Goal: Task Accomplishment & Management: Manage account settings

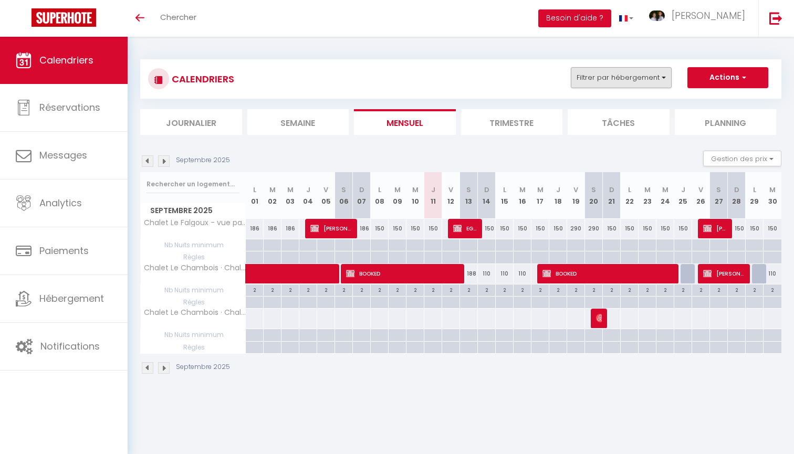
click at [631, 81] on button "Filtrer par hébergement" at bounding box center [621, 77] width 101 height 21
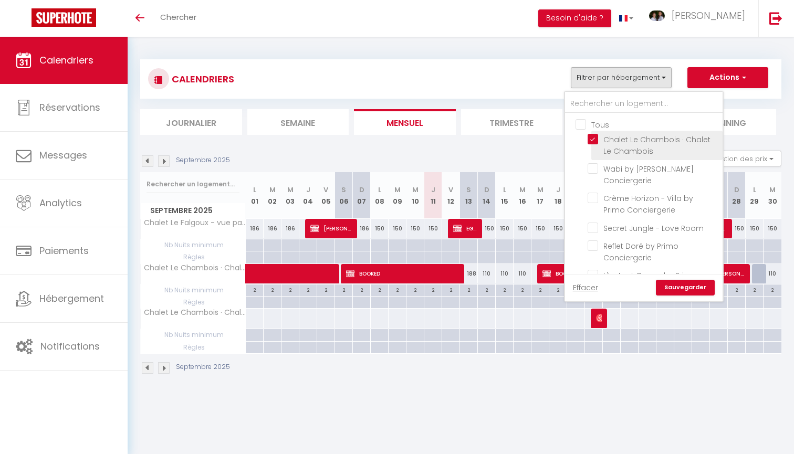
click at [595, 139] on input "Chalet Le Chambois · Chalet Le Chambois" at bounding box center [653, 139] width 131 height 11
checkbox input "false"
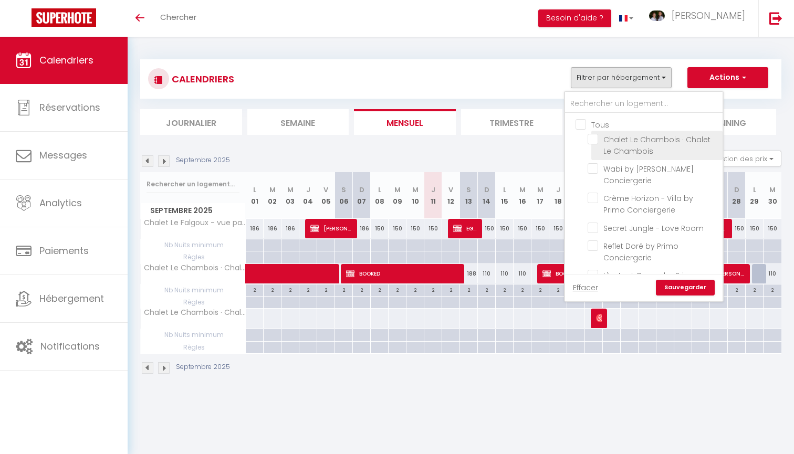
checkbox input "false"
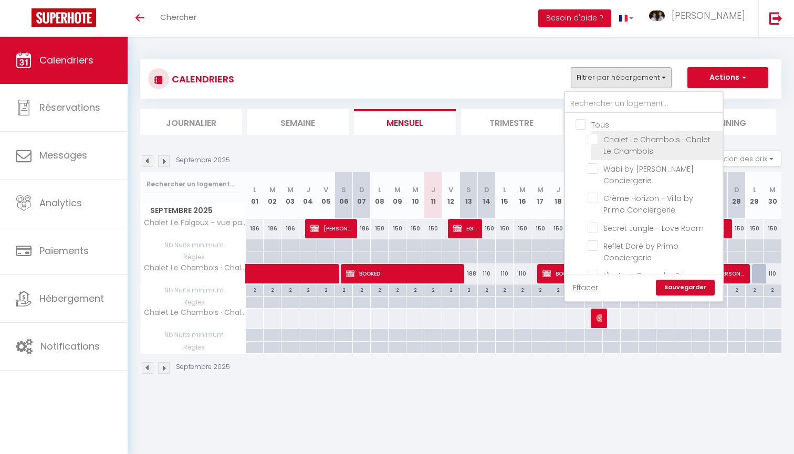
checkbox input "false"
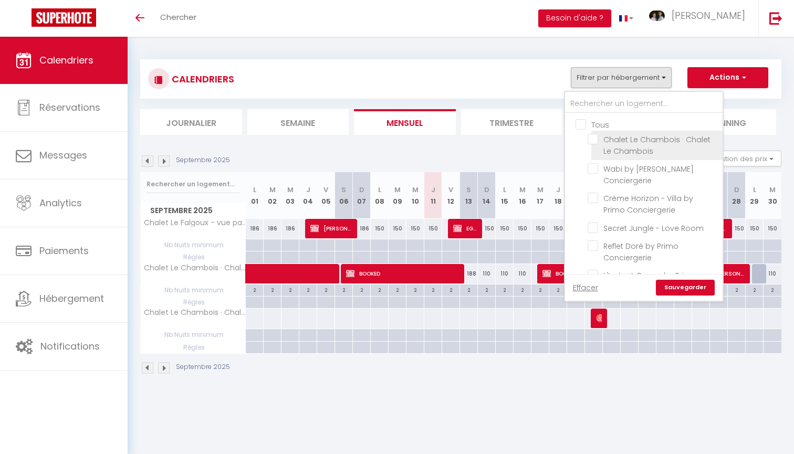
checkbox input "false"
click at [681, 289] on link "Sauvegarder" at bounding box center [685, 288] width 59 height 16
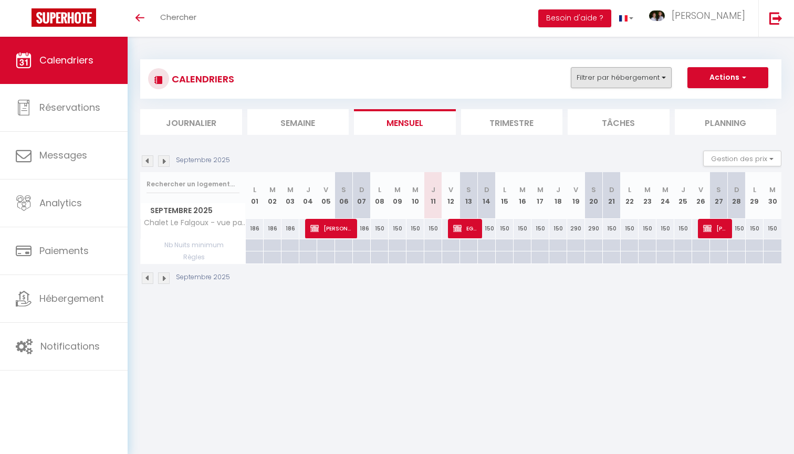
click at [626, 79] on button "Filtrer par hébergement" at bounding box center [621, 77] width 101 height 21
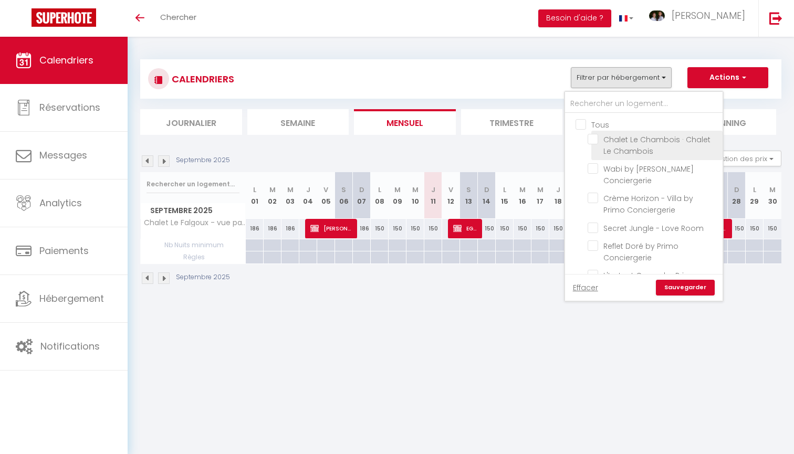
click at [593, 139] on input "Chalet Le Chambois · Chalet Le Chambois" at bounding box center [653, 139] width 131 height 11
checkbox input "true"
checkbox input "false"
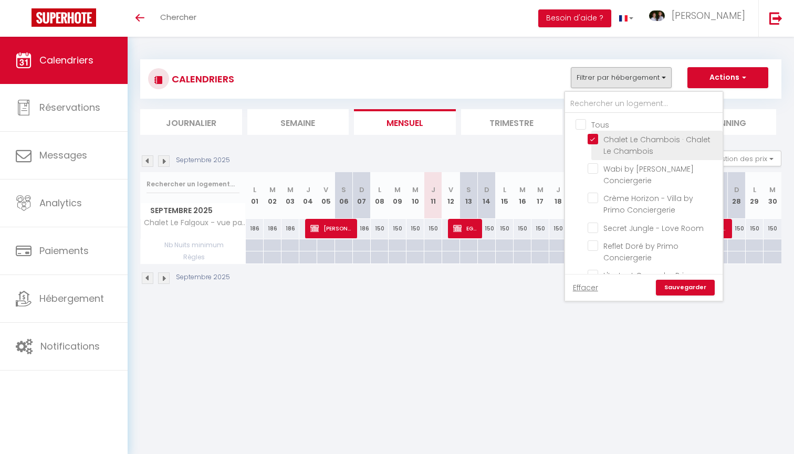
checkbox input "false"
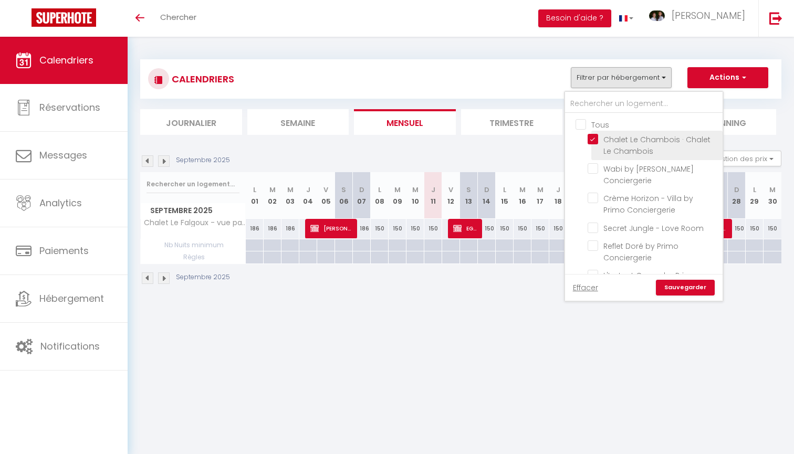
checkbox input "false"
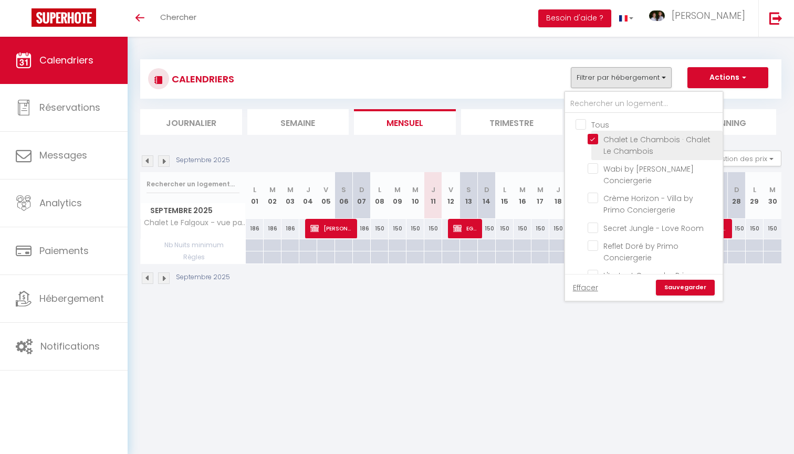
checkbox input "false"
click at [681, 292] on link "Sauvegarder" at bounding box center [685, 288] width 59 height 16
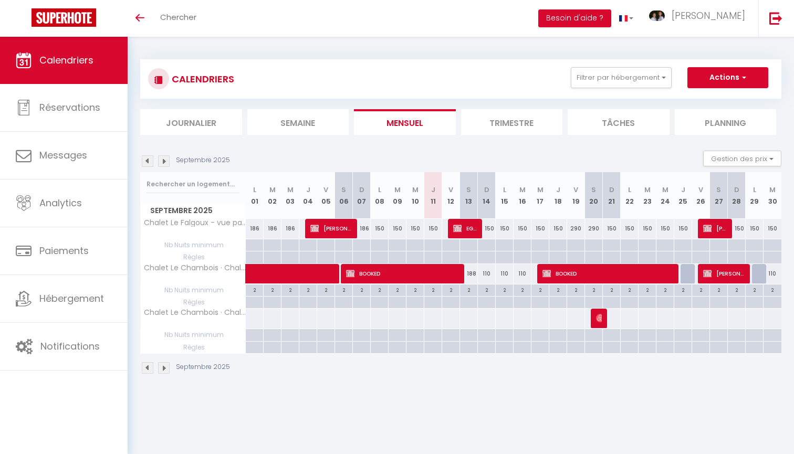
click at [166, 162] on img at bounding box center [164, 161] width 12 height 12
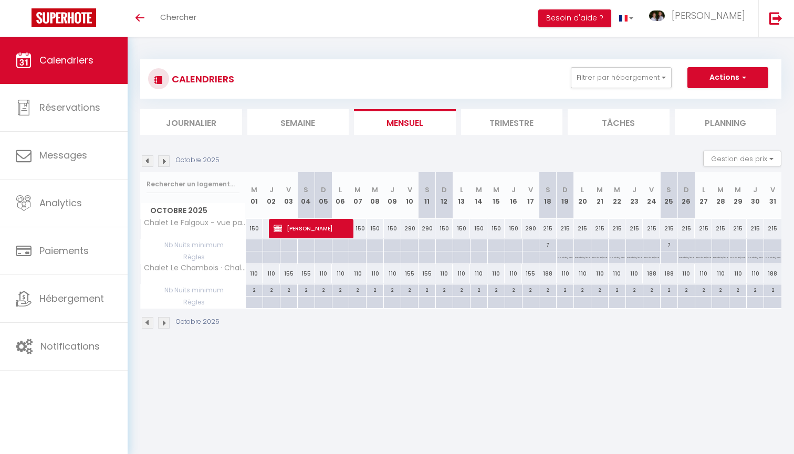
click at [164, 159] on img at bounding box center [164, 161] width 12 height 12
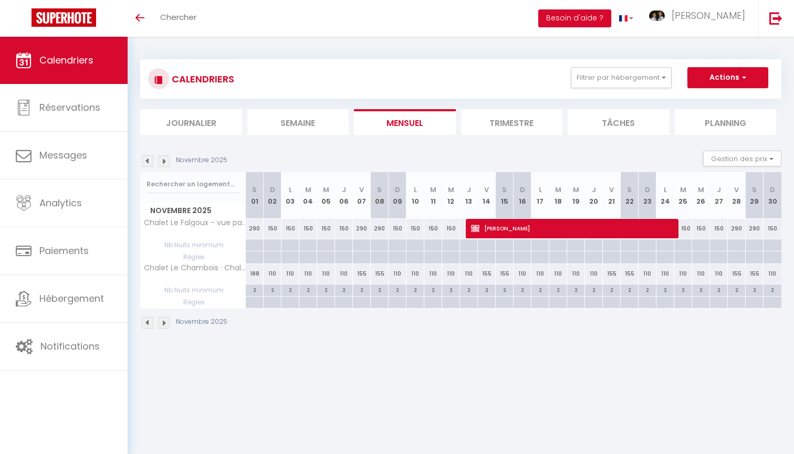
click at [146, 162] on img at bounding box center [148, 161] width 12 height 12
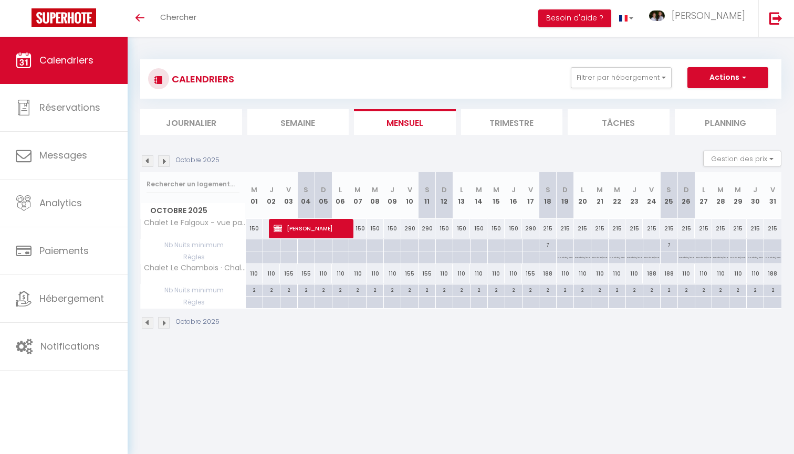
click at [548, 229] on div "215" at bounding box center [547, 228] width 17 height 19
type input "215"
type input "Sam 18 Octobre 2025"
type input "Dim 19 Octobre 2025"
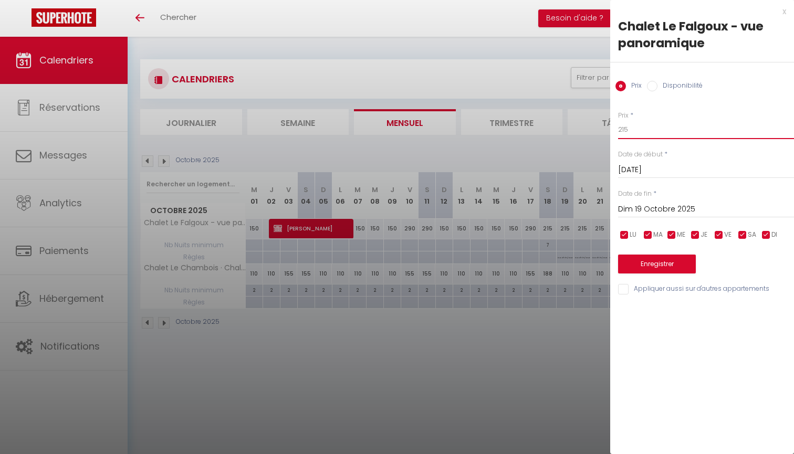
click at [642, 132] on input "215" at bounding box center [706, 129] width 176 height 19
type input "2"
type input "188"
click at [673, 207] on input "Dim 19 Octobre 2025" at bounding box center [706, 210] width 176 height 14
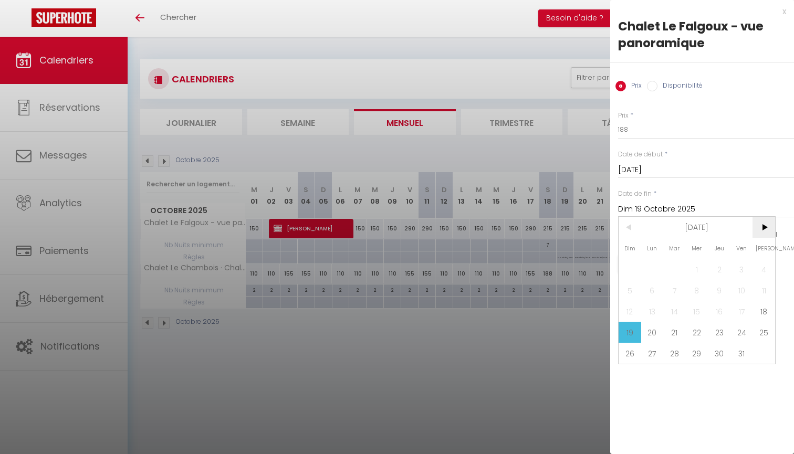
click at [764, 231] on span ">" at bounding box center [763, 227] width 23 height 21
click at [764, 273] on span "1" at bounding box center [763, 269] width 23 height 21
type input "Sam 01 Novembre 2025"
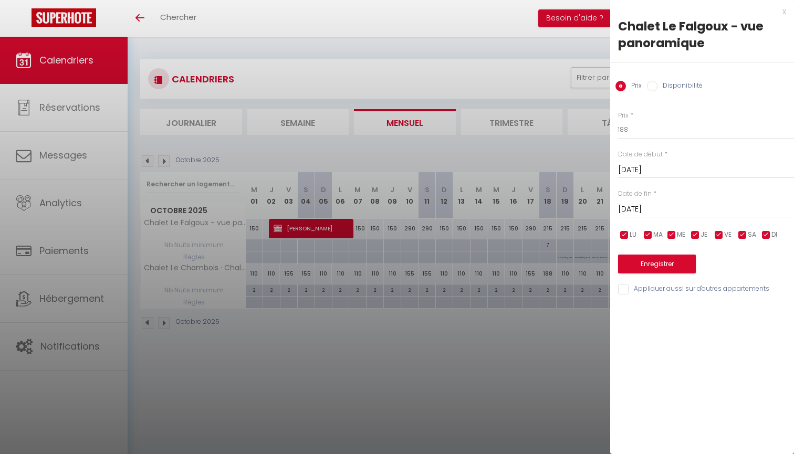
click at [684, 269] on button "Enregistrer" at bounding box center [657, 264] width 78 height 19
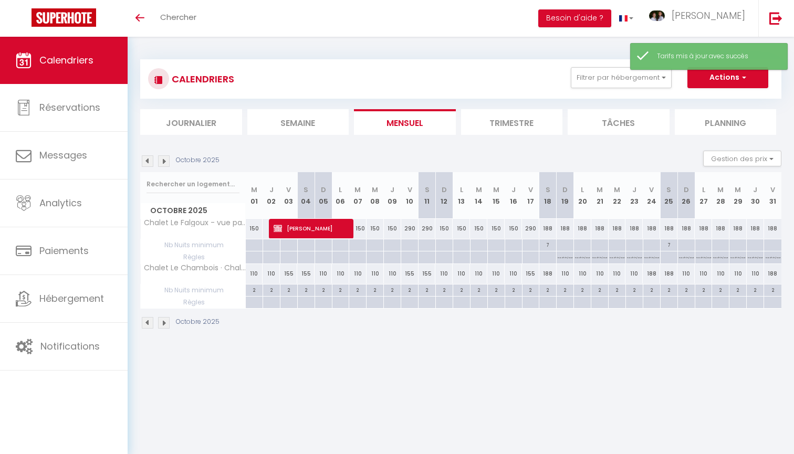
click at [165, 159] on img at bounding box center [164, 161] width 12 height 12
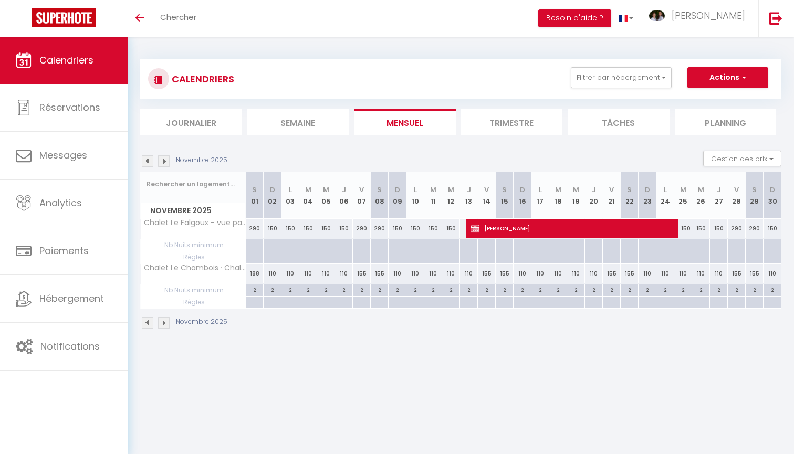
click at [166, 162] on img at bounding box center [164, 161] width 12 height 12
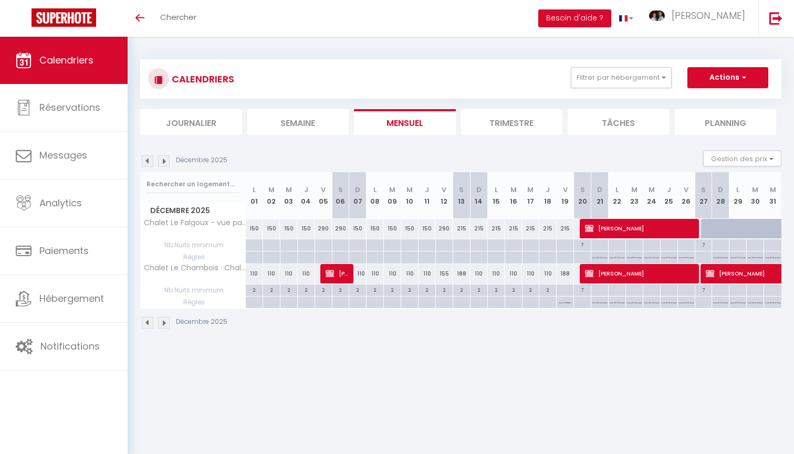
click at [306, 1] on div "Toggle menubar Chercher BUTTON Besoin d'aide ? Mélissa Paramètres Équipe" at bounding box center [431, 18] width 710 height 37
click at [463, 226] on div "215" at bounding box center [461, 228] width 17 height 19
type input "215"
type input "Sam 13 Décembre 2025"
type input "Dim 14 Décembre 2025"
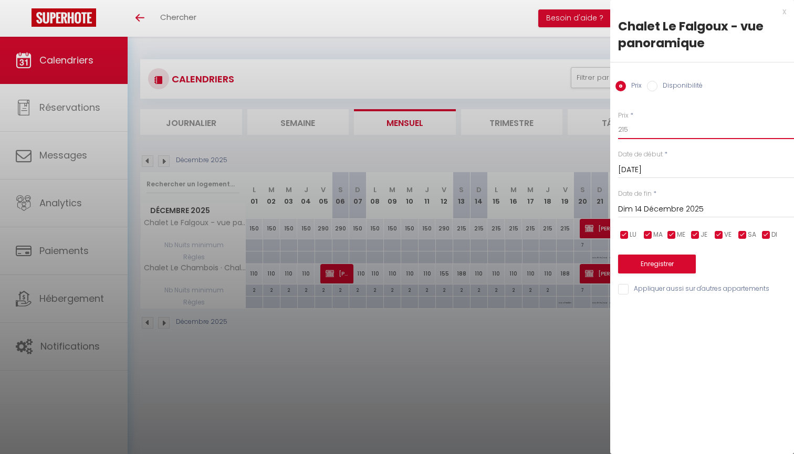
click at [694, 131] on input "215" at bounding box center [706, 129] width 176 height 19
type input "2"
type input "179"
click at [668, 209] on input "Dim 14 Décembre 2025" at bounding box center [706, 210] width 176 height 14
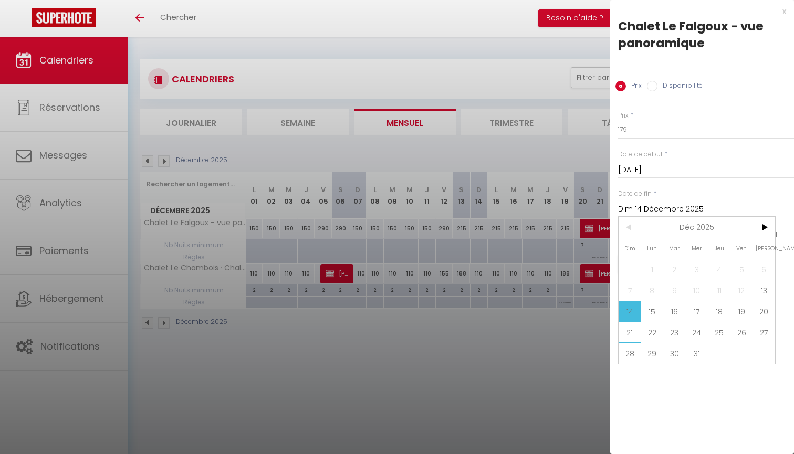
click at [624, 330] on span "21" at bounding box center [630, 332] width 23 height 21
type input "Dim 21 Décembre 2025"
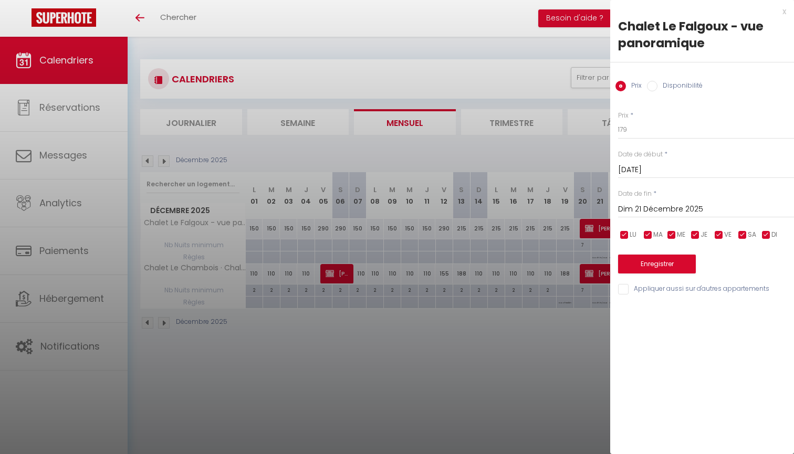
click at [669, 264] on button "Enregistrer" at bounding box center [657, 264] width 78 height 19
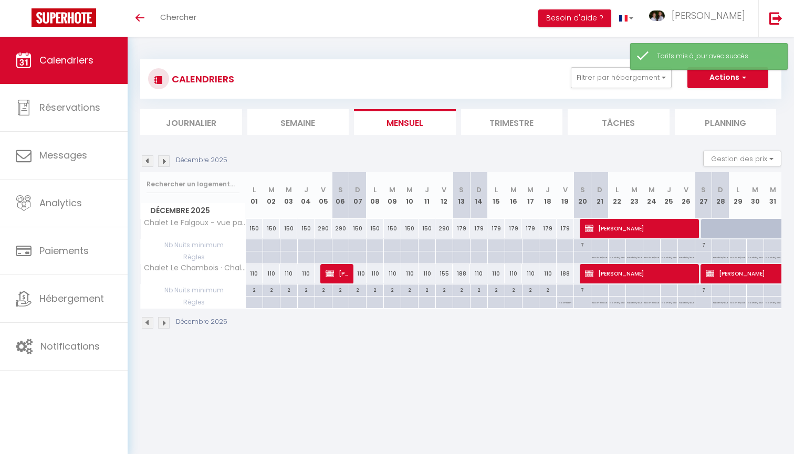
click at [167, 159] on img at bounding box center [164, 161] width 12 height 12
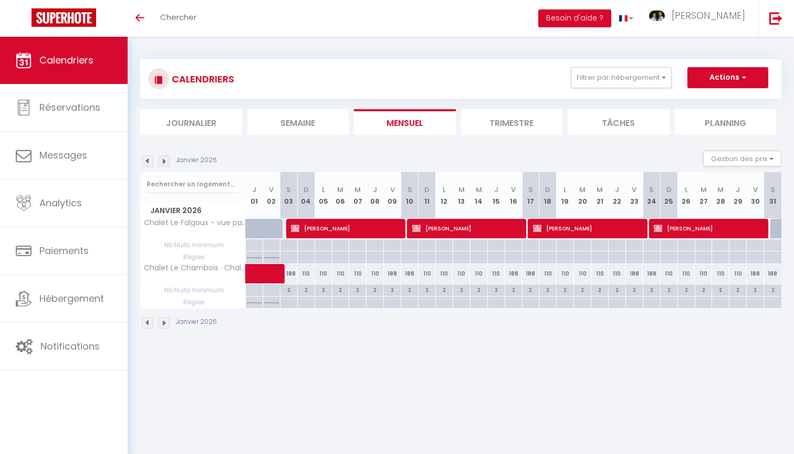
click at [165, 163] on img at bounding box center [164, 161] width 12 height 12
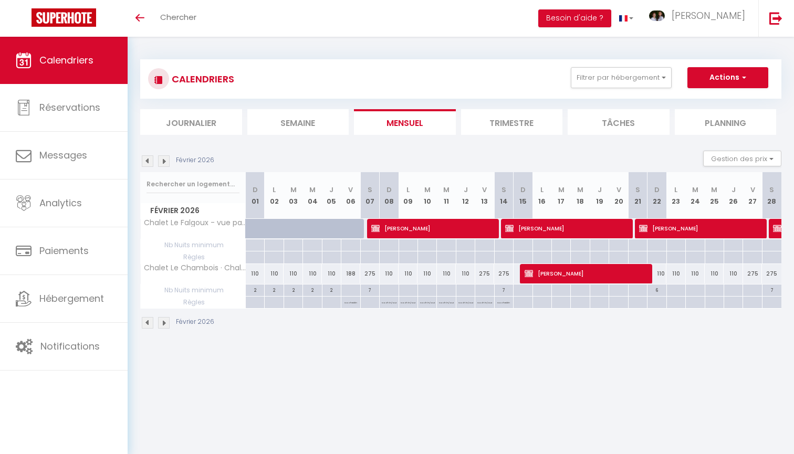
click at [165, 163] on img at bounding box center [164, 161] width 12 height 12
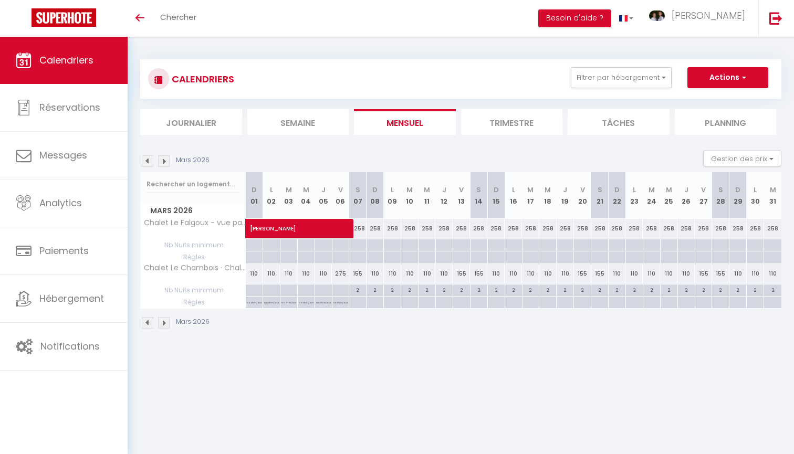
click at [145, 160] on img at bounding box center [148, 161] width 12 height 12
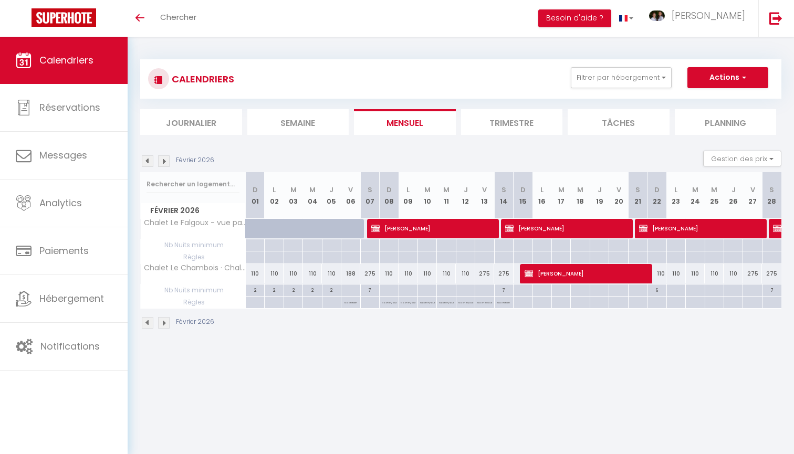
click at [145, 160] on img at bounding box center [148, 161] width 12 height 12
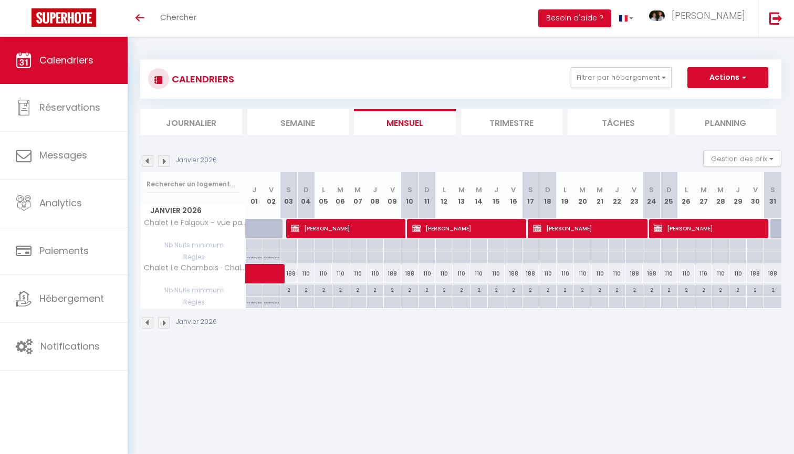
click at [165, 162] on img at bounding box center [164, 161] width 12 height 12
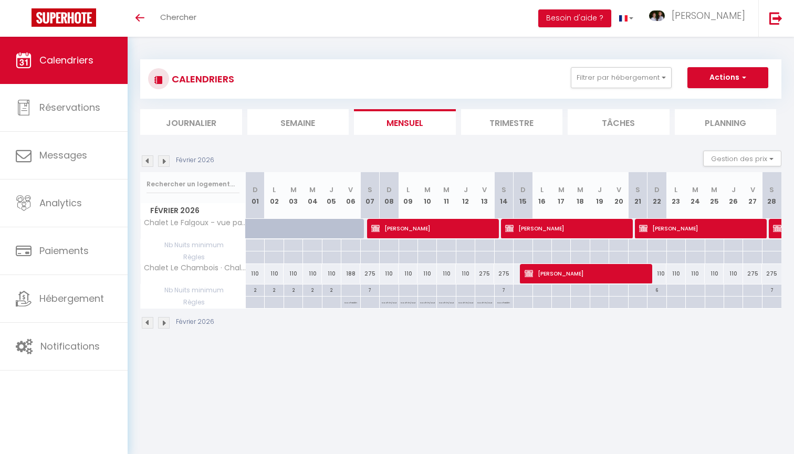
click at [165, 162] on img at bounding box center [164, 161] width 12 height 12
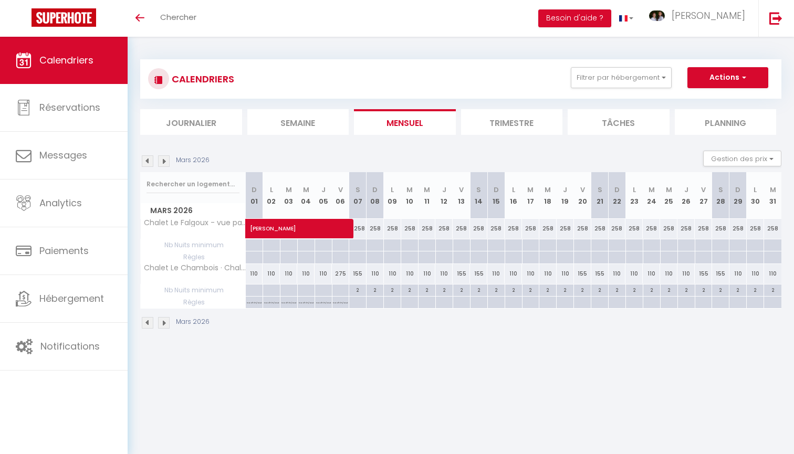
click at [162, 163] on img at bounding box center [164, 161] width 12 height 12
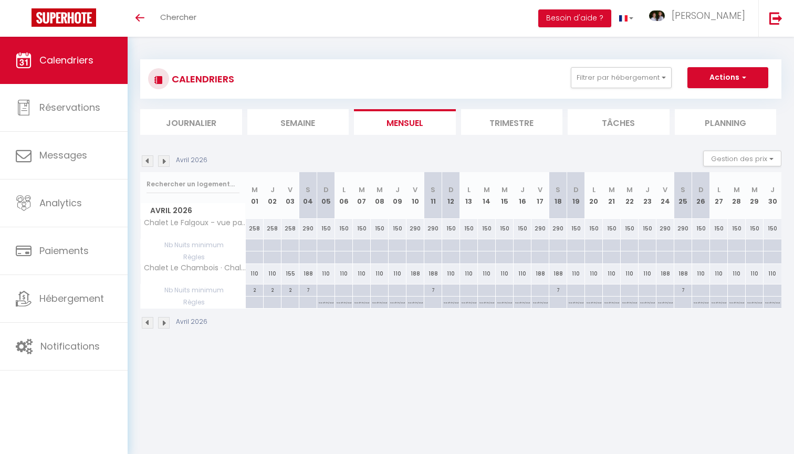
click at [143, 162] on img at bounding box center [148, 161] width 12 height 12
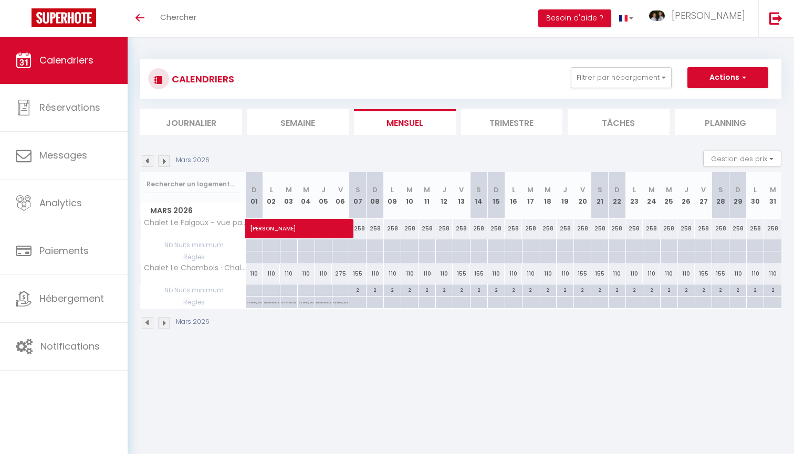
click at [325, 226] on span "Anne Marie ONDET" at bounding box center [322, 223] width 145 height 20
select select "KO"
select select "0"
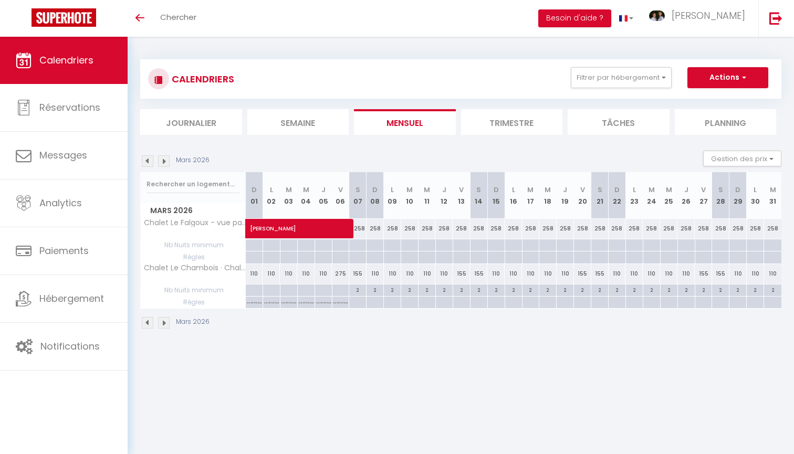
select select "1"
select select
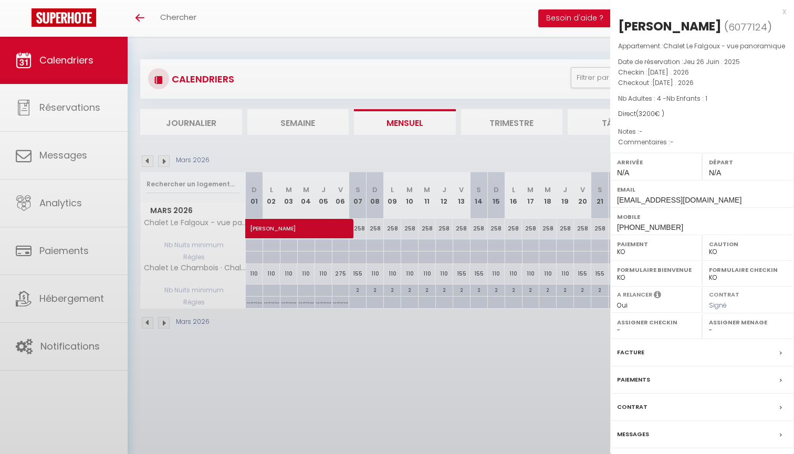
select select "38294"
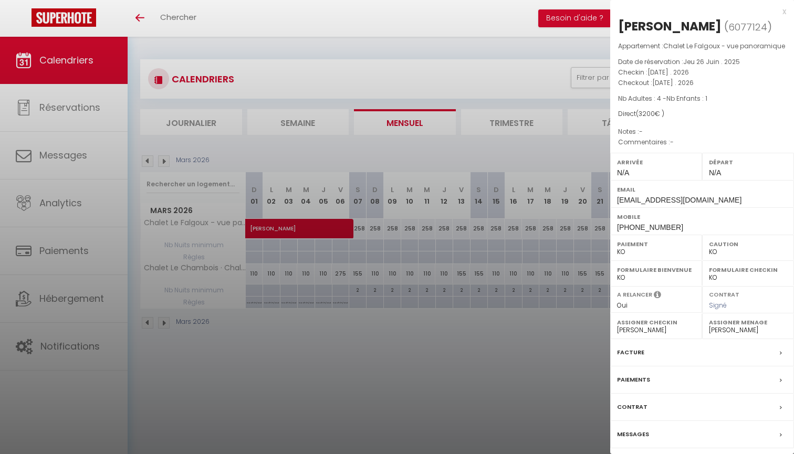
click at [785, 16] on div "x" at bounding box center [698, 11] width 176 height 13
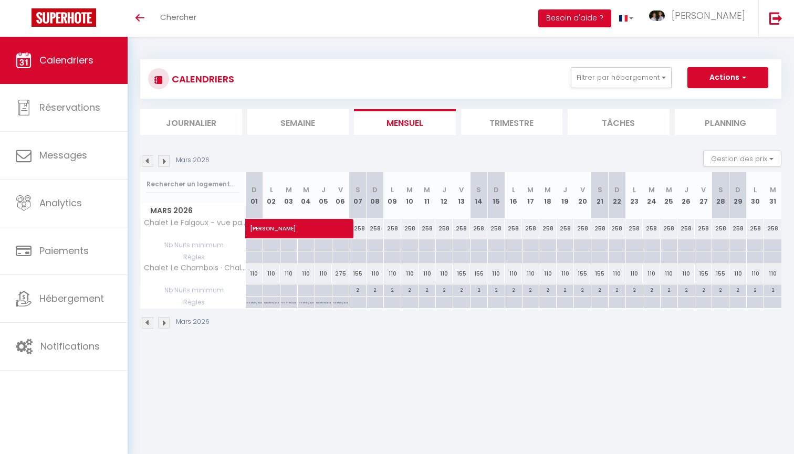
click at [163, 163] on img at bounding box center [164, 161] width 12 height 12
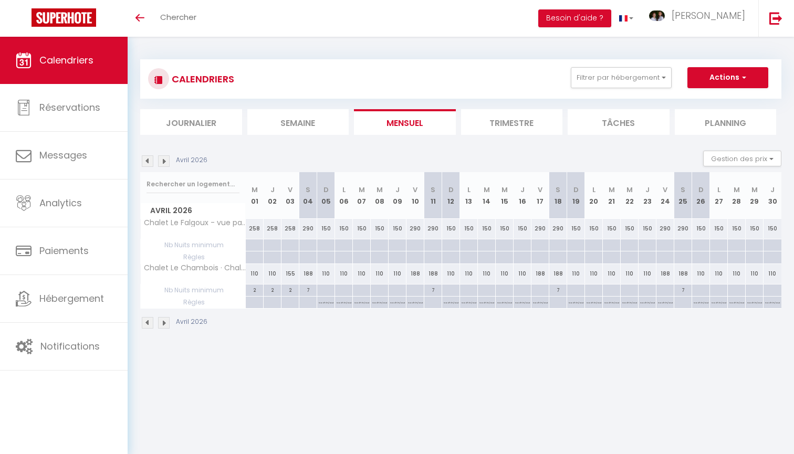
click at [148, 162] on img at bounding box center [148, 161] width 12 height 12
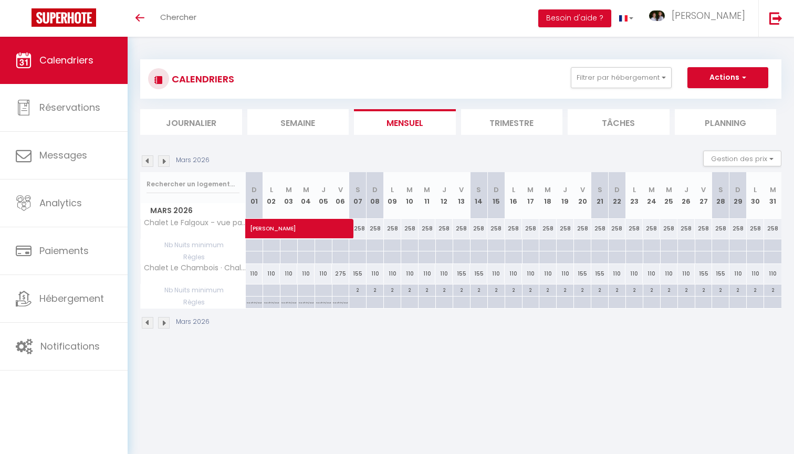
click at [498, 228] on div "258" at bounding box center [495, 228] width 17 height 19
type input "258"
type input "Dim 15 Mars 2026"
type input "Lun 16 Mars 2026"
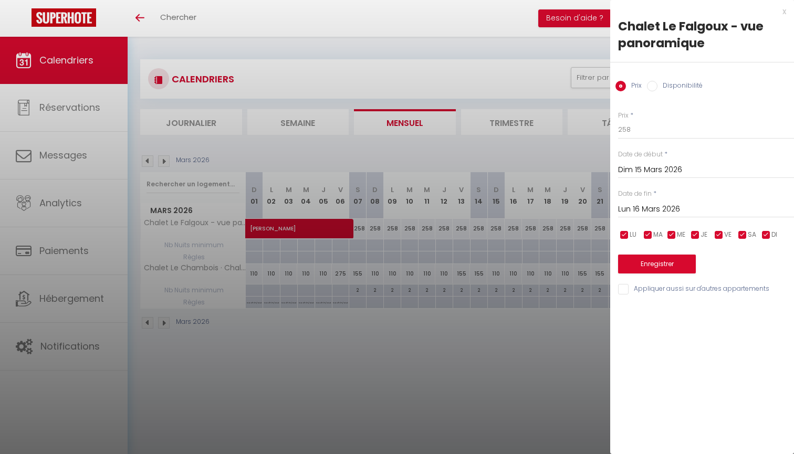
click at [630, 169] on input "Dim 15 Mars 2026" at bounding box center [706, 170] width 176 height 14
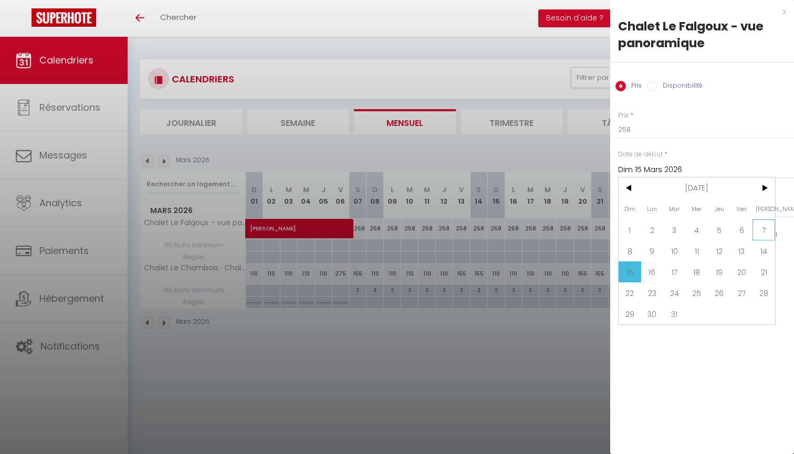
click at [766, 233] on span "7" at bounding box center [763, 229] width 23 height 21
type input "Sam 07 Mars 2026"
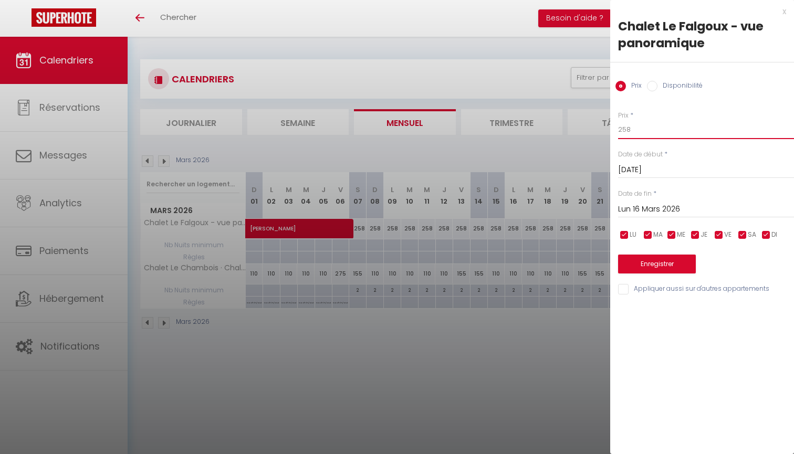
click at [665, 130] on input "258" at bounding box center [706, 129] width 176 height 19
type input "222"
click at [667, 207] on input "Lun 16 Mars 2026" at bounding box center [706, 210] width 176 height 14
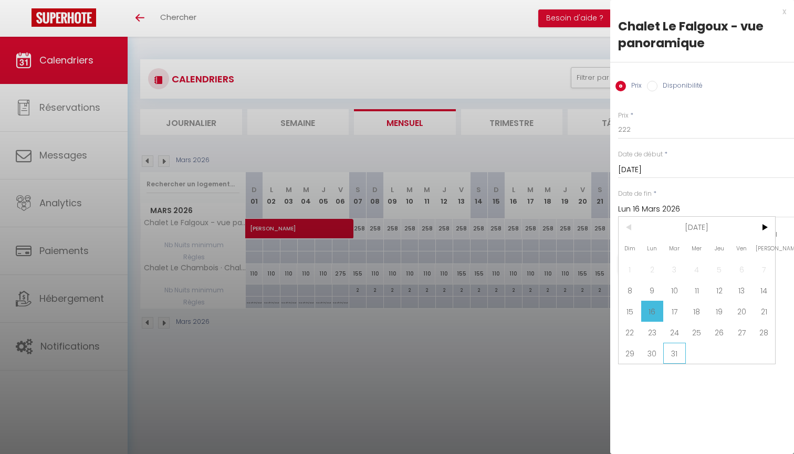
click at [670, 349] on span "31" at bounding box center [674, 353] width 23 height 21
type input "Mar 31 Mars 2026"
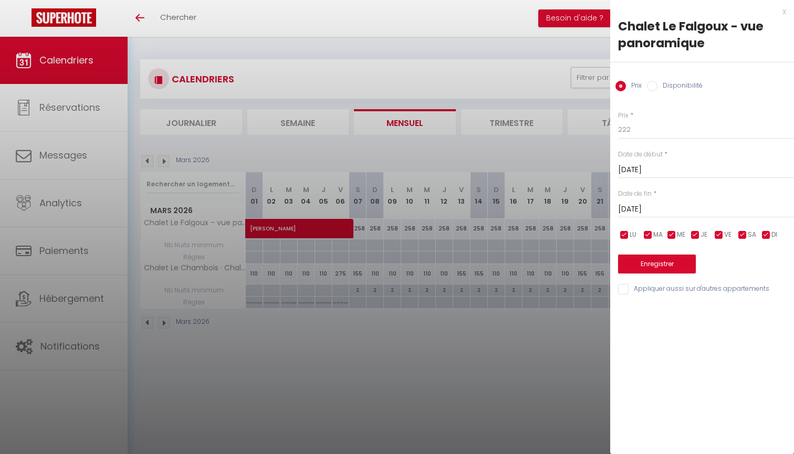
click at [677, 266] on button "Enregistrer" at bounding box center [657, 264] width 78 height 19
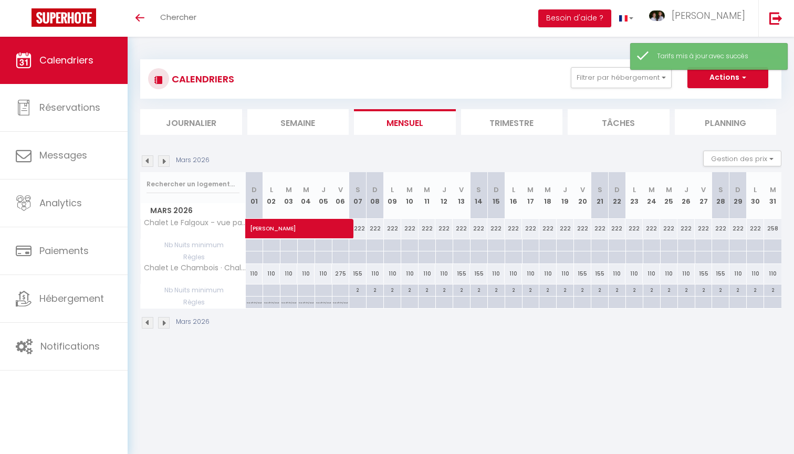
click at [163, 163] on img at bounding box center [164, 161] width 12 height 12
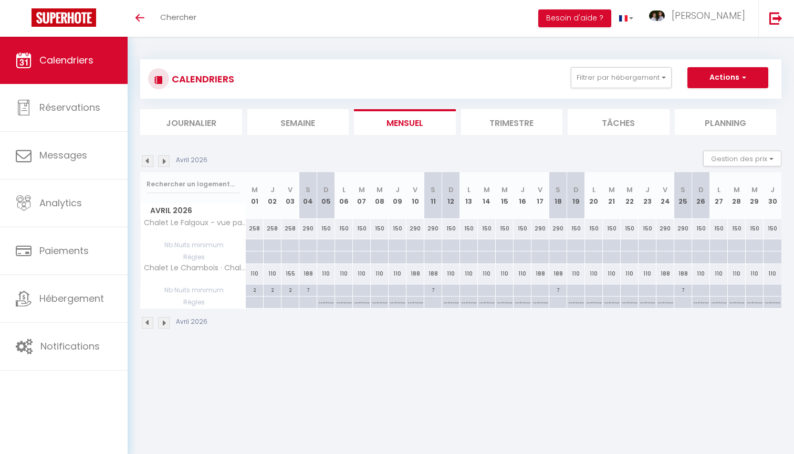
click at [148, 158] on img at bounding box center [148, 161] width 12 height 12
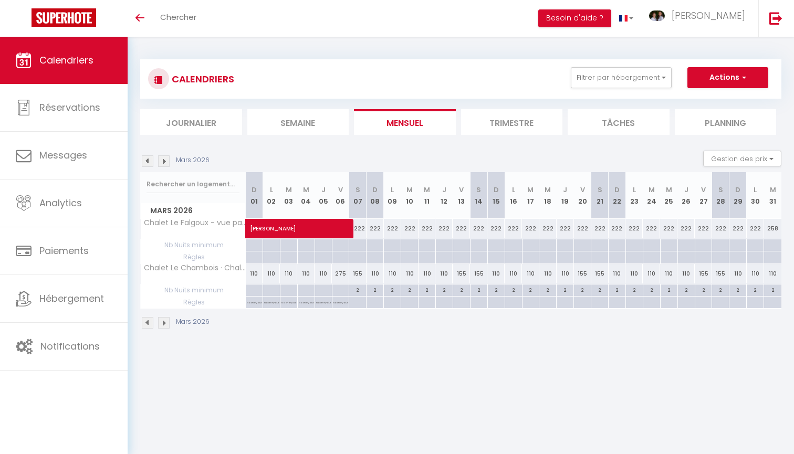
click at [774, 227] on div "258" at bounding box center [772, 228] width 17 height 19
type input "258"
type input "Mar 31 Mars 2026"
type input "Mer 01 Avril 2026"
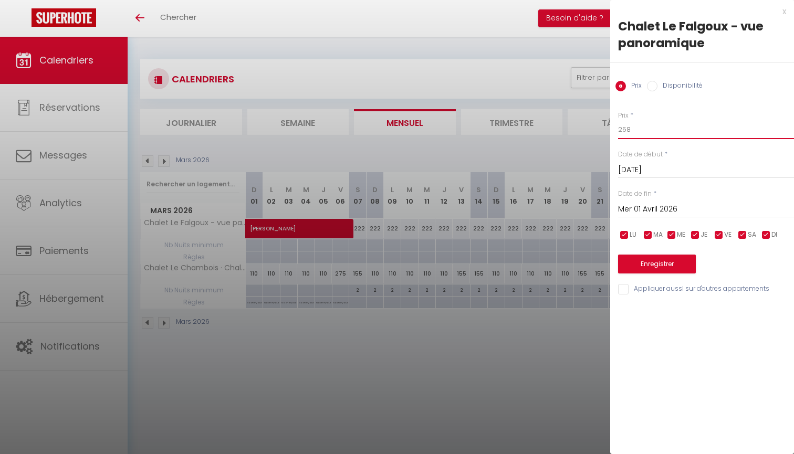
click at [654, 125] on input "258" at bounding box center [706, 129] width 176 height 19
type input "222"
click at [649, 208] on input "Mer 01 Avril 2026" at bounding box center [706, 210] width 176 height 14
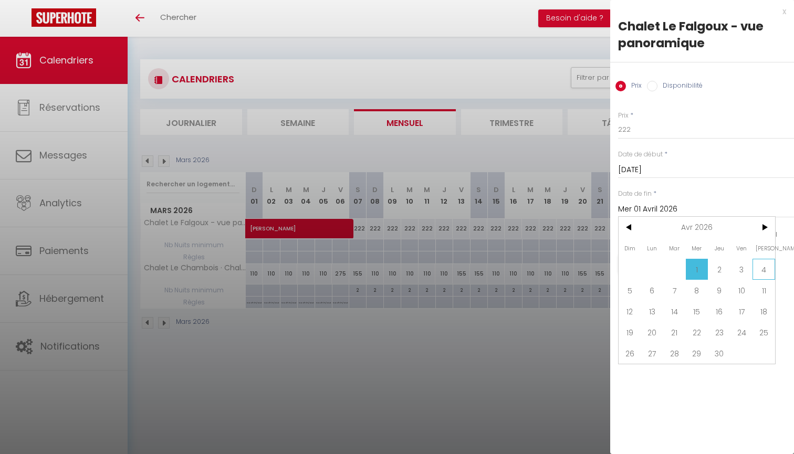
click at [764, 265] on span "4" at bounding box center [763, 269] width 23 height 21
type input "Sam 04 Avril 2026"
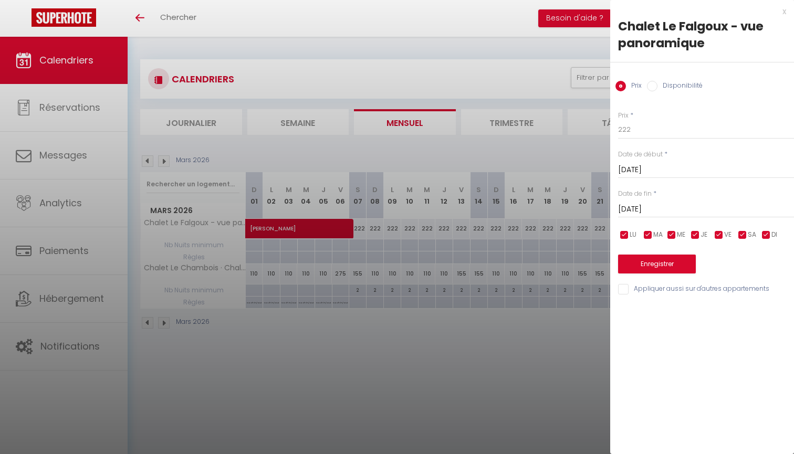
click at [666, 262] on button "Enregistrer" at bounding box center [657, 264] width 78 height 19
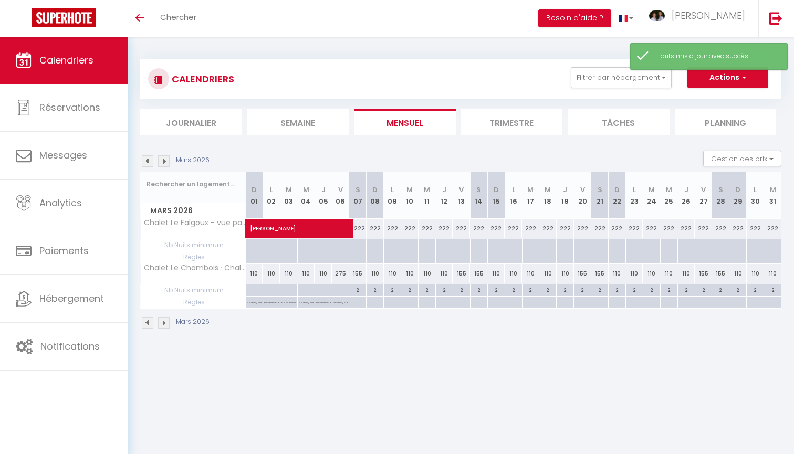
click at [163, 163] on img at bounding box center [164, 161] width 12 height 12
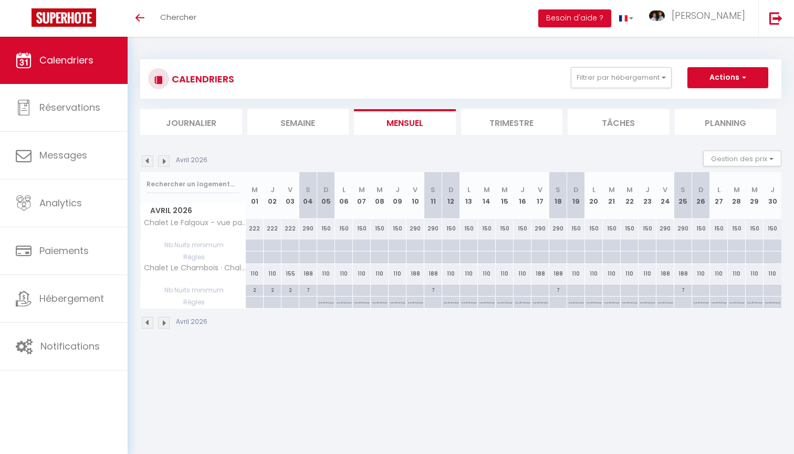
click at [327, 230] on div "150" at bounding box center [326, 228] width 18 height 19
type input "150"
type input "Dim 05 Avril 2026"
type input "Lun 06 Avril 2026"
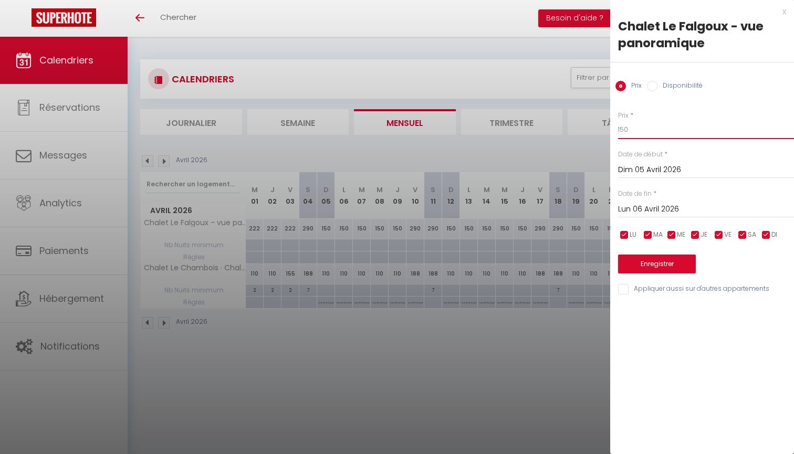
click at [640, 133] on input "150" at bounding box center [706, 129] width 176 height 19
type input "1"
type input "188"
click at [662, 171] on input "Dim 05 Avril 2026" at bounding box center [706, 170] width 176 height 14
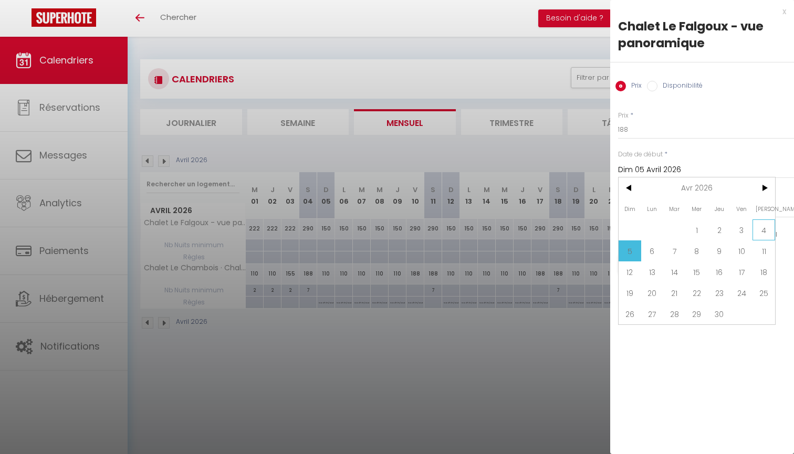
click at [766, 232] on span "4" at bounding box center [763, 229] width 23 height 21
type input "Sam 04 Avril 2026"
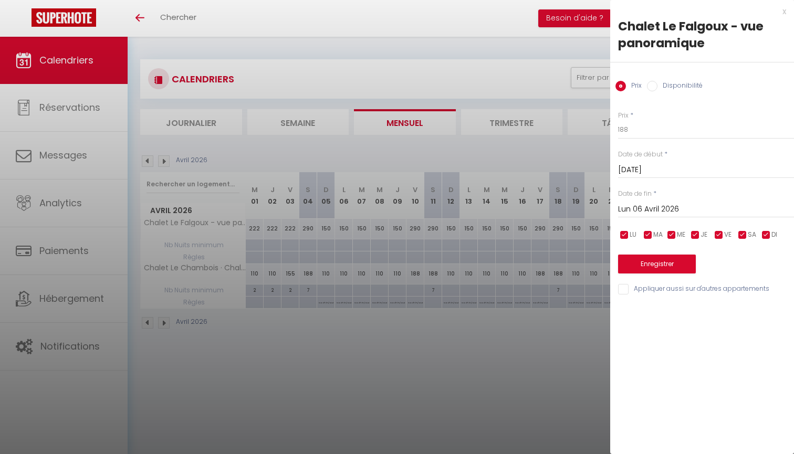
click at [654, 212] on input "Lun 06 Avril 2026" at bounding box center [706, 210] width 176 height 14
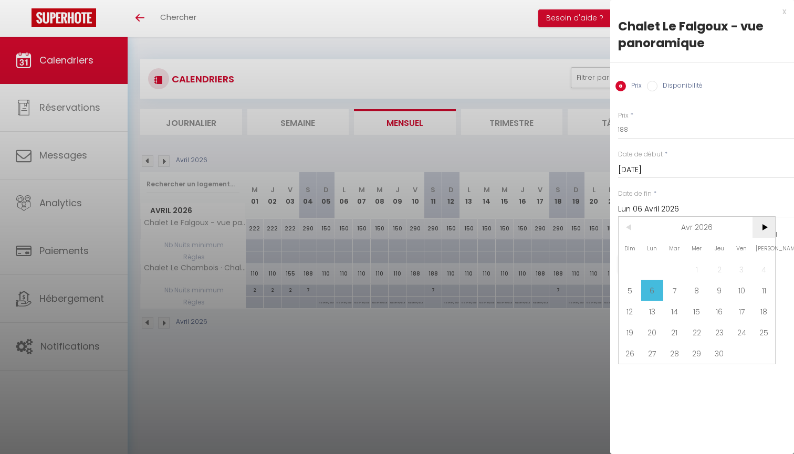
click at [761, 231] on span ">" at bounding box center [763, 227] width 23 height 21
click at [765, 272] on span "2" at bounding box center [763, 269] width 23 height 21
type input "Sam 02 Mai 2026"
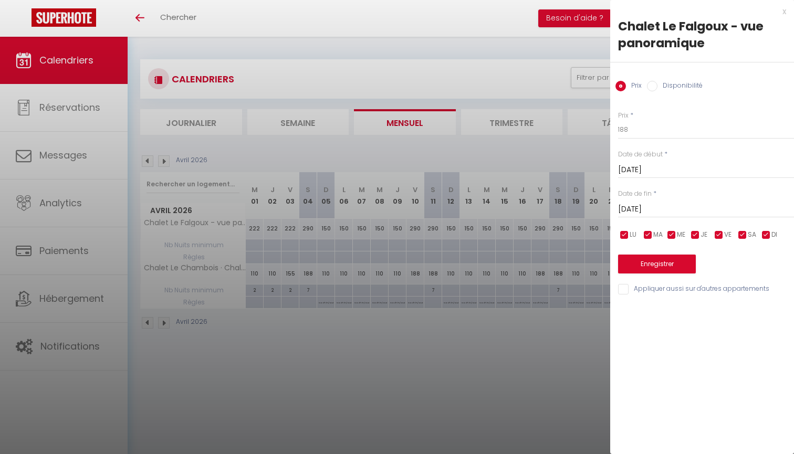
click at [656, 263] on button "Enregistrer" at bounding box center [657, 264] width 78 height 19
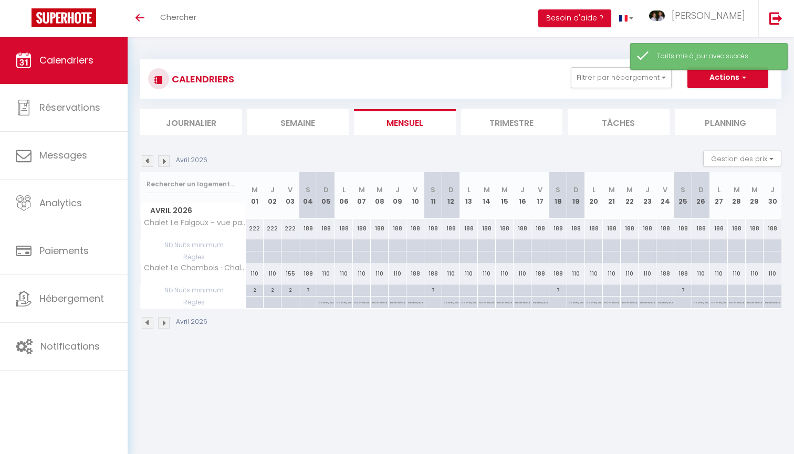
click at [170, 162] on div "Avril 2026" at bounding box center [175, 161] width 70 height 12
click at [168, 162] on img at bounding box center [164, 161] width 12 height 12
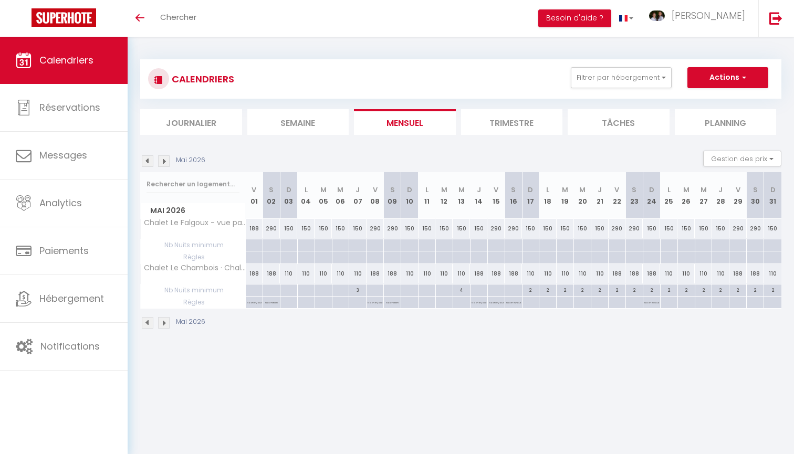
click at [164, 165] on img at bounding box center [164, 161] width 12 height 12
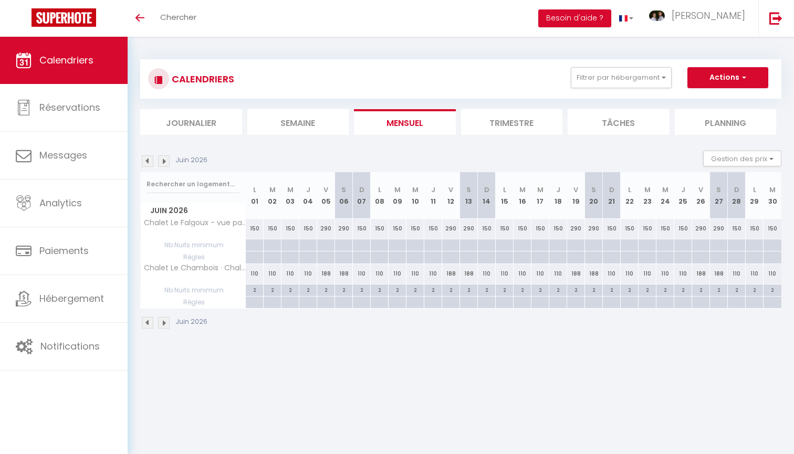
click at [163, 164] on img at bounding box center [164, 161] width 12 height 12
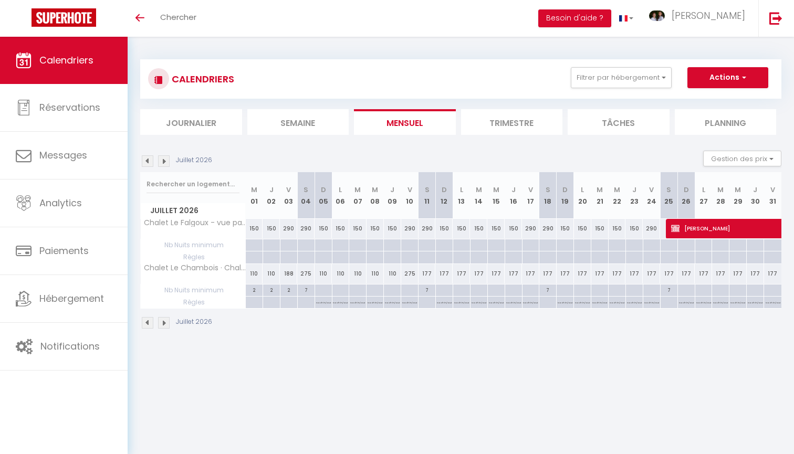
click at [308, 229] on div "290" at bounding box center [305, 228] width 17 height 19
type input "290"
type input "Sam 04 Juillet 2026"
type input "Dim 05 Juillet 2026"
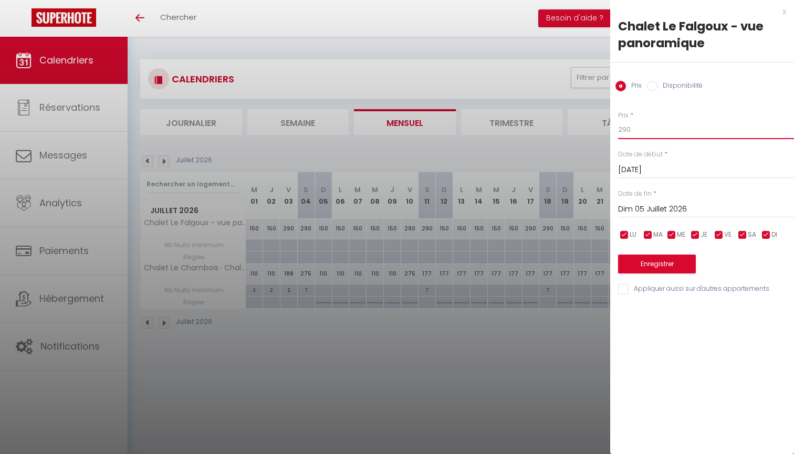
click at [641, 133] on input "290" at bounding box center [706, 129] width 176 height 19
type input "222"
click at [667, 213] on input "Dim 05 Juillet 2026" at bounding box center [706, 210] width 176 height 14
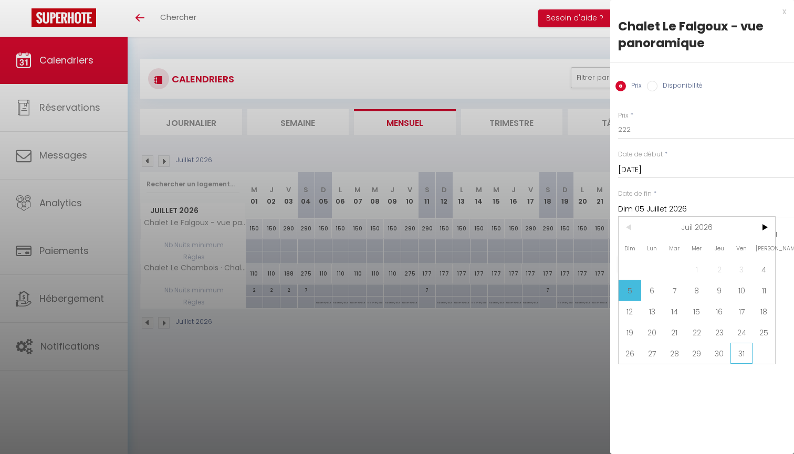
click at [739, 360] on span "31" at bounding box center [741, 353] width 23 height 21
type input "Ven 31 Juillet 2026"
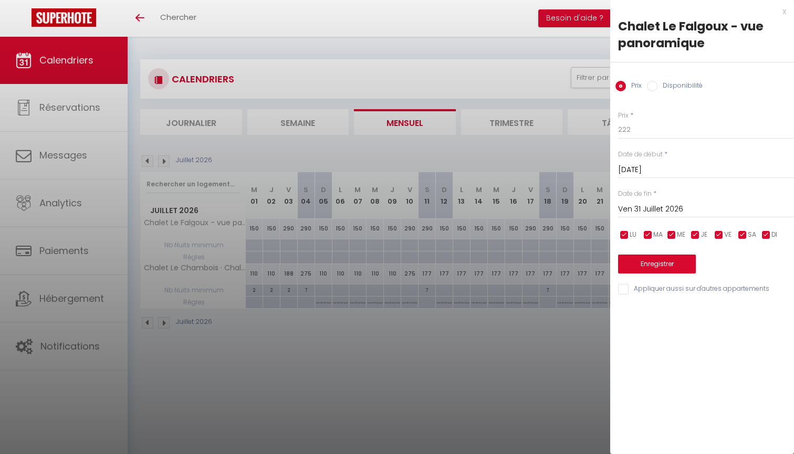
click at [685, 258] on button "Enregistrer" at bounding box center [657, 264] width 78 height 19
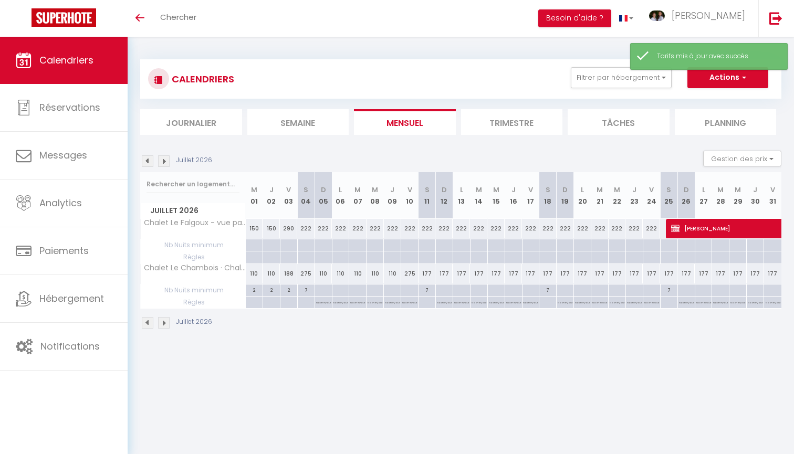
click at [709, 226] on span "Caroline COZZANI" at bounding box center [755, 228] width 169 height 20
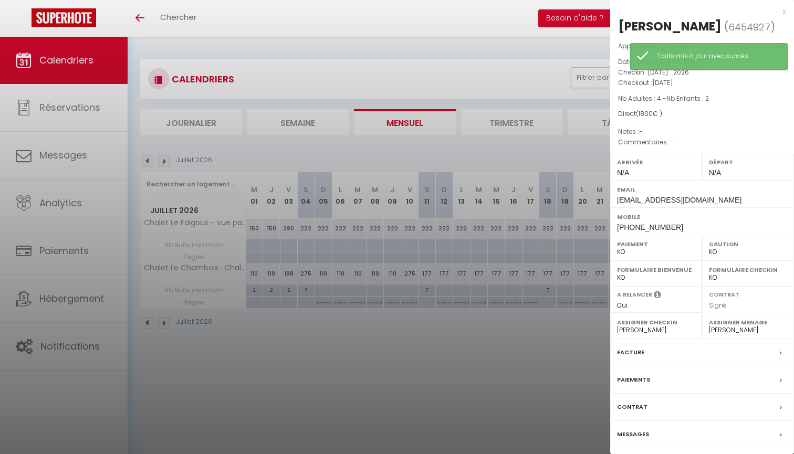
click at [783, 12] on div "x" at bounding box center [698, 11] width 176 height 13
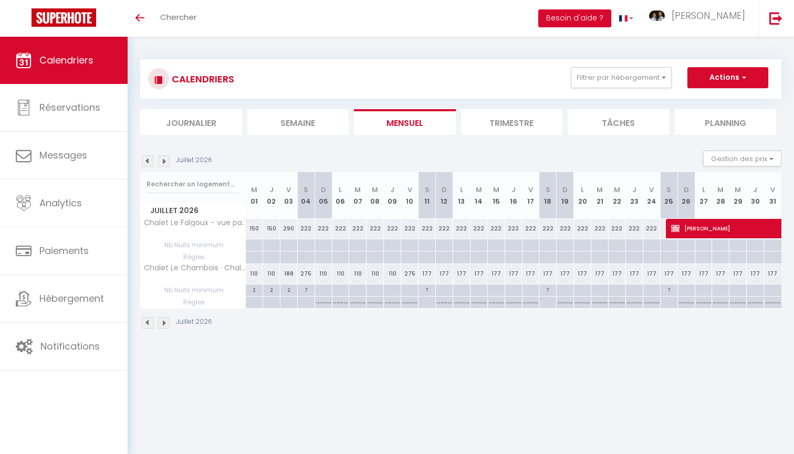
click at [165, 159] on img at bounding box center [164, 161] width 12 height 12
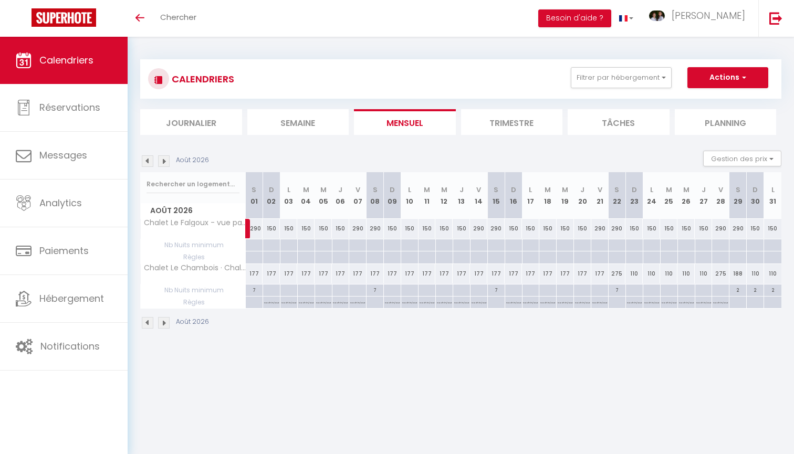
click at [255, 227] on link at bounding box center [260, 232] width 17 height 14
type input "290"
type input "Sam 01 Août 2026"
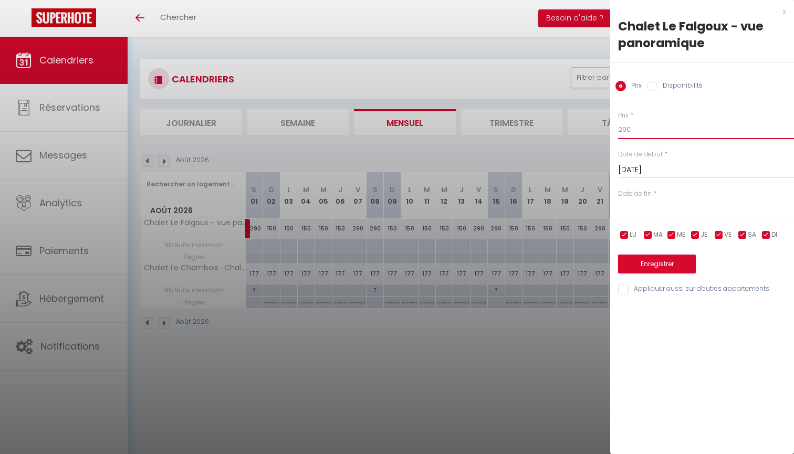
click at [639, 130] on input "290" at bounding box center [706, 129] width 176 height 19
type input "236"
click at [655, 205] on input "text" at bounding box center [706, 210] width 176 height 14
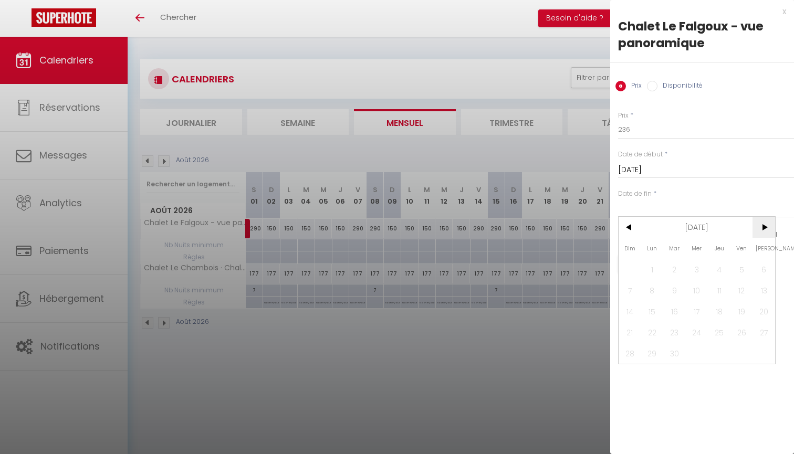
click at [771, 230] on span ">" at bounding box center [763, 227] width 23 height 21
click at [719, 227] on span "Oct 2025" at bounding box center [697, 227] width 112 height 21
click at [713, 225] on span "2025" at bounding box center [697, 227] width 112 height 21
click at [652, 296] on span "2026" at bounding box center [645, 290] width 52 height 21
click at [744, 290] on span "Septembre" at bounding box center [749, 290] width 52 height 21
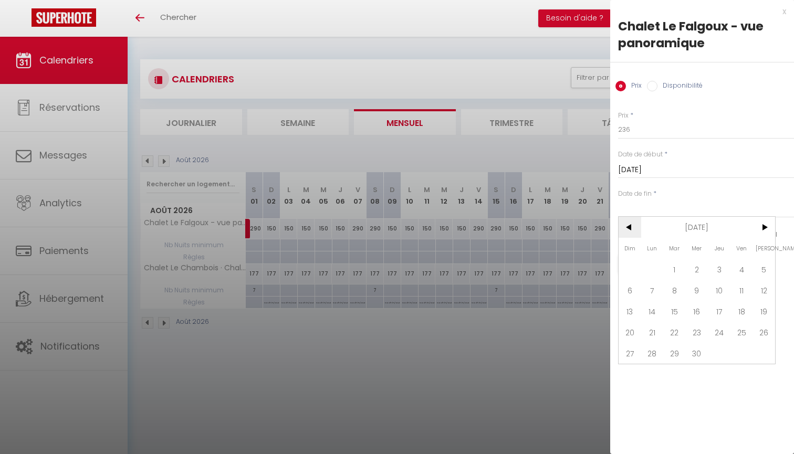
click at [624, 230] on span "<" at bounding box center [630, 227] width 23 height 21
click at [772, 352] on span "29" at bounding box center [763, 353] width 23 height 21
type input "Sam 29 Août 2026"
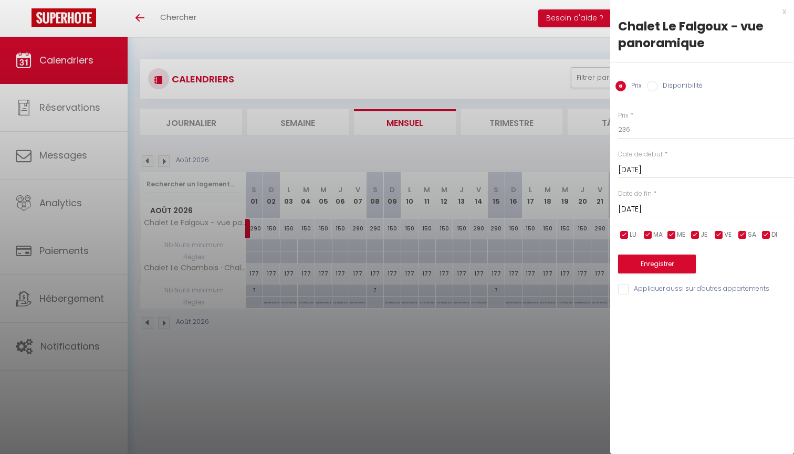
click at [661, 265] on button "Enregistrer" at bounding box center [657, 264] width 78 height 19
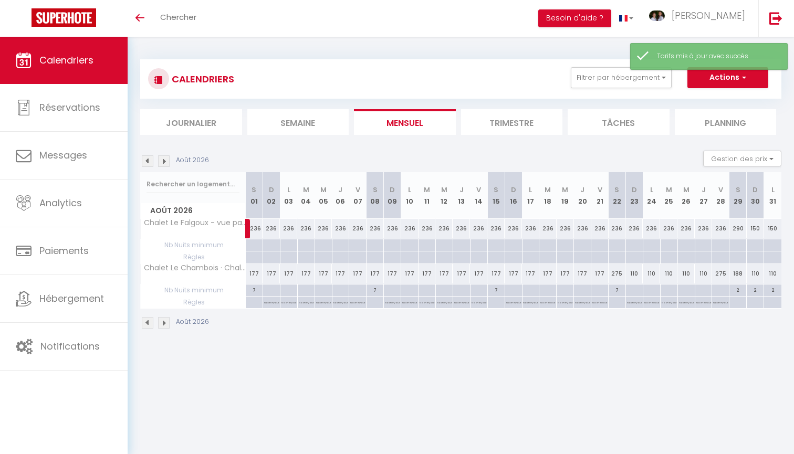
click at [238, 1] on div "Toggle menubar Chercher BUTTON Besoin d'aide ? Mélissa Paramètres Équipe" at bounding box center [431, 18] width 710 height 37
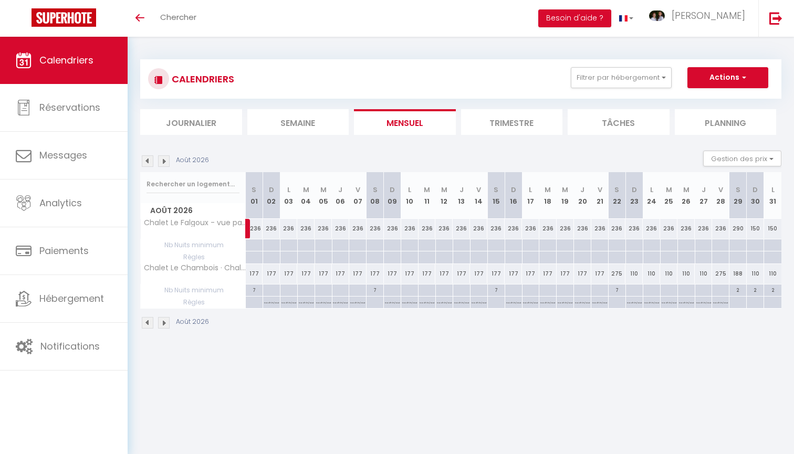
click at [164, 162] on img at bounding box center [164, 161] width 12 height 12
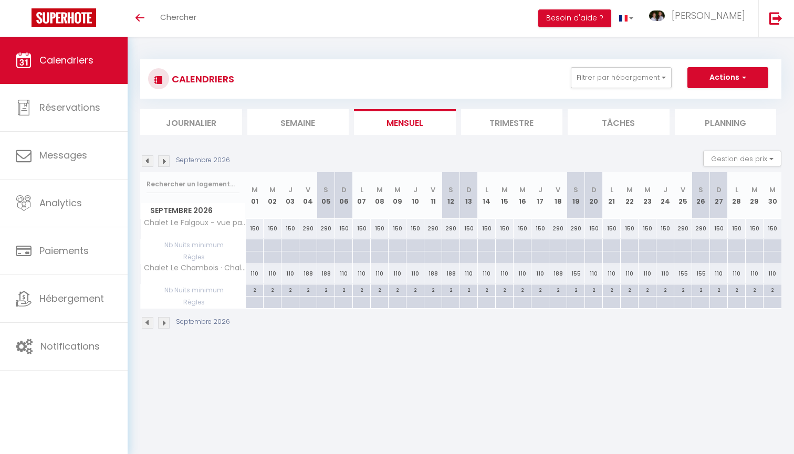
click at [166, 159] on img at bounding box center [164, 161] width 12 height 12
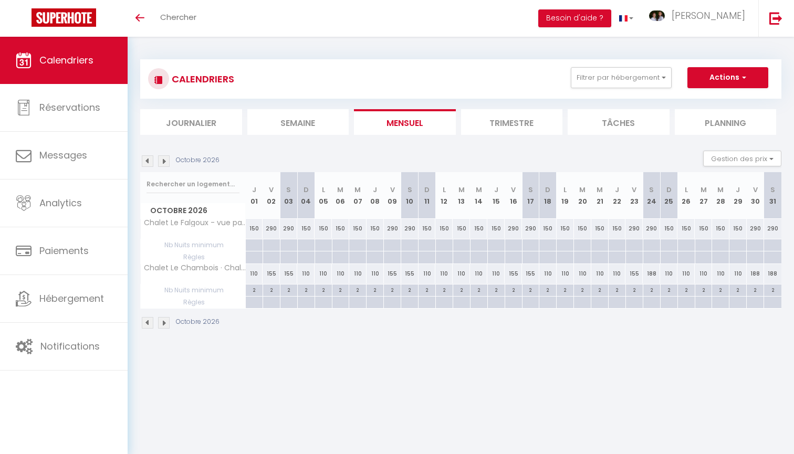
click at [162, 159] on img at bounding box center [164, 161] width 12 height 12
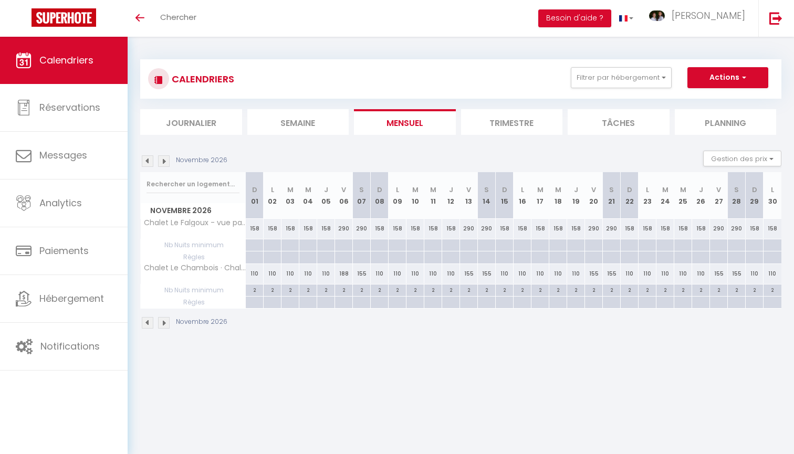
click at [147, 162] on img at bounding box center [148, 161] width 12 height 12
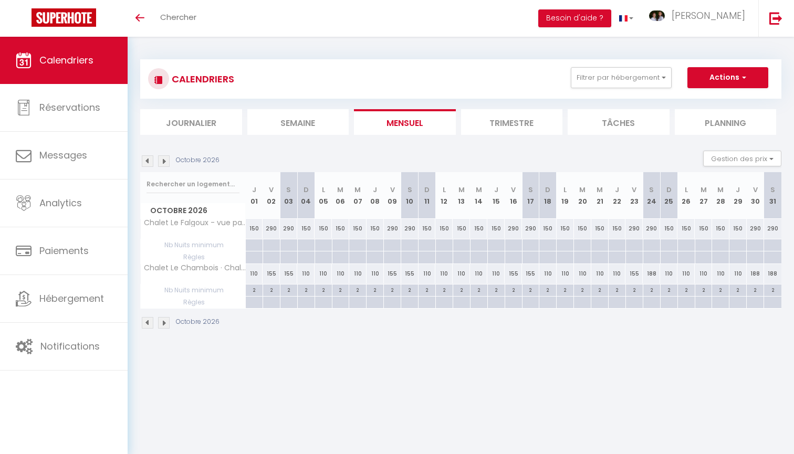
click at [163, 160] on img at bounding box center [164, 161] width 12 height 12
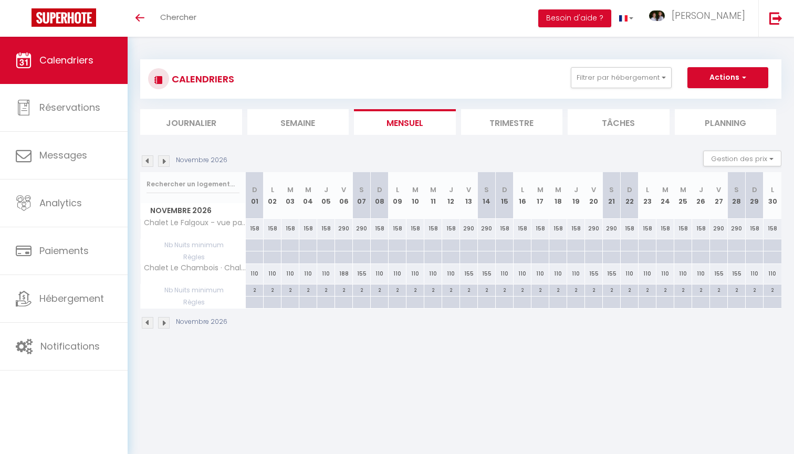
click at [163, 160] on img at bounding box center [164, 161] width 12 height 12
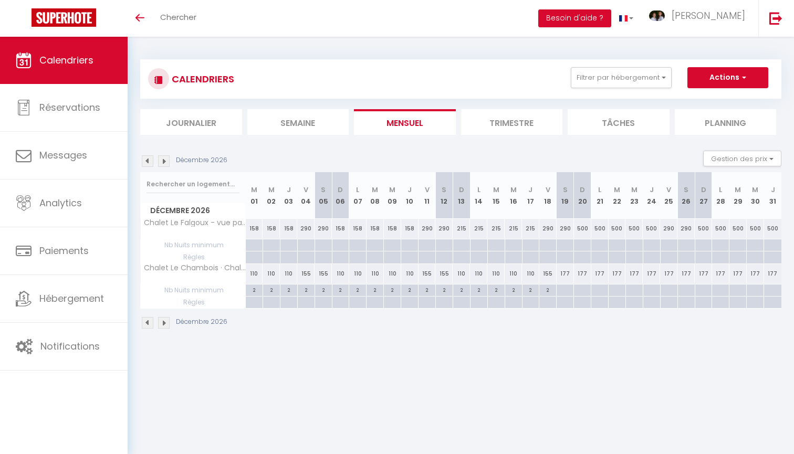
click at [144, 160] on img at bounding box center [148, 161] width 12 height 12
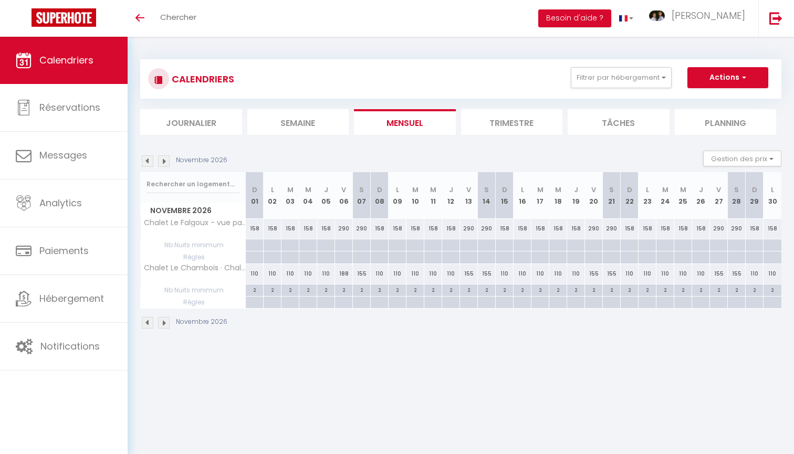
click at [144, 160] on img at bounding box center [148, 161] width 12 height 12
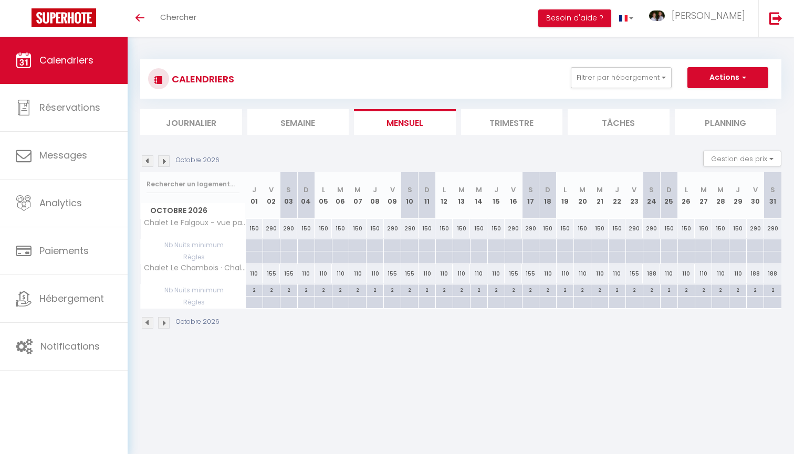
click at [166, 160] on img at bounding box center [164, 161] width 12 height 12
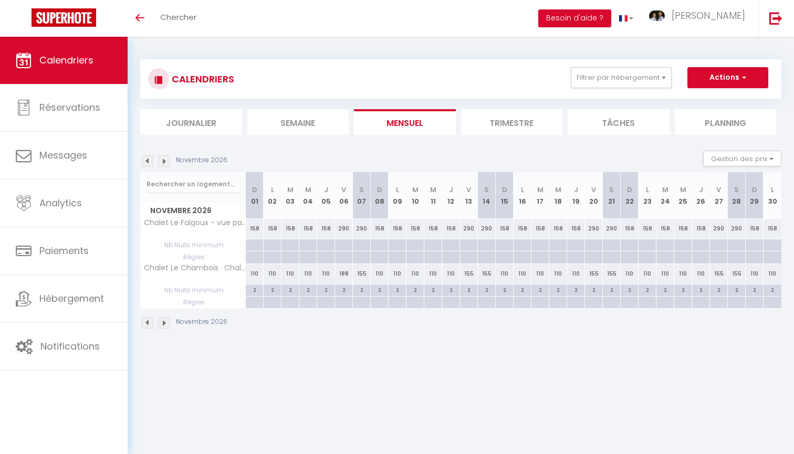
click at [149, 158] on img at bounding box center [148, 161] width 12 height 12
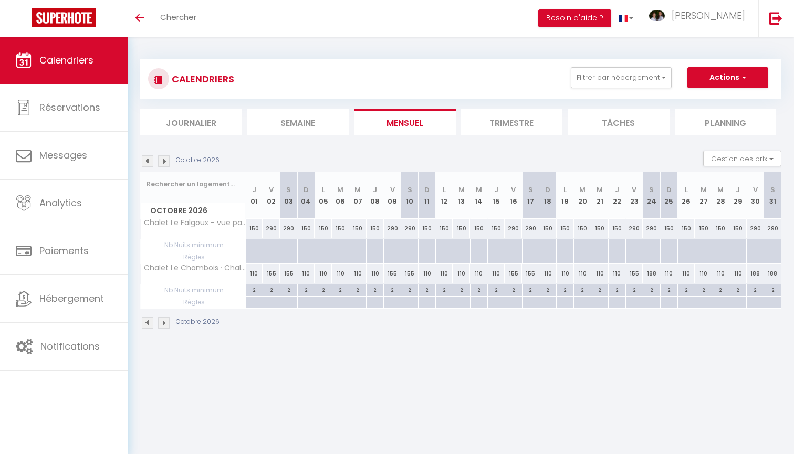
click at [162, 160] on img at bounding box center [164, 161] width 12 height 12
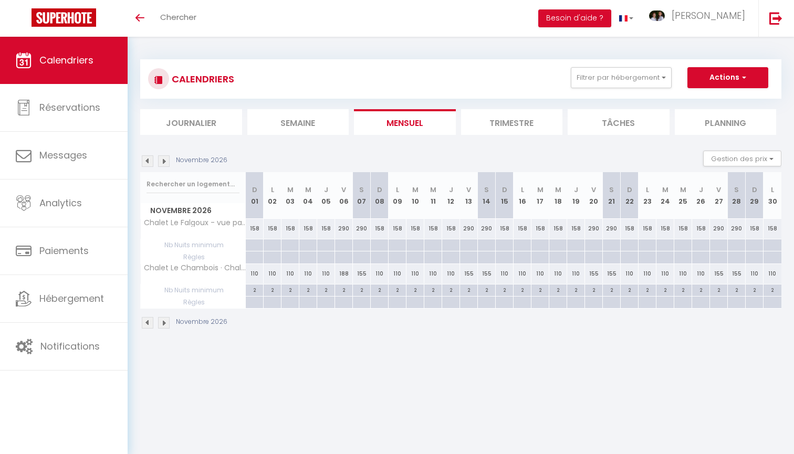
click at [251, 227] on div "158" at bounding box center [255, 228] width 18 height 19
type input "158"
type input "Dim 01 Novembre 2026"
type input "Lun 02 Novembre 2026"
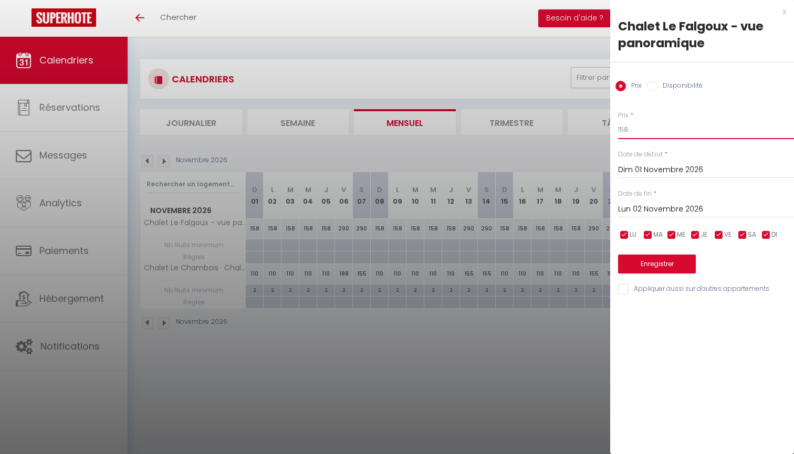
click at [641, 132] on input "158" at bounding box center [706, 129] width 176 height 19
type input "150"
click at [692, 210] on input "Lun 02 Novembre 2026" at bounding box center [706, 210] width 176 height 14
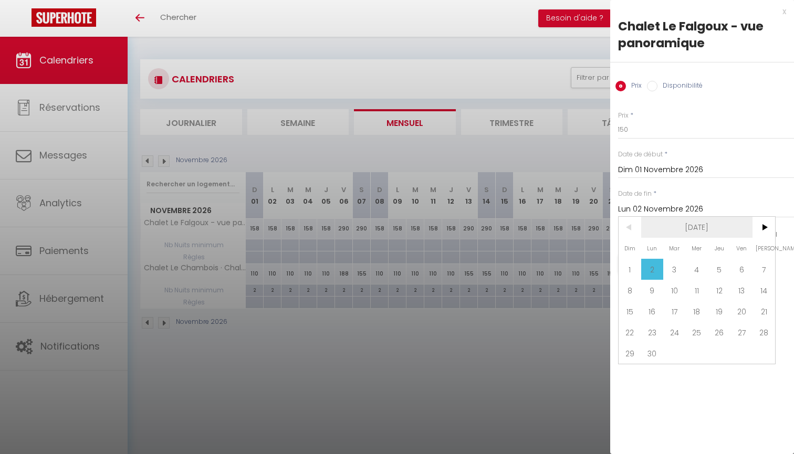
click at [723, 232] on span "Nov 2026" at bounding box center [697, 227] width 112 height 21
click at [720, 228] on span "2026" at bounding box center [697, 227] width 112 height 21
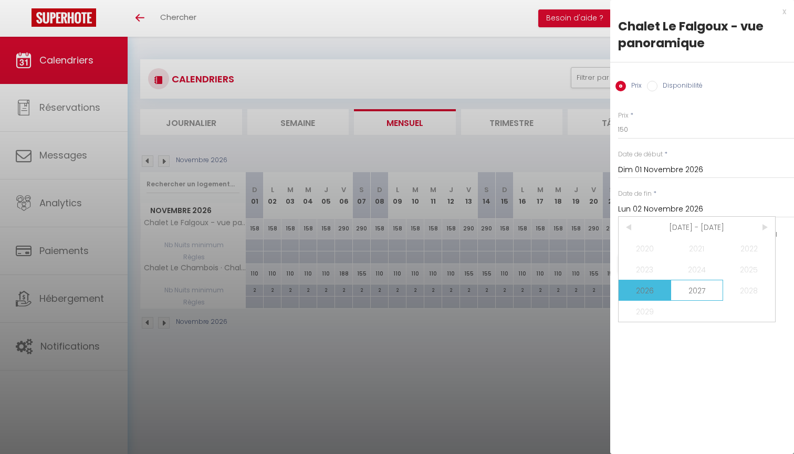
click at [700, 287] on span "2027" at bounding box center [697, 290] width 52 height 21
click at [747, 296] on span "Septembre" at bounding box center [749, 290] width 52 height 21
click at [632, 225] on span "<" at bounding box center [630, 227] width 23 height 21
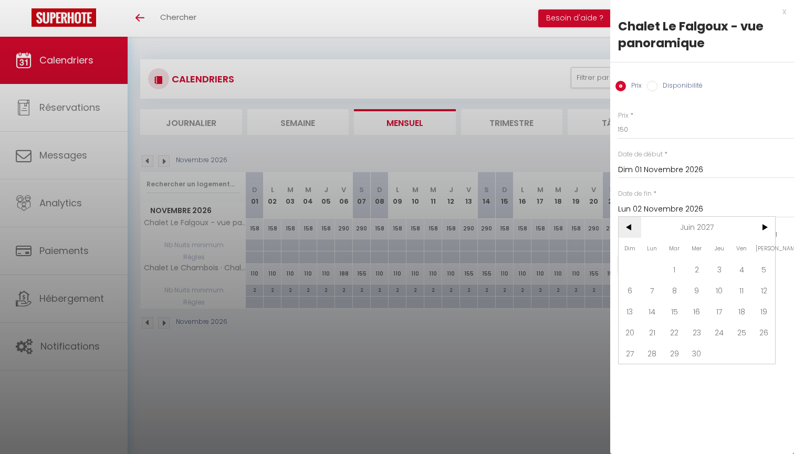
click at [632, 225] on span "<" at bounding box center [630, 227] width 23 height 21
click at [632, 224] on span "<" at bounding box center [630, 227] width 23 height 21
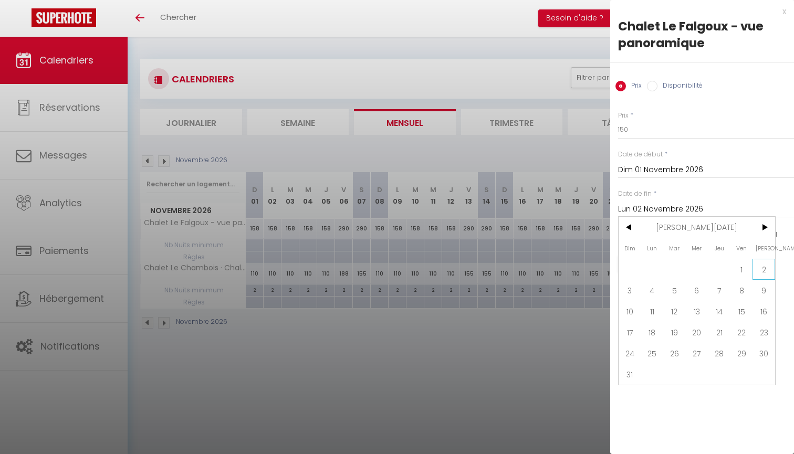
click at [766, 271] on span "2" at bounding box center [763, 269] width 23 height 21
type input "Sam 02 Janvier 2027"
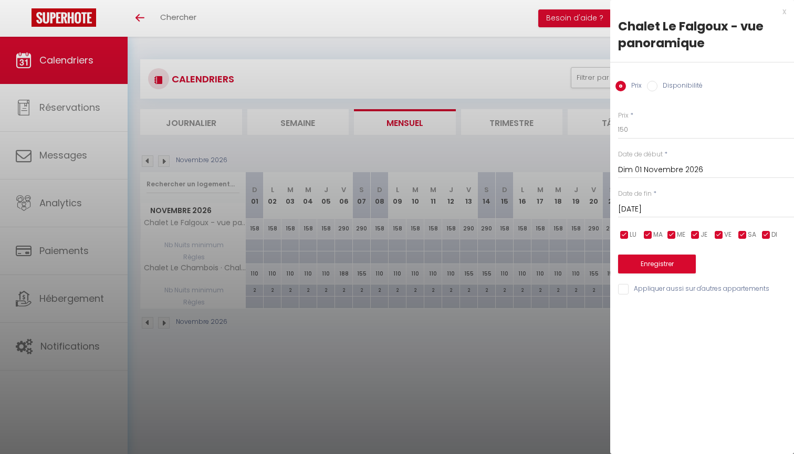
click at [739, 231] on input "checkbox" at bounding box center [742, 235] width 11 height 11
checkbox input "false"
click at [725, 233] on span "VE" at bounding box center [727, 235] width 7 height 10
checkbox input "false"
click at [668, 263] on button "Enregistrer" at bounding box center [657, 264] width 78 height 19
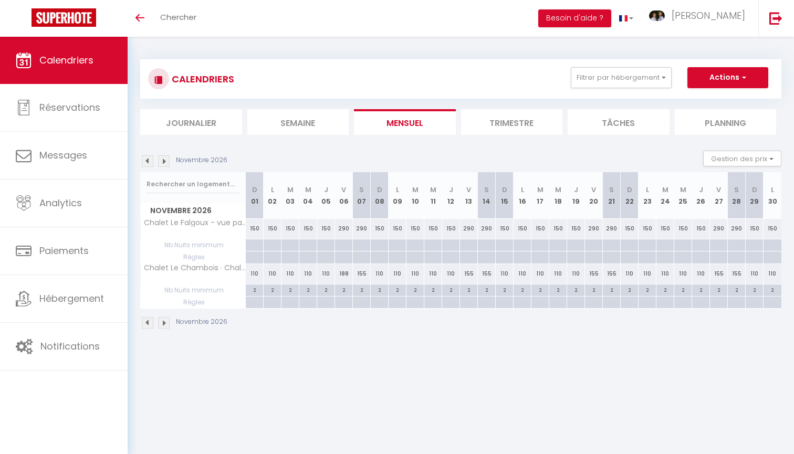
click at [162, 161] on img at bounding box center [164, 161] width 12 height 12
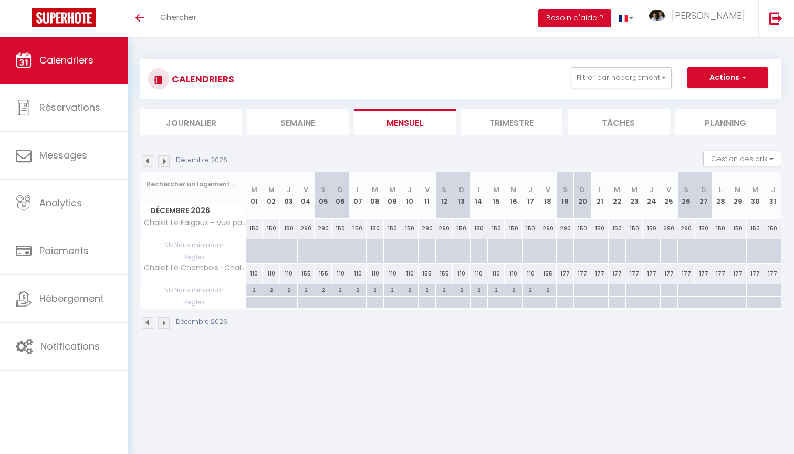
click at [162, 161] on img at bounding box center [164, 161] width 12 height 12
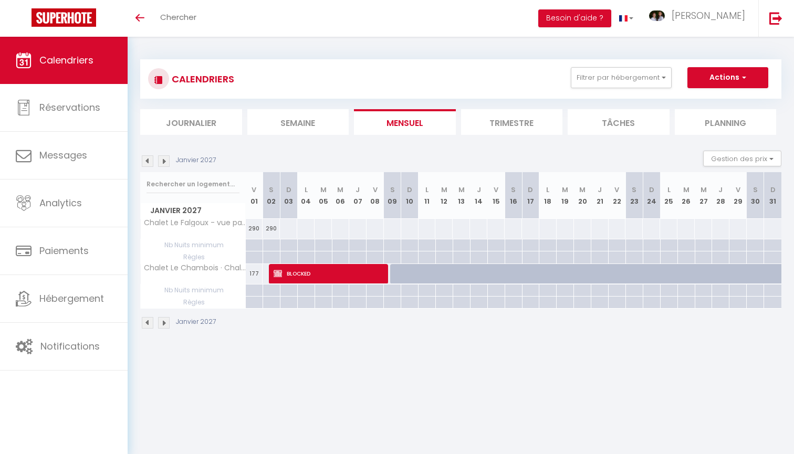
click at [150, 162] on img at bounding box center [148, 161] width 12 height 12
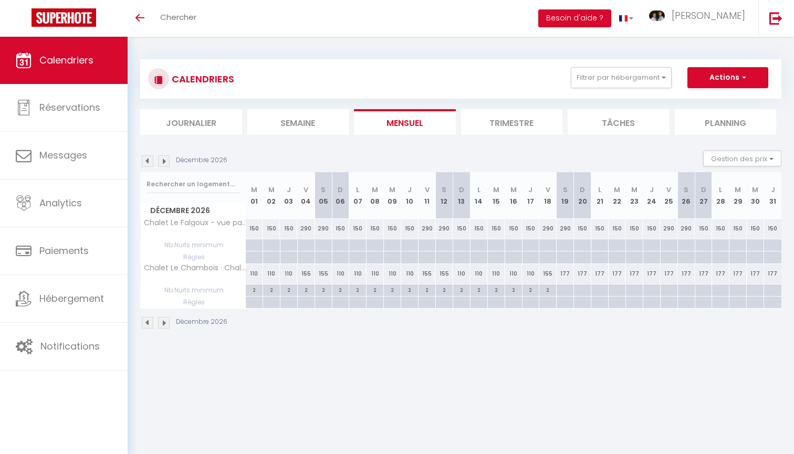
click at [150, 162] on img at bounding box center [148, 161] width 12 height 12
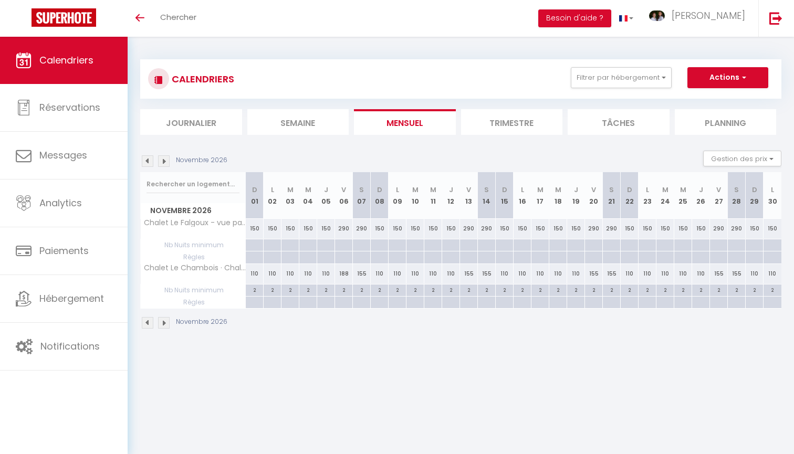
click at [150, 162] on img at bounding box center [148, 161] width 12 height 12
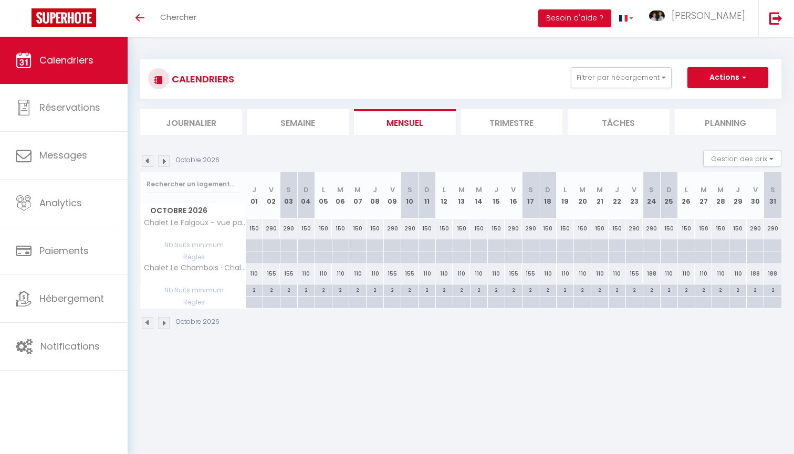
click at [165, 169] on div "Octobre 2026 Gestion des prix Nb Nuits minimum Règles Disponibilité" at bounding box center [460, 162] width 641 height 22
click at [165, 160] on img at bounding box center [164, 161] width 12 height 12
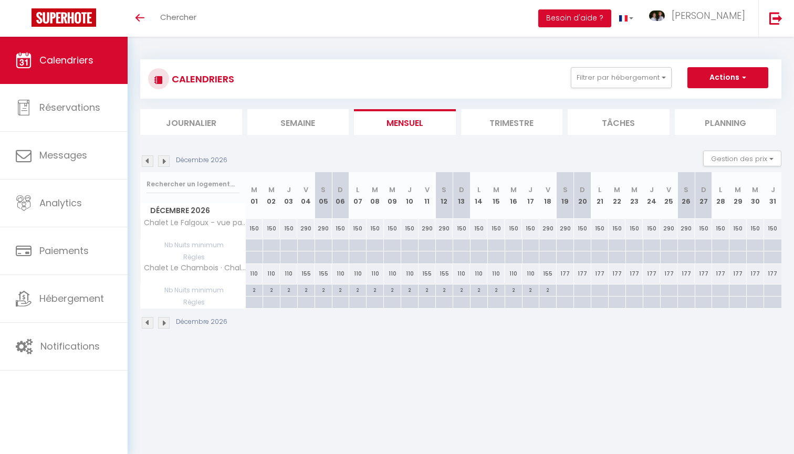
click at [566, 227] on div "290" at bounding box center [565, 228] width 17 height 19
type input "290"
type input "Sam 19 Décembre 2026"
type input "Dim 20 Décembre 2026"
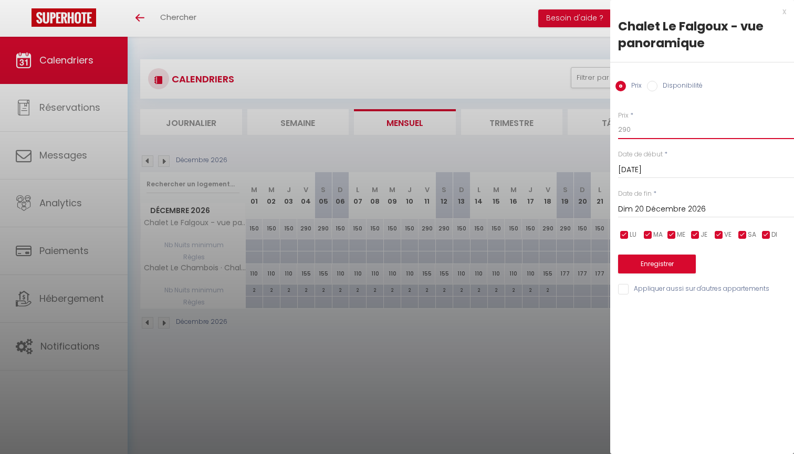
click at [631, 124] on input "290" at bounding box center [706, 129] width 176 height 19
type input "2"
type input "500"
click at [690, 206] on input "Dim 20 Décembre 2026" at bounding box center [706, 210] width 176 height 14
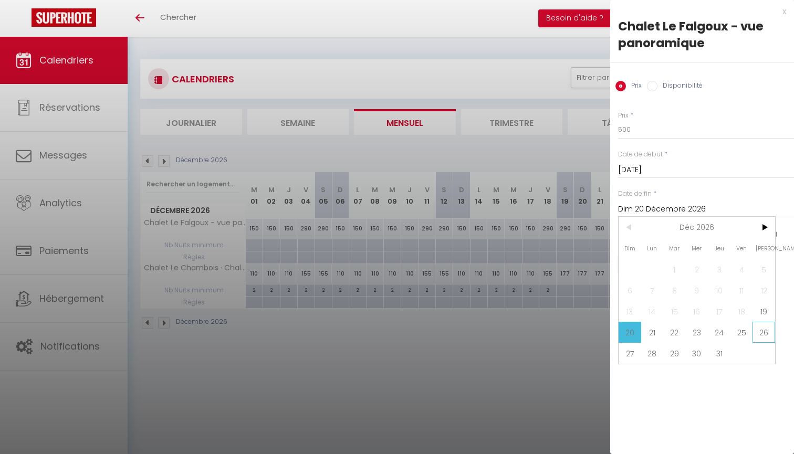
click at [765, 337] on span "26" at bounding box center [763, 332] width 23 height 21
type input "Sam 26 Décembre 2026"
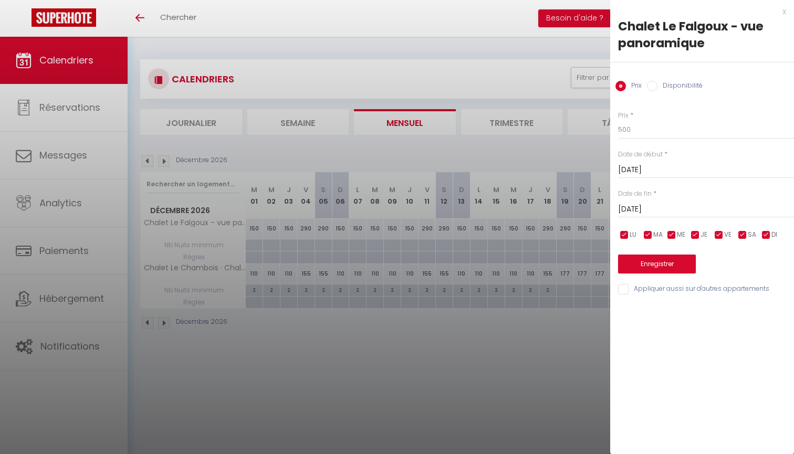
click at [672, 262] on button "Enregistrer" at bounding box center [657, 264] width 78 height 19
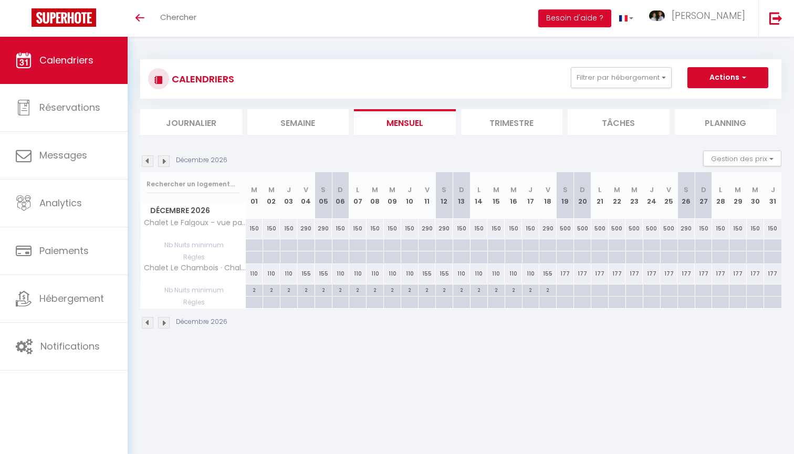
click at [688, 229] on div "290" at bounding box center [685, 228] width 17 height 19
type input "290"
type input "Sam 26 Décembre 2026"
type input "Dim 27 Décembre 2026"
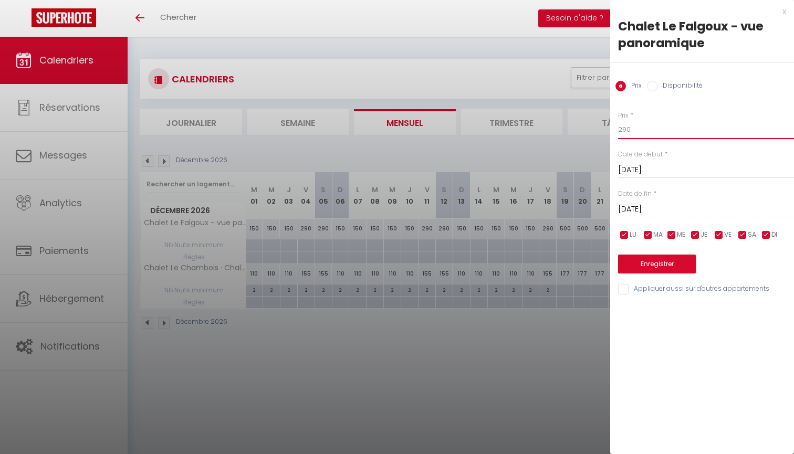
click at [688, 133] on input "290" at bounding box center [706, 129] width 176 height 19
type input "2"
type input "500"
click at [686, 208] on input "Dim 27 Décembre 2026" at bounding box center [706, 210] width 176 height 14
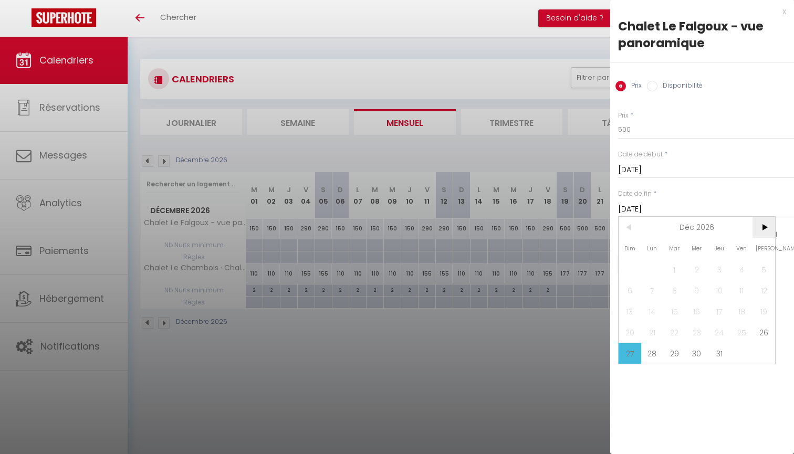
click at [770, 226] on span ">" at bounding box center [763, 227] width 23 height 21
click at [740, 264] on span "1" at bounding box center [741, 269] width 23 height 21
type input "Ven 01 Janvier 2027"
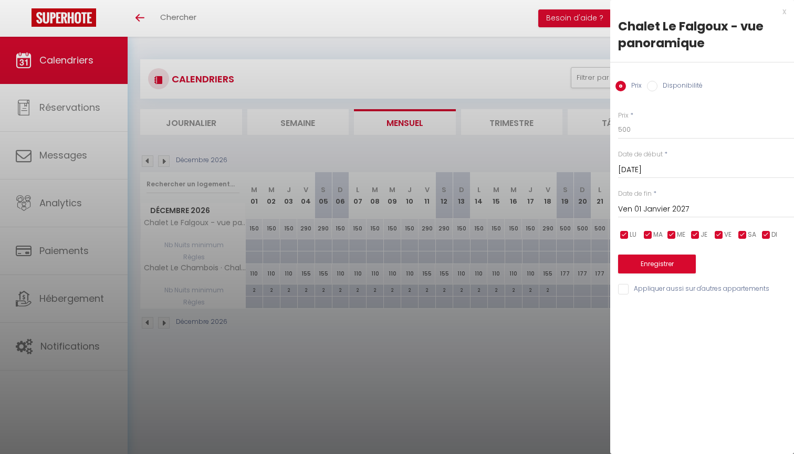
click at [681, 266] on button "Enregistrer" at bounding box center [657, 264] width 78 height 19
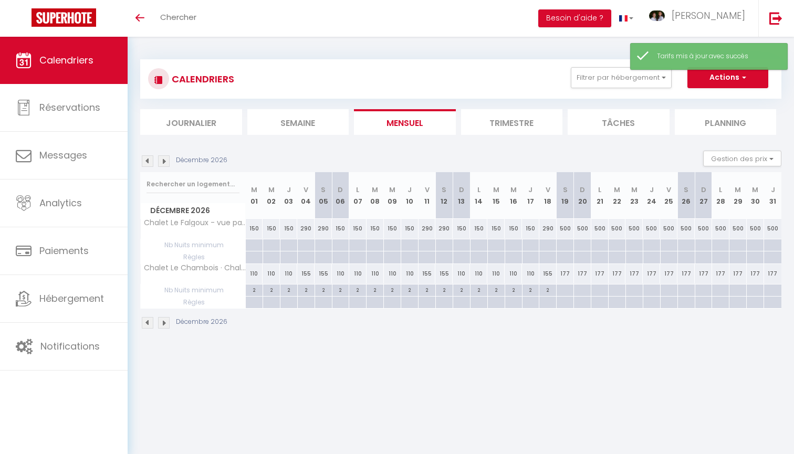
click at [150, 164] on img at bounding box center [148, 161] width 12 height 12
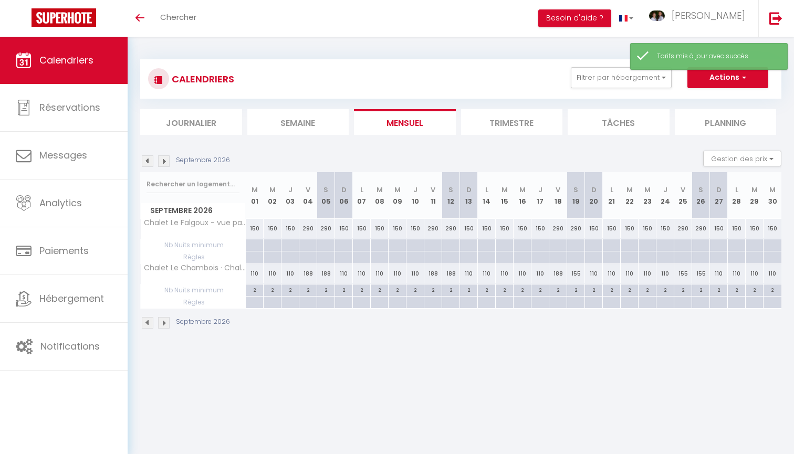
click at [150, 164] on img at bounding box center [148, 161] width 12 height 12
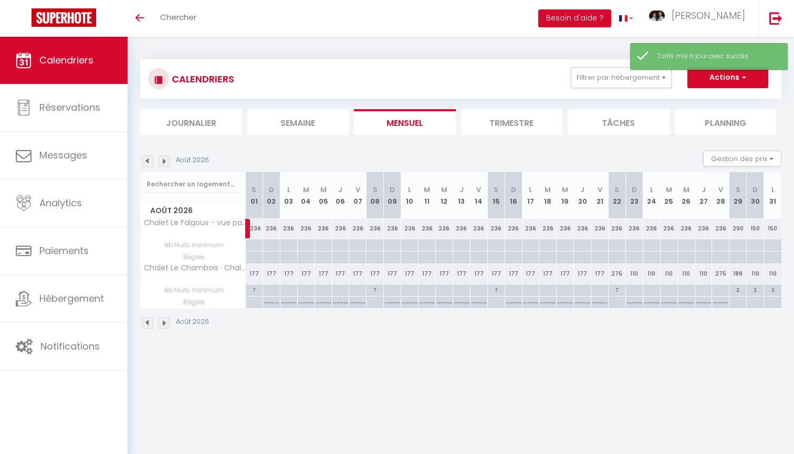
click at [150, 164] on img at bounding box center [148, 161] width 12 height 12
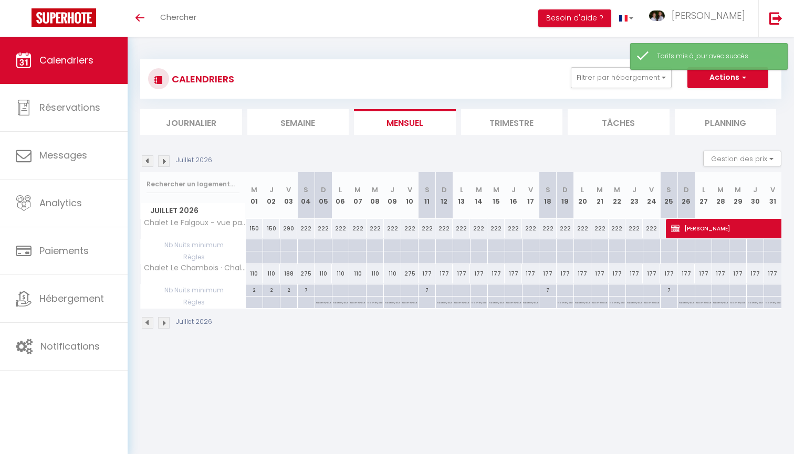
click at [150, 164] on img at bounding box center [148, 161] width 12 height 12
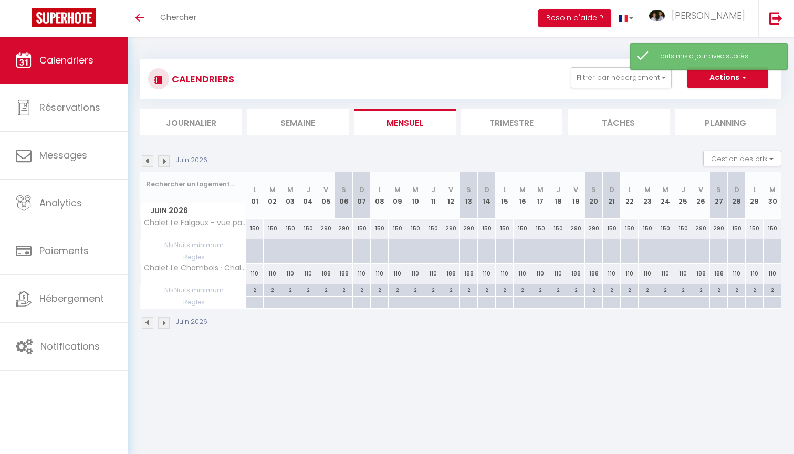
click at [148, 162] on img at bounding box center [148, 161] width 12 height 12
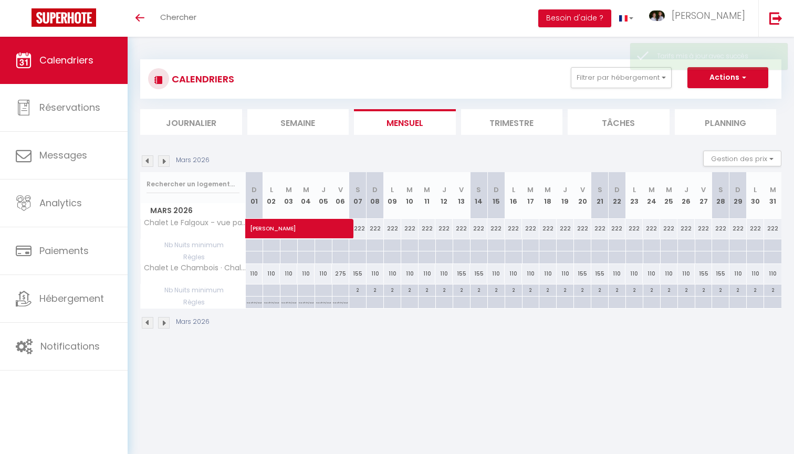
click at [148, 162] on img at bounding box center [148, 161] width 12 height 12
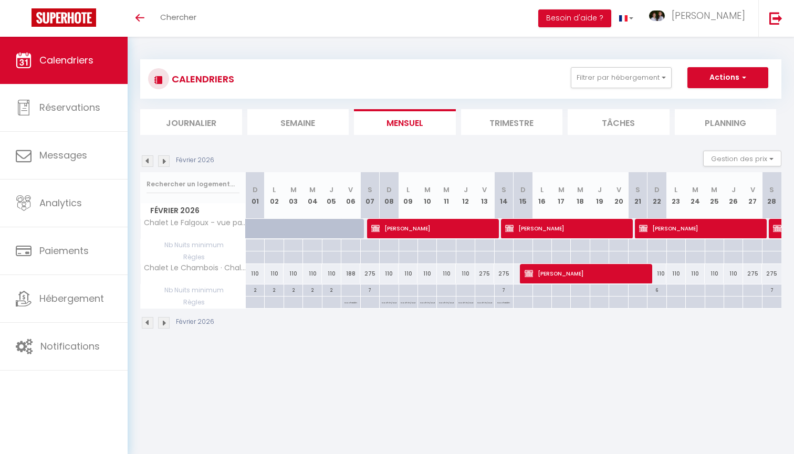
click at [148, 162] on img at bounding box center [148, 161] width 12 height 12
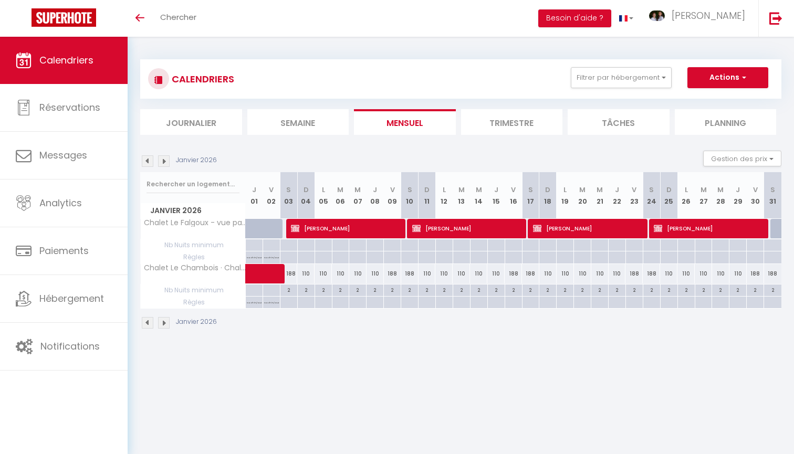
click at [163, 160] on img at bounding box center [164, 161] width 12 height 12
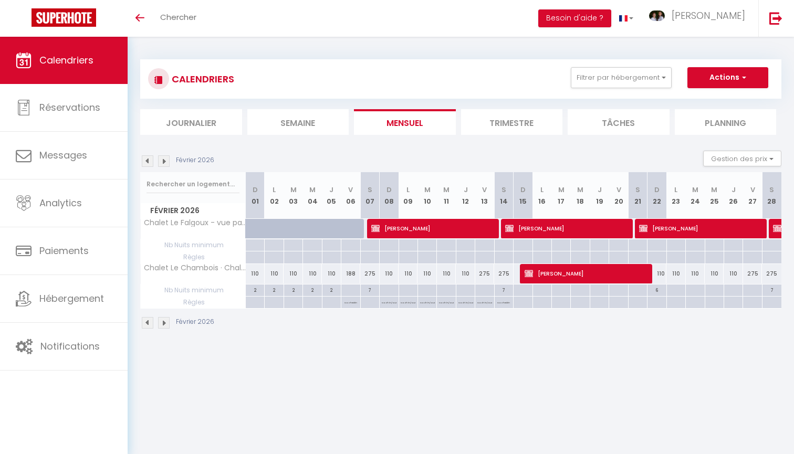
click at [164, 160] on img at bounding box center [164, 161] width 12 height 12
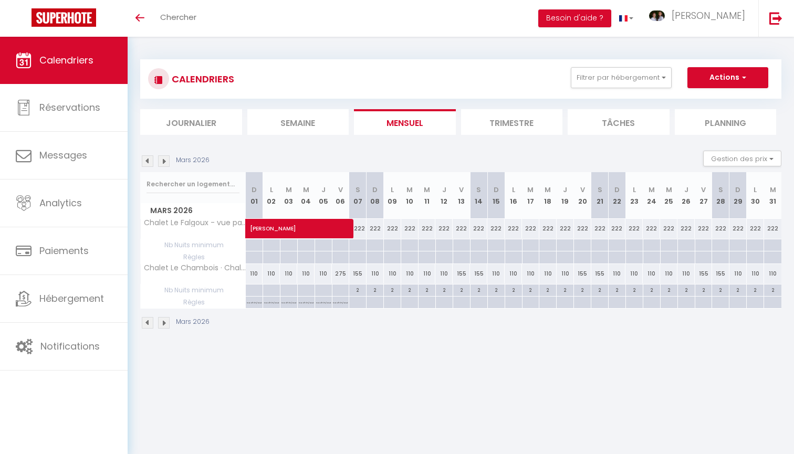
click at [358, 244] on div at bounding box center [357, 245] width 17 height 12
type input "Sam 07 Mars 2026"
type input "Dim 08 Mars 2026"
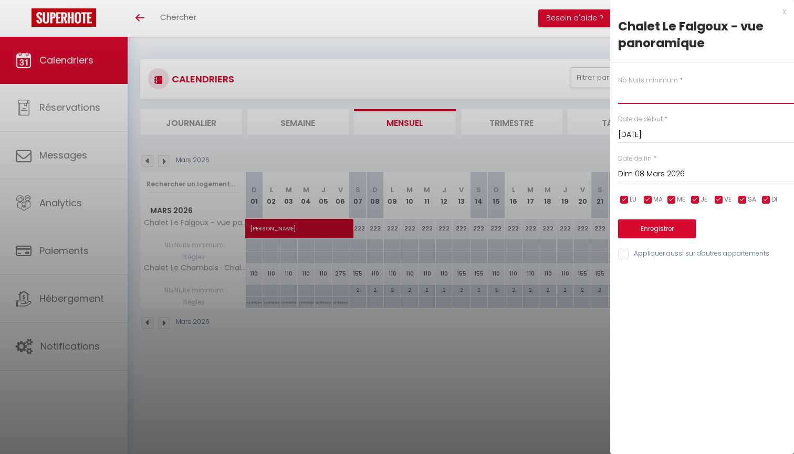
click at [630, 96] on input "text" at bounding box center [706, 94] width 176 height 19
type input "2"
click at [674, 168] on input "Dim 08 Mars 2026" at bounding box center [706, 175] width 176 height 14
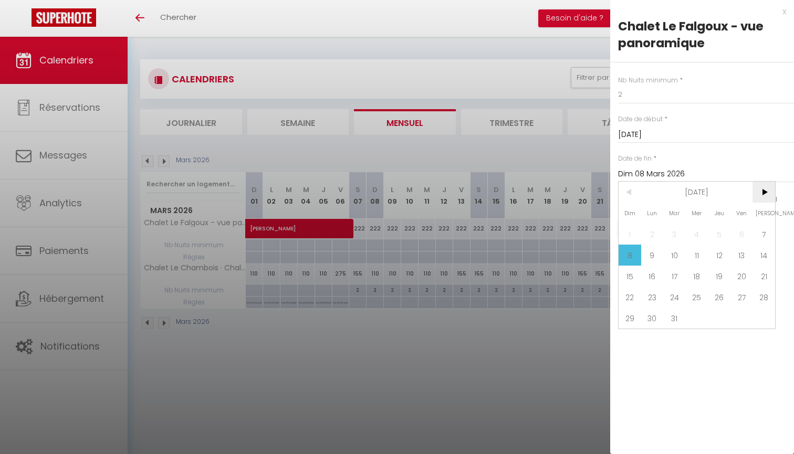
click at [763, 192] on span ">" at bounding box center [763, 192] width 23 height 21
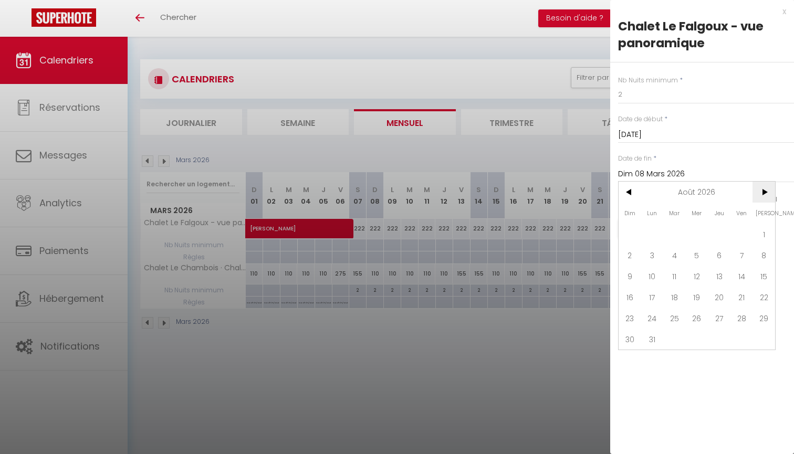
click at [763, 192] on span ">" at bounding box center [763, 192] width 23 height 21
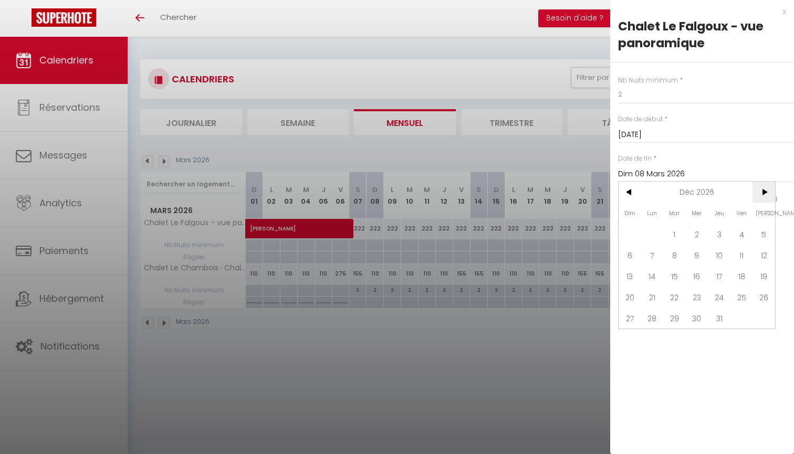
click at [763, 192] on span ">" at bounding box center [763, 192] width 23 height 21
click at [635, 192] on span "<" at bounding box center [630, 192] width 23 height 21
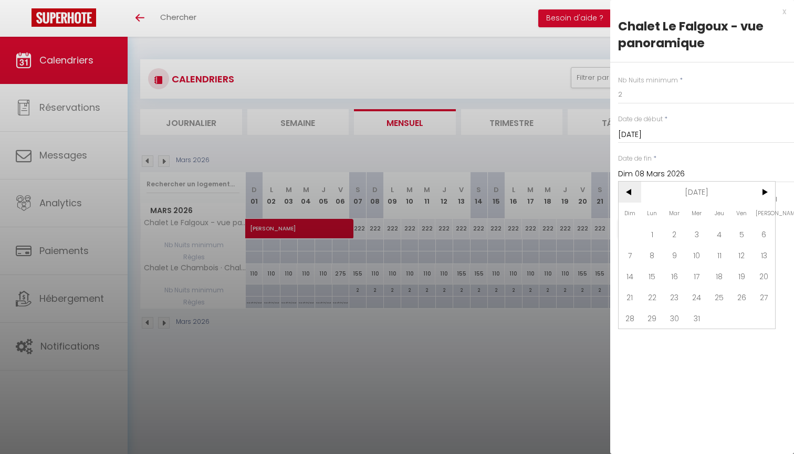
click at [635, 192] on span "<" at bounding box center [630, 192] width 23 height 21
click at [765, 232] on span "2" at bounding box center [763, 234] width 23 height 21
type input "Sam 02 Janvier 2027"
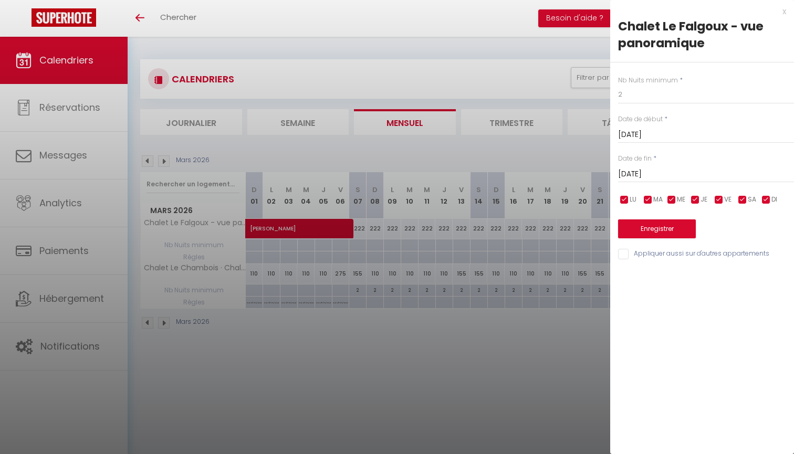
click at [648, 228] on button "Enregistrer" at bounding box center [657, 228] width 78 height 19
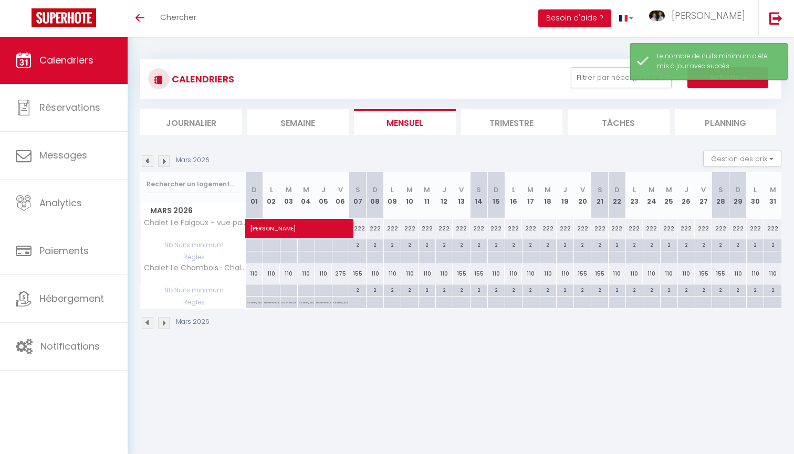
click at [163, 160] on img at bounding box center [164, 161] width 12 height 12
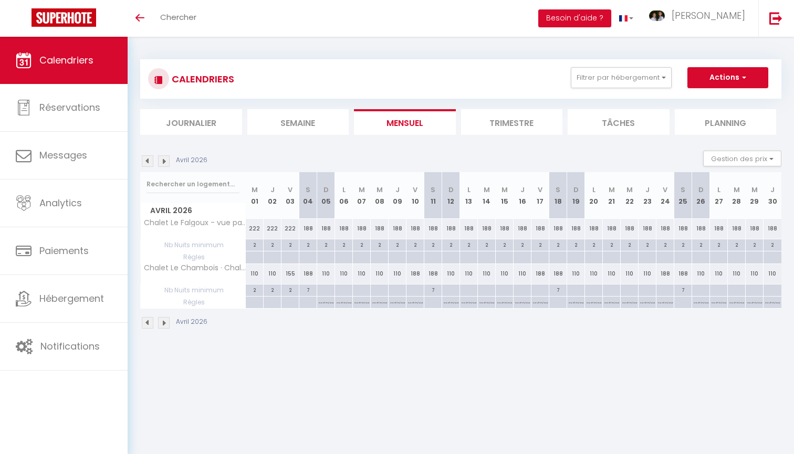
click at [307, 244] on div "2" at bounding box center [307, 244] width 17 height 10
type input "2"
type input "Sam 04 Avril 2026"
type input "Dim 05 Avril 2026"
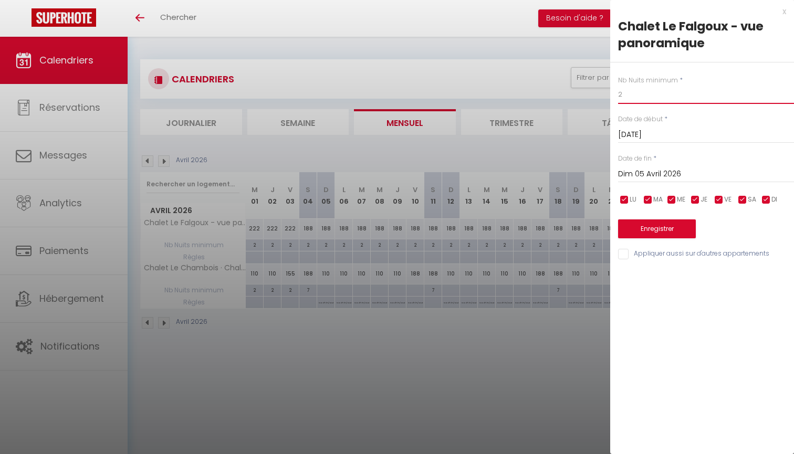
click at [637, 97] on input "2" at bounding box center [706, 94] width 176 height 19
type input "7"
click at [687, 232] on button "Enregistrer" at bounding box center [657, 228] width 78 height 19
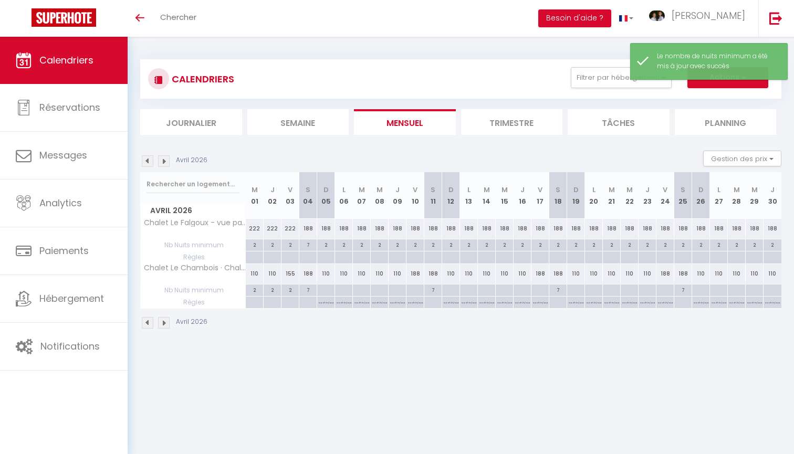
click at [435, 246] on div "2" at bounding box center [432, 244] width 17 height 10
type input "2"
type input "Sam 11 Avril 2026"
type input "Dim 12 Avril 2026"
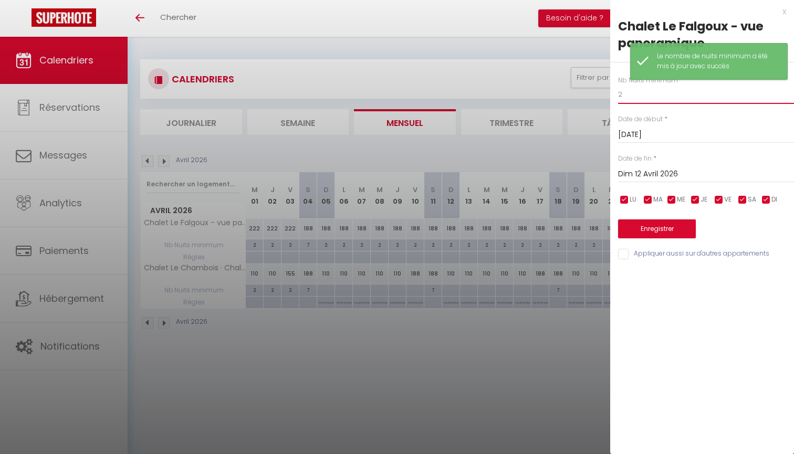
click at [637, 95] on input "2" at bounding box center [706, 94] width 176 height 19
type input "7"
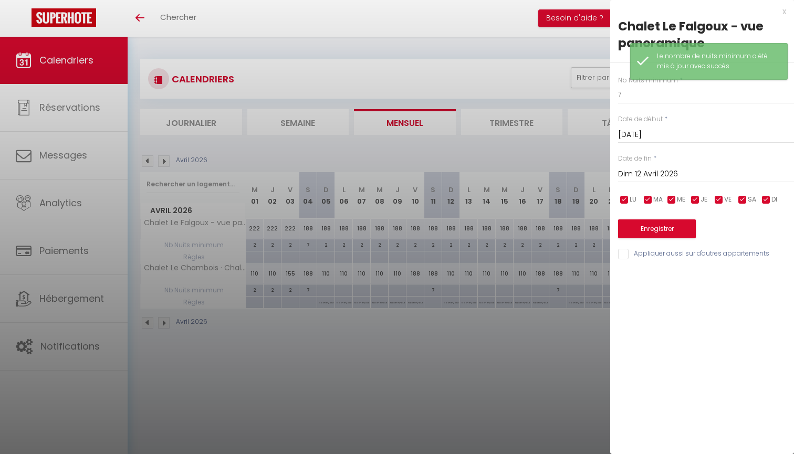
click at [665, 227] on button "Enregistrer" at bounding box center [657, 228] width 78 height 19
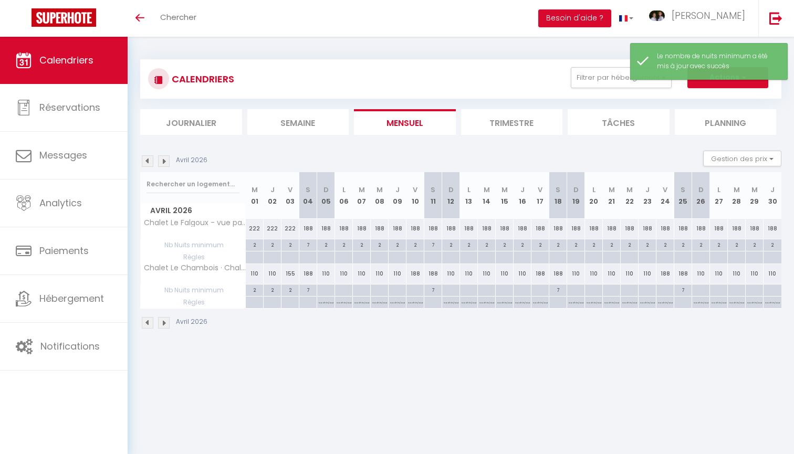
click at [559, 244] on div "2" at bounding box center [557, 244] width 17 height 10
type input "2"
type input "Sam 18 Avril 2026"
type input "Dim 19 Avril 2026"
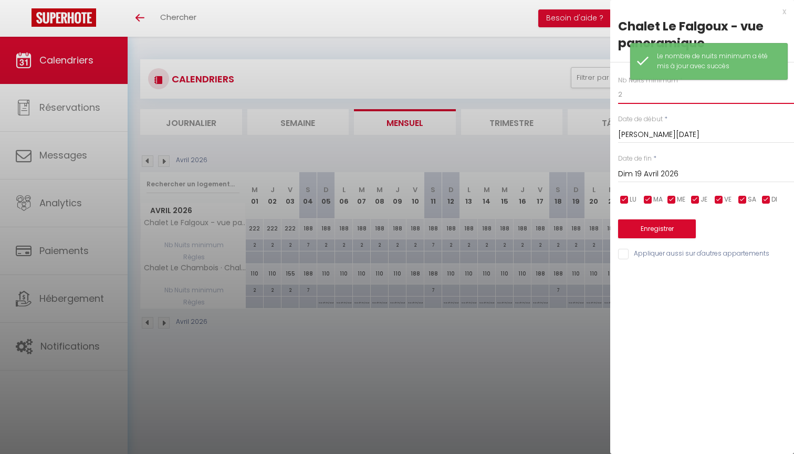
click at [649, 92] on input "2" at bounding box center [706, 94] width 176 height 19
type input "7"
click at [663, 223] on button "Enregistrer" at bounding box center [657, 228] width 78 height 19
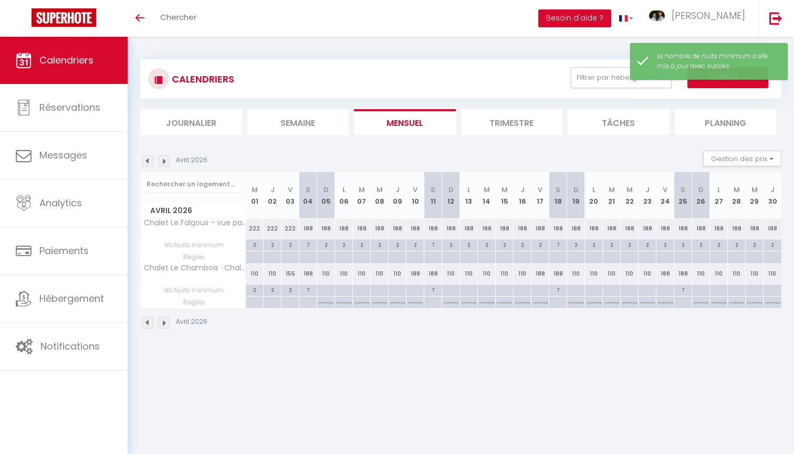
click at [683, 244] on div "2" at bounding box center [682, 244] width 17 height 10
type input "2"
type input "Sam 25 Avril 2026"
type input "Dim 26 Avril 2026"
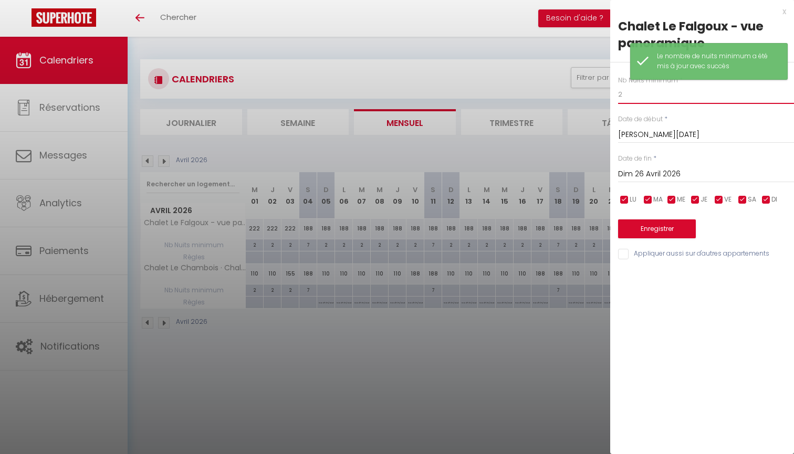
click at [670, 99] on input "2" at bounding box center [706, 94] width 176 height 19
type input "7"
click at [672, 224] on button "Enregistrer" at bounding box center [657, 228] width 78 height 19
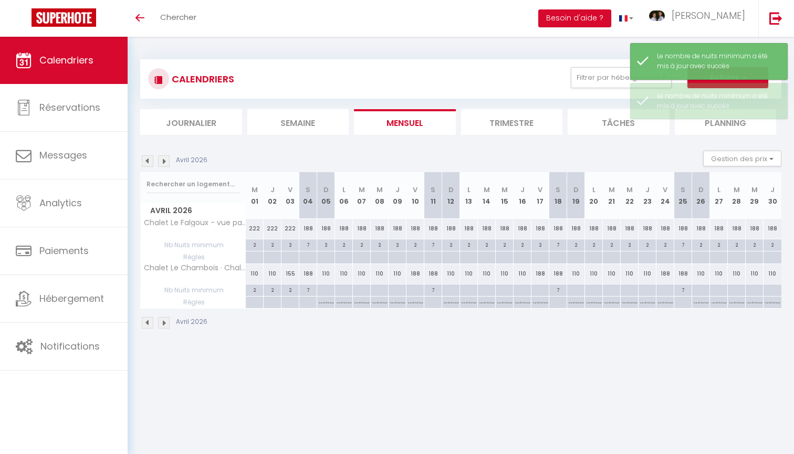
click at [325, 244] on div "2" at bounding box center [325, 244] width 17 height 10
type input "2"
type input "Dim 05 Avril 2026"
type input "Lun 06 Avril 2026"
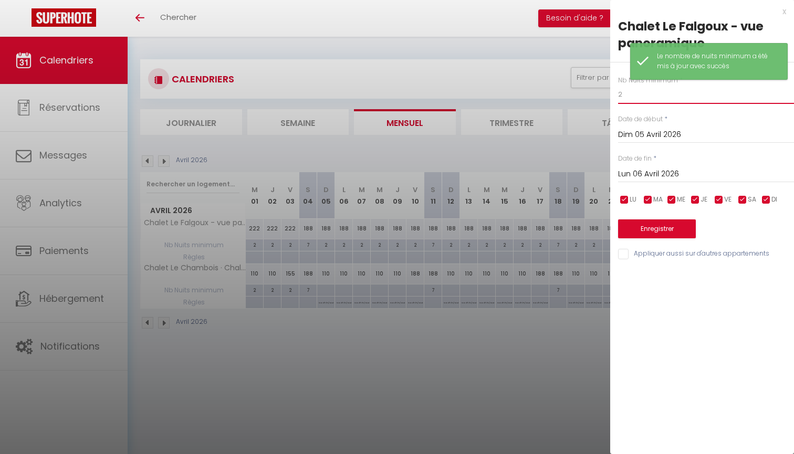
click at [640, 95] on input "2" at bounding box center [706, 94] width 176 height 19
type input "0"
click at [664, 173] on input "Lun 06 Avril 2026" at bounding box center [706, 175] width 176 height 14
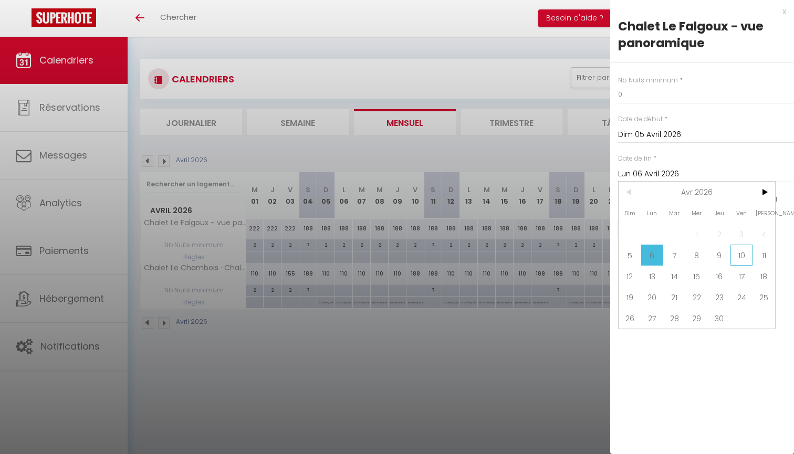
click at [735, 257] on span "10" at bounding box center [741, 255] width 23 height 21
type input "Ven 10 Avril 2026"
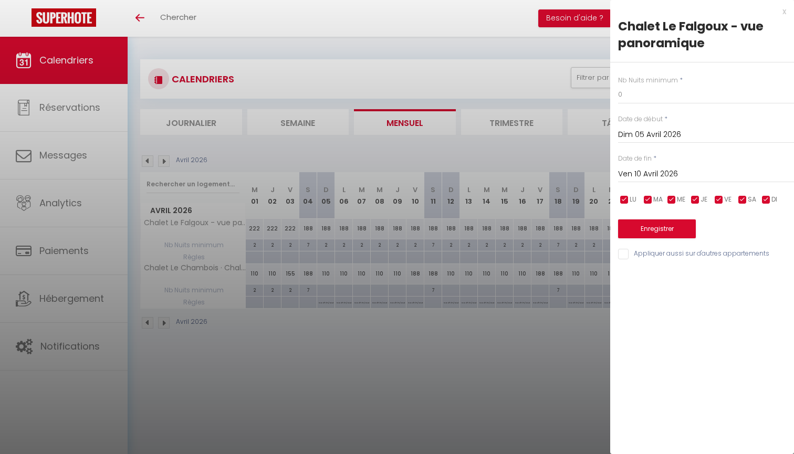
click at [670, 226] on button "Enregistrer" at bounding box center [657, 228] width 78 height 19
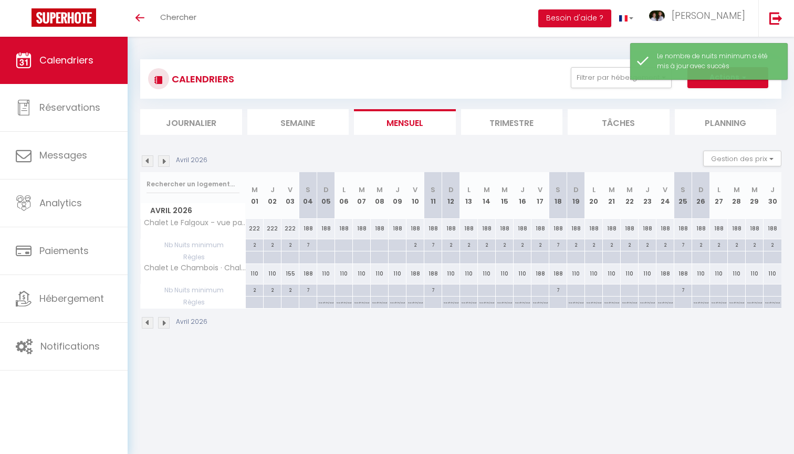
click at [414, 247] on div "2" at bounding box center [414, 244] width 17 height 10
type input "2"
type input "Ven 10 Avril 2026"
type input "Sam 11 Avril 2026"
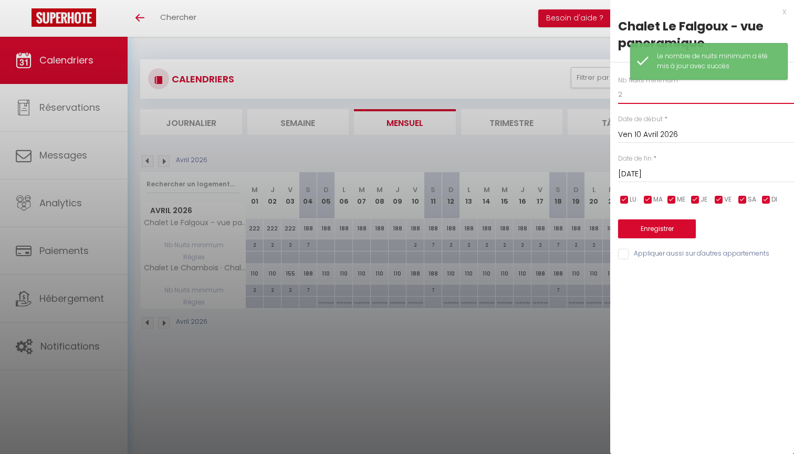
click at [643, 91] on input "2" at bounding box center [706, 94] width 176 height 19
type input "0"
click at [666, 226] on button "Enregistrer" at bounding box center [657, 228] width 78 height 19
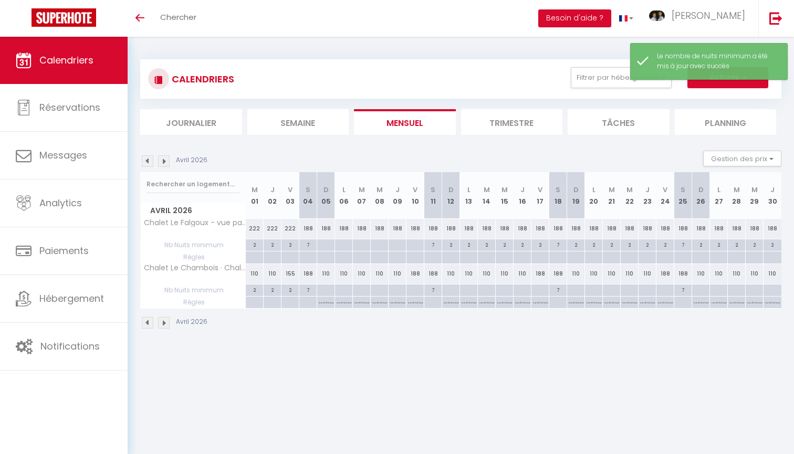
click at [450, 246] on div "2" at bounding box center [450, 244] width 17 height 10
type input "2"
type input "Dim 12 Avril 2026"
type input "Lun 13 Avril 2026"
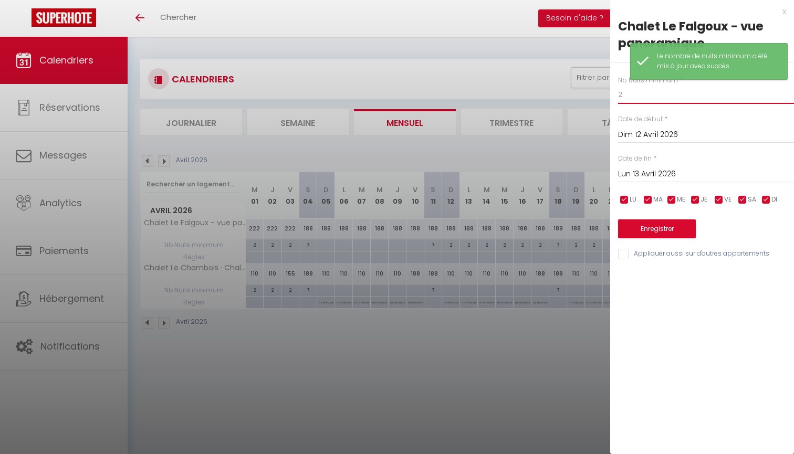
click at [624, 100] on input "2" at bounding box center [706, 94] width 176 height 19
type input "0"
click at [673, 168] on input "Lun 13 Avril 2026" at bounding box center [706, 175] width 176 height 14
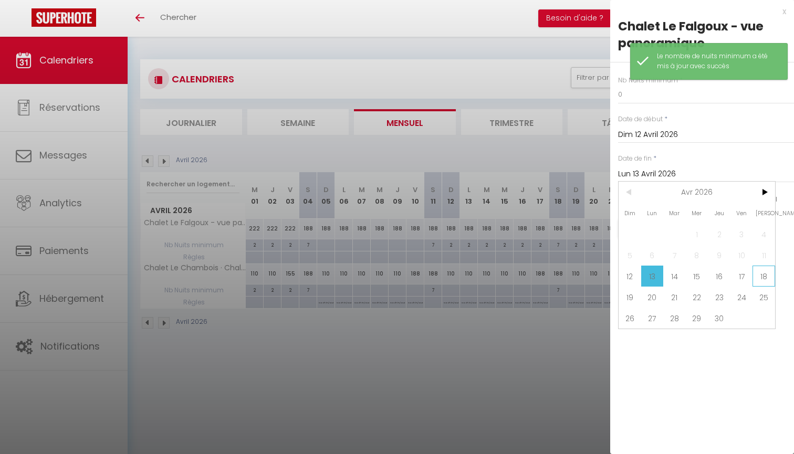
click at [764, 275] on span "18" at bounding box center [763, 276] width 23 height 21
type input "Sam 18 Avril 2026"
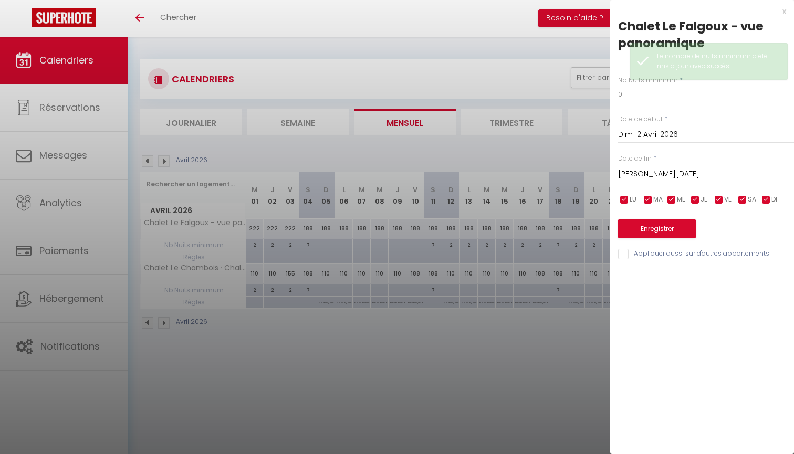
click at [662, 225] on button "Enregistrer" at bounding box center [657, 228] width 78 height 19
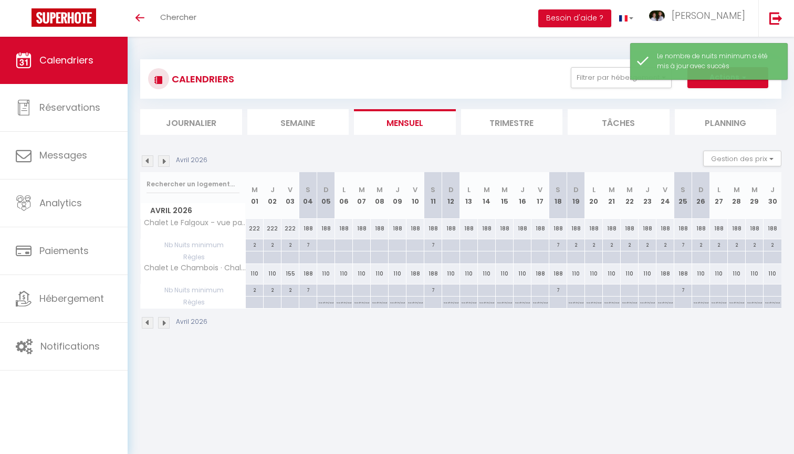
click at [579, 244] on div "2" at bounding box center [575, 244] width 17 height 10
type input "2"
type input "Dim 19 Avril 2026"
type input "Lun 20 Avril 2026"
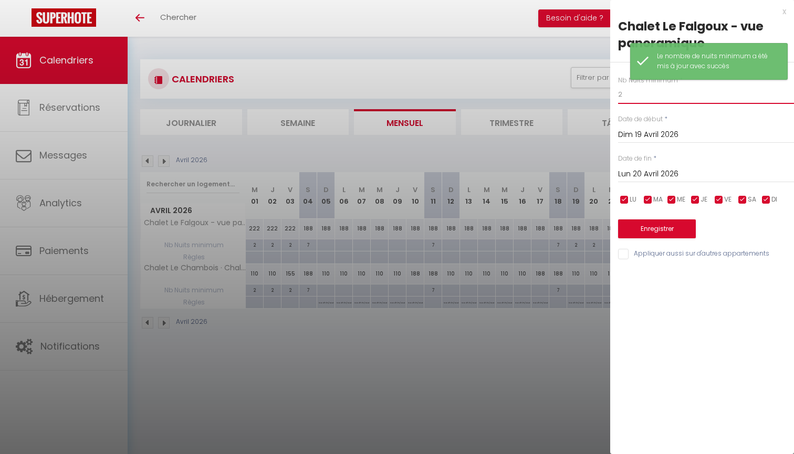
click at [658, 85] on input "2" at bounding box center [706, 94] width 176 height 19
type input "0"
click at [623, 173] on input "Lun 20 Avril 2026" at bounding box center [706, 175] width 176 height 14
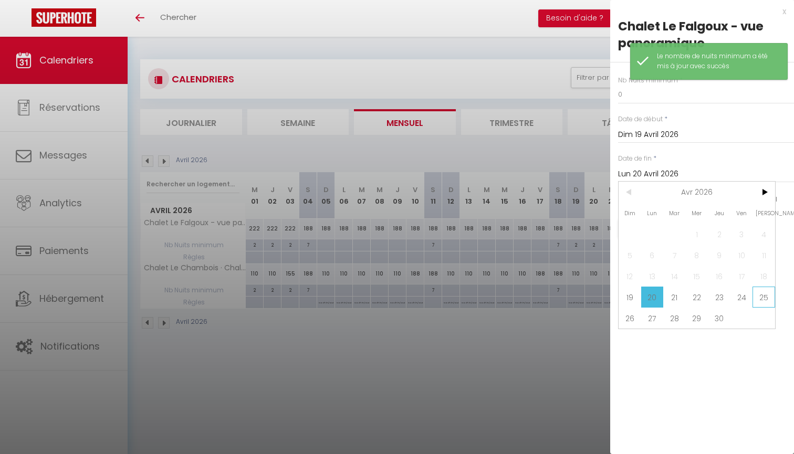
click at [766, 297] on span "25" at bounding box center [763, 297] width 23 height 21
type input "Sam 25 Avril 2026"
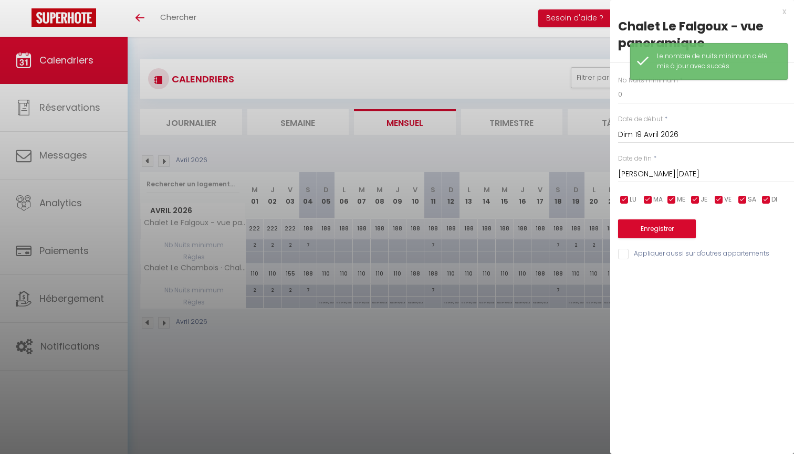
click at [667, 226] on button "Enregistrer" at bounding box center [657, 228] width 78 height 19
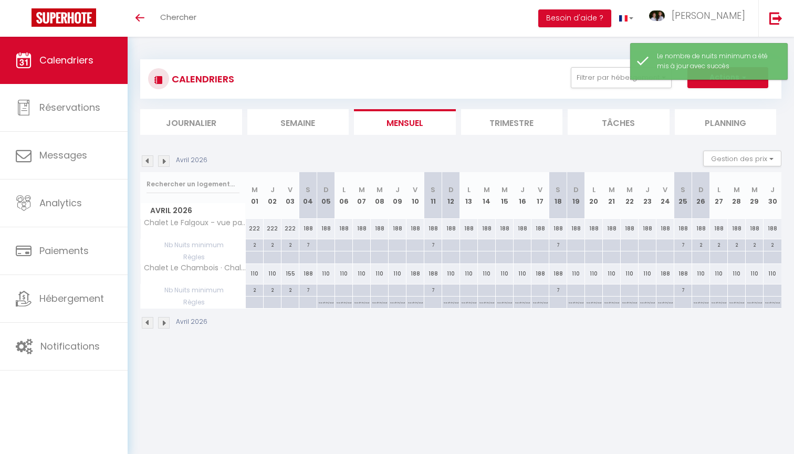
click at [699, 245] on div "2" at bounding box center [700, 244] width 17 height 10
type input "2"
type input "Dim 26 Avril 2026"
type input "Lun 27 Avril 2026"
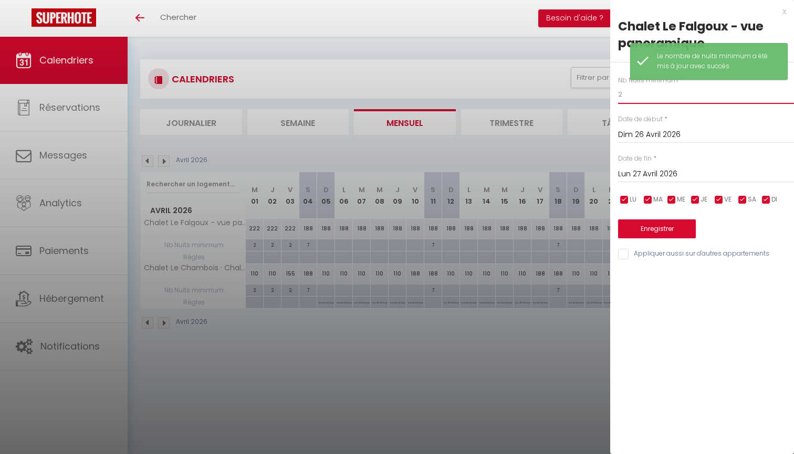
click at [674, 100] on input "2" at bounding box center [706, 94] width 176 height 19
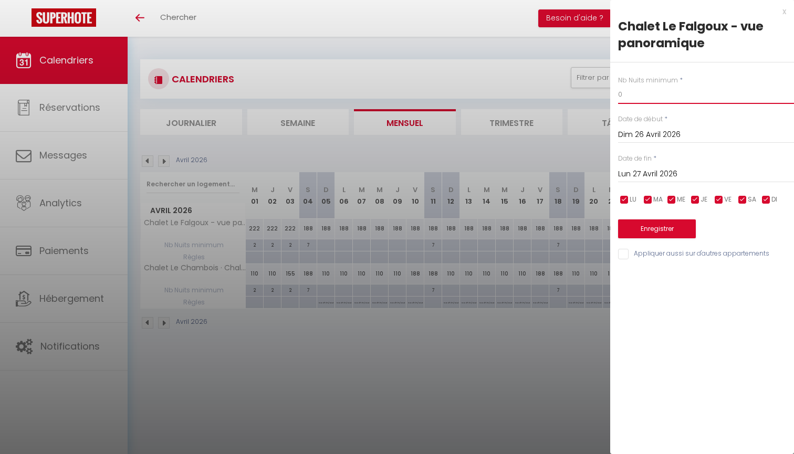
type input "0"
click at [670, 172] on input "Lun 27 Avril 2026" at bounding box center [706, 175] width 176 height 14
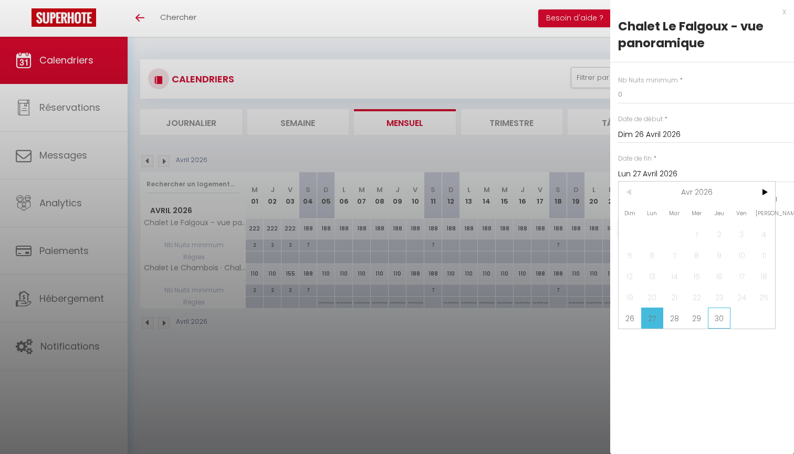
click at [718, 319] on span "30" at bounding box center [719, 318] width 23 height 21
type input "Jeu 30 Avril 2026"
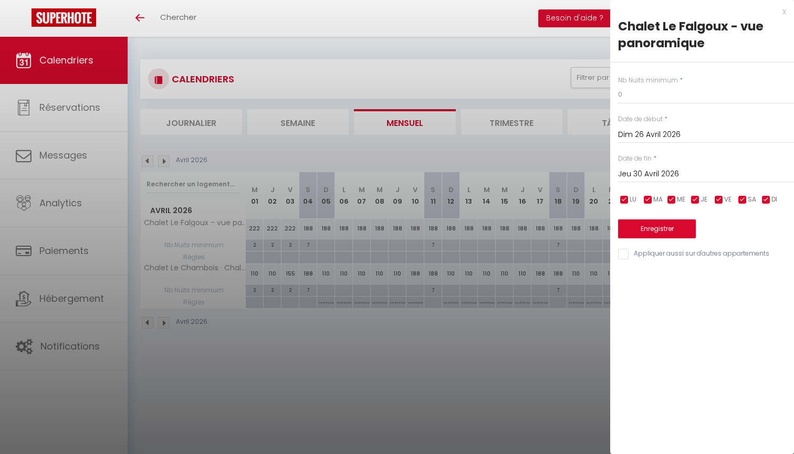
click at [689, 224] on button "Enregistrer" at bounding box center [657, 228] width 78 height 19
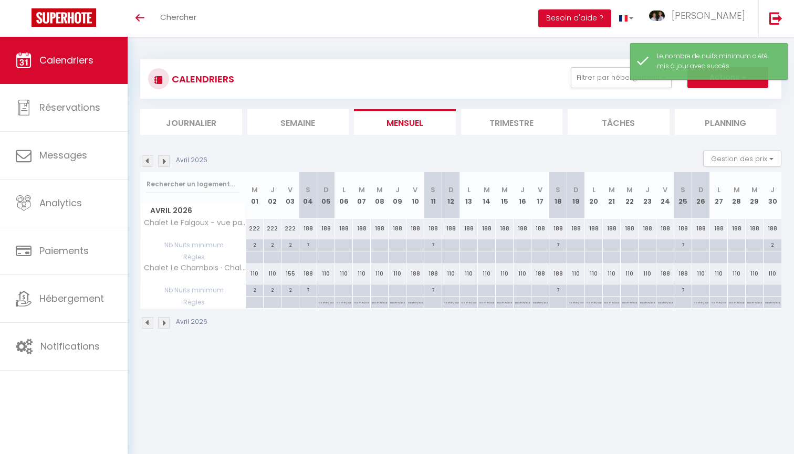
click at [775, 246] on div "2" at bounding box center [773, 244] width 18 height 10
type input "2"
type input "Jeu 30 Avril 2026"
type input "Ven 01 Mai 2026"
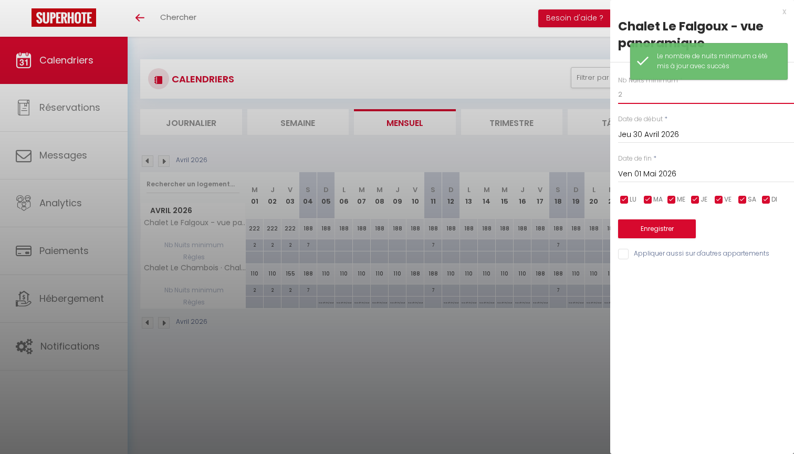
click at [650, 95] on input "2" at bounding box center [706, 94] width 176 height 19
type input "0"
click at [651, 223] on button "Enregistrer" at bounding box center [657, 228] width 78 height 19
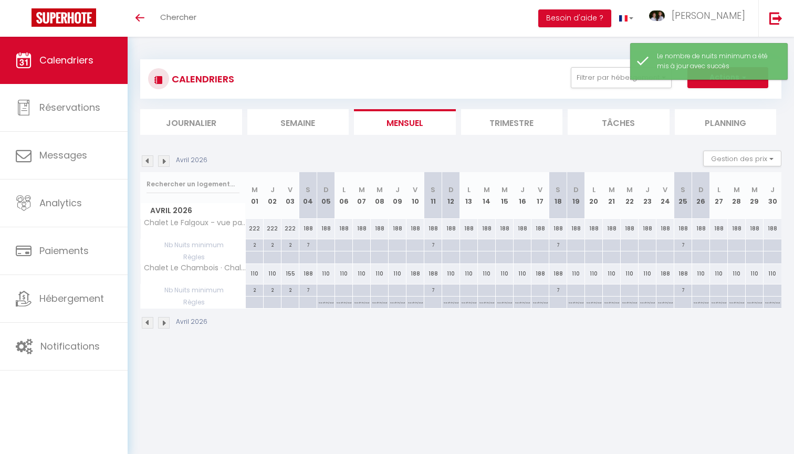
click at [164, 160] on img at bounding box center [164, 161] width 12 height 12
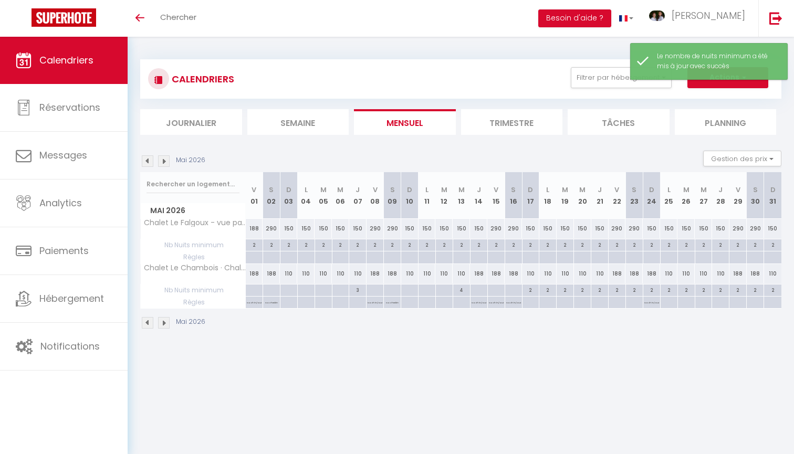
click at [256, 244] on div "2" at bounding box center [254, 244] width 17 height 10
type input "2"
type input "Ven 01 Mai 2026"
type input "Sam 02 Mai 2026"
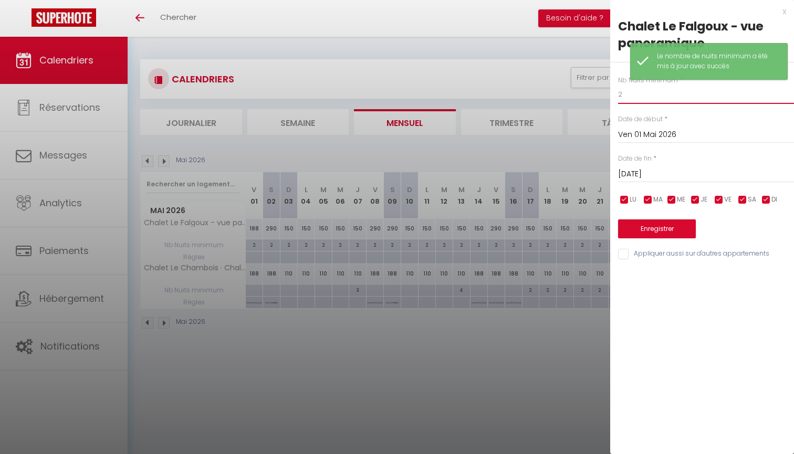
click at [652, 95] on input "2" at bounding box center [706, 94] width 176 height 19
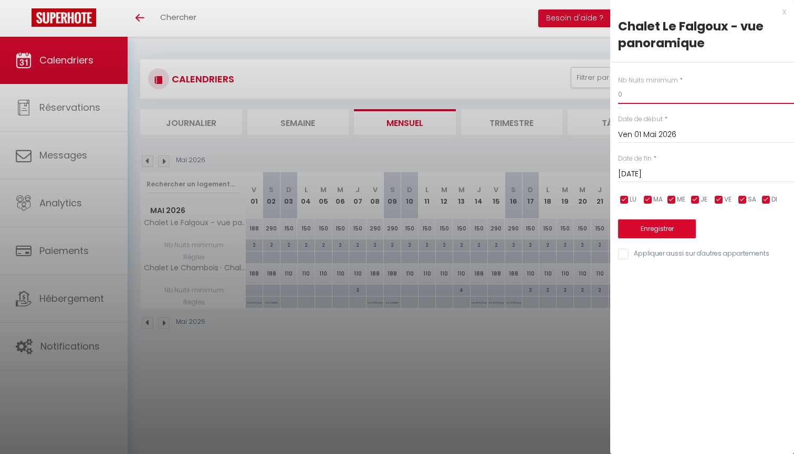
type input "0"
click at [670, 223] on button "Enregistrer" at bounding box center [657, 228] width 78 height 19
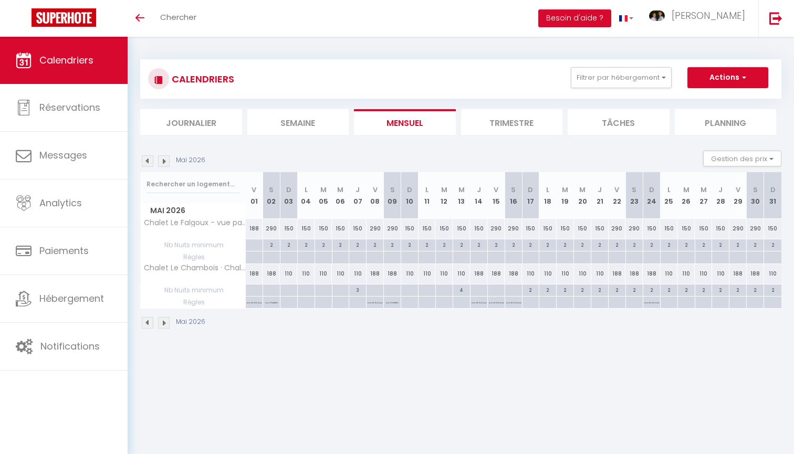
click at [145, 164] on img at bounding box center [148, 161] width 12 height 12
select select
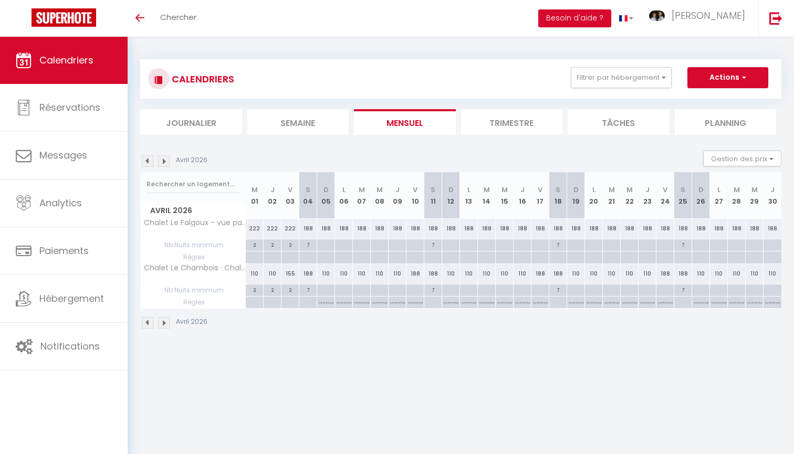
click at [324, 256] on div at bounding box center [326, 258] width 18 height 12
type input "Dim 05 Avril 2026"
type input "Lun 06 Avril 2026"
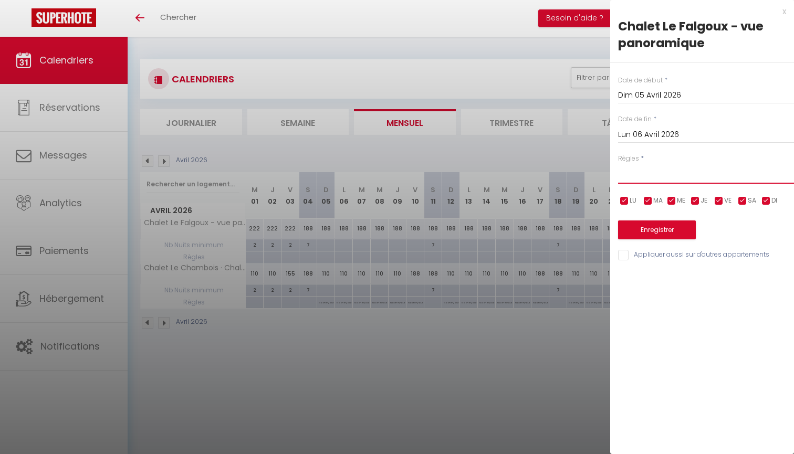
select select "3"
click at [666, 127] on div "Lun 06 Avril 2026 < Avr 2026 > Dim Lun Mar Mer Jeu Ven Sam 1 2 3 4 5 6 7 8 9 10…" at bounding box center [706, 133] width 176 height 19
click at [669, 132] on input "Lun 06 Avril 2026" at bounding box center [706, 135] width 176 height 14
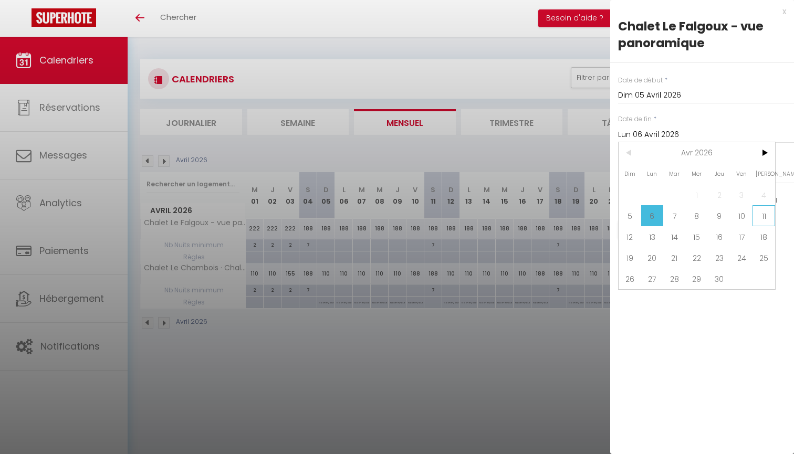
click at [763, 215] on span "11" at bounding box center [763, 215] width 23 height 21
type input "Sam 11 Avril 2026"
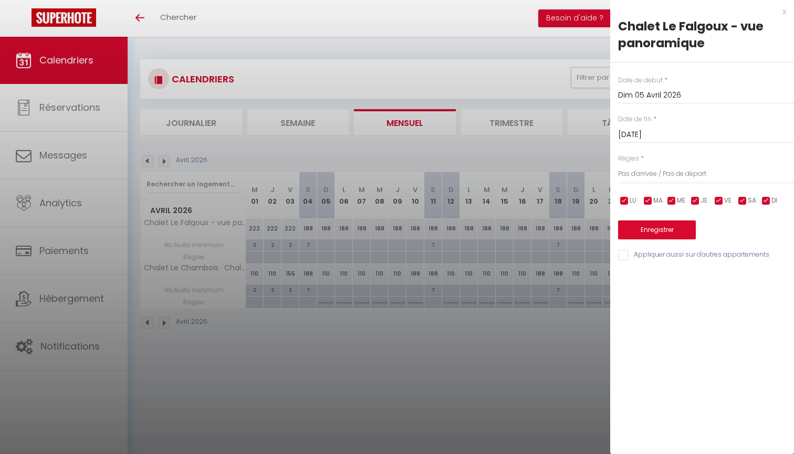
click at [675, 226] on button "Enregistrer" at bounding box center [657, 230] width 78 height 19
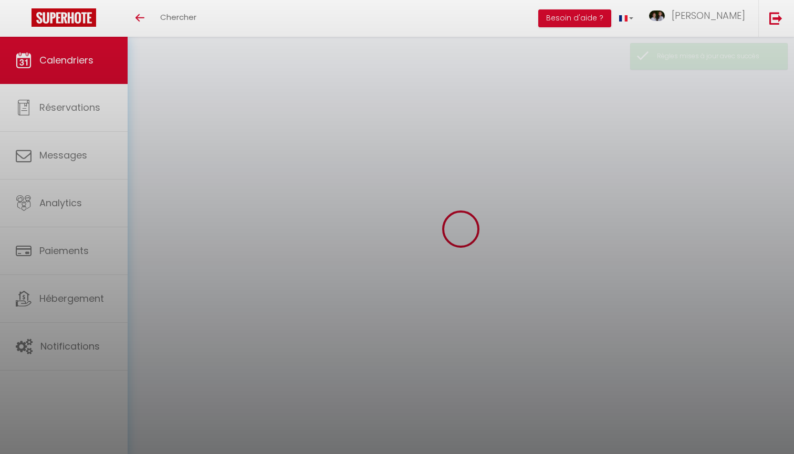
select select
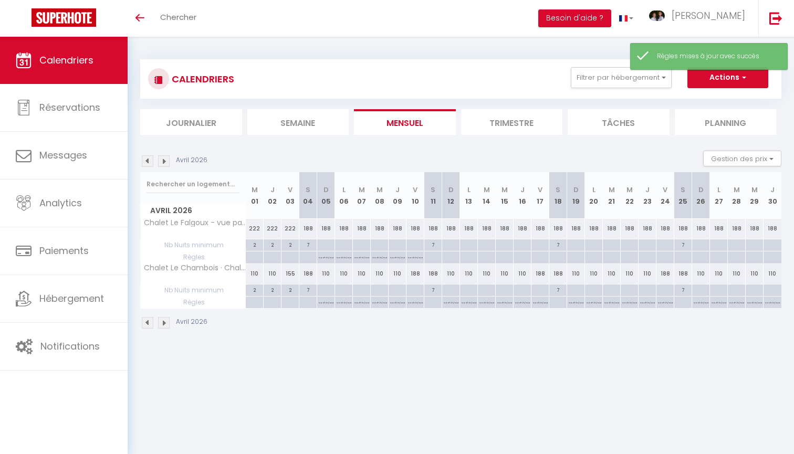
click at [451, 255] on div at bounding box center [451, 258] width 18 height 12
type input "Dim 12 Avril 2026"
type input "Lun 13 Avril 2026"
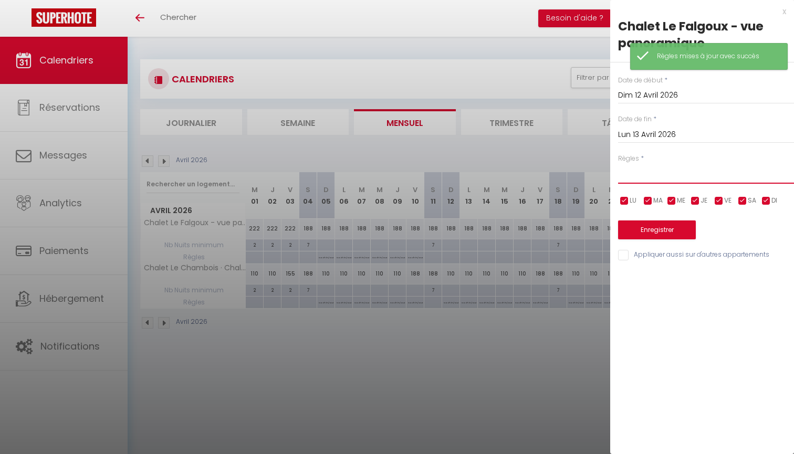
select select "3"
click at [664, 130] on input "Lun 13 Avril 2026" at bounding box center [706, 135] width 176 height 14
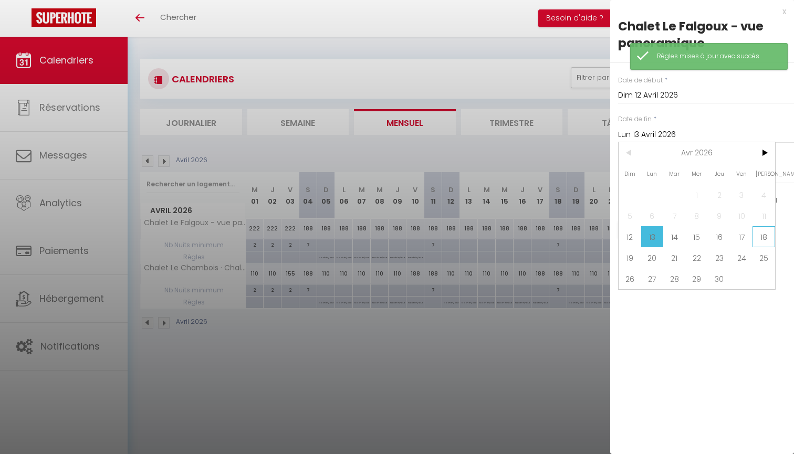
click at [762, 242] on span "18" at bounding box center [763, 236] width 23 height 21
type input "Sam 18 Avril 2026"
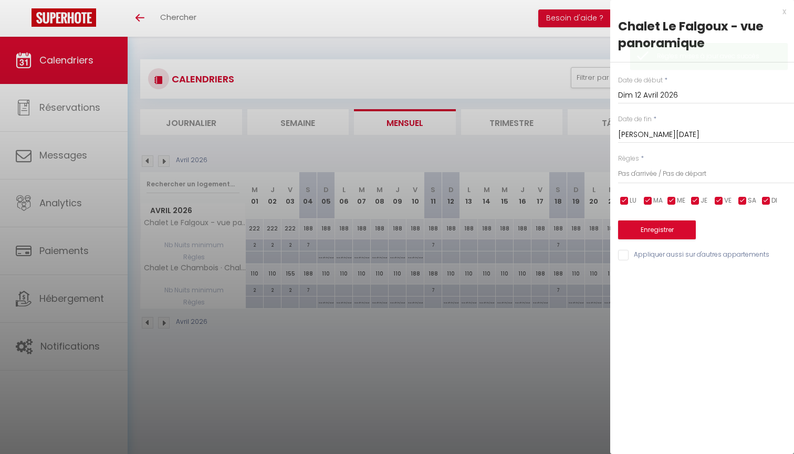
click at [683, 229] on button "Enregistrer" at bounding box center [657, 230] width 78 height 19
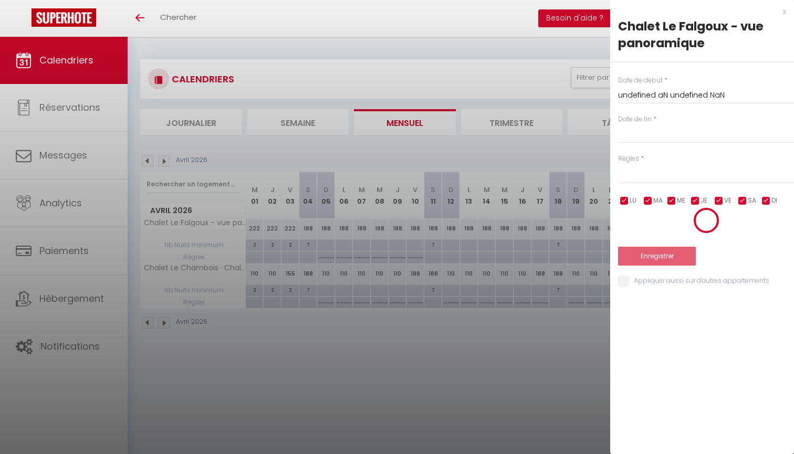
select select
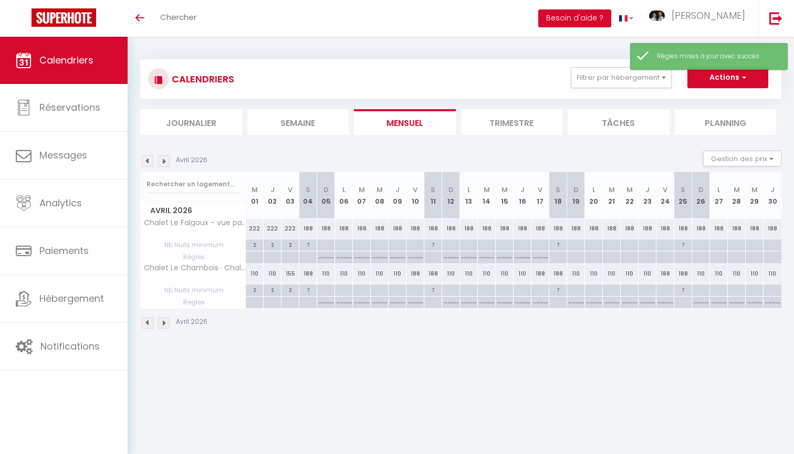
click at [576, 256] on div at bounding box center [576, 258] width 18 height 12
type input "Dim 19 Avril 2026"
type input "Lun 20 Avril 2026"
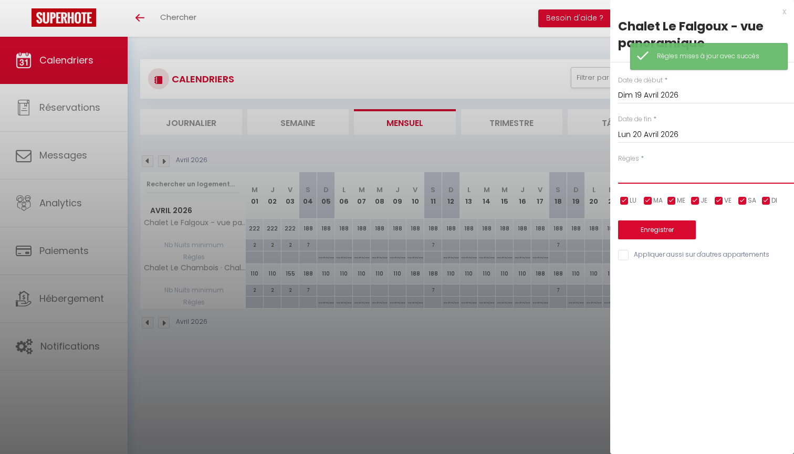
select select "3"
click at [664, 140] on input "Lun 20 Avril 2026" at bounding box center [706, 135] width 176 height 14
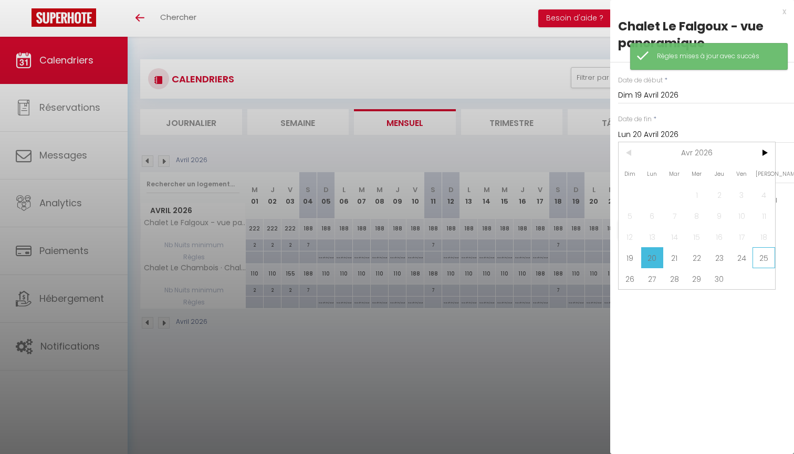
click at [756, 255] on span "25" at bounding box center [763, 257] width 23 height 21
type input "Sam 25 Avril 2026"
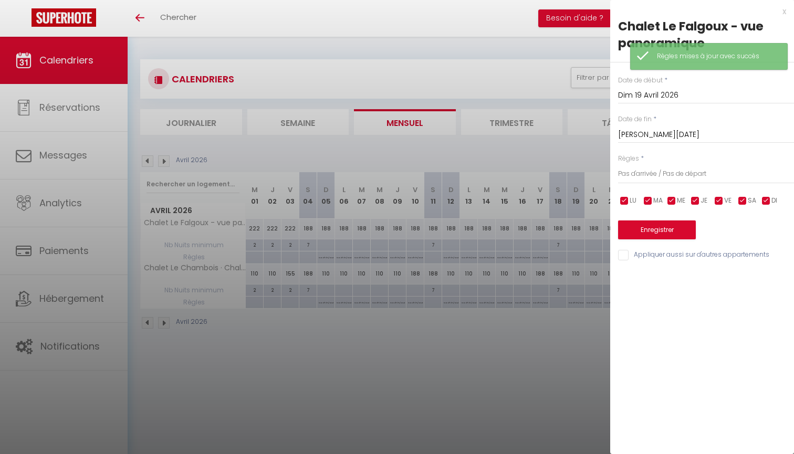
click at [670, 236] on button "Enregistrer" at bounding box center [657, 230] width 78 height 19
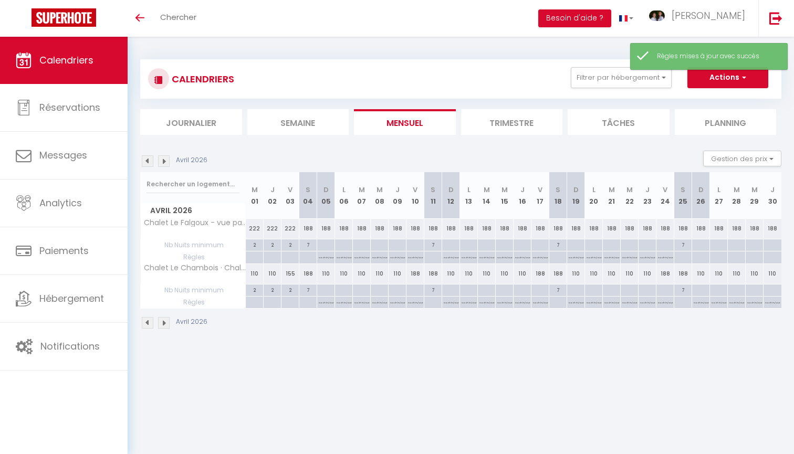
click at [703, 256] on div at bounding box center [701, 258] width 18 height 12
type input "Dim 26 Avril 2026"
type input "Lun 27 Avril 2026"
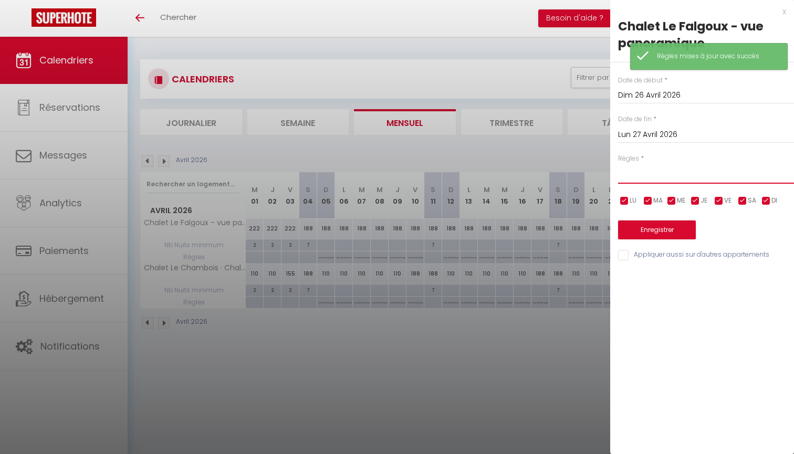
select select "3"
click at [681, 134] on input "Lun 27 Avril 2026" at bounding box center [706, 135] width 176 height 14
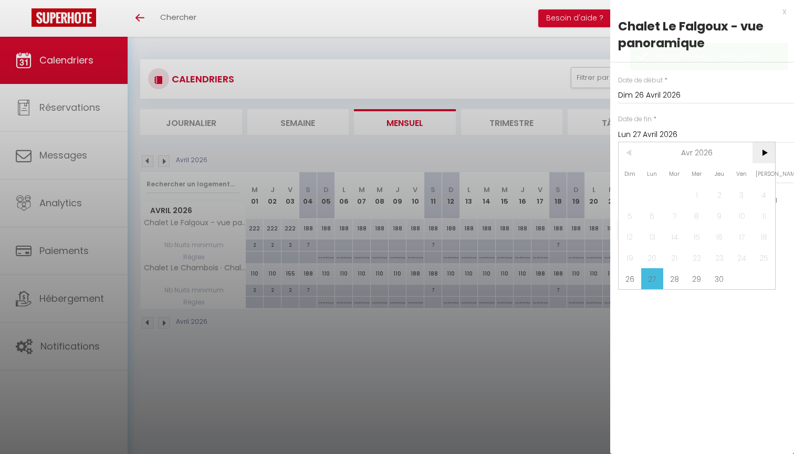
click at [769, 153] on span ">" at bounding box center [763, 152] width 23 height 21
click at [762, 193] on span "2" at bounding box center [763, 194] width 23 height 21
type input "Sam 02 Mai 2026"
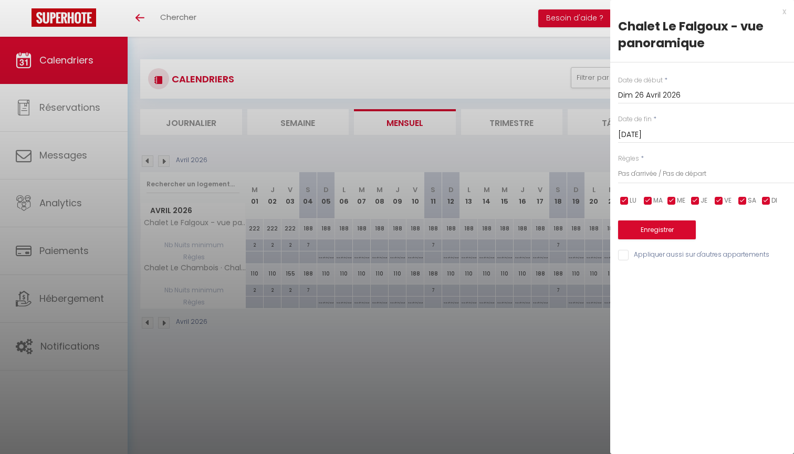
click at [669, 233] on button "Enregistrer" at bounding box center [657, 230] width 78 height 19
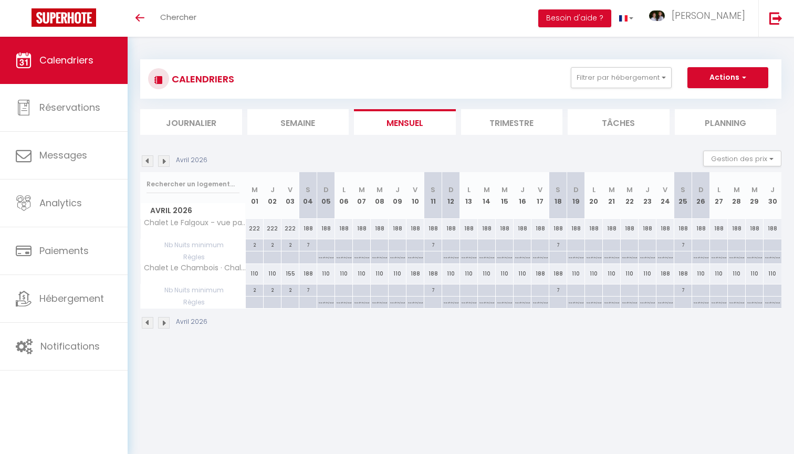
click at [166, 161] on img at bounding box center [164, 161] width 12 height 12
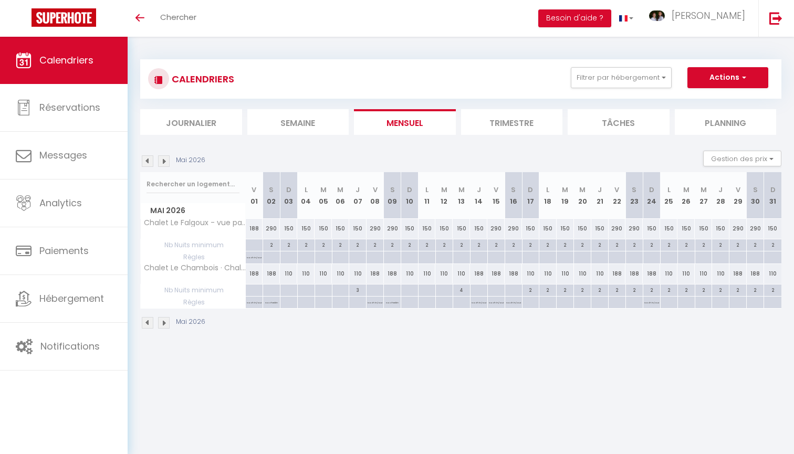
click at [150, 321] on img at bounding box center [148, 323] width 12 height 12
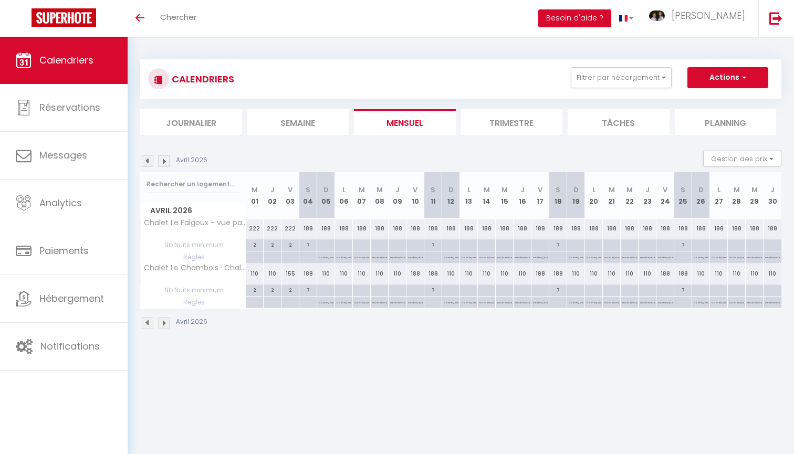
click at [163, 321] on img at bounding box center [164, 323] width 12 height 12
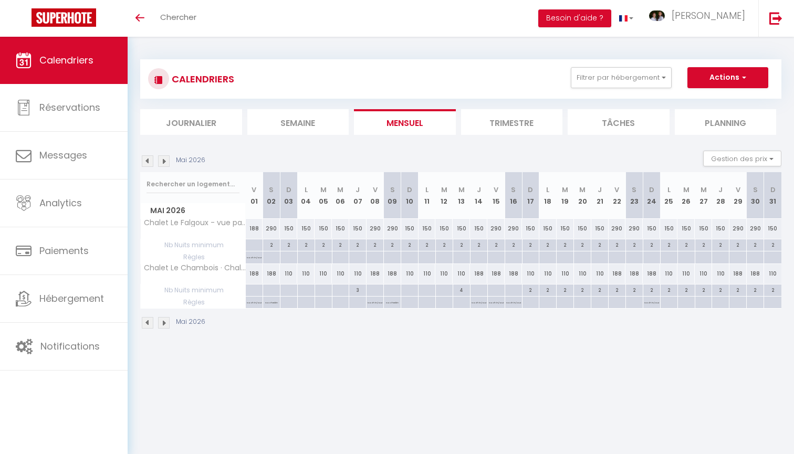
click at [271, 304] on p "No Checkin" at bounding box center [271, 302] width 13 height 10
type input "Sam 02 Mai 2026"
type input "Dim 03 Mai 2026"
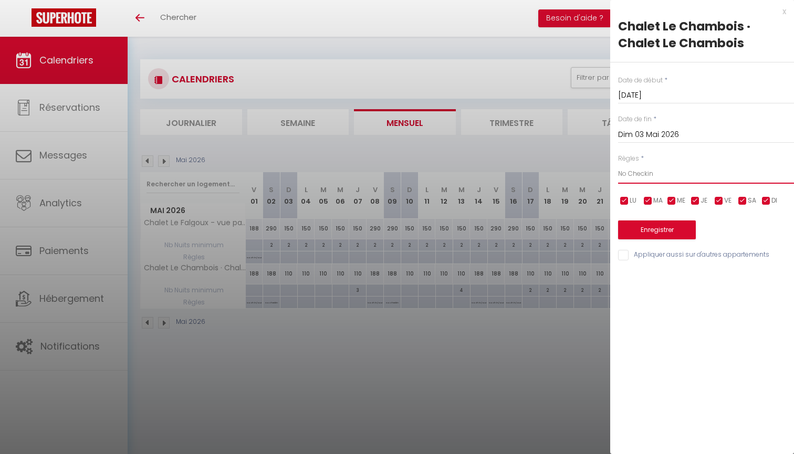
select select "2"
click at [641, 226] on button "Enregistrer" at bounding box center [657, 230] width 78 height 19
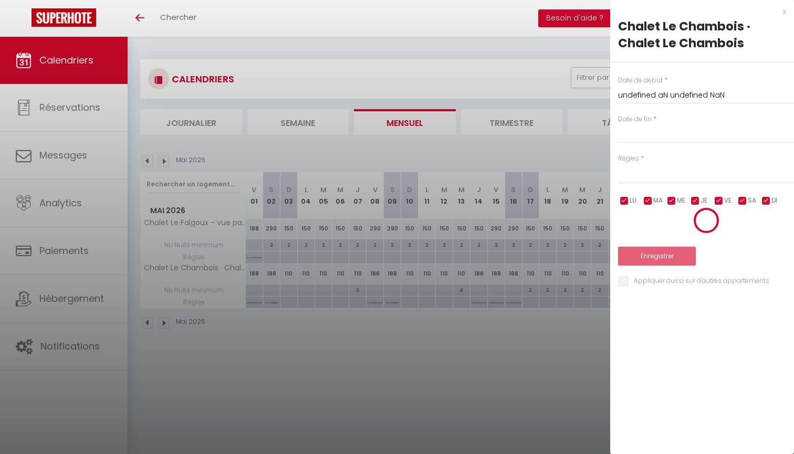
select select
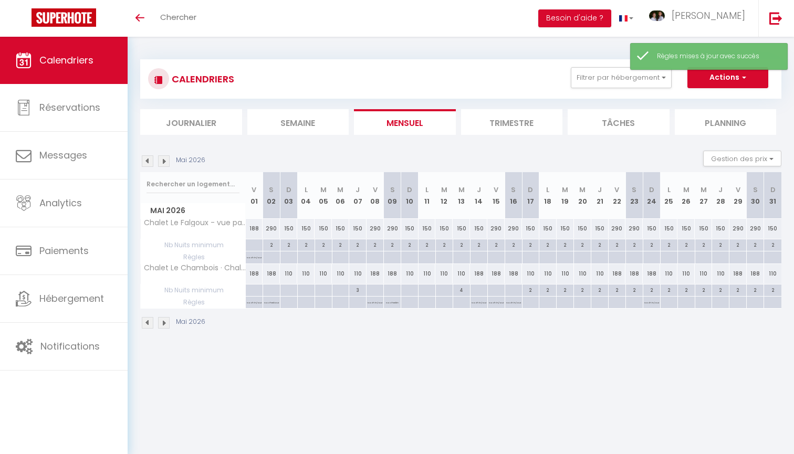
click at [274, 257] on div at bounding box center [271, 258] width 17 height 12
type input "Sam 02 Mai 2026"
type input "Dim 03 Mai 2026"
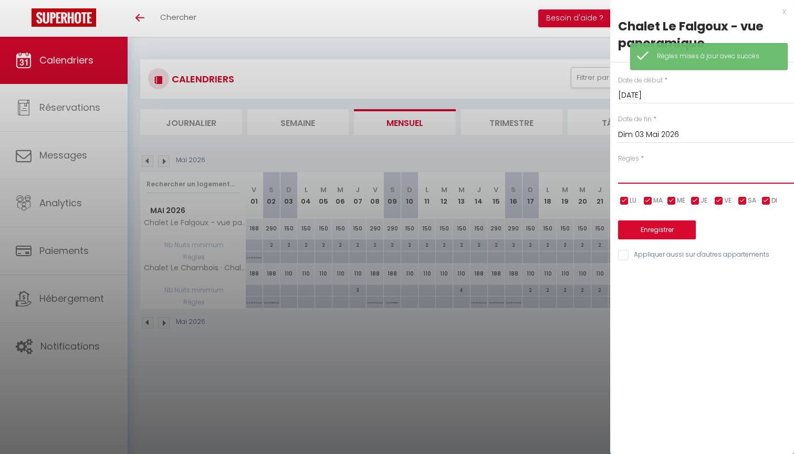
select select "2"
click at [652, 232] on button "Enregistrer" at bounding box center [657, 230] width 78 height 19
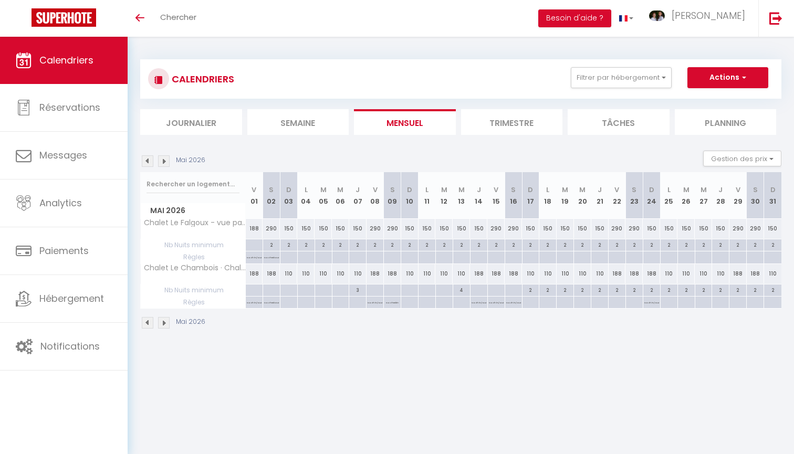
click at [375, 259] on div at bounding box center [374, 258] width 17 height 12
type input "Ven 08 Mai 2026"
type input "Sam 09 Mai 2026"
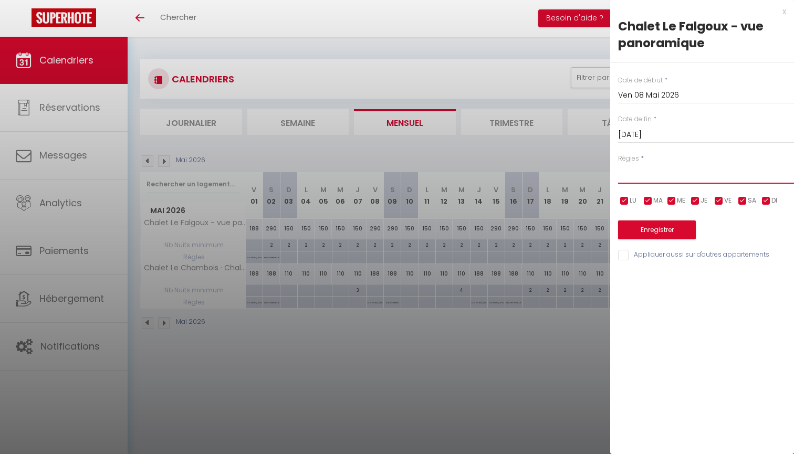
select select "3"
click at [647, 234] on button "Enregistrer" at bounding box center [657, 230] width 78 height 19
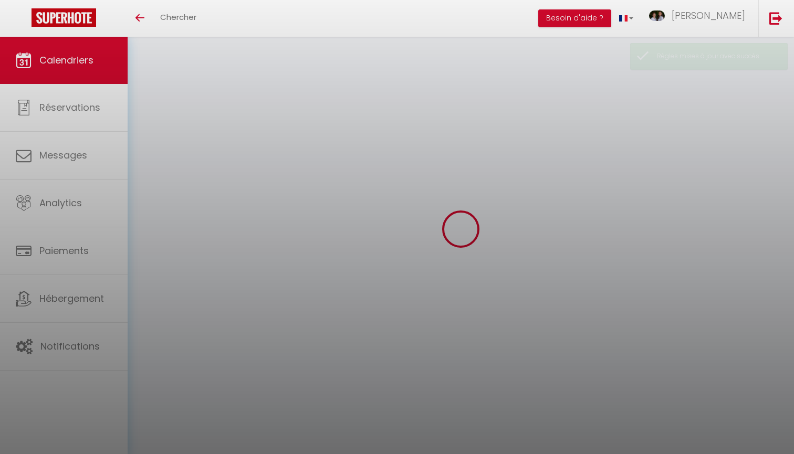
select select
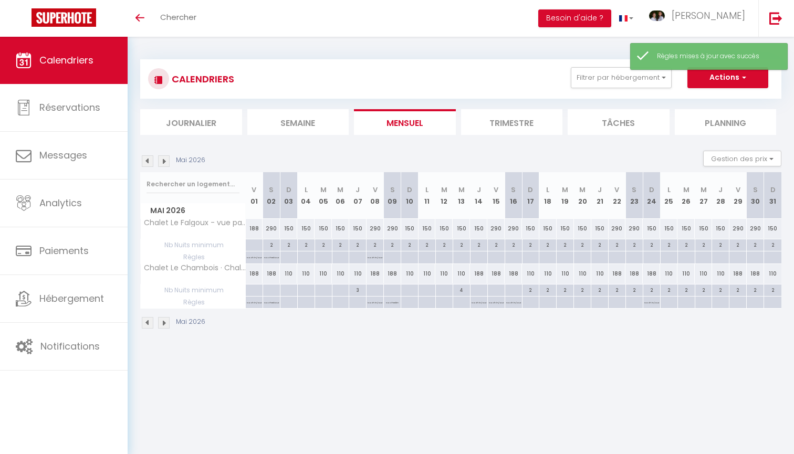
click at [392, 300] on p "No Checkin" at bounding box center [392, 302] width 13 height 10
type input "Sam 09 Mai 2026"
type input "Dim 10 Mai 2026"
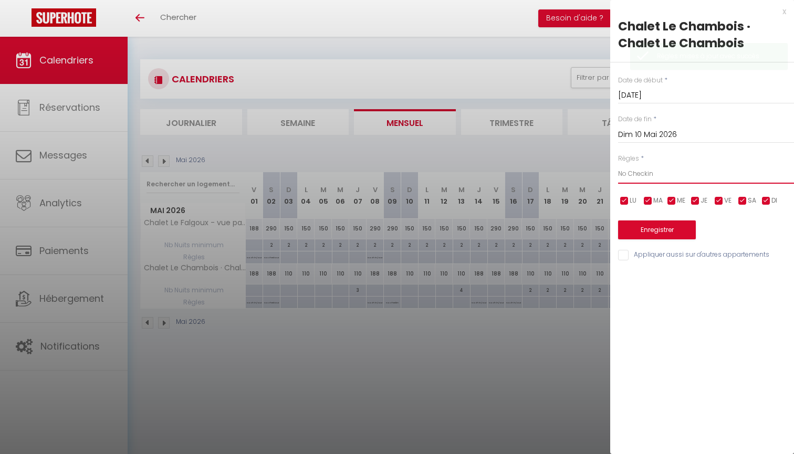
select select "2"
click at [673, 226] on button "Enregistrer" at bounding box center [657, 230] width 78 height 19
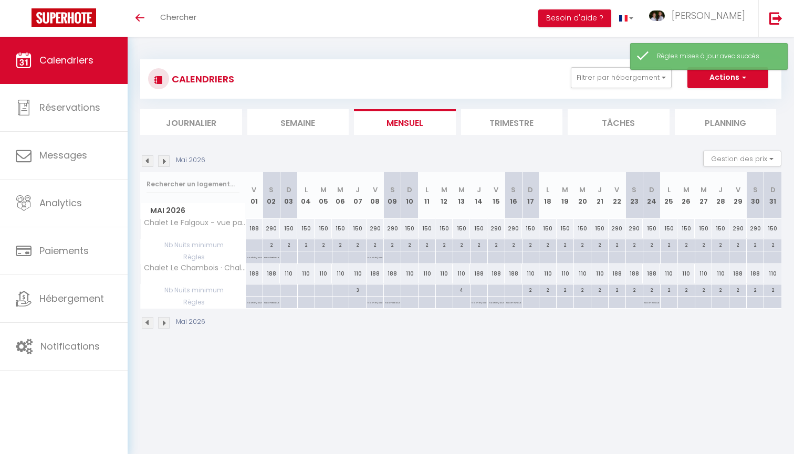
click at [392, 257] on div at bounding box center [391, 258] width 17 height 12
type input "Sam 09 Mai 2026"
type input "Dim 10 Mai 2026"
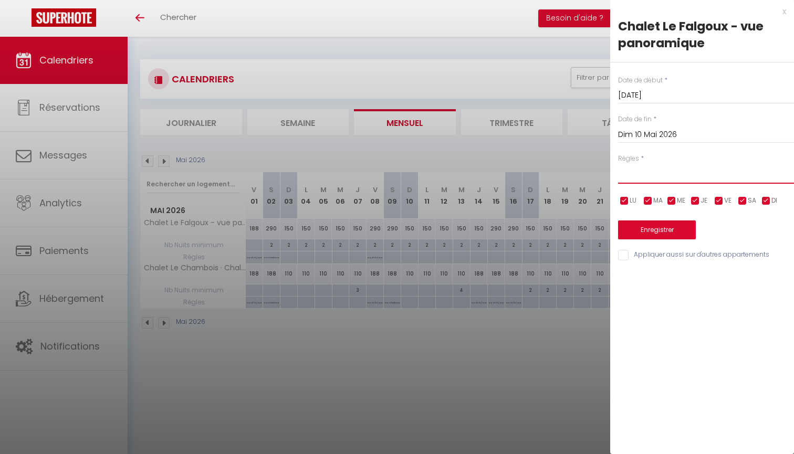
select select "2"
click at [664, 229] on button "Enregistrer" at bounding box center [657, 230] width 78 height 19
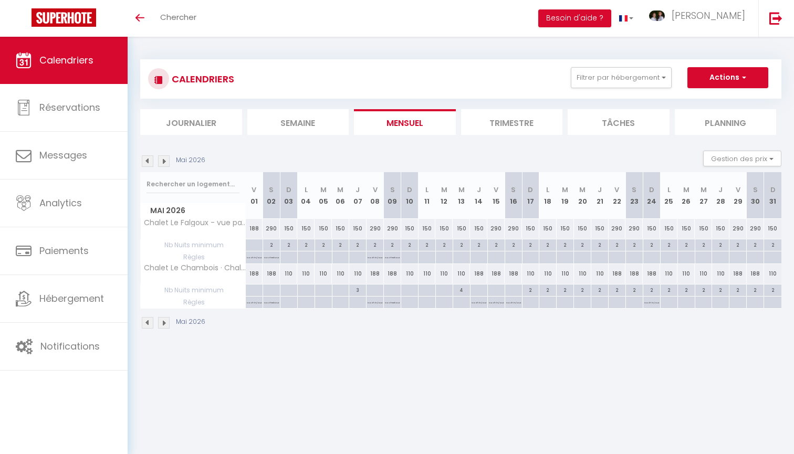
click at [510, 302] on p "No ch in/out" at bounding box center [513, 302] width 15 height 10
type input "Sam 16 Mai 2026"
type input "Dim 17 Mai 2026"
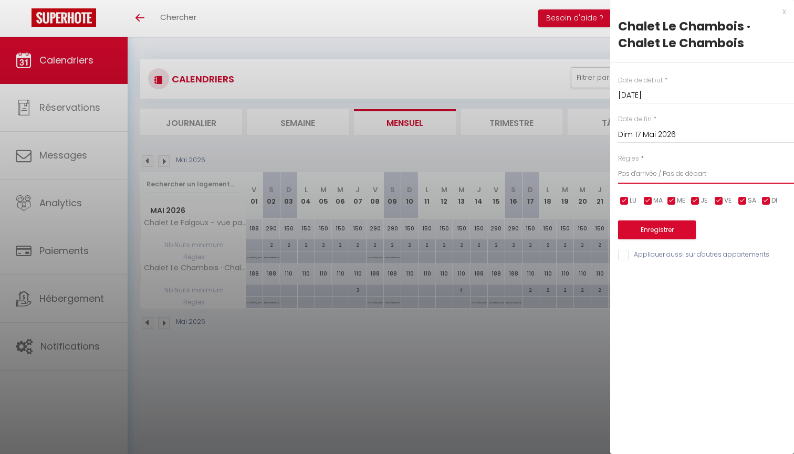
select select "2"
click at [670, 232] on button "Enregistrer" at bounding box center [657, 230] width 78 height 19
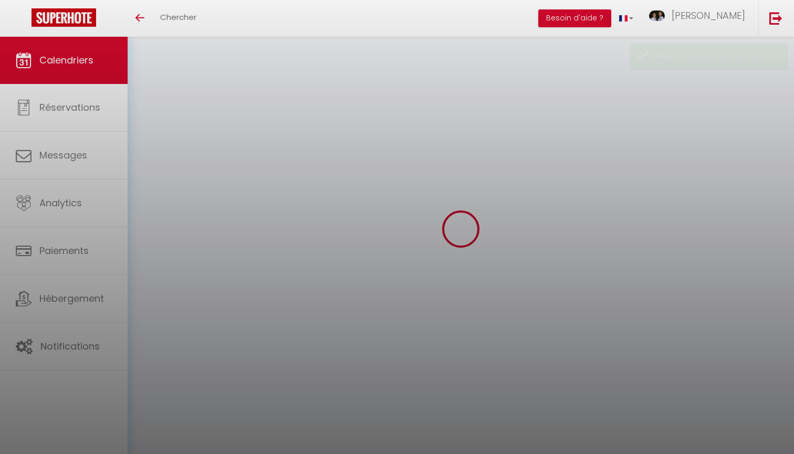
select select
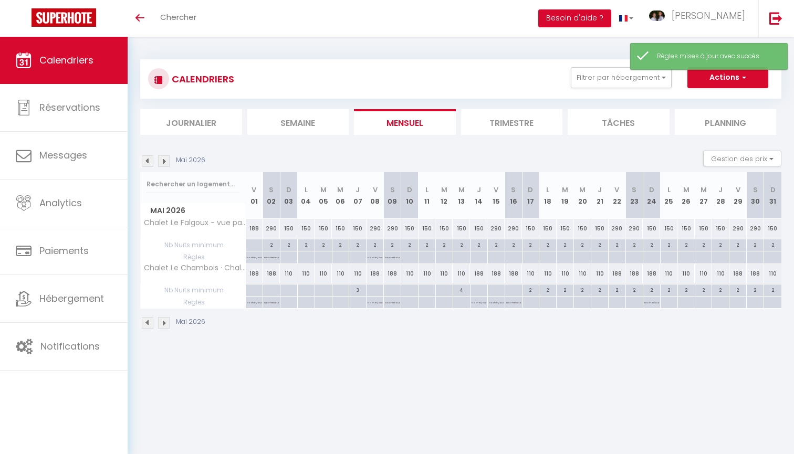
click at [480, 257] on div at bounding box center [478, 258] width 17 height 12
type input "Jeu 14 Mai 2026"
type input "Ven 15 Mai 2026"
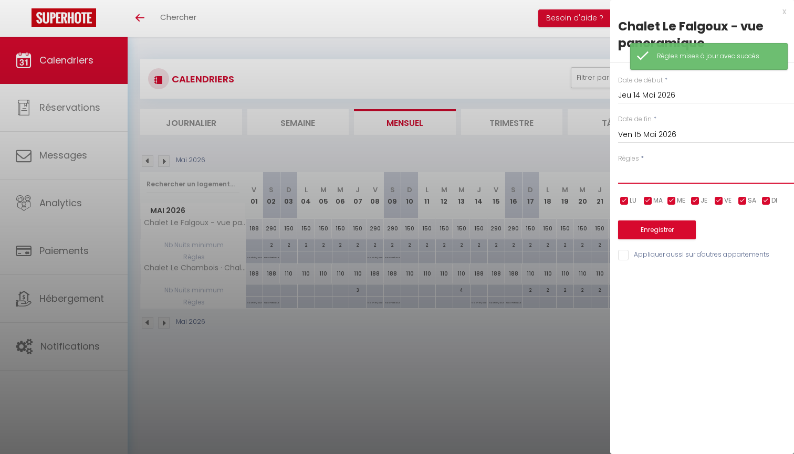
select select "3"
click at [661, 133] on input "Ven 15 Mai 2026" at bounding box center [706, 135] width 176 height 14
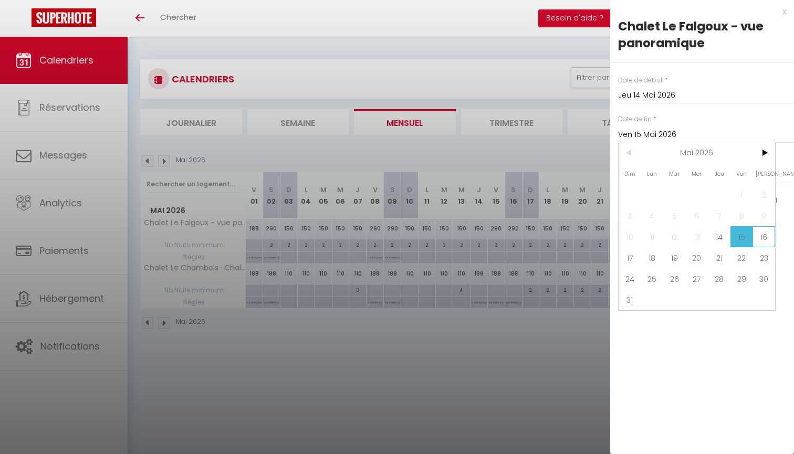
click at [764, 239] on span "16" at bounding box center [763, 236] width 23 height 21
type input "Sam 16 Mai 2026"
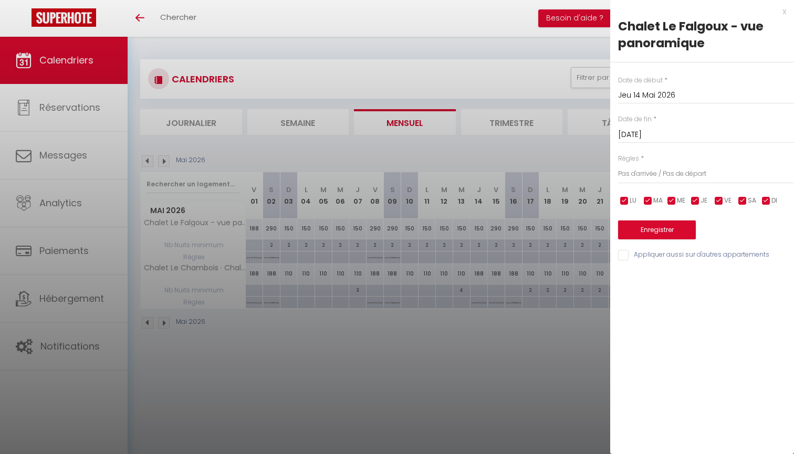
click at [667, 229] on button "Enregistrer" at bounding box center [657, 230] width 78 height 19
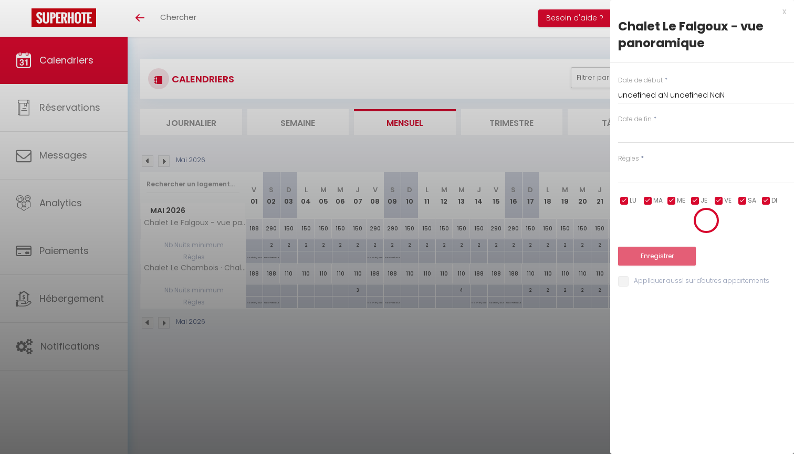
select select
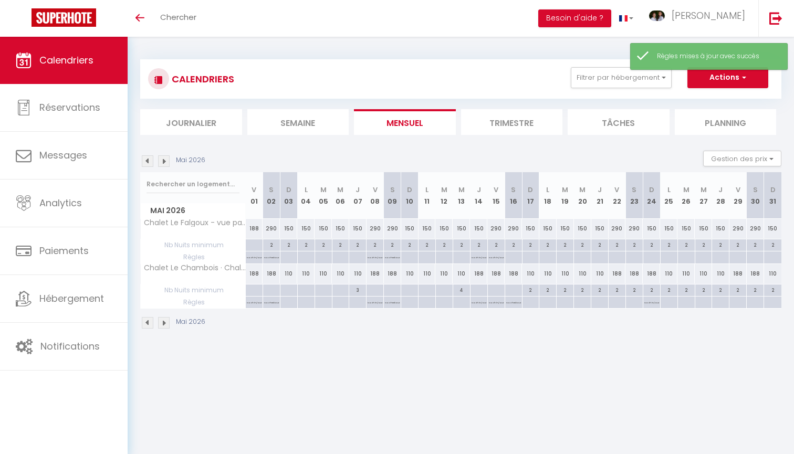
click at [513, 258] on div at bounding box center [513, 258] width 17 height 12
type input "Sam 16 Mai 2026"
type input "Dim 17 Mai 2026"
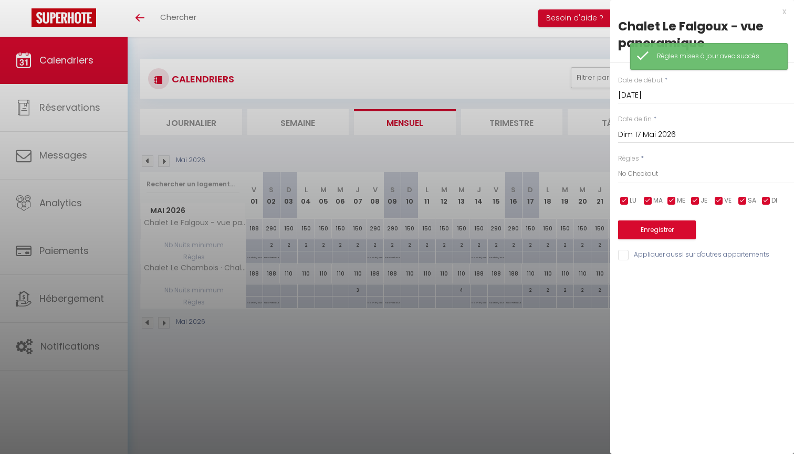
click at [680, 228] on button "Enregistrer" at bounding box center [657, 230] width 78 height 19
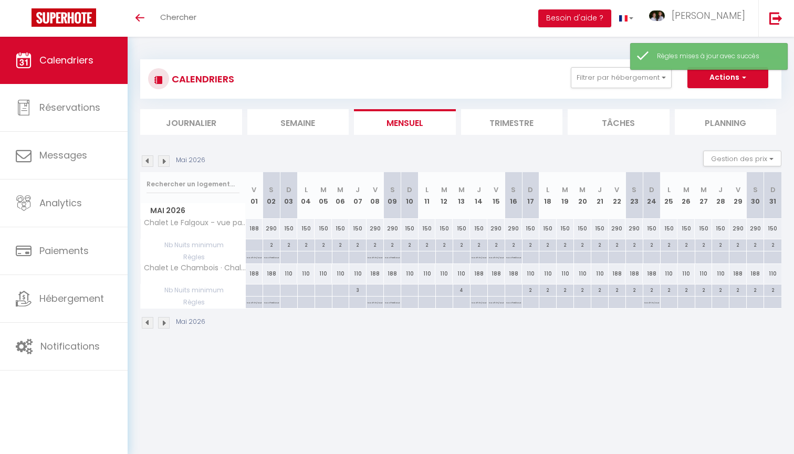
click at [359, 246] on div "2" at bounding box center [357, 244] width 17 height 10
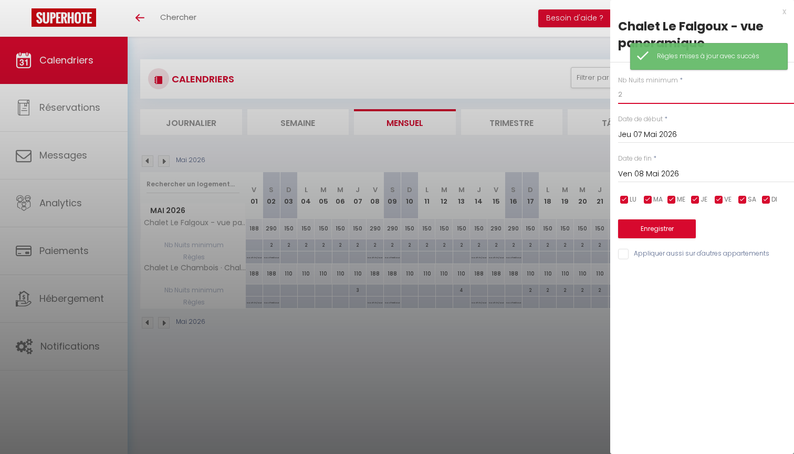
click at [672, 93] on input "2" at bounding box center [706, 94] width 176 height 19
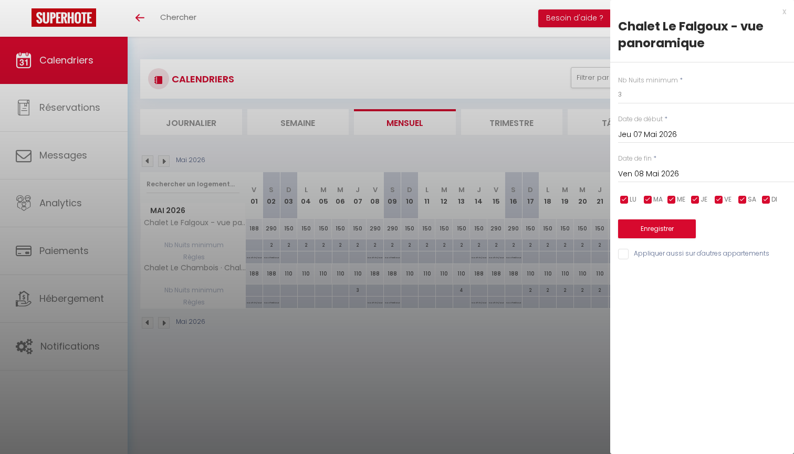
click at [680, 223] on button "Enregistrer" at bounding box center [657, 228] width 78 height 19
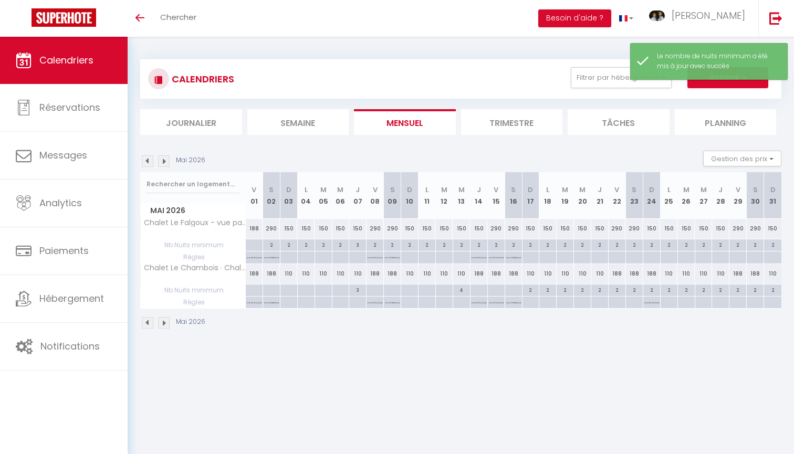
click at [151, 323] on img at bounding box center [148, 323] width 12 height 12
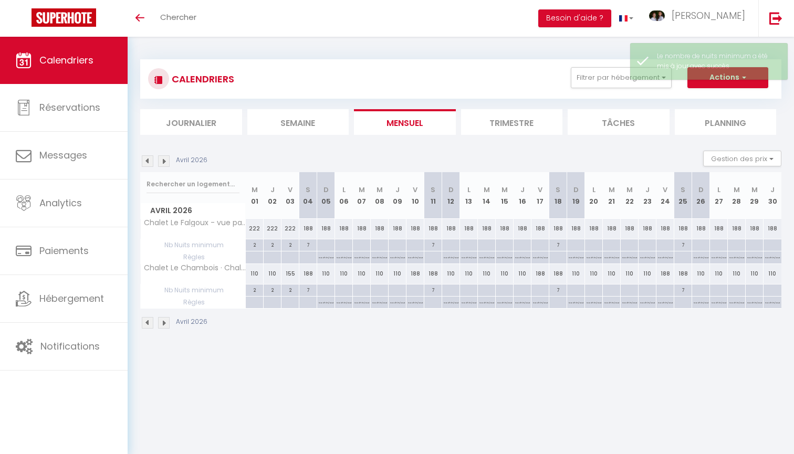
click at [164, 323] on img at bounding box center [164, 323] width 12 height 12
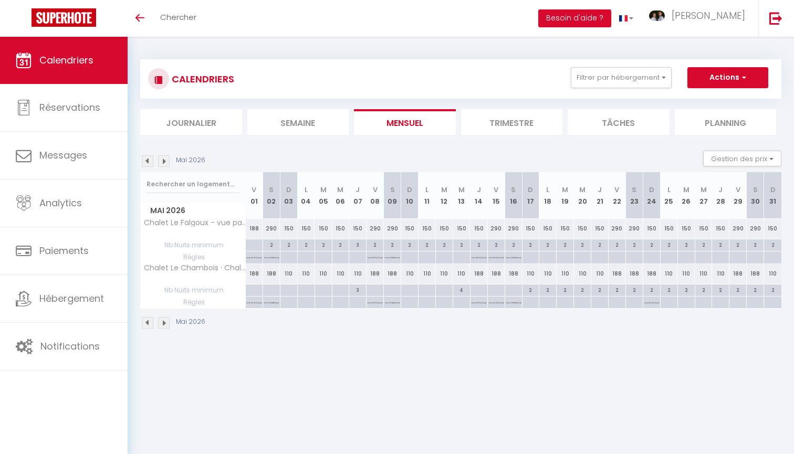
click at [271, 289] on div at bounding box center [271, 291] width 17 height 12
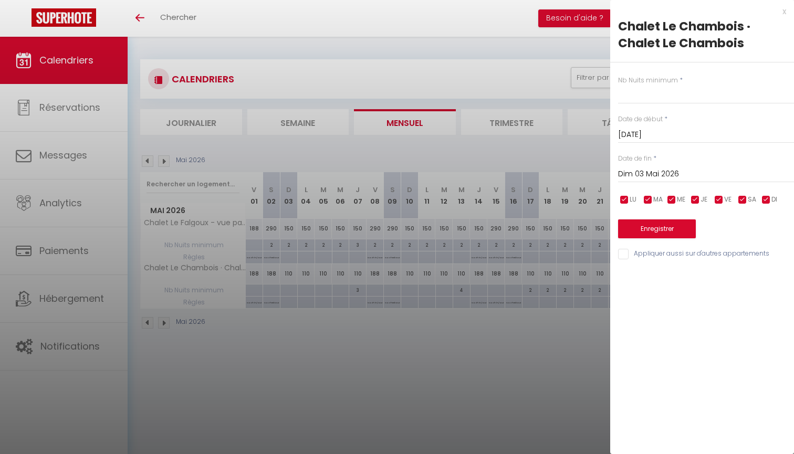
click at [309, 326] on div at bounding box center [397, 227] width 794 height 454
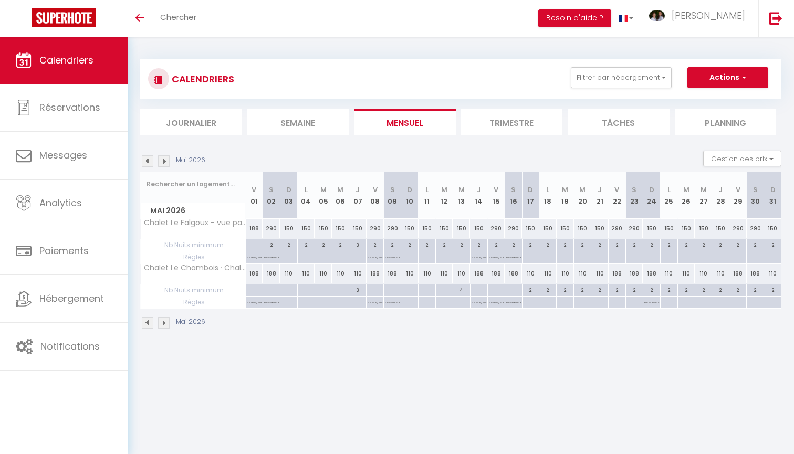
click at [269, 289] on div at bounding box center [271, 291] width 17 height 12
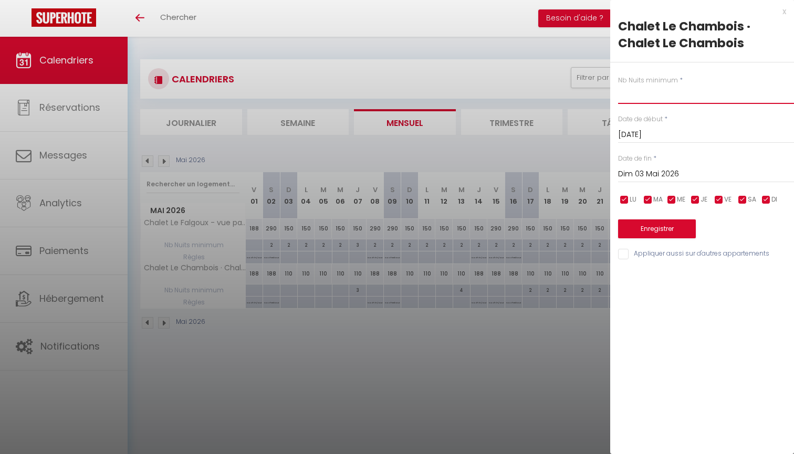
click at [644, 100] on input "text" at bounding box center [706, 94] width 176 height 19
click at [667, 170] on input "Dim 03 Mai 2026" at bounding box center [706, 175] width 176 height 14
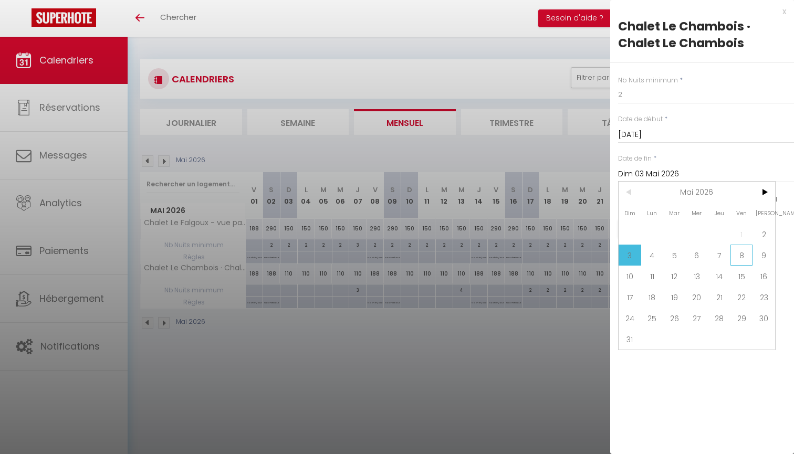
click at [739, 256] on span "8" at bounding box center [741, 255] width 23 height 21
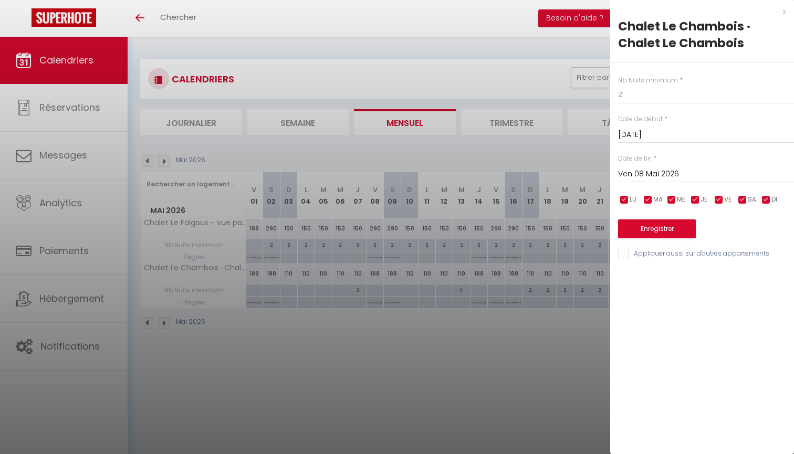
click at [659, 225] on button "Enregistrer" at bounding box center [657, 228] width 78 height 19
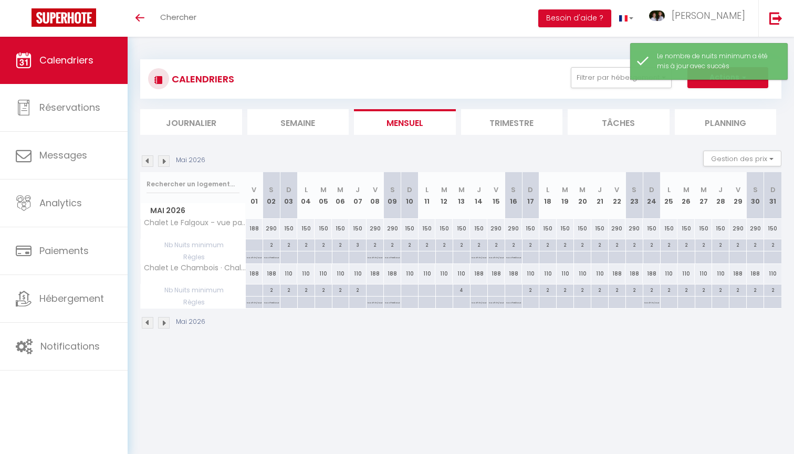
click at [359, 290] on div "2" at bounding box center [357, 290] width 17 height 10
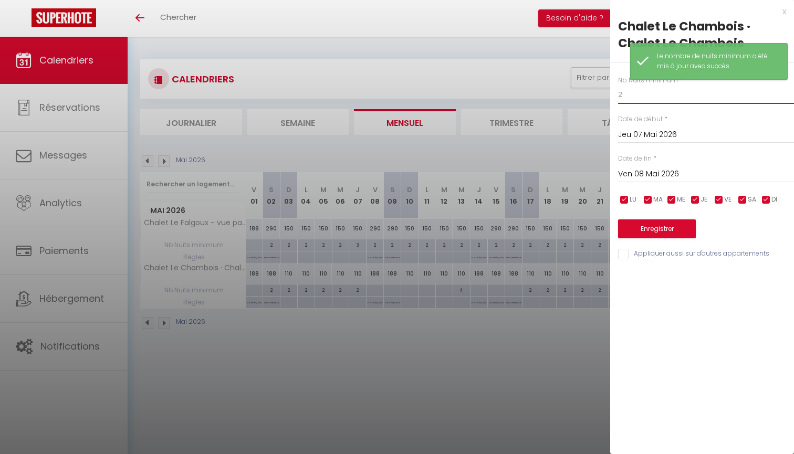
click at [653, 97] on input "2" at bounding box center [706, 94] width 176 height 19
click at [659, 223] on button "Enregistrer" at bounding box center [657, 228] width 78 height 19
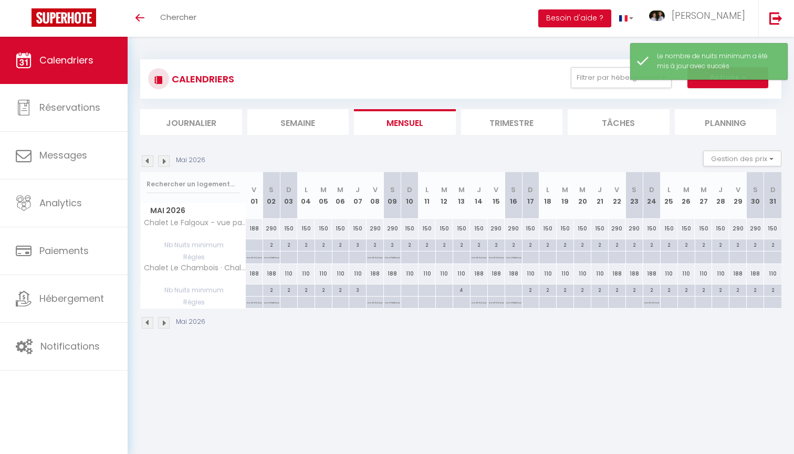
click at [378, 288] on div at bounding box center [374, 291] width 17 height 12
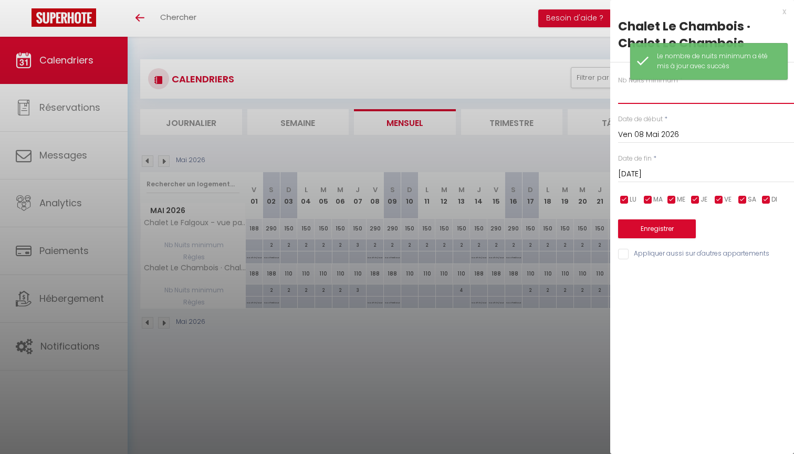
click at [652, 93] on input "text" at bounding box center [706, 94] width 176 height 19
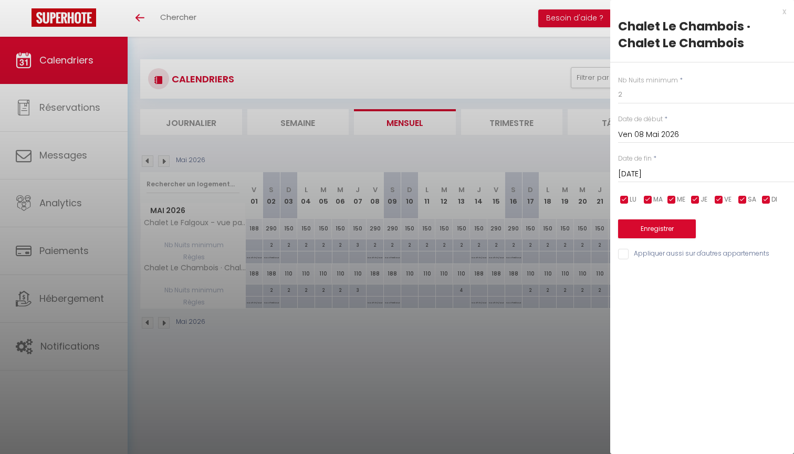
click at [786, 12] on div "x" at bounding box center [698, 11] width 176 height 13
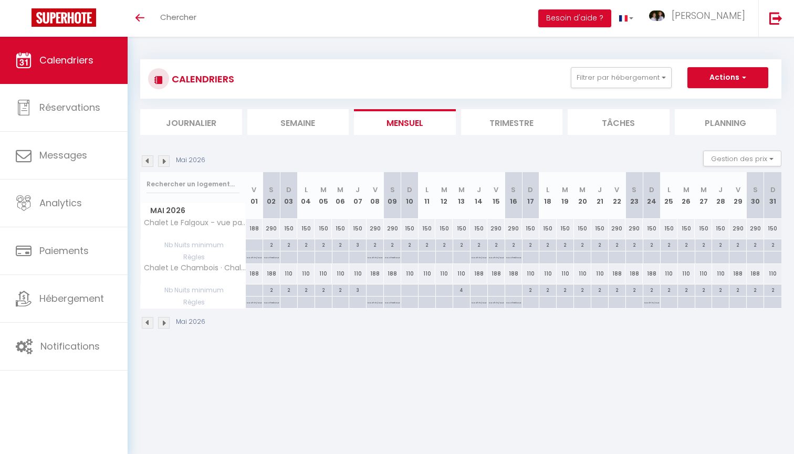
click at [412, 288] on div at bounding box center [409, 291] width 17 height 12
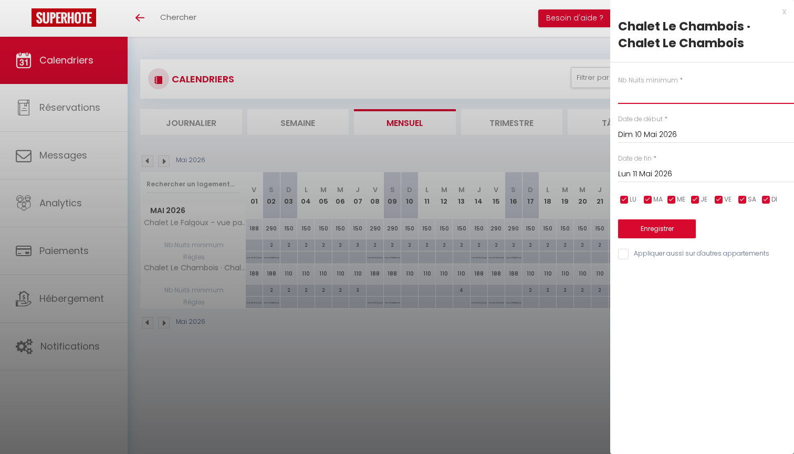
click at [643, 92] on input "text" at bounding box center [706, 94] width 176 height 19
click at [665, 172] on input "Lun 11 Mai 2026" at bounding box center [706, 175] width 176 height 14
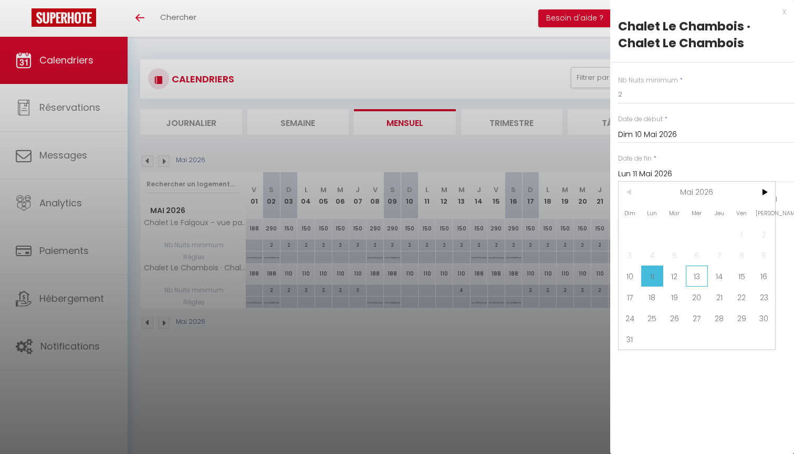
click at [699, 280] on span "13" at bounding box center [697, 276] width 23 height 21
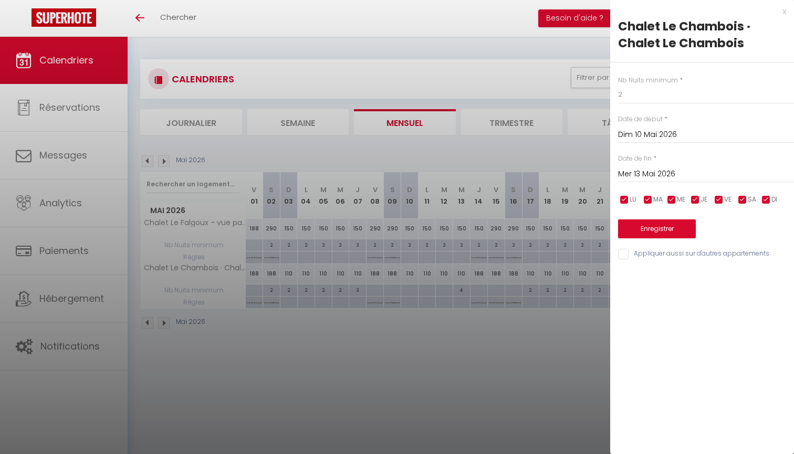
click at [675, 227] on button "Enregistrer" at bounding box center [657, 228] width 78 height 19
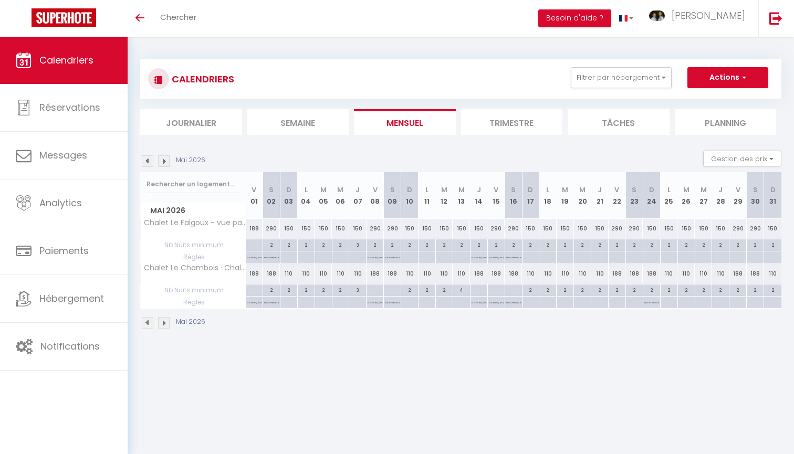
click at [375, 242] on div "2" at bounding box center [375, 244] width 17 height 10
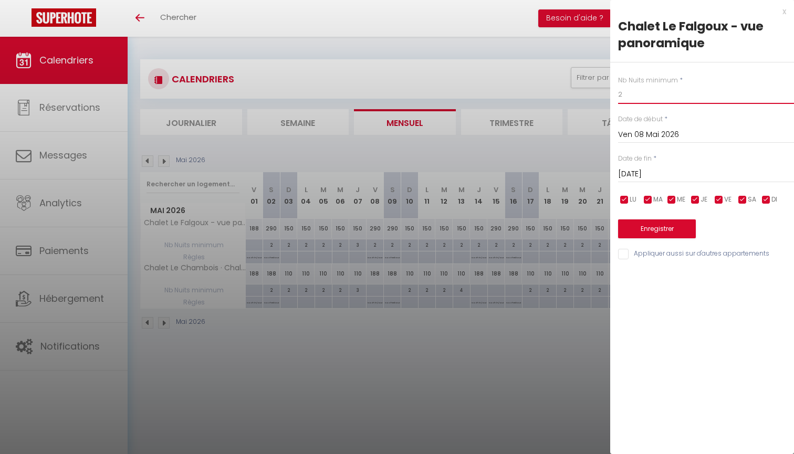
click at [639, 99] on input "2" at bounding box center [706, 94] width 176 height 19
click at [656, 164] on div "Sam 09 Mai 2026 < Mai 2026 > Dim Lun Mar Mer Jeu Ven Sam 1 2 3 4 5 6 7 8 9 10 1…" at bounding box center [706, 173] width 176 height 19
click at [656, 171] on input "Sam 09 Mai 2026" at bounding box center [706, 175] width 176 height 14
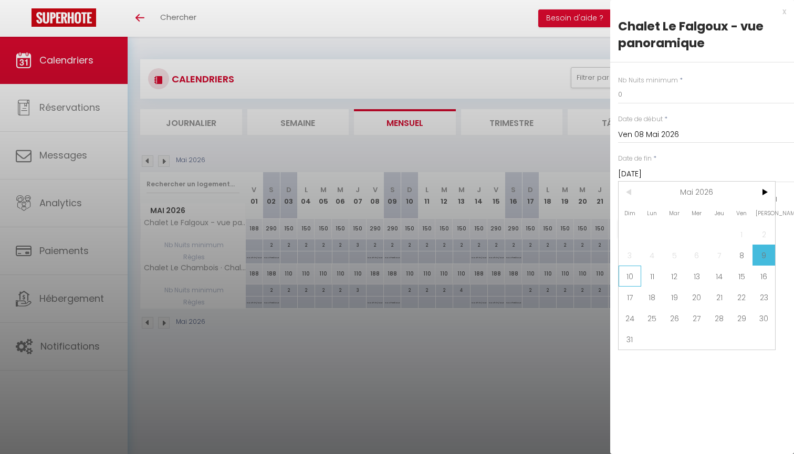
click at [626, 278] on span "10" at bounding box center [630, 276] width 23 height 21
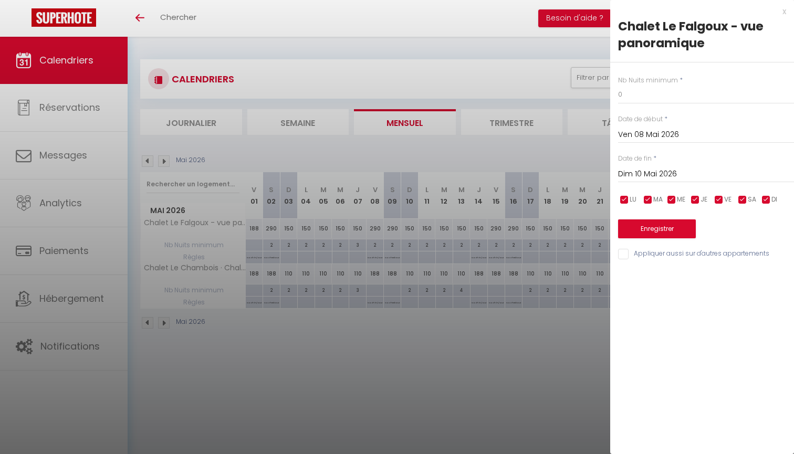
click at [653, 227] on button "Enregistrer" at bounding box center [657, 228] width 78 height 19
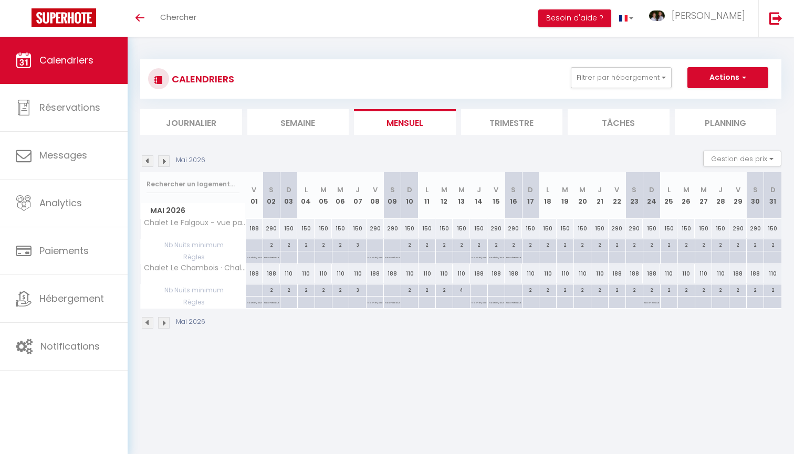
click at [463, 244] on div "2" at bounding box center [461, 244] width 17 height 10
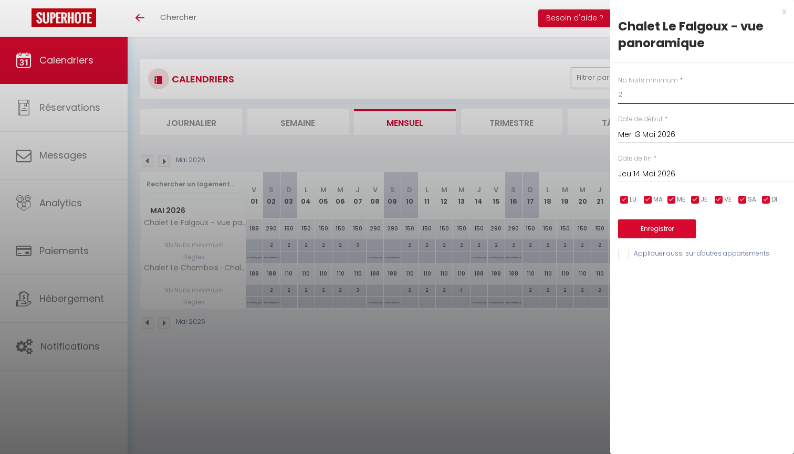
click at [655, 95] on input "2" at bounding box center [706, 94] width 176 height 19
click at [658, 222] on button "Enregistrer" at bounding box center [657, 228] width 78 height 19
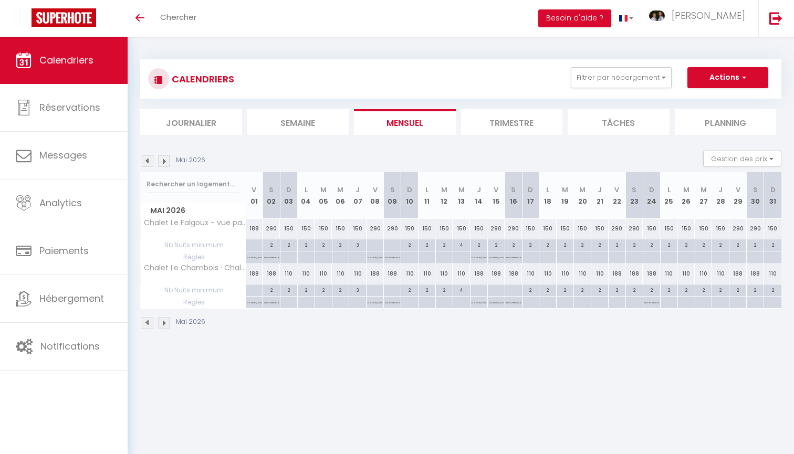
click at [483, 245] on div "2" at bounding box center [478, 244] width 17 height 10
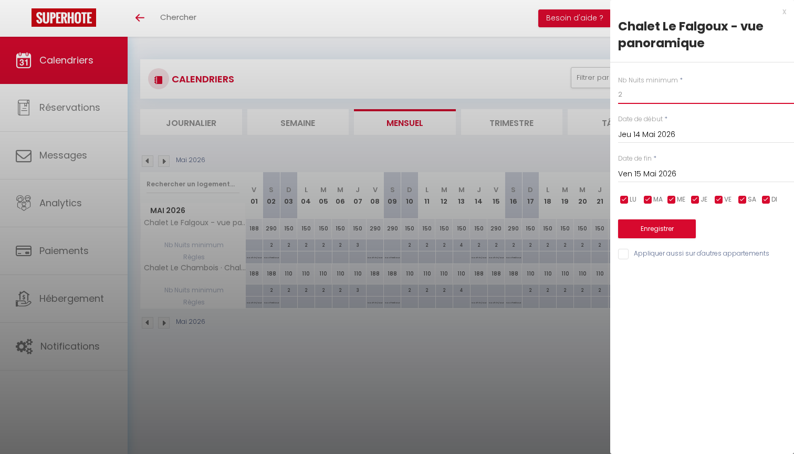
click at [635, 98] on input "2" at bounding box center [706, 94] width 176 height 19
click at [651, 168] on input "Ven 15 Mai 2026" at bounding box center [706, 175] width 176 height 14
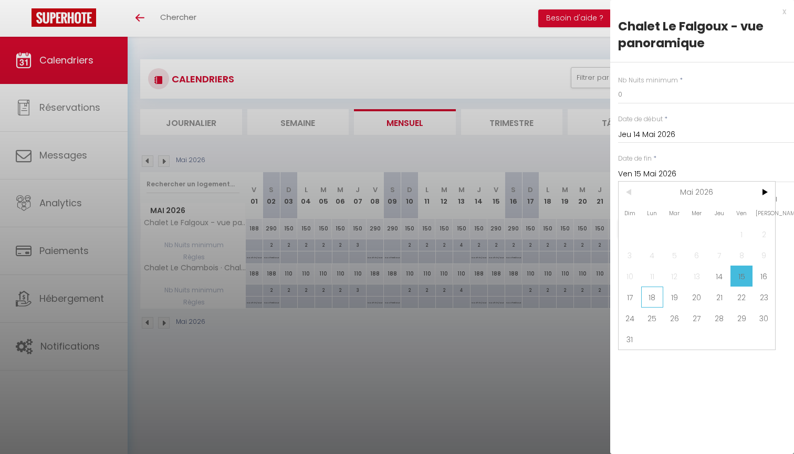
click at [653, 306] on span "18" at bounding box center [652, 297] width 23 height 21
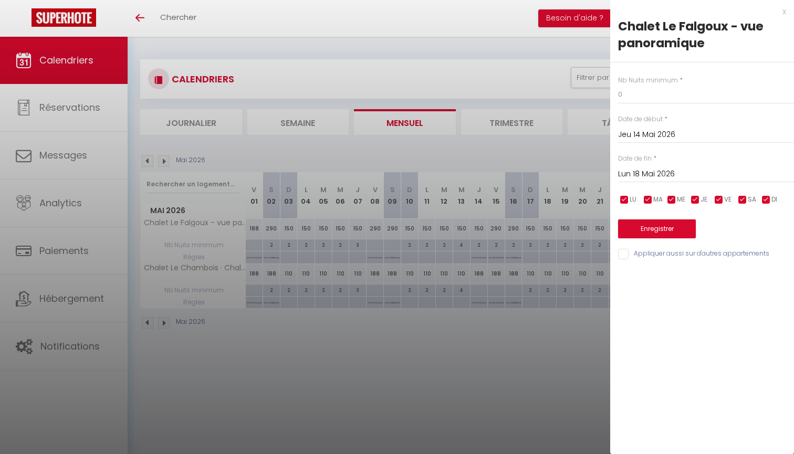
click at [667, 229] on button "Enregistrer" at bounding box center [657, 228] width 78 height 19
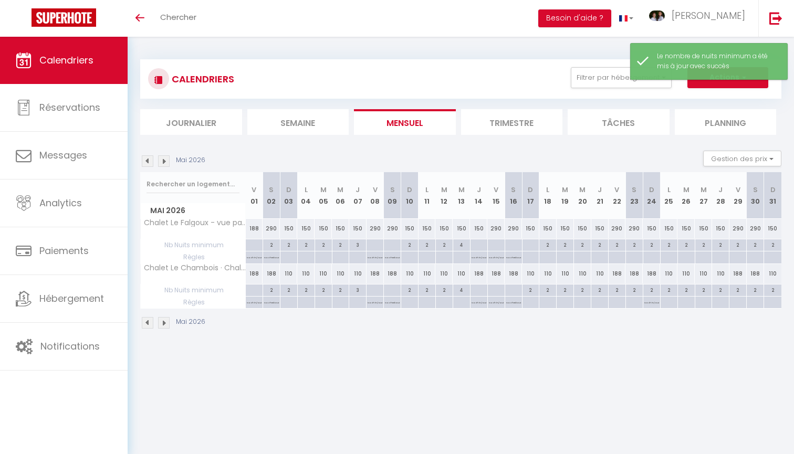
click at [534, 245] on div at bounding box center [530, 245] width 17 height 12
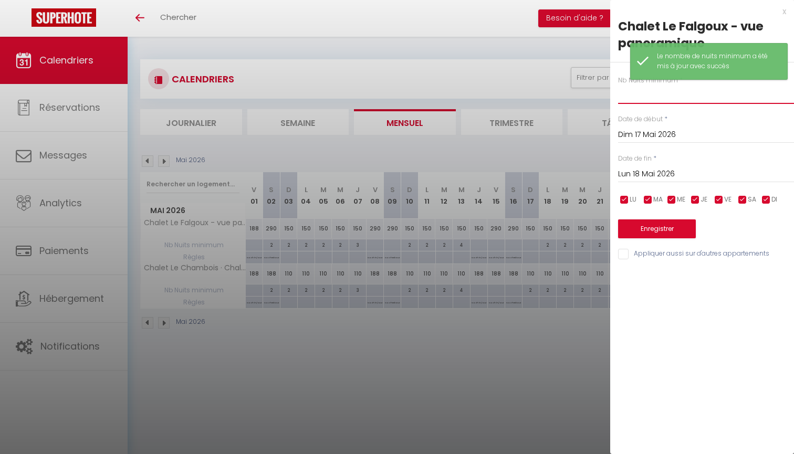
click at [649, 94] on input "text" at bounding box center [706, 94] width 176 height 19
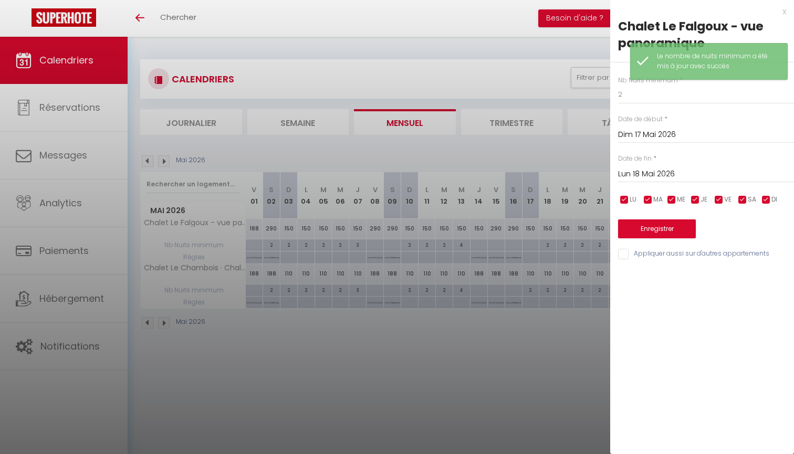
click at [644, 236] on button "Enregistrer" at bounding box center [657, 228] width 78 height 19
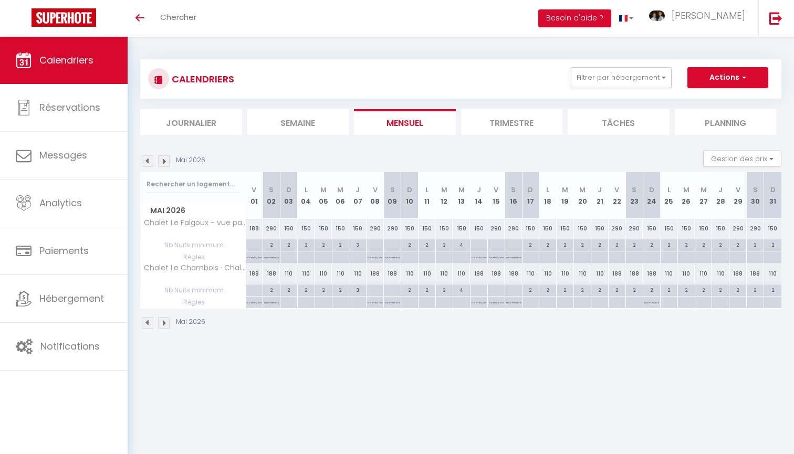
click at [649, 290] on div "2" at bounding box center [651, 290] width 17 height 10
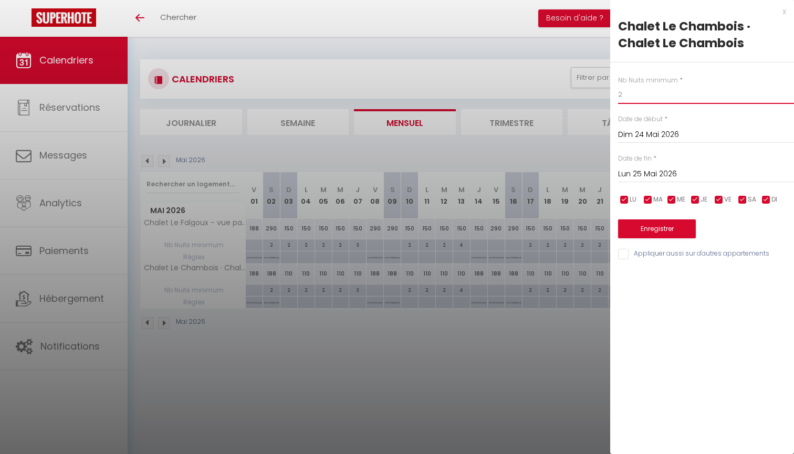
click at [679, 99] on input "2" at bounding box center [706, 94] width 176 height 19
click at [684, 225] on button "Enregistrer" at bounding box center [657, 228] width 78 height 19
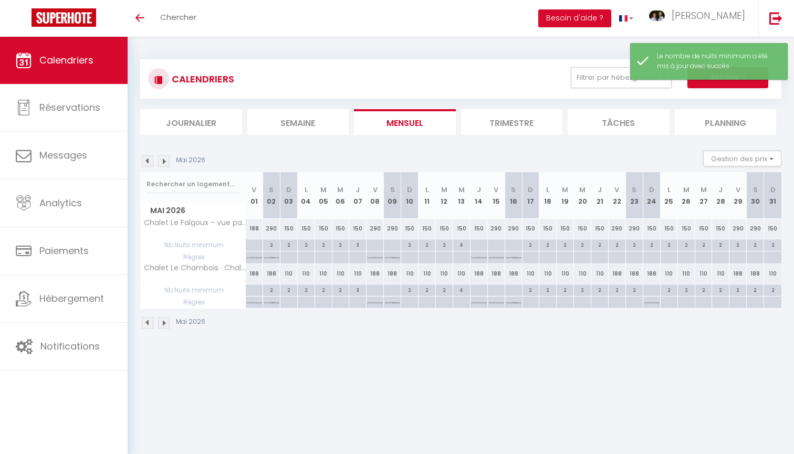
click at [652, 245] on div "2" at bounding box center [651, 244] width 17 height 10
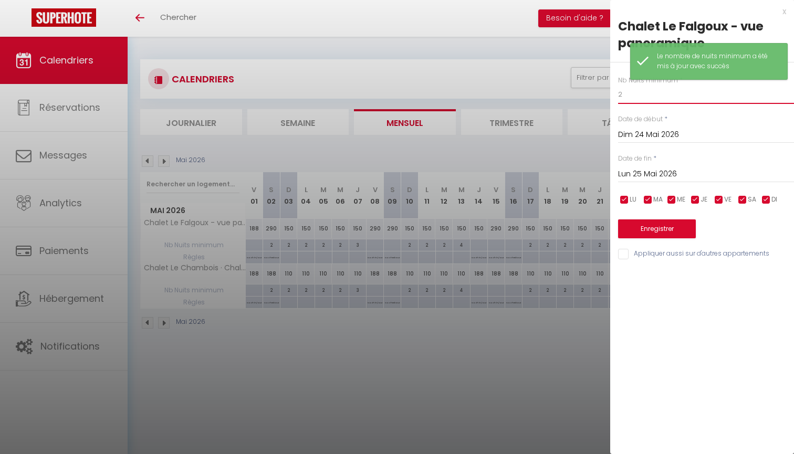
click at [683, 94] on input "2" at bounding box center [706, 94] width 176 height 19
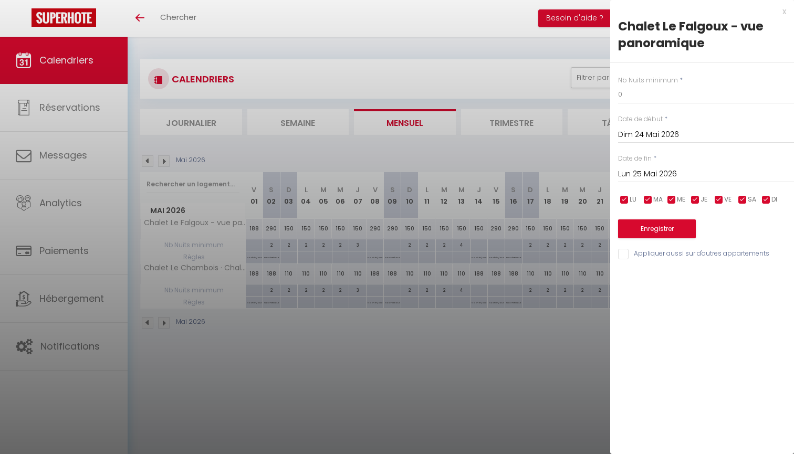
click at [648, 224] on button "Enregistrer" at bounding box center [657, 228] width 78 height 19
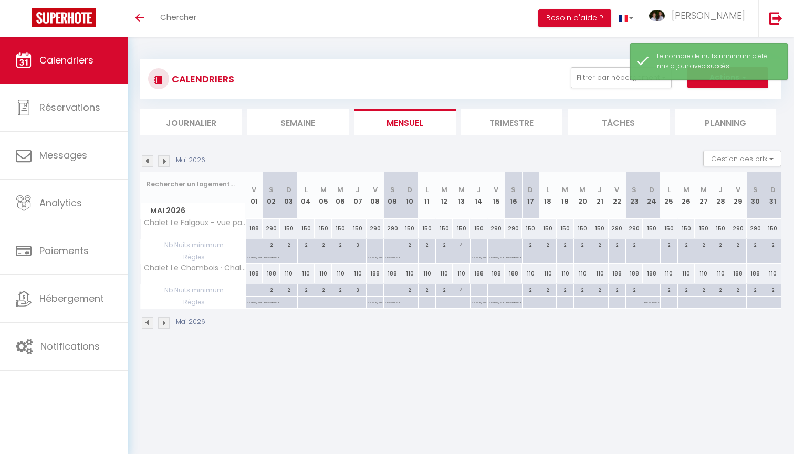
click at [650, 258] on div at bounding box center [651, 258] width 17 height 12
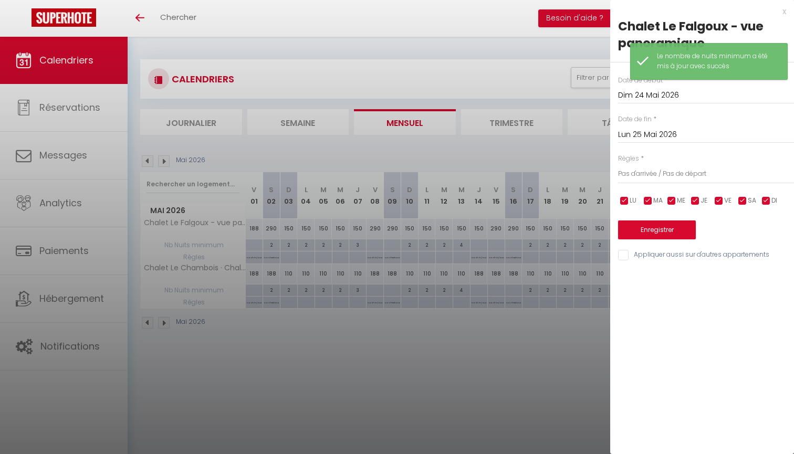
click at [682, 230] on button "Enregistrer" at bounding box center [657, 230] width 78 height 19
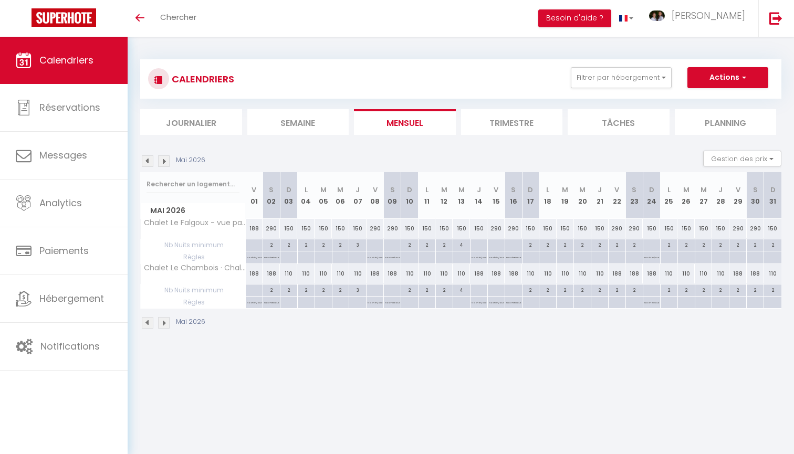
click at [481, 258] on p "No ch in/out" at bounding box center [479, 257] width 15 height 10
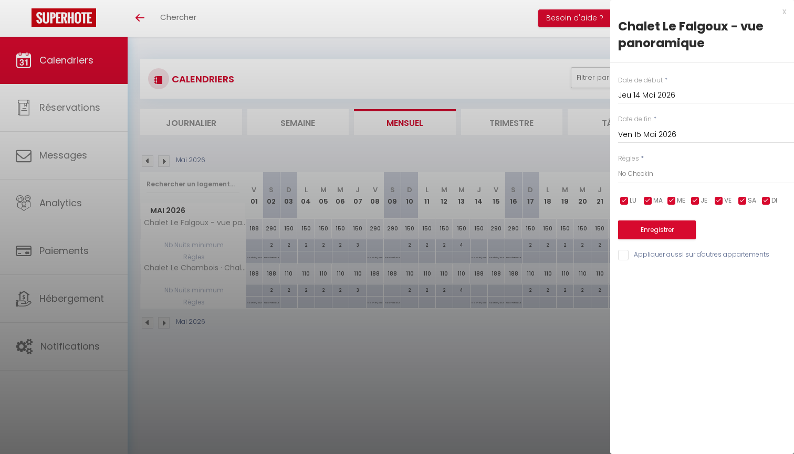
click at [668, 231] on button "Enregistrer" at bounding box center [657, 230] width 78 height 19
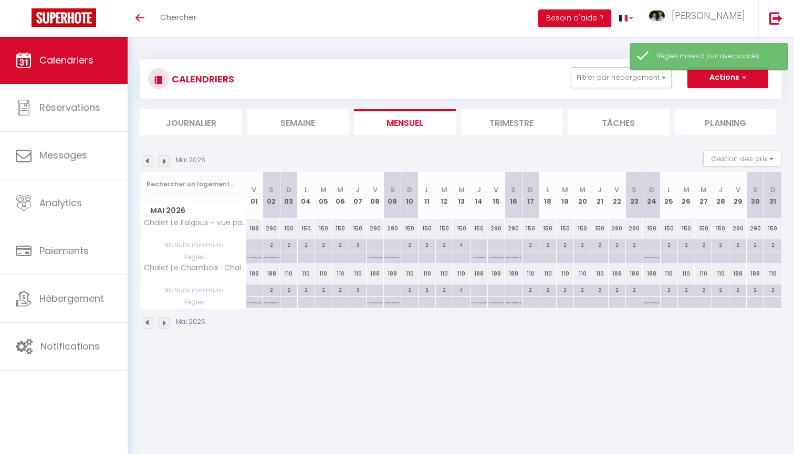
click at [479, 302] on p "No ch in/out" at bounding box center [479, 302] width 15 height 10
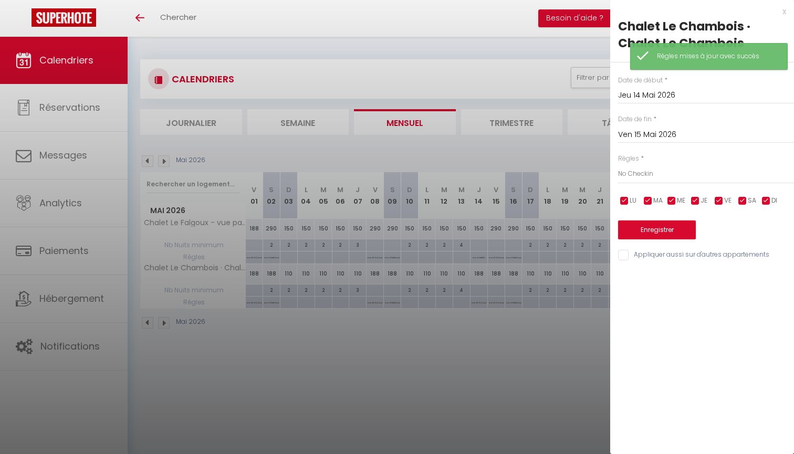
click at [657, 231] on button "Enregistrer" at bounding box center [657, 230] width 78 height 19
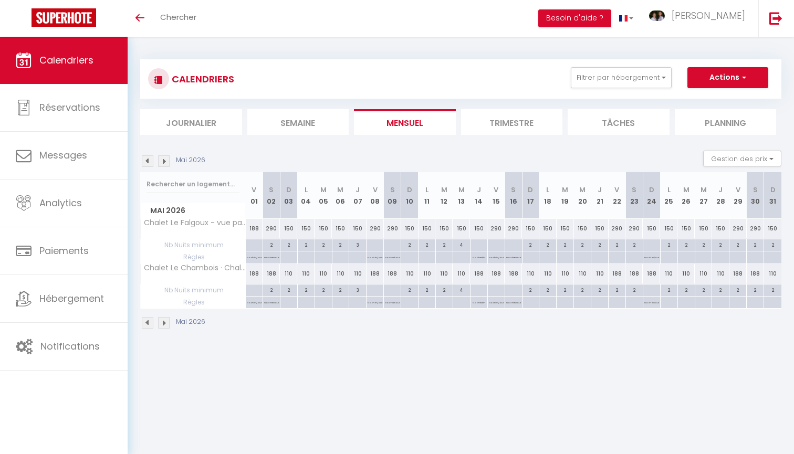
click at [166, 162] on img at bounding box center [164, 161] width 12 height 12
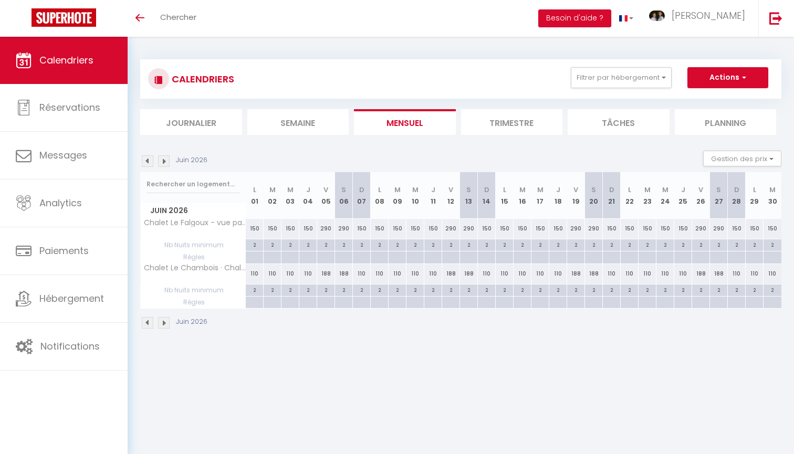
click at [166, 162] on img at bounding box center [164, 161] width 12 height 12
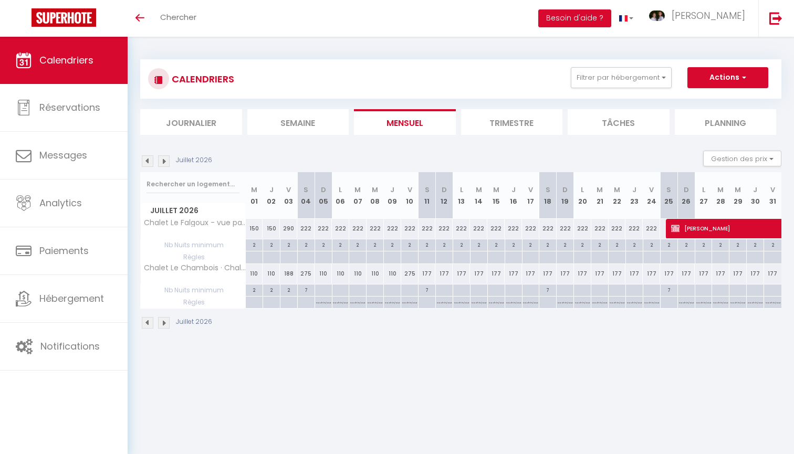
click at [308, 246] on div "2" at bounding box center [306, 244] width 17 height 10
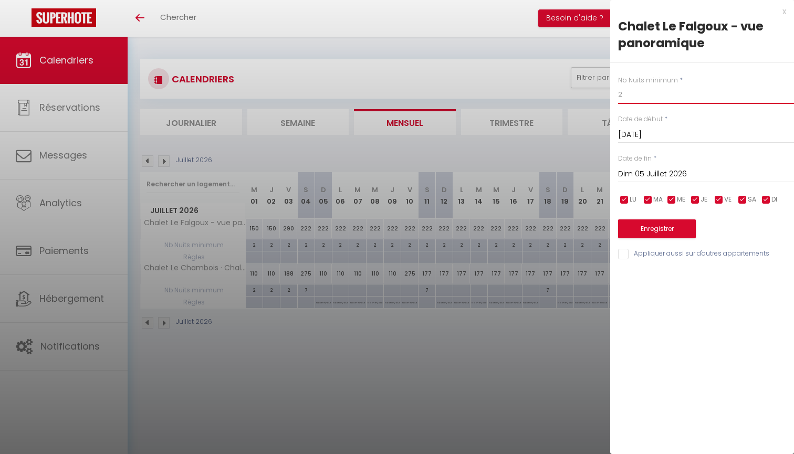
click at [654, 96] on input "2" at bounding box center [706, 94] width 176 height 19
click at [629, 197] on input "checkbox" at bounding box center [624, 200] width 11 height 11
click at [659, 196] on span "MA" at bounding box center [657, 200] width 9 height 10
click at [674, 198] on input "checkbox" at bounding box center [671, 200] width 11 height 11
click at [693, 198] on input "checkbox" at bounding box center [695, 200] width 11 height 11
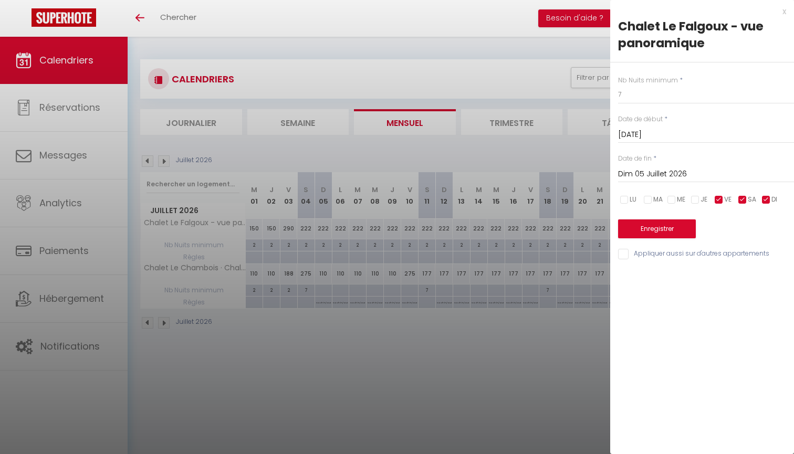
click at [725, 198] on span "VE" at bounding box center [727, 200] width 7 height 10
click at [769, 199] on input "checkbox" at bounding box center [766, 200] width 11 height 11
click at [673, 176] on input "Dim 05 Juillet 2026" at bounding box center [706, 175] width 176 height 14
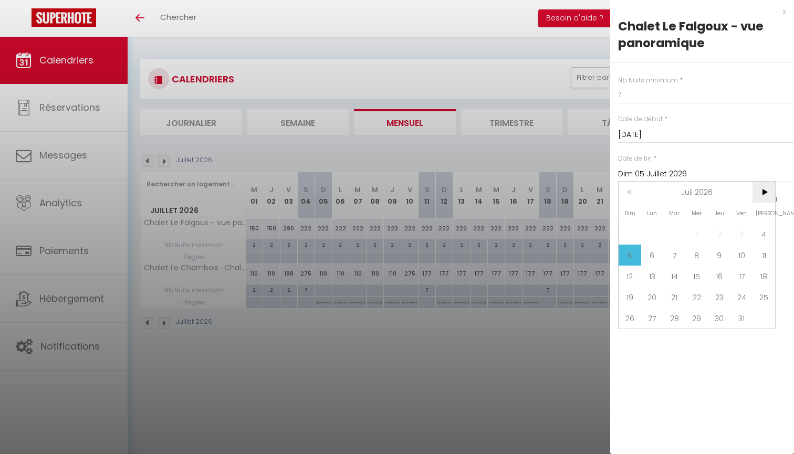
click at [757, 192] on span ">" at bounding box center [763, 192] width 23 height 21
click at [769, 325] on span "29" at bounding box center [763, 318] width 23 height 21
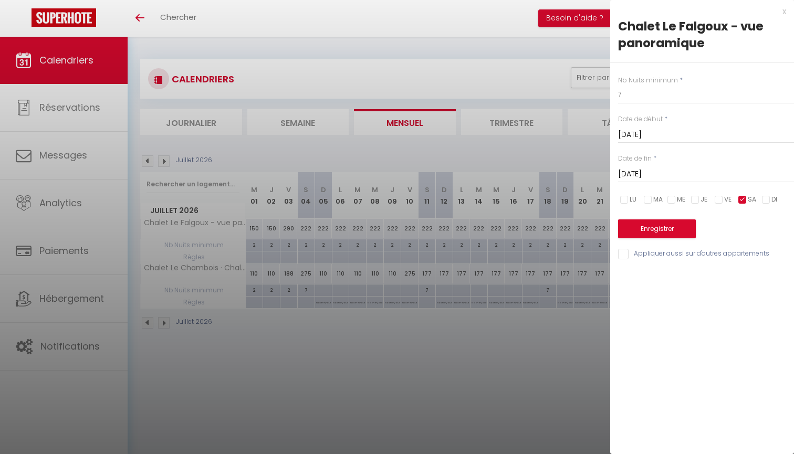
click at [682, 226] on button "Enregistrer" at bounding box center [657, 228] width 78 height 19
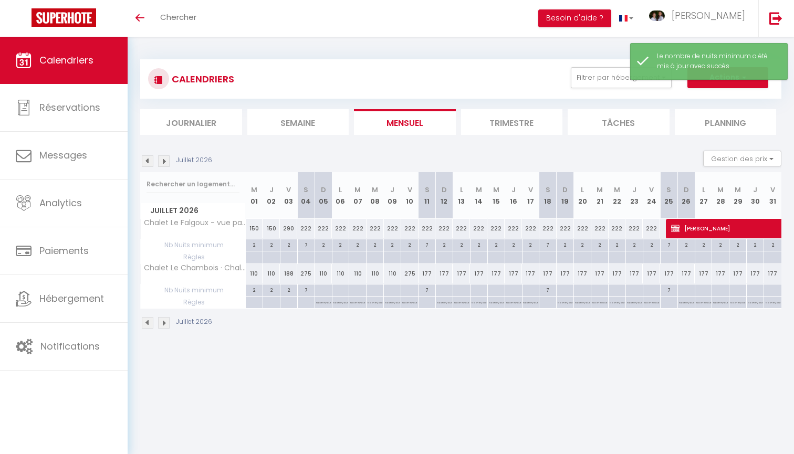
click at [326, 247] on div "2" at bounding box center [323, 244] width 17 height 10
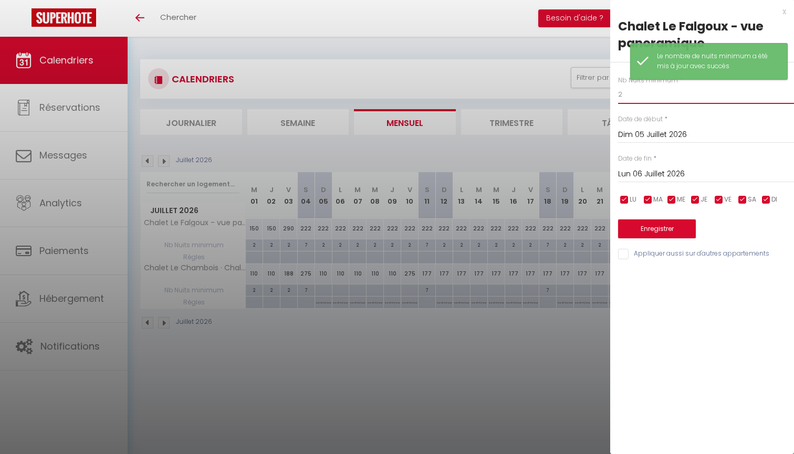
click at [643, 98] on input "2" at bounding box center [706, 94] width 176 height 19
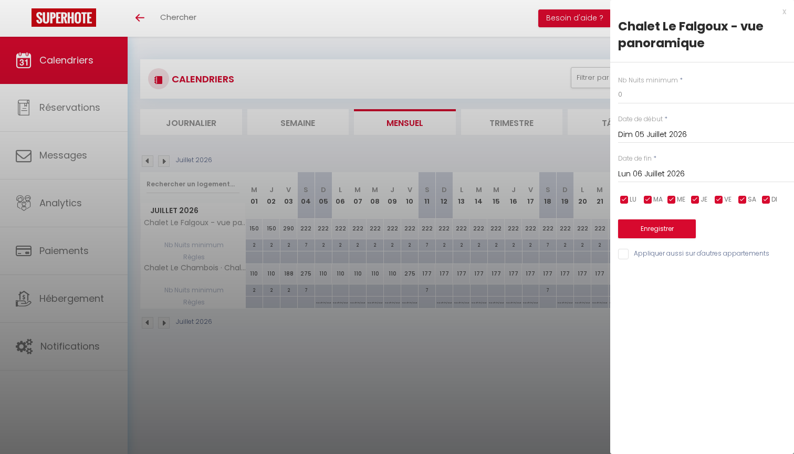
click at [746, 203] on input "checkbox" at bounding box center [742, 200] width 11 height 11
click at [653, 178] on input "Lun 06 Juillet 2026" at bounding box center [706, 175] width 176 height 14
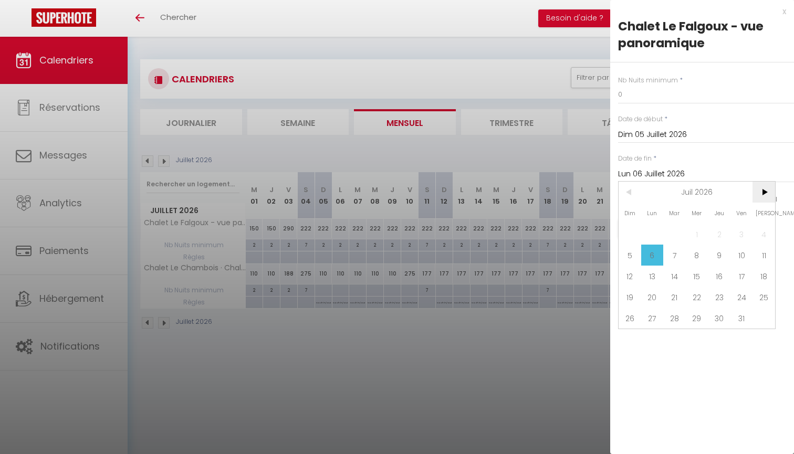
click at [769, 198] on span ">" at bounding box center [763, 192] width 23 height 21
click at [769, 320] on span "29" at bounding box center [763, 318] width 23 height 21
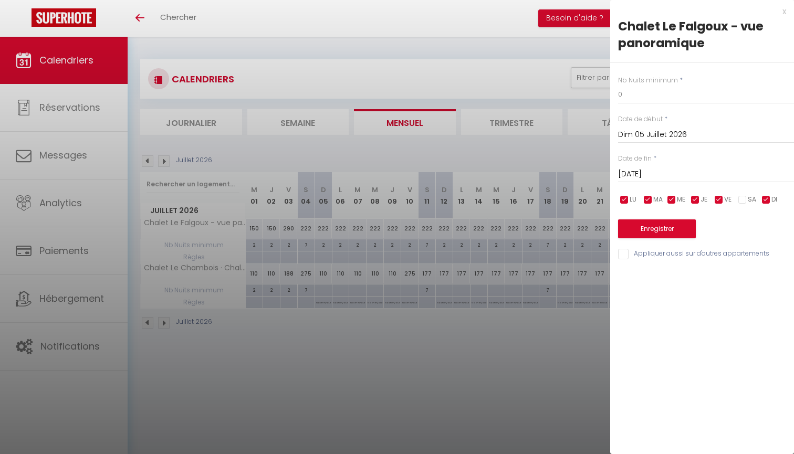
click at [668, 231] on button "Enregistrer" at bounding box center [657, 228] width 78 height 19
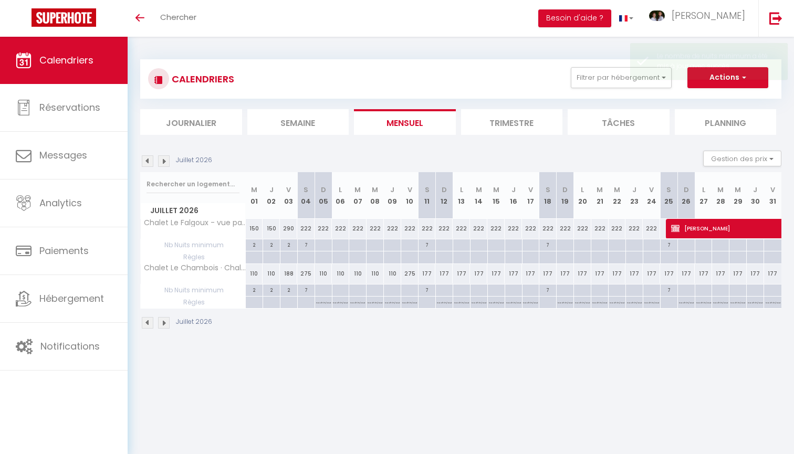
click at [323, 253] on div at bounding box center [323, 258] width 17 height 12
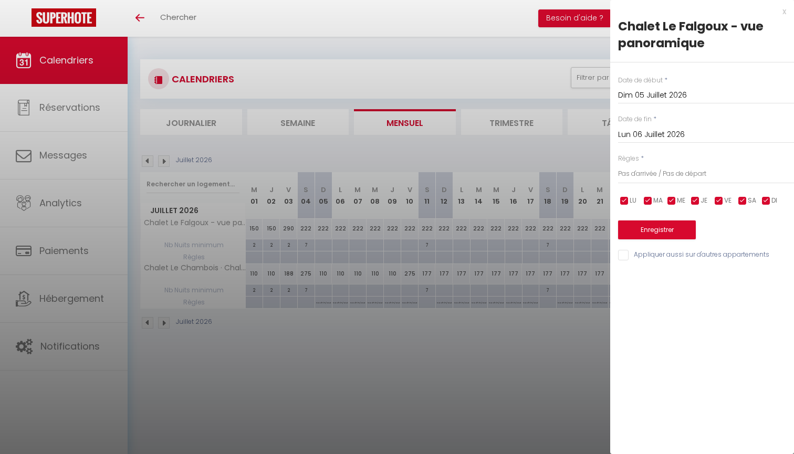
click at [745, 201] on input "checkbox" at bounding box center [742, 201] width 11 height 11
click at [644, 130] on input "Lun 06 Juillet 2026" at bounding box center [706, 135] width 176 height 14
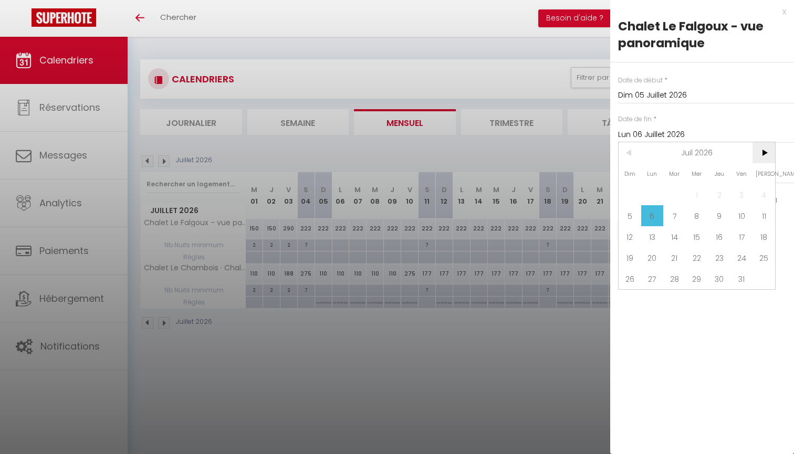
click at [759, 157] on span ">" at bounding box center [763, 152] width 23 height 21
click at [768, 277] on span "29" at bounding box center [763, 278] width 23 height 21
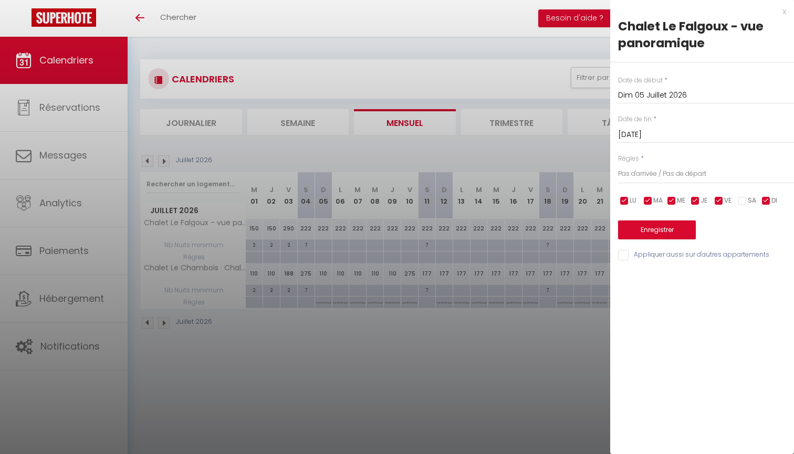
click at [679, 216] on div "Enregistrer" at bounding box center [706, 223] width 176 height 32
click at [678, 223] on button "Enregistrer" at bounding box center [657, 230] width 78 height 19
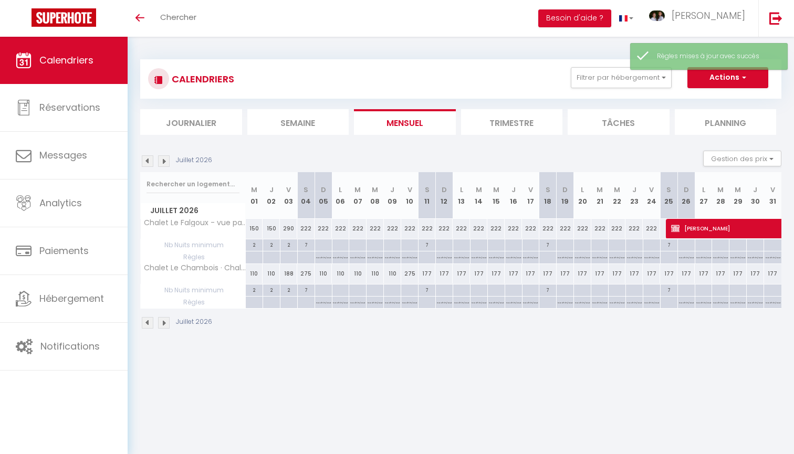
click at [165, 161] on img at bounding box center [164, 161] width 12 height 12
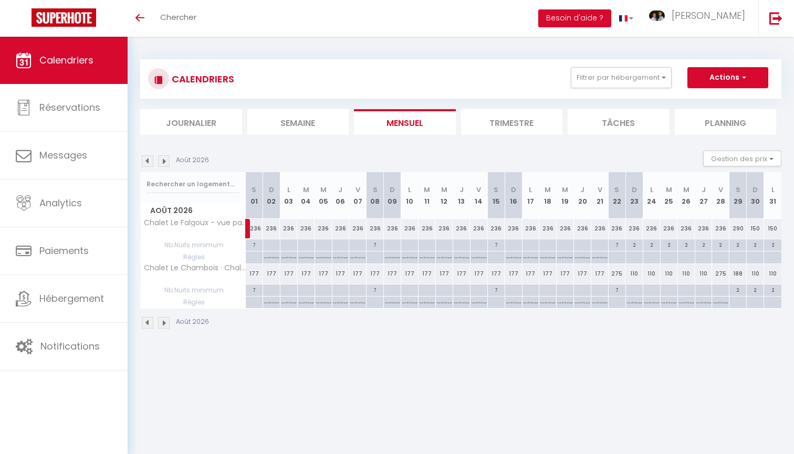
click at [741, 247] on div "2" at bounding box center [737, 244] width 17 height 10
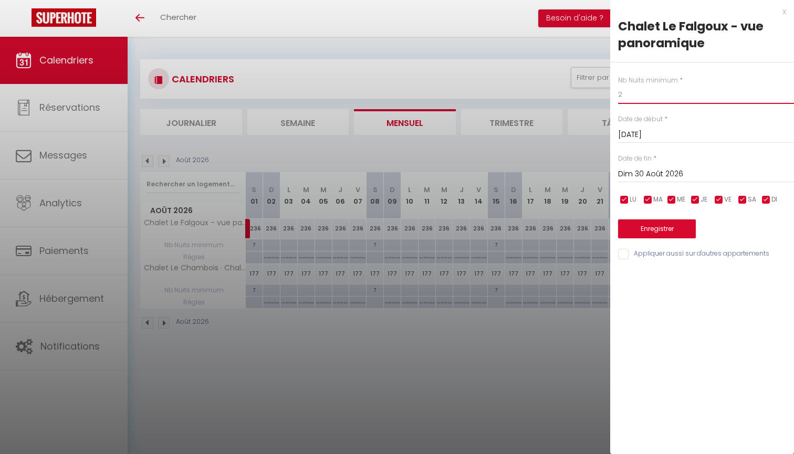
click at [694, 93] on input "2" at bounding box center [706, 94] width 176 height 19
click at [670, 221] on button "Enregistrer" at bounding box center [657, 228] width 78 height 19
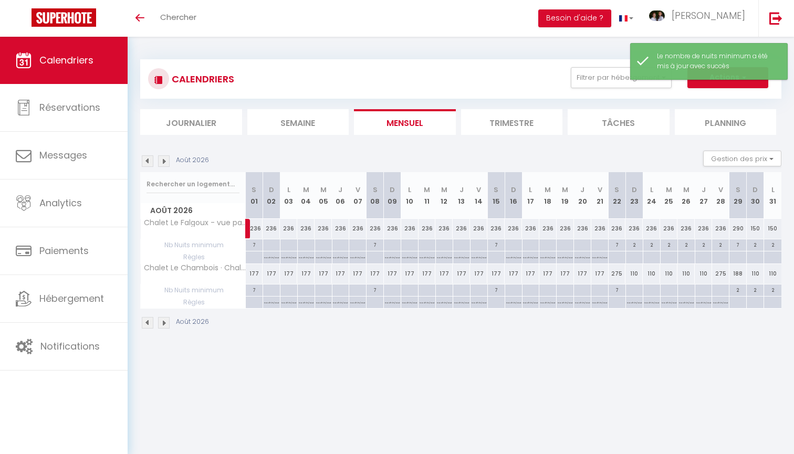
click at [636, 245] on div "2" at bounding box center [634, 244] width 17 height 10
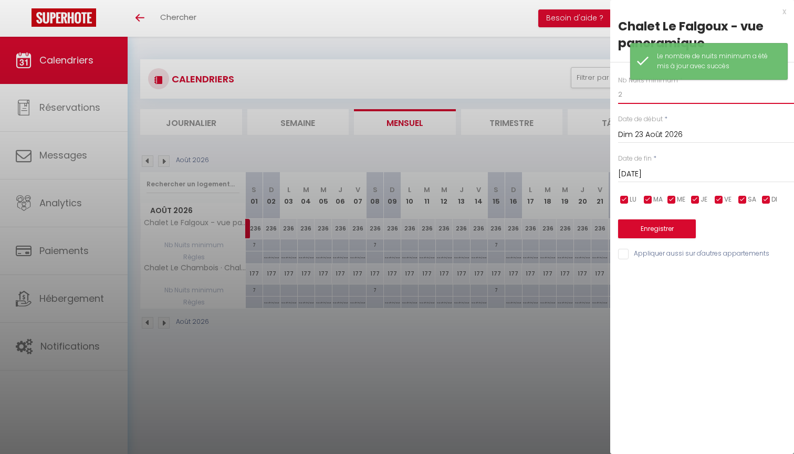
click at [680, 103] on input "2" at bounding box center [706, 94] width 176 height 19
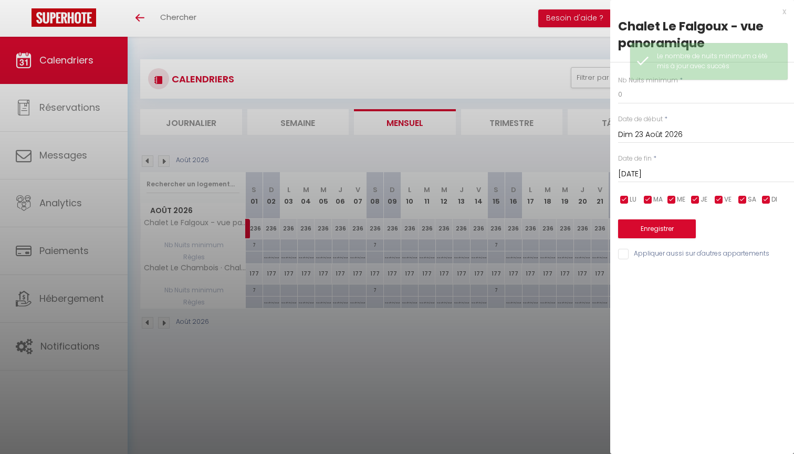
click at [664, 173] on input "Lun 24 Août 2026" at bounding box center [706, 175] width 176 height 14
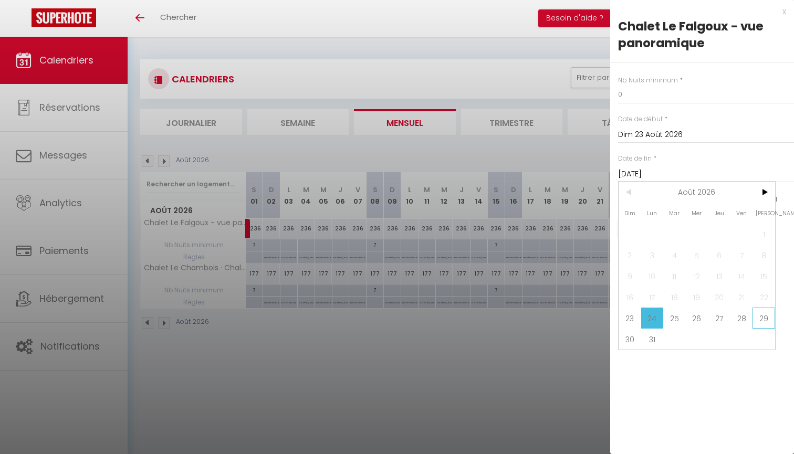
click at [766, 318] on span "29" at bounding box center [763, 318] width 23 height 21
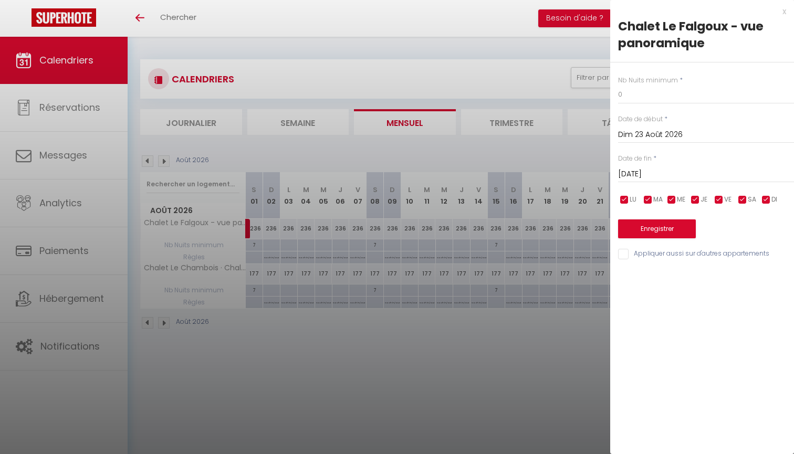
click at [688, 228] on button "Enregistrer" at bounding box center [657, 228] width 78 height 19
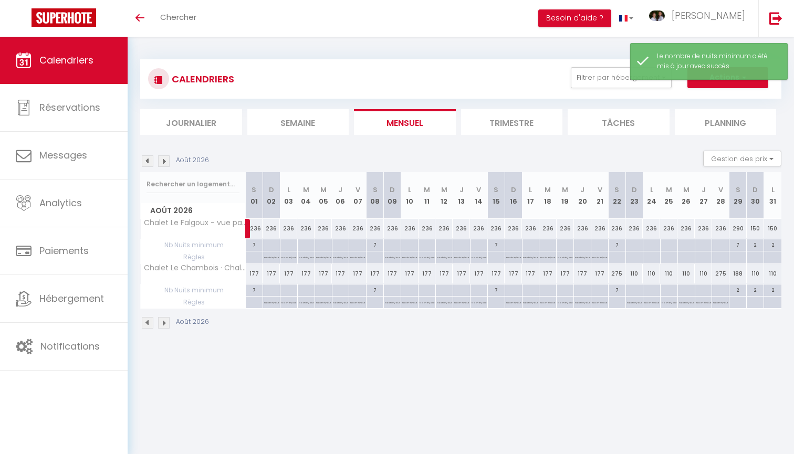
click at [634, 258] on div at bounding box center [633, 258] width 17 height 12
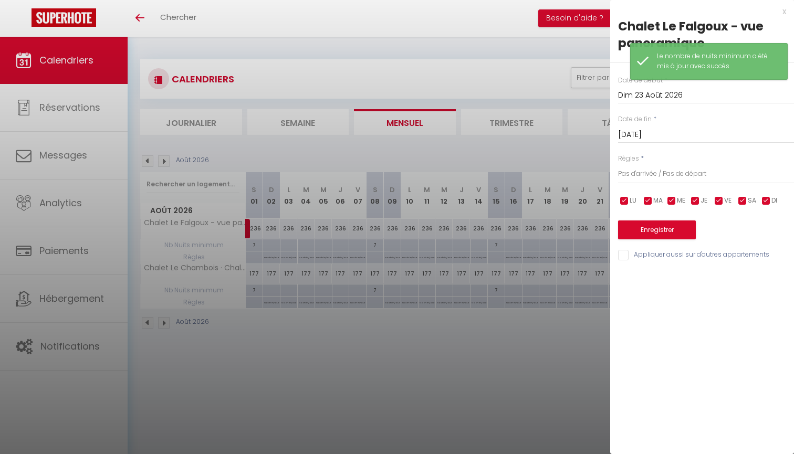
click at [669, 130] on input "Lun 24 Août 2026" at bounding box center [706, 135] width 176 height 14
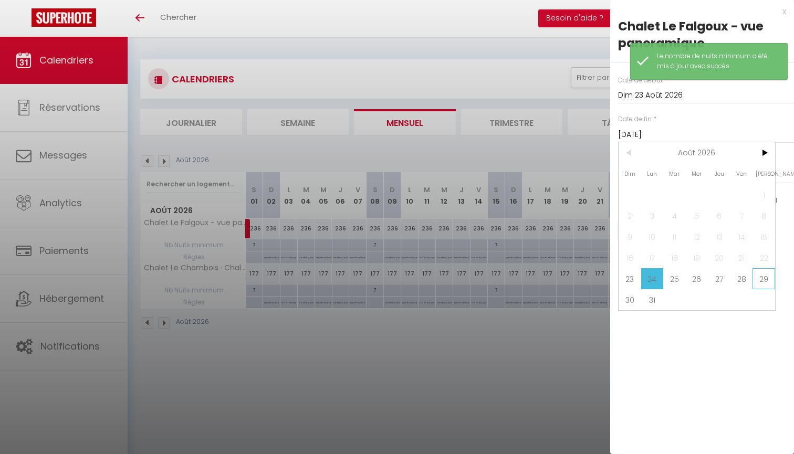
click at [766, 280] on span "29" at bounding box center [763, 278] width 23 height 21
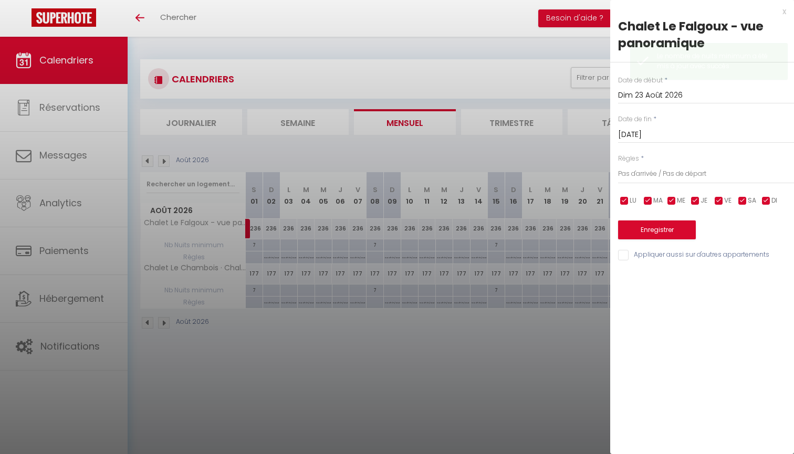
click at [687, 231] on button "Enregistrer" at bounding box center [657, 230] width 78 height 19
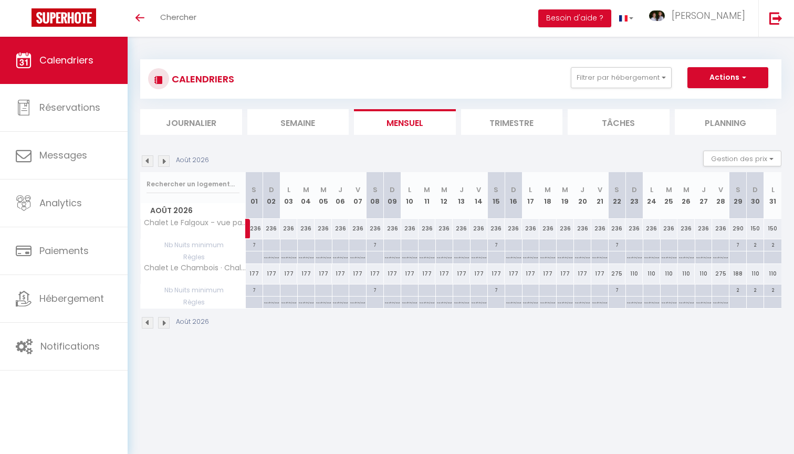
click at [741, 245] on div "7" at bounding box center [737, 244] width 17 height 10
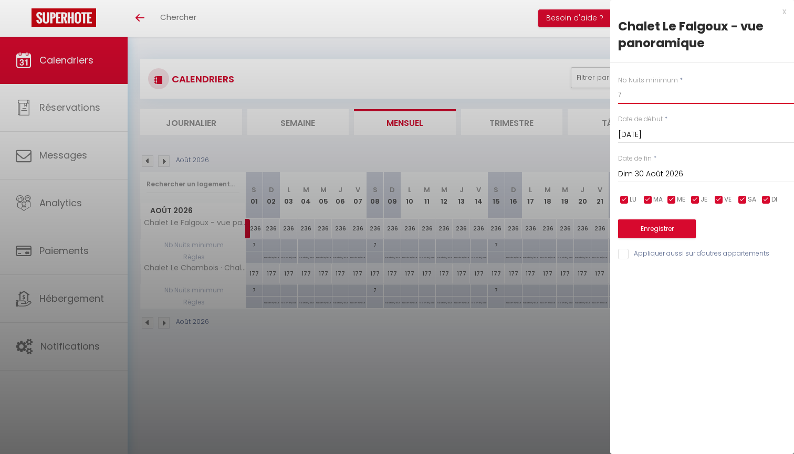
click at [653, 97] on input "7" at bounding box center [706, 94] width 176 height 19
click at [642, 226] on button "Enregistrer" at bounding box center [657, 228] width 78 height 19
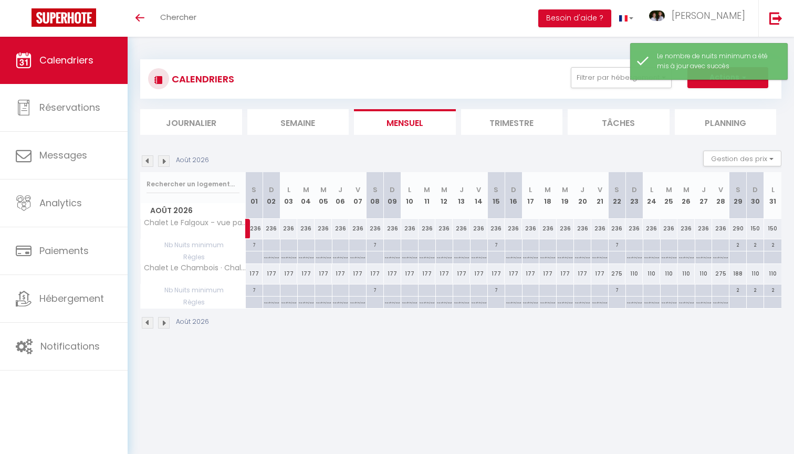
click at [164, 161] on img at bounding box center [164, 161] width 12 height 12
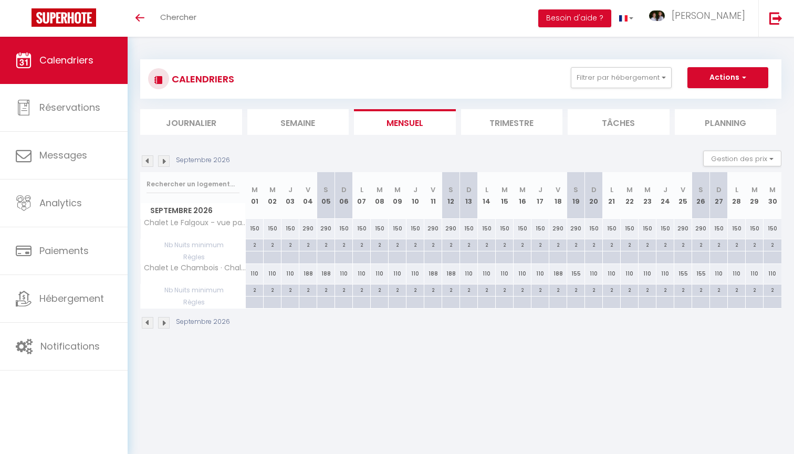
click at [164, 161] on img at bounding box center [164, 161] width 12 height 12
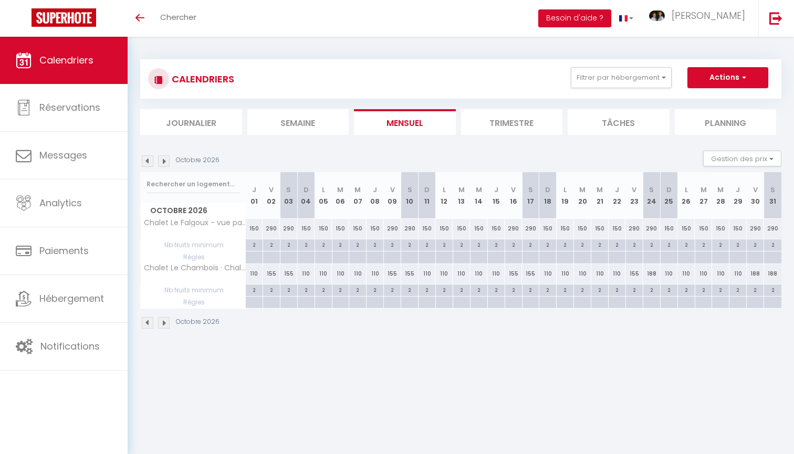
click at [164, 161] on img at bounding box center [164, 161] width 12 height 12
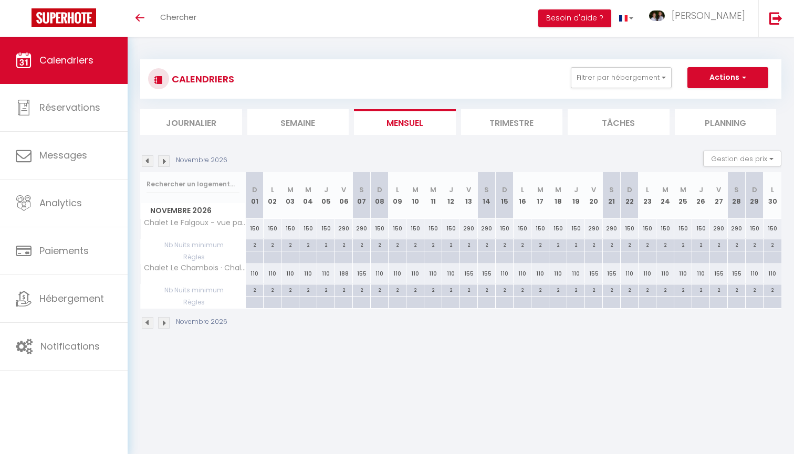
click at [148, 163] on img at bounding box center [148, 161] width 12 height 12
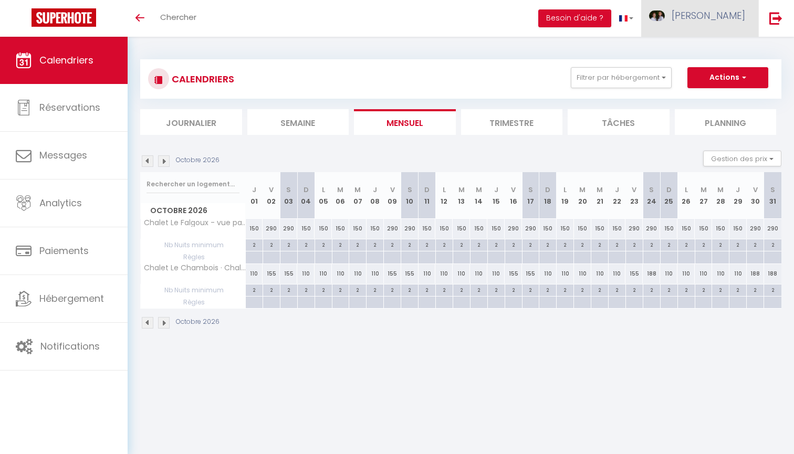
click at [709, 17] on link "[PERSON_NAME]" at bounding box center [699, 18] width 117 height 37
click at [726, 53] on link "Paramètres" at bounding box center [716, 53] width 78 height 18
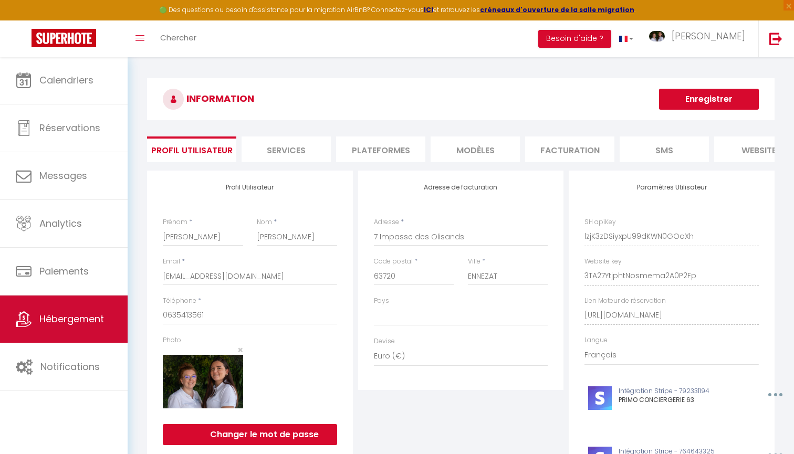
click at [94, 321] on span "Hébergement" at bounding box center [71, 318] width 65 height 13
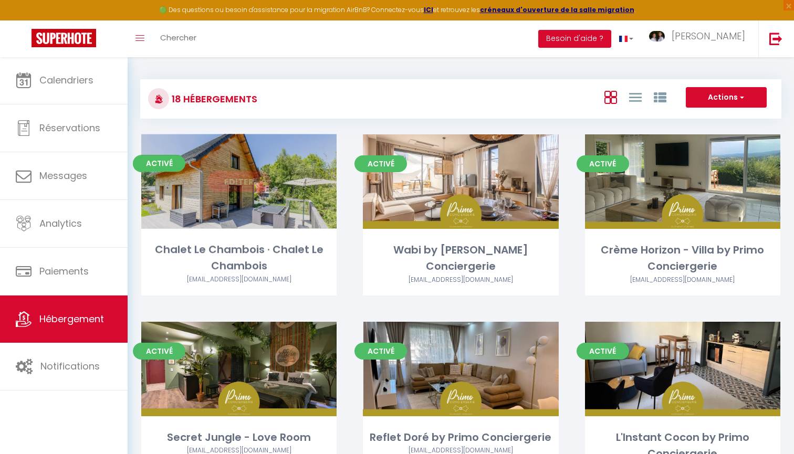
click at [238, 184] on link "Editer" at bounding box center [238, 181] width 63 height 21
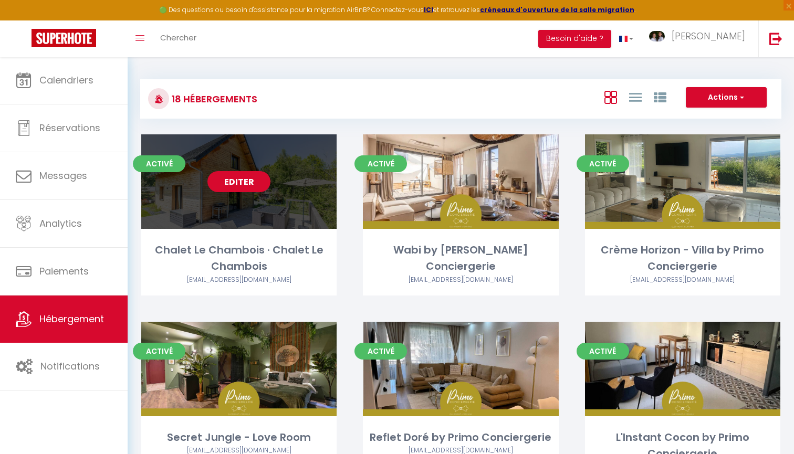
click at [238, 184] on link "Editer" at bounding box center [238, 181] width 63 height 21
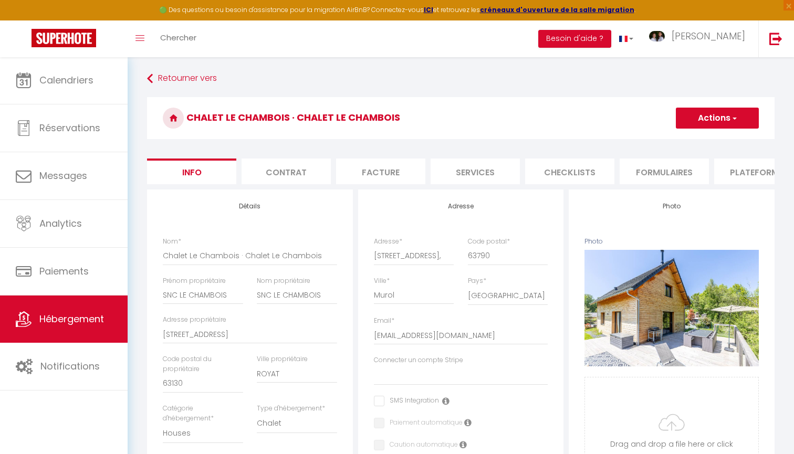
click at [98, 310] on link "Hébergement" at bounding box center [64, 319] width 128 height 47
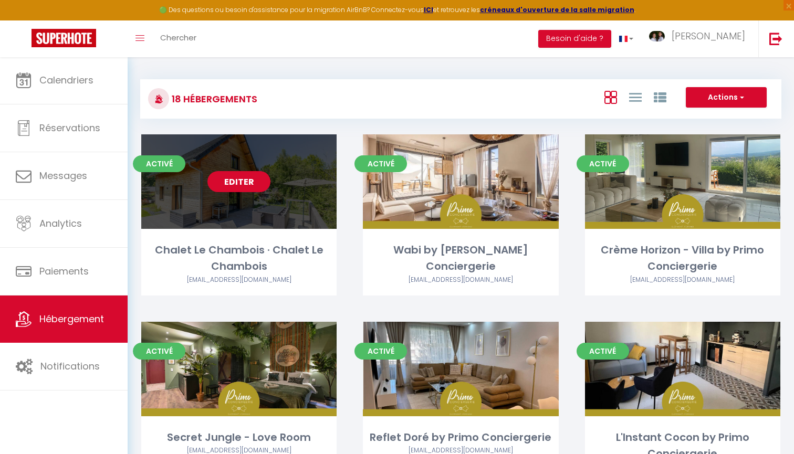
click at [255, 185] on link "Editer" at bounding box center [238, 181] width 63 height 21
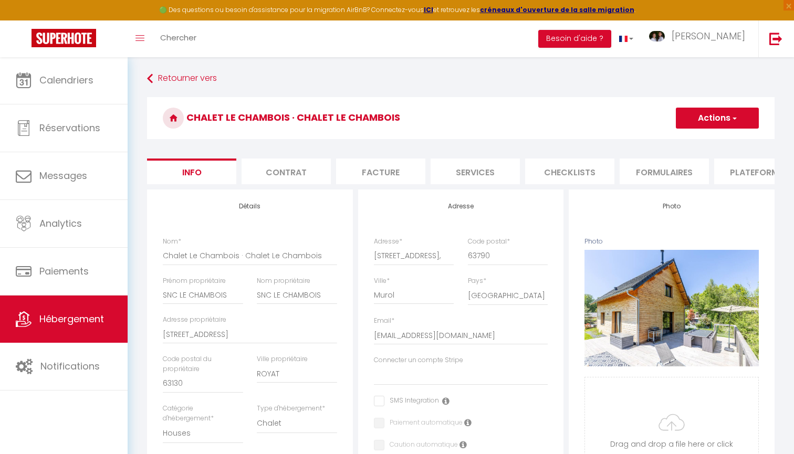
click at [569, 171] on li "Checklists" at bounding box center [569, 172] width 89 height 26
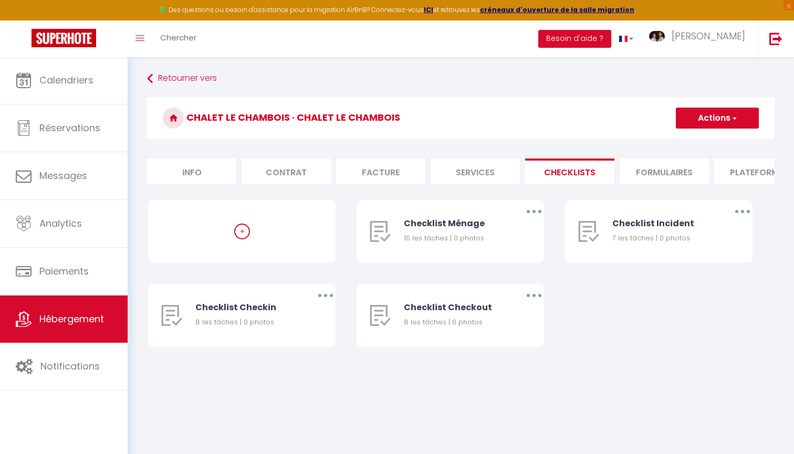
click at [656, 179] on li "Formulaires" at bounding box center [664, 172] width 89 height 26
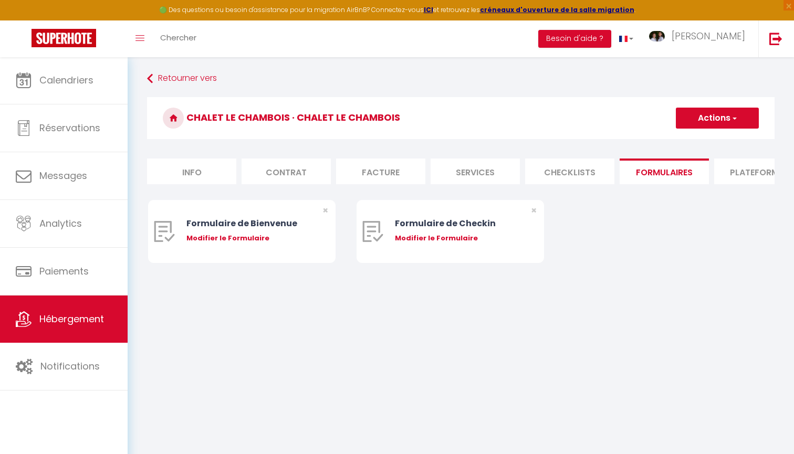
click at [743, 168] on li "Plateformes" at bounding box center [758, 172] width 89 height 26
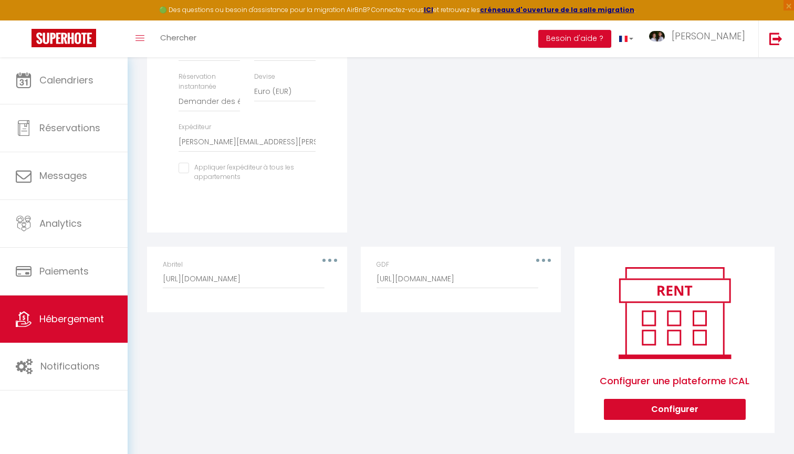
scroll to position [400, 0]
click at [103, 325] on span "Hébergement" at bounding box center [71, 318] width 65 height 13
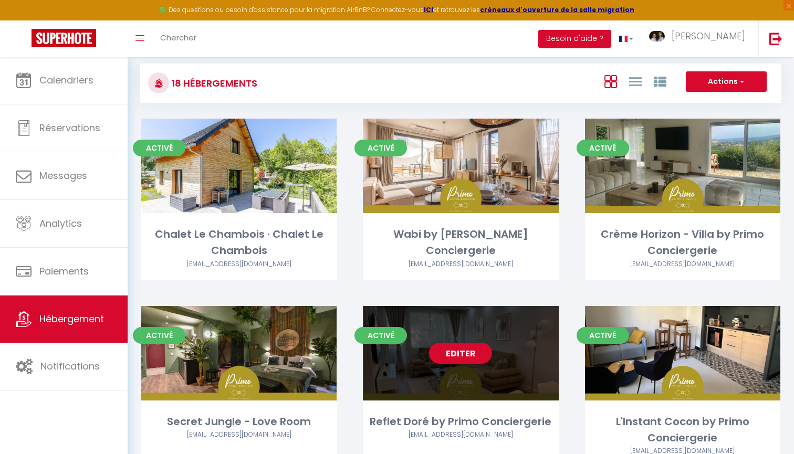
scroll to position [16, 0]
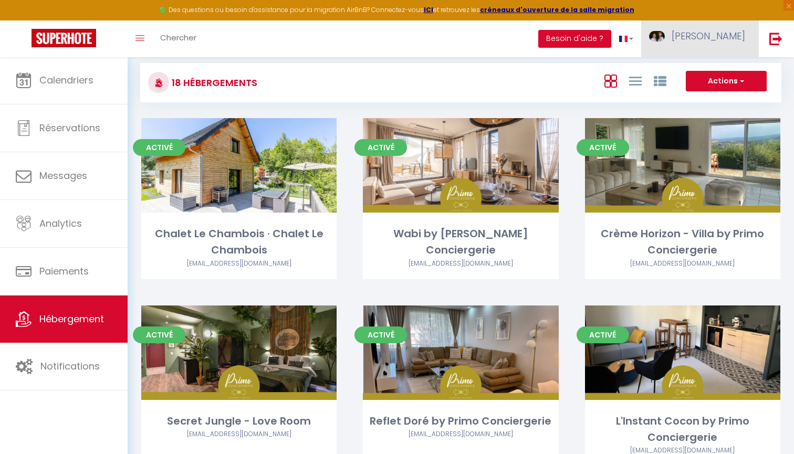
click at [731, 33] on span "[PERSON_NAME]" at bounding box center [709, 35] width 74 height 13
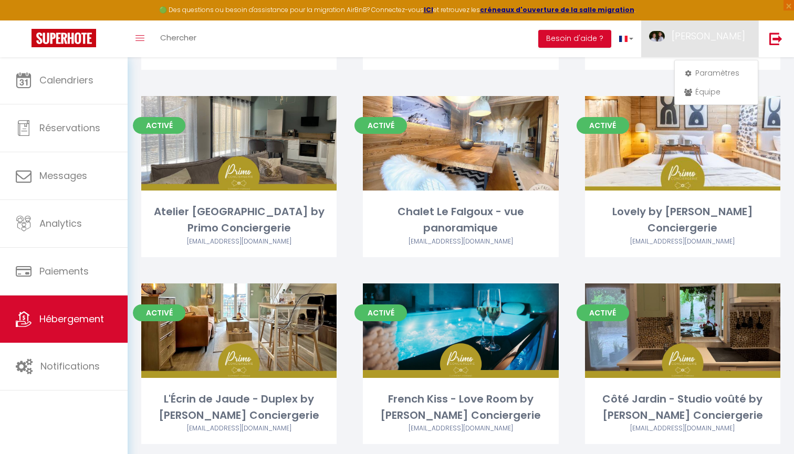
scroll to position [601, 0]
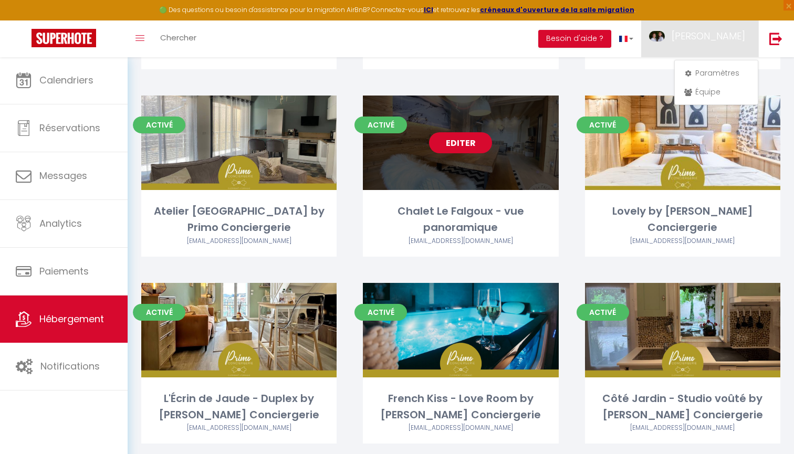
click at [474, 143] on link "Editer" at bounding box center [460, 142] width 63 height 21
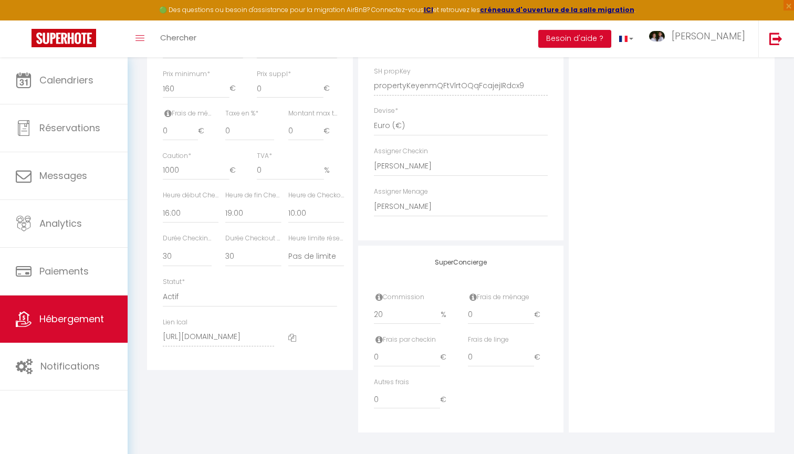
scroll to position [465, 0]
click at [292, 334] on icon at bounding box center [292, 338] width 8 height 8
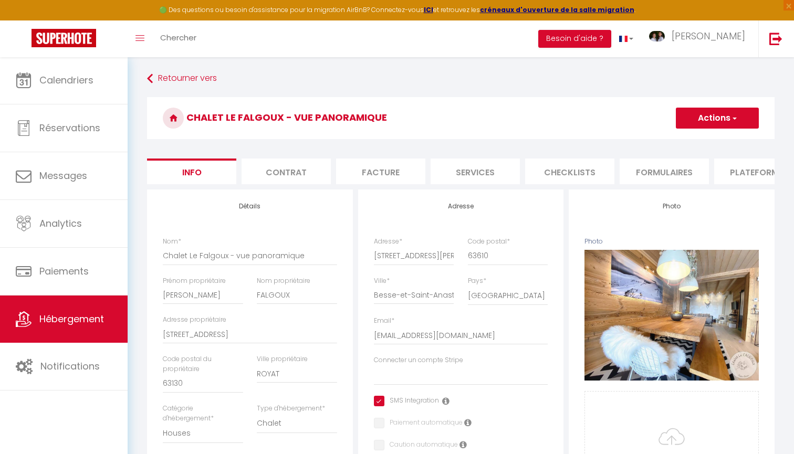
scroll to position [0, 0]
click at [730, 169] on li "Plateformes" at bounding box center [758, 172] width 89 height 26
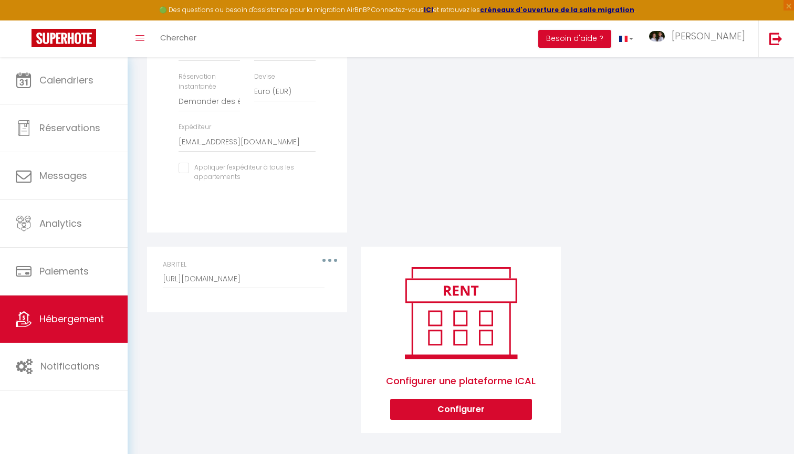
scroll to position [400, 0]
click at [332, 260] on div "ABRITEL http://www.abritel.fr/icalendar/699985943e674b6f920dd53d98ce8ddc.ics?no…" at bounding box center [247, 279] width 182 height 39
click at [449, 404] on button "Configurer" at bounding box center [461, 410] width 142 height 21
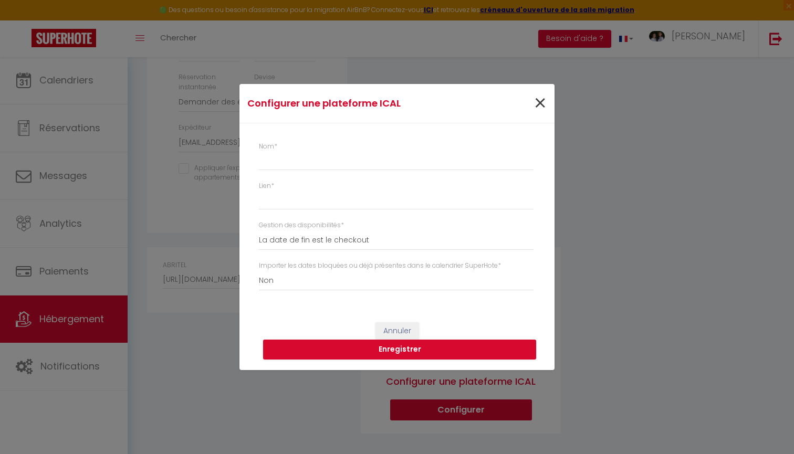
click at [539, 102] on span "×" at bounding box center [540, 104] width 13 height 32
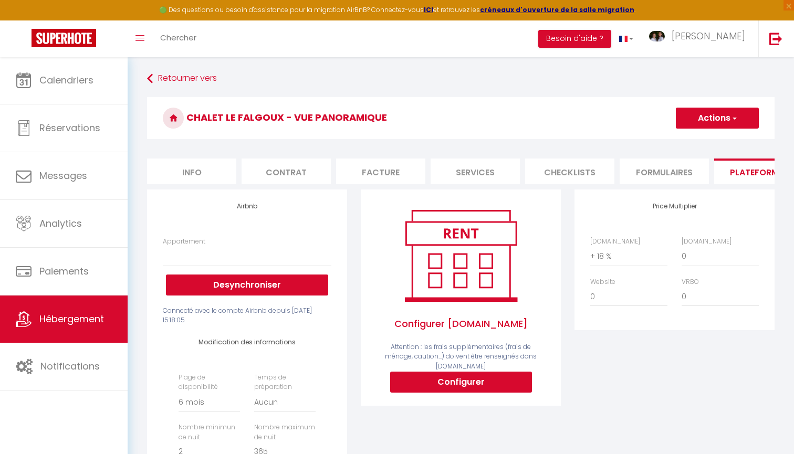
scroll to position [0, 0]
click at [204, 178] on li "Info" at bounding box center [191, 172] width 89 height 26
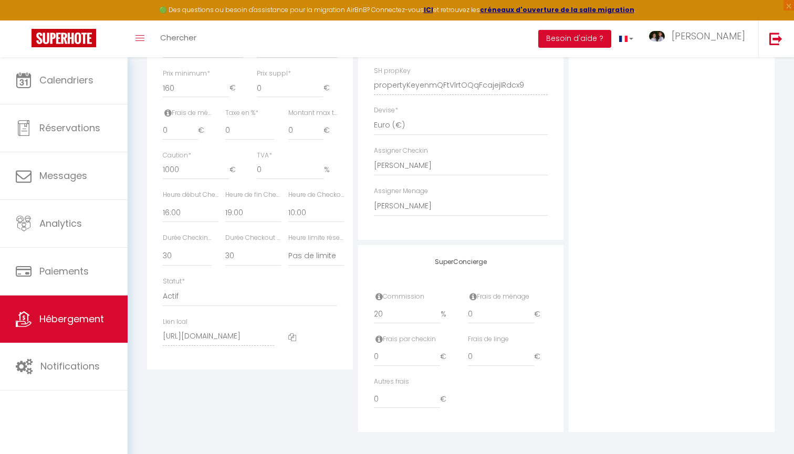
scroll to position [465, 0]
click at [290, 334] on icon at bounding box center [292, 338] width 8 height 8
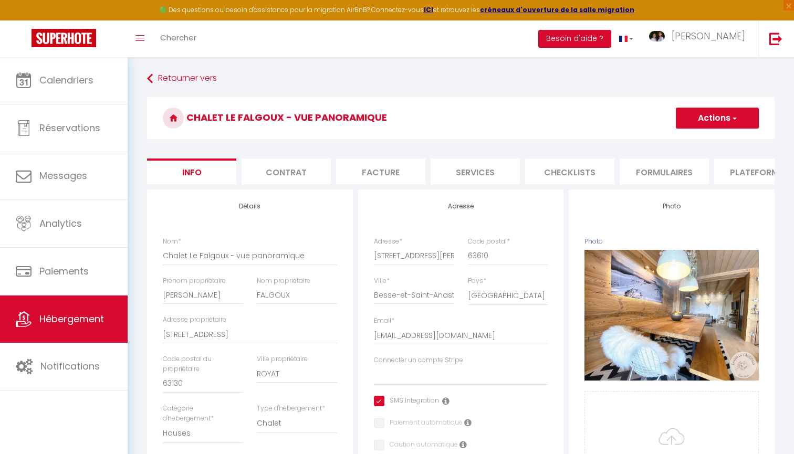
scroll to position [0, 0]
click at [754, 184] on li "Plateformes" at bounding box center [758, 172] width 89 height 26
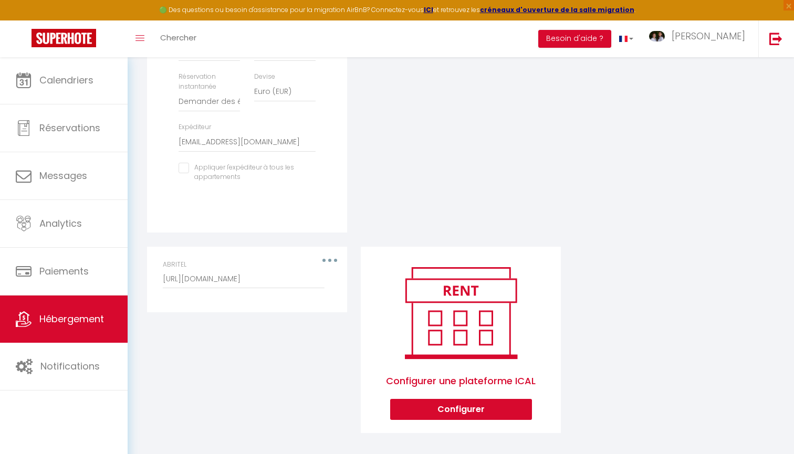
scroll to position [400, 0]
click at [505, 404] on button "Configurer" at bounding box center [461, 410] width 142 height 21
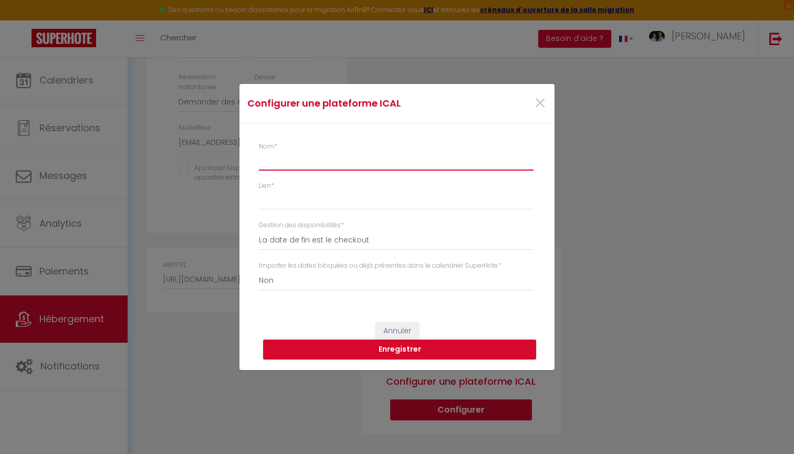
click at [310, 164] on input "Nom *" at bounding box center [396, 161] width 275 height 19
click at [304, 203] on input "Lien *" at bounding box center [396, 200] width 275 height 19
paste input "https://reservation.itea.fr/iCal_ac85f76c101326d85fbf143a45899e5e.ics?aicc=2ff6…"
click at [394, 347] on button "Enregistrer" at bounding box center [399, 350] width 273 height 20
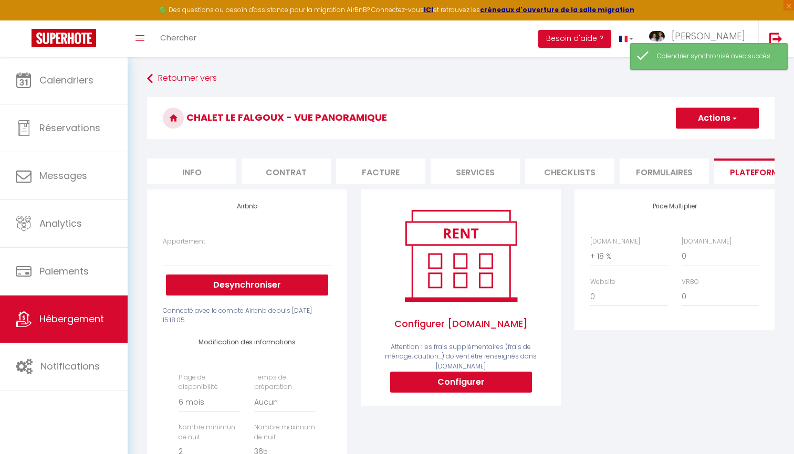
scroll to position [0, 0]
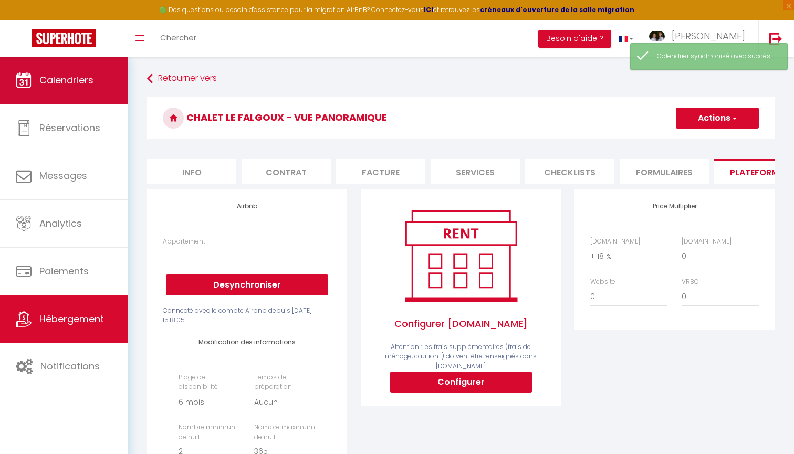
click at [92, 86] on span "Calendriers" at bounding box center [66, 80] width 54 height 13
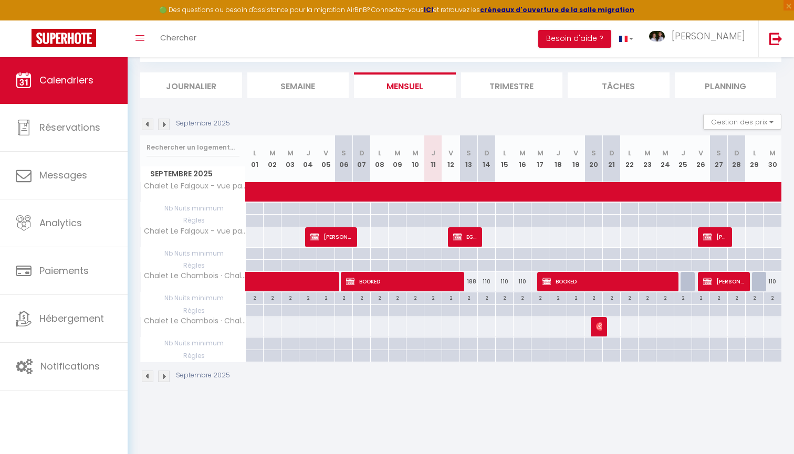
scroll to position [57, 0]
click at [431, 281] on span "BOOKED" at bounding box center [402, 281] width 113 height 20
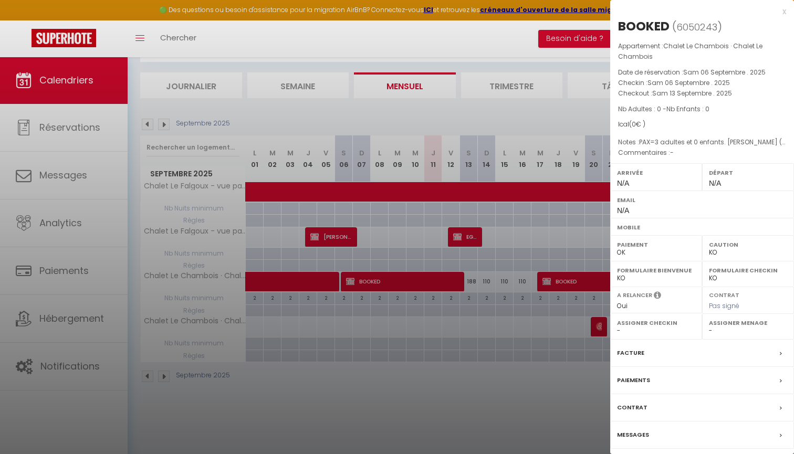
click at [783, 10] on div "x" at bounding box center [698, 11] width 176 height 13
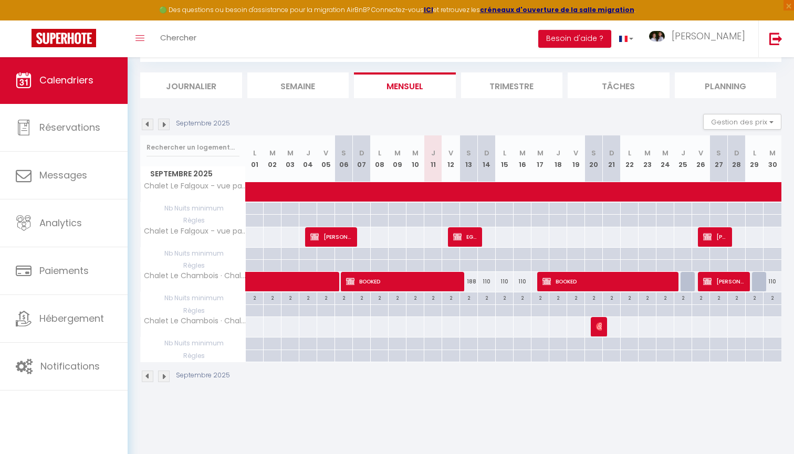
click at [166, 121] on img at bounding box center [164, 125] width 12 height 12
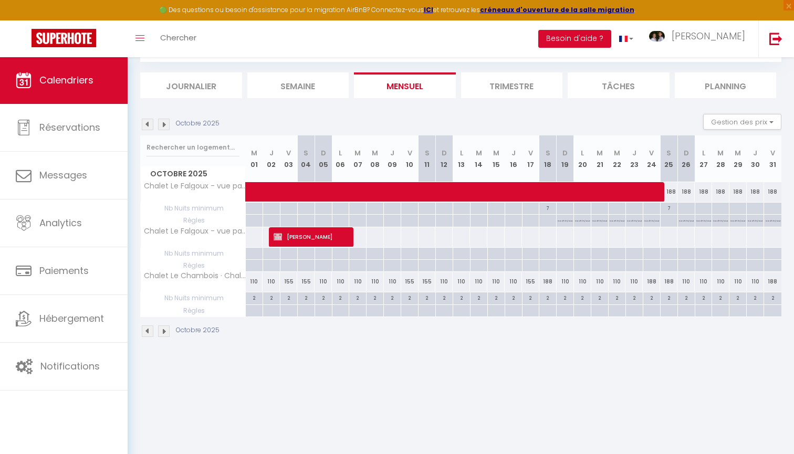
click at [350, 198] on span at bounding box center [547, 192] width 580 height 20
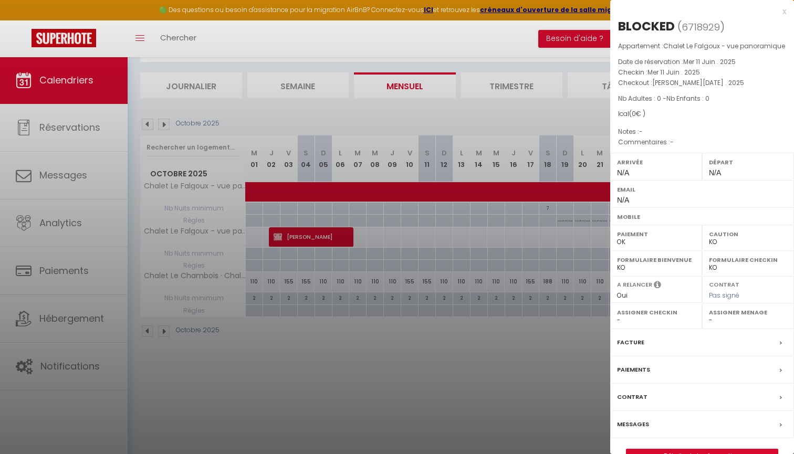
click at [781, 13] on div "x" at bounding box center [698, 11] width 176 height 13
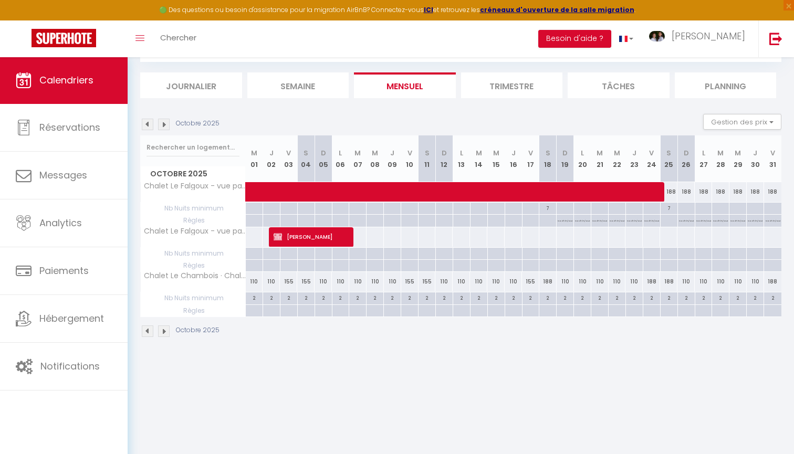
click at [168, 119] on img at bounding box center [164, 125] width 12 height 12
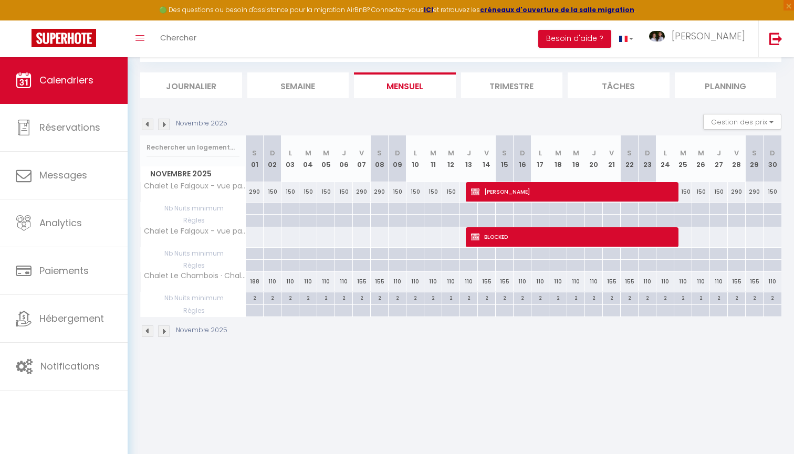
click at [168, 121] on img at bounding box center [164, 125] width 12 height 12
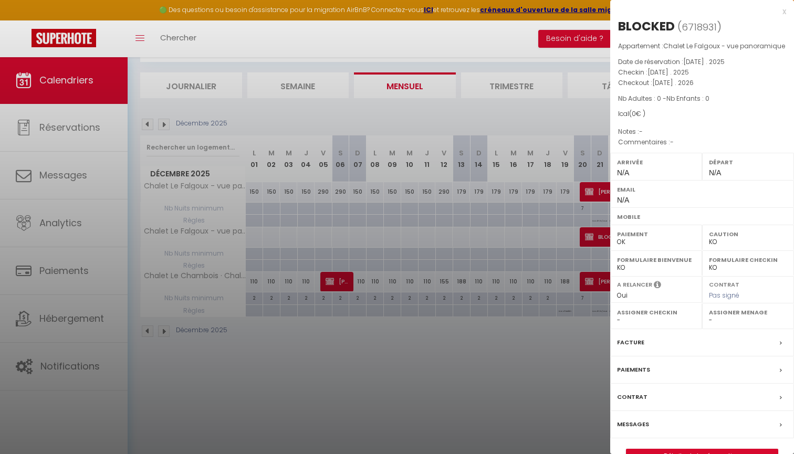
click at [784, 13] on div "x" at bounding box center [698, 11] width 176 height 13
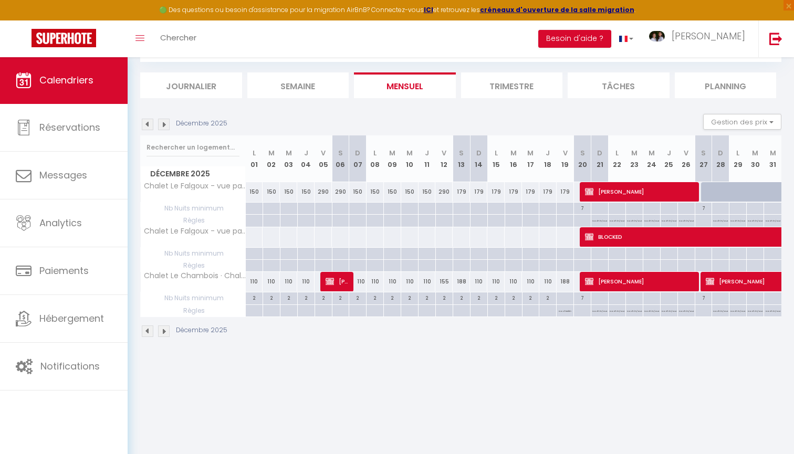
click at [168, 122] on img at bounding box center [164, 125] width 12 height 12
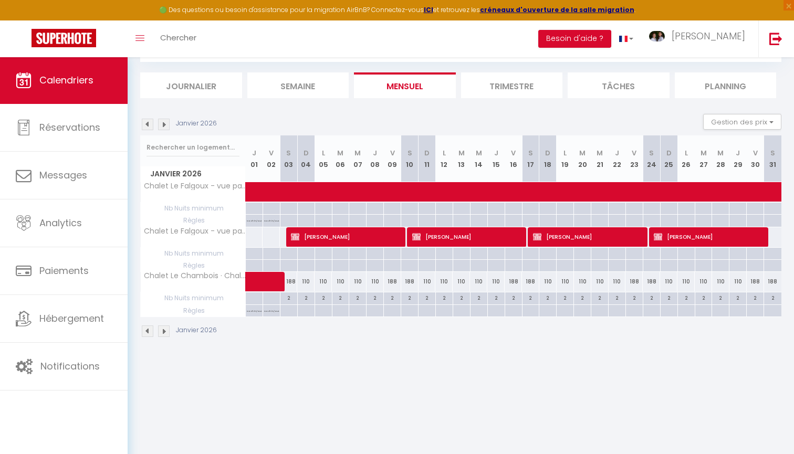
click at [166, 123] on img at bounding box center [164, 125] width 12 height 12
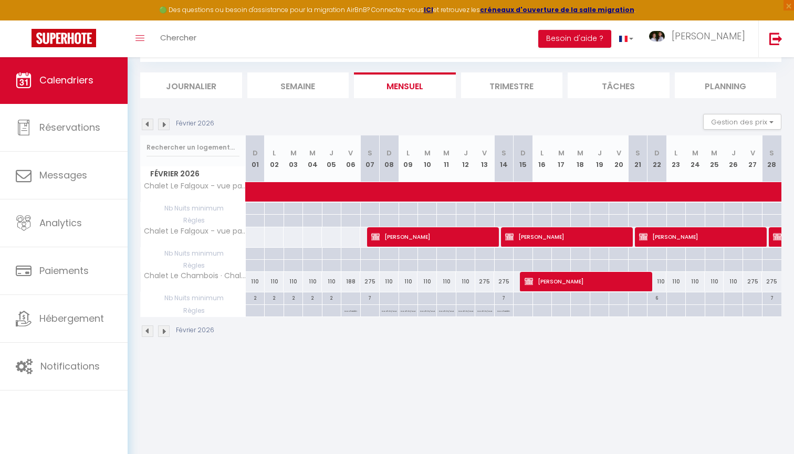
click at [166, 123] on img at bounding box center [164, 125] width 12 height 12
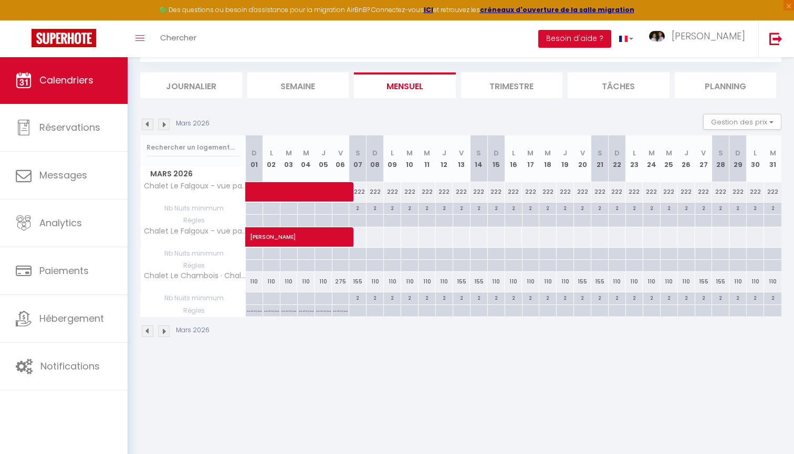
click at [165, 124] on img at bounding box center [164, 125] width 12 height 12
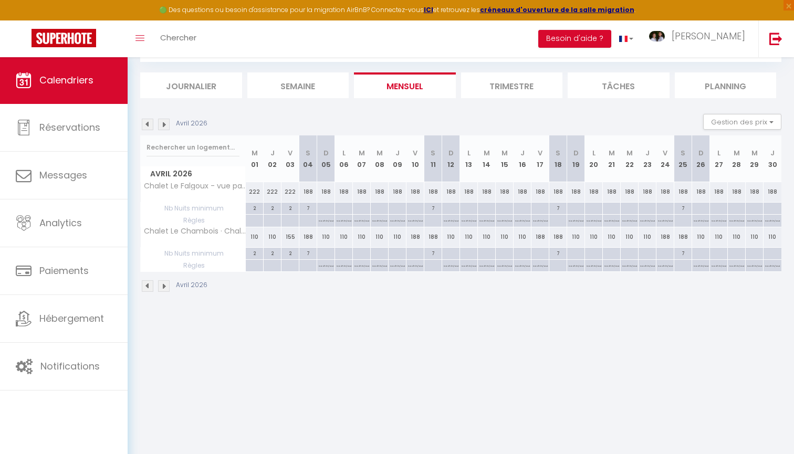
click at [164, 123] on img at bounding box center [164, 125] width 12 height 12
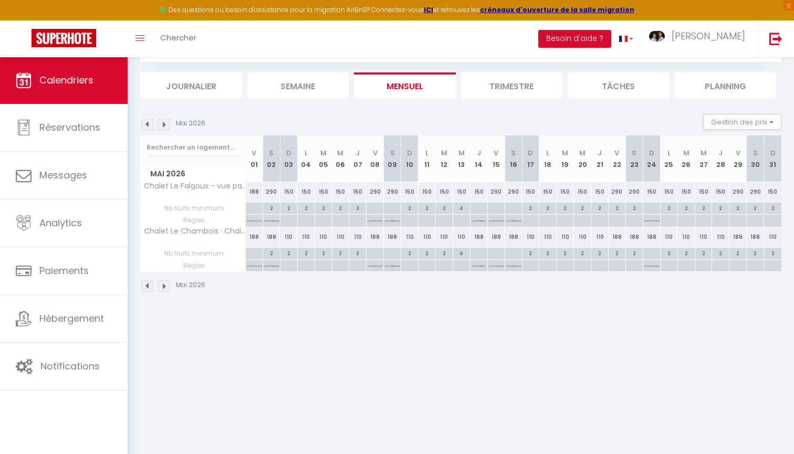
click at [164, 124] on img at bounding box center [164, 125] width 12 height 12
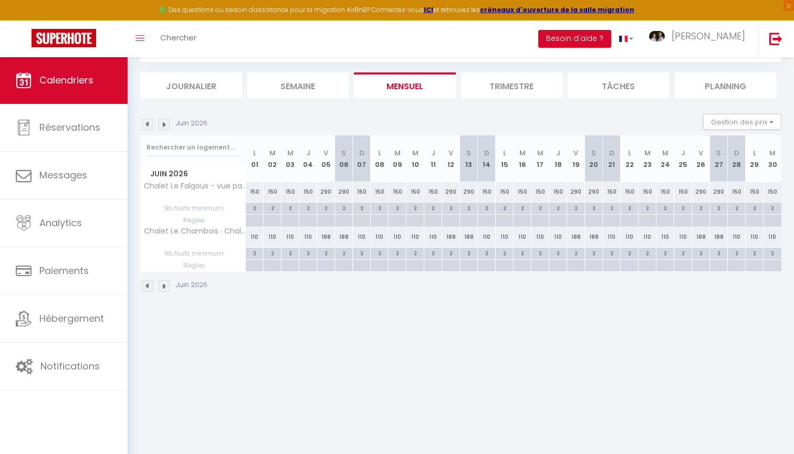
click at [152, 126] on img at bounding box center [148, 125] width 12 height 12
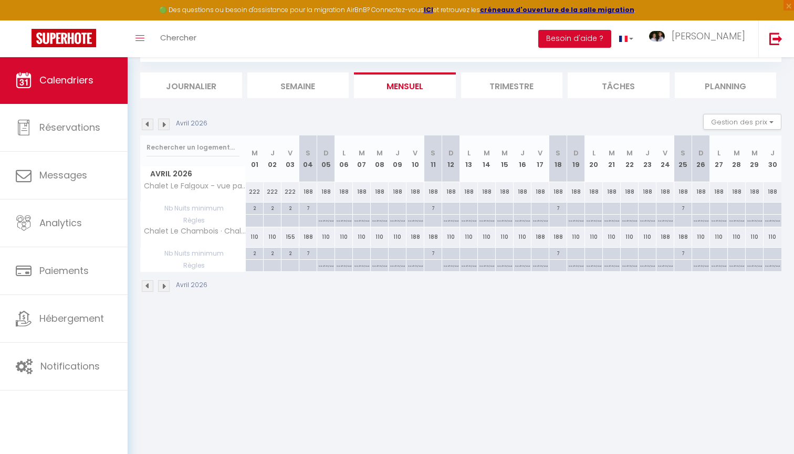
click at [151, 126] on img at bounding box center [148, 125] width 12 height 12
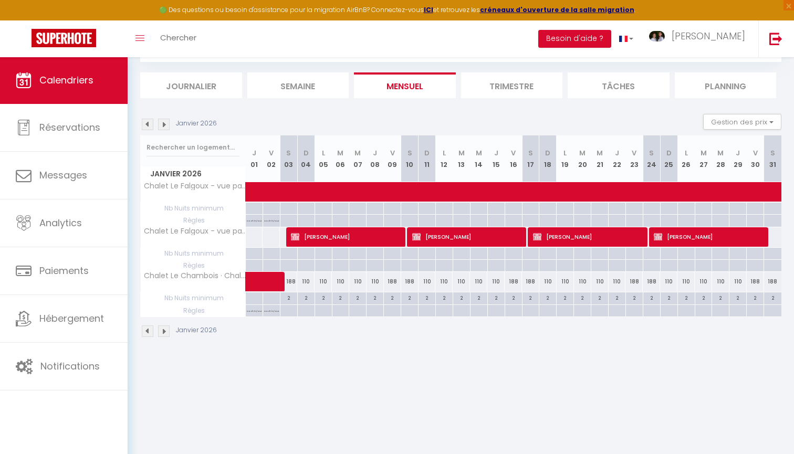
click at [151, 126] on img at bounding box center [148, 125] width 12 height 12
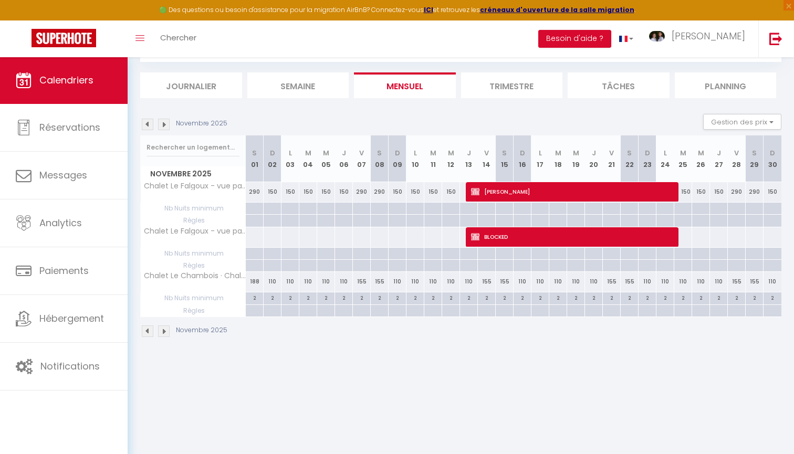
click at [151, 126] on img at bounding box center [148, 125] width 12 height 12
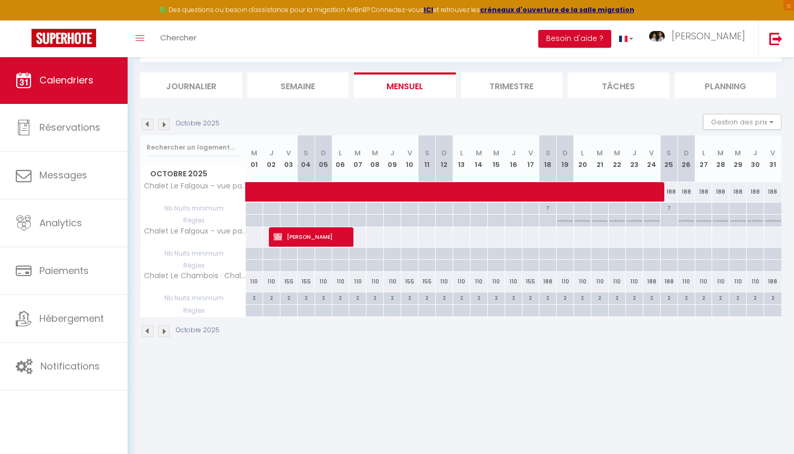
click at [151, 126] on img at bounding box center [148, 125] width 12 height 12
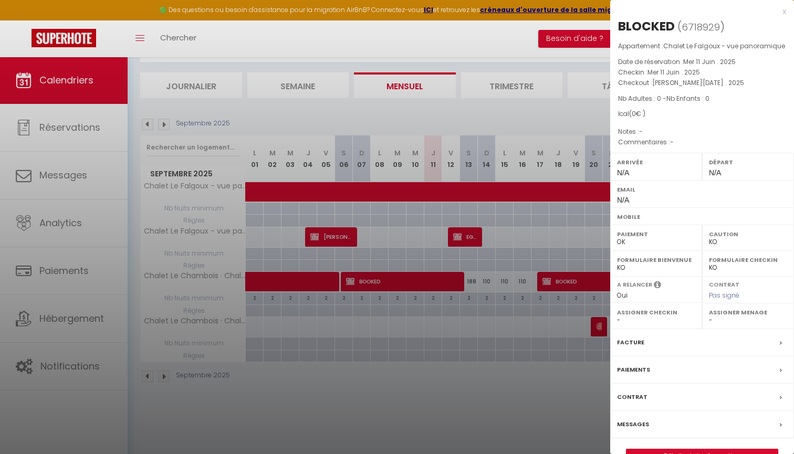
click at [786, 13] on div "x" at bounding box center [698, 11] width 176 height 13
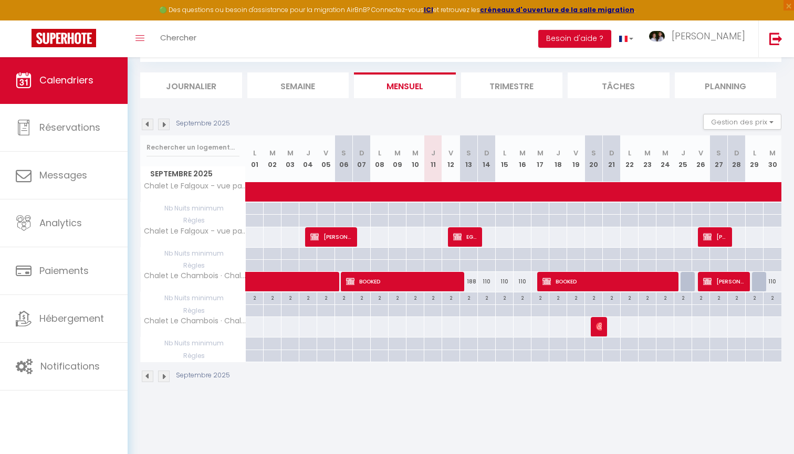
click at [475, 235] on span "EGP Electricité Générale" at bounding box center [465, 237] width 24 height 20
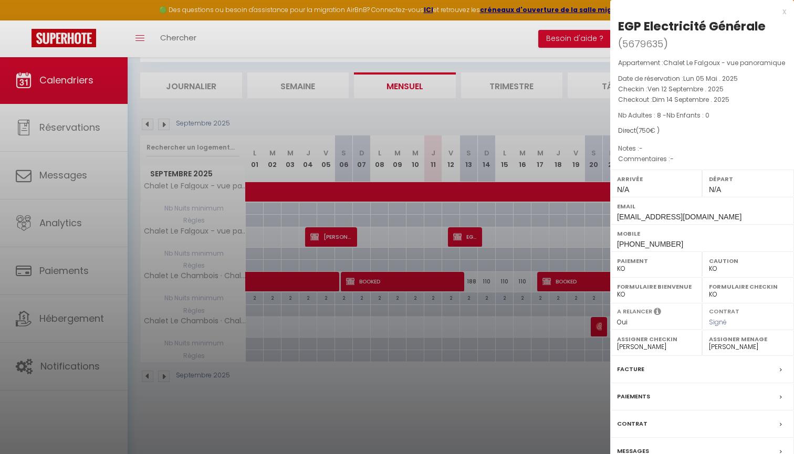
click at [476, 365] on div at bounding box center [397, 227] width 794 height 454
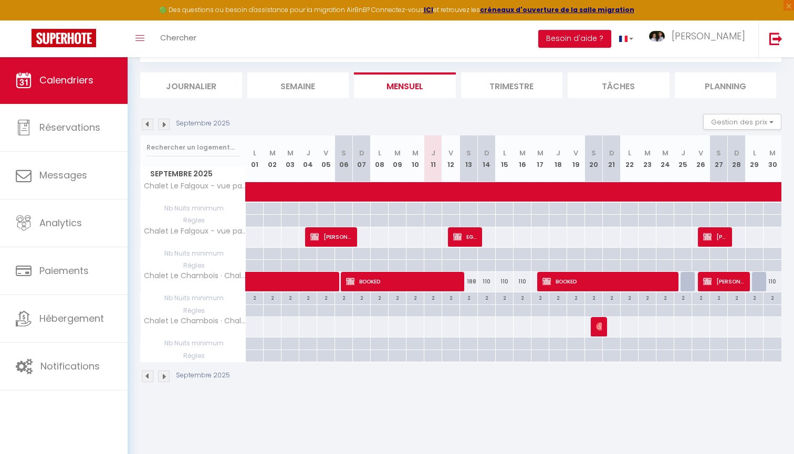
click at [709, 242] on span "[PERSON_NAME]" at bounding box center [715, 237] width 24 height 20
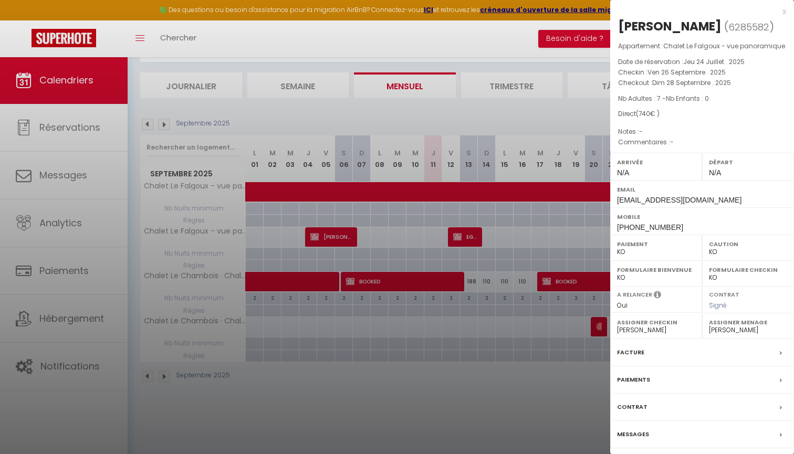
click at [454, 449] on div at bounding box center [397, 227] width 794 height 454
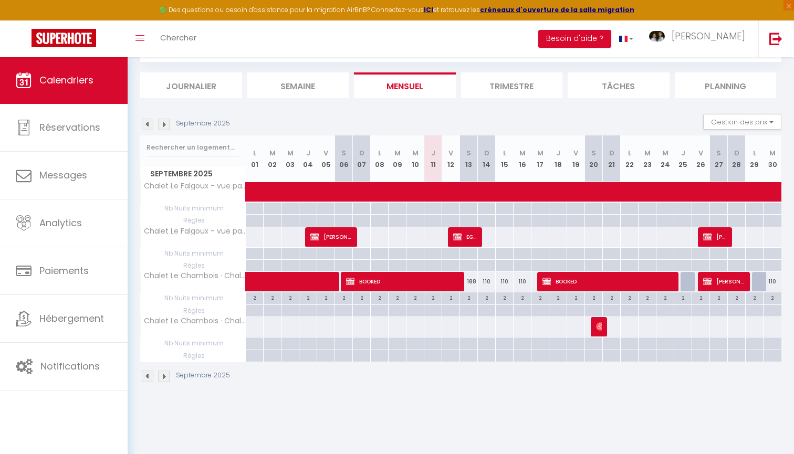
click at [165, 127] on img at bounding box center [164, 125] width 12 height 12
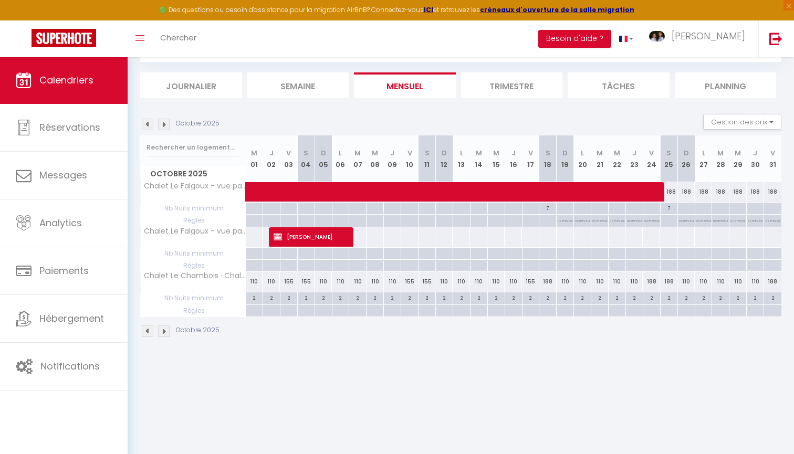
click at [315, 234] on span "Patricia NOBLE" at bounding box center [311, 237] width 75 height 20
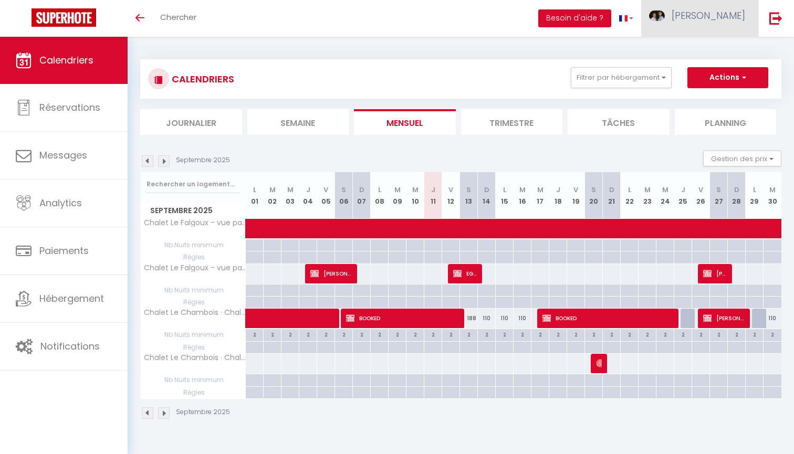
click at [729, 20] on span "[PERSON_NAME]" at bounding box center [709, 15] width 74 height 13
click at [713, 53] on link "Paramètres" at bounding box center [716, 53] width 78 height 18
select select "28"
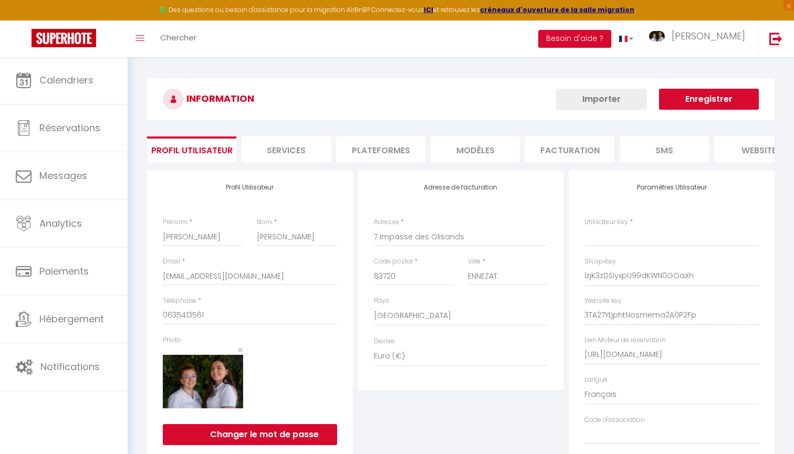
type input "lzjK3zDSiyxpU99dKWN0GOaXh"
type input "3TA27YtjphtNosmema2A0P2Fp"
type input "[URL][DOMAIN_NAME]"
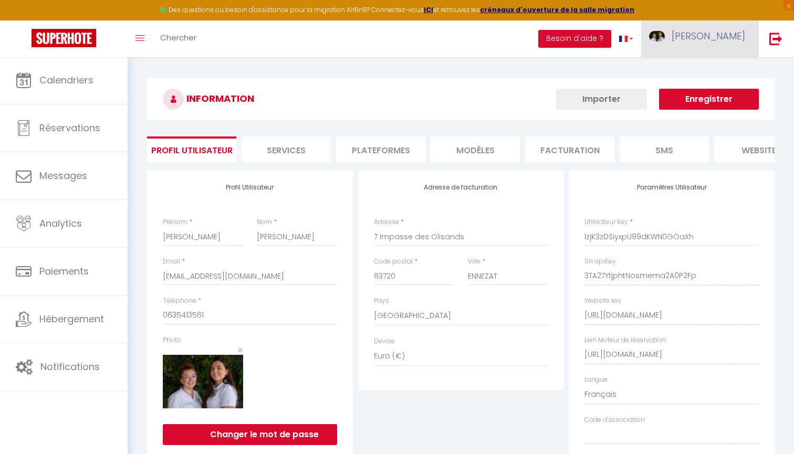
select select "fr"
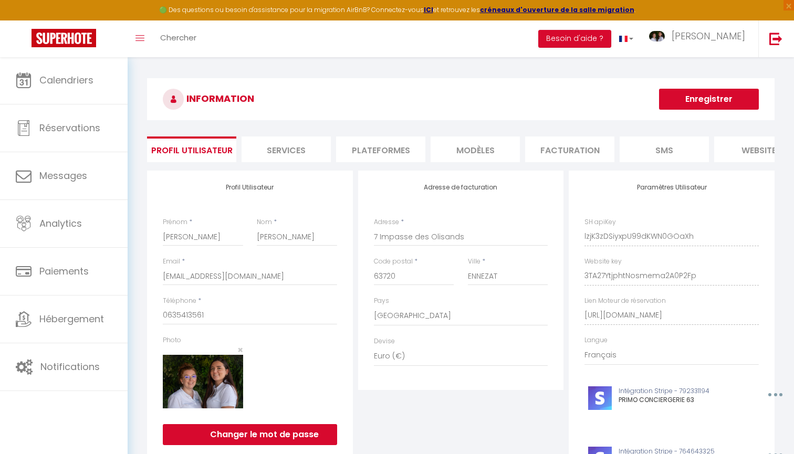
click at [756, 152] on li "website" at bounding box center [758, 150] width 89 height 26
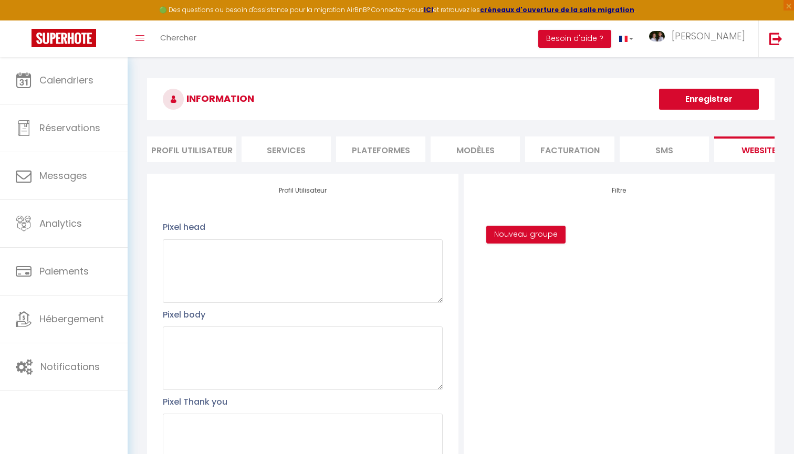
click at [581, 144] on li "Facturation" at bounding box center [569, 150] width 89 height 26
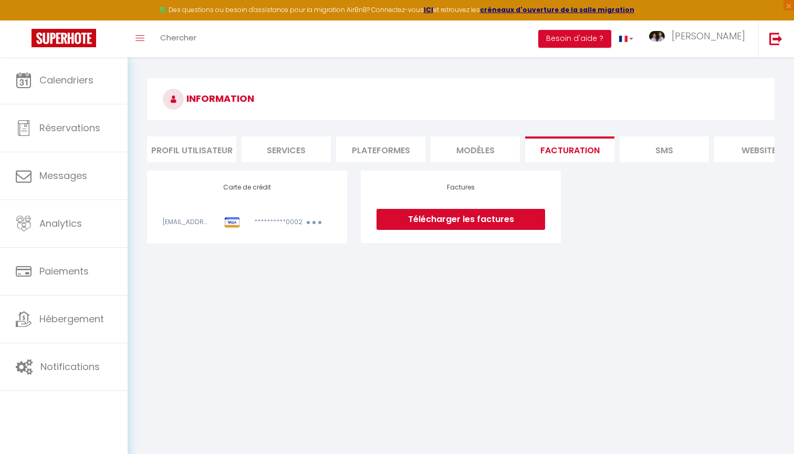
click at [201, 150] on li "Profil Utilisateur" at bounding box center [191, 150] width 89 height 26
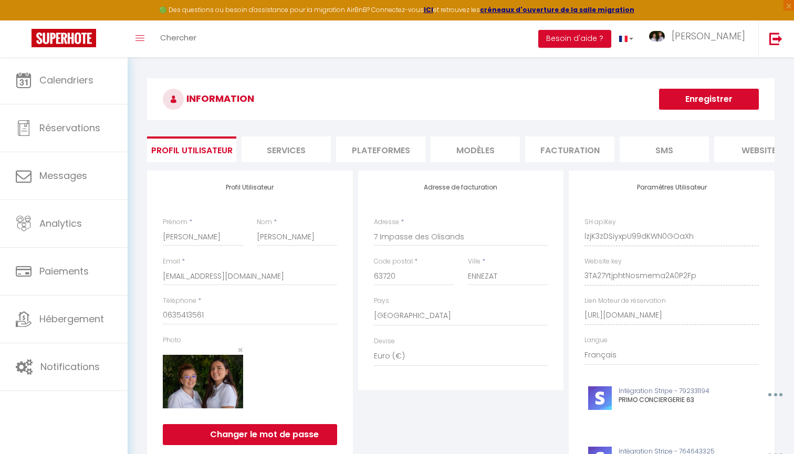
click at [300, 150] on li "Services" at bounding box center [286, 150] width 89 height 26
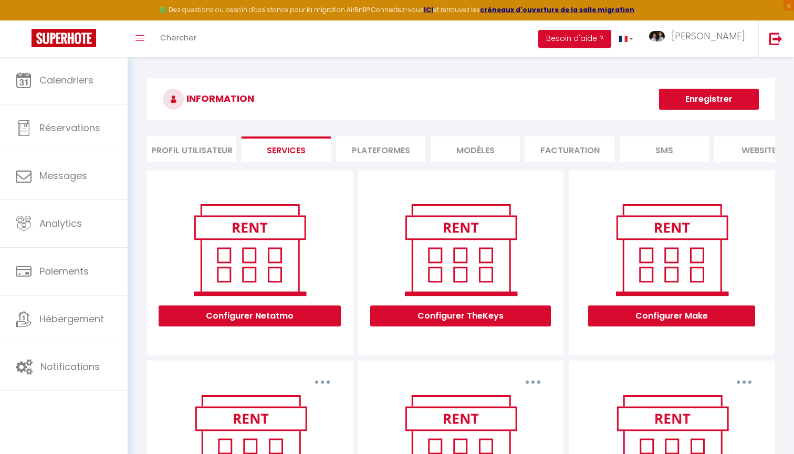
click at [409, 160] on li "Plateformes" at bounding box center [380, 150] width 89 height 26
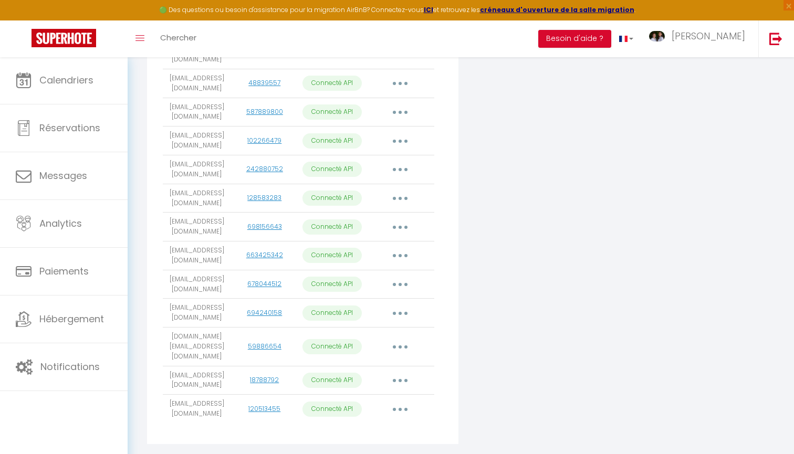
scroll to position [342, 0]
click at [401, 409] on icon "button" at bounding box center [400, 410] width 3 height 3
click at [385, 425] on link "Importer les appartements" at bounding box center [354, 434] width 116 height 18
select select "57285"
select select "51388"
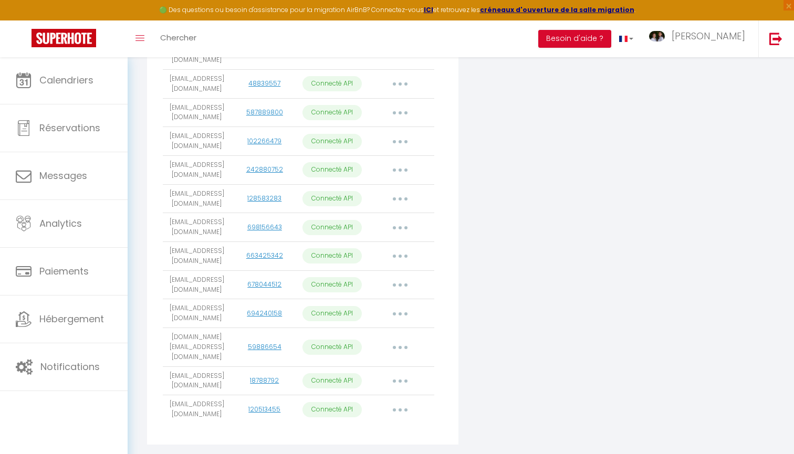
select select "51111"
select select "50743"
select select "69939"
select select "76742"
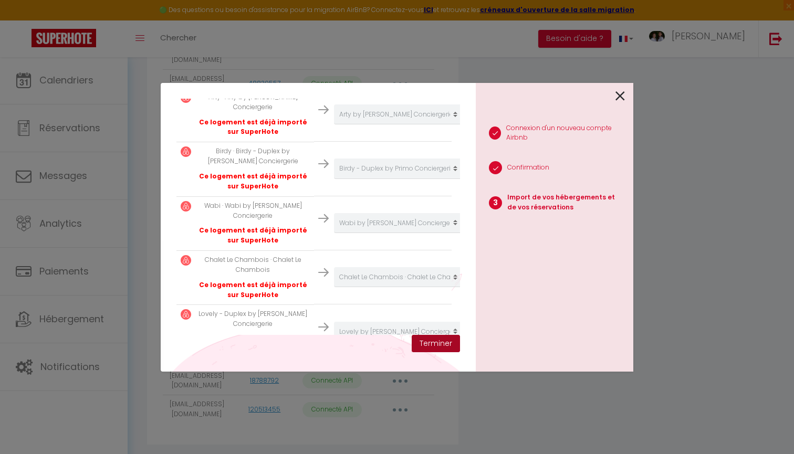
scroll to position [280, 0]
click at [438, 342] on button "Terminer" at bounding box center [436, 344] width 48 height 18
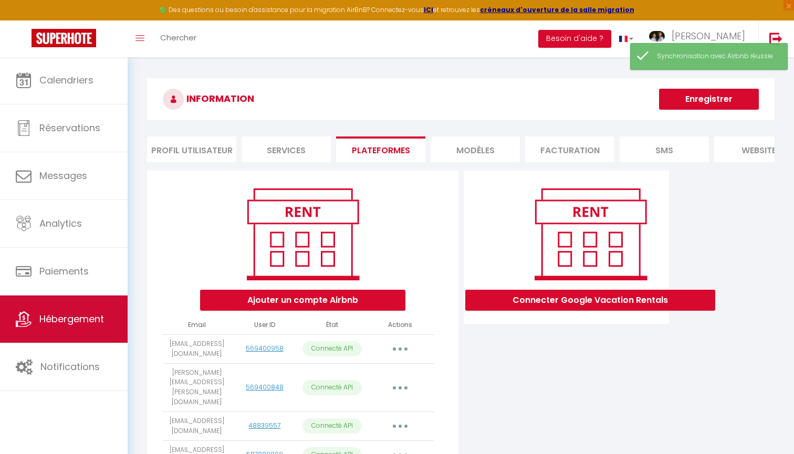
scroll to position [0, 0]
click at [87, 335] on link "Hébergement" at bounding box center [64, 319] width 128 height 47
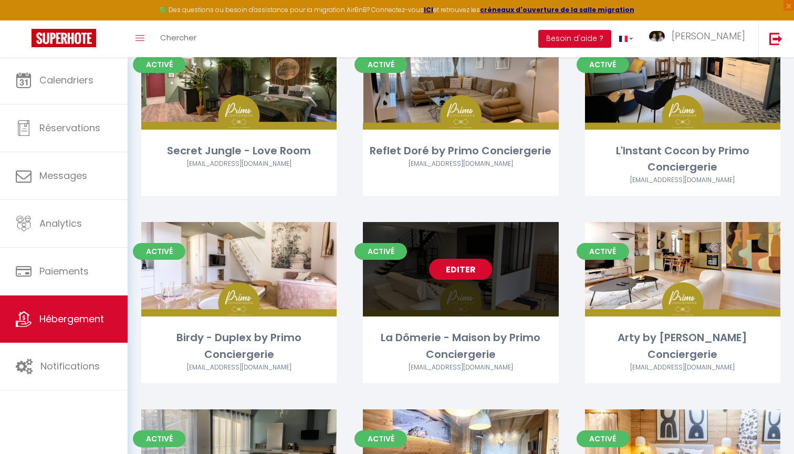
scroll to position [443, 0]
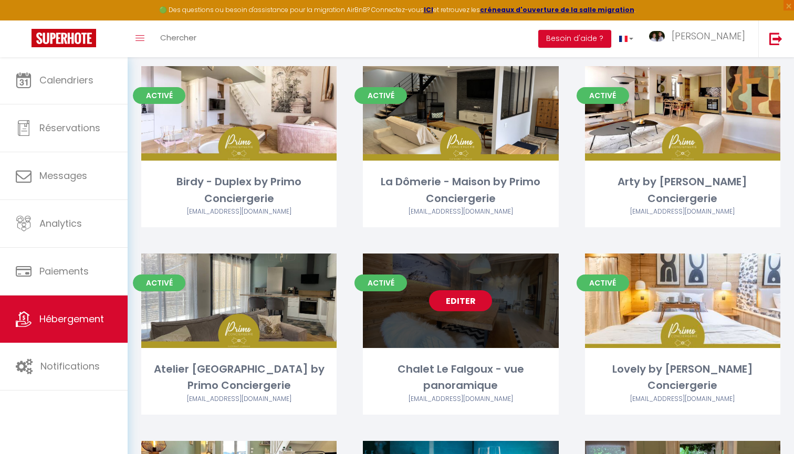
click at [471, 302] on link "Editer" at bounding box center [460, 300] width 63 height 21
select select "3"
select select "2"
select select "1"
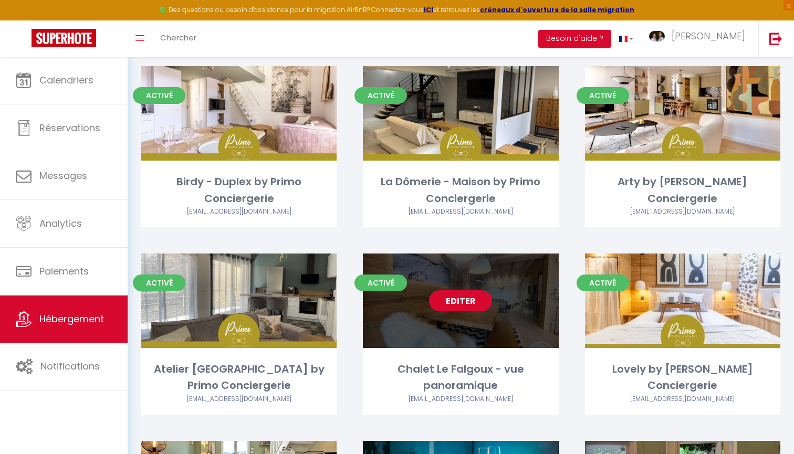
select select "28"
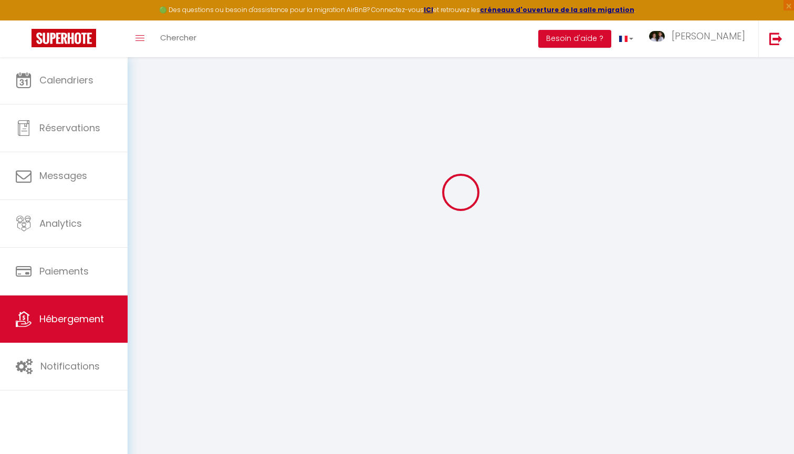
select select
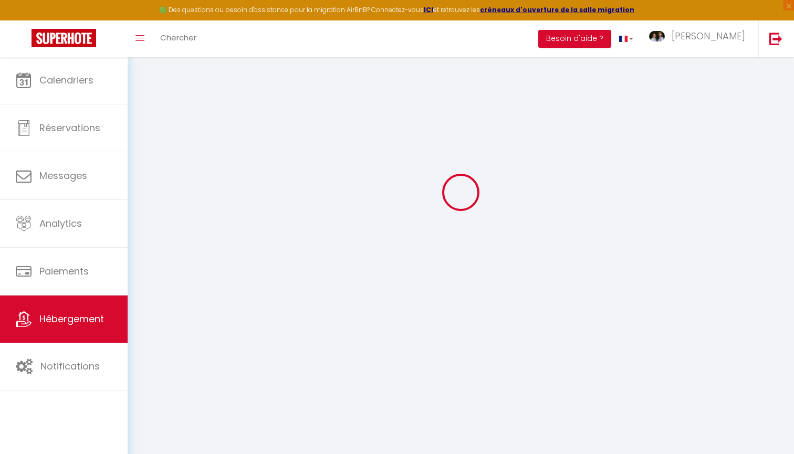
checkbox input "false"
select select
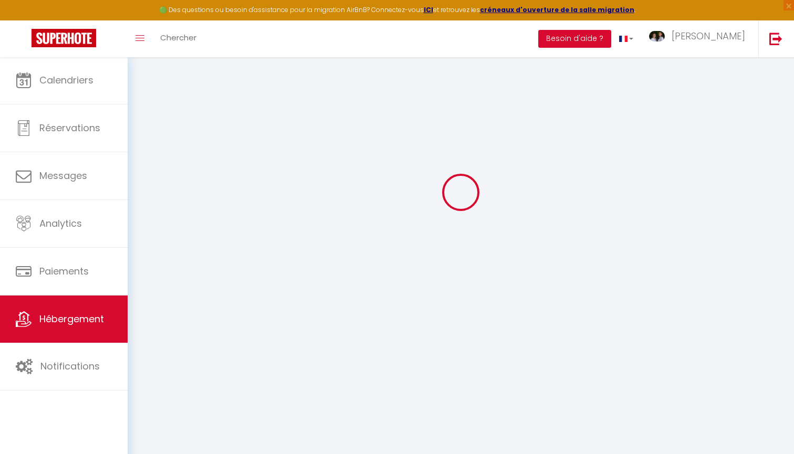
select select
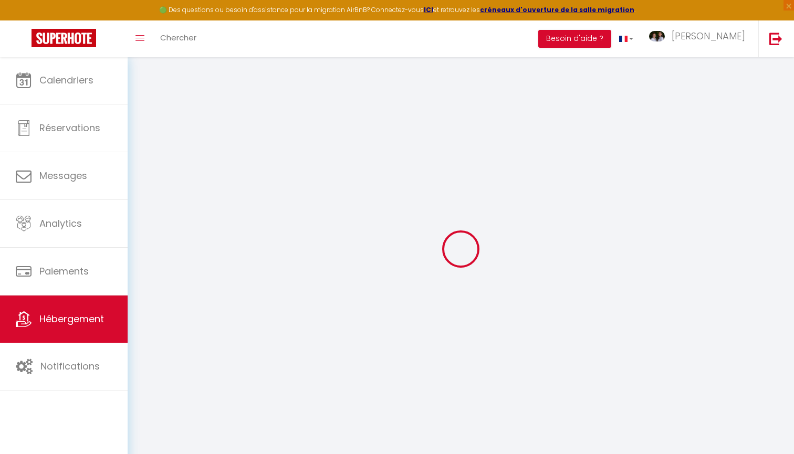
select select
checkbox input "false"
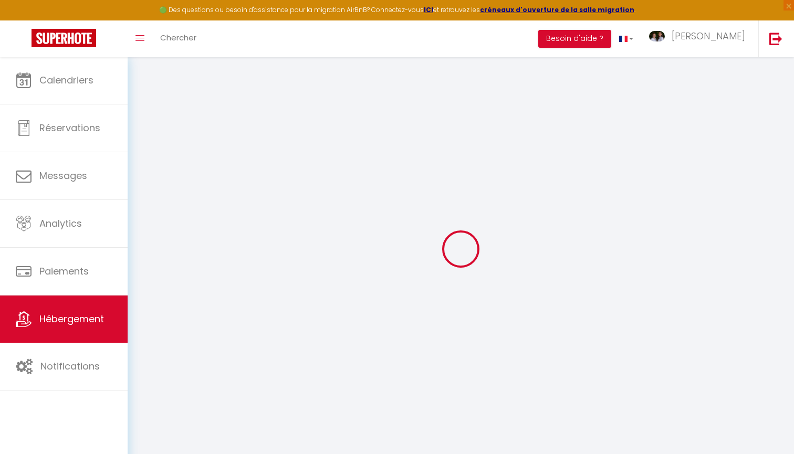
select select
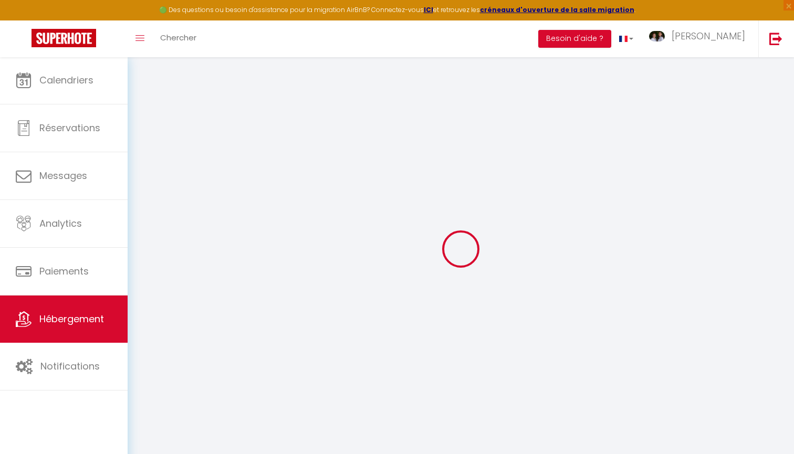
select select
checkbox input "false"
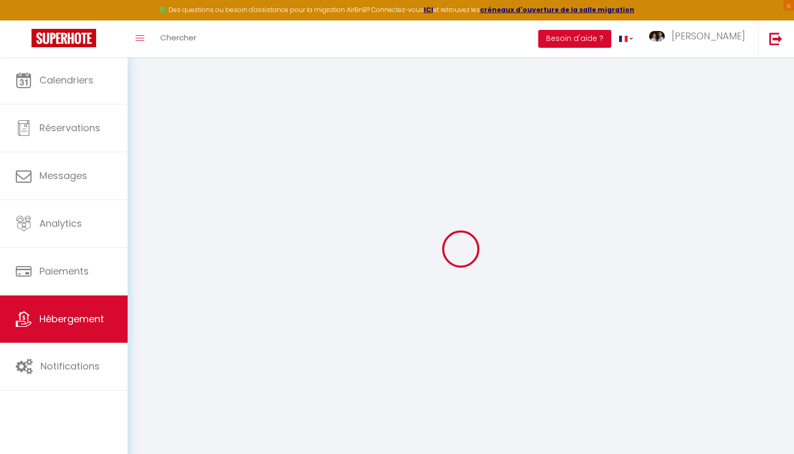
checkbox input "false"
select select
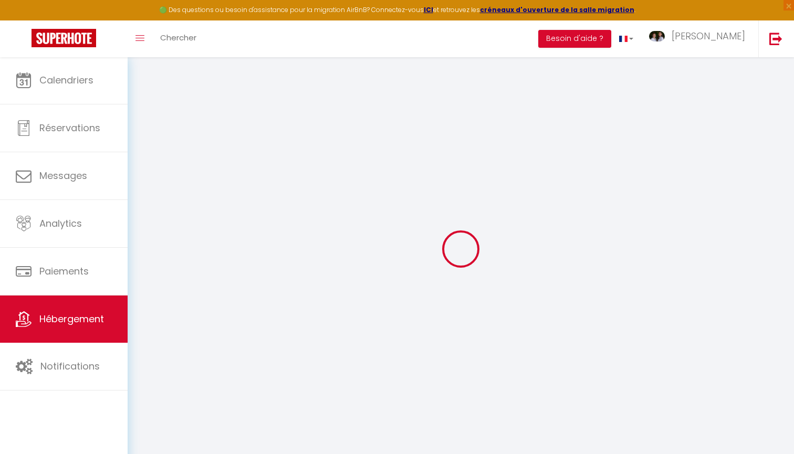
select select
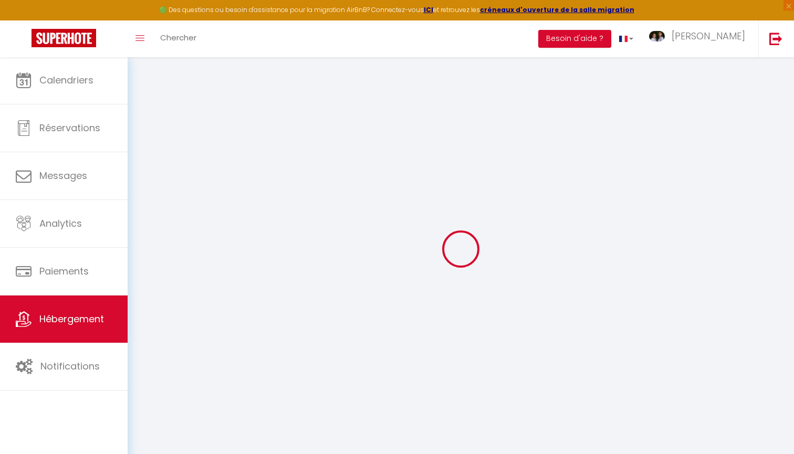
checkbox input "false"
select select
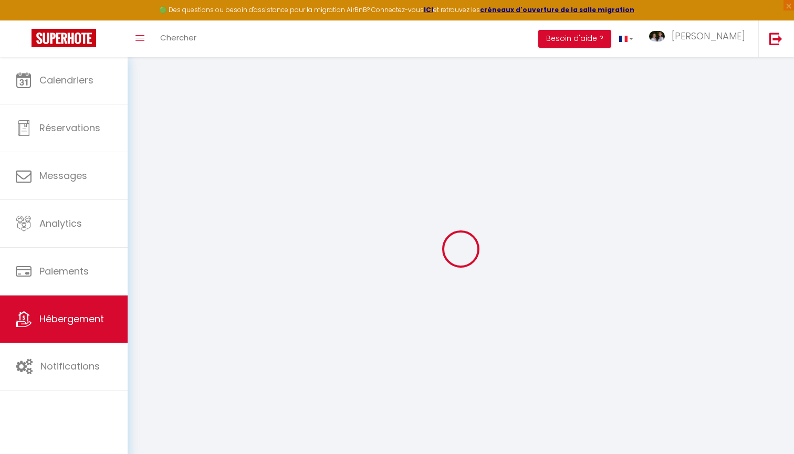
select select
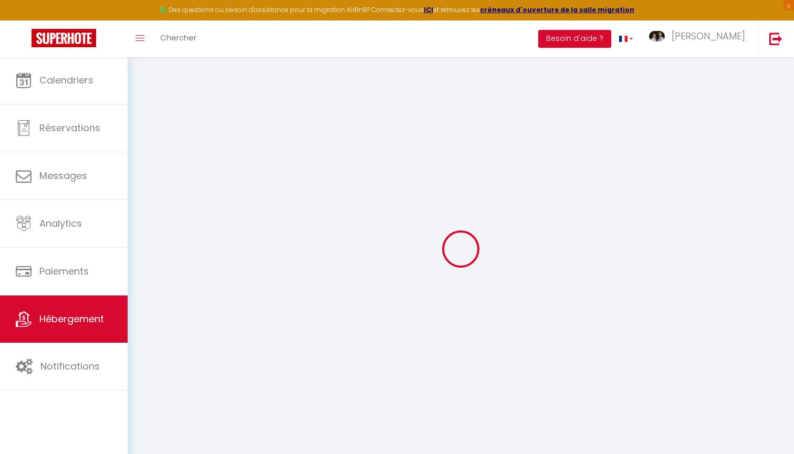
select select
checkbox input "false"
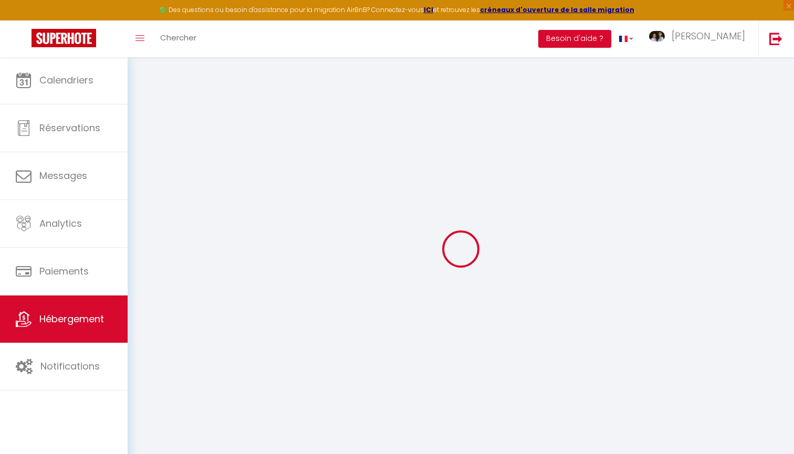
checkbox input "false"
select select
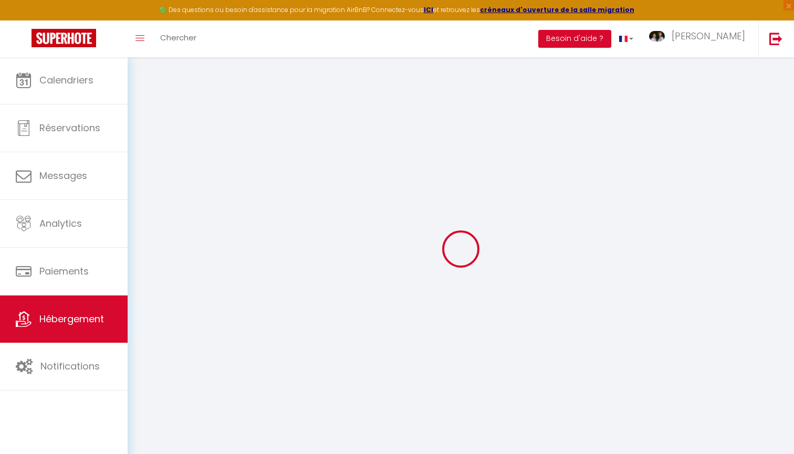
select select
checkbox input "false"
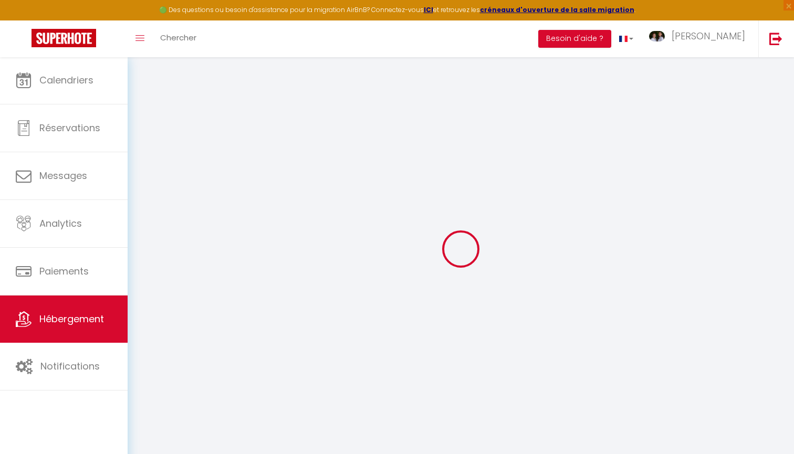
checkbox input "false"
select select
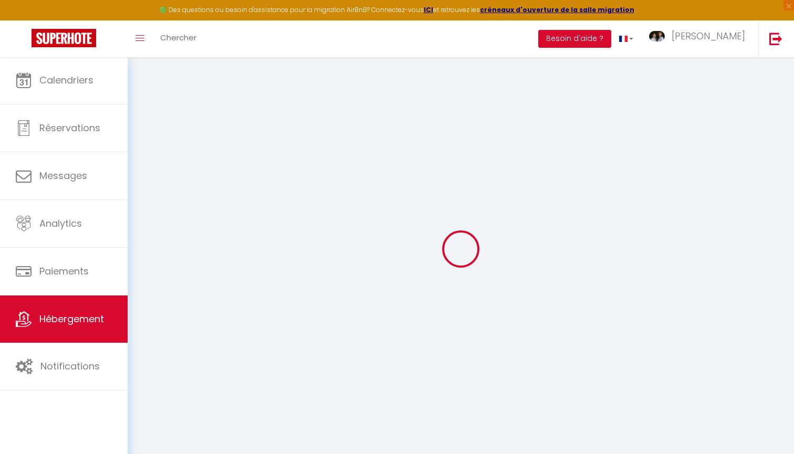
select select "+ 18 %"
select select
checkbox input "true"
checkbox input "false"
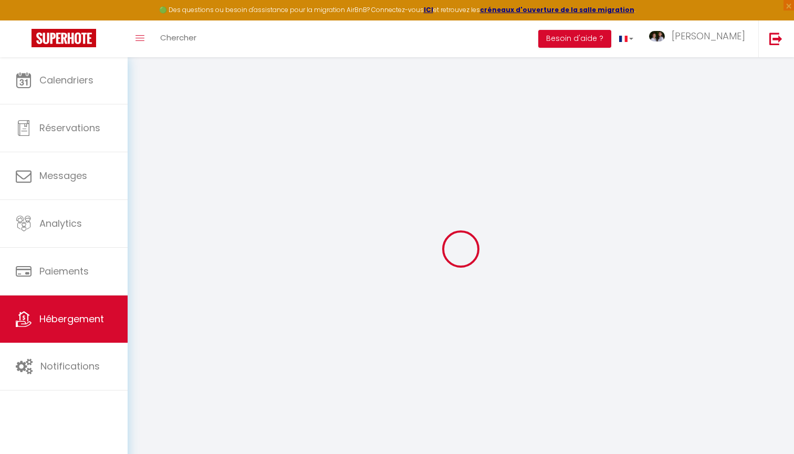
checkbox input "false"
select select
select select "180"
select select "well_reviewed_guests"
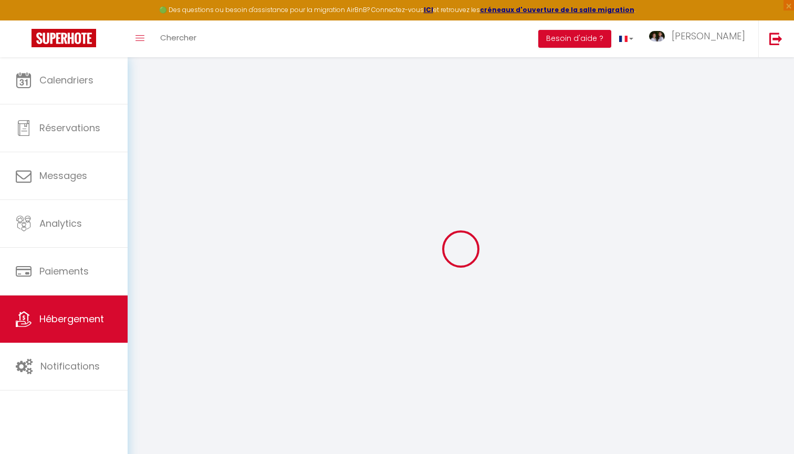
select select "EUR"
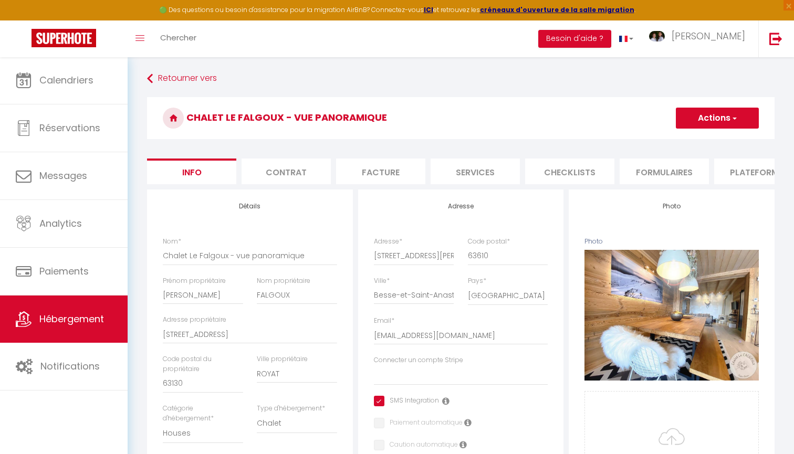
click at [729, 170] on li "Plateformes" at bounding box center [758, 172] width 89 height 26
select select
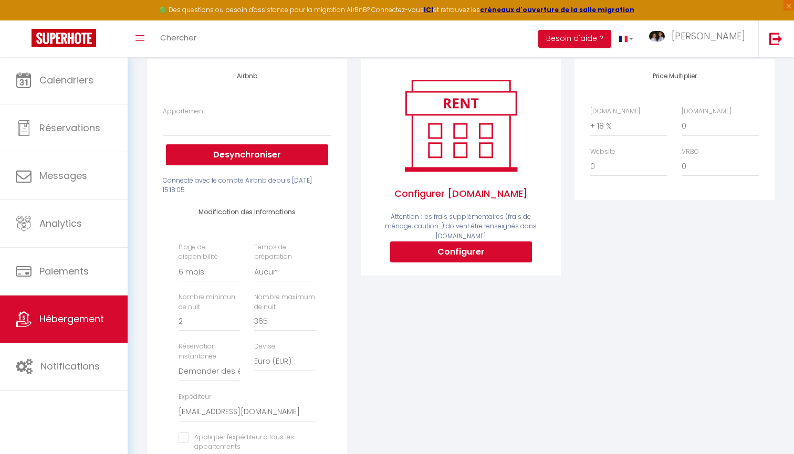
scroll to position [131, 0]
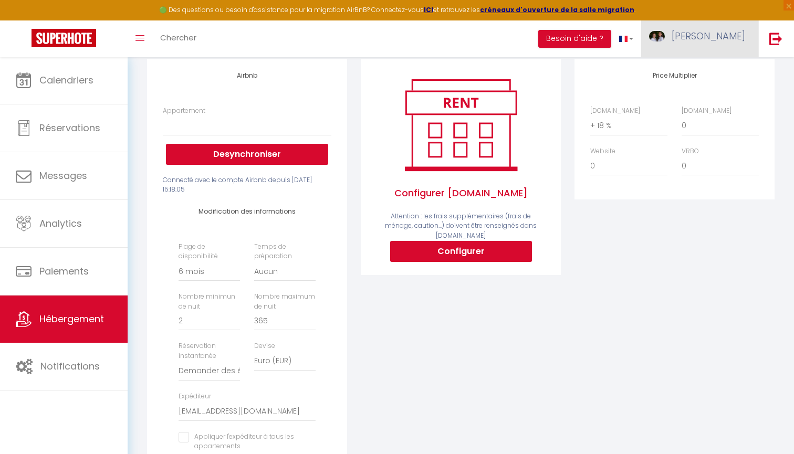
click at [740, 31] on span "[PERSON_NAME]" at bounding box center [709, 35] width 74 height 13
click at [728, 75] on link "Paramètres" at bounding box center [716, 73] width 78 height 18
select select "fr"
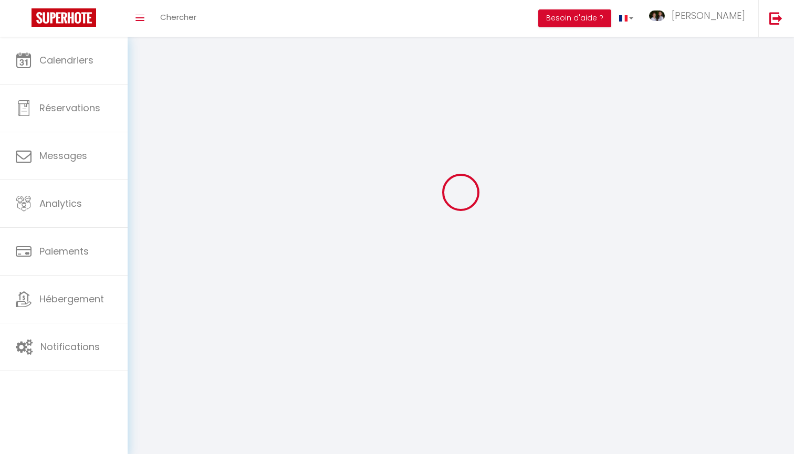
scroll to position [20, 0]
type input "[PERSON_NAME]"
type input "0635413561"
type input "7 Impasse des Olisands"
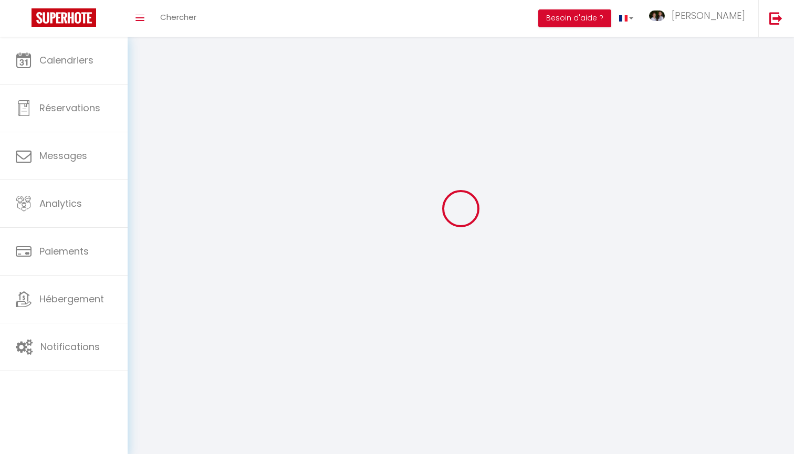
type input "63720"
type input "ENNEZAT"
type input "lzjK3zDSiyxpU99dKWN0GOaXh"
type input "3TA27YtjphtNosmema2A0P2Fp"
type input "[URL][DOMAIN_NAME]"
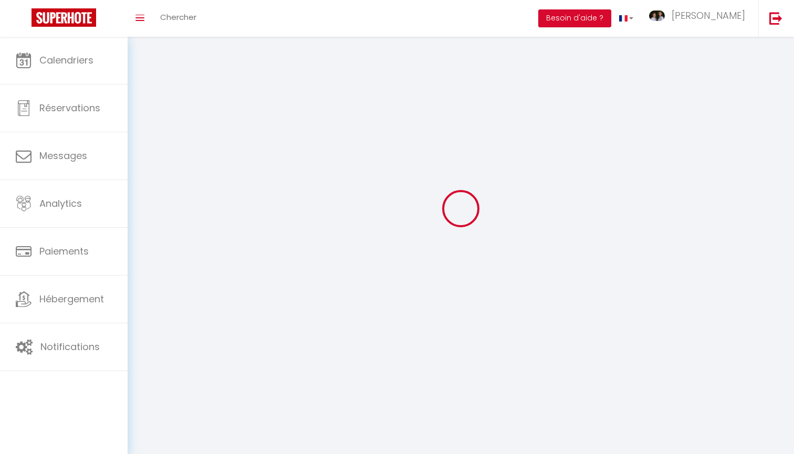
select select "1"
select select "28"
select select "fr"
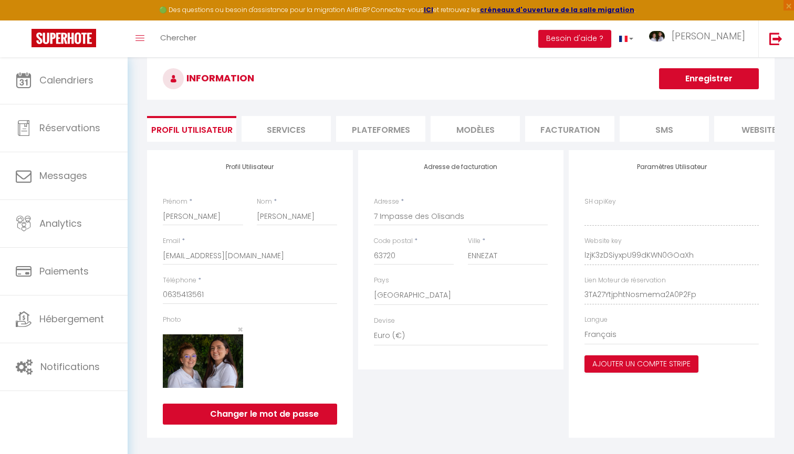
type input "lzjK3zDSiyxpU99dKWN0GOaXh"
type input "3TA27YtjphtNosmema2A0P2Fp"
type input "[URL][DOMAIN_NAME]"
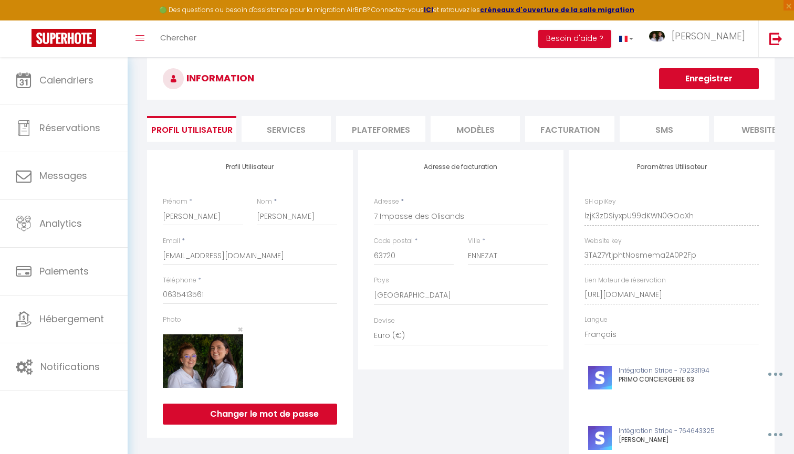
click at [299, 126] on li "Services" at bounding box center [286, 129] width 89 height 26
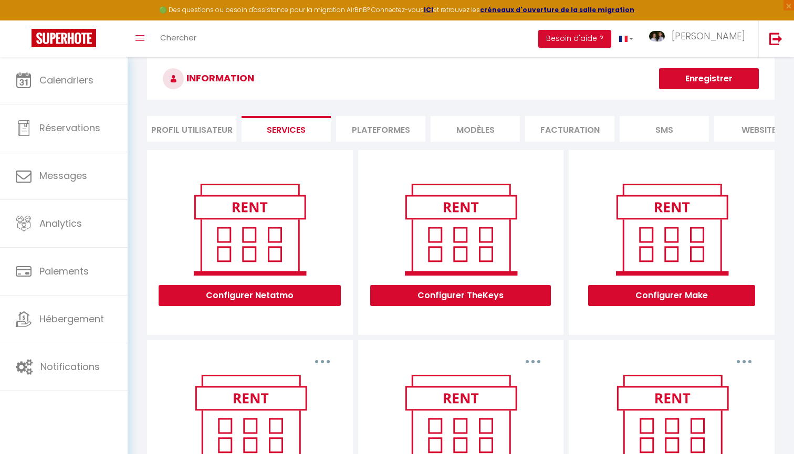
click at [363, 130] on li "Plateformes" at bounding box center [380, 129] width 89 height 26
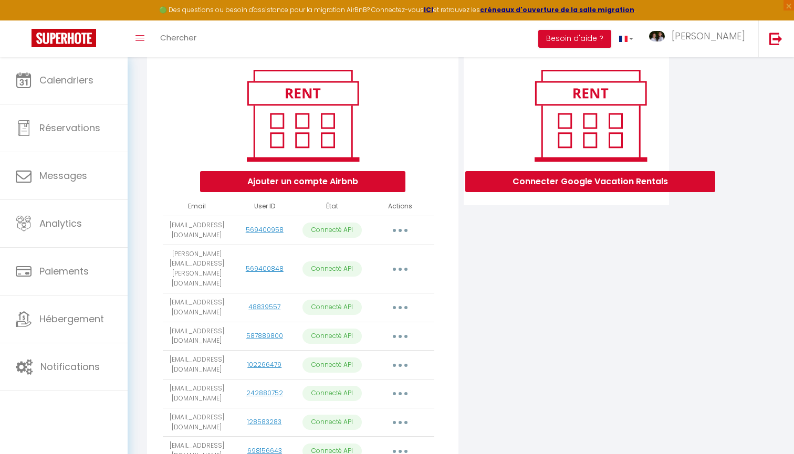
scroll to position [126, 0]
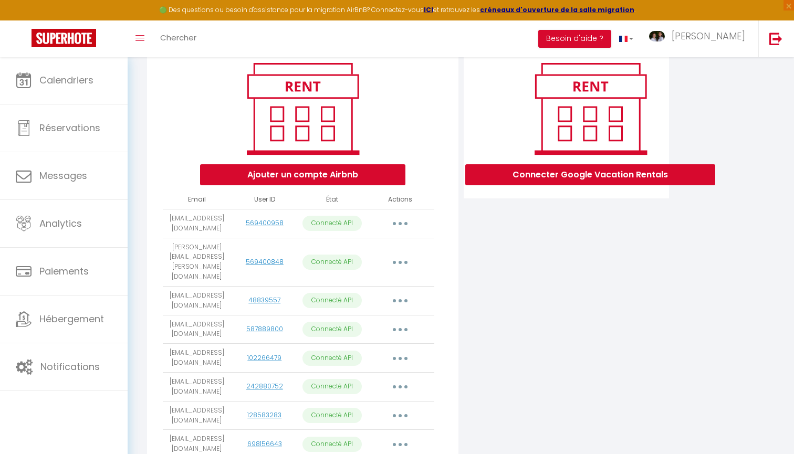
click at [400, 229] on button "button" at bounding box center [399, 223] width 29 height 17
click at [392, 249] on link "Importer les appartements" at bounding box center [354, 247] width 116 height 18
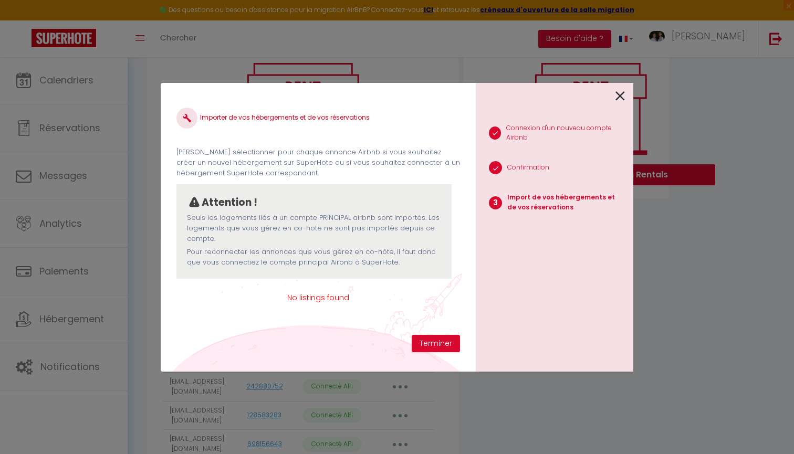
click at [623, 93] on icon at bounding box center [619, 96] width 9 height 16
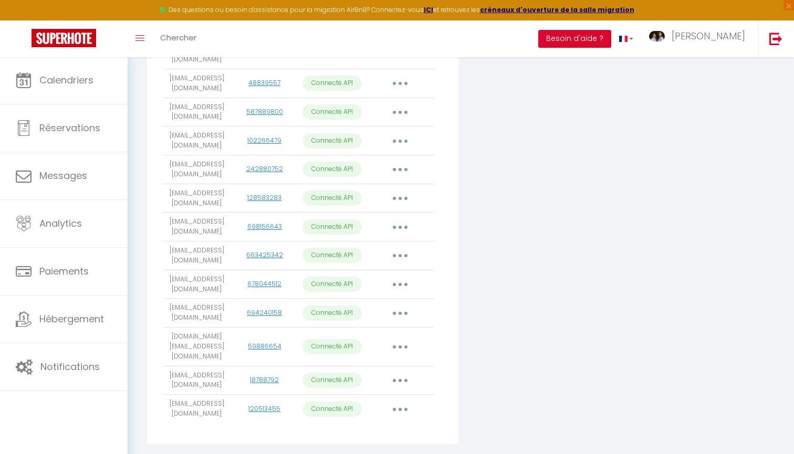
scroll to position [342, 0]
click at [400, 401] on button "button" at bounding box center [399, 409] width 29 height 17
click at [403, 425] on link "Importer les appartements" at bounding box center [354, 434] width 116 height 18
select select "57285"
select select "51388"
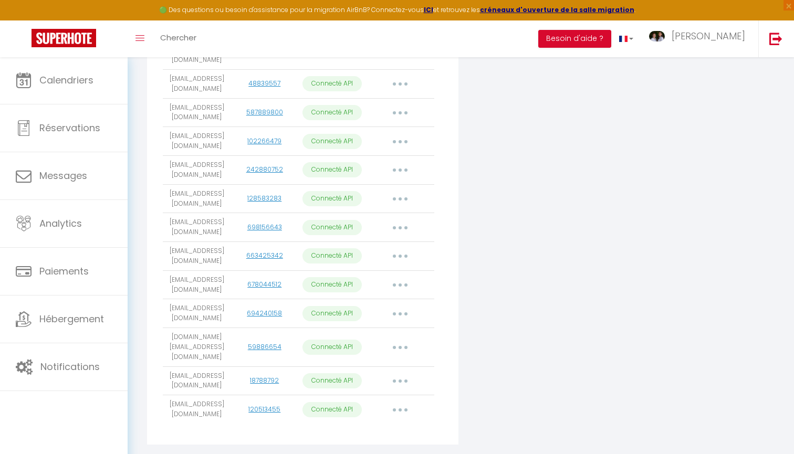
select select "51111"
select select "50743"
select select "69939"
select select "76742"
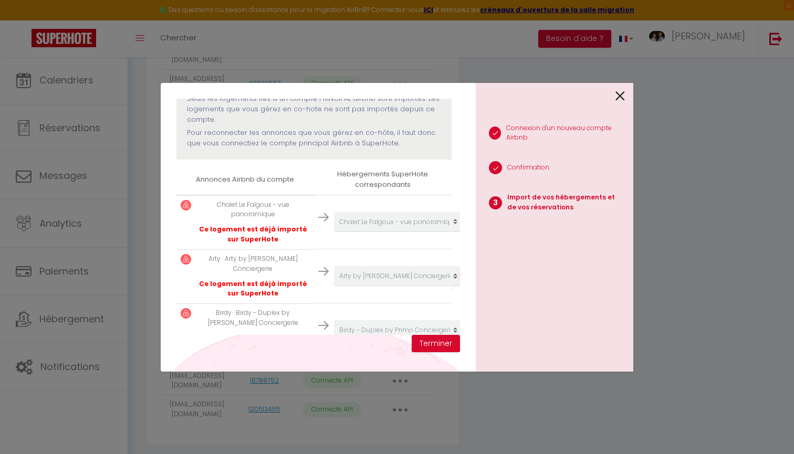
scroll to position [114, 0]
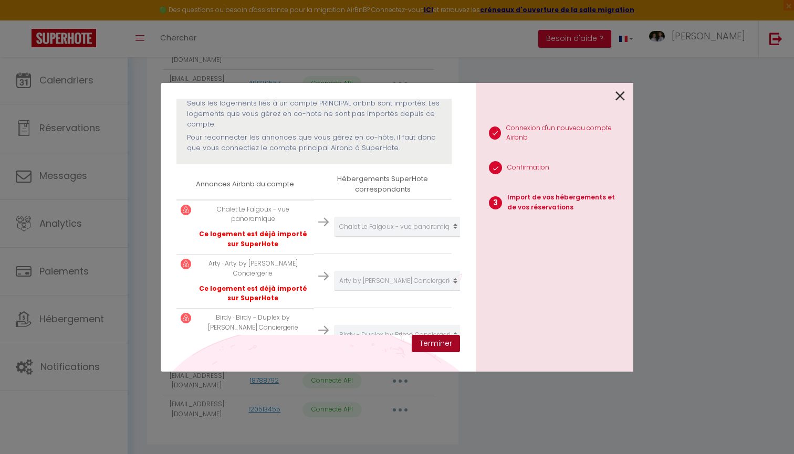
click at [441, 343] on button "Terminer" at bounding box center [436, 344] width 48 height 18
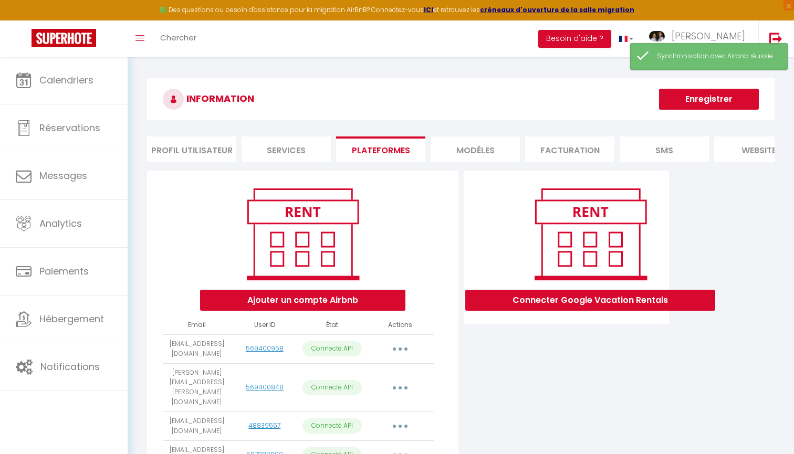
scroll to position [0, 0]
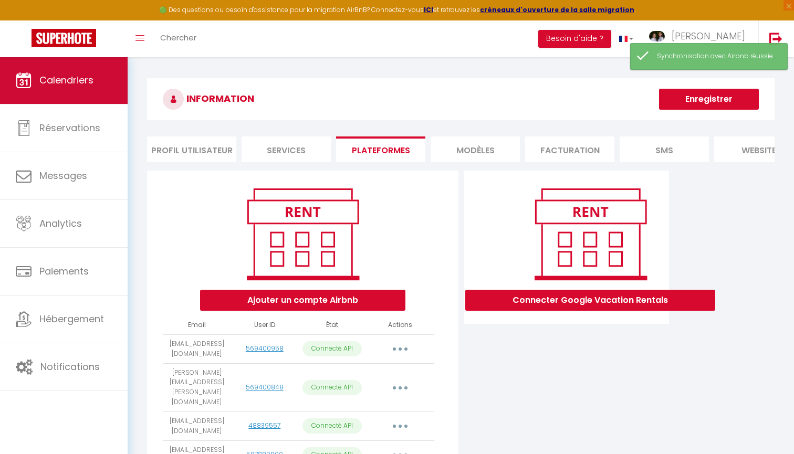
click at [116, 95] on link "Calendriers" at bounding box center [64, 80] width 128 height 47
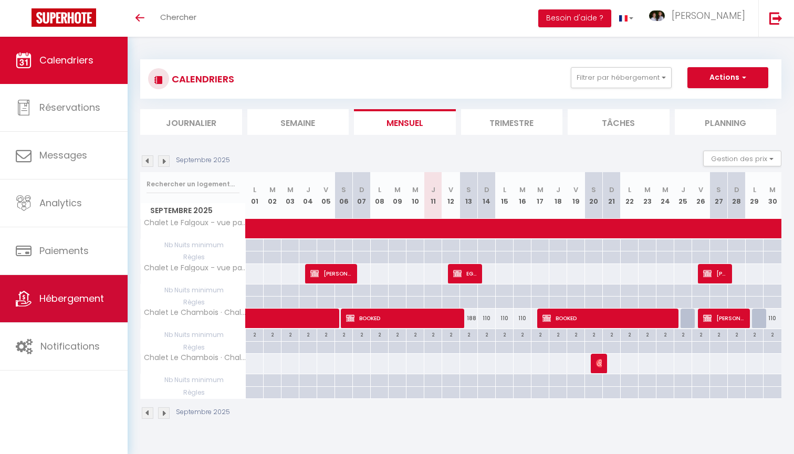
click at [93, 296] on span "Hébergement" at bounding box center [71, 298] width 65 height 13
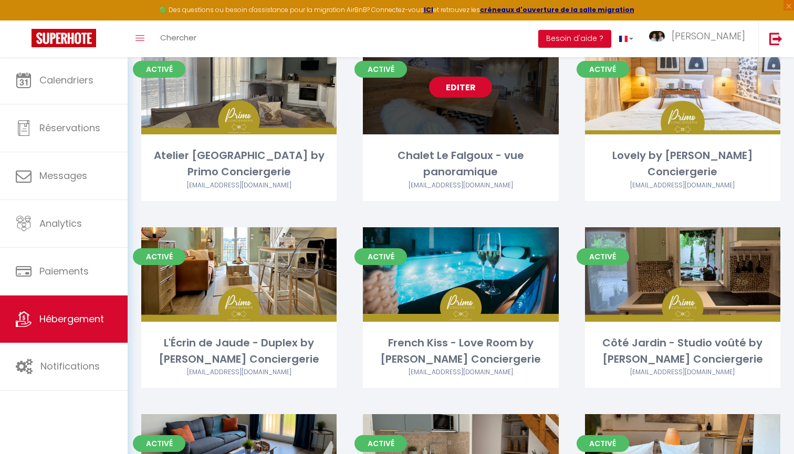
scroll to position [666, 0]
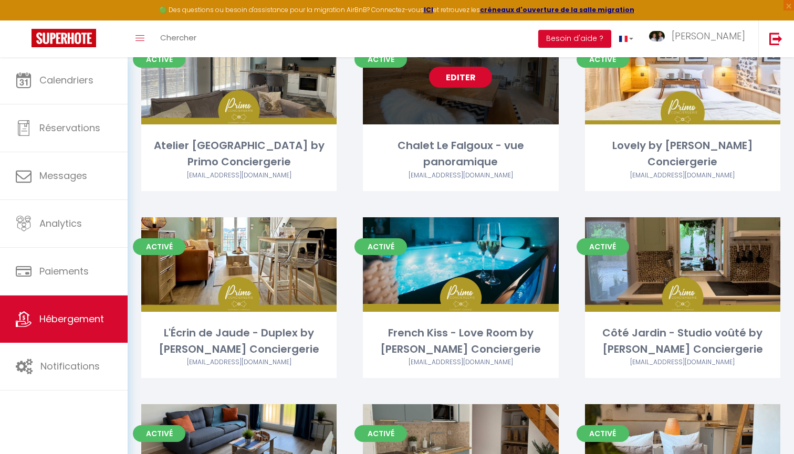
click at [471, 78] on link "Editer" at bounding box center [460, 77] width 63 height 21
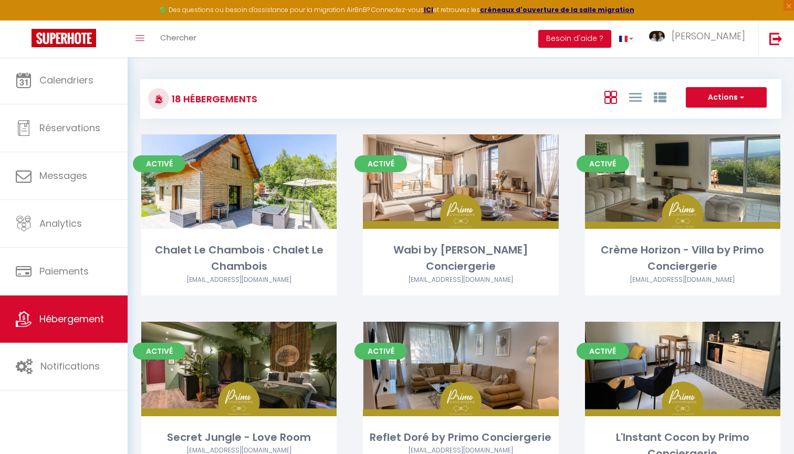
select select "3"
select select "2"
select select "1"
select select
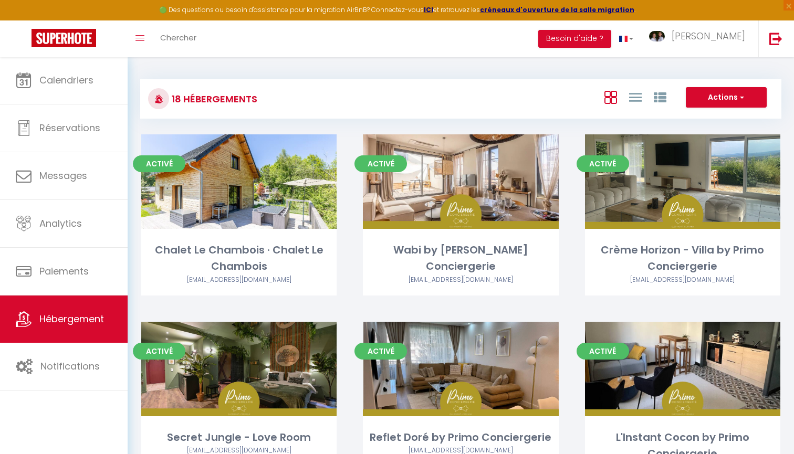
select select "28"
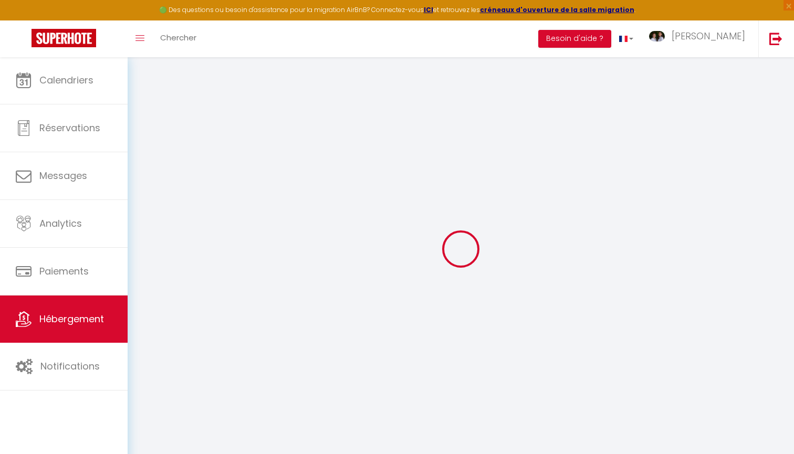
select select
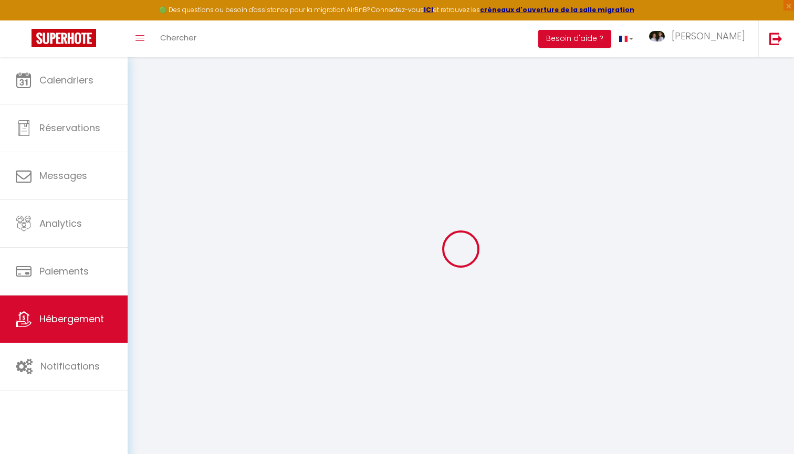
select select
checkbox input "false"
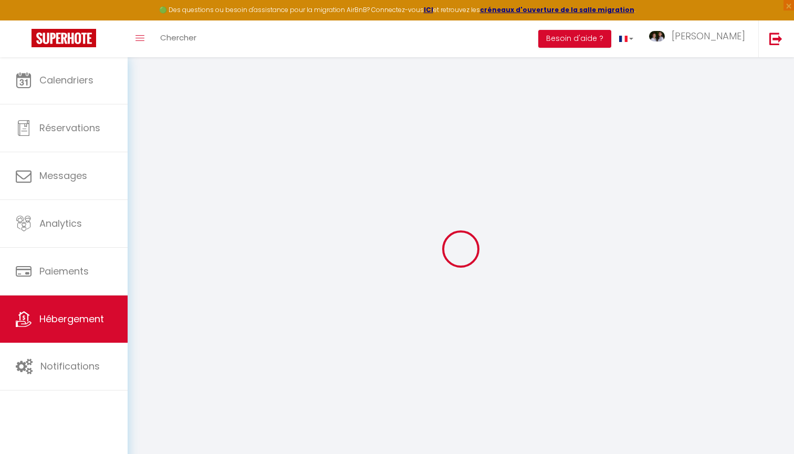
select select
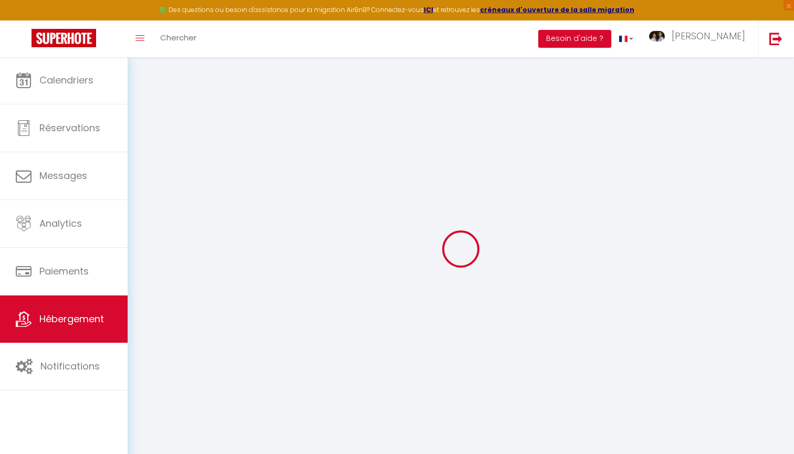
select select
checkbox input "false"
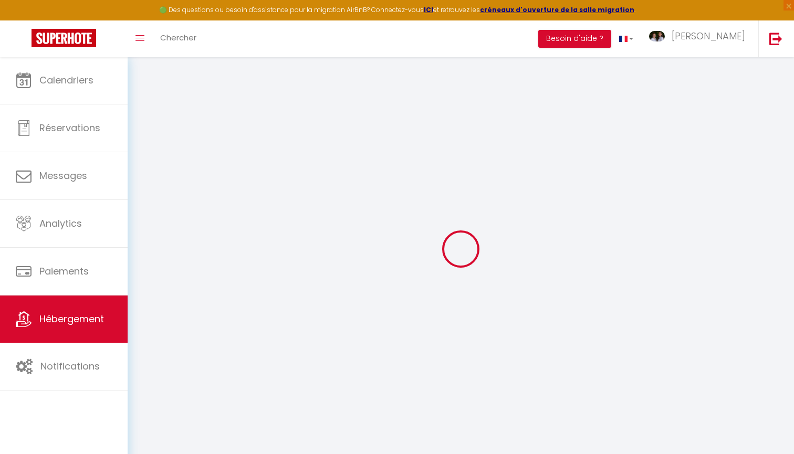
checkbox input "false"
select select
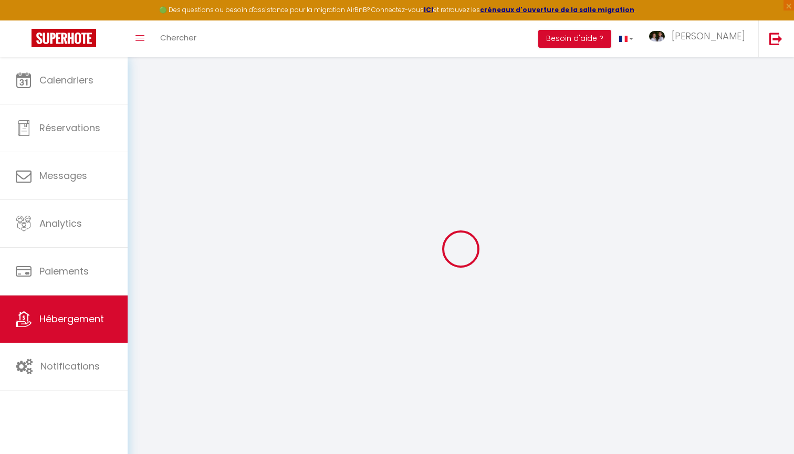
select select
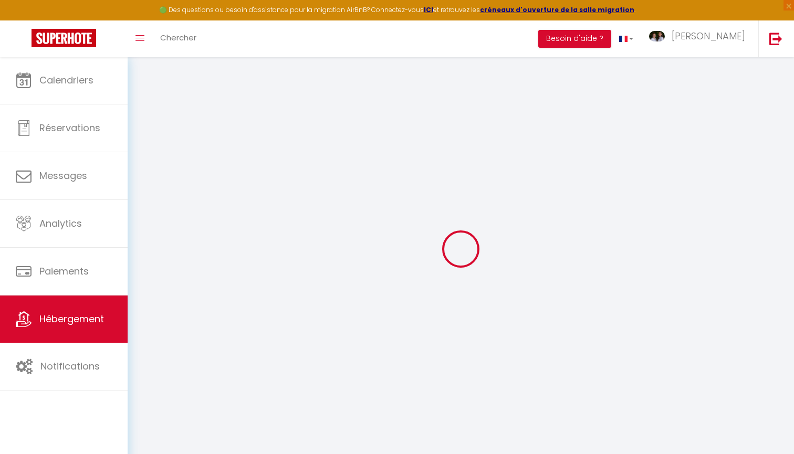
checkbox input "false"
select select
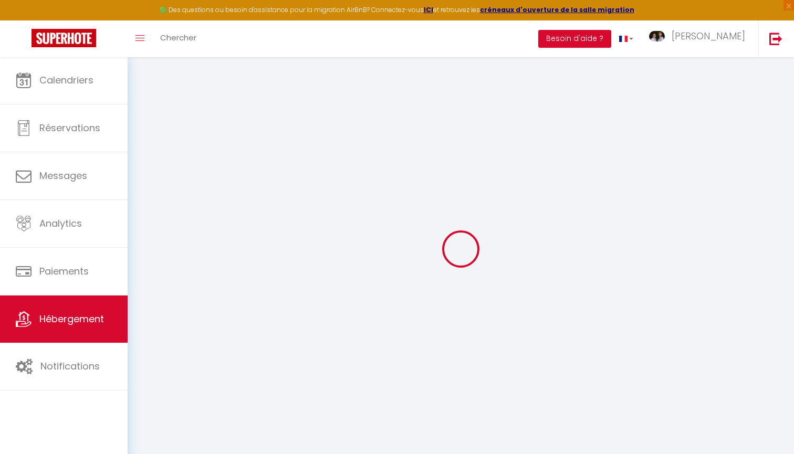
select select
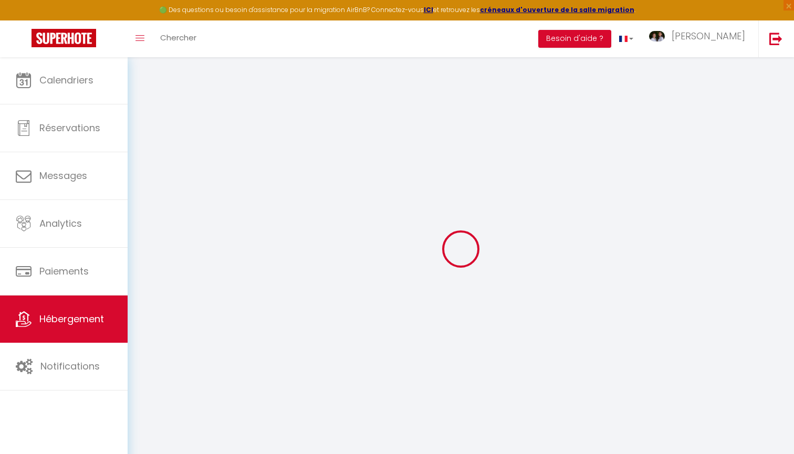
select select
checkbox input "false"
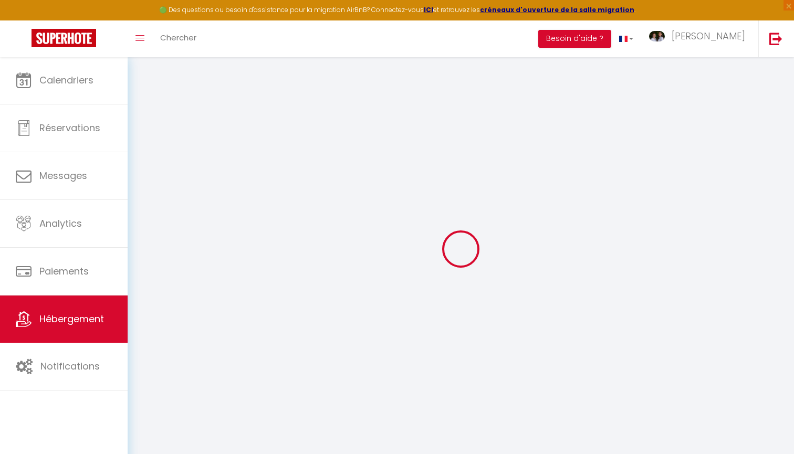
checkbox input "false"
select select
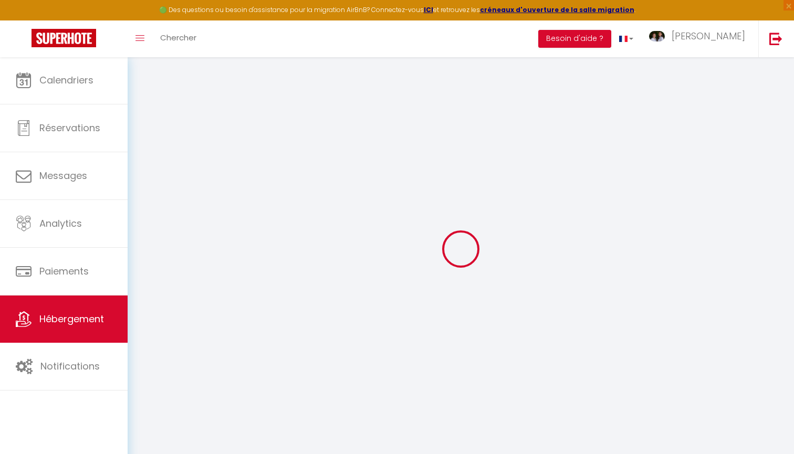
select select
checkbox input "false"
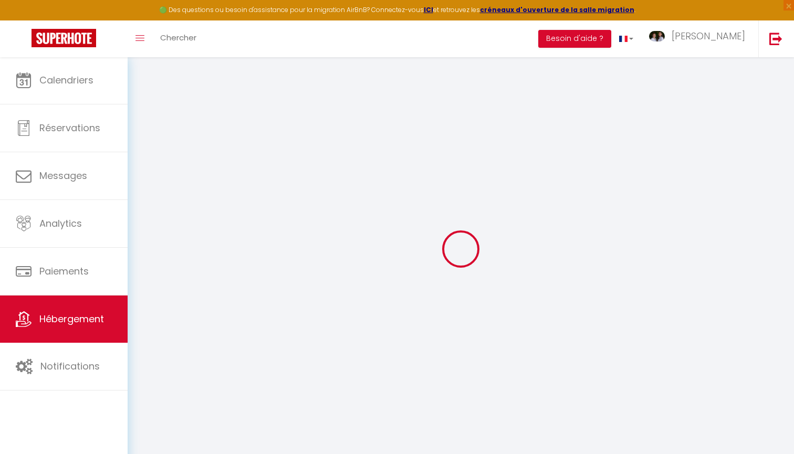
checkbox input "false"
select select
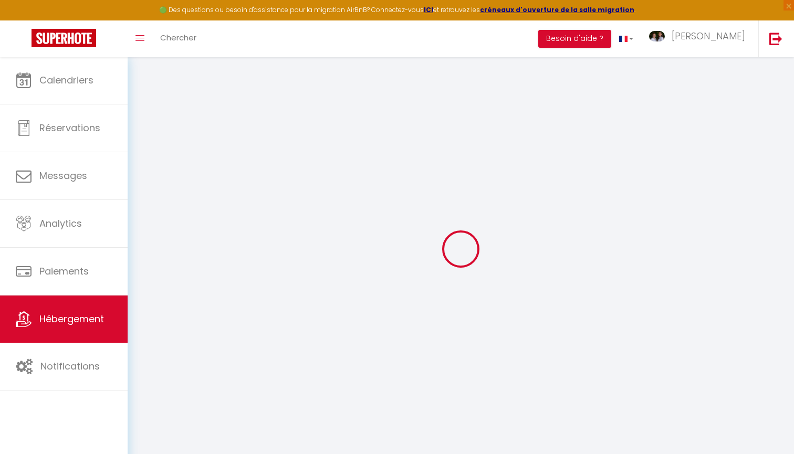
type input "Chalet Le Falgoux - vue panoramique"
type input "[PERSON_NAME]"
type input "FALGOUX"
type input "[STREET_ADDRESS]"
type input "63130"
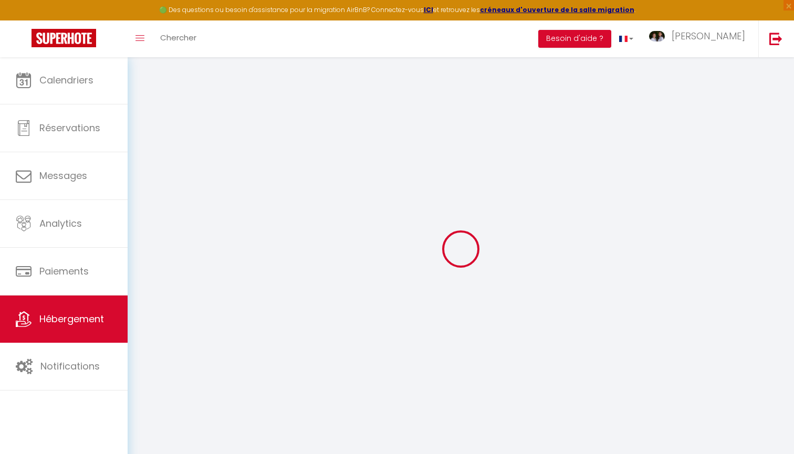
type input "ROYAT"
select select "houses"
select select "chalet"
select select "10"
select select "4"
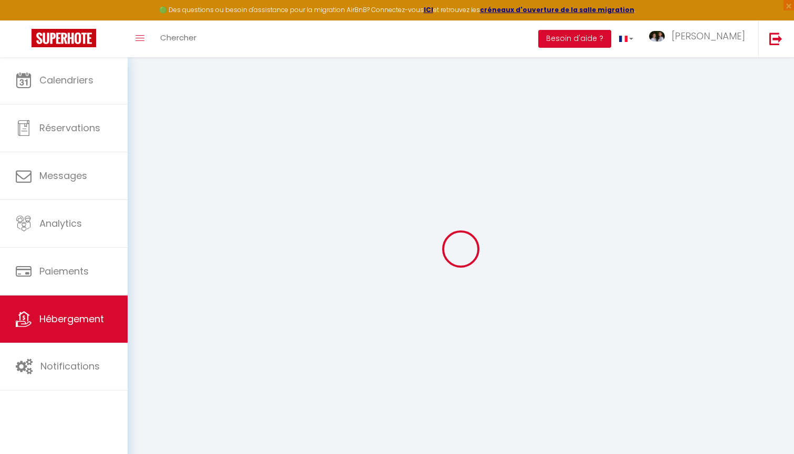
select select "3"
type input "160"
type input "0"
type input "1000"
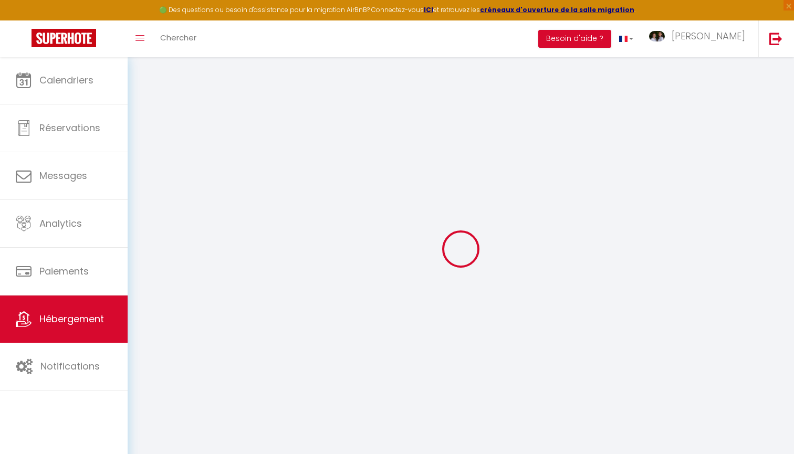
select select
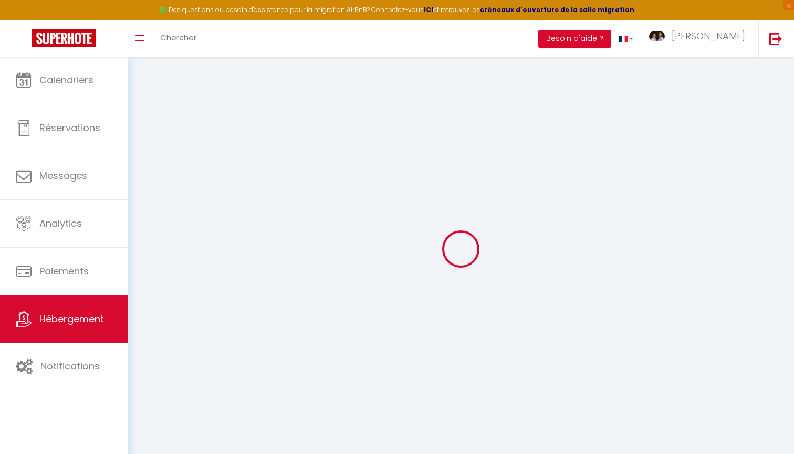
type input "[STREET_ADDRESS][PERSON_NAME]"
type input "63610"
type input "Besse-et-Saint-Anastaise"
type input "[EMAIL_ADDRESS][DOMAIN_NAME]"
select select
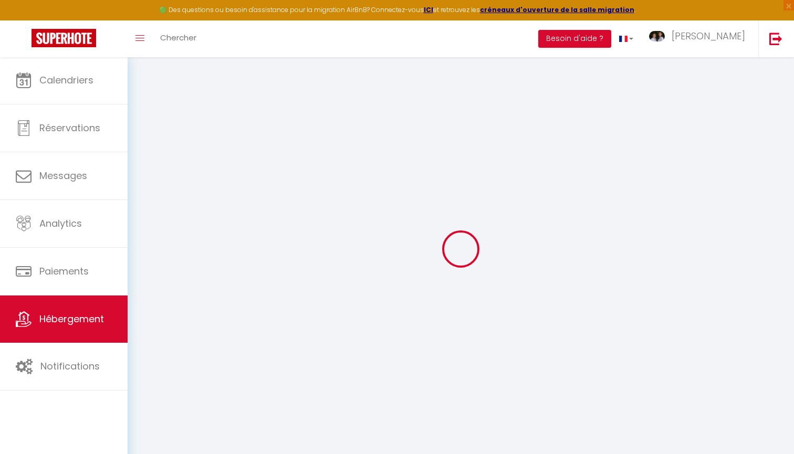
checkbox input "true"
checkbox input "false"
radio input "true"
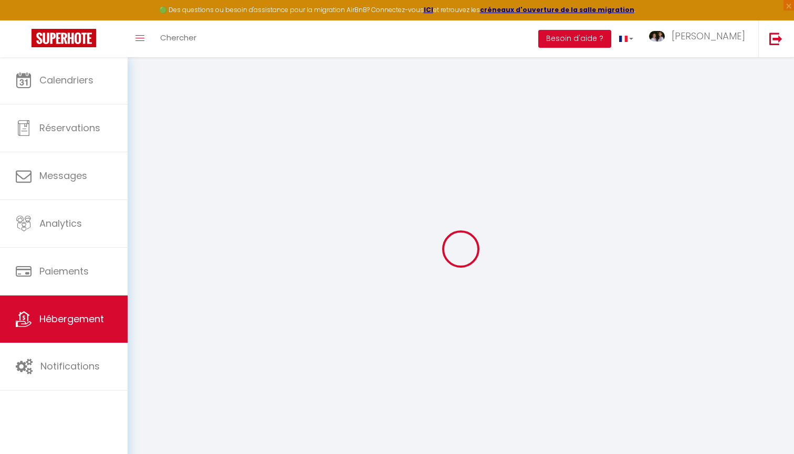
select select "38294"
type input "0"
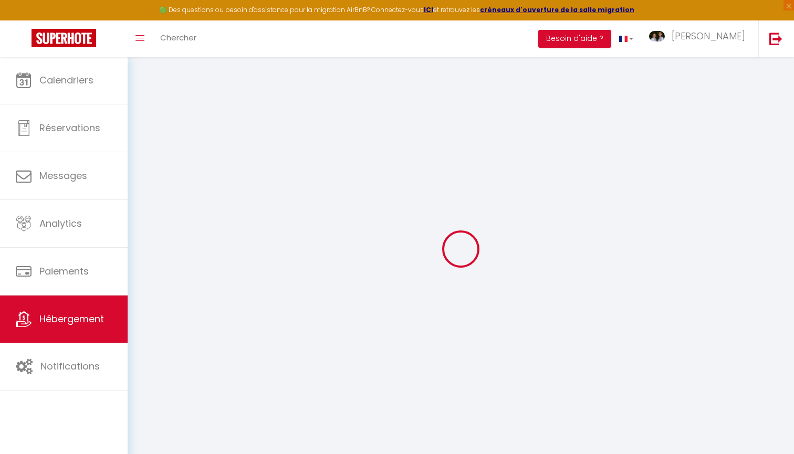
select select
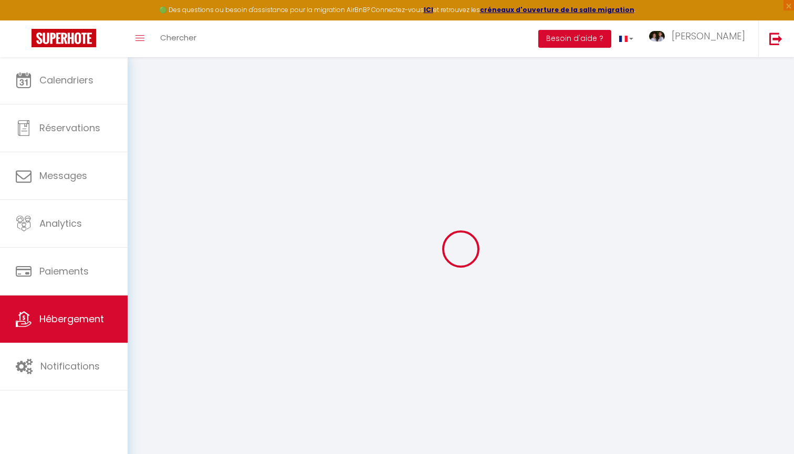
select select
checkbox input "true"
checkbox input "false"
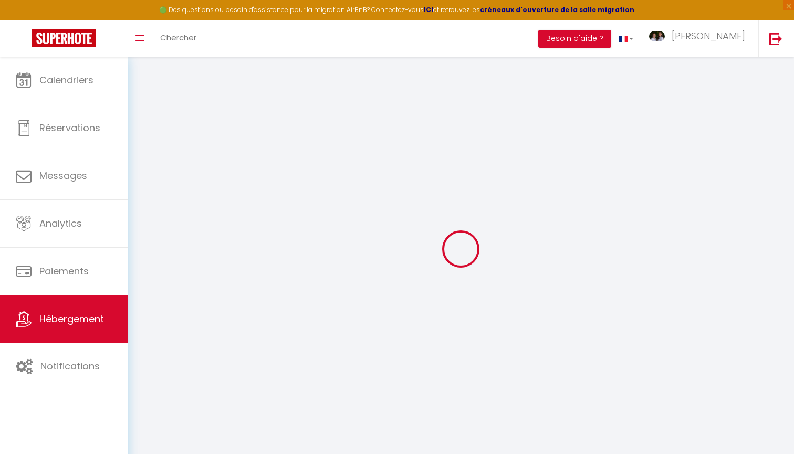
select select
checkbox input "true"
checkbox input "false"
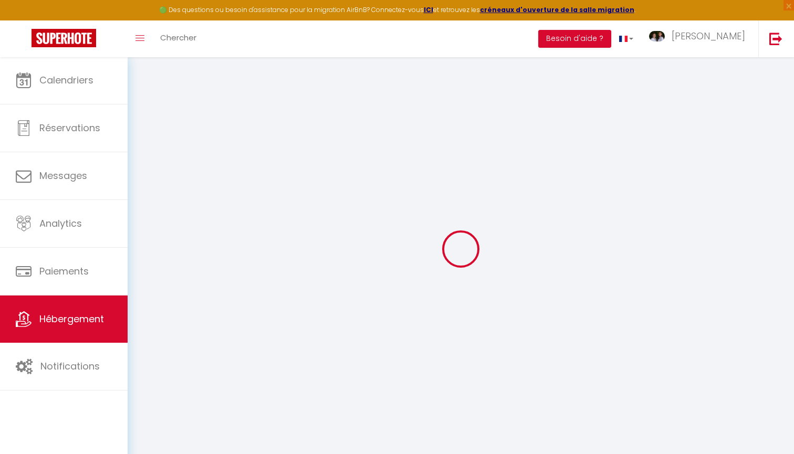
checkbox input "false"
select select
select select "180"
select select "well_reviewed_guests"
select select "EUR"
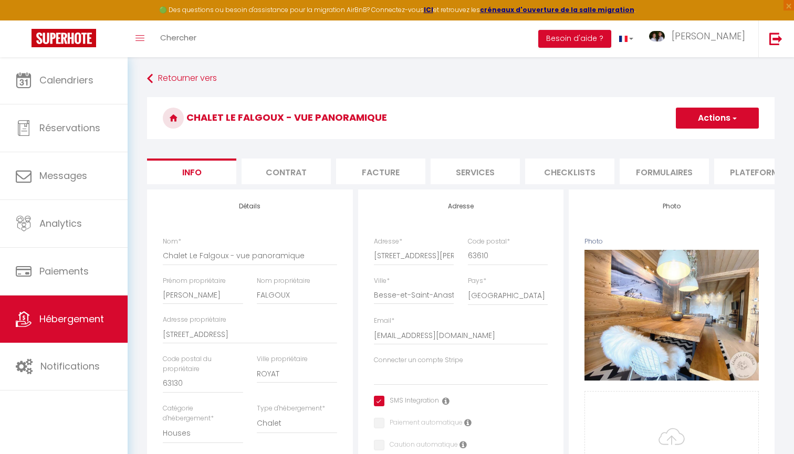
click at [737, 181] on li "Plateformes" at bounding box center [758, 172] width 89 height 26
select select
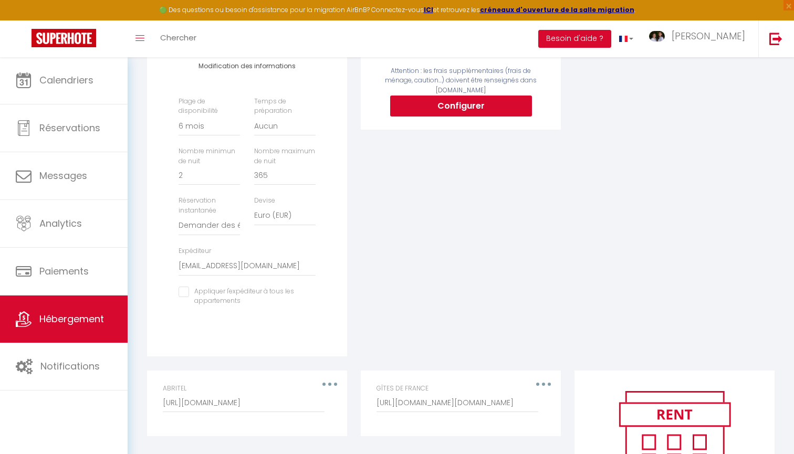
scroll to position [277, 0]
select select "365"
select select
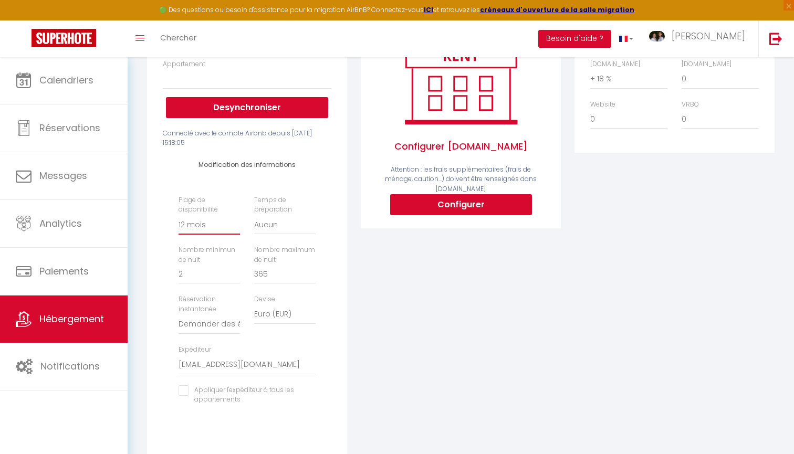
scroll to position [169, 0]
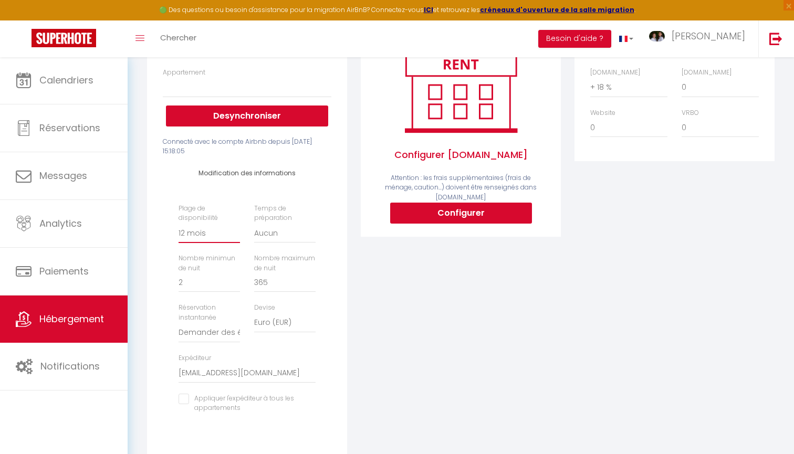
click at [286, 286] on input "365" at bounding box center [284, 283] width 61 height 19
click at [269, 276] on input "365" at bounding box center [284, 283] width 61 height 19
type input "36"
select select
type input "3"
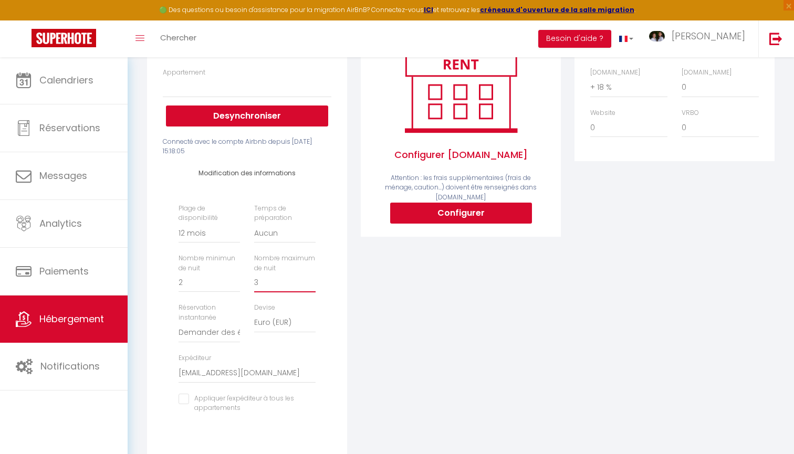
select select
type input "30"
select select
type input "3"
select select
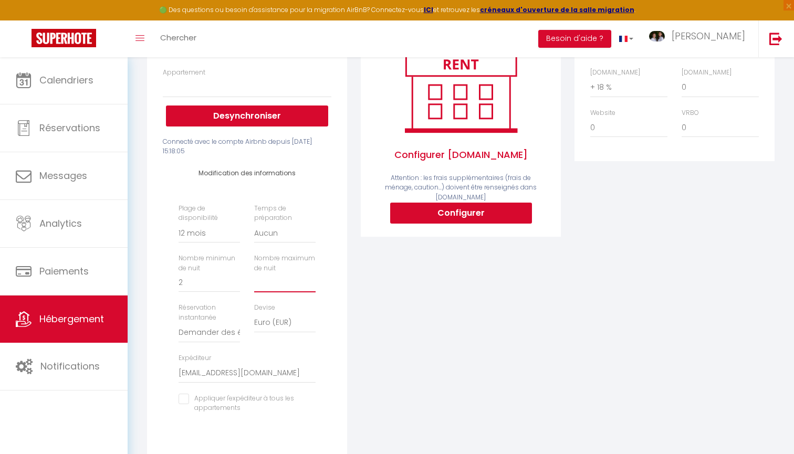
select select
type input "2"
select select
type input "28"
select select
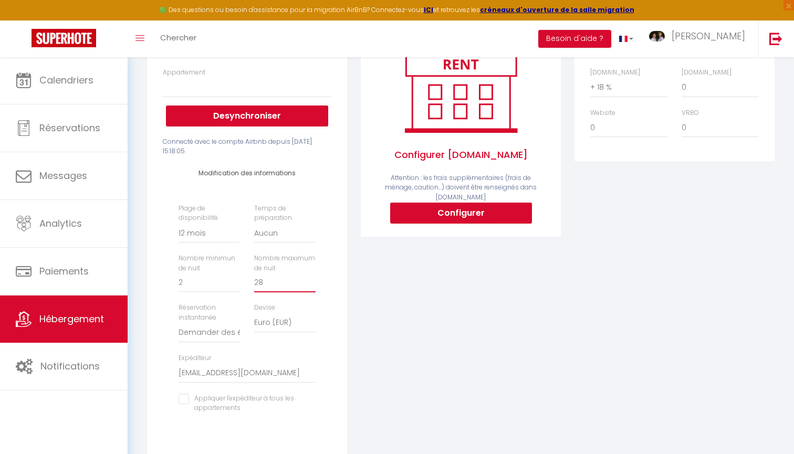
type input "28"
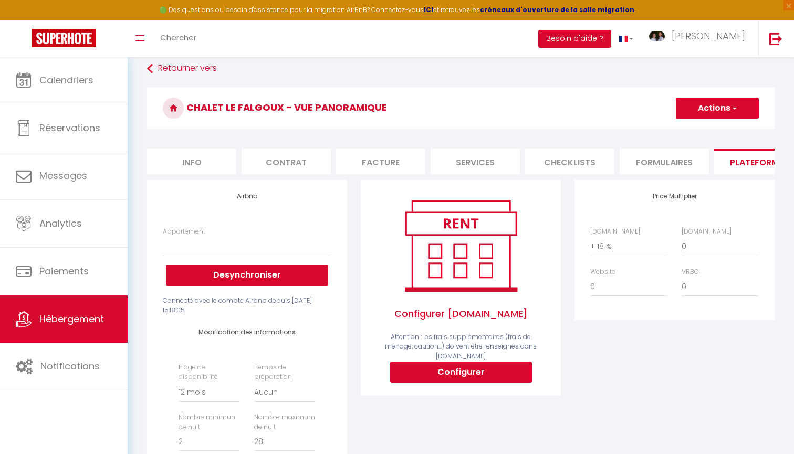
scroll to position [5, 0]
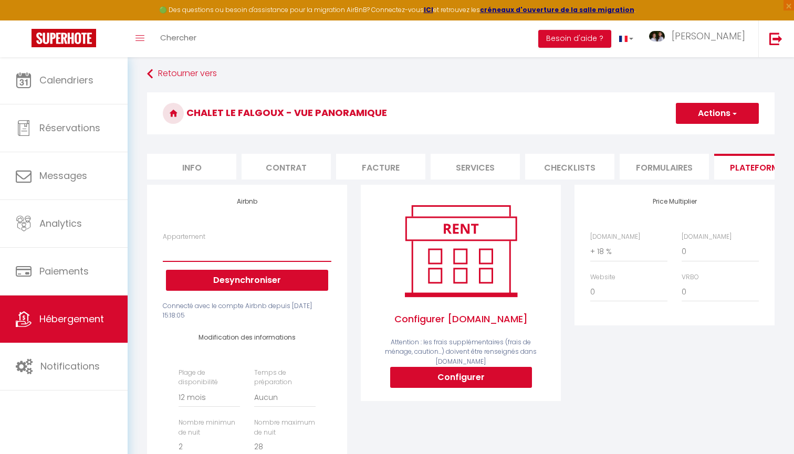
click at [721, 111] on button "Actions" at bounding box center [717, 113] width 83 height 21
click at [702, 137] on link "Enregistrer" at bounding box center [716, 137] width 83 height 14
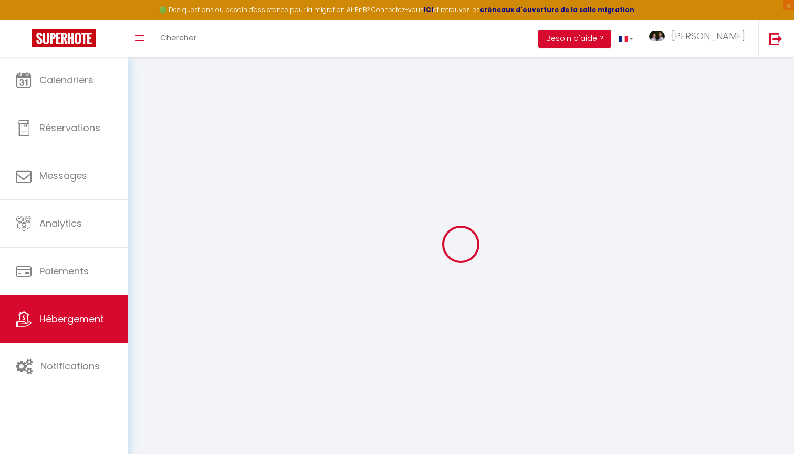
select select
select select "365"
select select "well_reviewed_guests"
select select "EUR"
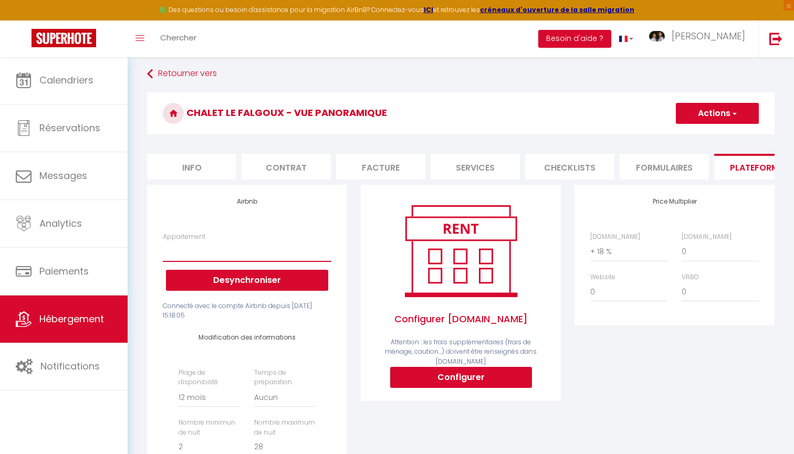
click at [712, 113] on button "Actions" at bounding box center [717, 113] width 83 height 21
click at [703, 135] on link "Enregistrer" at bounding box center [716, 137] width 83 height 14
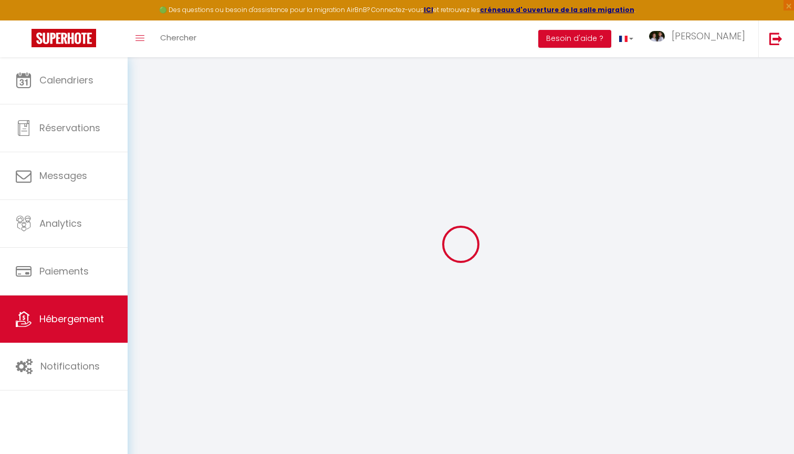
select select
select select "365"
select select "well_reviewed_guests"
select select "EUR"
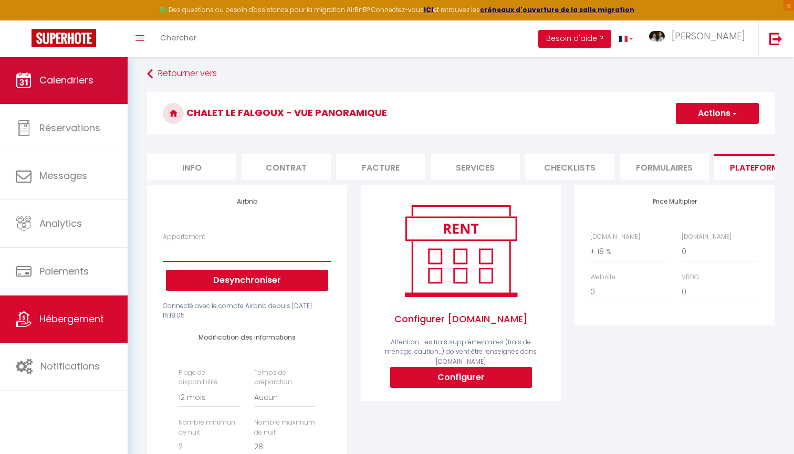
click at [91, 87] on link "Calendriers" at bounding box center [64, 80] width 128 height 47
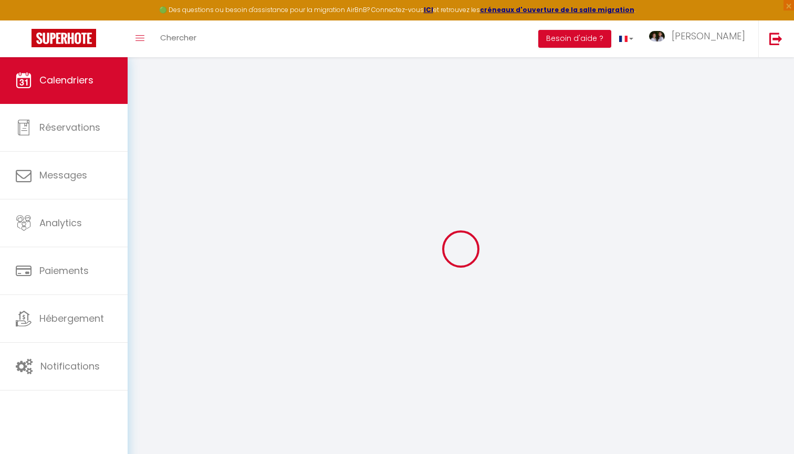
select select
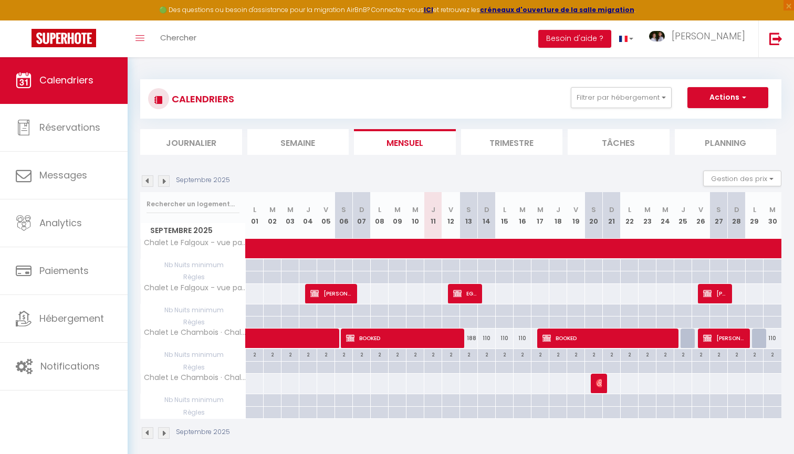
select select "OK"
select select "KO"
select select "0"
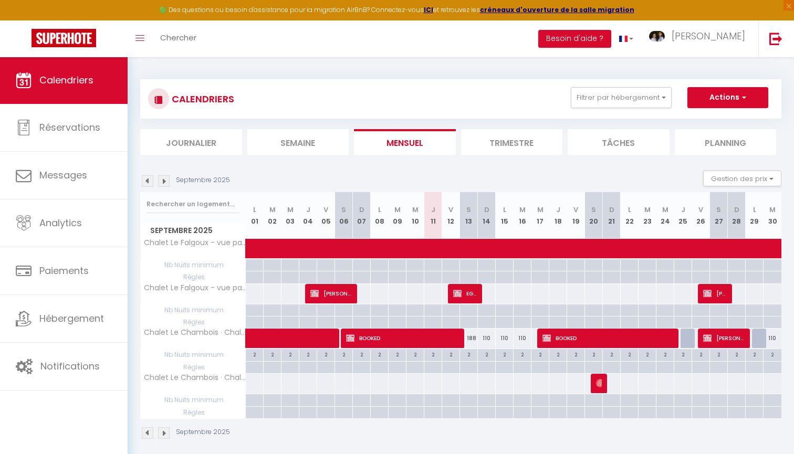
select select "1"
select select
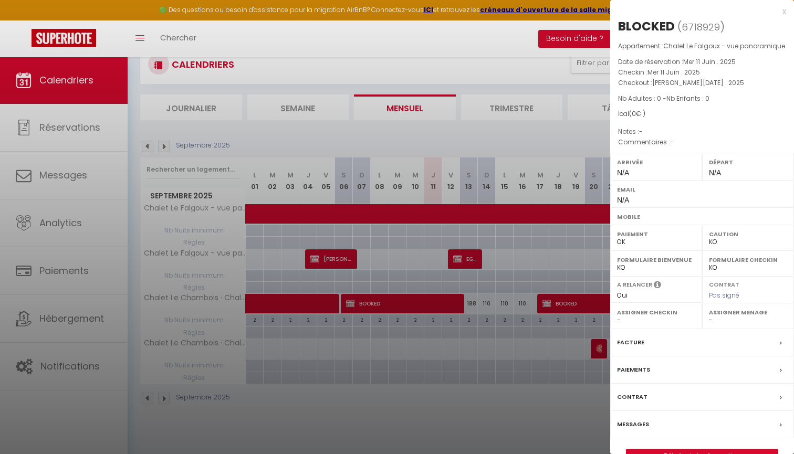
scroll to position [49, 0]
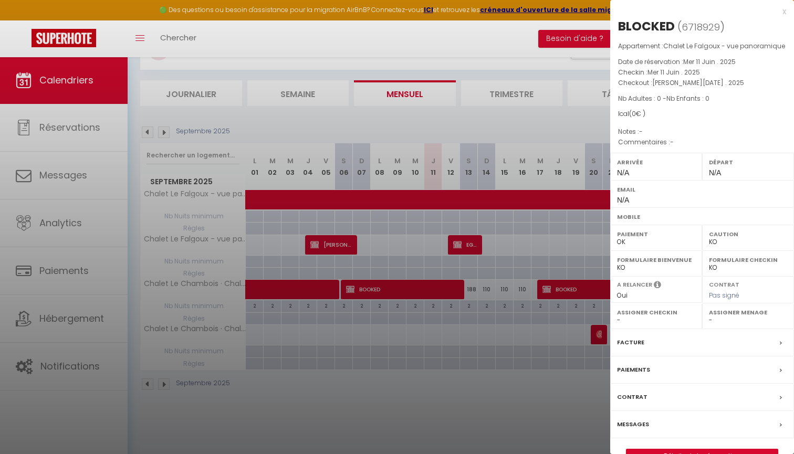
click at [675, 451] on link "Détails de la réservation" at bounding box center [701, 456] width 151 height 14
select select
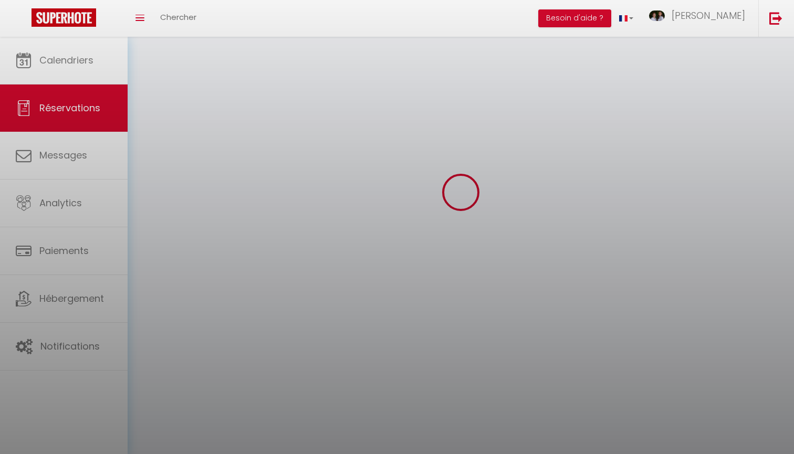
select select
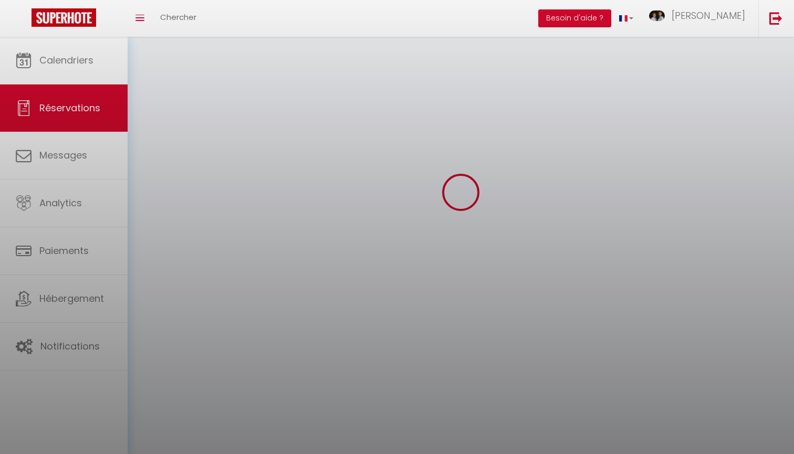
select select
checkbox input "false"
select select
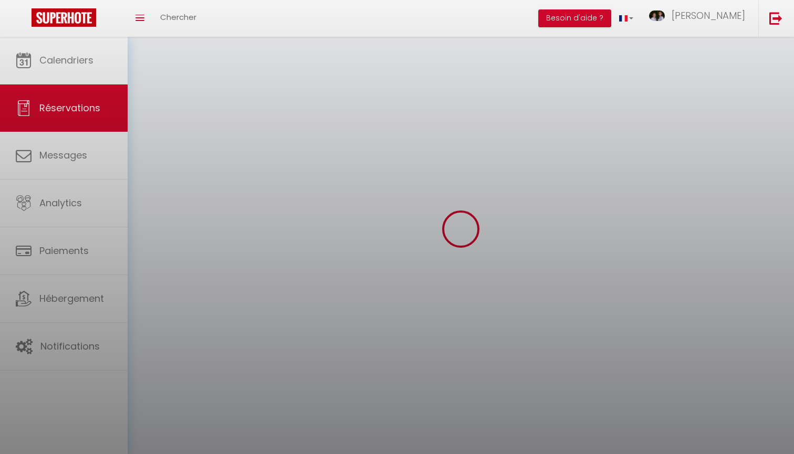
select select
checkbox input "false"
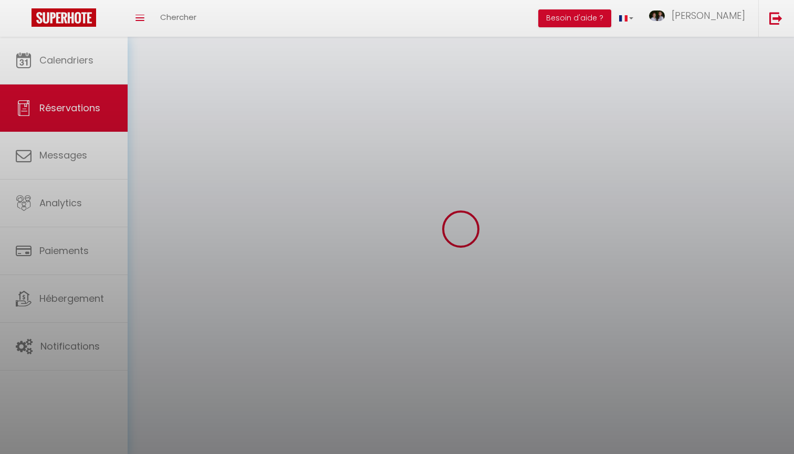
select select
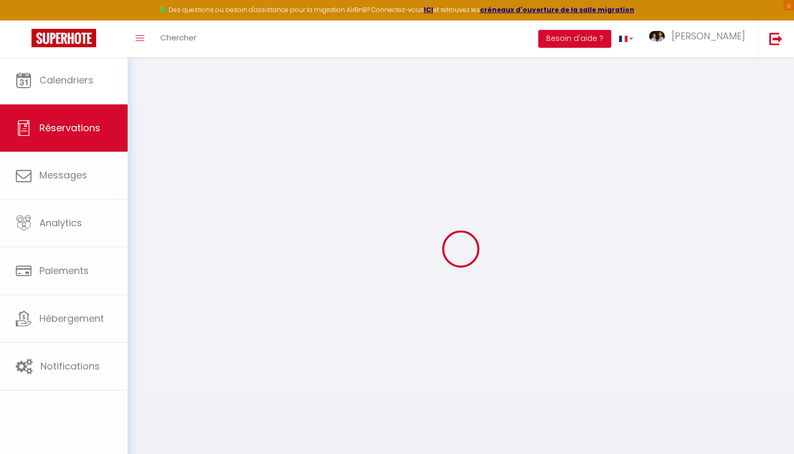
select select
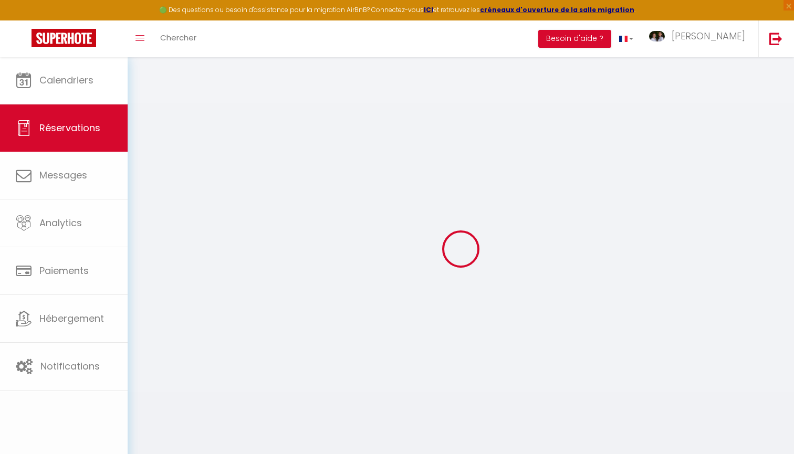
select select
checkbox input "false"
type input "BLOCKED"
select select
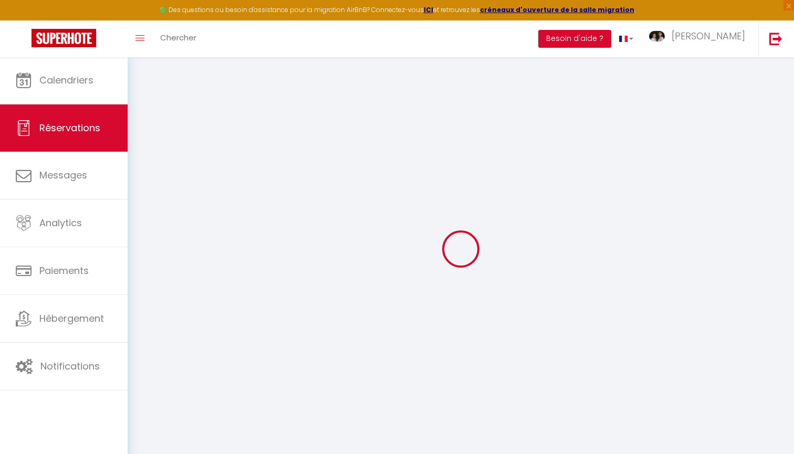
select select "57285"
select select "1"
type input "Mer 11 Juin 2025"
select select
type input "Sam 25 Octobre 2025"
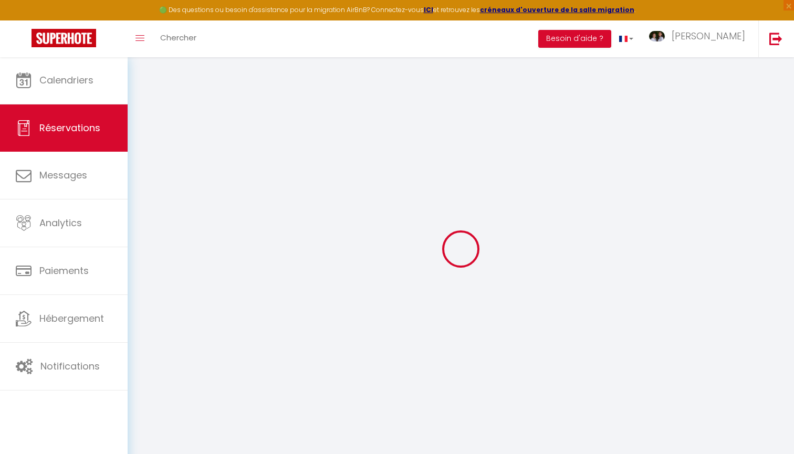
select select
type input "0"
select select "12"
select select
checkbox input "false"
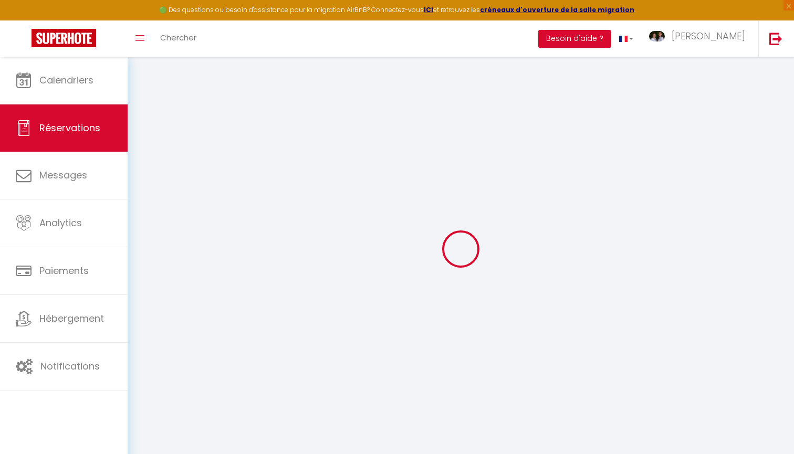
type input "0"
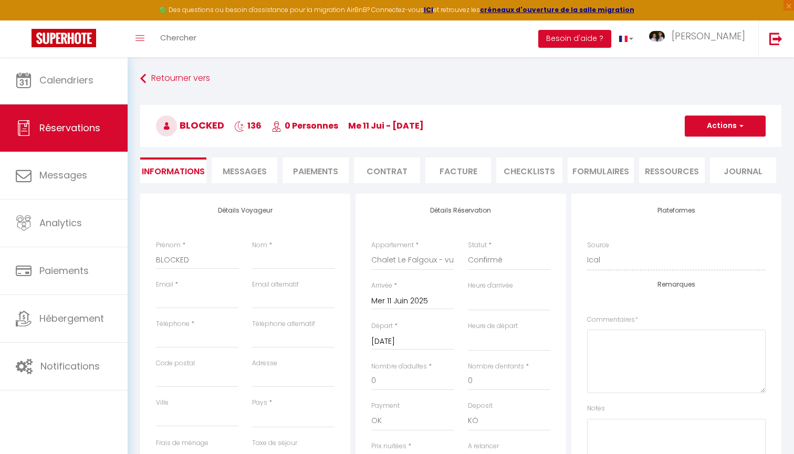
click at [712, 127] on button "Actions" at bounding box center [725, 126] width 81 height 21
click at [702, 180] on link "Supprimer" at bounding box center [714, 177] width 83 height 14
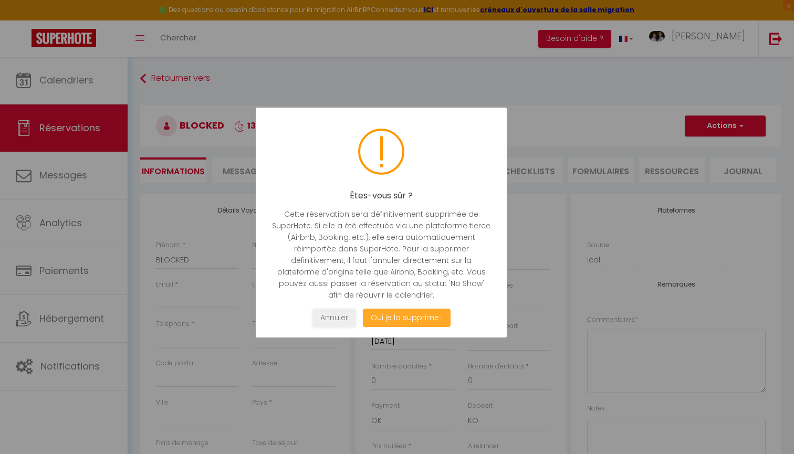
click at [413, 325] on button "Oui je la supprime !" at bounding box center [407, 318] width 88 height 18
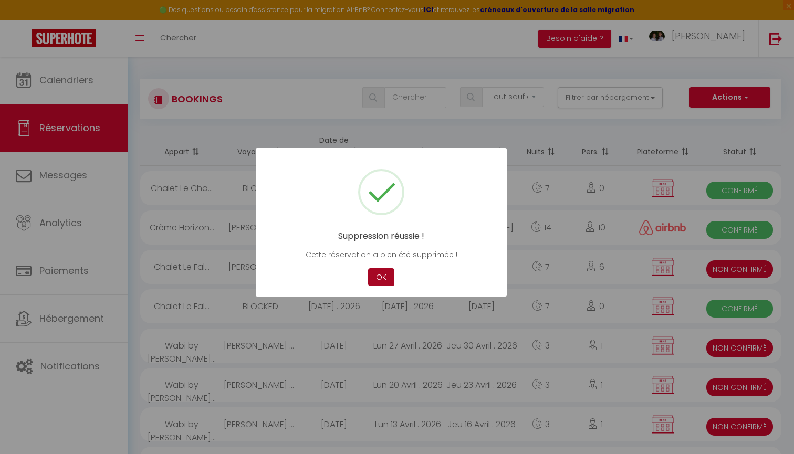
click at [383, 276] on button "OK" at bounding box center [381, 277] width 26 height 18
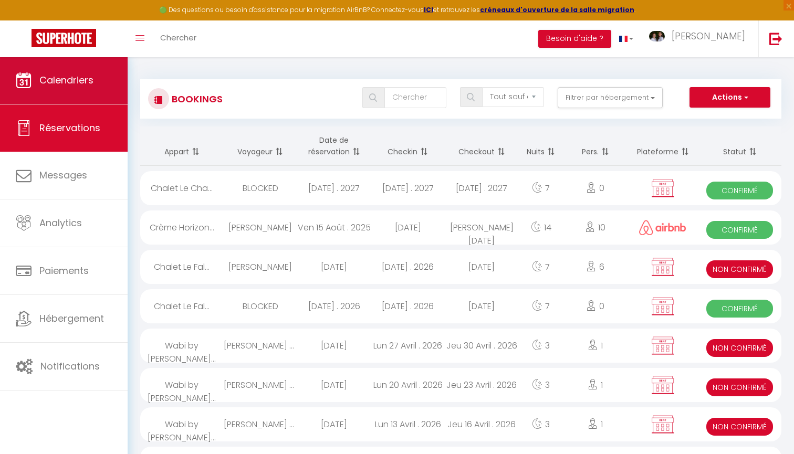
click at [95, 86] on link "Calendriers" at bounding box center [64, 80] width 128 height 47
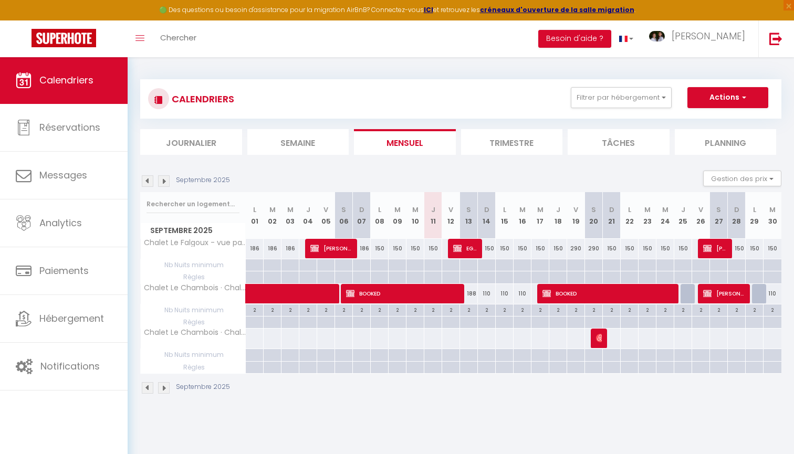
click at [598, 336] on img at bounding box center [600, 338] width 8 height 8
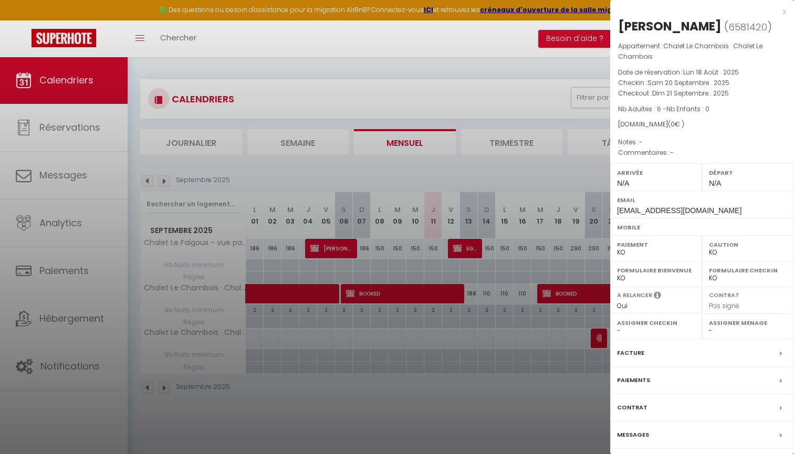
click at [641, 433] on label "Messages" at bounding box center [633, 435] width 32 height 11
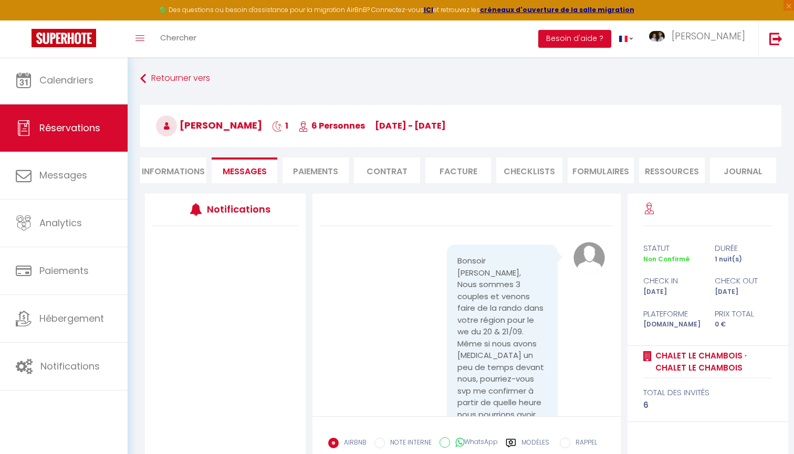
scroll to position [338, 0]
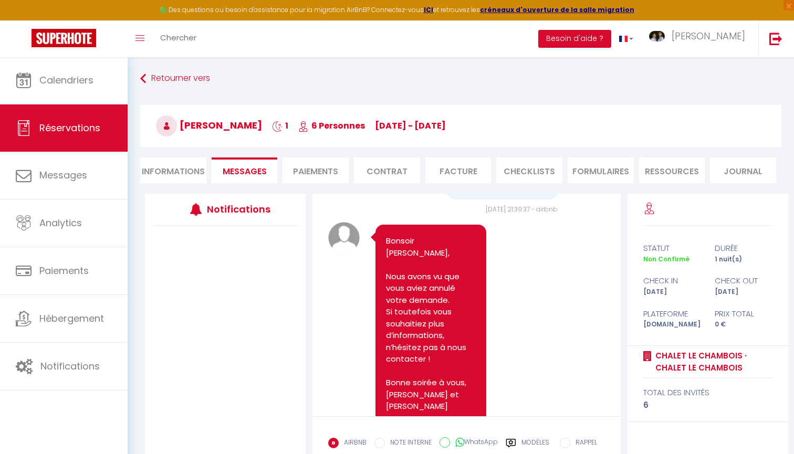
click at [184, 172] on li "Informations" at bounding box center [173, 171] width 66 height 26
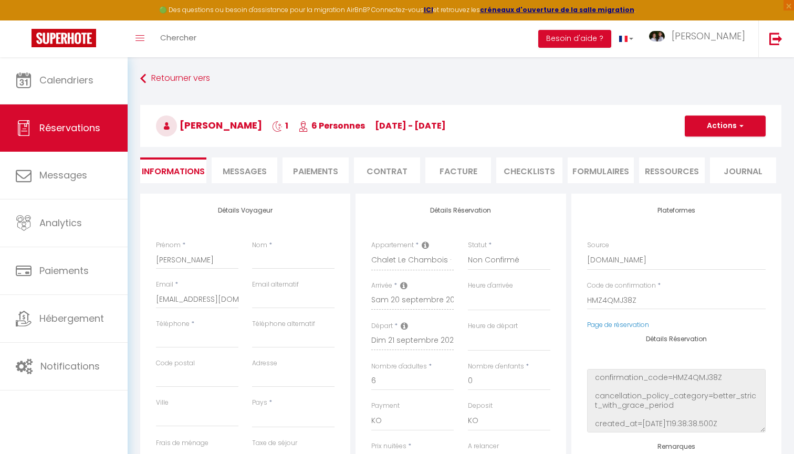
click at [747, 121] on button "Actions" at bounding box center [725, 126] width 81 height 21
click at [706, 176] on link "Supprimer" at bounding box center [714, 177] width 83 height 14
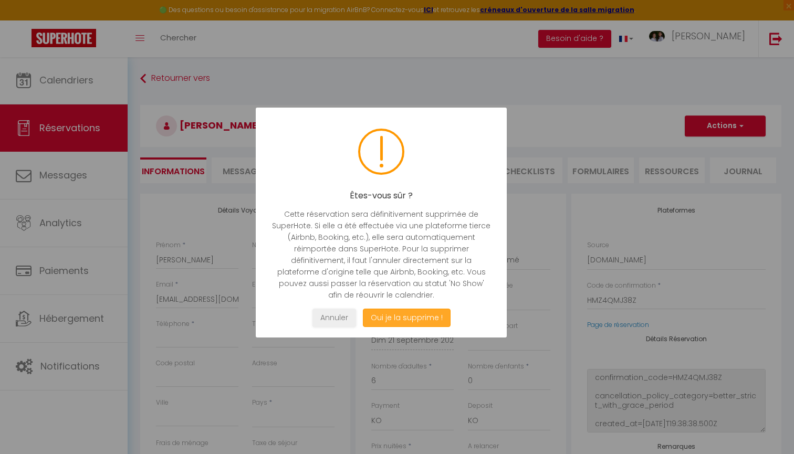
click at [419, 320] on button "Oui je la supprime !" at bounding box center [407, 318] width 88 height 18
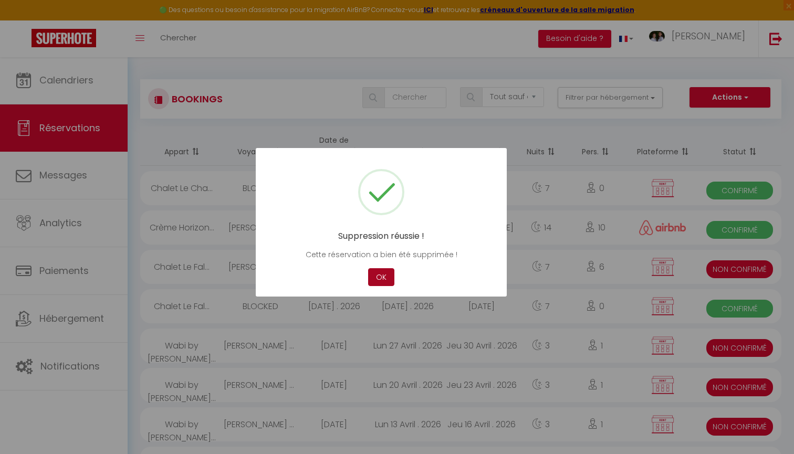
click at [383, 276] on button "OK" at bounding box center [381, 277] width 26 height 18
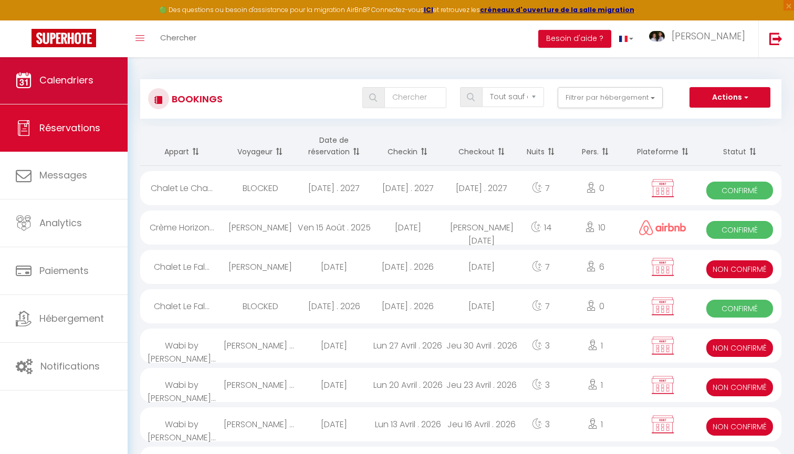
click at [110, 98] on link "Calendriers" at bounding box center [64, 80] width 128 height 47
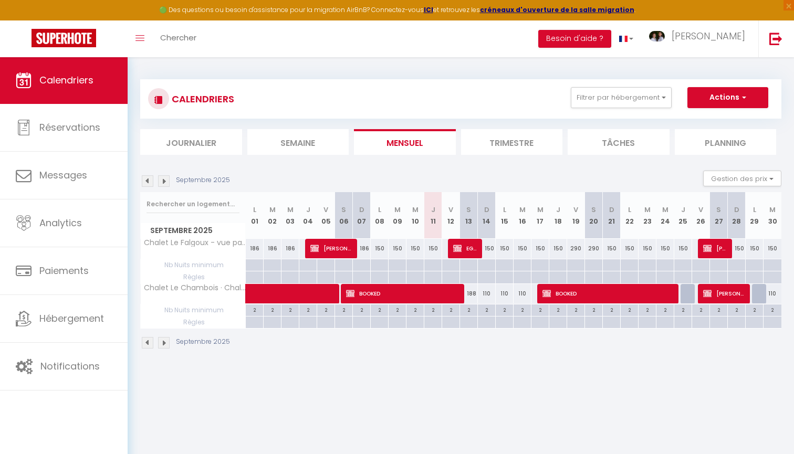
click at [167, 340] on img at bounding box center [164, 343] width 12 height 12
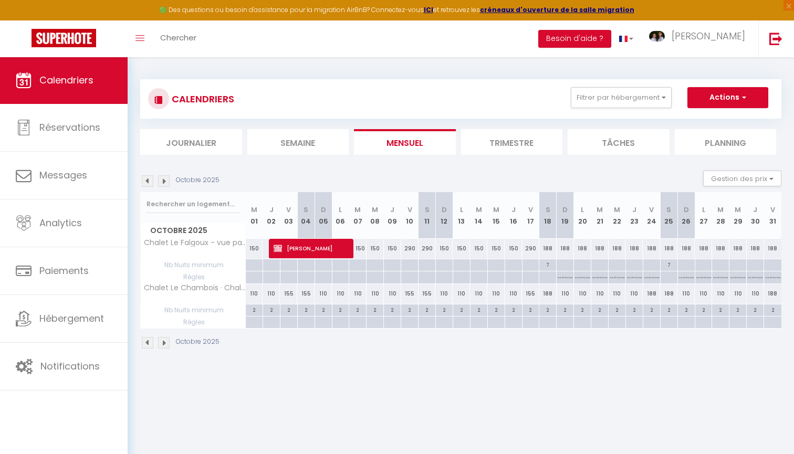
click at [145, 344] on img at bounding box center [148, 343] width 12 height 12
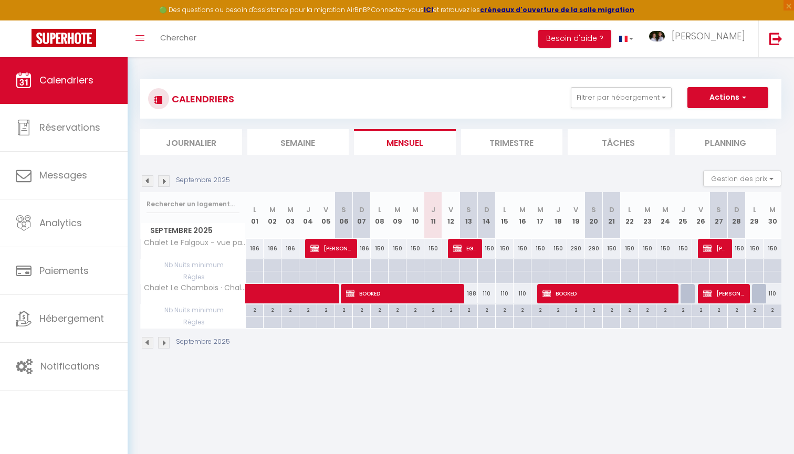
click at [435, 267] on div at bounding box center [433, 265] width 18 height 12
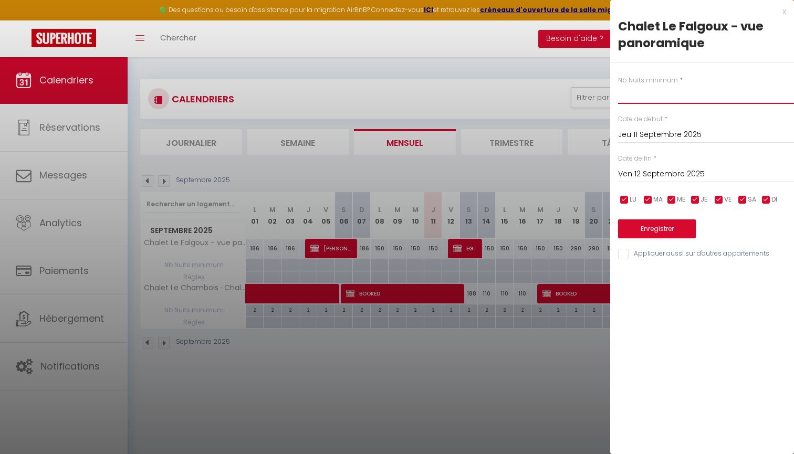
click at [693, 95] on input "text" at bounding box center [706, 94] width 176 height 19
click at [668, 168] on input "Ven 12 Septembre 2025" at bounding box center [706, 175] width 176 height 14
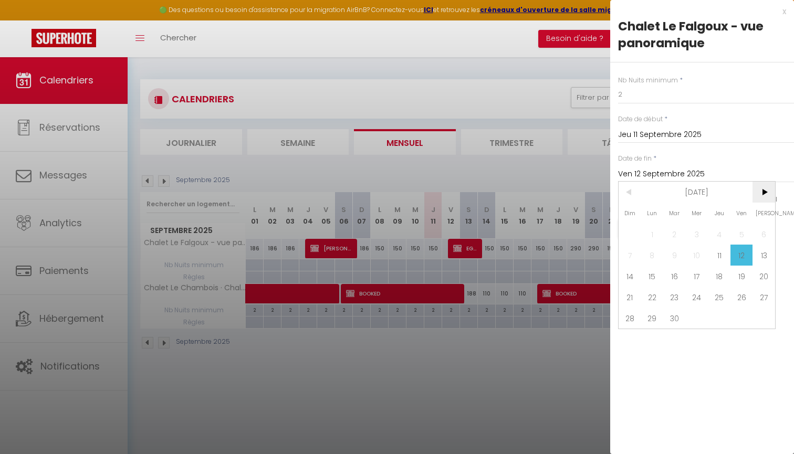
click at [764, 185] on span ">" at bounding box center [763, 192] width 23 height 21
click at [740, 258] on span "10" at bounding box center [741, 255] width 23 height 21
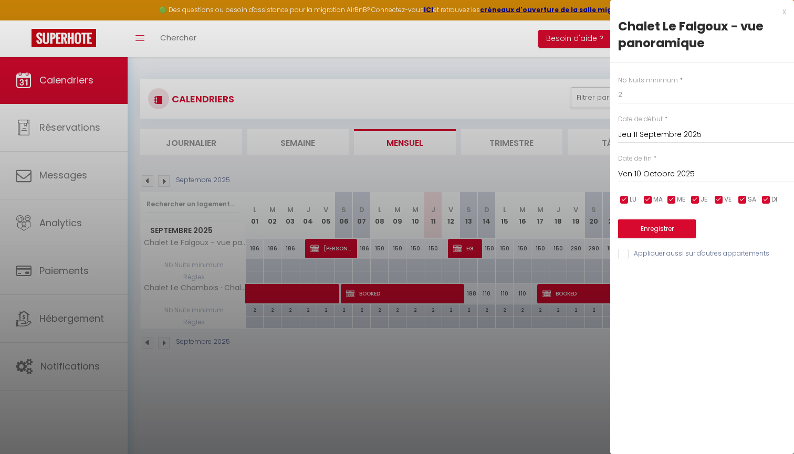
click at [651, 219] on button "Enregistrer" at bounding box center [657, 228] width 78 height 19
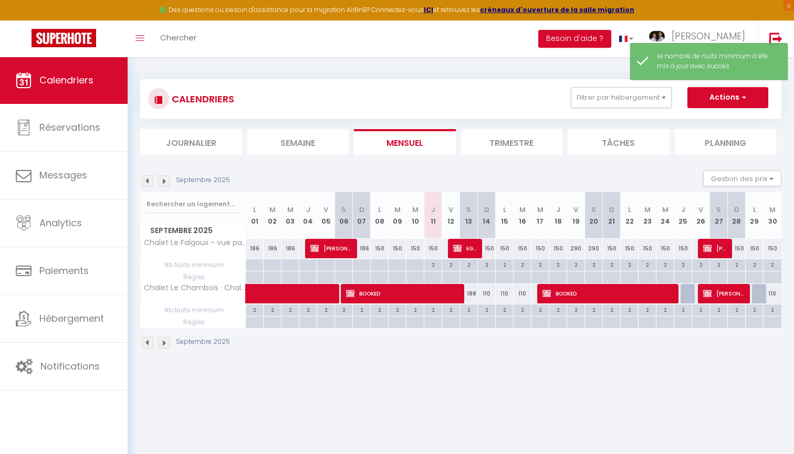
click at [168, 173] on div "Septembre 2025 Gestion des prix Nb Nuits minimum Règles Disponibilité" at bounding box center [460, 182] width 641 height 22
click at [168, 183] on img at bounding box center [164, 181] width 12 height 12
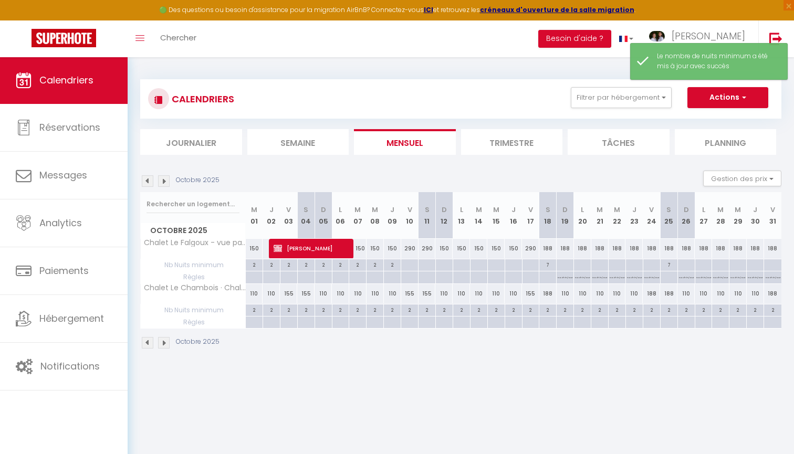
click at [408, 265] on div at bounding box center [409, 265] width 17 height 12
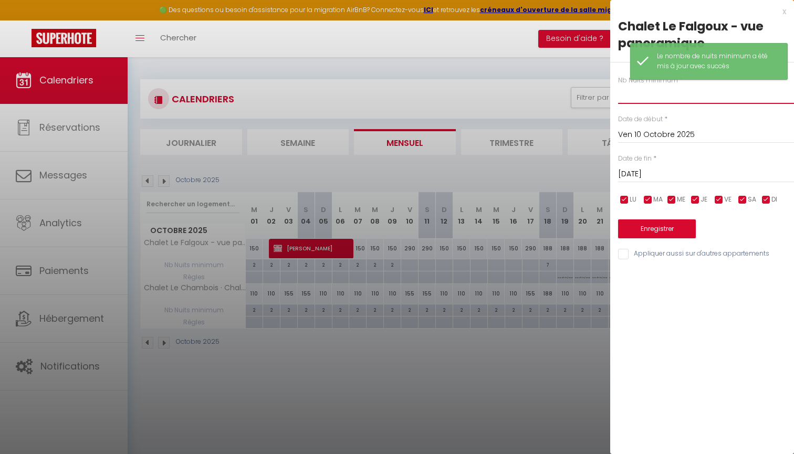
click at [649, 94] on input "text" at bounding box center [706, 94] width 176 height 19
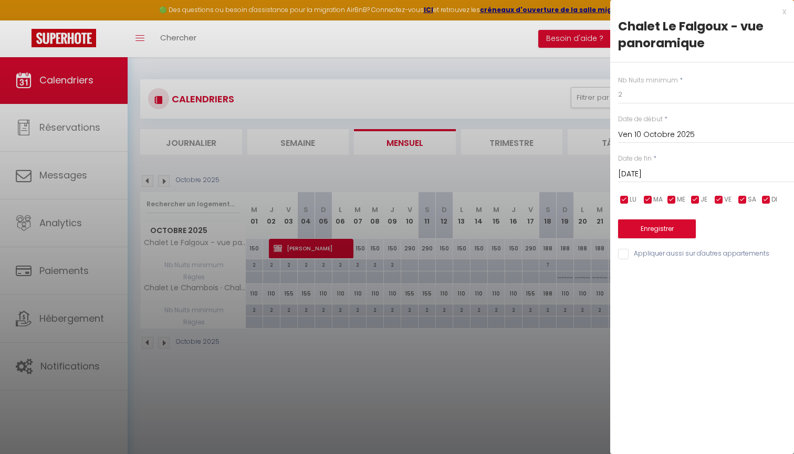
click at [678, 168] on input "Sam 11 Octobre 2025" at bounding box center [706, 175] width 176 height 14
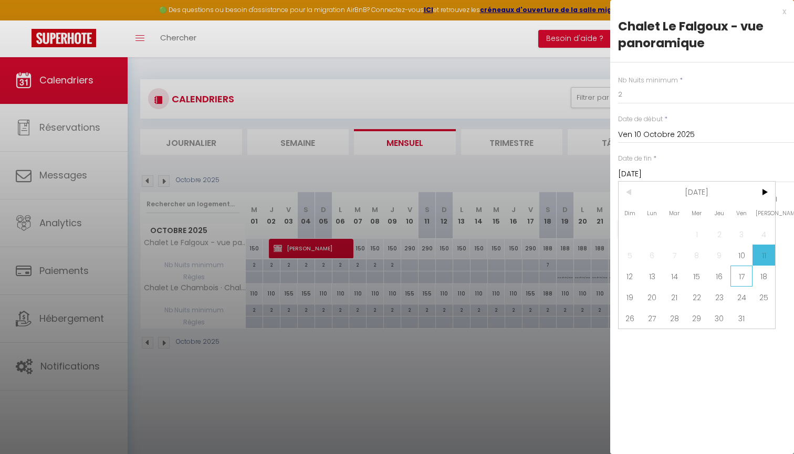
click at [743, 276] on span "17" at bounding box center [741, 276] width 23 height 21
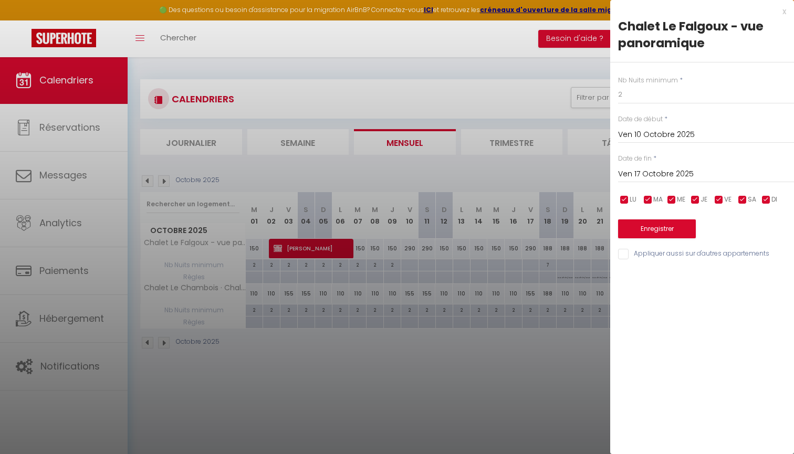
click at [679, 222] on button "Enregistrer" at bounding box center [657, 228] width 78 height 19
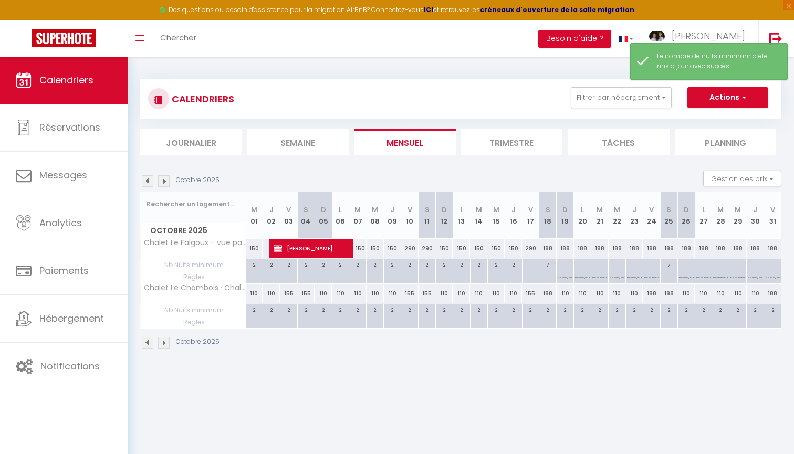
click at [533, 264] on div at bounding box center [530, 265] width 17 height 12
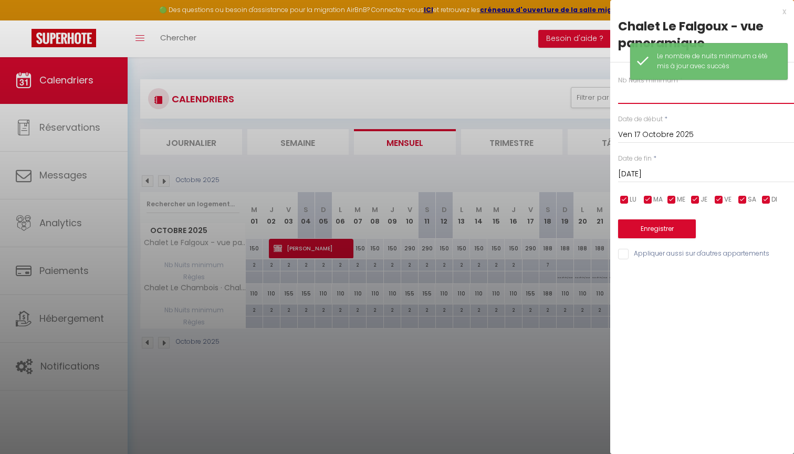
click at [681, 95] on input "text" at bounding box center [706, 94] width 176 height 19
click at [662, 231] on button "Enregistrer" at bounding box center [657, 228] width 78 height 19
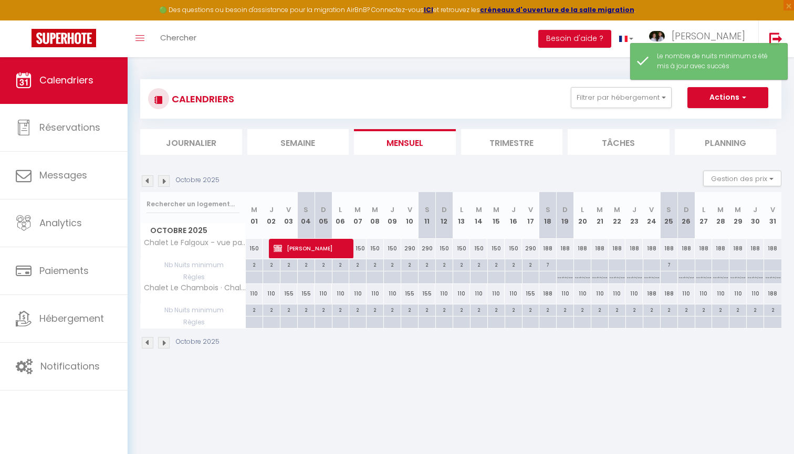
click at [112, 78] on link "Calendriers" at bounding box center [64, 80] width 128 height 47
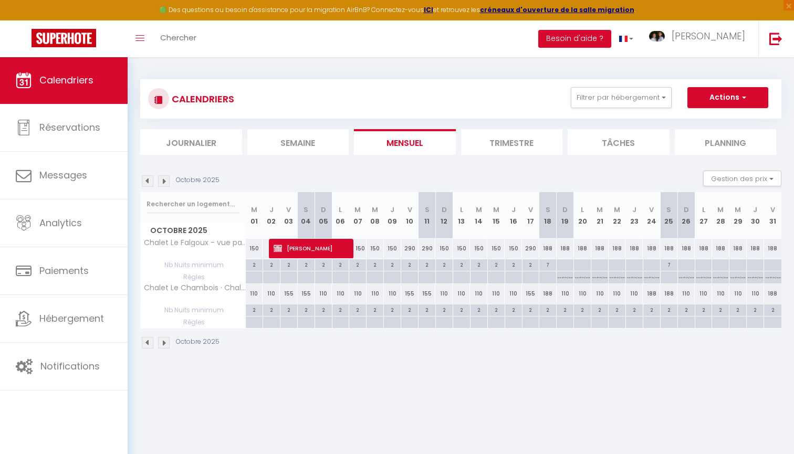
click at [88, 29] on img at bounding box center [64, 38] width 65 height 18
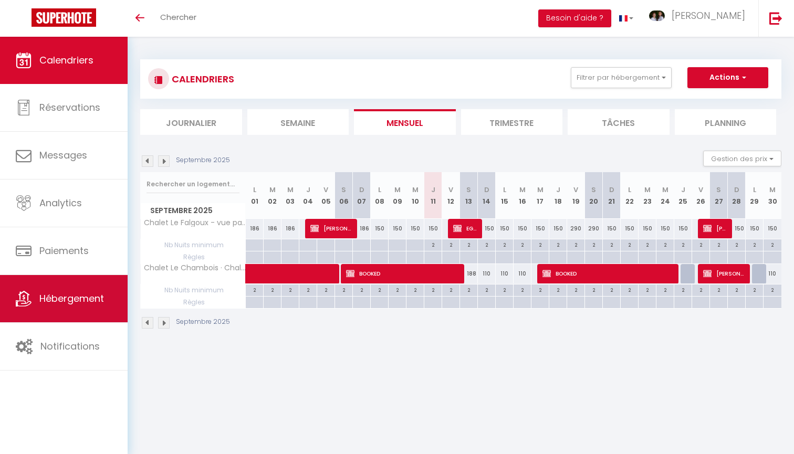
click at [88, 298] on span "Hébergement" at bounding box center [71, 298] width 65 height 13
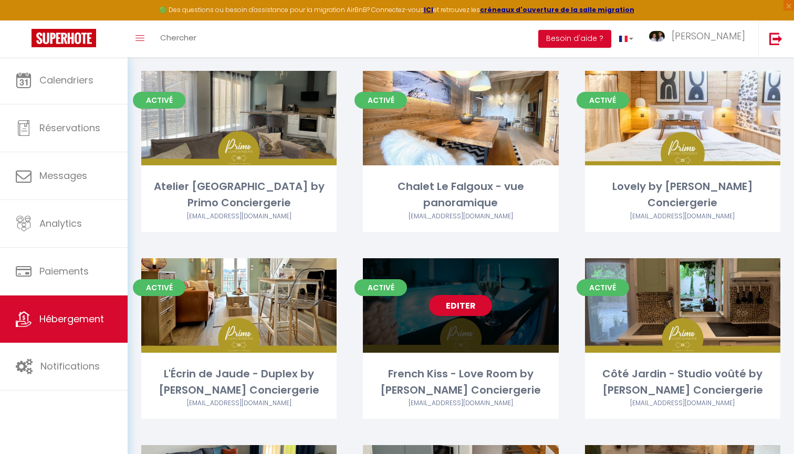
scroll to position [625, 0]
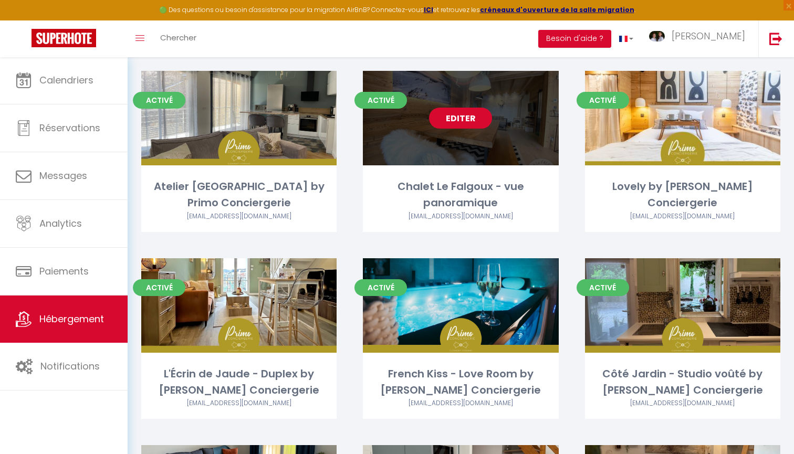
click at [463, 120] on link "Editer" at bounding box center [460, 118] width 63 height 21
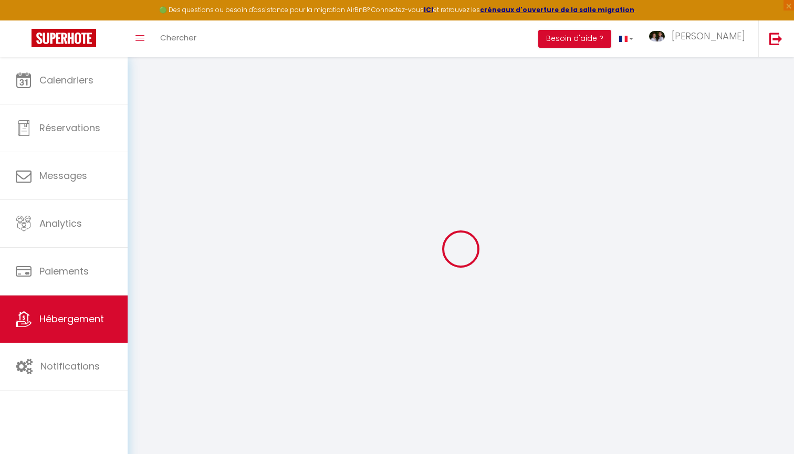
select select
select select "+ 18 %"
select select
checkbox input "true"
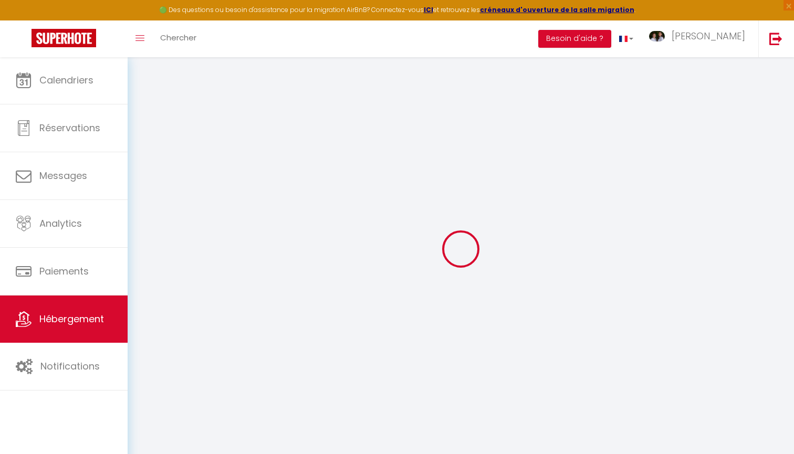
checkbox input "false"
select select
select select "365"
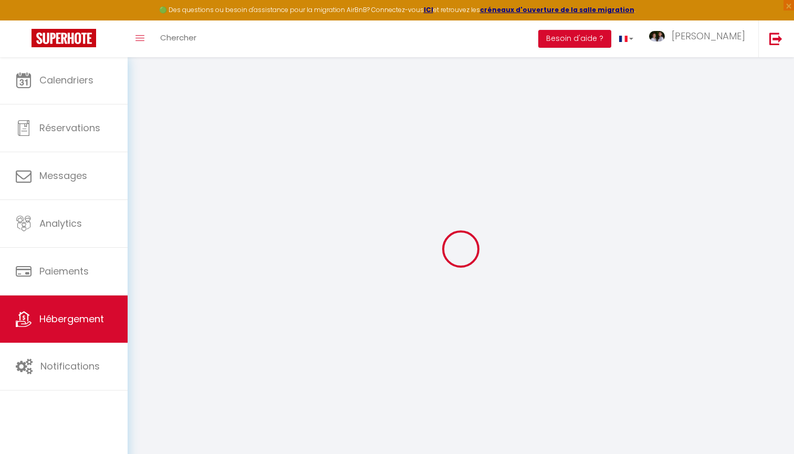
select select "well_reviewed_guests"
select select "EUR"
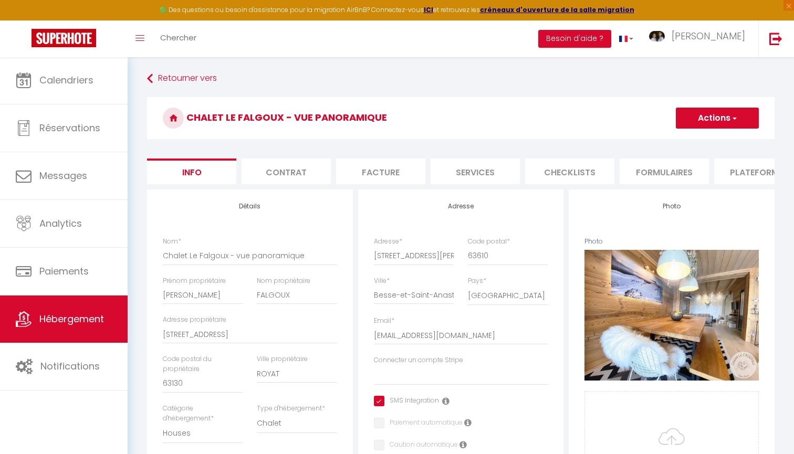
click at [748, 176] on li "Plateformes" at bounding box center [758, 172] width 89 height 26
select select
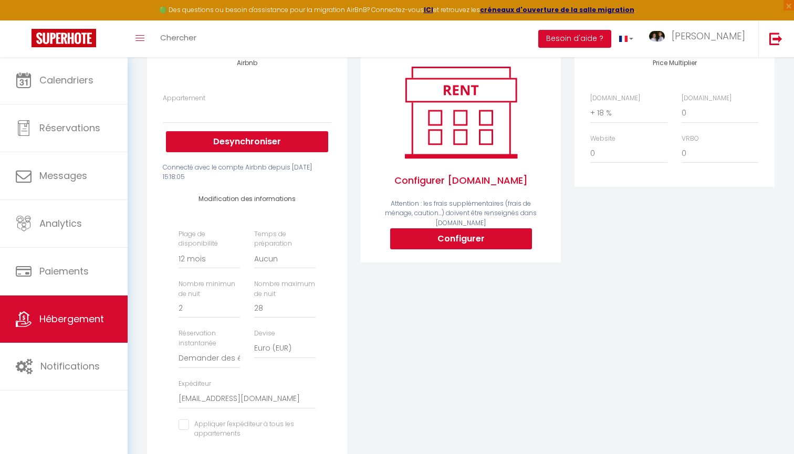
scroll to position [137, 0]
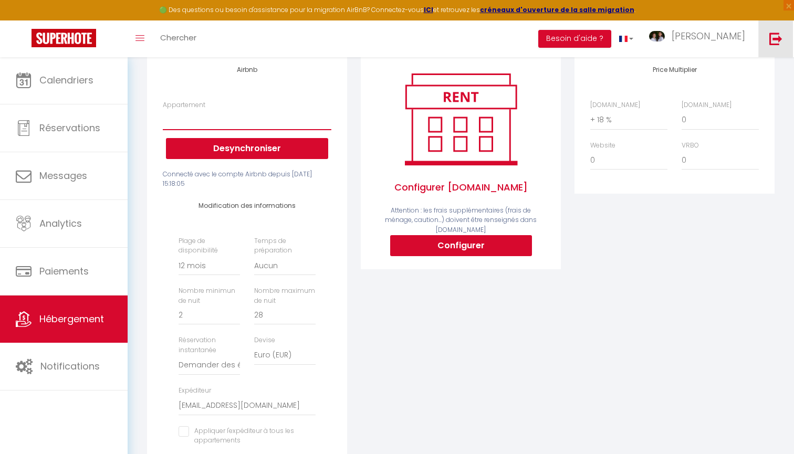
click at [780, 36] on img at bounding box center [775, 38] width 13 height 13
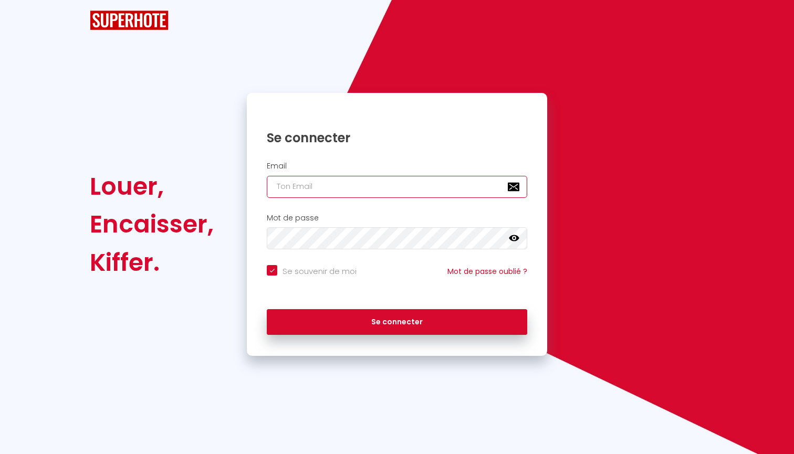
checkbox input "true"
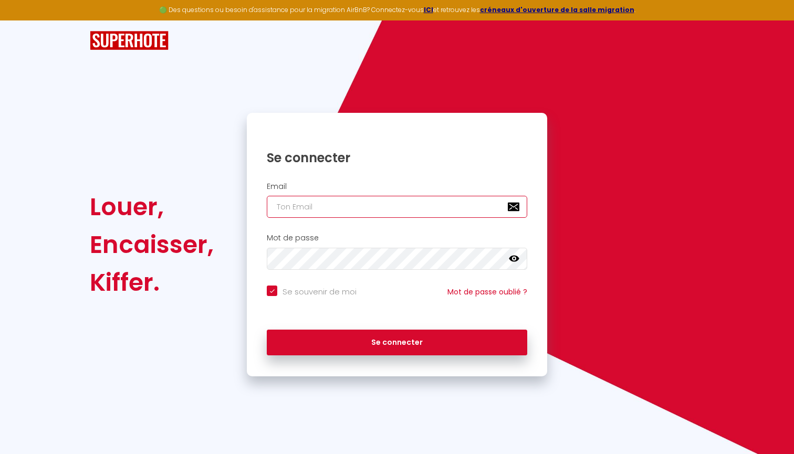
type input "[EMAIL_ADDRESS][DOMAIN_NAME]"
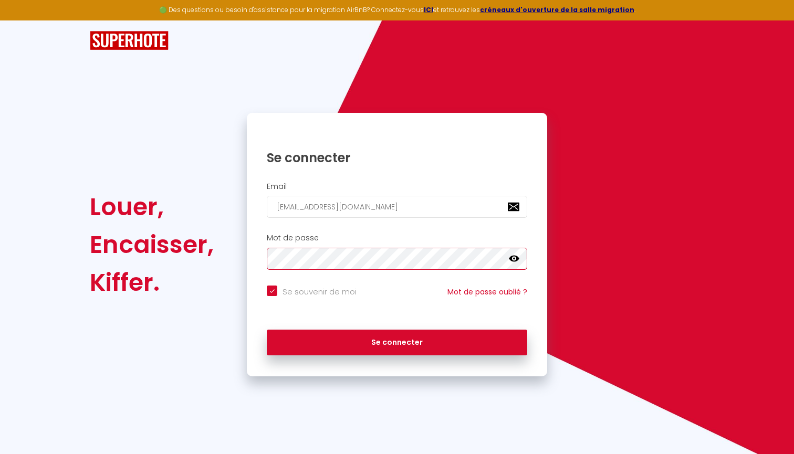
click at [397, 341] on button "Se connecter" at bounding box center [397, 343] width 260 height 26
checkbox input "true"
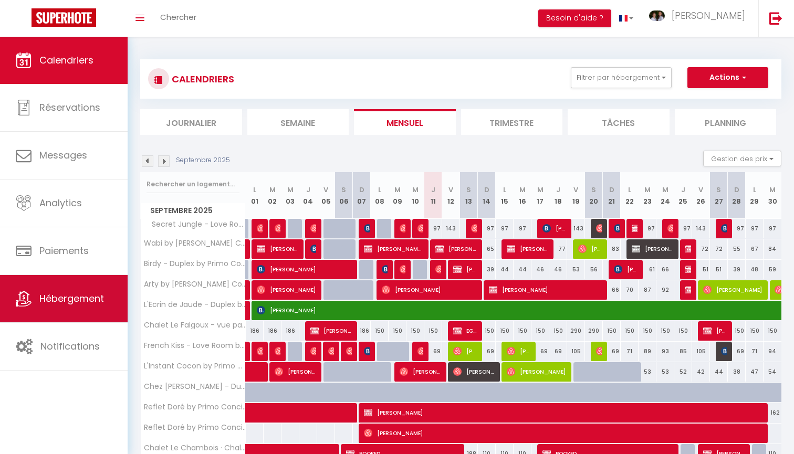
click at [90, 307] on link "Hébergement" at bounding box center [64, 298] width 128 height 47
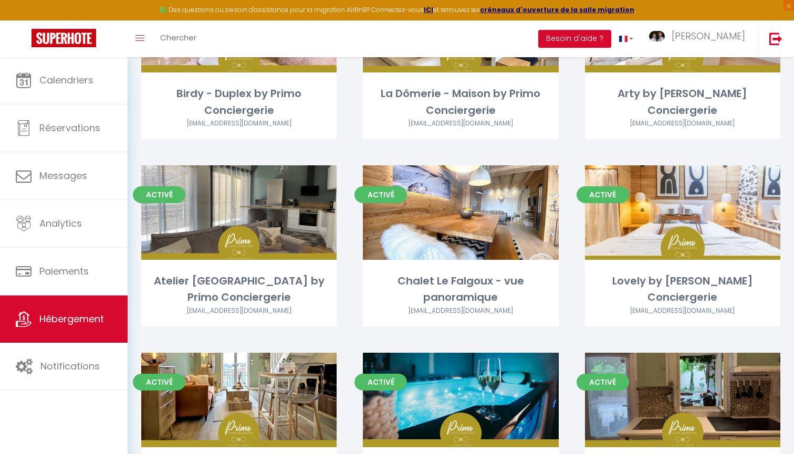
scroll to position [572, 0]
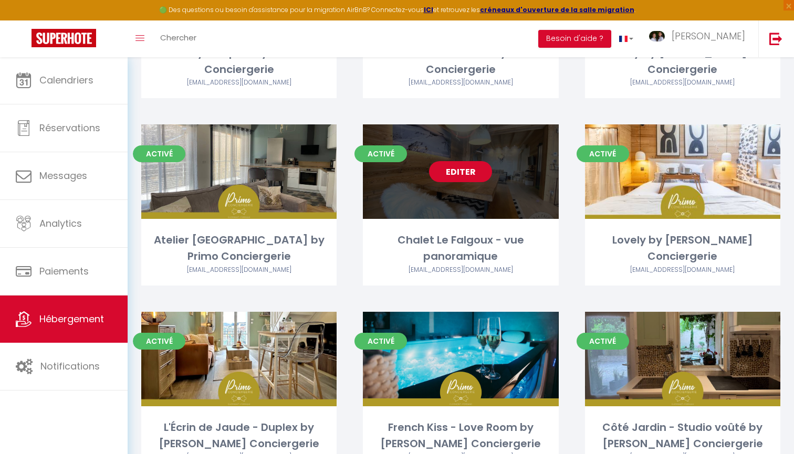
click at [470, 174] on link "Editer" at bounding box center [460, 171] width 63 height 21
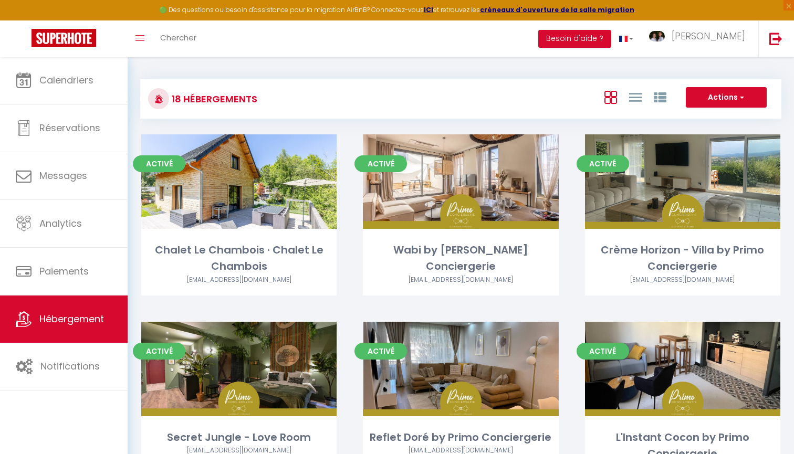
select select "3"
select select "2"
select select "1"
select select
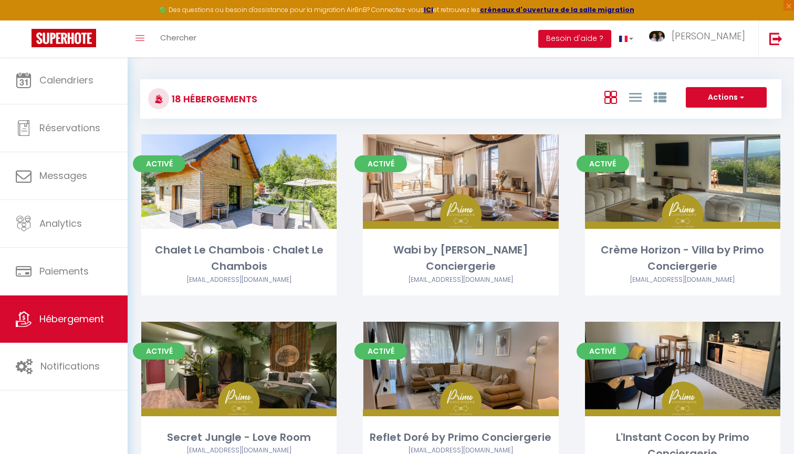
select select "28"
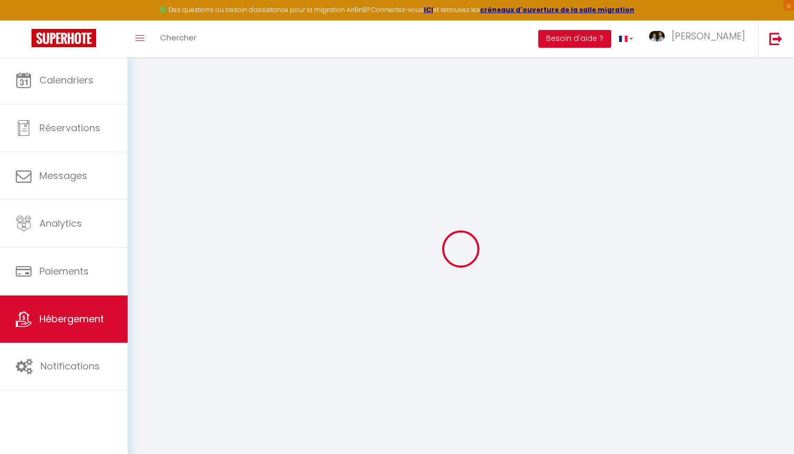
select select
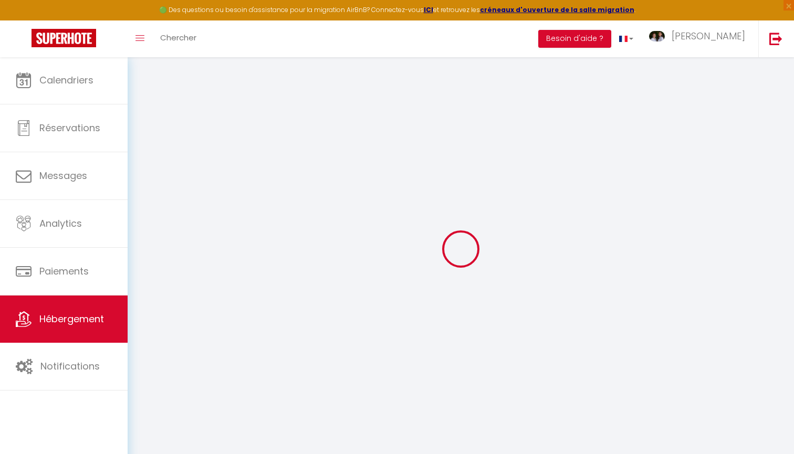
select select
checkbox input "false"
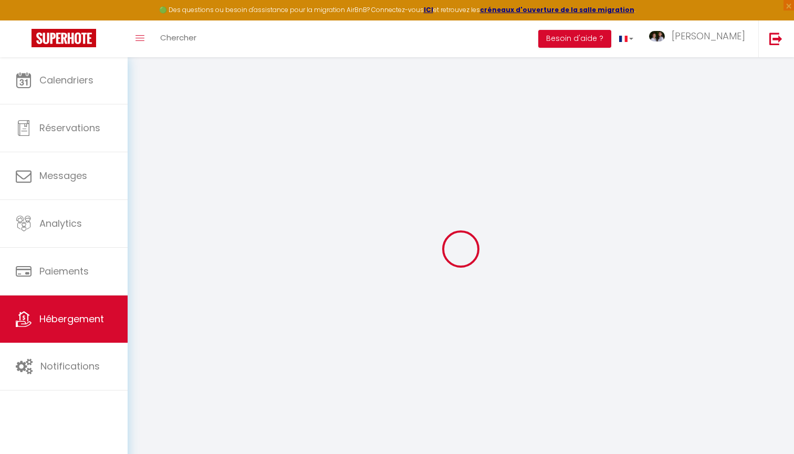
select select
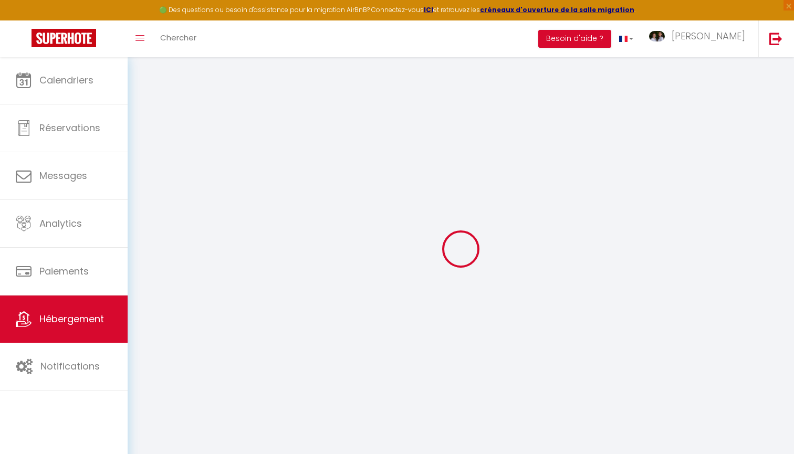
select select
checkbox input "false"
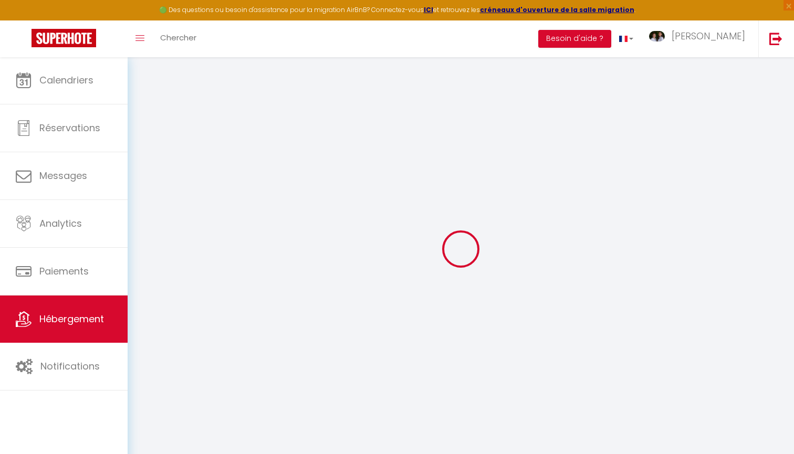
checkbox input "false"
select select
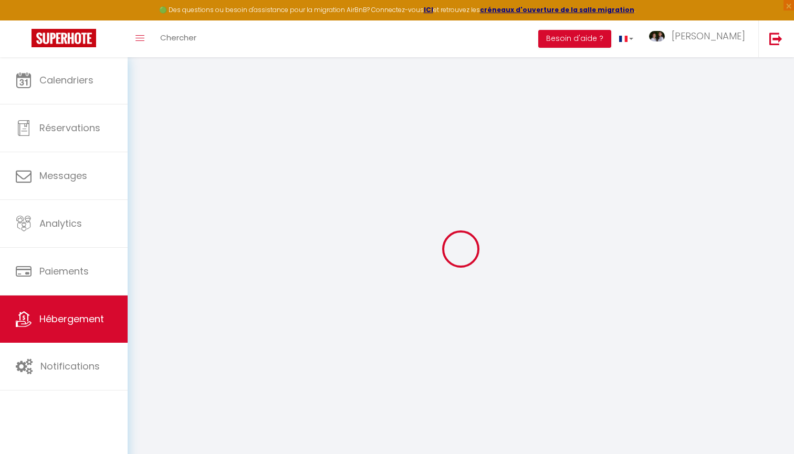
select select
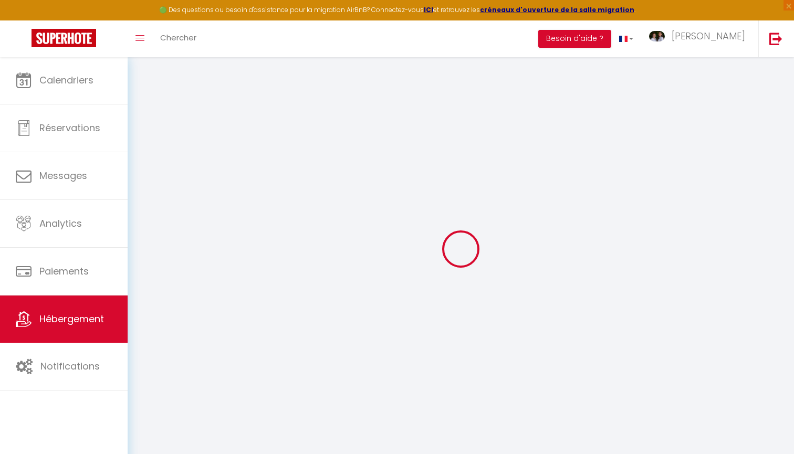
checkbox input "false"
select select
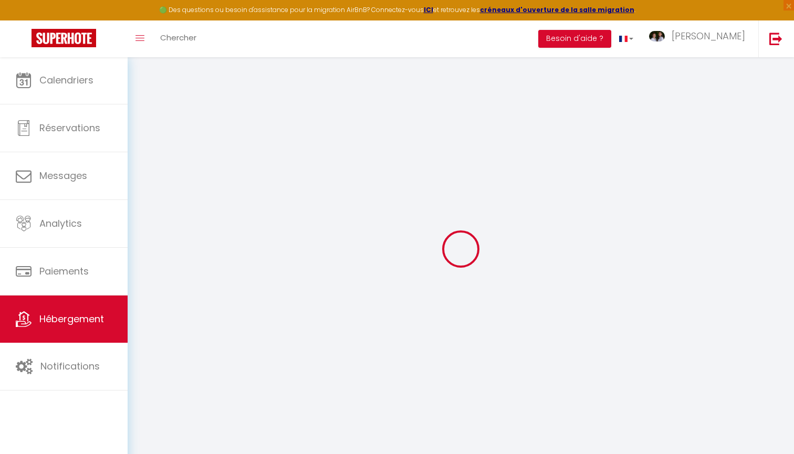
select select
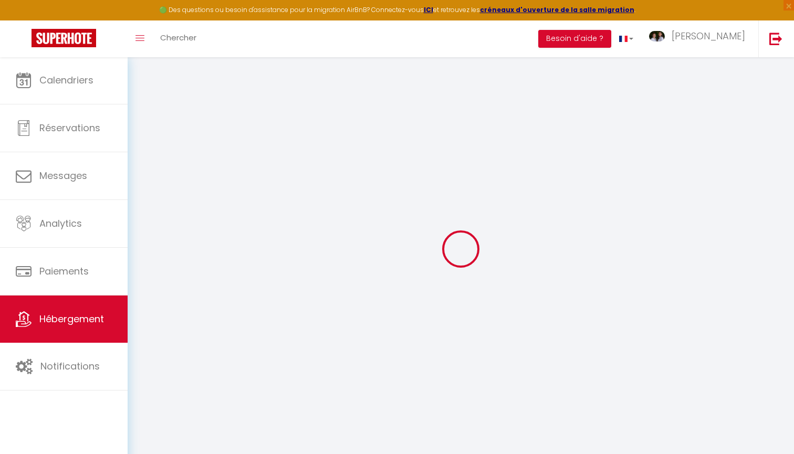
select select
checkbox input "false"
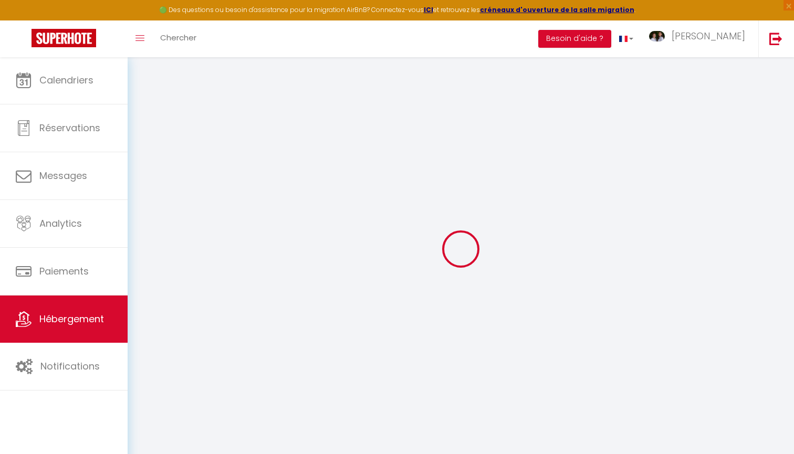
checkbox input "false"
select select
type input "Chalet Le Falgoux - vue panoramique"
type input "[PERSON_NAME]"
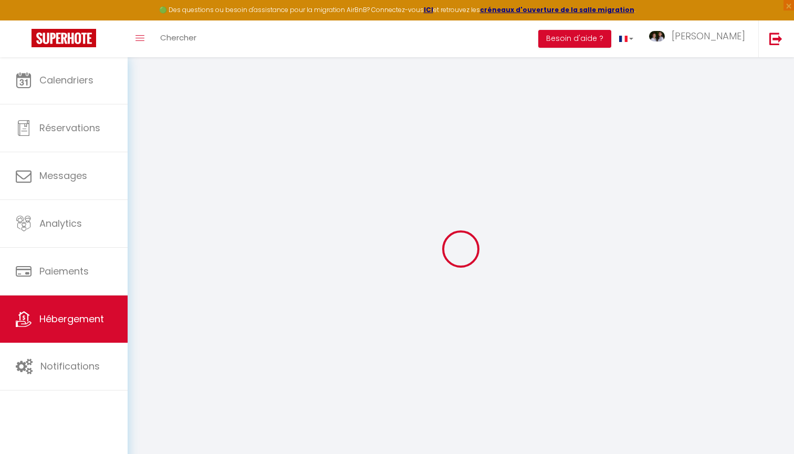
type input "FALGOUX"
type input "[STREET_ADDRESS]"
type input "63130"
type input "ROYAT"
select select "houses"
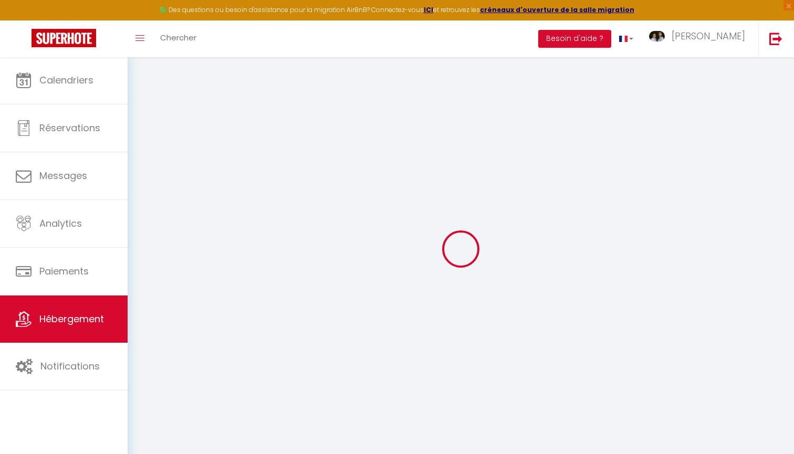
select select "10"
select select "4"
select select "3"
type input "160"
type input "0"
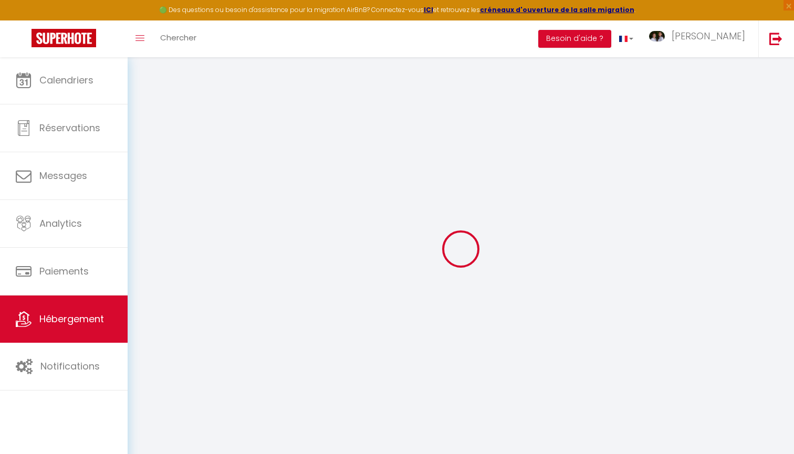
type input "0"
type input "1000"
select select
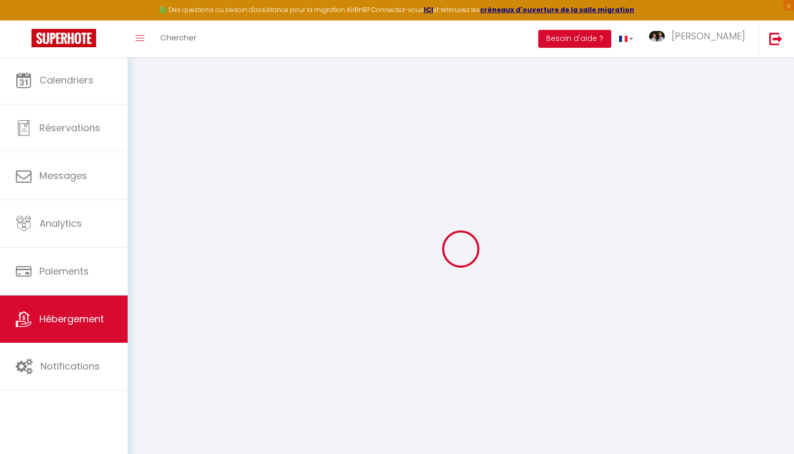
select select
type input "[STREET_ADDRESS][PERSON_NAME]"
type input "63610"
type input "Besse-et-Saint-Anastaise"
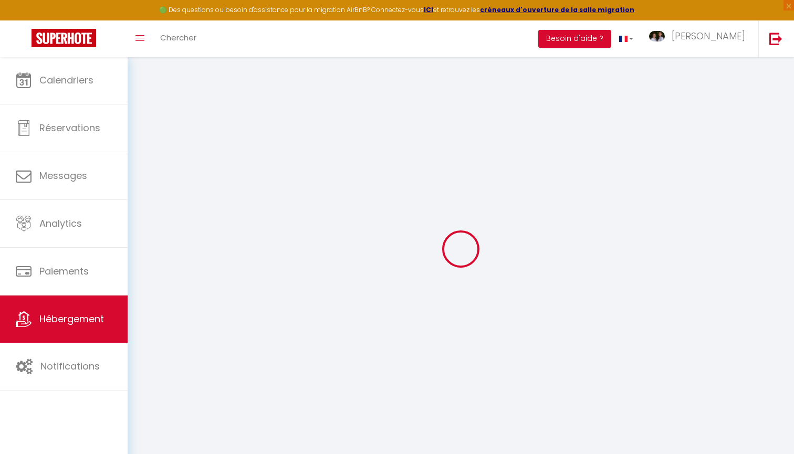
type input "[EMAIL_ADDRESS][DOMAIN_NAME]"
select select
checkbox input "true"
checkbox input "false"
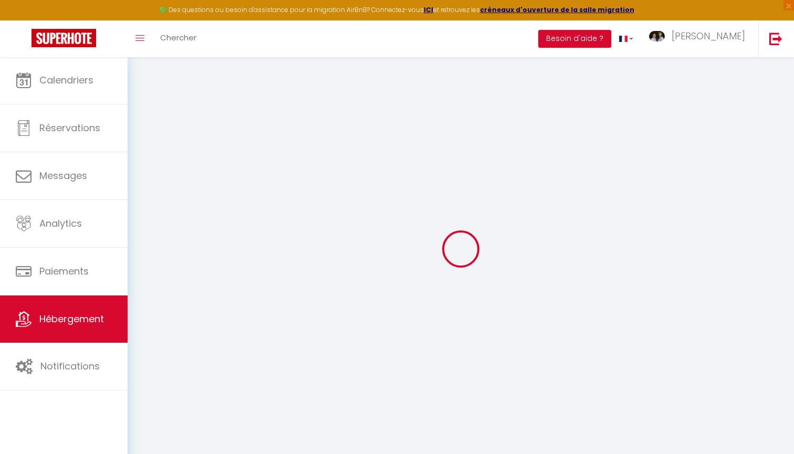
checkbox input "false"
radio input "true"
type input "0"
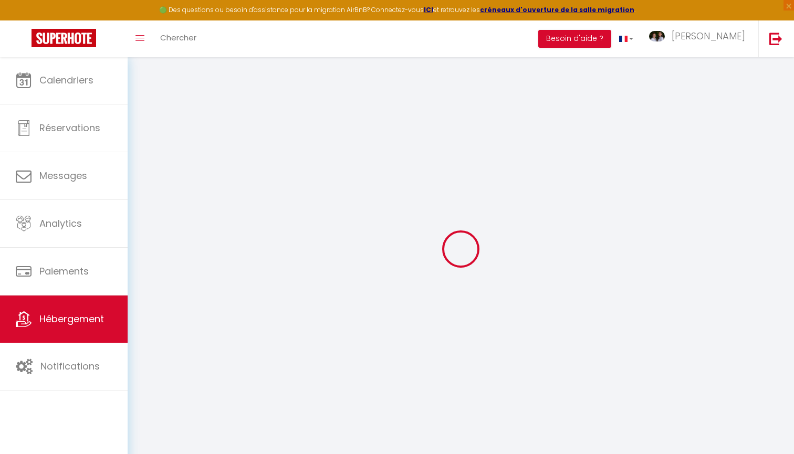
select select
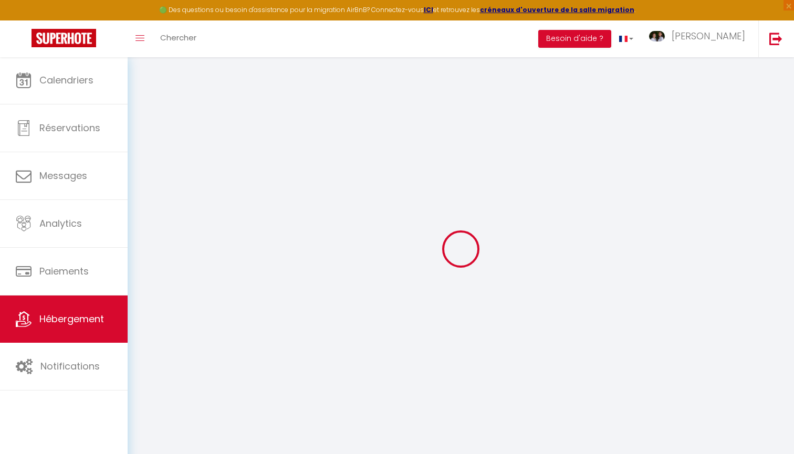
select select
checkbox input "true"
checkbox input "false"
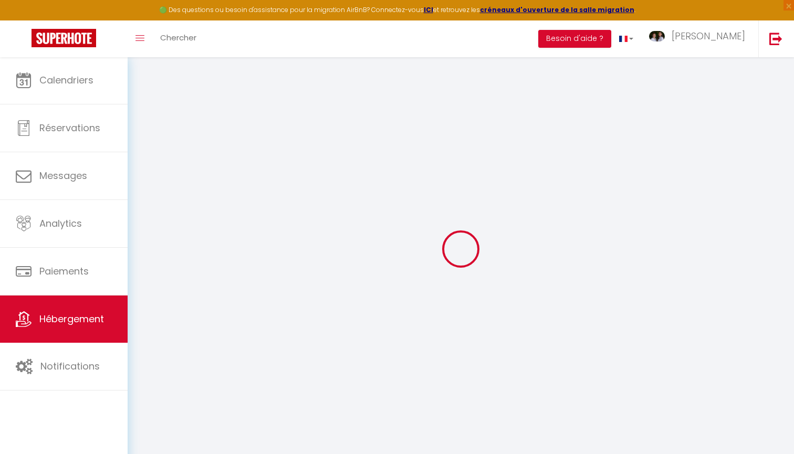
select select
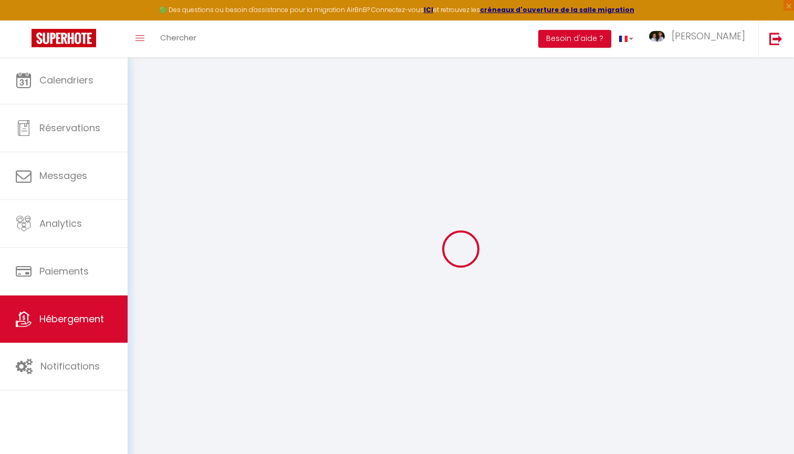
select select
checkbox input "true"
checkbox input "false"
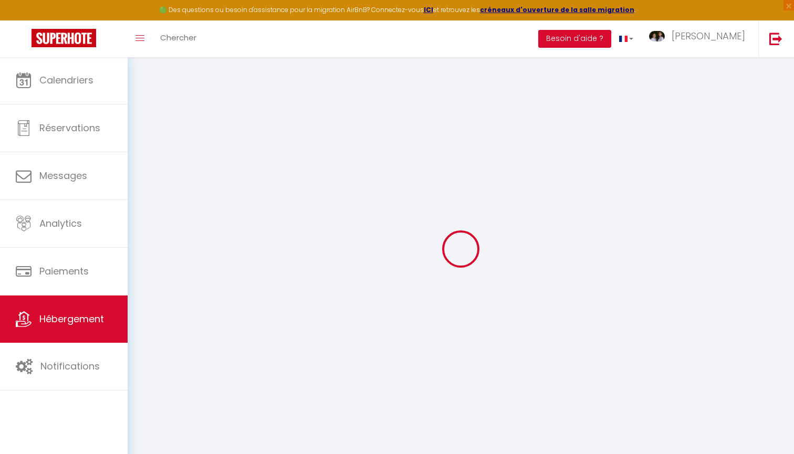
select select
checkbox input "true"
checkbox input "false"
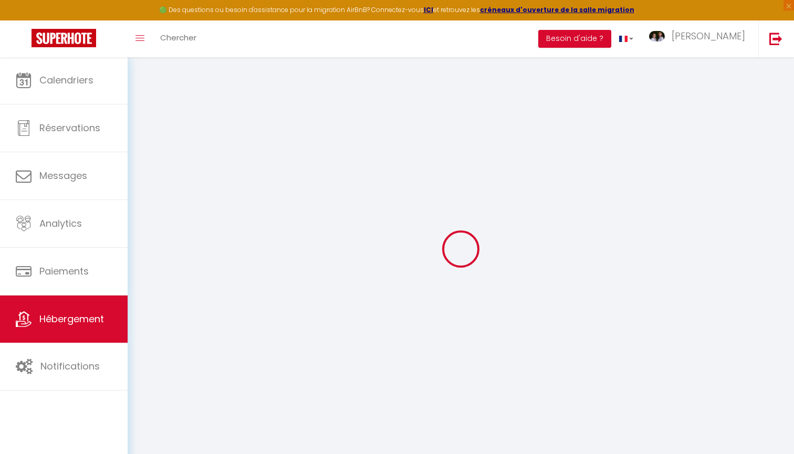
select select "+ 18 %"
select select
select select "365"
select select "well_reviewed_guests"
select select "EUR"
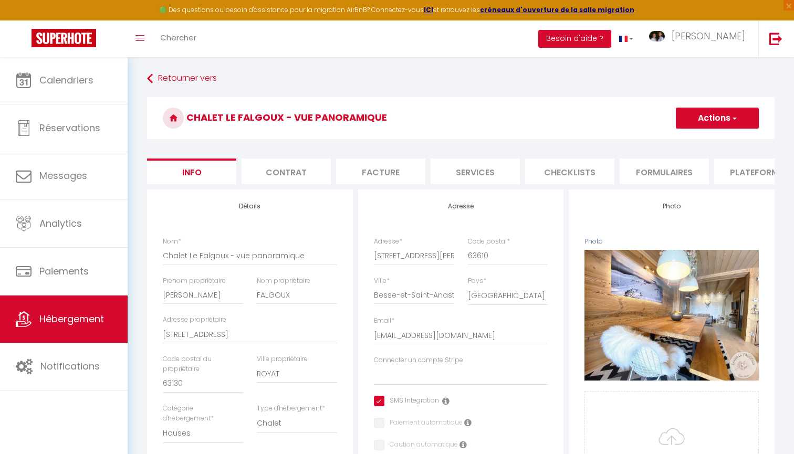
select select
checkbox input "true"
checkbox input "false"
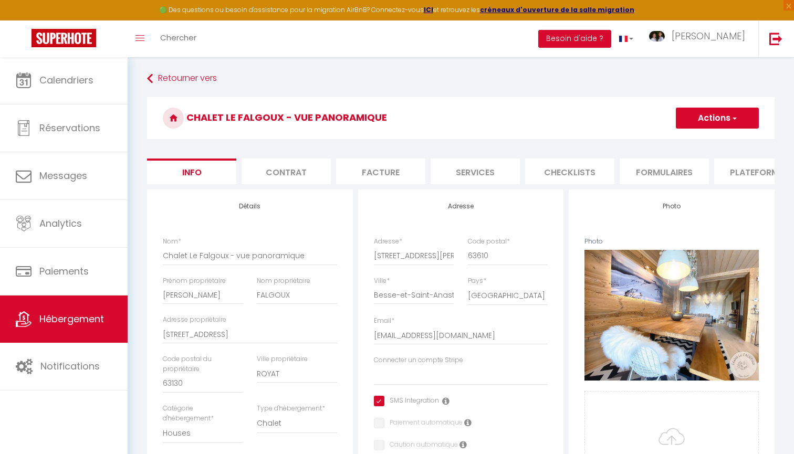
click at [736, 168] on li "Plateformes" at bounding box center [758, 172] width 89 height 26
select select
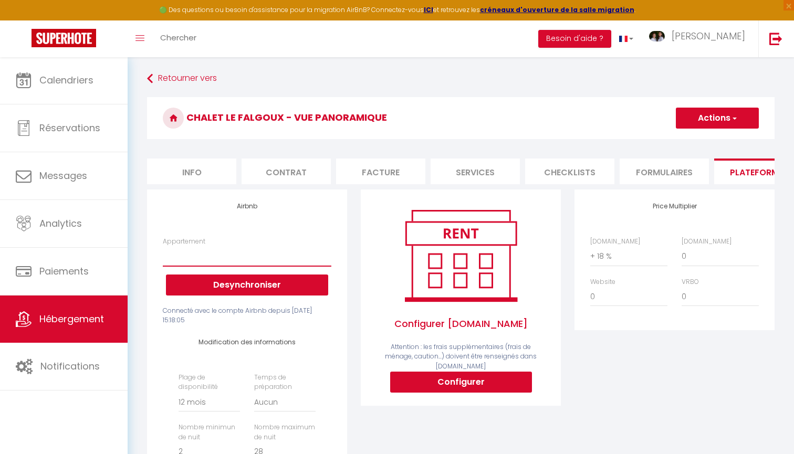
click at [101, 331] on link "Hébergement" at bounding box center [64, 319] width 128 height 47
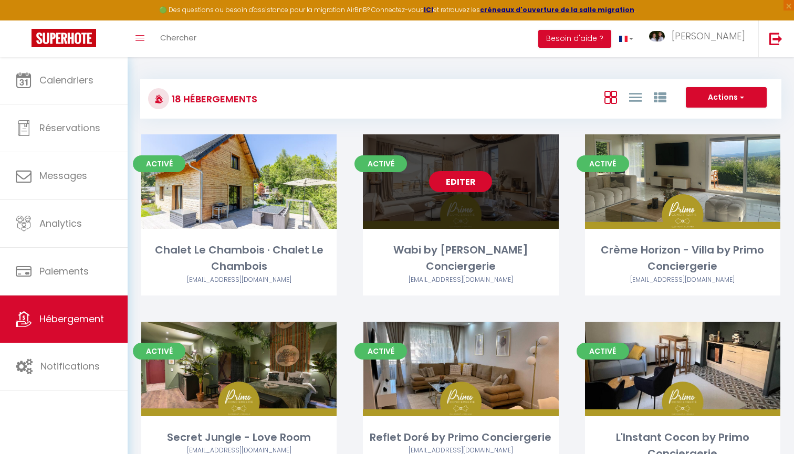
click at [468, 184] on link "Editer" at bounding box center [460, 181] width 63 height 21
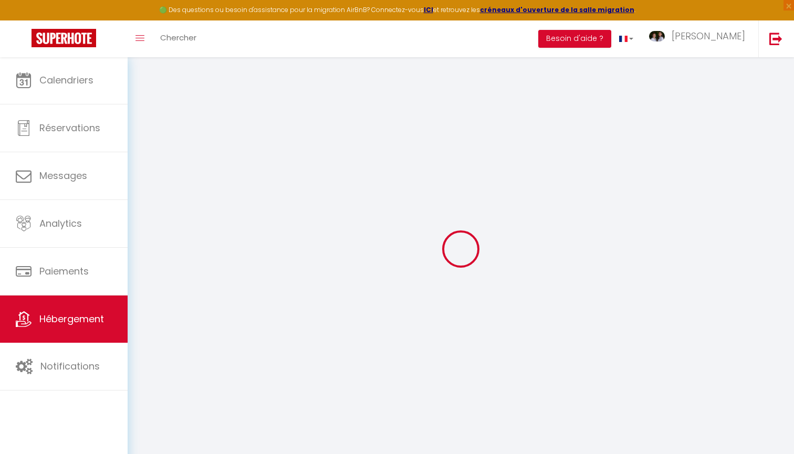
select select "+ 22 %"
select select "+ 20 %"
checkbox input "true"
checkbox input "false"
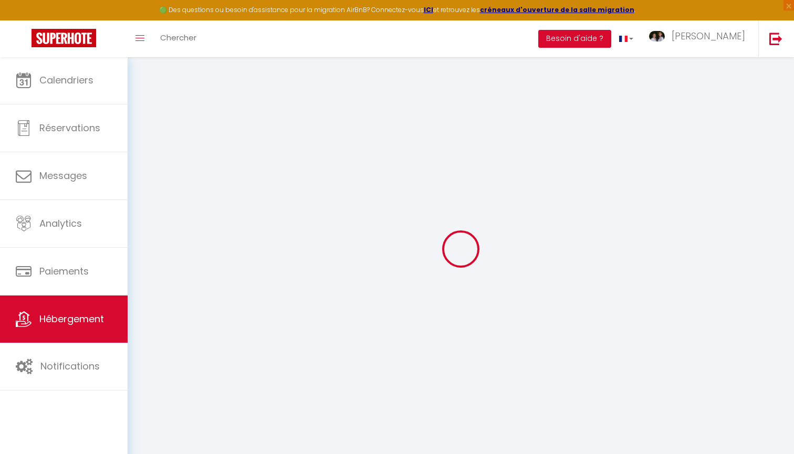
checkbox input "false"
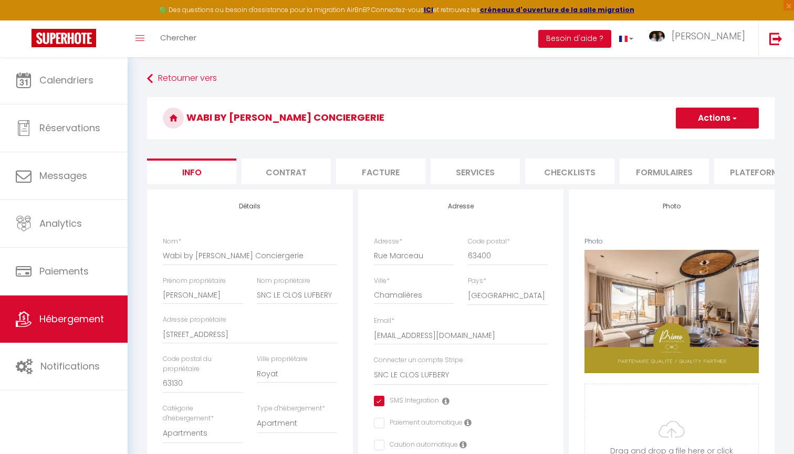
click at [734, 165] on li "Plateformes" at bounding box center [758, 172] width 89 height 26
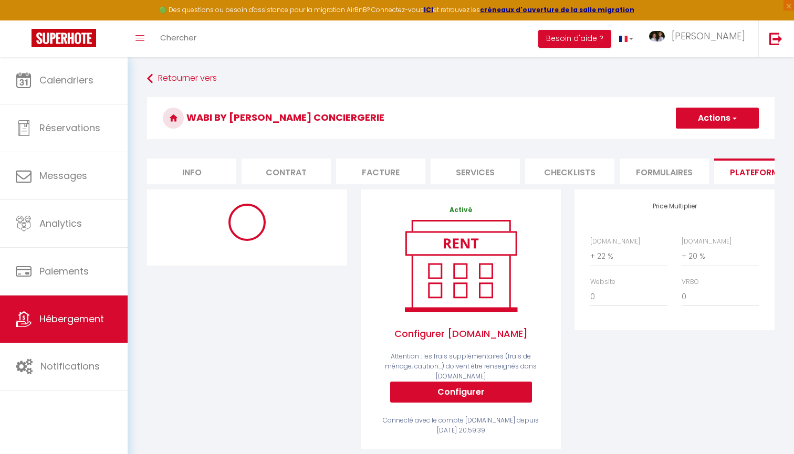
select select "365"
select select "well_reviewed_guests"
select select "EUR"
select select "5080"
select select "14321-1111362551285065947"
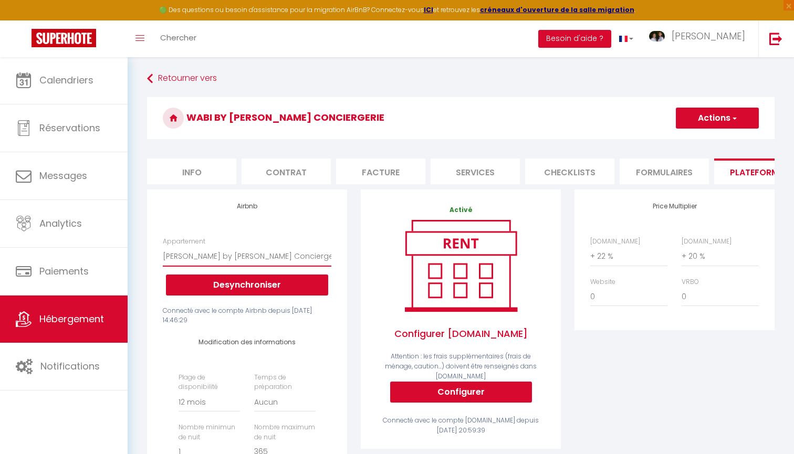
click at [99, 336] on link "Hébergement" at bounding box center [64, 319] width 128 height 47
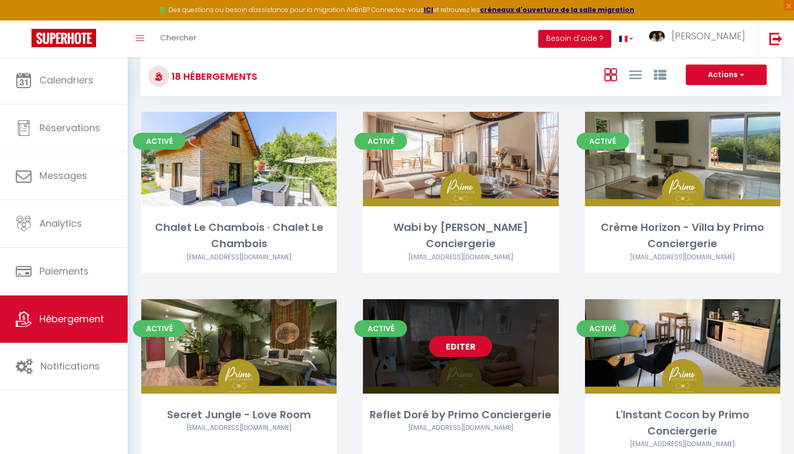
scroll to position [23, 0]
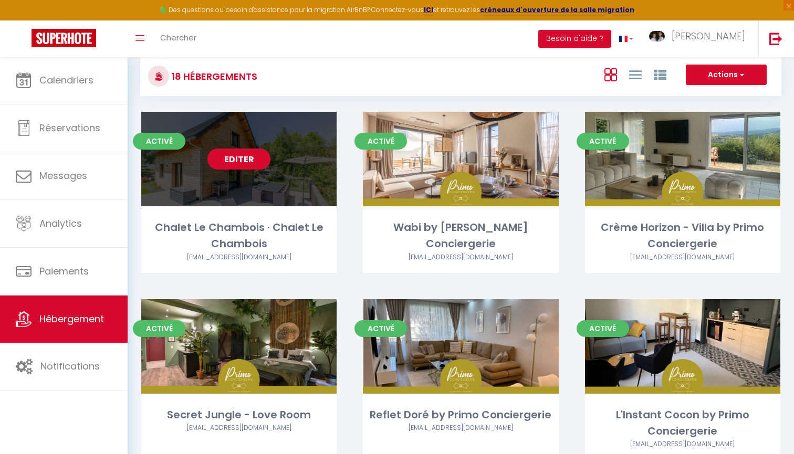
click at [242, 154] on link "Editer" at bounding box center [238, 159] width 63 height 21
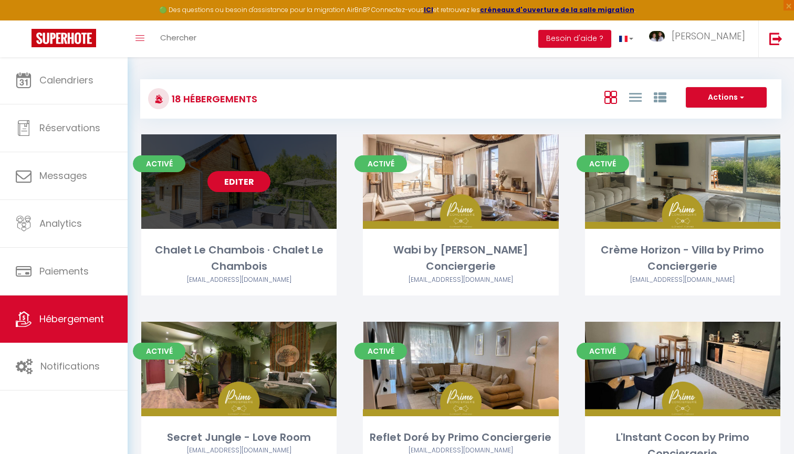
select select "3"
select select "2"
select select "1"
select select
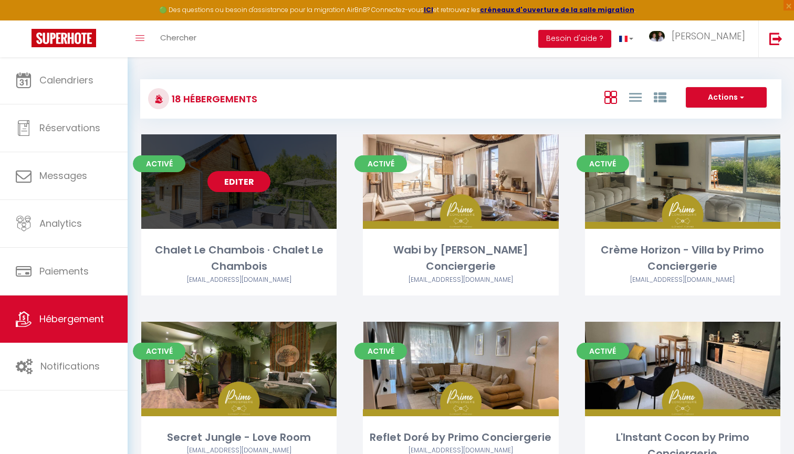
select select "28"
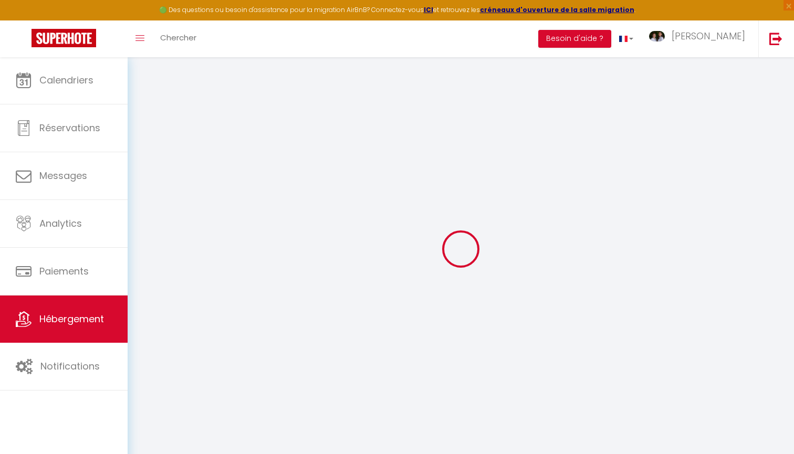
select select
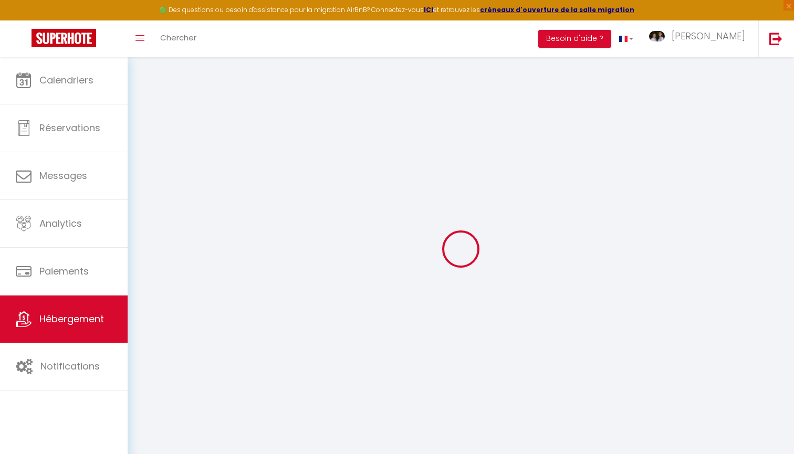
select select
checkbox input "false"
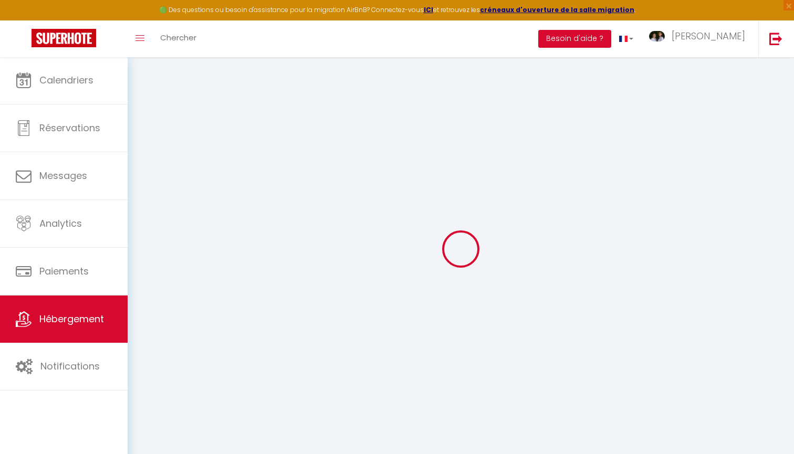
select select
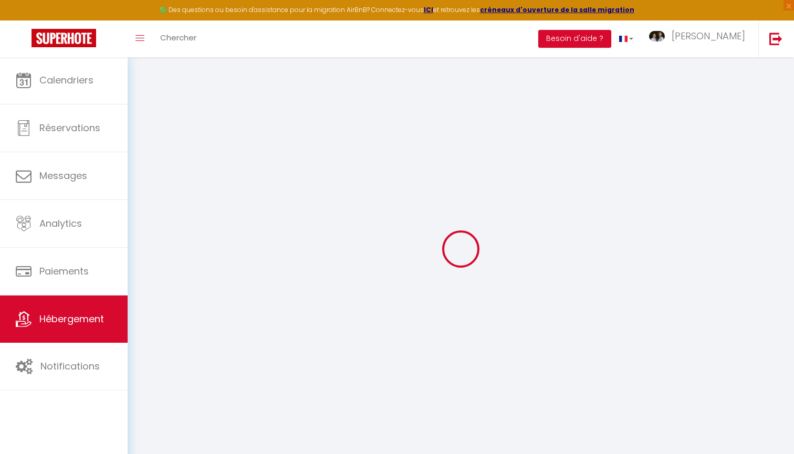
select select
checkbox input "false"
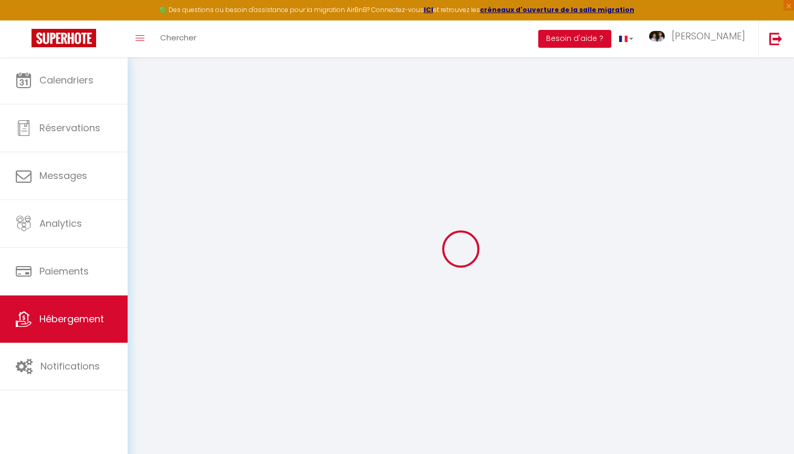
checkbox input "false"
select select
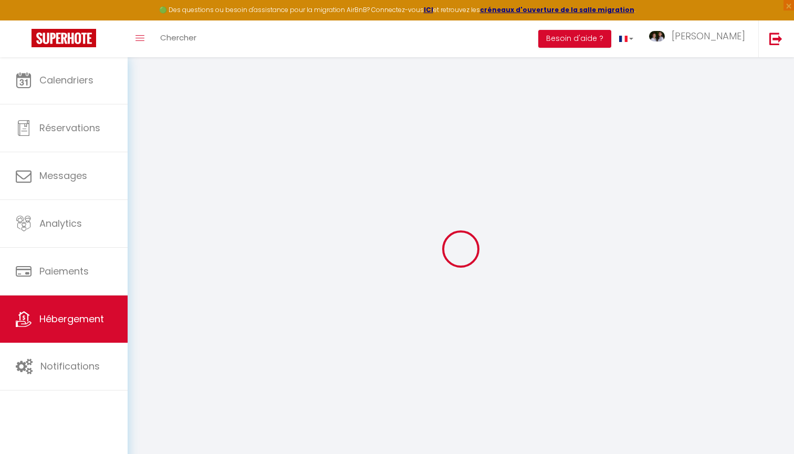
select select
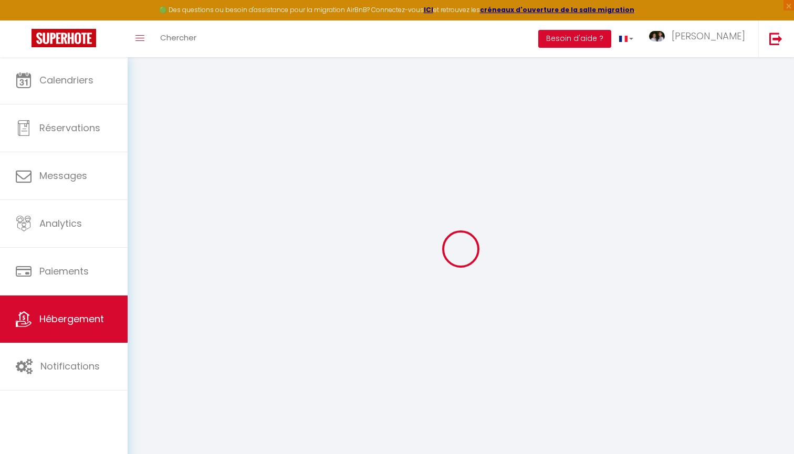
checkbox input "false"
select select
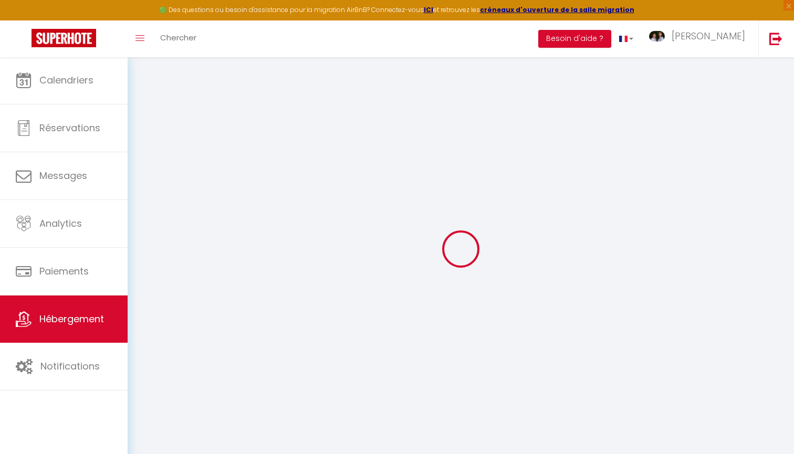
select select
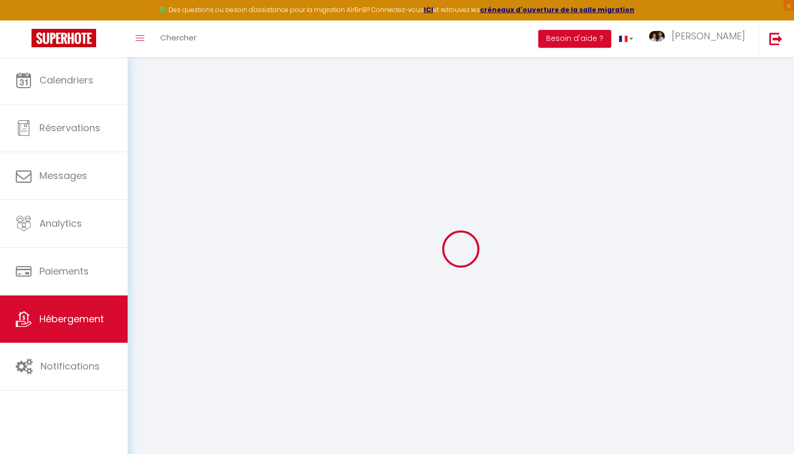
select select
checkbox input "false"
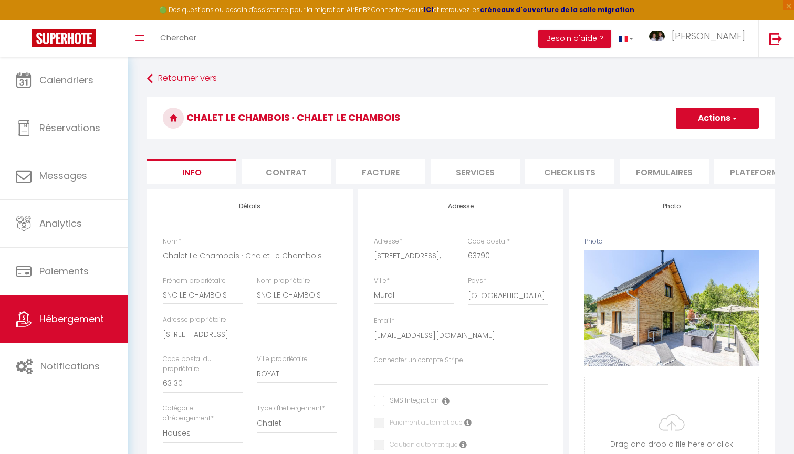
click at [736, 168] on li "Plateformes" at bounding box center [758, 172] width 89 height 26
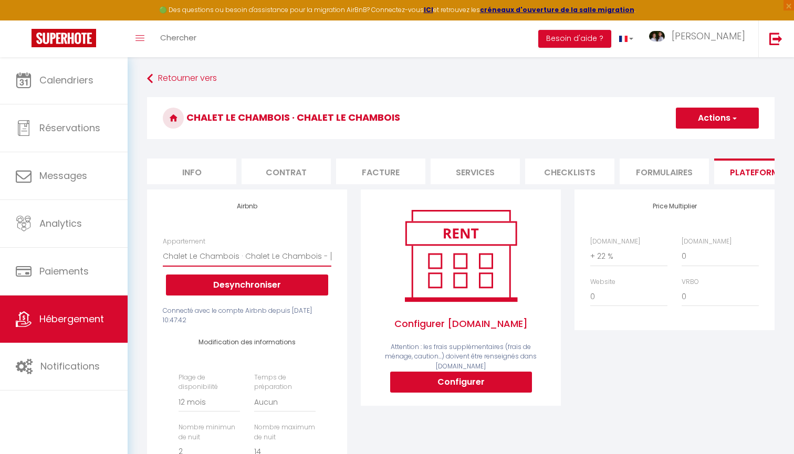
click at [709, 121] on button "Actions" at bounding box center [717, 118] width 83 height 21
click at [694, 142] on link "Enregistrer" at bounding box center [716, 141] width 83 height 14
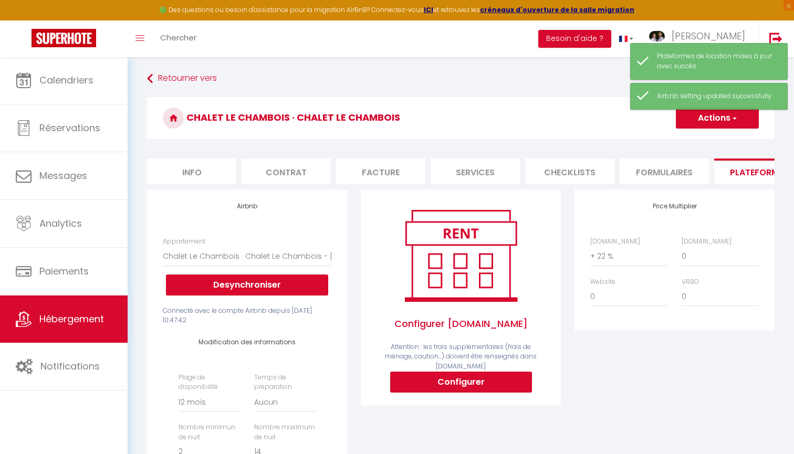
click at [82, 341] on link "Hébergement" at bounding box center [64, 319] width 128 height 47
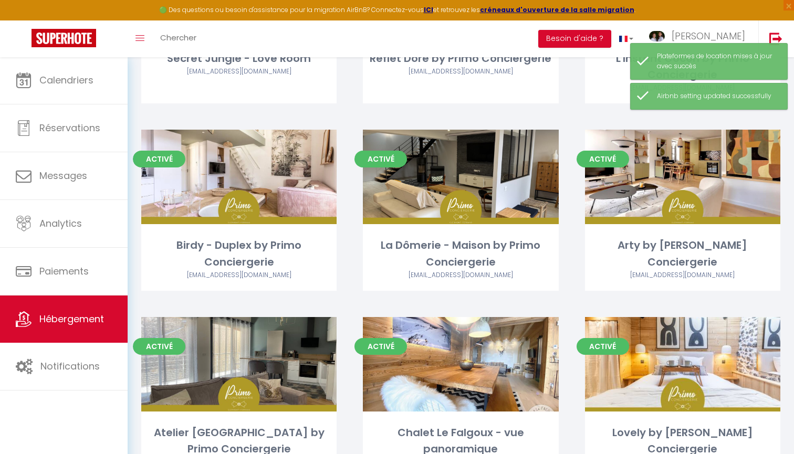
scroll to position [448, 0]
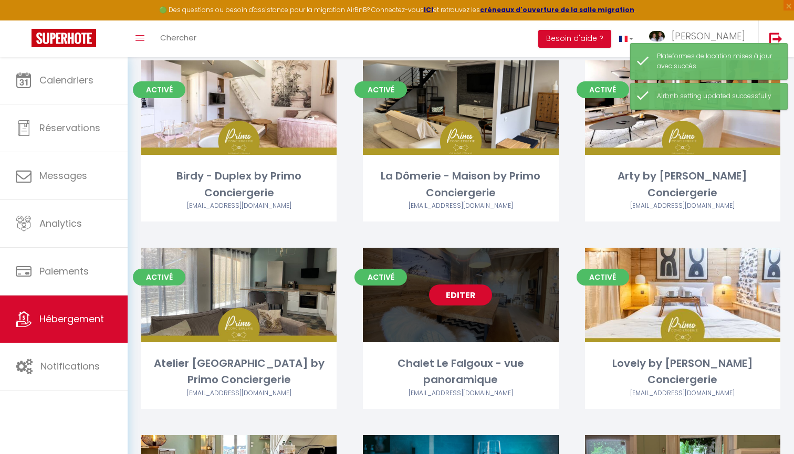
click at [475, 288] on link "Editer" at bounding box center [460, 295] width 63 height 21
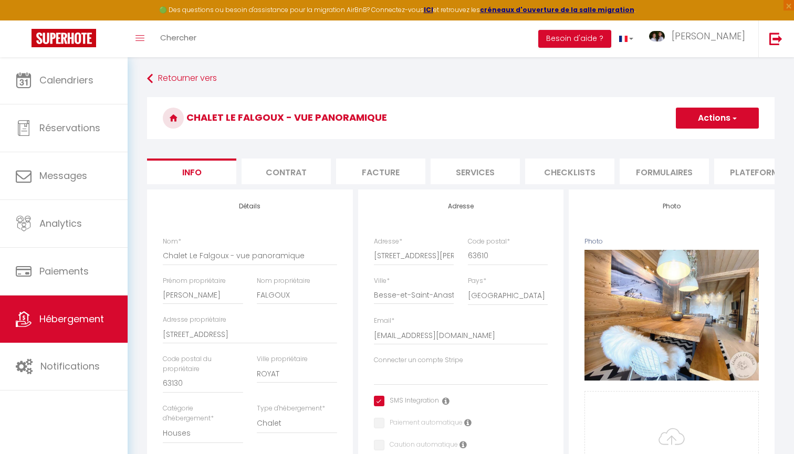
click at [755, 173] on li "Plateformes" at bounding box center [758, 172] width 89 height 26
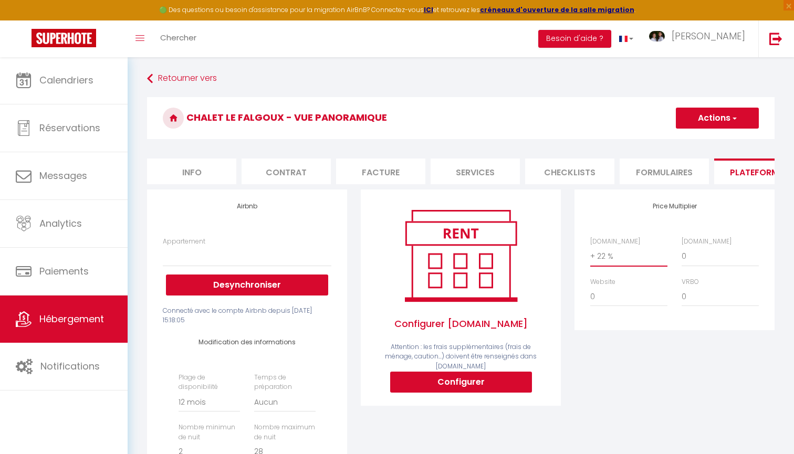
click at [723, 118] on button "Actions" at bounding box center [717, 118] width 83 height 21
click at [708, 140] on link "Enregistrer" at bounding box center [716, 141] width 83 height 14
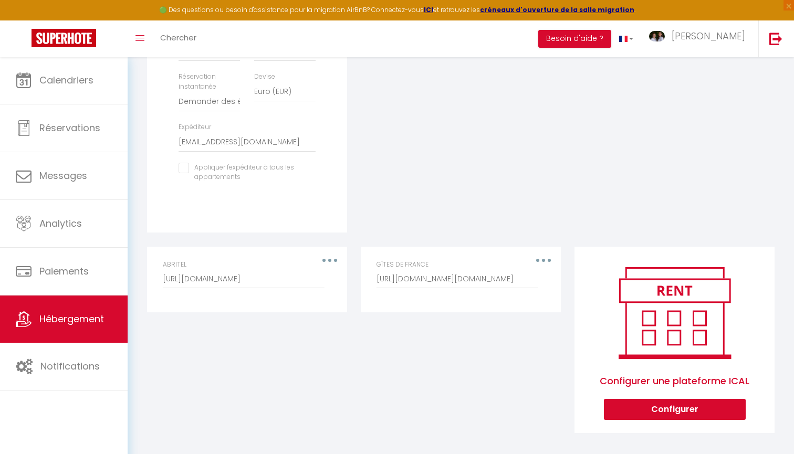
scroll to position [400, 0]
click at [96, 316] on span "Hébergement" at bounding box center [71, 318] width 65 height 13
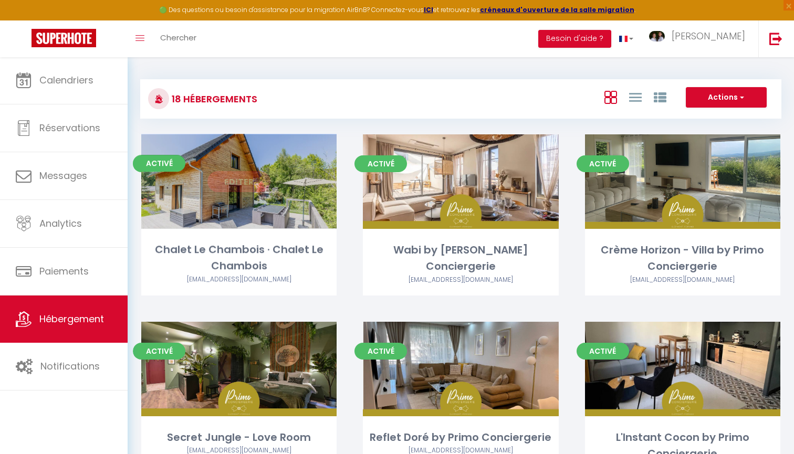
click at [239, 182] on link "Editer" at bounding box center [238, 181] width 63 height 21
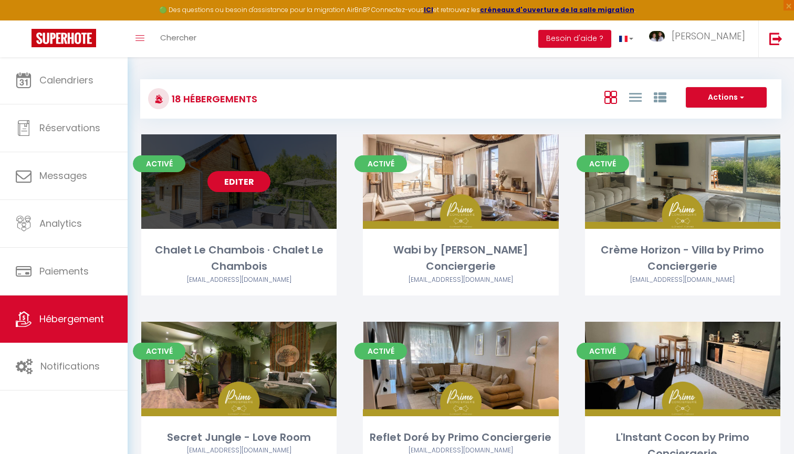
click at [239, 182] on link "Editer" at bounding box center [238, 181] width 63 height 21
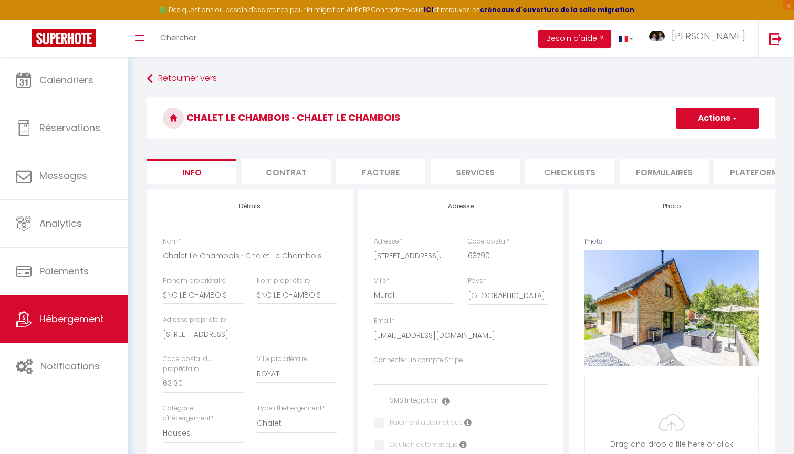
click at [758, 179] on li "Plateformes" at bounding box center [758, 172] width 89 height 26
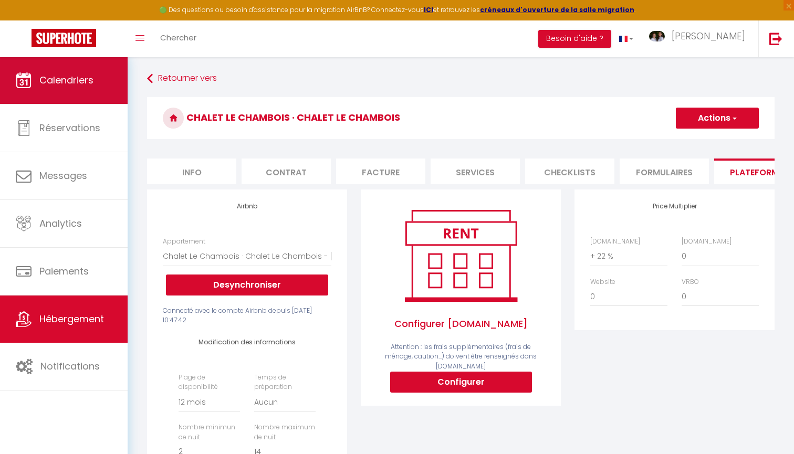
click at [88, 87] on span "Calendriers" at bounding box center [66, 80] width 54 height 13
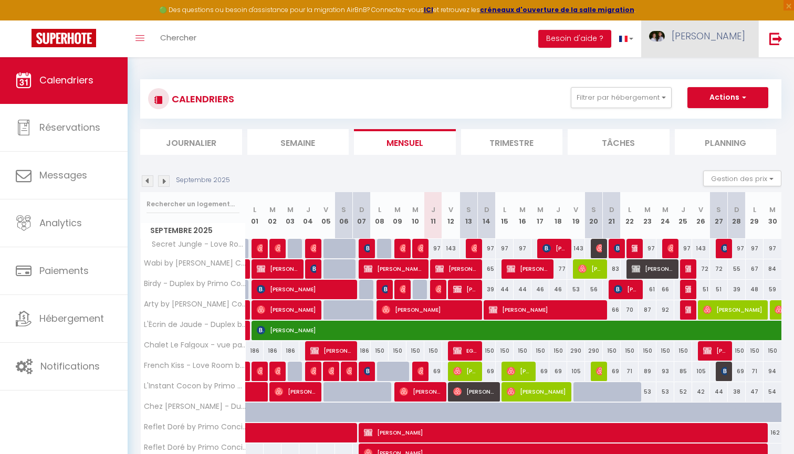
click at [707, 32] on link "[PERSON_NAME]" at bounding box center [699, 38] width 117 height 37
click at [728, 71] on link "Paramètres" at bounding box center [716, 73] width 78 height 18
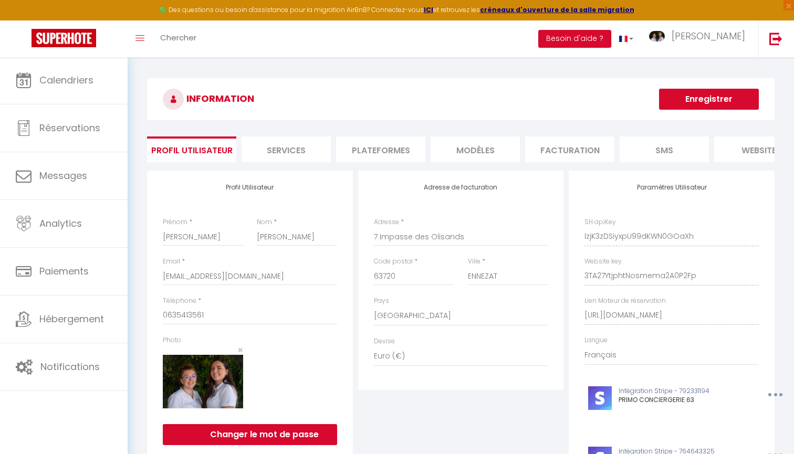
click at [373, 153] on li "Plateformes" at bounding box center [380, 150] width 89 height 26
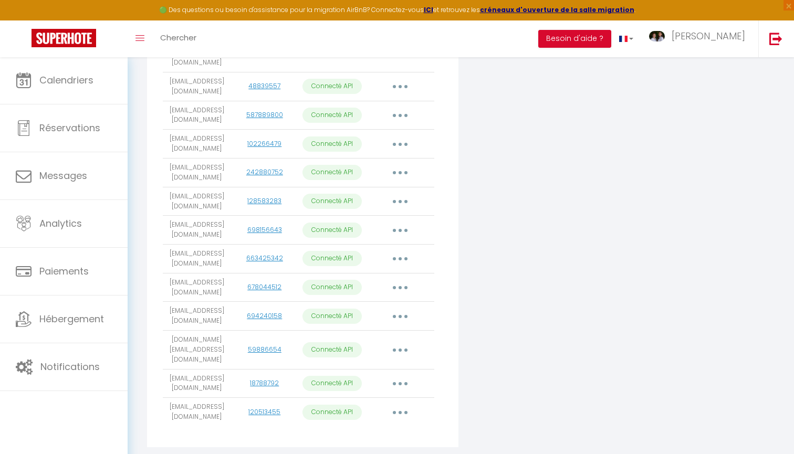
scroll to position [340, 0]
click at [399, 403] on button "button" at bounding box center [399, 411] width 29 height 17
click at [389, 427] on link "Importer les appartements" at bounding box center [354, 436] width 116 height 18
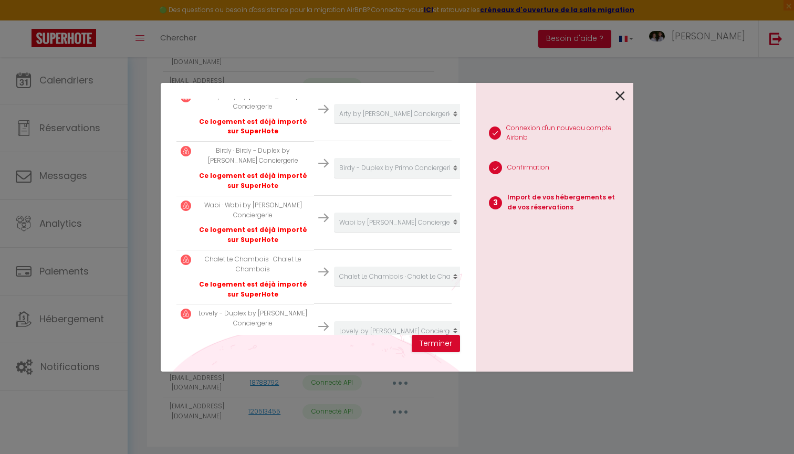
scroll to position [280, 0]
click at [450, 346] on button "Terminer" at bounding box center [436, 344] width 48 height 18
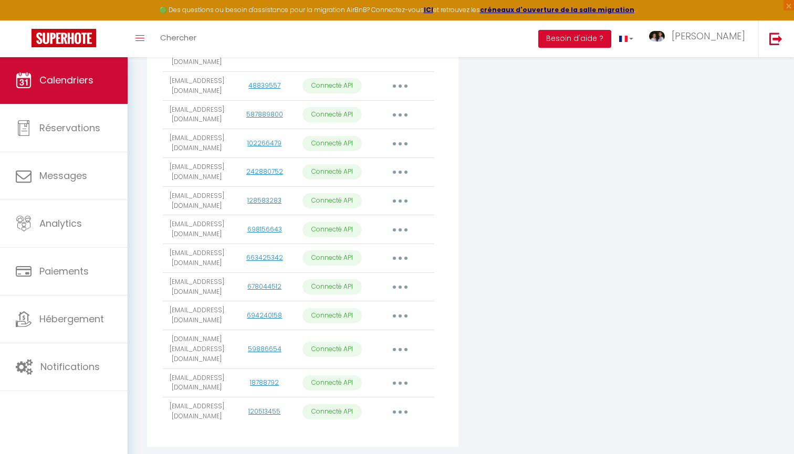
click at [54, 86] on span "Calendriers" at bounding box center [66, 80] width 54 height 13
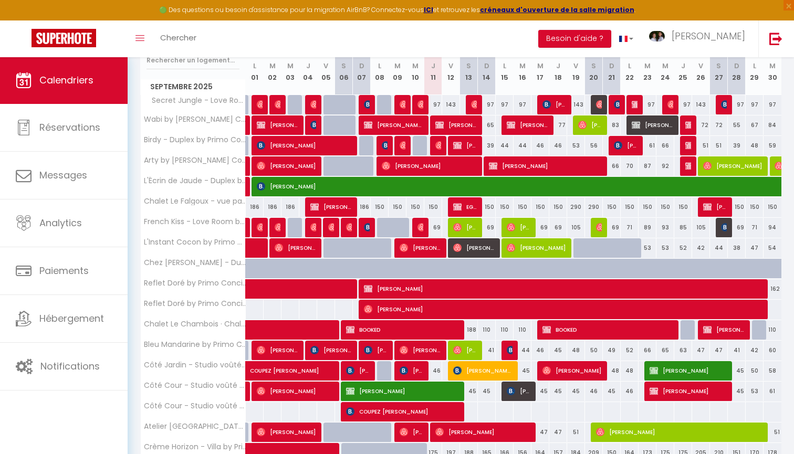
scroll to position [143, 0]
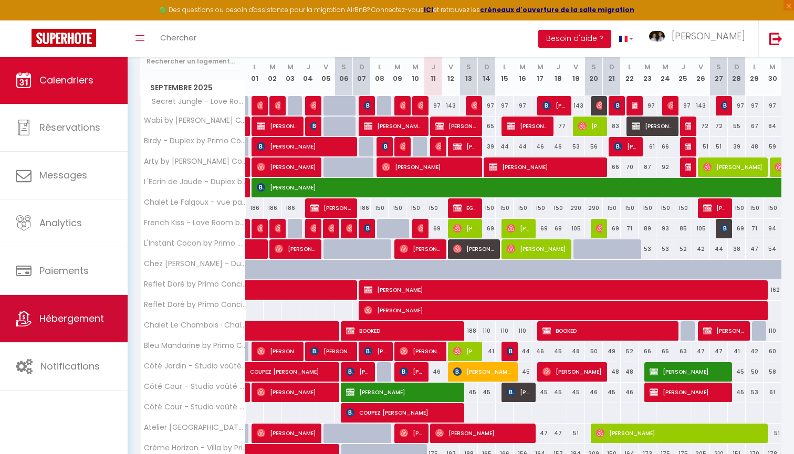
click at [100, 315] on span "Hébergement" at bounding box center [71, 318] width 65 height 13
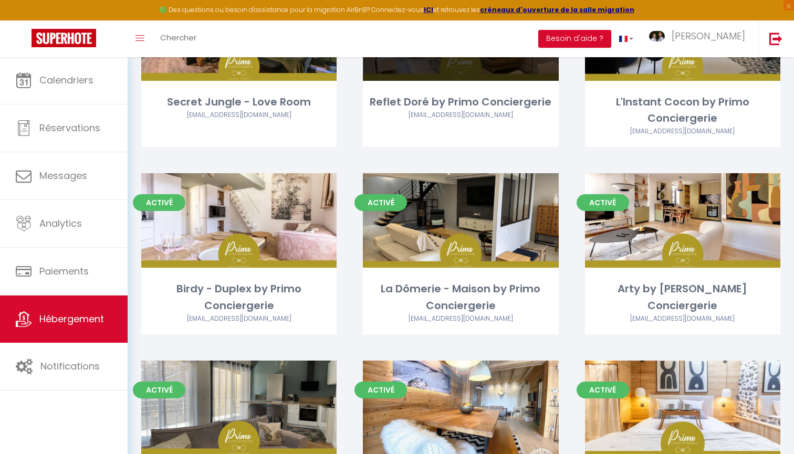
scroll to position [342, 0]
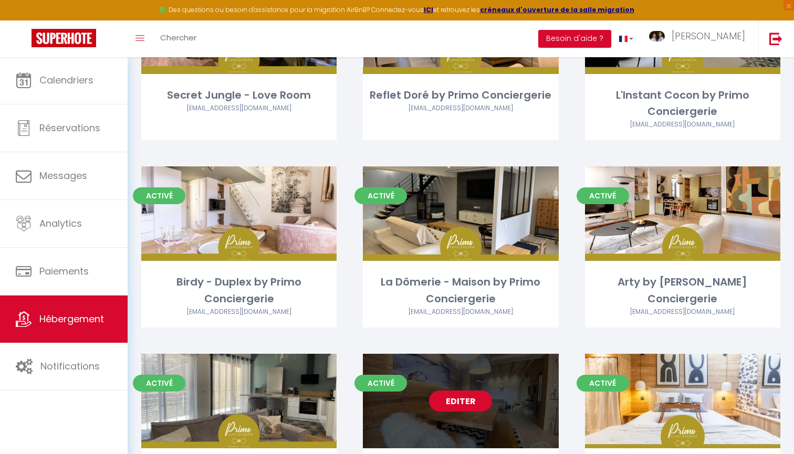
click at [470, 398] on link "Editer" at bounding box center [460, 401] width 63 height 21
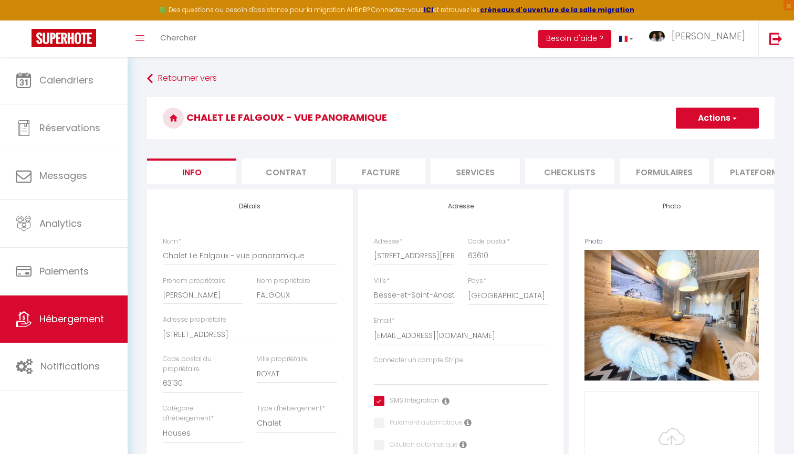
click at [747, 170] on li "Plateformes" at bounding box center [758, 172] width 89 height 26
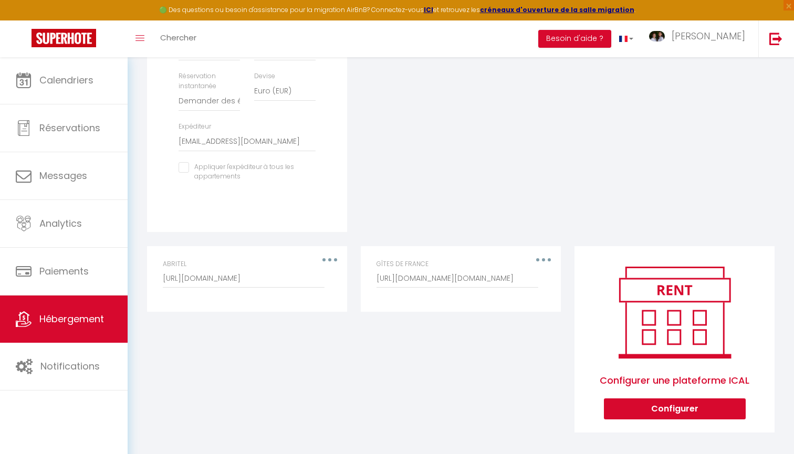
scroll to position [400, 0]
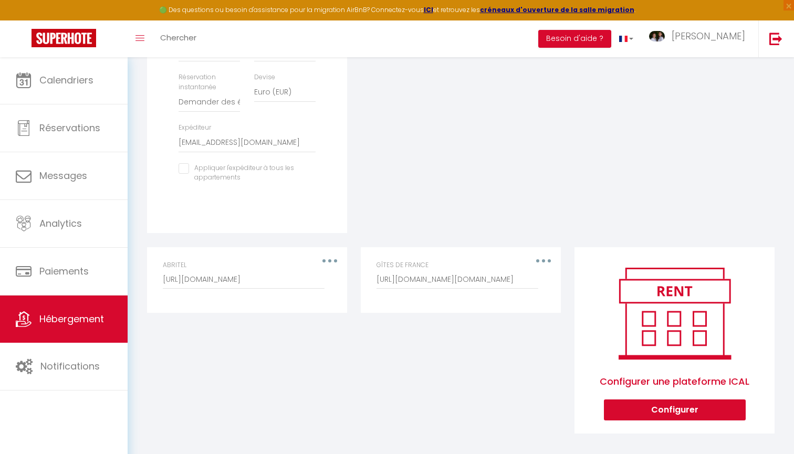
click at [76, 317] on span "Hébergement" at bounding box center [71, 318] width 65 height 13
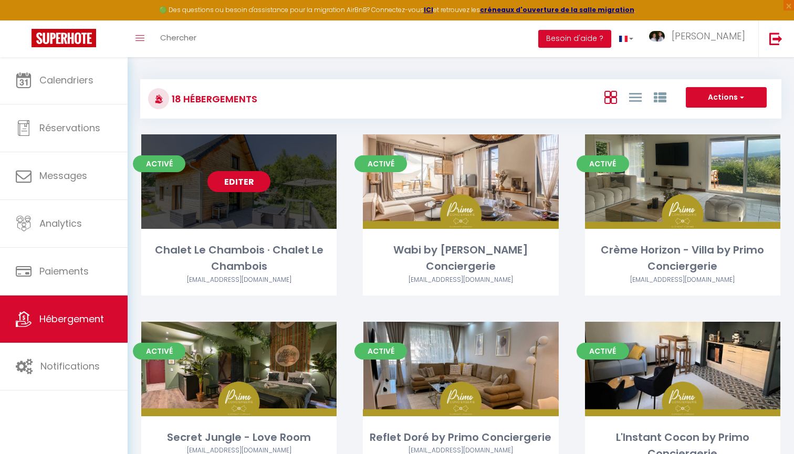
click at [253, 182] on link "Editer" at bounding box center [238, 181] width 63 height 21
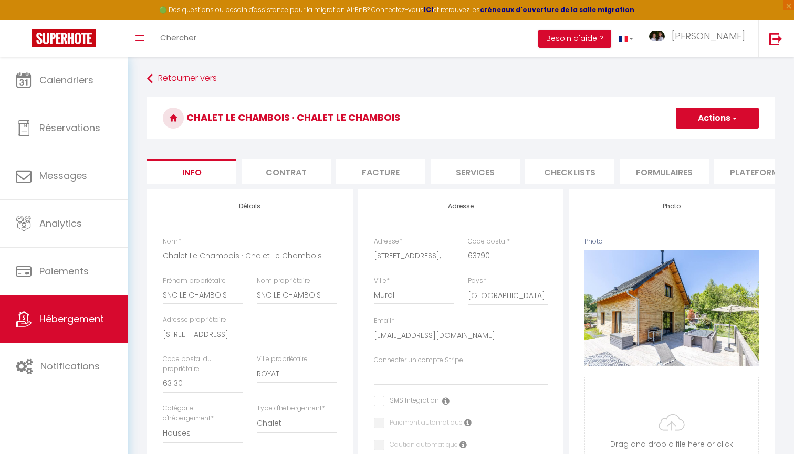
click at [758, 171] on li "Plateformes" at bounding box center [758, 172] width 89 height 26
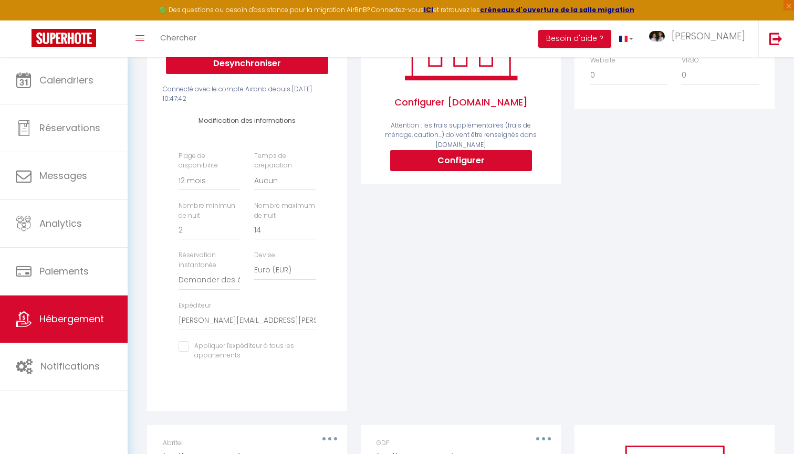
scroll to position [367, 0]
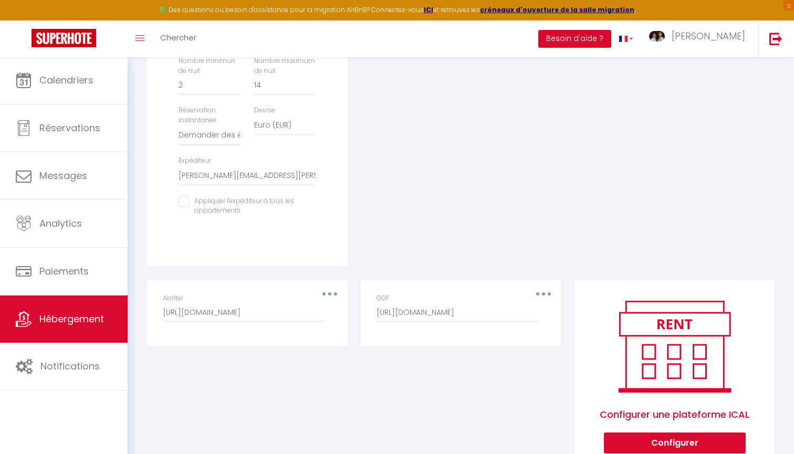
click at [100, 312] on link "Hébergement" at bounding box center [64, 319] width 128 height 47
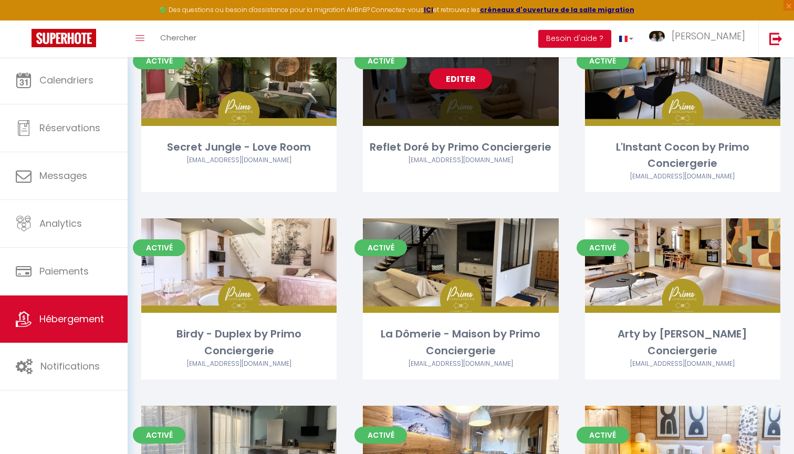
scroll to position [315, 0]
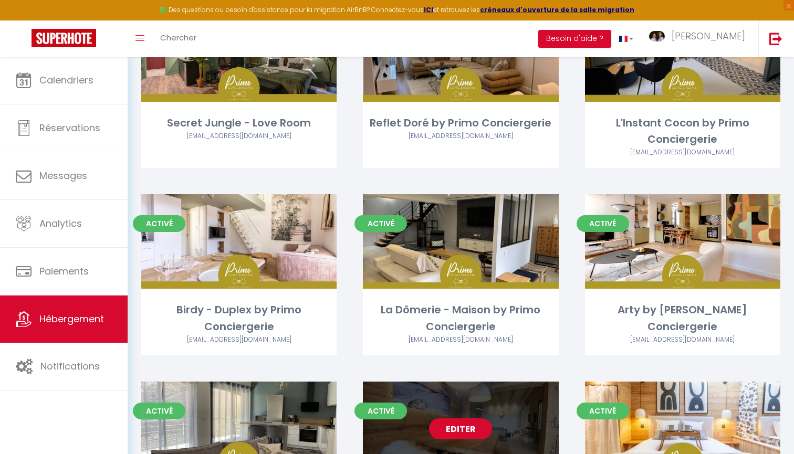
click at [464, 425] on link "Editer" at bounding box center [460, 429] width 63 height 21
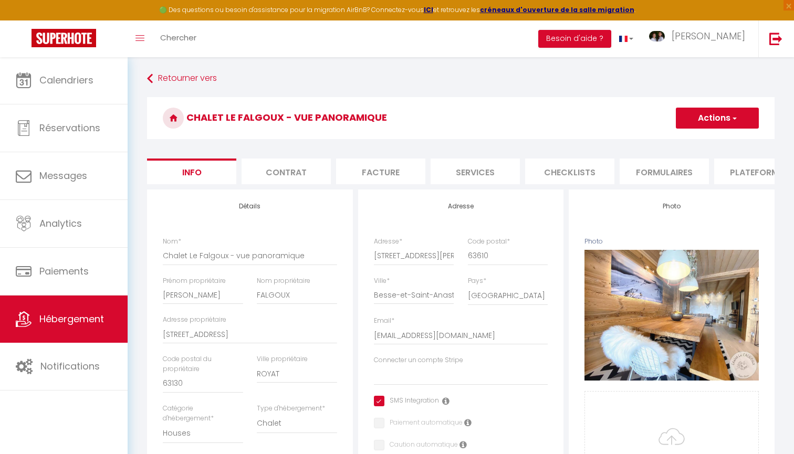
click at [743, 163] on li "Plateformes" at bounding box center [758, 172] width 89 height 26
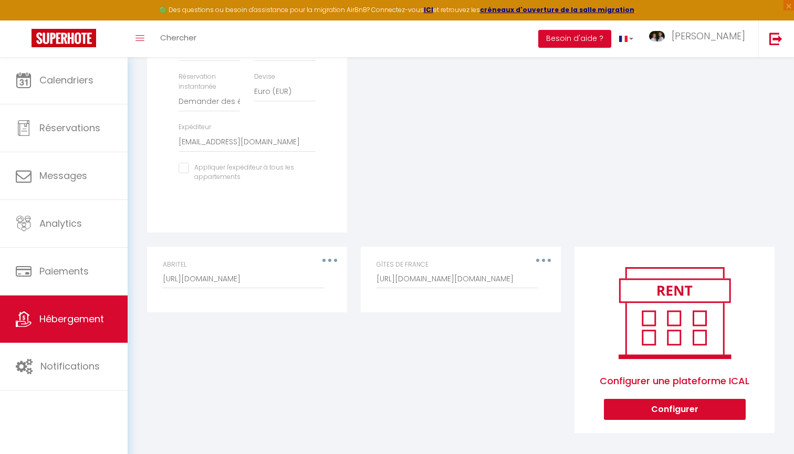
scroll to position [400, 0]
drag, startPoint x: 482, startPoint y: 281, endPoint x: 563, endPoint y: 279, distance: 81.9
click at [566, 279] on div "Editer Supprimer GÎTES DE FRANCE https://reservation.itea.fr/iCal_ac85f76c10132…" at bounding box center [461, 347] width 214 height 201
drag, startPoint x: 529, startPoint y: 275, endPoint x: 564, endPoint y: 276, distance: 35.7
click at [564, 276] on div "Editer Supprimer GÎTES DE FRANCE https://reservation.itea.fr/iCal_ac85f76c10132…" at bounding box center [461, 347] width 214 height 201
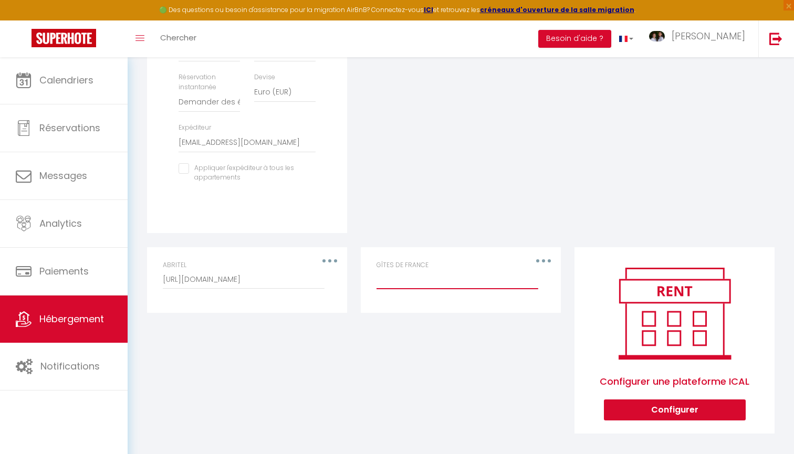
paste input "https://ics.itea.fr/gites63/63G1543/superhote/ical_7c7bca5479b93fa0f3ea7a94f969…"
drag, startPoint x: 496, startPoint y: 279, endPoint x: 379, endPoint y: 278, distance: 117.1
click at [379, 278] on input "https://ics.itea.fr/gites63/63G1543/superhote/ical_7c7bca5479b93fa0f3ea7a94f969…" at bounding box center [458, 279] width 162 height 19
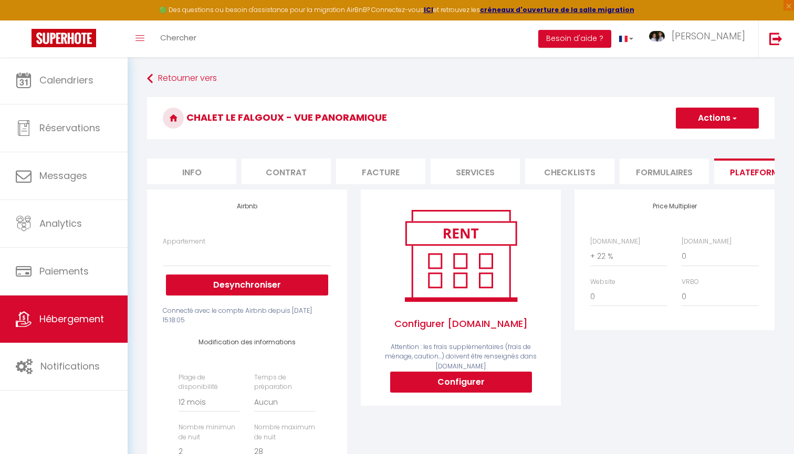
scroll to position [-1, 0]
click at [724, 122] on button "Actions" at bounding box center [717, 118] width 83 height 21
click at [713, 139] on link "Enregistrer" at bounding box center [716, 141] width 83 height 14
click at [698, 122] on button "Actions" at bounding box center [717, 118] width 83 height 21
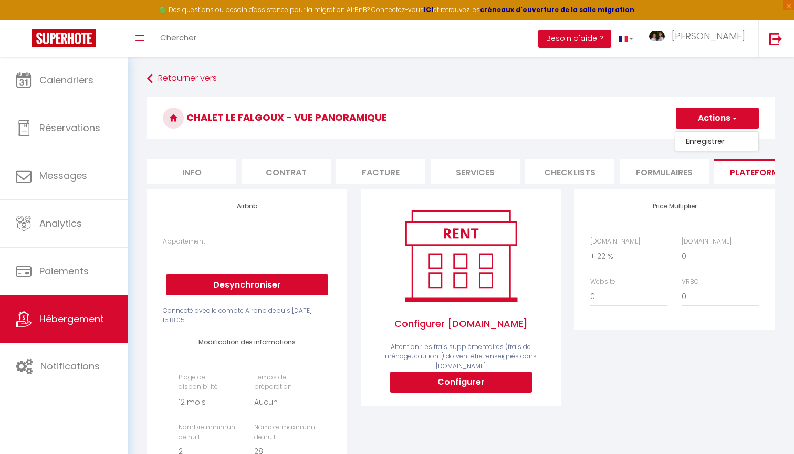
click at [689, 144] on link "Enregistrer" at bounding box center [716, 141] width 83 height 14
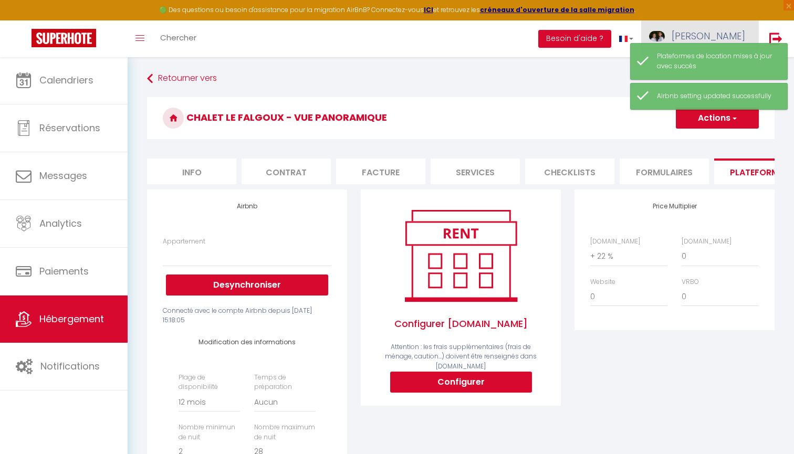
click at [730, 30] on span "[PERSON_NAME]" at bounding box center [709, 35] width 74 height 13
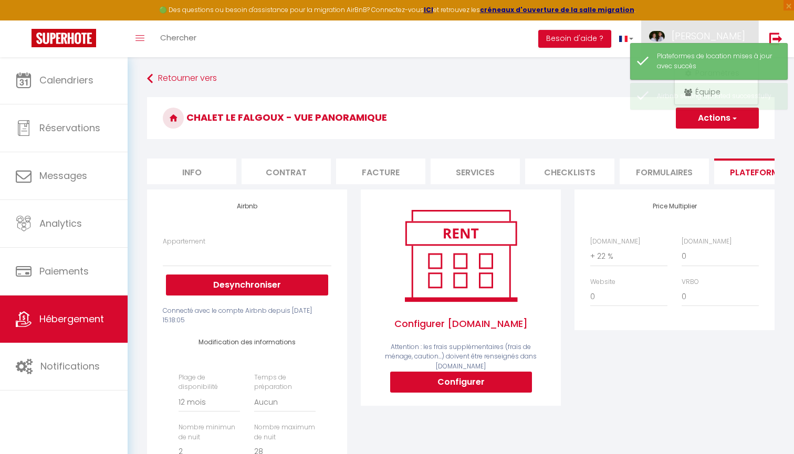
click at [546, 104] on h3 "Chalet Le Falgoux - vue panoramique" at bounding box center [461, 118] width 628 height 42
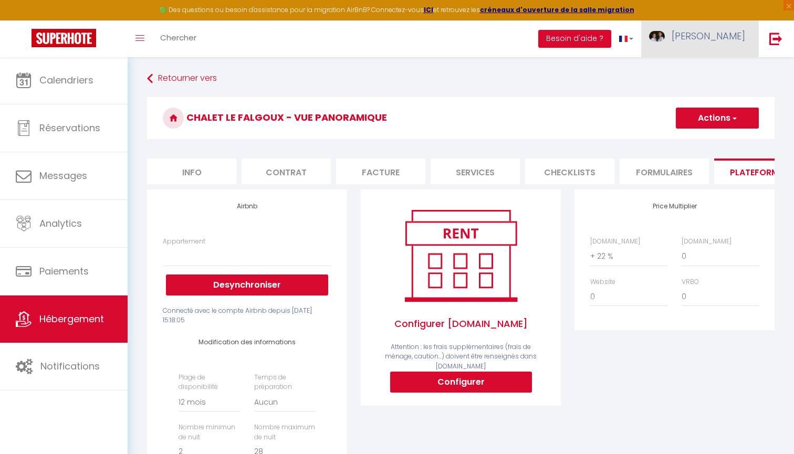
click at [710, 39] on link "[PERSON_NAME]" at bounding box center [699, 38] width 117 height 37
click at [717, 72] on link "Paramètres" at bounding box center [716, 73] width 78 height 18
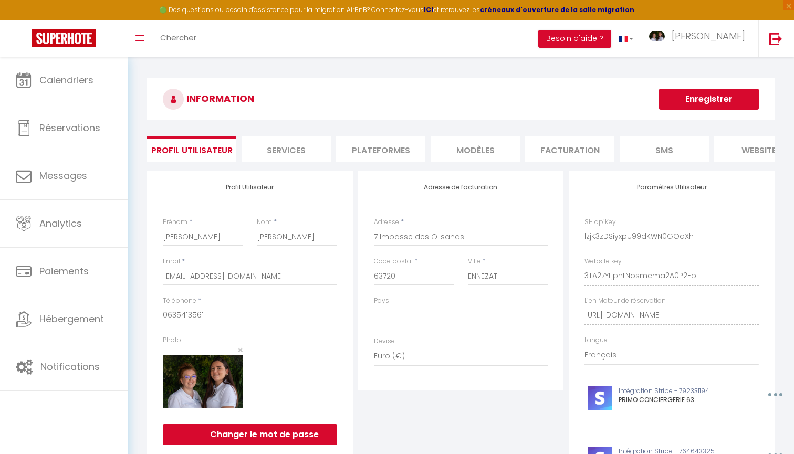
click at [286, 150] on li "Services" at bounding box center [286, 150] width 89 height 26
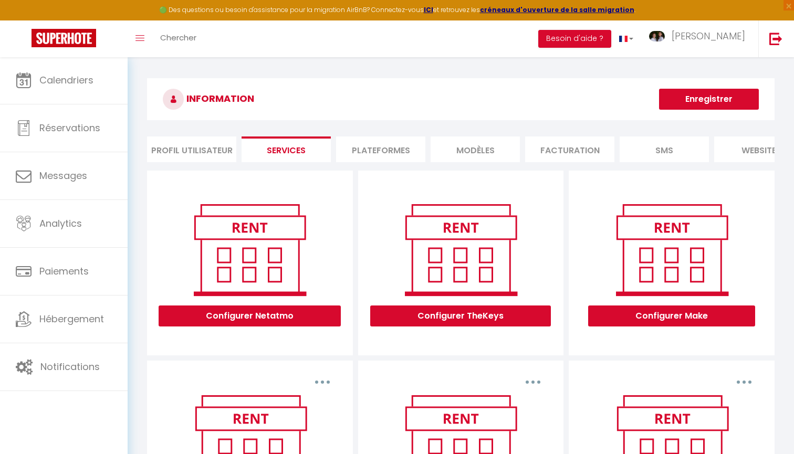
click at [745, 148] on li "website" at bounding box center [758, 150] width 89 height 26
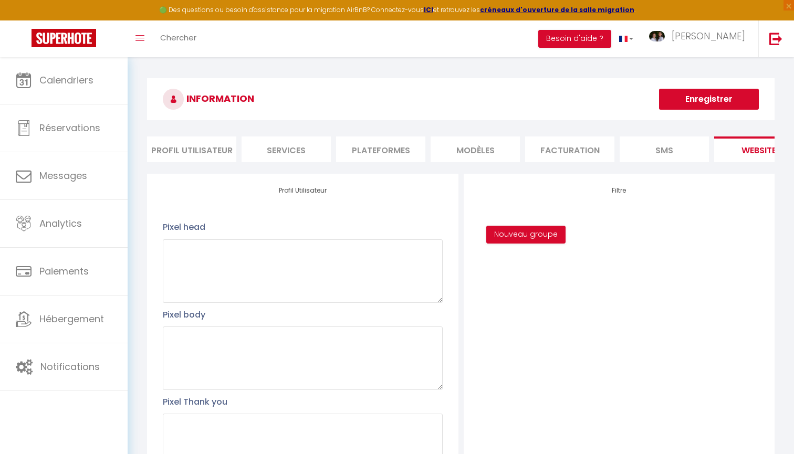
click at [646, 157] on li "SMS" at bounding box center [664, 150] width 89 height 26
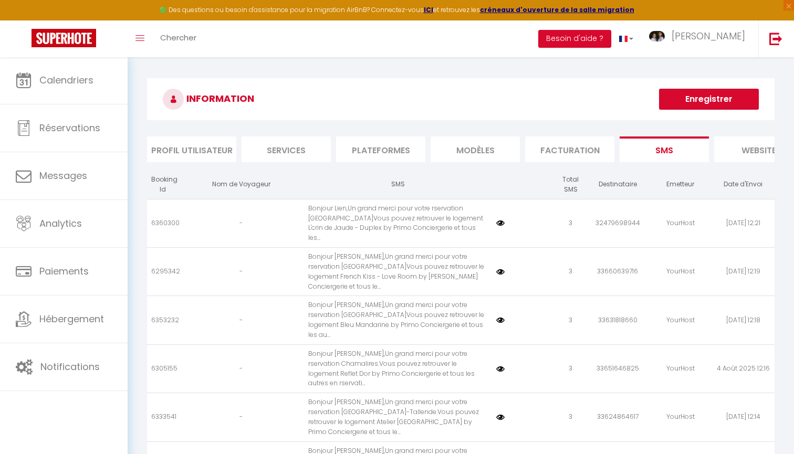
click at [412, 157] on li "Plateformes" at bounding box center [380, 150] width 89 height 26
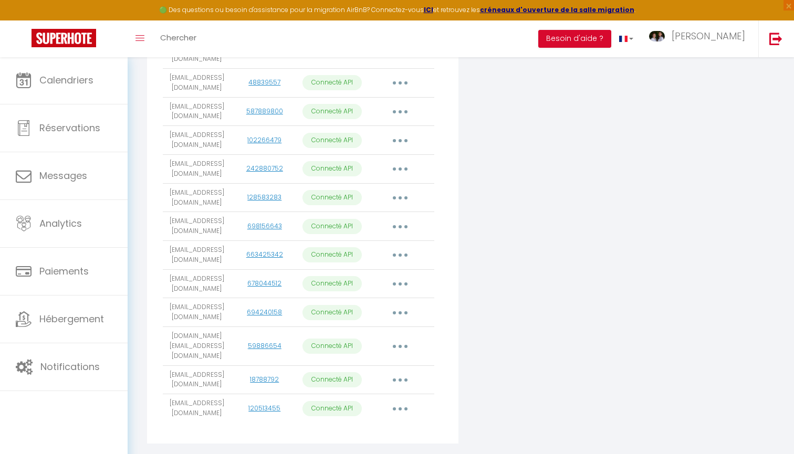
scroll to position [342, 0]
click at [396, 401] on button "button" at bounding box center [399, 409] width 29 height 17
click at [370, 425] on link "Importer les appartements" at bounding box center [354, 434] width 116 height 18
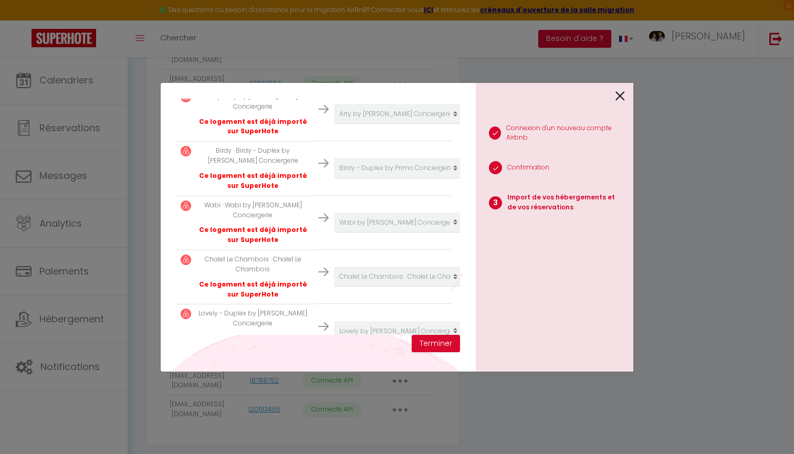
scroll to position [280, 0]
click at [435, 346] on button "Terminer" at bounding box center [436, 344] width 48 height 18
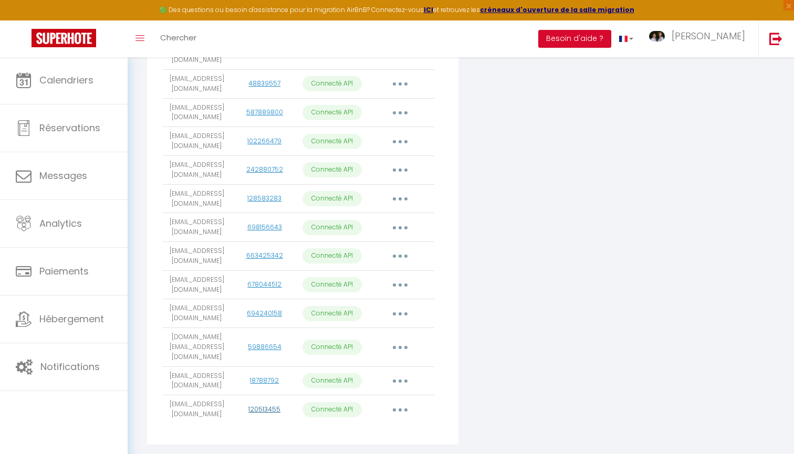
click at [269, 405] on link "120513455" at bounding box center [264, 409] width 32 height 9
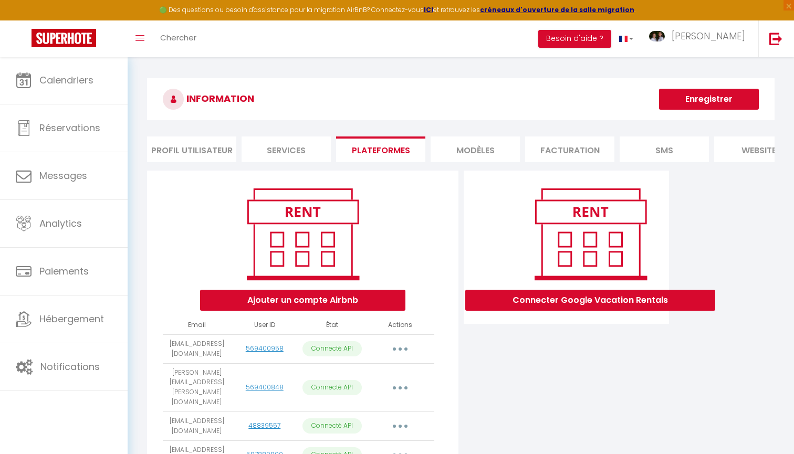
scroll to position [0, 0]
click at [363, 301] on button "Ajouter un compte Airbnb" at bounding box center [302, 300] width 205 height 21
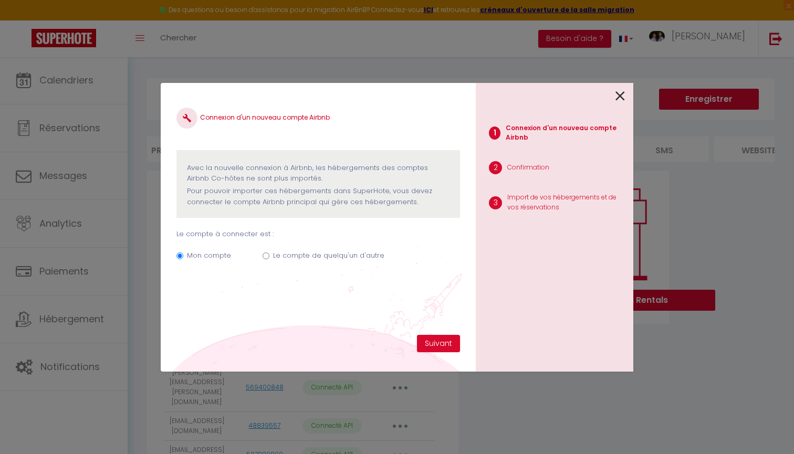
click at [332, 256] on label "Le compte de quelqu'un d'autre" at bounding box center [328, 255] width 111 height 11
click at [269, 256] on input "Le compte de quelqu'un d'autre" at bounding box center [266, 256] width 7 height 7
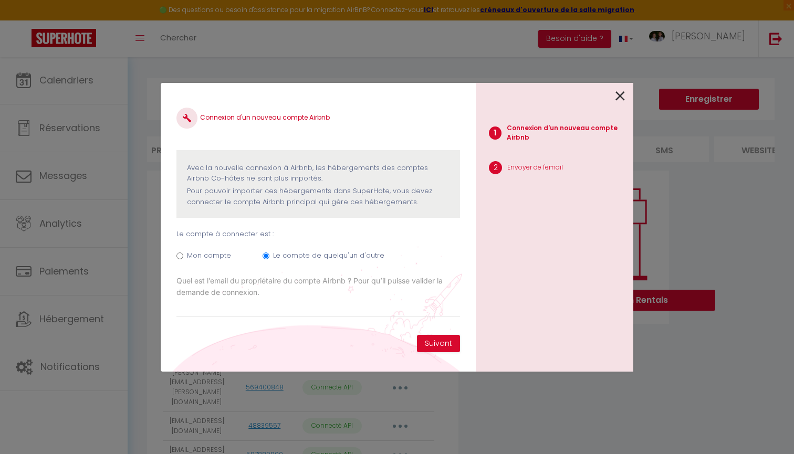
click at [621, 99] on icon at bounding box center [619, 96] width 9 height 16
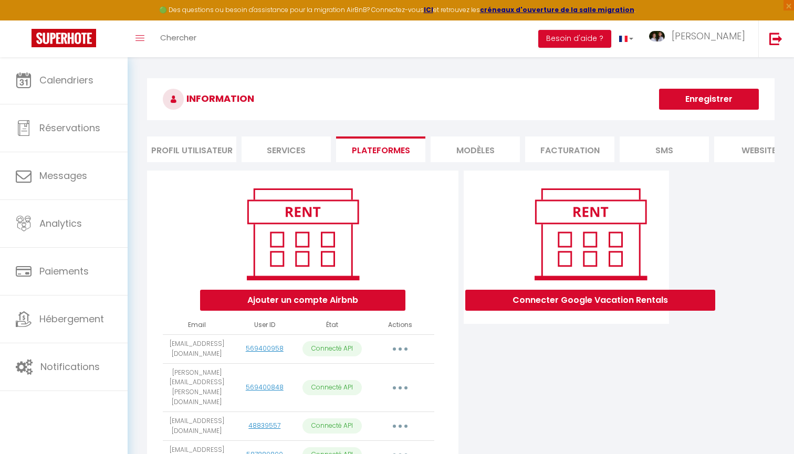
click at [717, 105] on button "Enregistrer" at bounding box center [709, 99] width 100 height 21
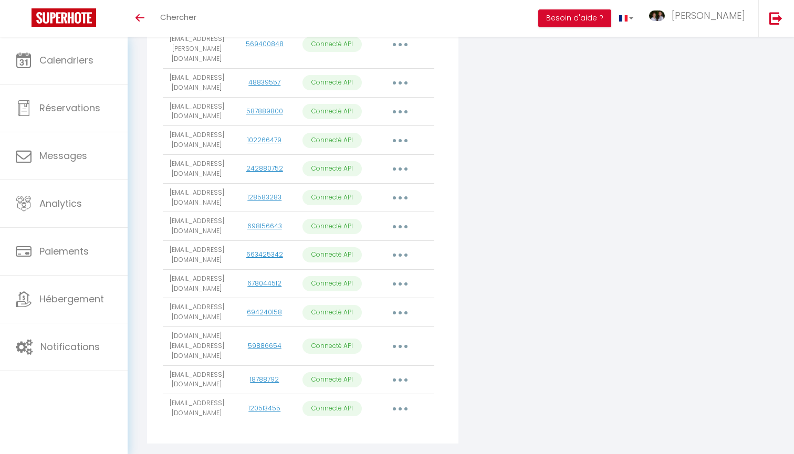
scroll to position [322, 0]
click at [401, 401] on button "button" at bounding box center [399, 409] width 29 height 17
click at [362, 425] on link "Importer les appartements" at bounding box center [354, 434] width 116 height 18
select select "57285"
select select "51388"
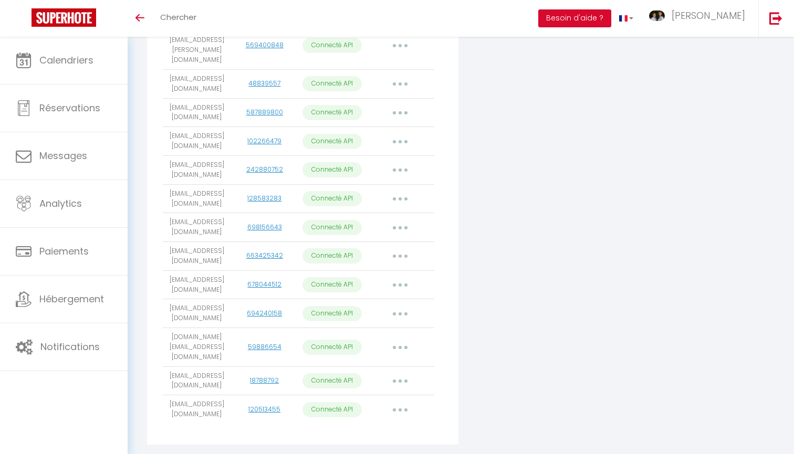
select select "51111"
select select "50743"
select select "69939"
select select "76742"
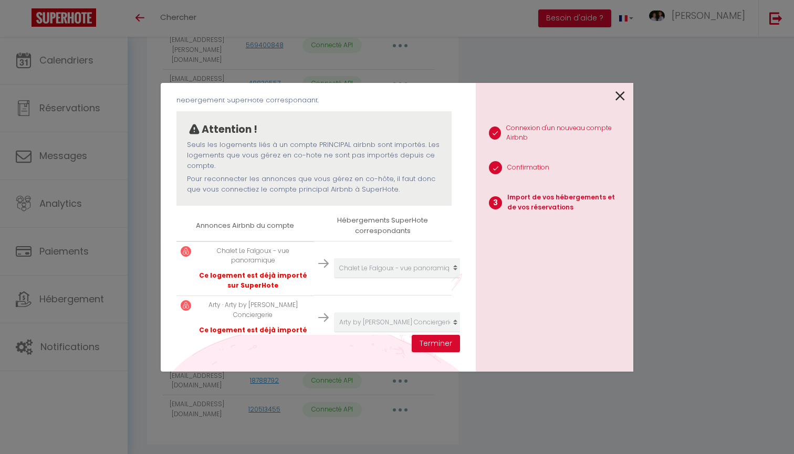
scroll to position [72, 0]
click at [617, 97] on icon at bounding box center [619, 96] width 9 height 16
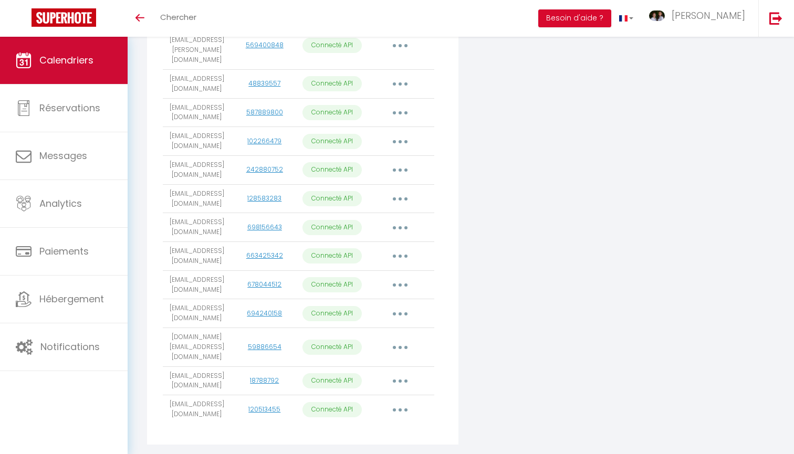
click at [92, 75] on link "Calendriers" at bounding box center [64, 60] width 128 height 47
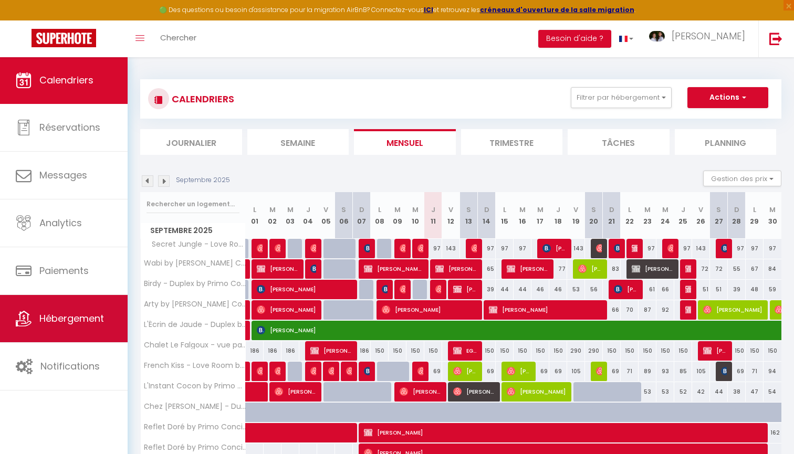
click at [108, 330] on link "Hébergement" at bounding box center [64, 318] width 128 height 47
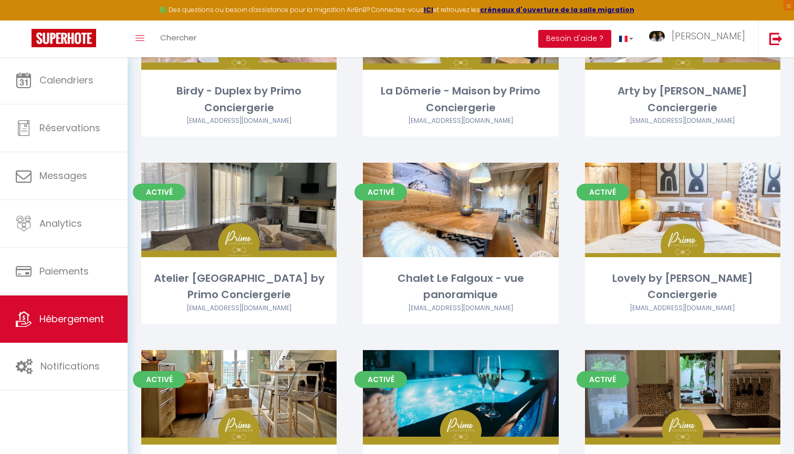
scroll to position [549, 0]
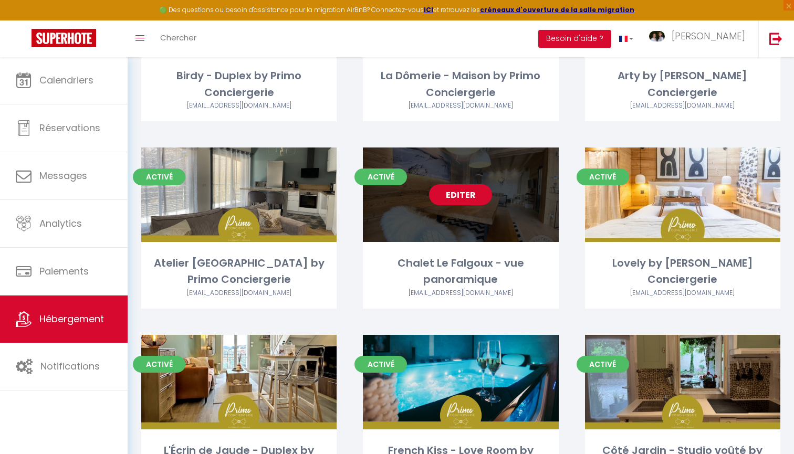
click at [473, 192] on link "Editer" at bounding box center [460, 194] width 63 height 21
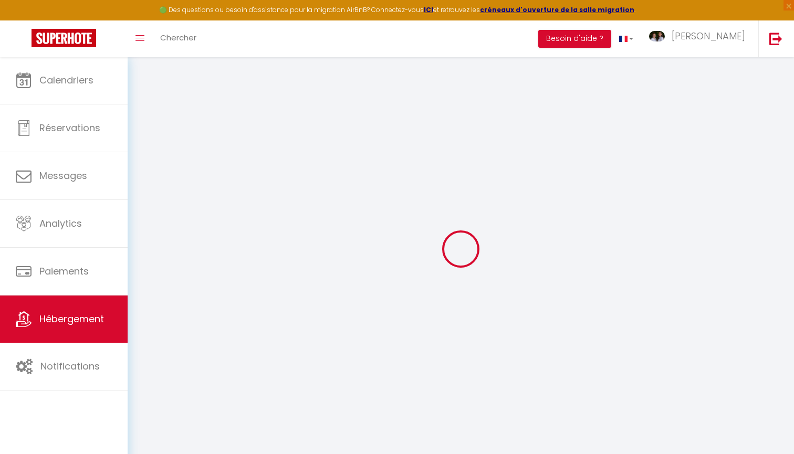
select select
select select "+ 22 %"
select select
checkbox input "true"
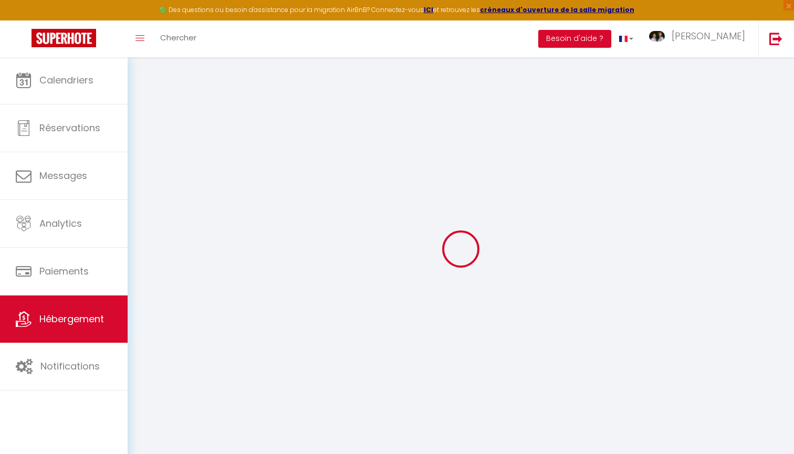
checkbox input "false"
select select
select select "365"
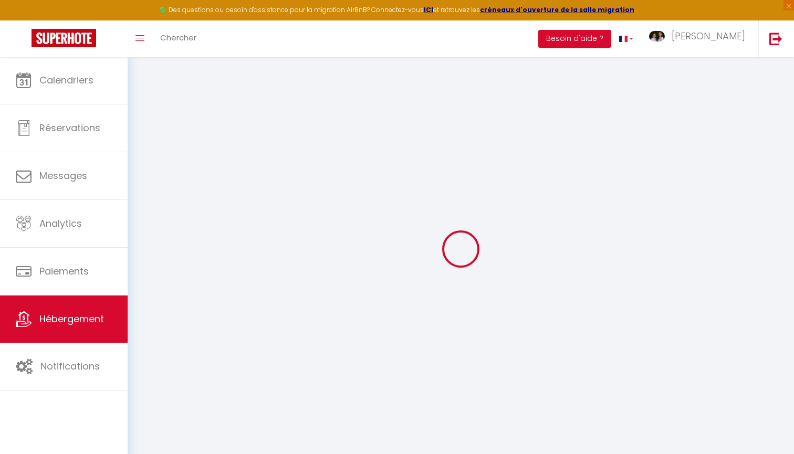
select select "well_reviewed_guests"
select select "EUR"
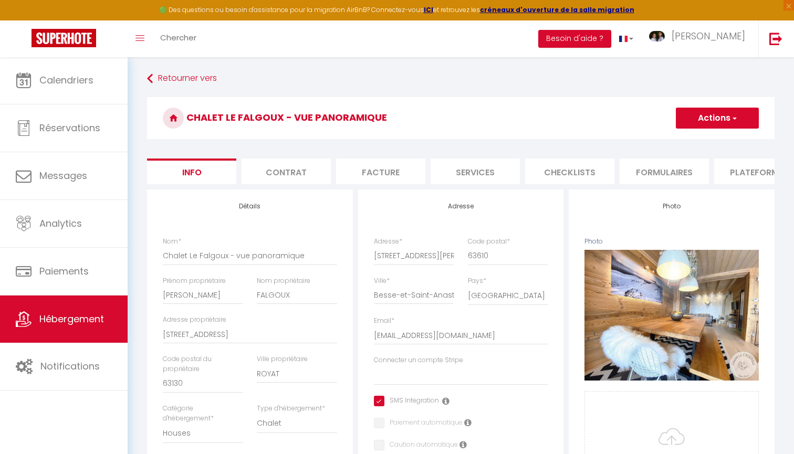
click at [753, 177] on li "Plateformes" at bounding box center [758, 172] width 89 height 26
select select
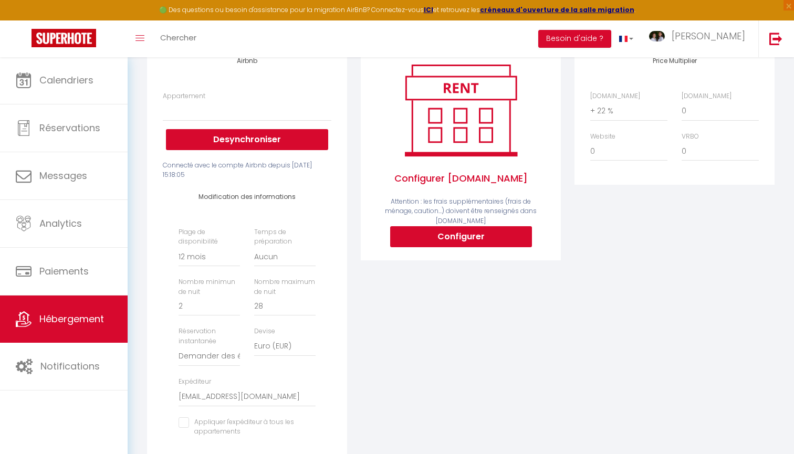
scroll to position [147, 0]
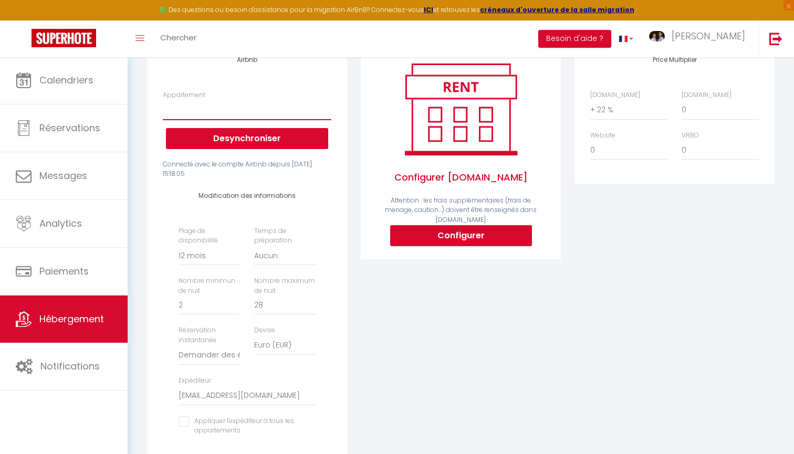
click at [271, 140] on button "Desynchroniser" at bounding box center [247, 138] width 162 height 21
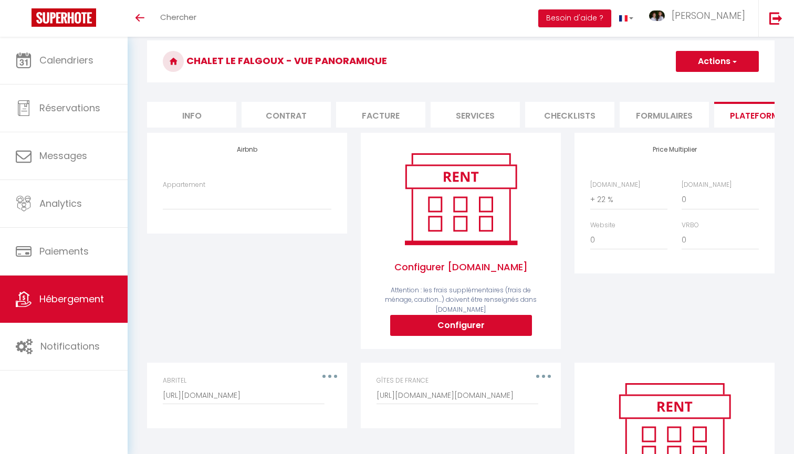
click at [703, 61] on button "Actions" at bounding box center [717, 61] width 83 height 21
click at [698, 87] on link "Enregistrer" at bounding box center [716, 85] width 83 height 14
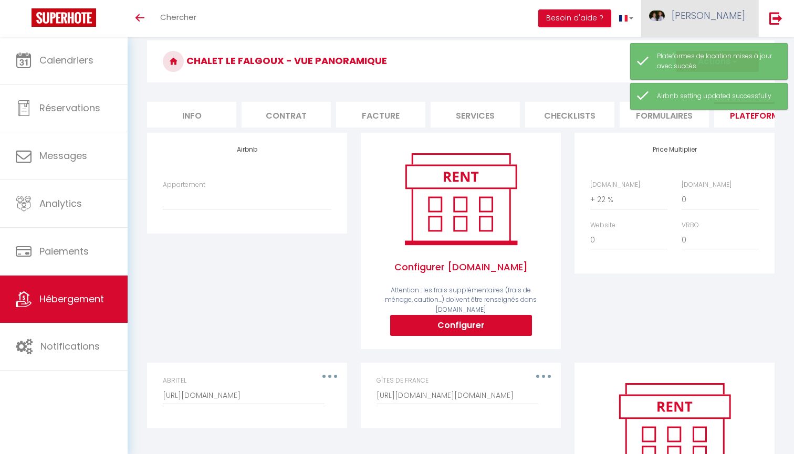
click at [724, 22] on span "[PERSON_NAME]" at bounding box center [709, 15] width 74 height 13
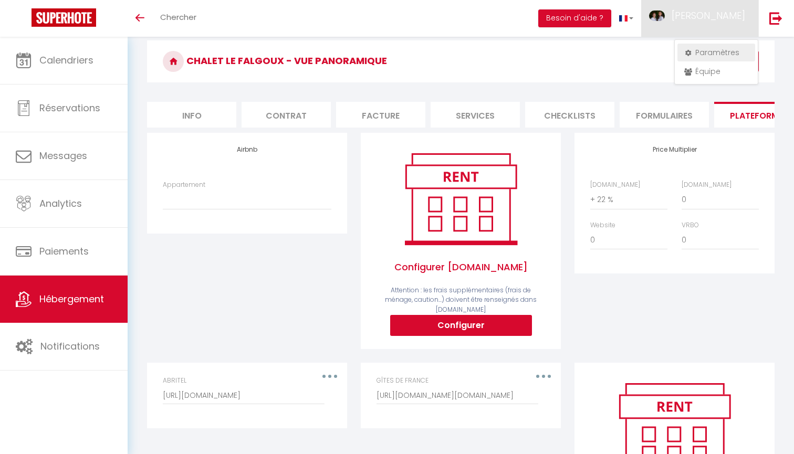
click at [696, 53] on link "Paramètres" at bounding box center [716, 53] width 78 height 18
select select "fr"
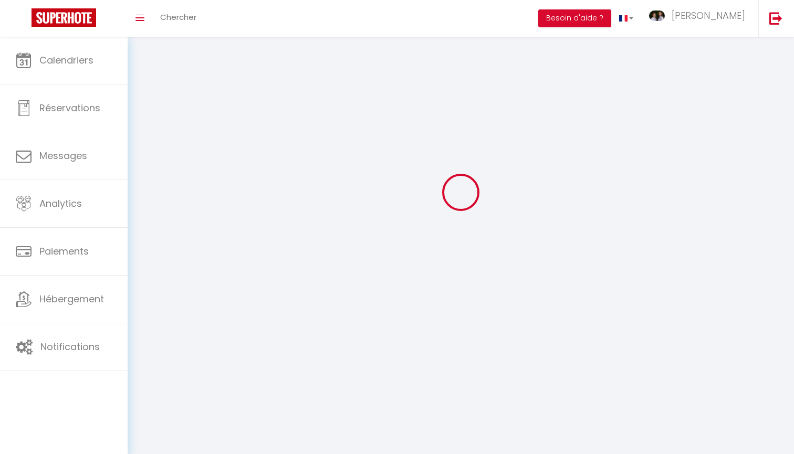
scroll to position [20, 0]
type input "[PERSON_NAME]"
type input "0635413561"
type input "7 Impasse des Olisands"
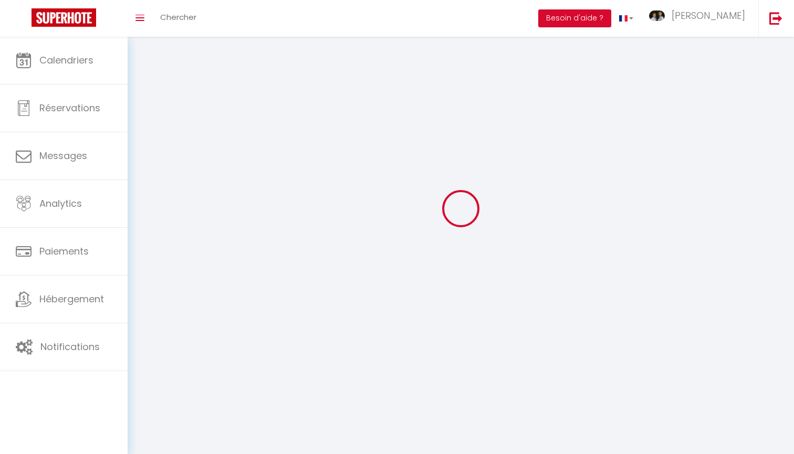
type input "63720"
type input "ENNEZAT"
type input "lzjK3zDSiyxpU99dKWN0GOaXh"
type input "3TA27YtjphtNosmema2A0P2Fp"
type input "[URL][DOMAIN_NAME]"
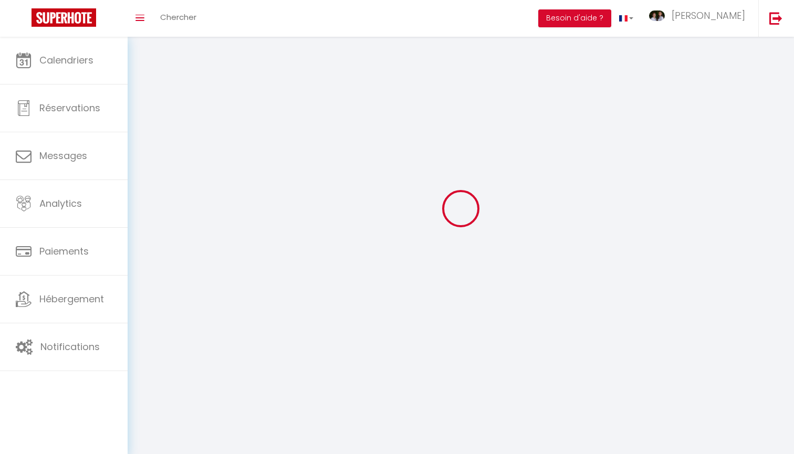
select select "1"
select select "28"
select select "fr"
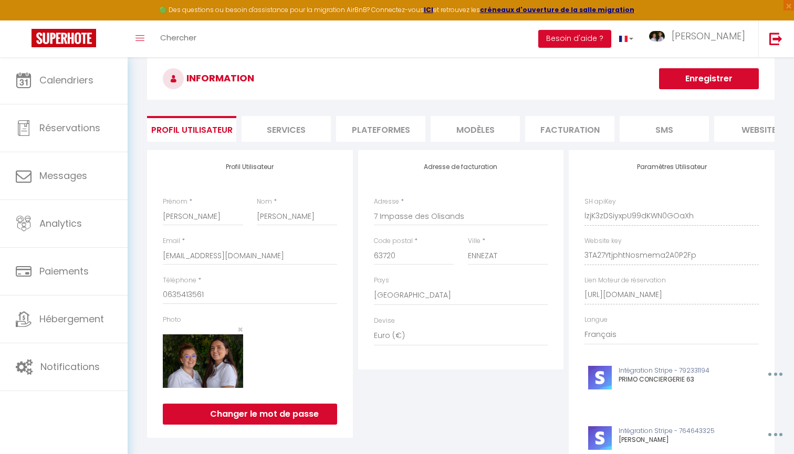
click at [753, 128] on li "website" at bounding box center [758, 129] width 89 height 26
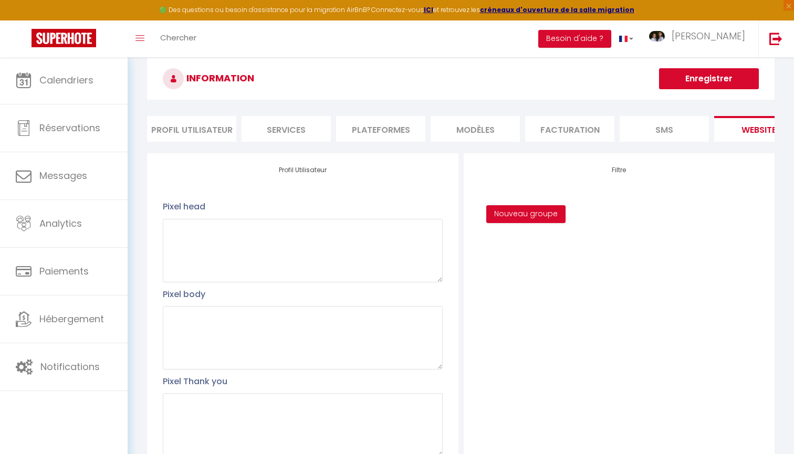
click at [410, 129] on li "Plateformes" at bounding box center [380, 129] width 89 height 26
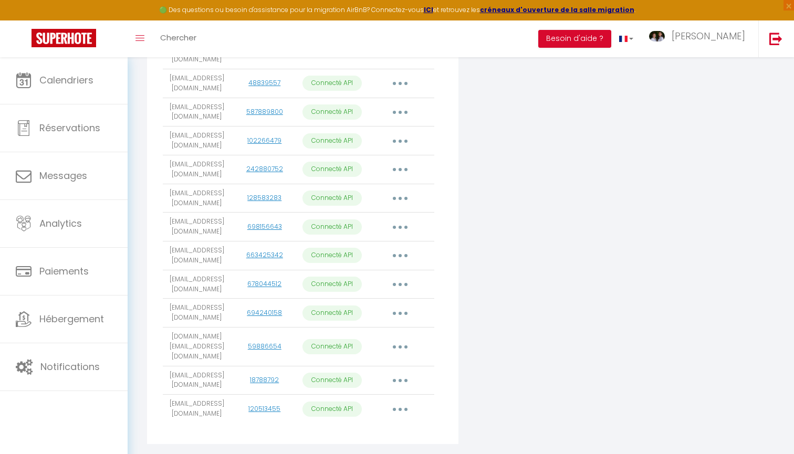
scroll to position [342, 0]
click at [396, 401] on button "button" at bounding box center [399, 409] width 29 height 17
click at [384, 425] on link "Importer les appartements" at bounding box center [354, 434] width 116 height 18
select select
select select "51388"
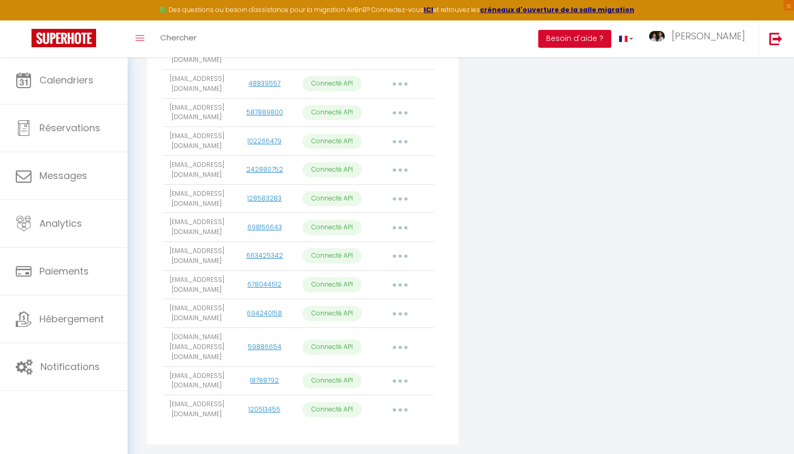
select select "51111"
select select "50743"
select select "69939"
select select "76742"
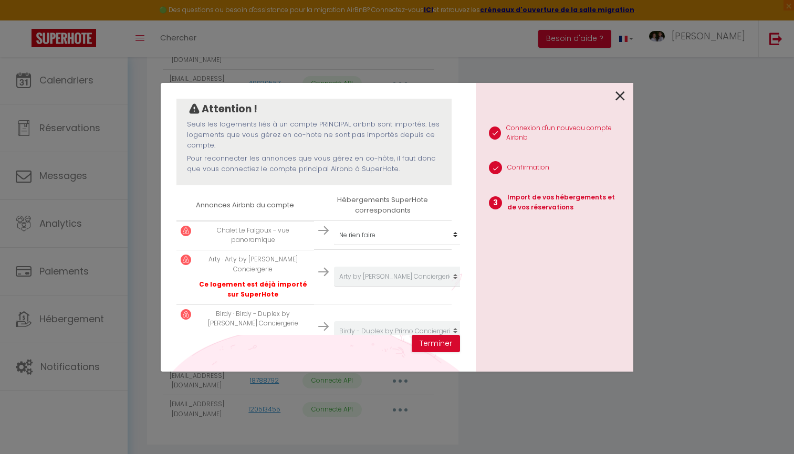
scroll to position [107, 0]
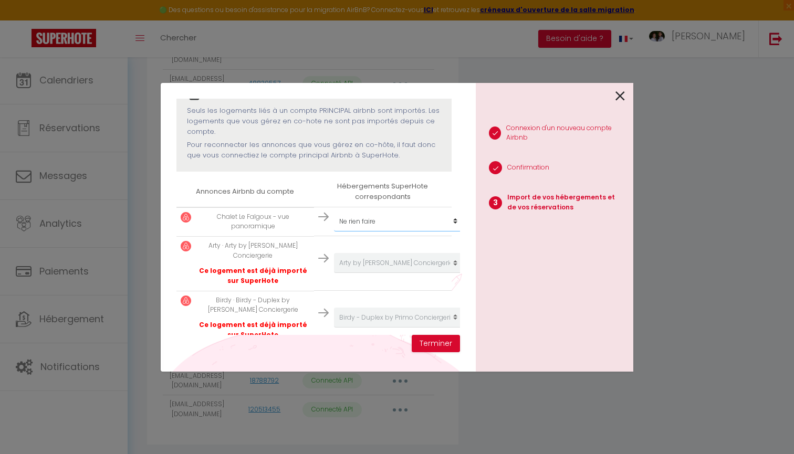
select select "69939"
click at [432, 342] on button "Terminer" at bounding box center [436, 344] width 48 height 18
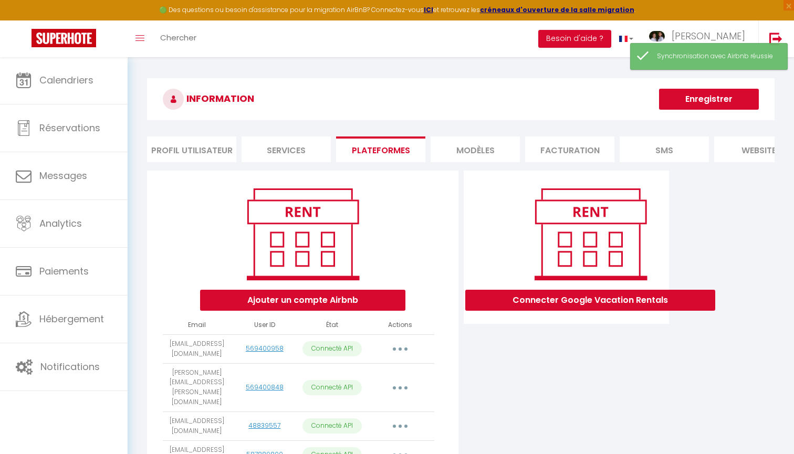
scroll to position [0, 0]
click at [703, 100] on button "Enregistrer" at bounding box center [709, 99] width 100 height 21
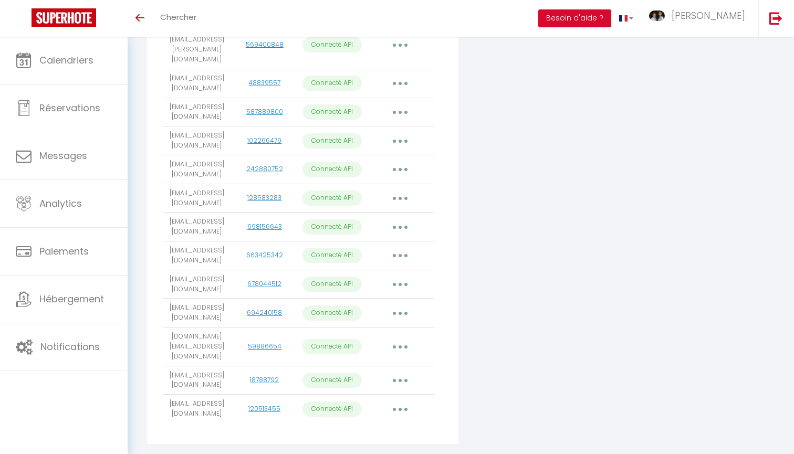
scroll to position [322, 0]
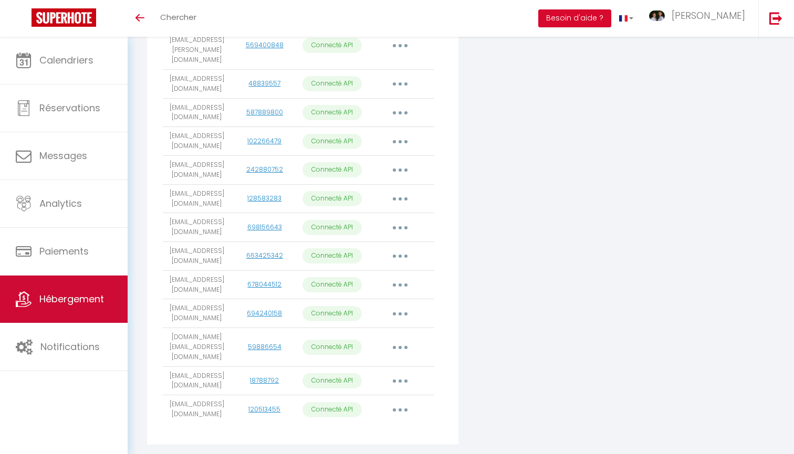
click at [96, 311] on link "Hébergement" at bounding box center [64, 299] width 128 height 47
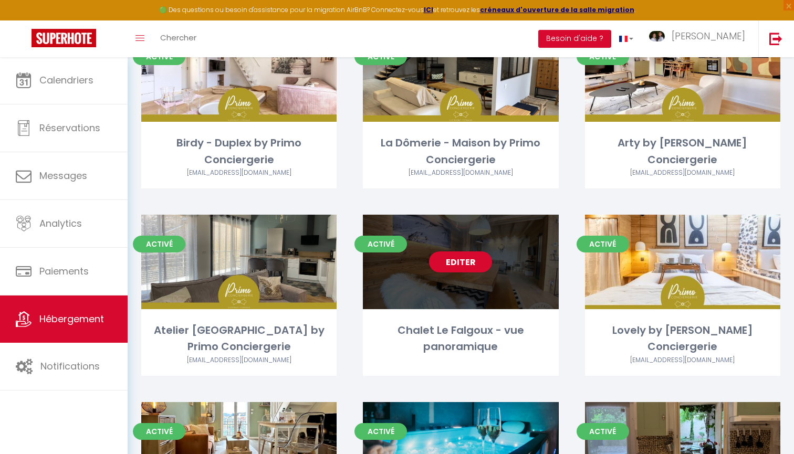
scroll to position [482, 0]
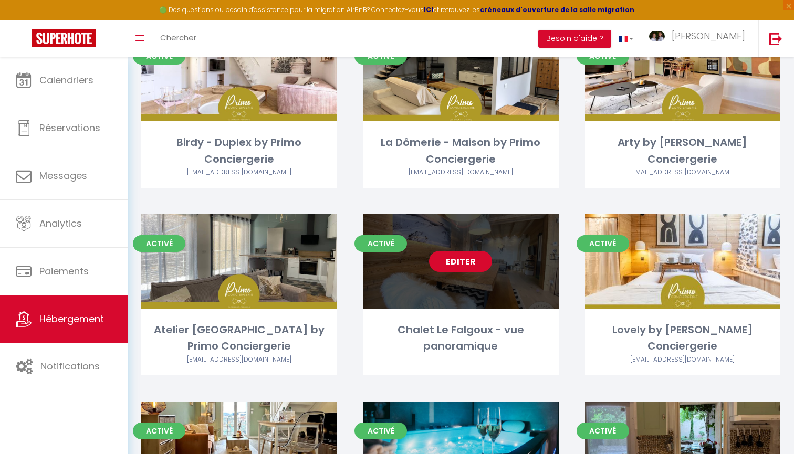
click at [463, 264] on link "Editer" at bounding box center [460, 261] width 63 height 21
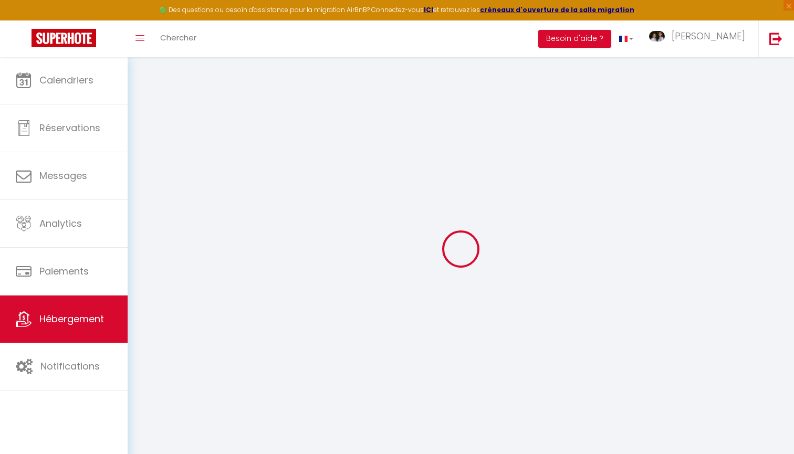
select select "+ 22 %"
select select
checkbox input "true"
checkbox input "false"
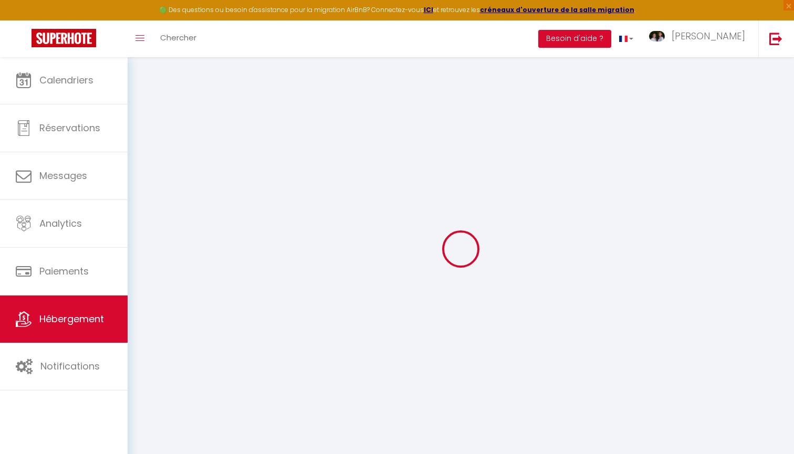
checkbox input "false"
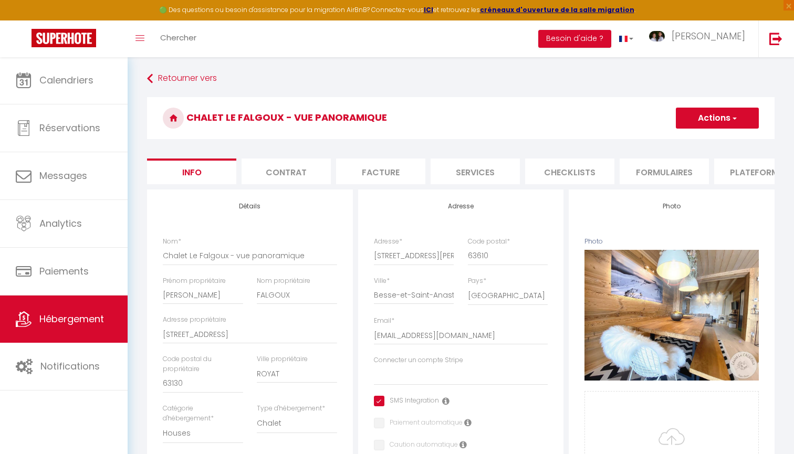
click at [734, 168] on li "Plateformes" at bounding box center [758, 172] width 89 height 26
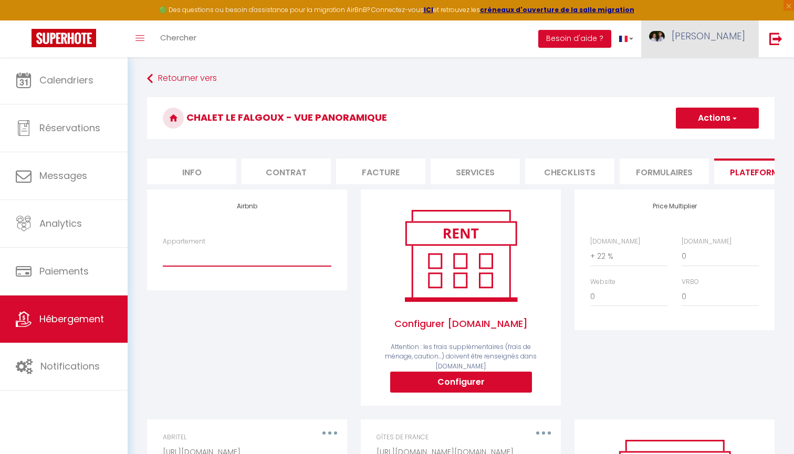
click at [714, 45] on link "[PERSON_NAME]" at bounding box center [699, 38] width 117 height 37
click at [706, 74] on link "Paramètres" at bounding box center [716, 73] width 78 height 18
select select "28"
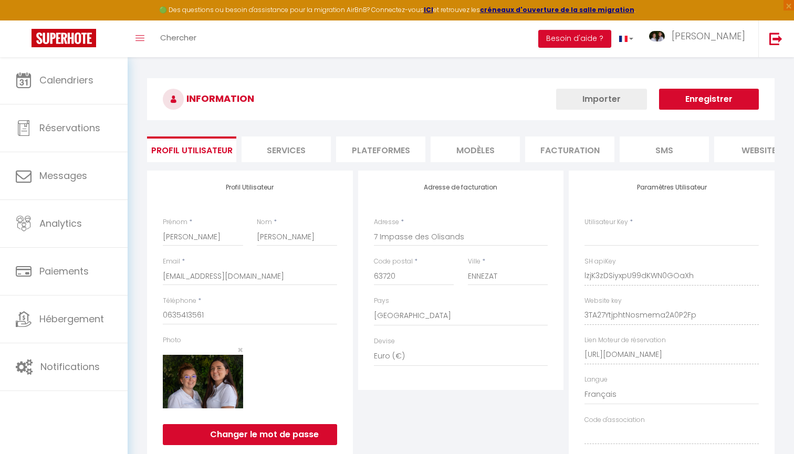
type input "lzjK3zDSiyxpU99dKWN0GOaXh"
type input "3TA27YtjphtNosmema2A0P2Fp"
type input "[URL][DOMAIN_NAME]"
select select "fr"
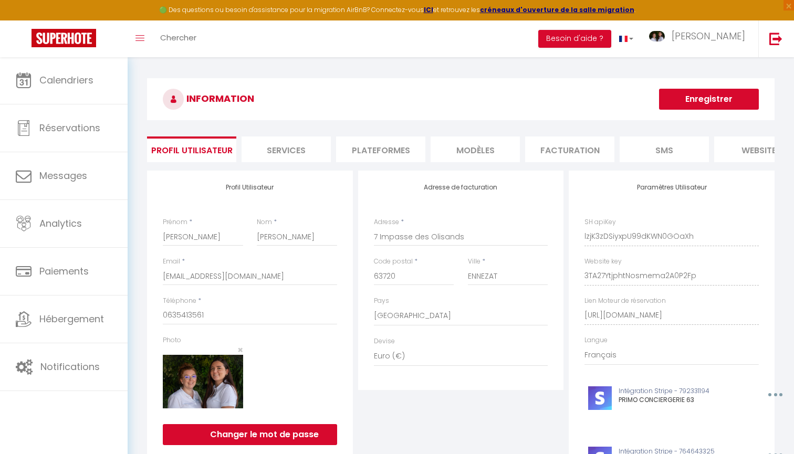
click at [405, 158] on li "Plateformes" at bounding box center [380, 150] width 89 height 26
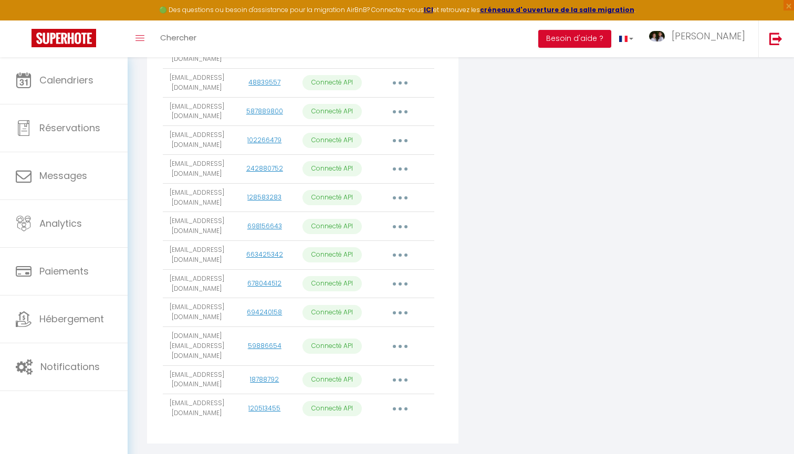
scroll to position [342, 0]
click at [405, 401] on button "button" at bounding box center [399, 409] width 29 height 17
click at [384, 425] on link "Importer les appartements" at bounding box center [354, 434] width 116 height 18
select select
select select "51388"
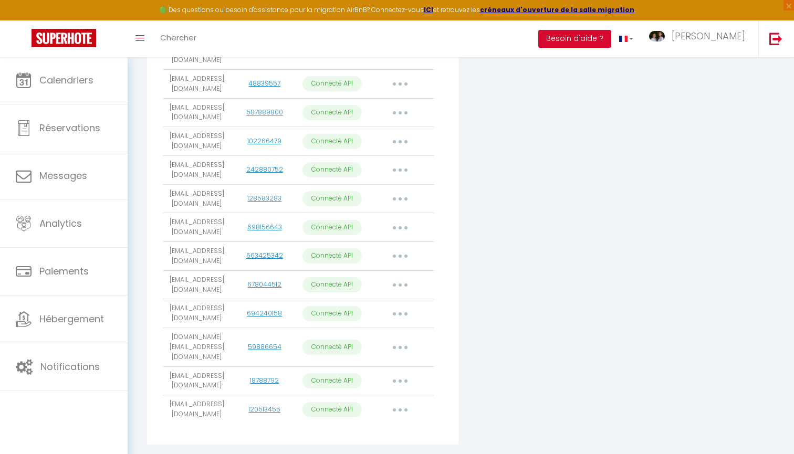
select select "51111"
select select "50743"
select select "69939"
select select "76742"
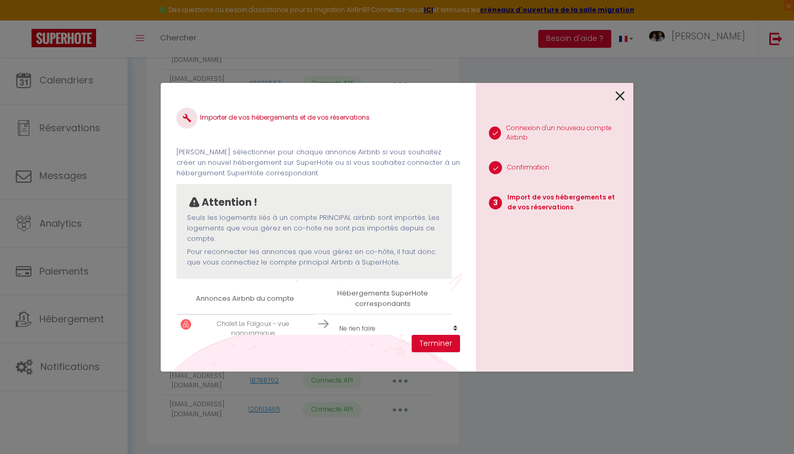
scroll to position [1, 0]
select select "57285"
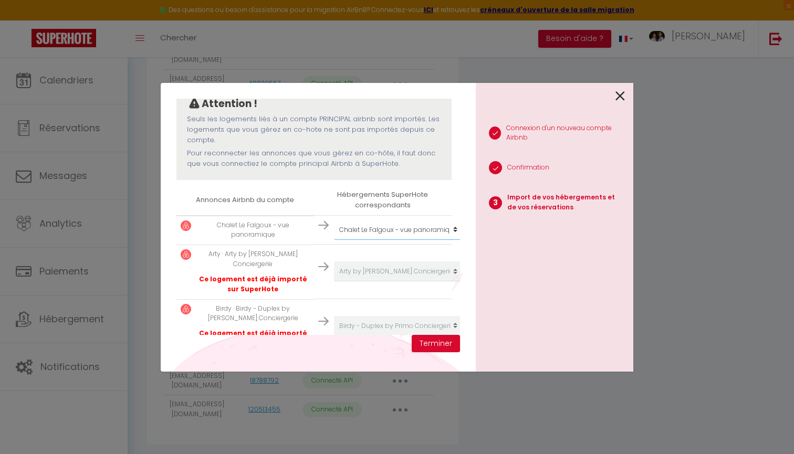
scroll to position [115, 0]
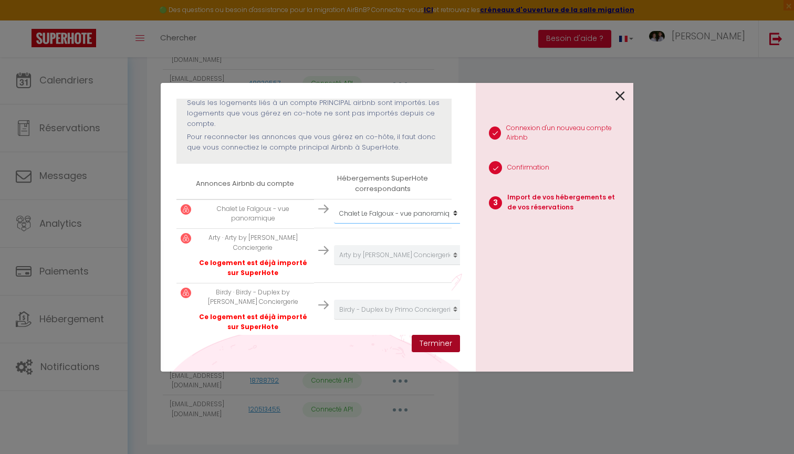
click at [442, 343] on button "Terminer" at bounding box center [436, 344] width 48 height 18
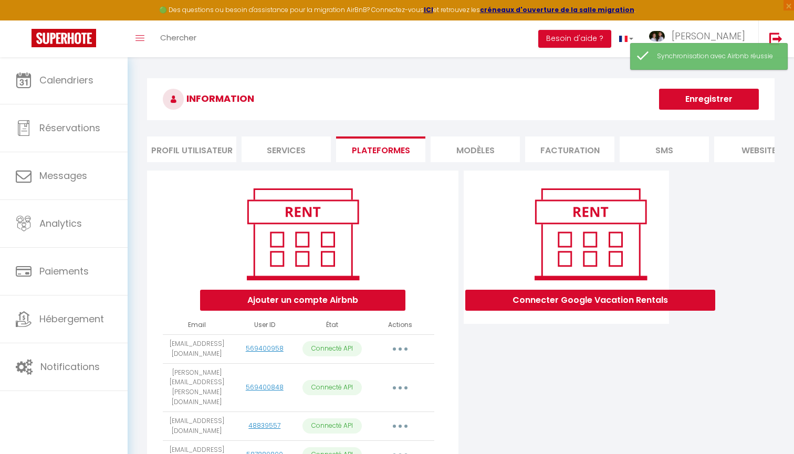
scroll to position [0, 0]
click at [727, 93] on button "Enregistrer" at bounding box center [709, 99] width 100 height 21
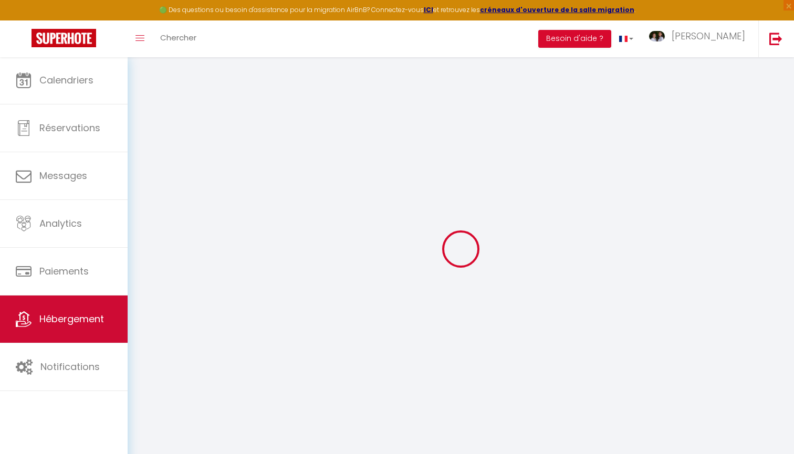
click at [110, 326] on link "Hébergement" at bounding box center [64, 319] width 128 height 47
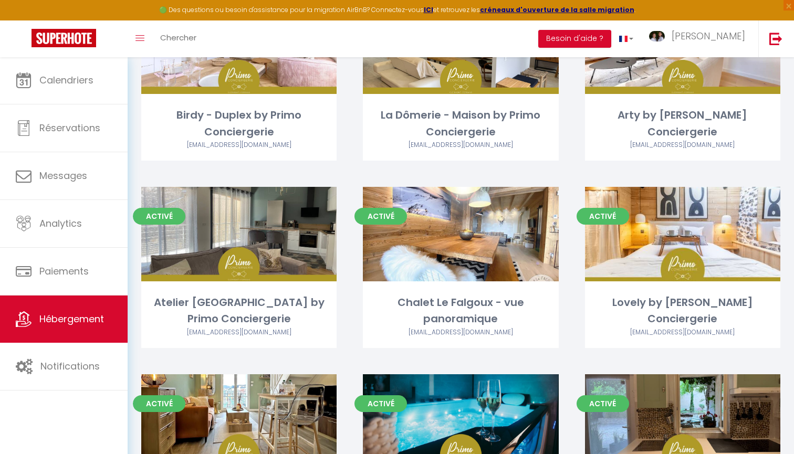
scroll to position [636, 0]
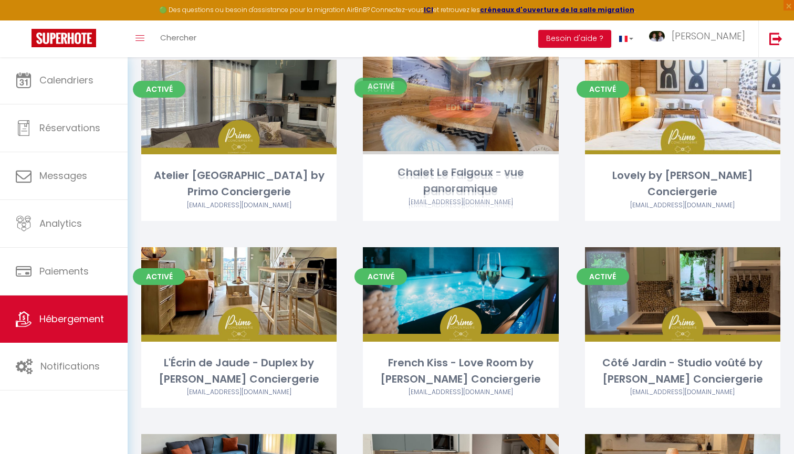
click at [451, 101] on link "Editer" at bounding box center [460, 107] width 63 height 21
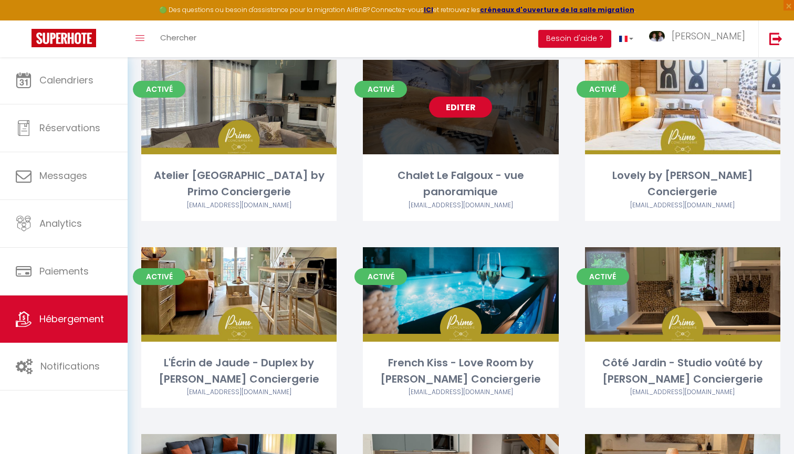
click at [451, 101] on link "Editer" at bounding box center [460, 107] width 63 height 21
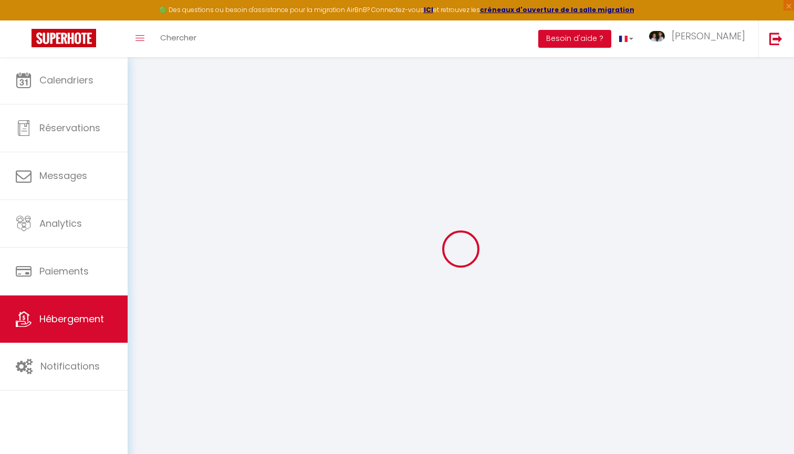
select select
checkbox input "true"
checkbox input "false"
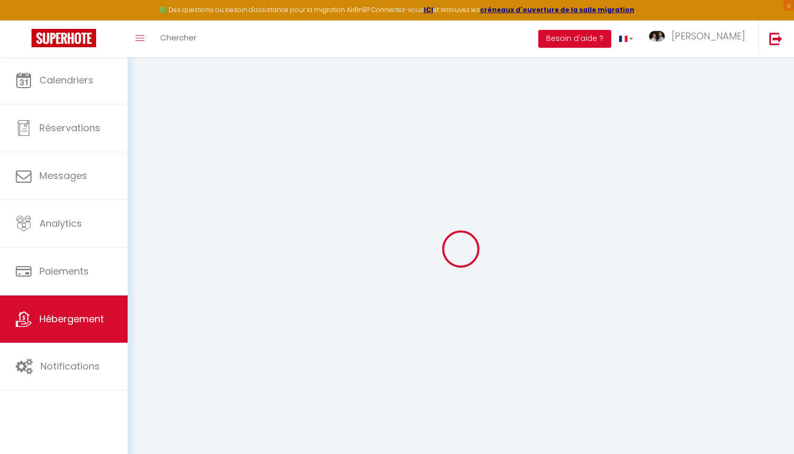
checkbox input "false"
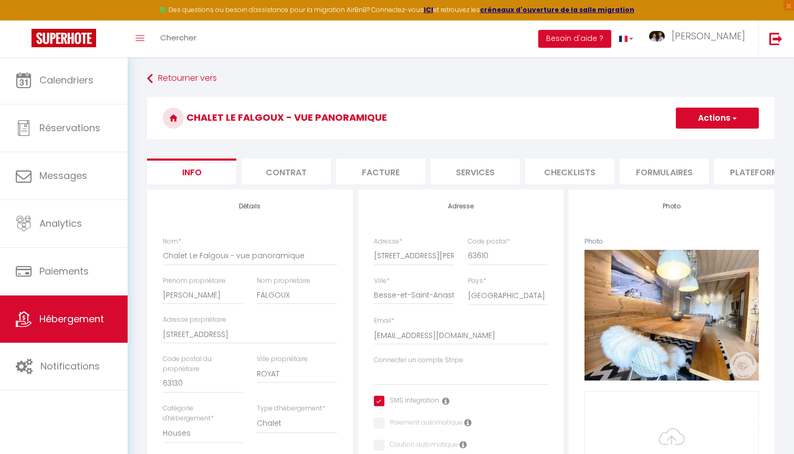
click at [739, 166] on li "Plateformes" at bounding box center [758, 172] width 89 height 26
select select
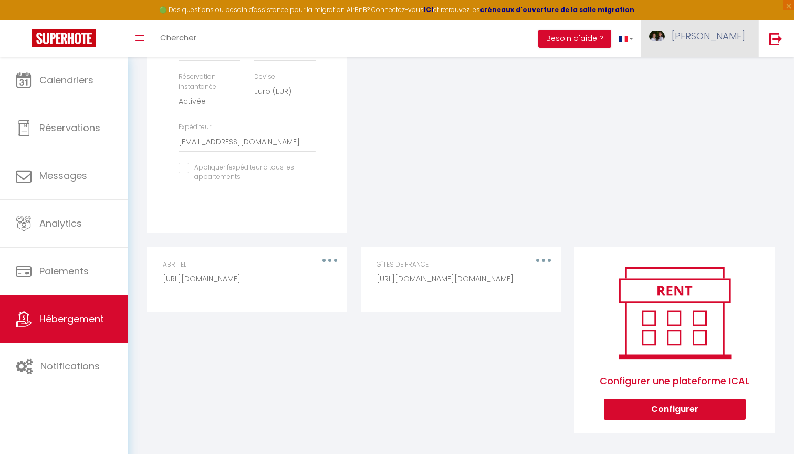
scroll to position [400, 0]
click at [739, 35] on span "[PERSON_NAME]" at bounding box center [709, 35] width 74 height 13
click at [718, 77] on link "Paramètres" at bounding box center [716, 73] width 78 height 18
select select "28"
select select "fr"
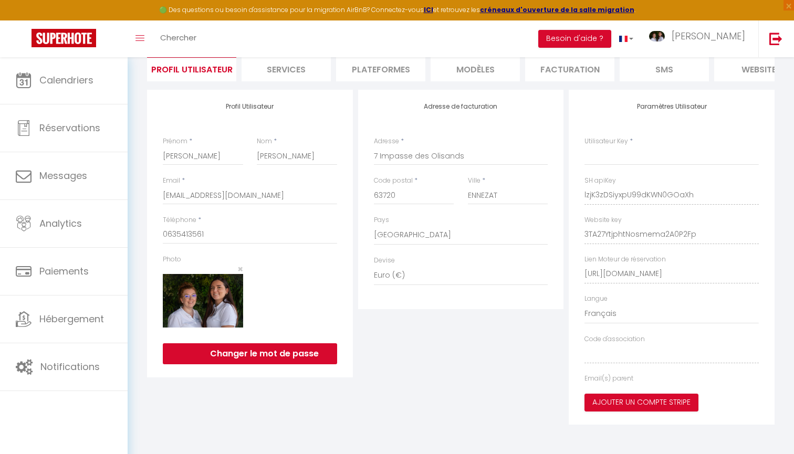
scroll to position [20, 0]
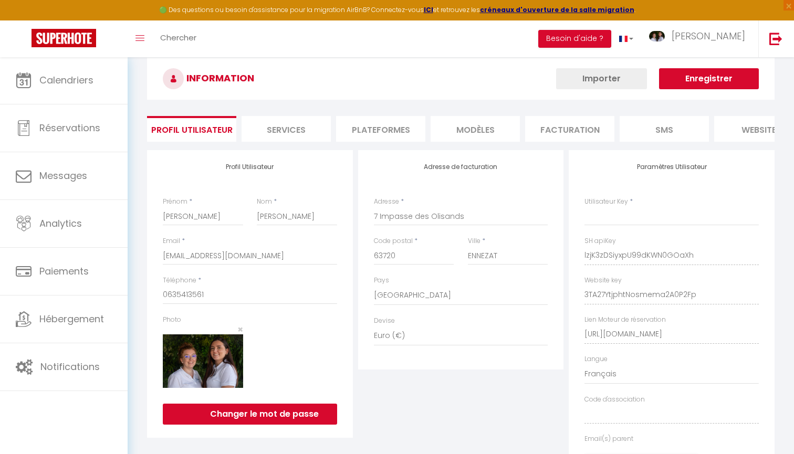
type input "lzjK3zDSiyxpU99dKWN0GOaXh"
type input "3TA27YtjphtNosmema2A0P2Fp"
type input "[URL][DOMAIN_NAME]"
select select "fr"
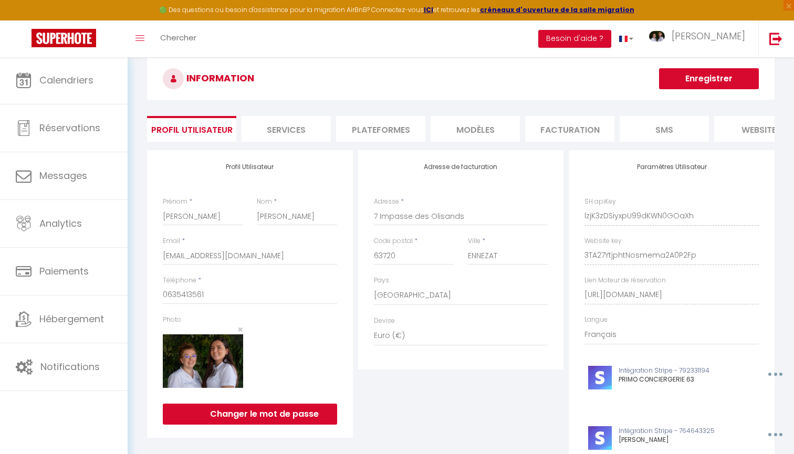
click at [406, 124] on li "Plateformes" at bounding box center [380, 129] width 89 height 26
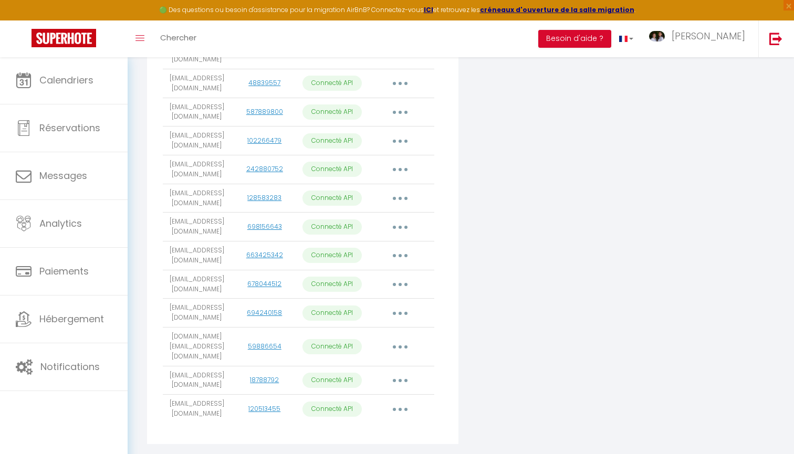
scroll to position [342, 0]
click at [400, 409] on icon "button" at bounding box center [400, 410] width 3 height 3
click at [381, 425] on link "Importer les appartements" at bounding box center [354, 434] width 116 height 18
select select "57285"
select select "51388"
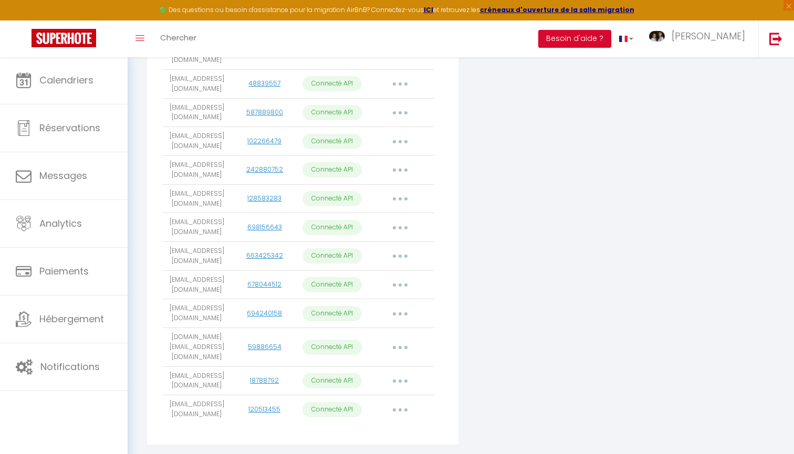
select select "51111"
select select "50743"
select select "69939"
select select "76742"
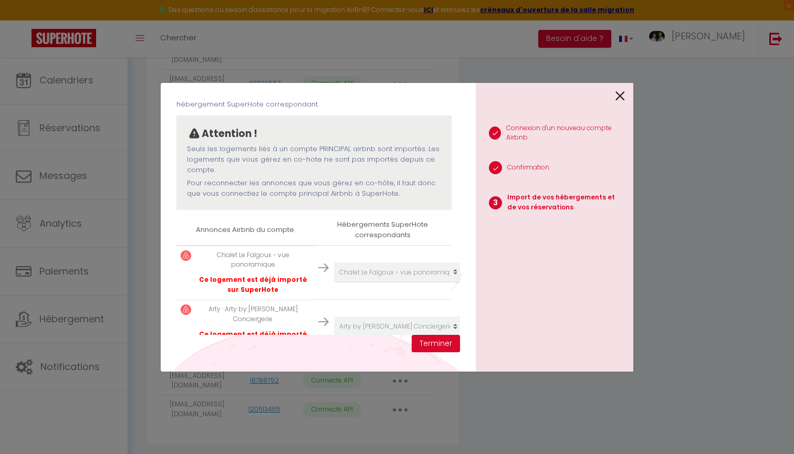
scroll to position [87, 0]
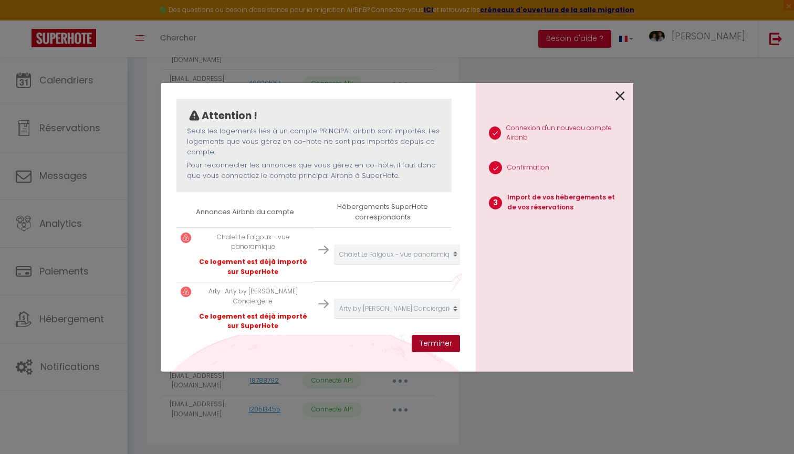
click at [440, 339] on button "Terminer" at bounding box center [436, 344] width 48 height 18
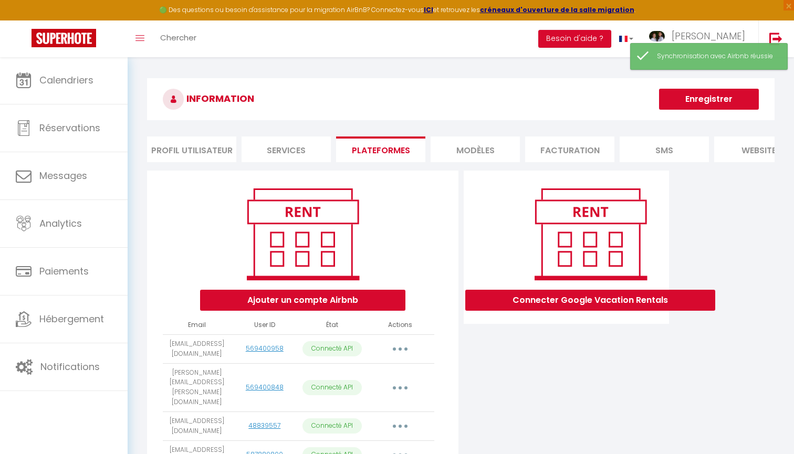
scroll to position [0, 0]
click at [728, 105] on button "Enregistrer" at bounding box center [709, 99] width 100 height 21
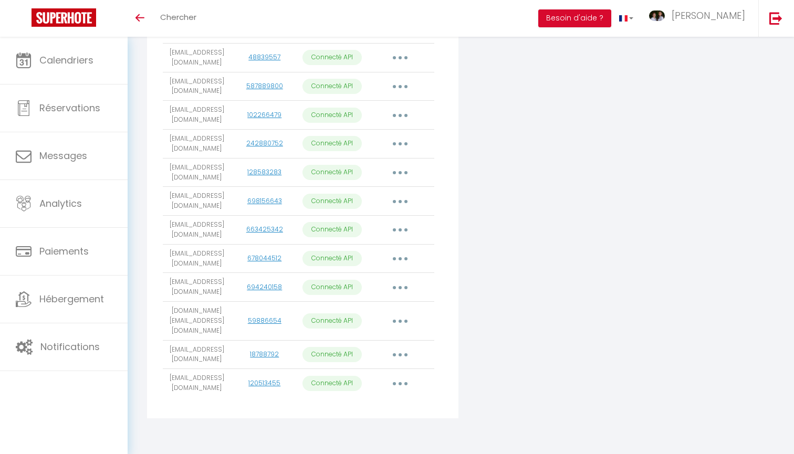
click at [404, 375] on button "button" at bounding box center [399, 383] width 29 height 17
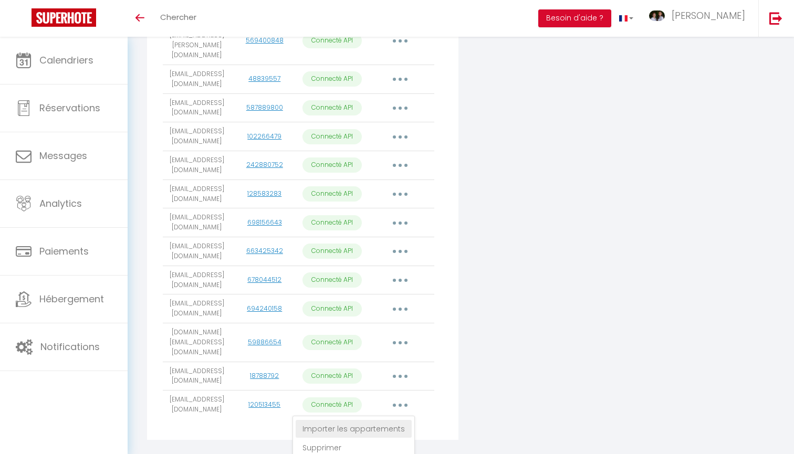
click at [359, 420] on link "Importer les appartements" at bounding box center [354, 429] width 116 height 18
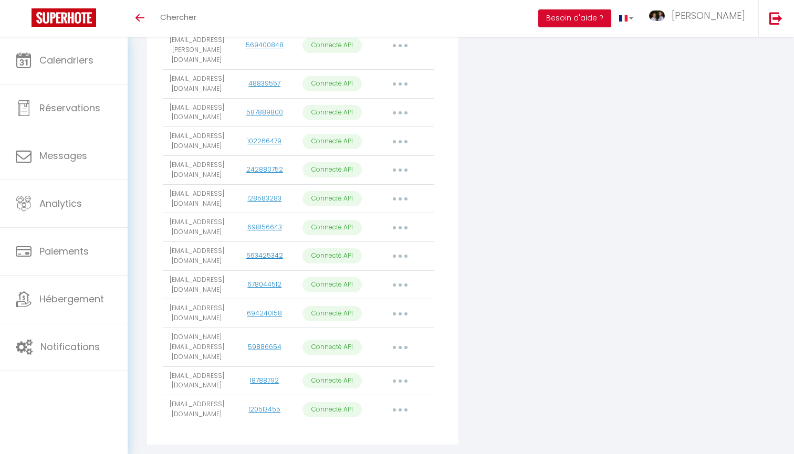
select select "57285"
select select "51388"
select select "51111"
select select "50743"
select select "69939"
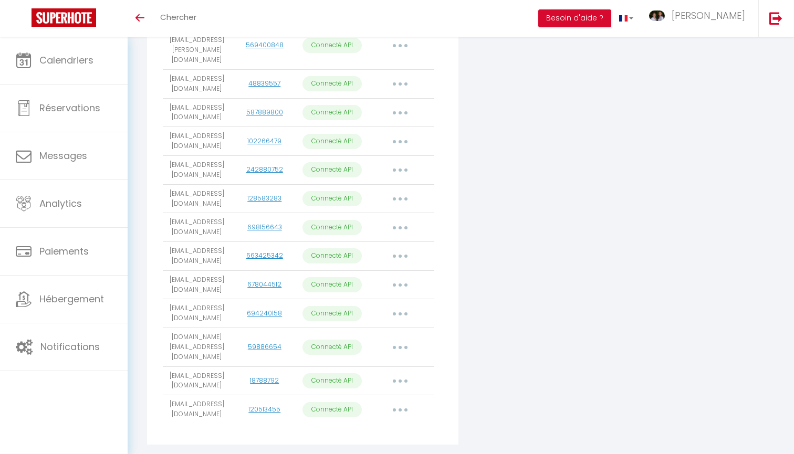
select select "76742"
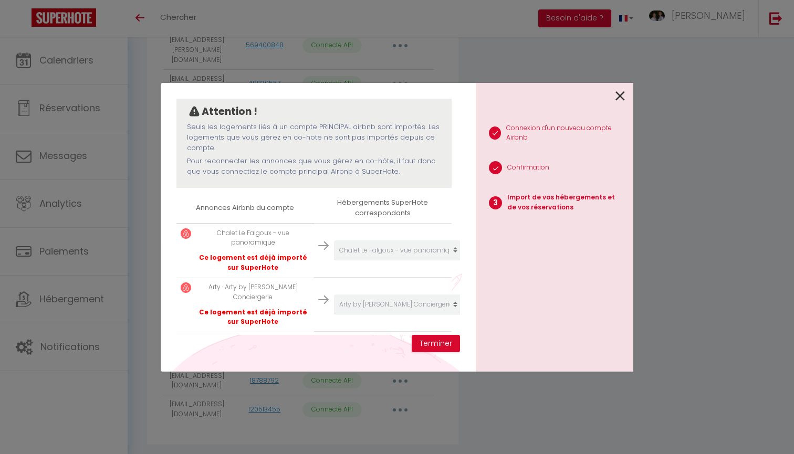
scroll to position [94, 0]
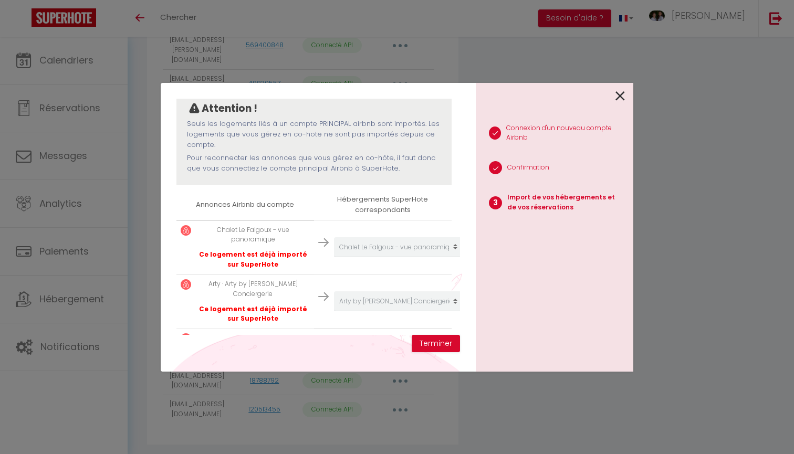
click at [617, 102] on icon at bounding box center [619, 96] width 9 height 16
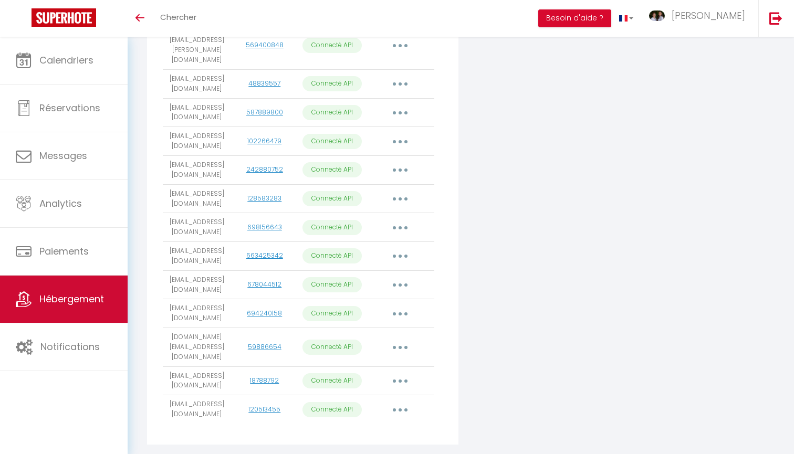
click at [89, 306] on link "Hébergement" at bounding box center [64, 299] width 128 height 47
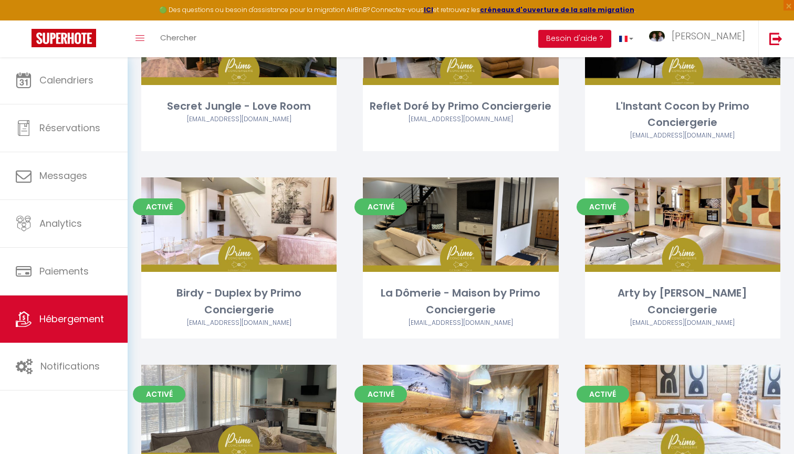
scroll to position [494, 0]
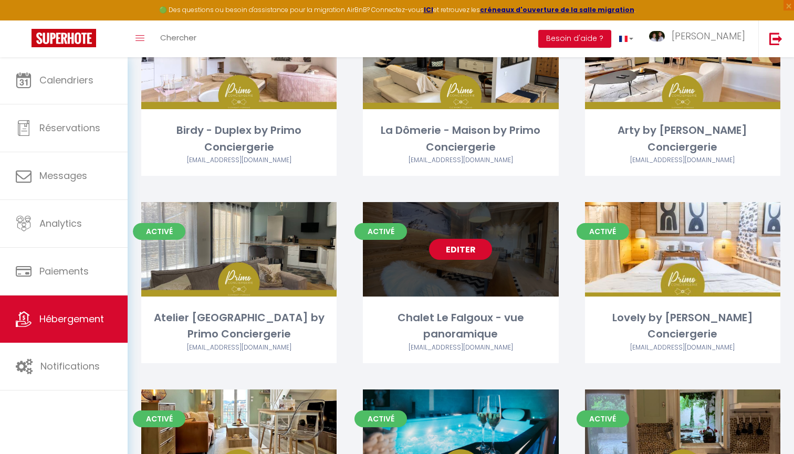
click at [472, 250] on link "Editer" at bounding box center [460, 249] width 63 height 21
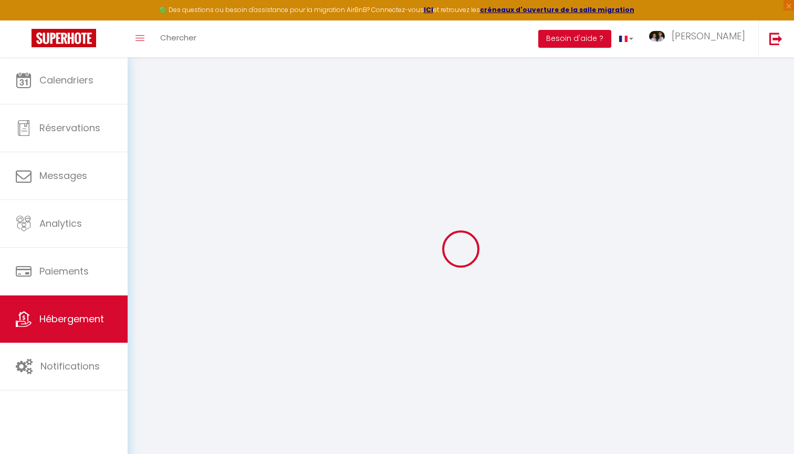
select select
checkbox input "true"
checkbox input "false"
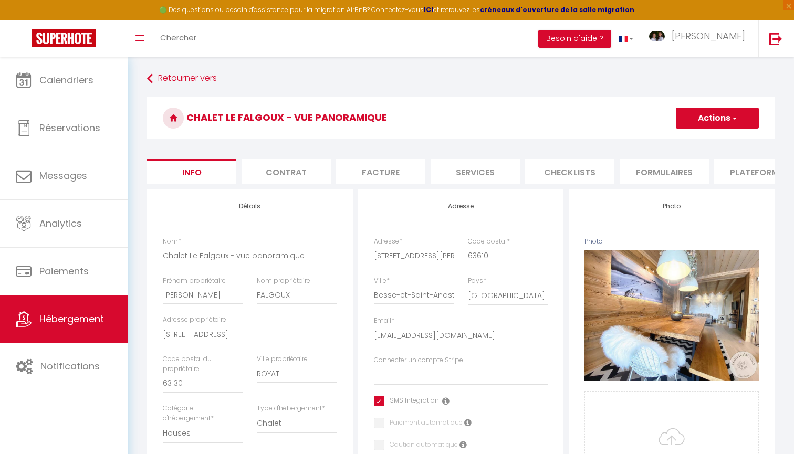
click at [754, 173] on li "Plateformes" at bounding box center [758, 172] width 89 height 26
select select
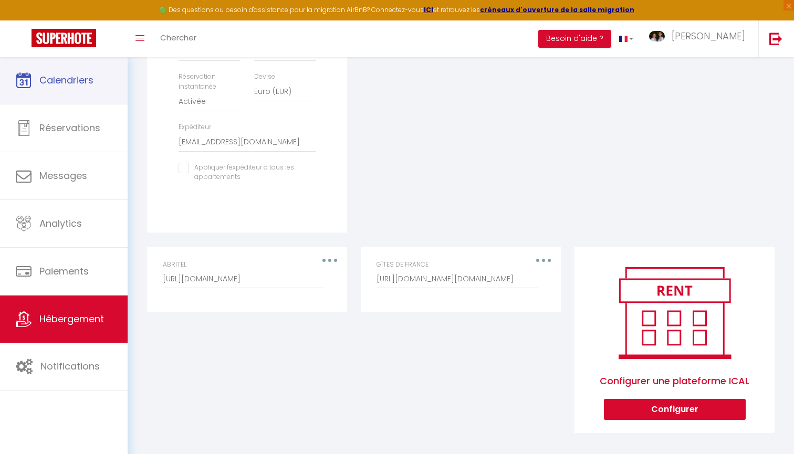
scroll to position [400, 0]
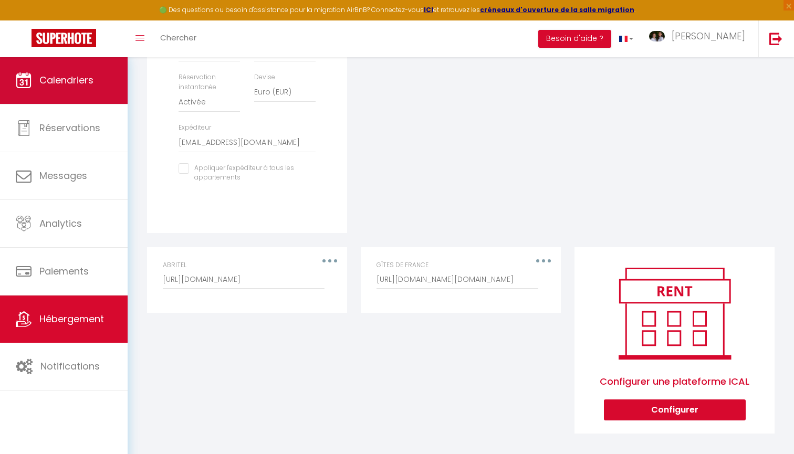
click at [59, 85] on span "Calendriers" at bounding box center [66, 80] width 54 height 13
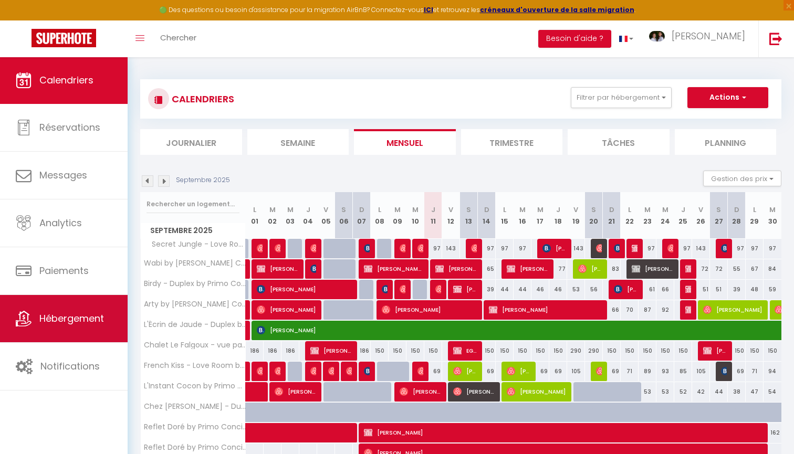
click at [97, 313] on span "Hébergement" at bounding box center [71, 318] width 65 height 13
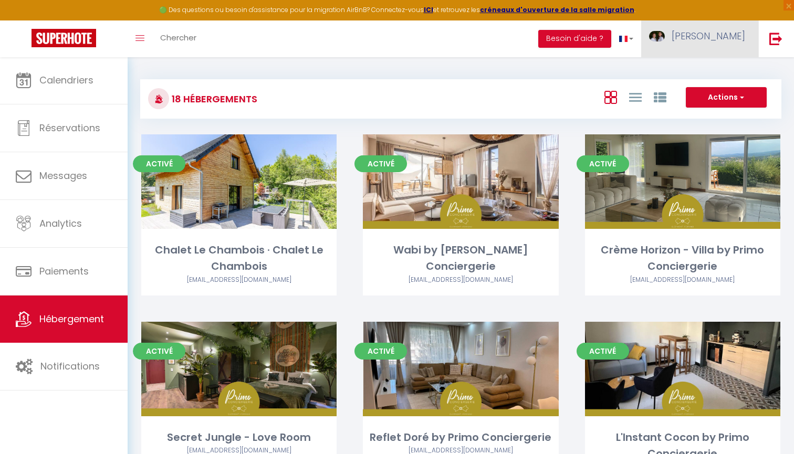
click at [728, 38] on span "[PERSON_NAME]" at bounding box center [709, 35] width 74 height 13
click at [710, 100] on div "Paramètres Équipe" at bounding box center [716, 82] width 84 height 45
click at [762, 45] on link at bounding box center [775, 38] width 35 height 37
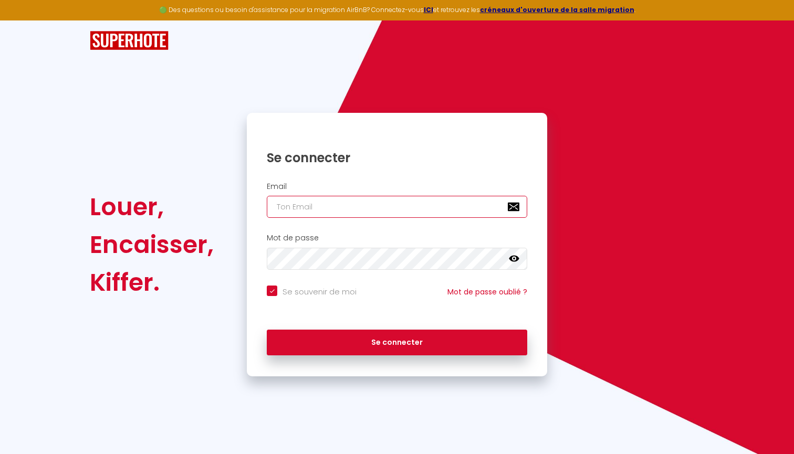
type input "[EMAIL_ADDRESS][DOMAIN_NAME]"
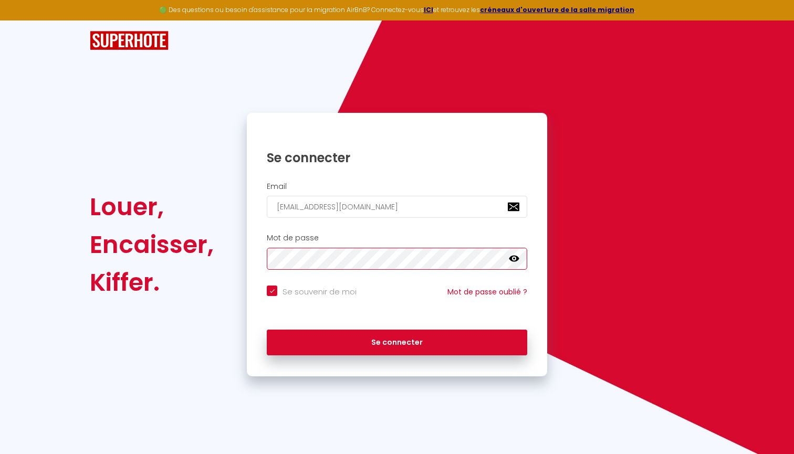
click at [397, 341] on button "Se connecter" at bounding box center [397, 343] width 260 height 26
checkbox input "true"
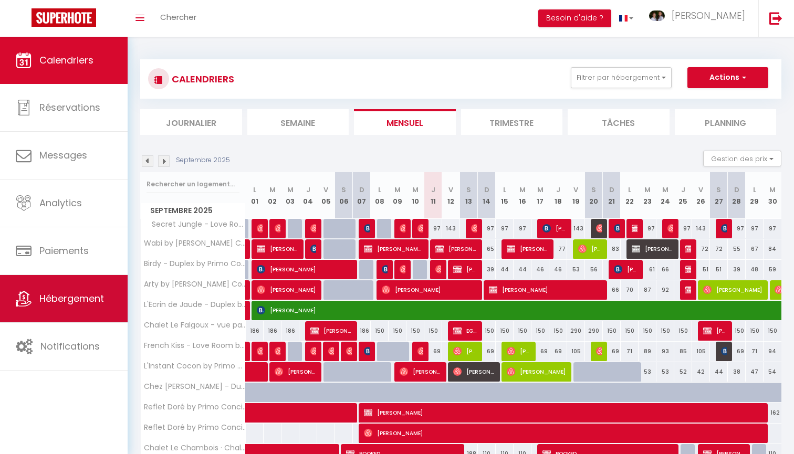
click at [72, 305] on span "Hébergement" at bounding box center [71, 298] width 65 height 13
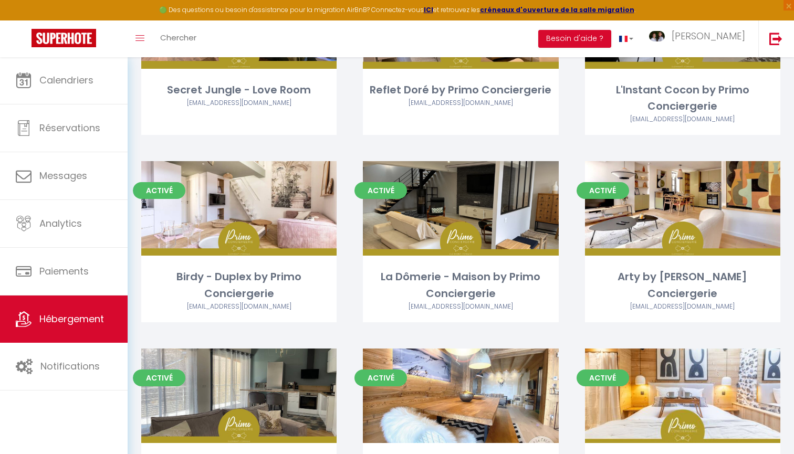
scroll to position [510, 0]
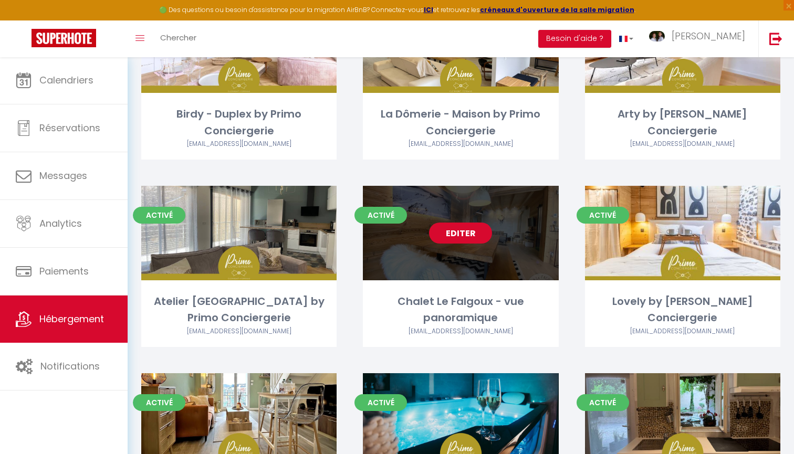
click at [477, 236] on link "Editer" at bounding box center [460, 233] width 63 height 21
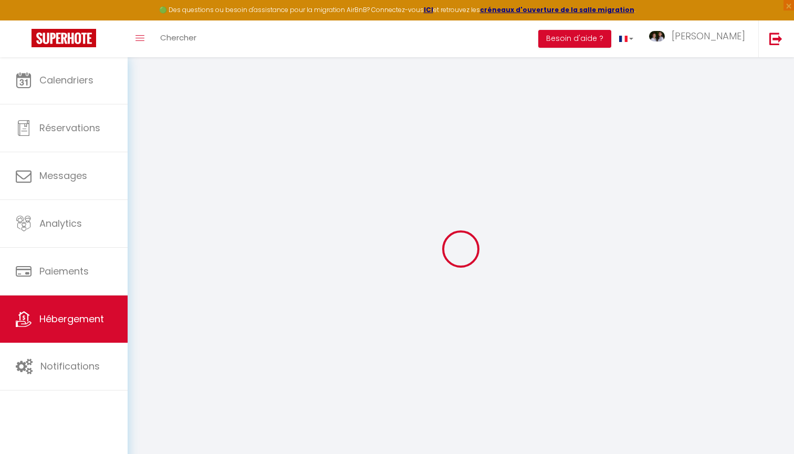
select select
checkbox input "true"
checkbox input "false"
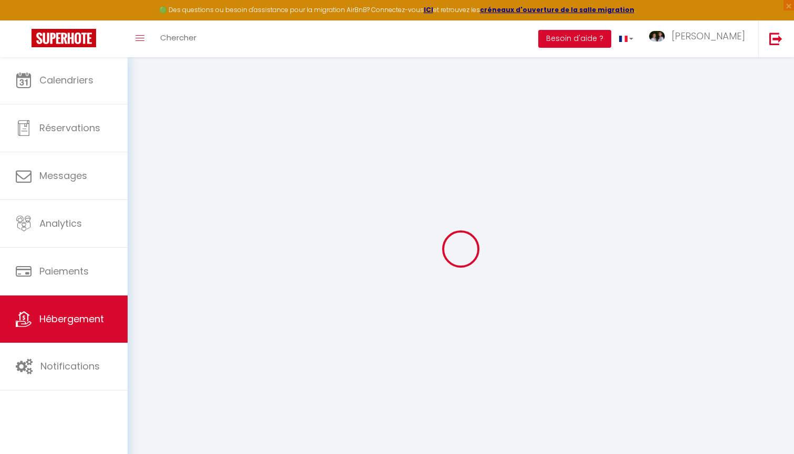
checkbox input "false"
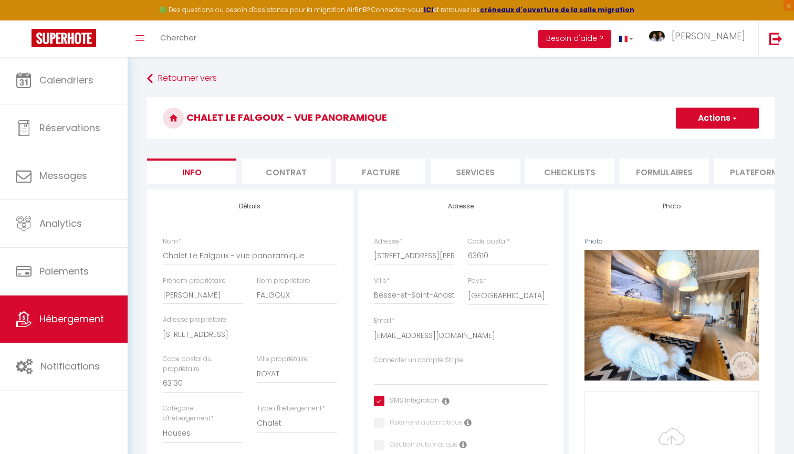
click at [734, 165] on li "Plateformes" at bounding box center [758, 172] width 89 height 26
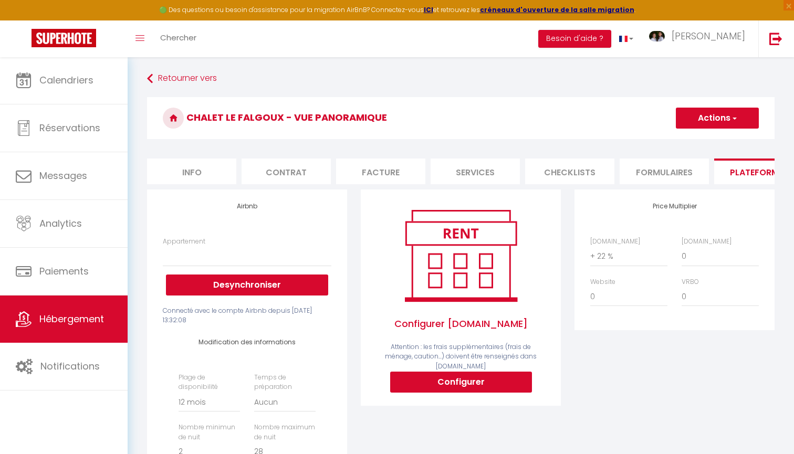
select select
click at [229, 270] on div "Appartement L'Instant Cocon by Primo Conciergerie - clarisse.petitjean@gmail.co…" at bounding box center [247, 266] width 169 height 59
click at [488, 161] on li "Services" at bounding box center [475, 172] width 89 height 26
select select
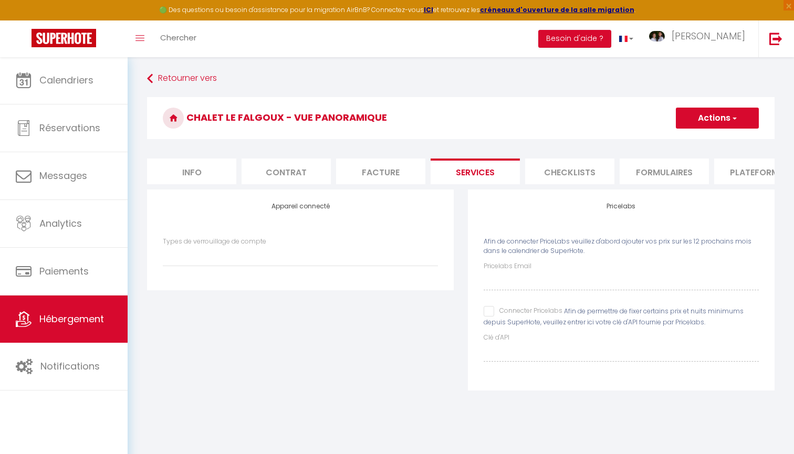
click at [297, 173] on li "Contrat" at bounding box center [286, 172] width 89 height 26
select select
checkbox input "true"
checkbox input "false"
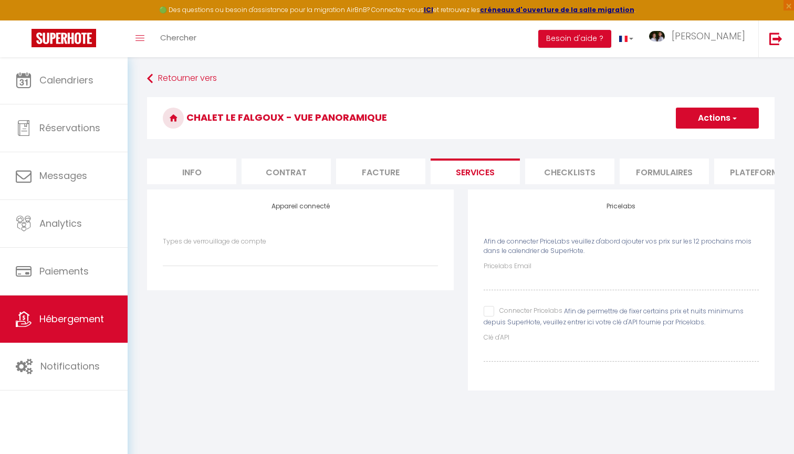
checkbox input "false"
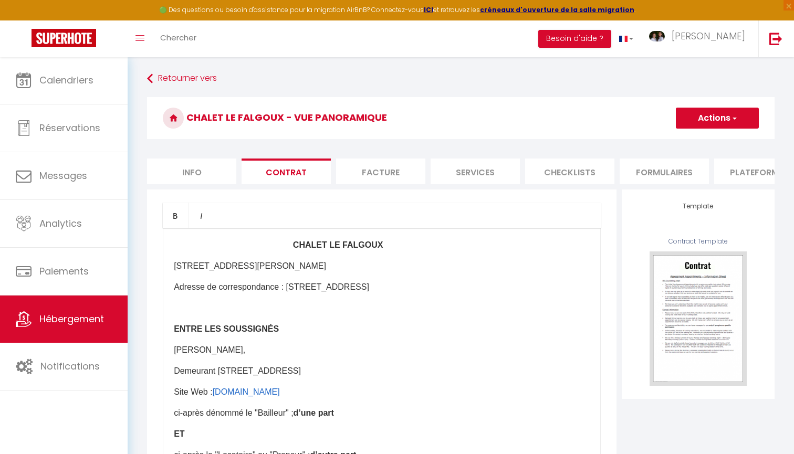
click at [222, 173] on li "Info" at bounding box center [191, 172] width 89 height 26
select select
checkbox input "true"
checkbox input "false"
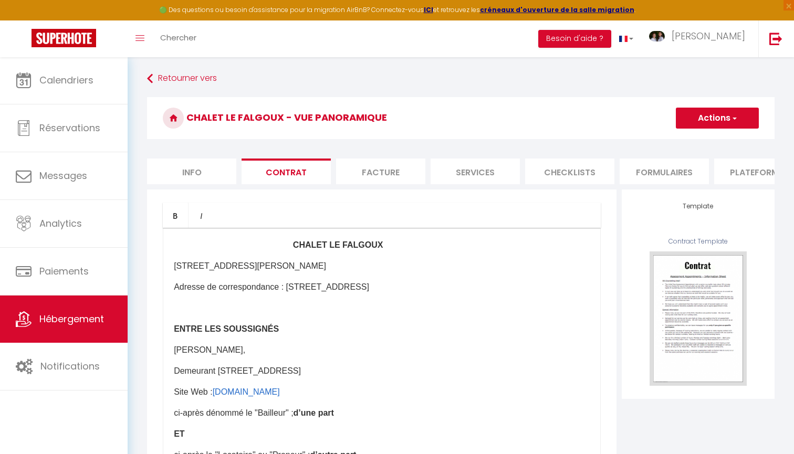
checkbox input "false"
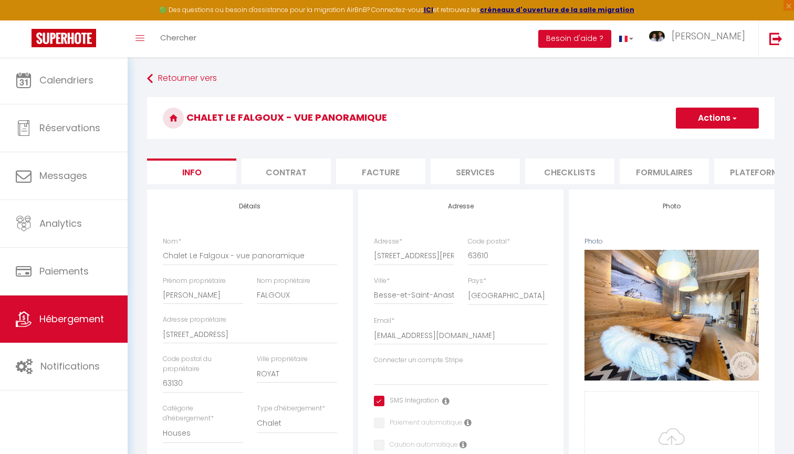
click at [305, 170] on li "Contrat" at bounding box center [286, 172] width 89 height 26
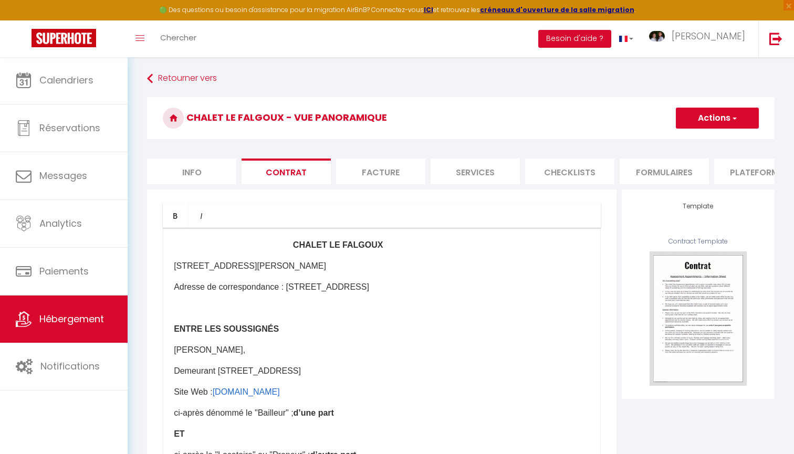
click at [362, 173] on li "Facture" at bounding box center [380, 172] width 89 height 26
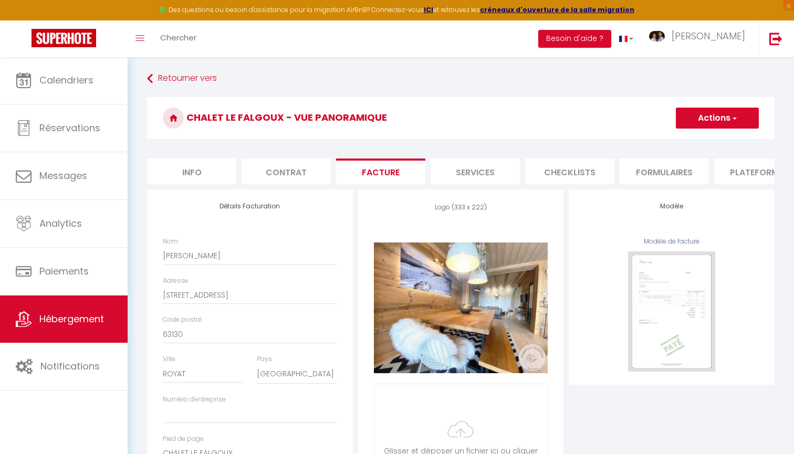
click at [480, 174] on li "Services" at bounding box center [475, 172] width 89 height 26
select select
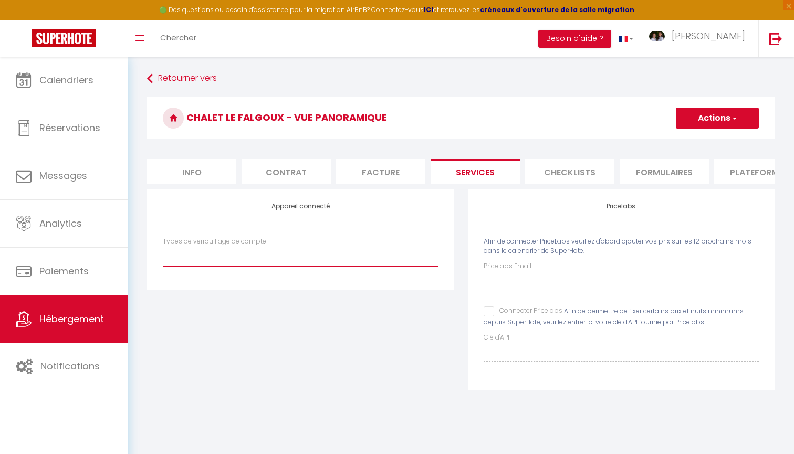
click at [608, 173] on li "Checklists" at bounding box center [569, 172] width 89 height 26
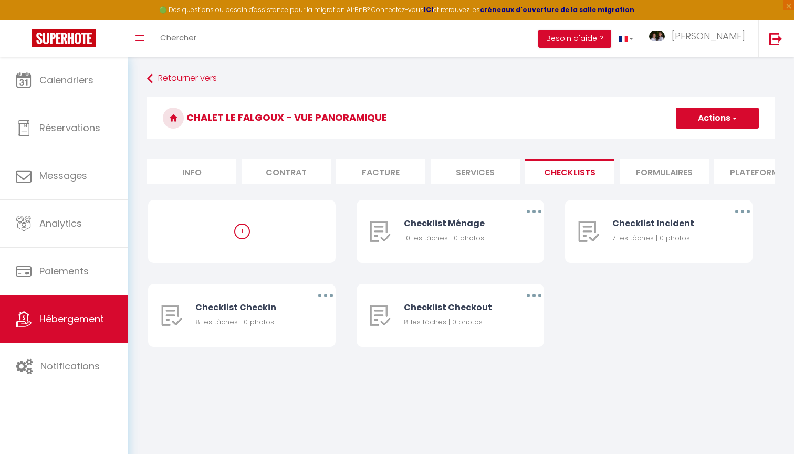
click at [670, 164] on li "Formulaires" at bounding box center [664, 172] width 89 height 26
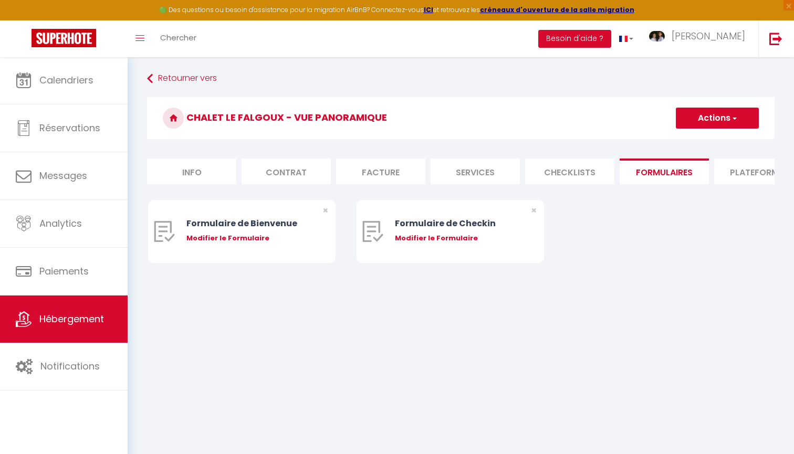
click at [740, 170] on li "Plateformes" at bounding box center [758, 172] width 89 height 26
select select
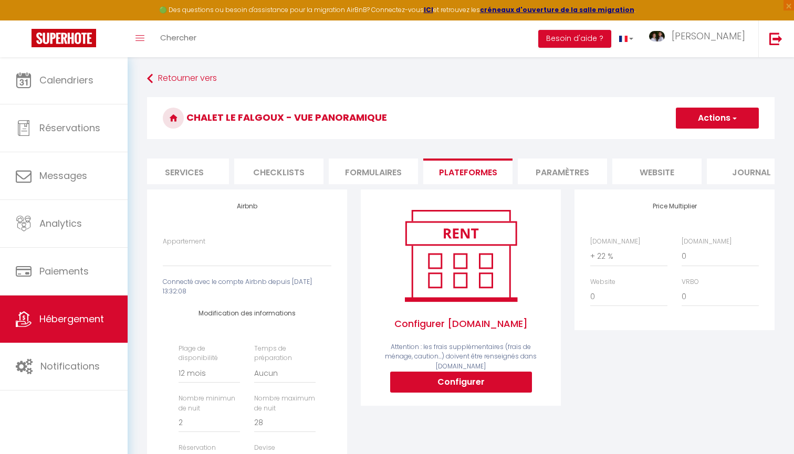
scroll to position [0, 295]
click at [570, 163] on li "Paramètres" at bounding box center [558, 172] width 89 height 26
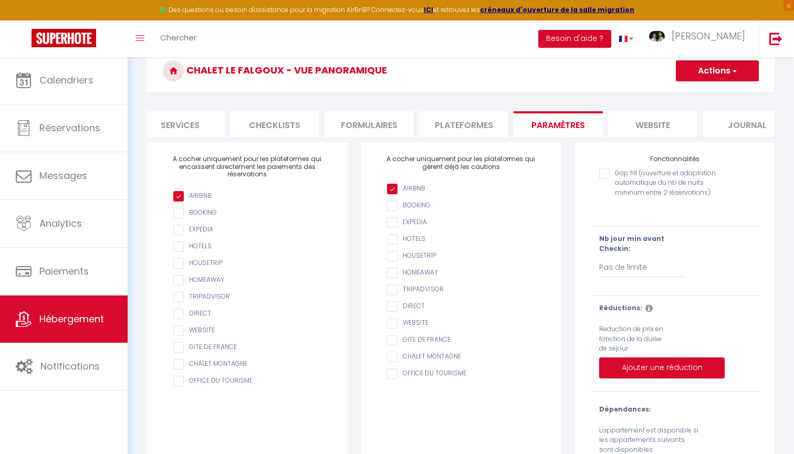
scroll to position [32, 0]
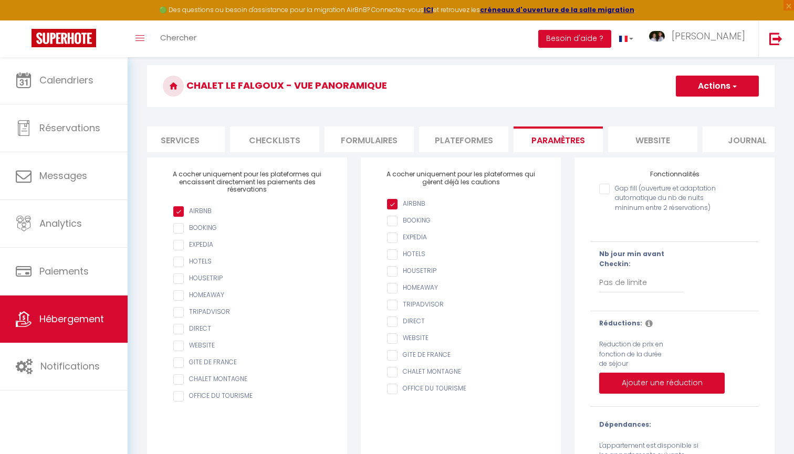
click at [178, 363] on input "checkbox" at bounding box center [252, 363] width 158 height 11
checkbox input "true"
click at [395, 354] on input "AIRBNB" at bounding box center [466, 355] width 158 height 11
checkbox input "true"
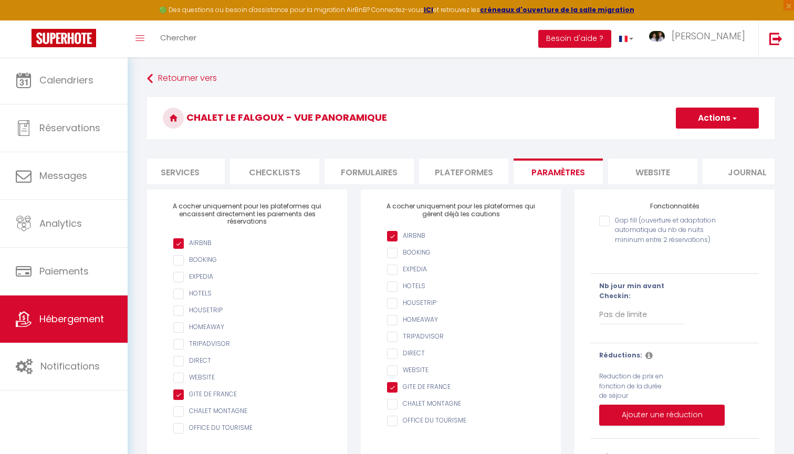
scroll to position [0, 0]
click at [703, 129] on h3 "Chalet Le Falgoux - vue panoramique" at bounding box center [461, 118] width 628 height 42
click at [718, 120] on button "Actions" at bounding box center [717, 118] width 83 height 21
click at [711, 138] on input "Enregistrer" at bounding box center [705, 141] width 39 height 11
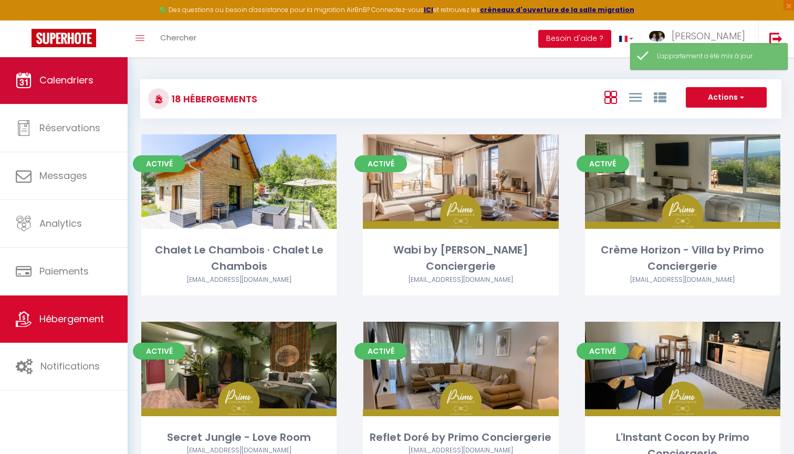
click at [67, 83] on span "Calendriers" at bounding box center [66, 80] width 54 height 13
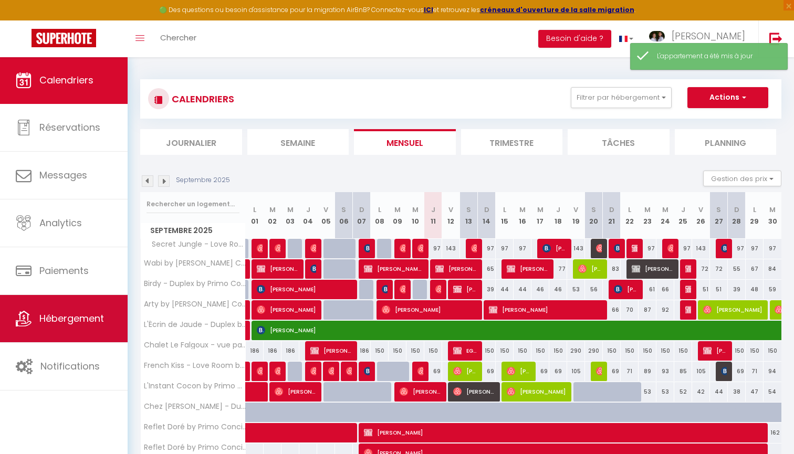
click at [98, 329] on link "Hébergement" at bounding box center [64, 318] width 128 height 47
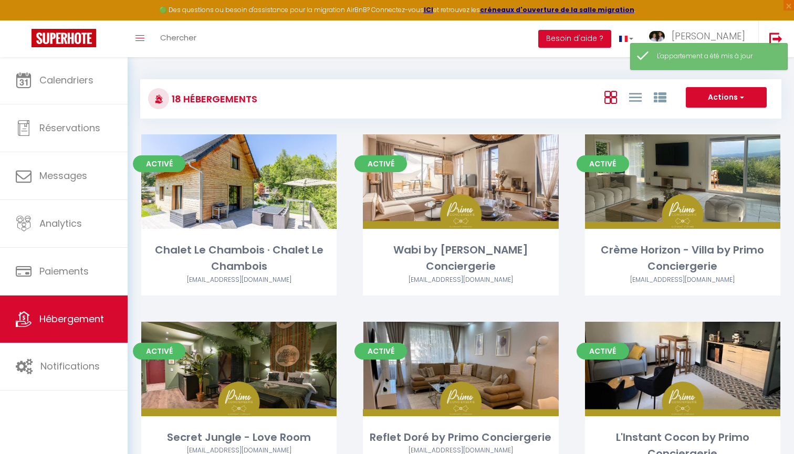
click at [83, 393] on div "Calendriers Réservations Messages Analytics Paiements Hébergement Notifications" at bounding box center [64, 267] width 128 height 420
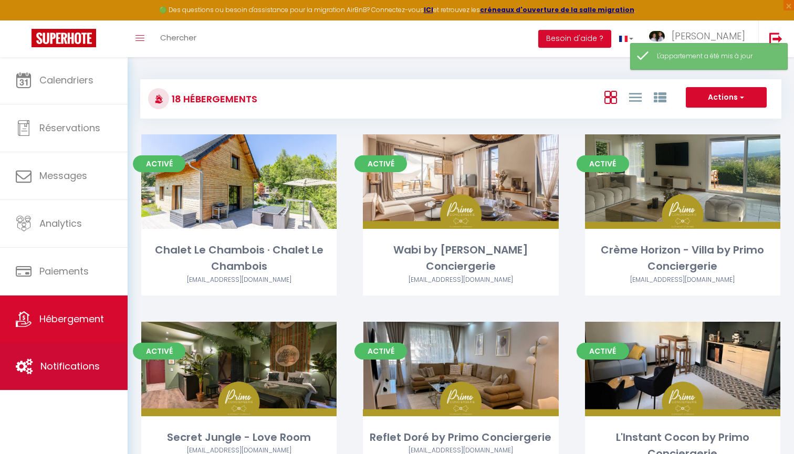
click at [99, 365] on link "Notifications" at bounding box center [64, 366] width 128 height 47
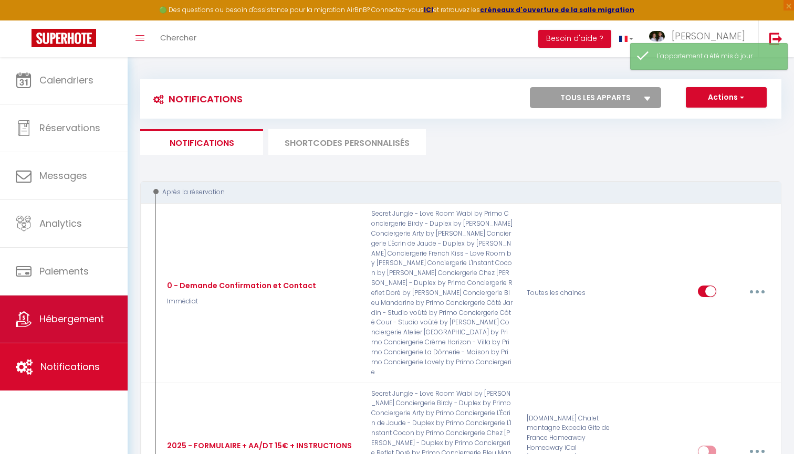
click at [88, 334] on link "Hébergement" at bounding box center [64, 319] width 128 height 47
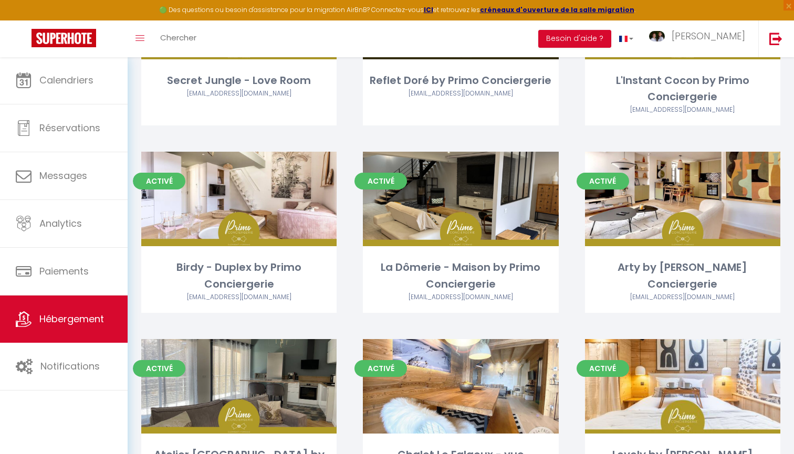
scroll to position [451, 0]
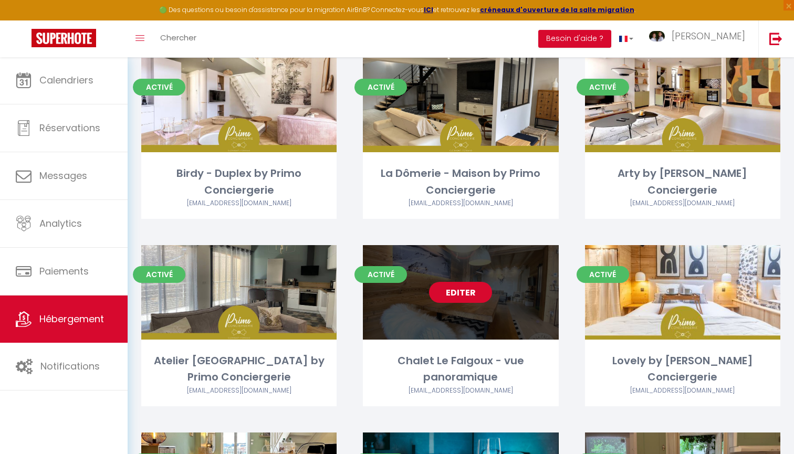
click at [470, 286] on link "Editer" at bounding box center [460, 292] width 63 height 21
select select "3"
select select "2"
select select "1"
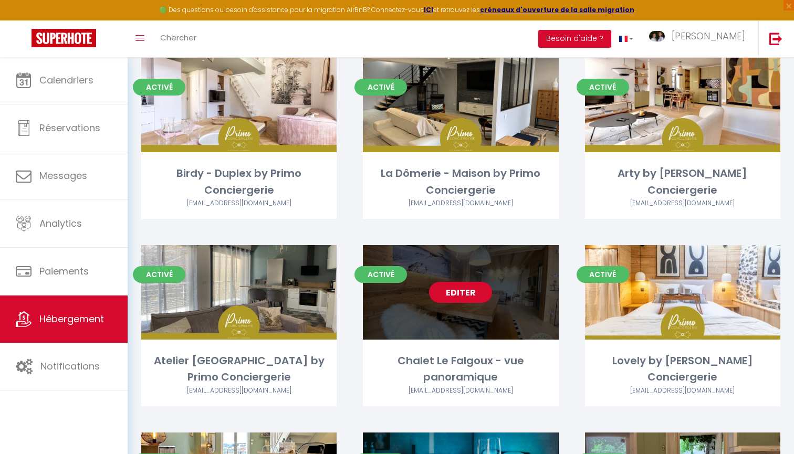
select select
select select "28"
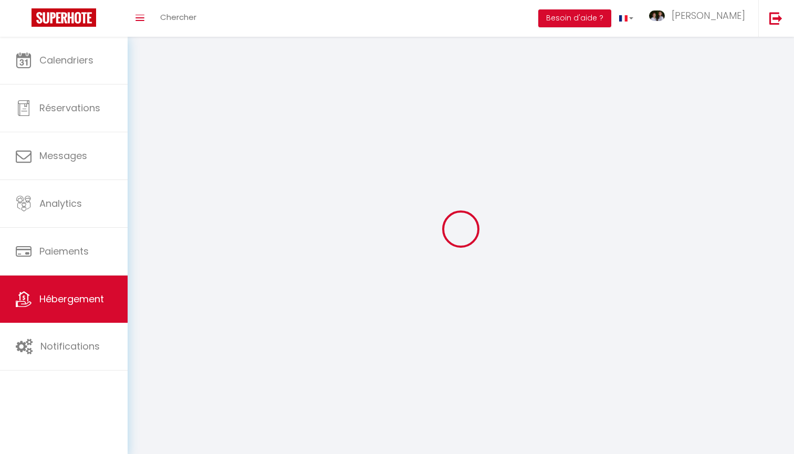
select select
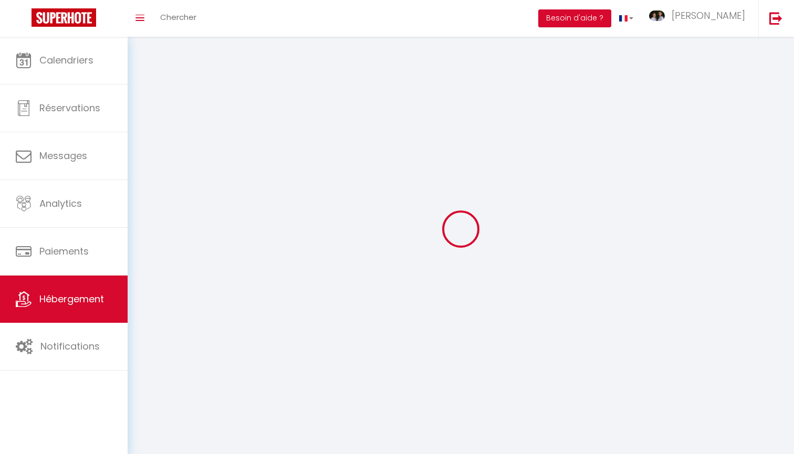
select select
checkbox input "false"
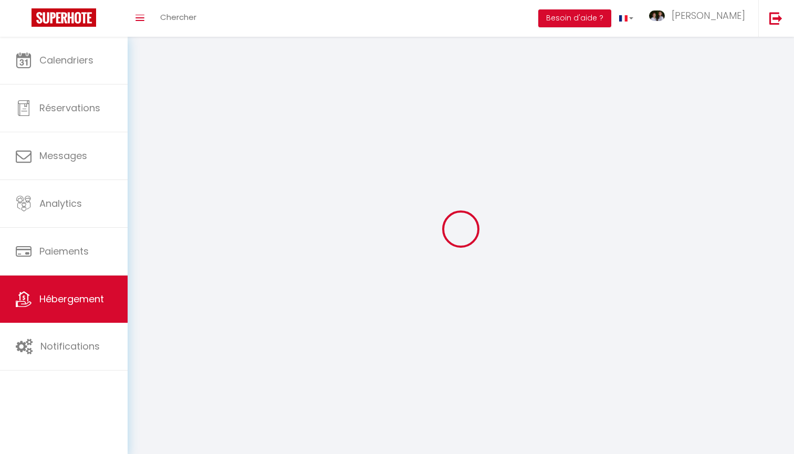
select select
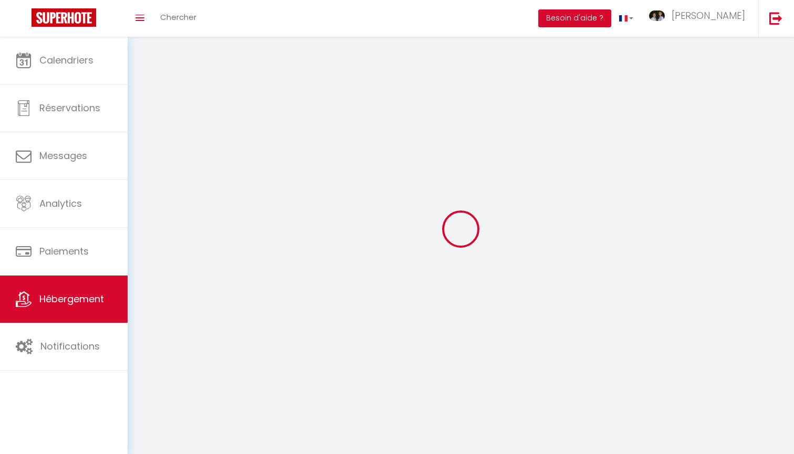
select select
checkbox input "false"
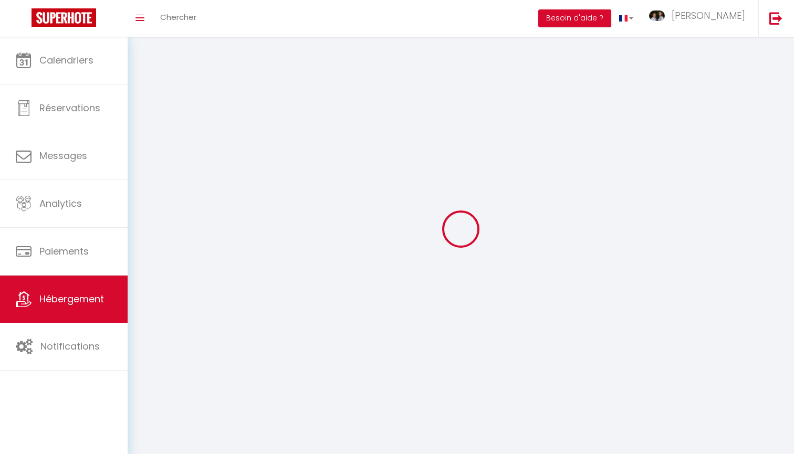
checkbox input "false"
select select
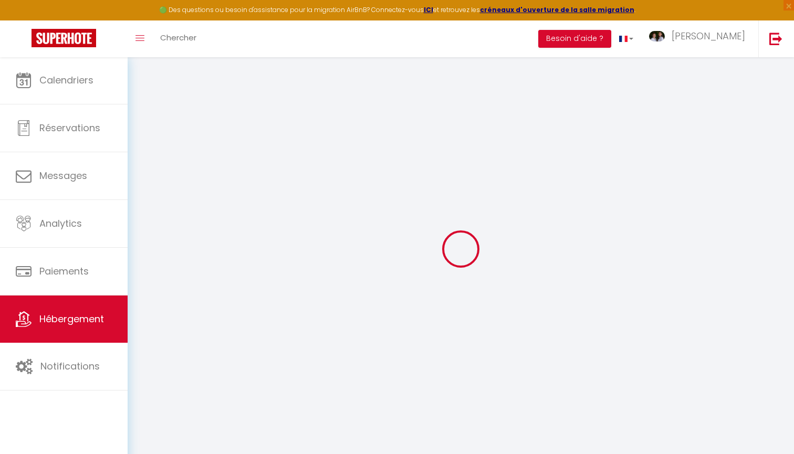
select select
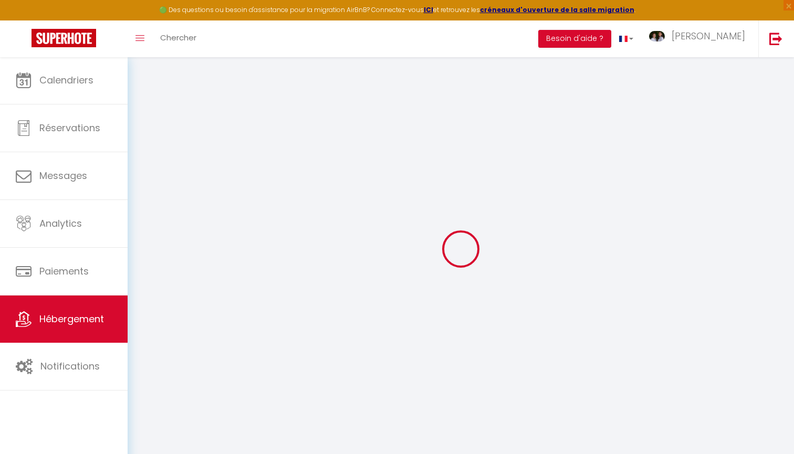
select select
checkbox input "false"
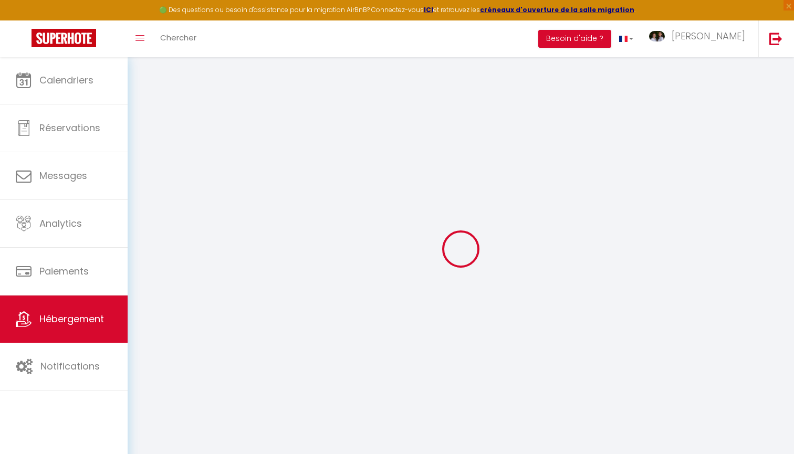
select select
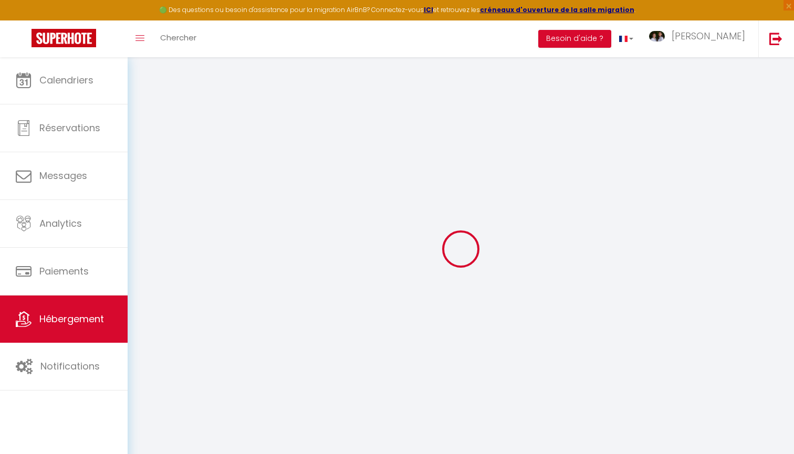
select select
checkbox input "false"
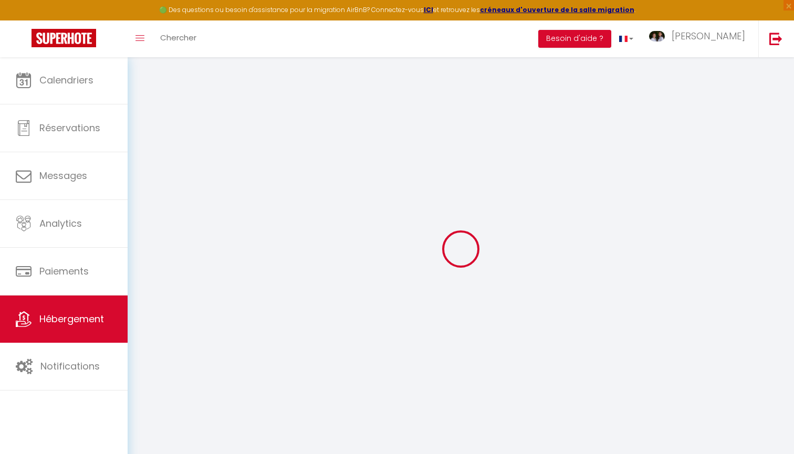
checkbox input "false"
select select
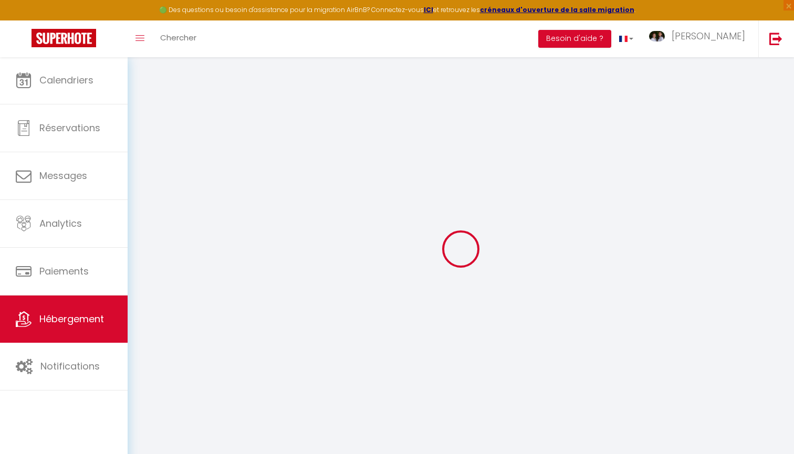
select select
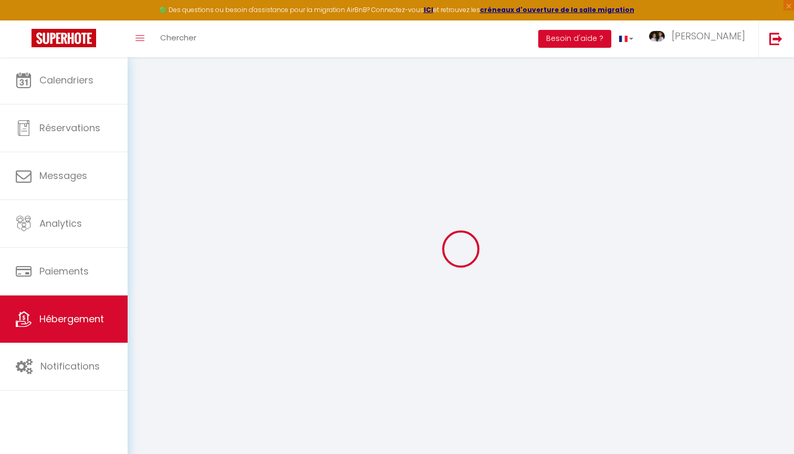
checkbox input "false"
select select
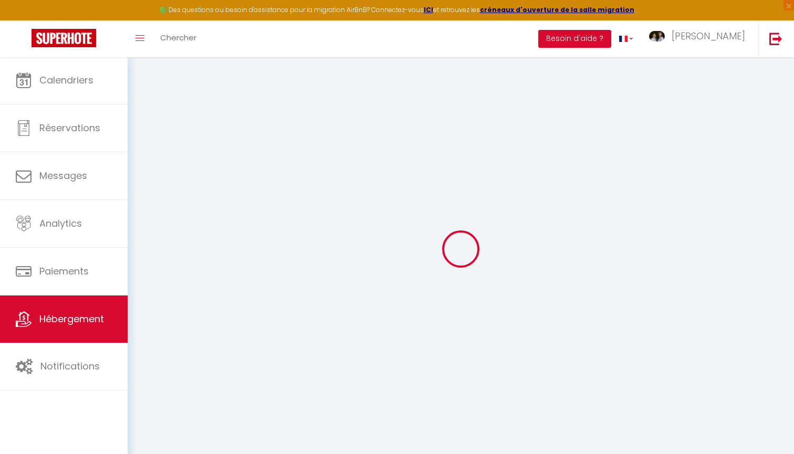
select select
type input "Chalet Le Falgoux - vue panoramique"
type input "[PERSON_NAME]"
type input "FALGOUX"
type input "[STREET_ADDRESS]"
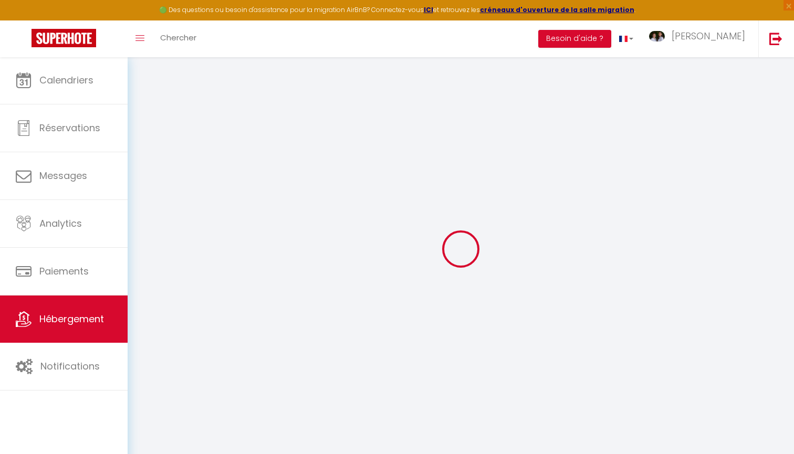
type input "63130"
type input "ROYAT"
select select "houses"
select select "10"
select select "4"
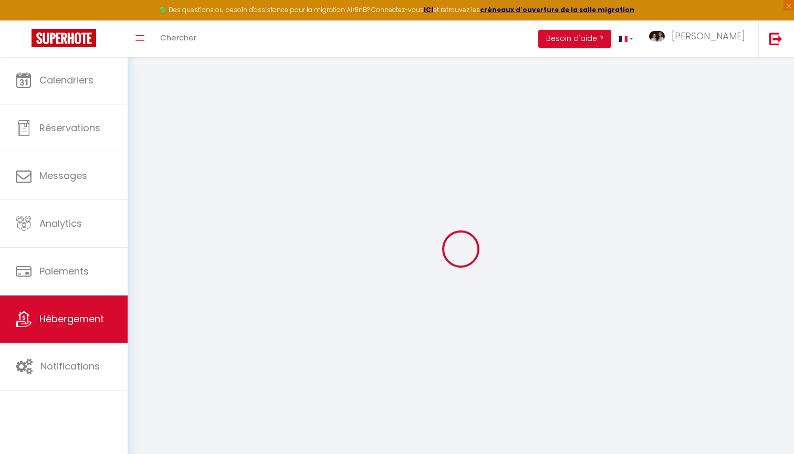
select select "3"
type input "160"
type input "0"
type input "1000"
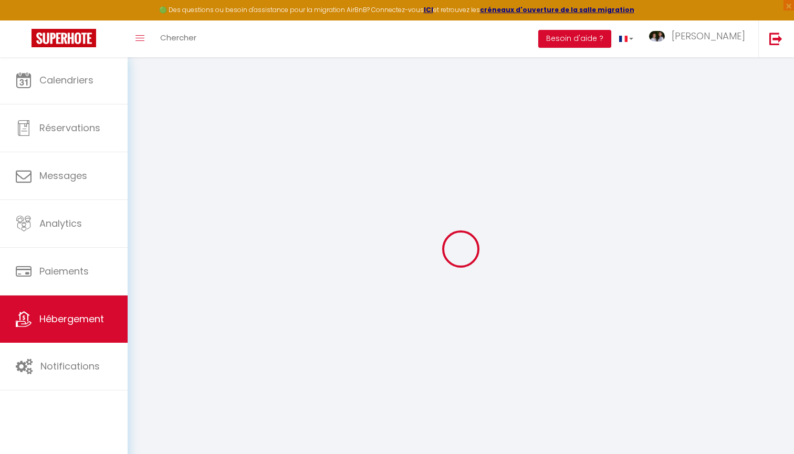
select select
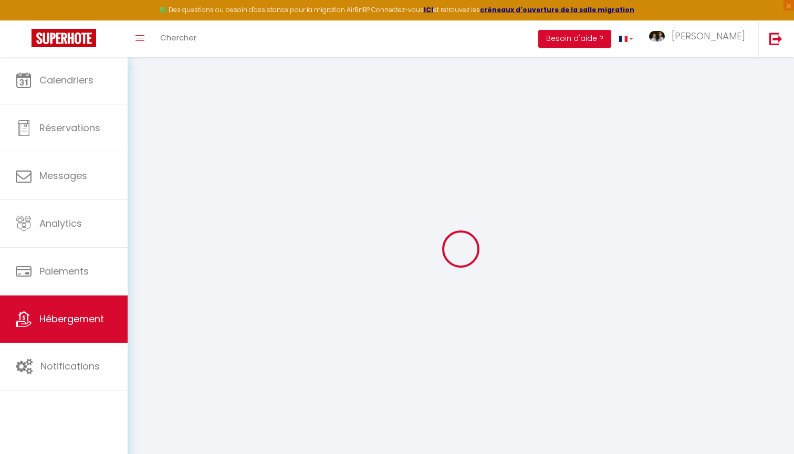
type input "[STREET_ADDRESS][PERSON_NAME]"
type input "63610"
type input "Besse-et-Saint-Anastaise"
type input "[EMAIL_ADDRESS][DOMAIN_NAME]"
select select
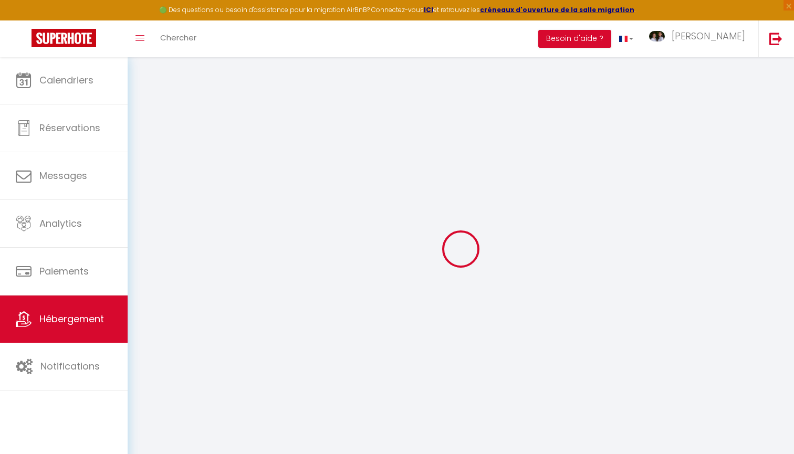
checkbox input "true"
checkbox input "false"
radio input "true"
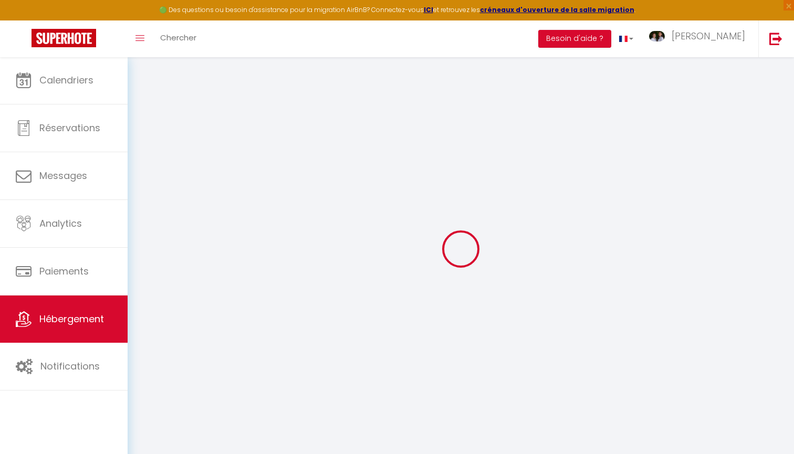
type input "0"
select select
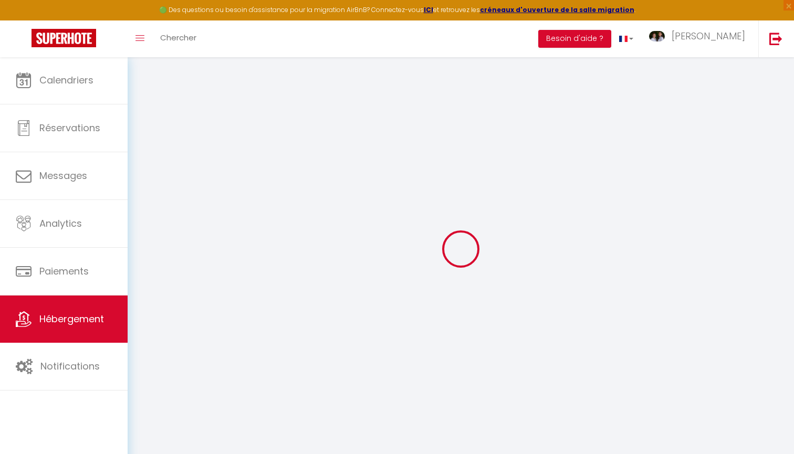
select select
checkbox input "true"
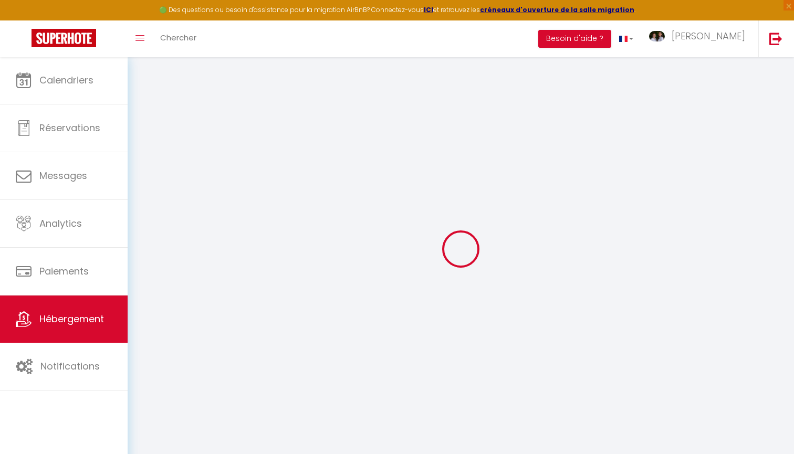
checkbox input "false"
select select
select select "+ 22 %"
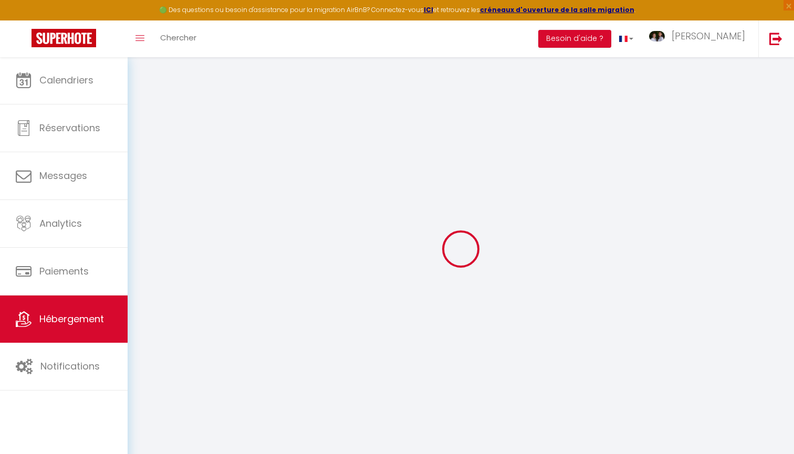
select select
select select "365"
select select "EUR"
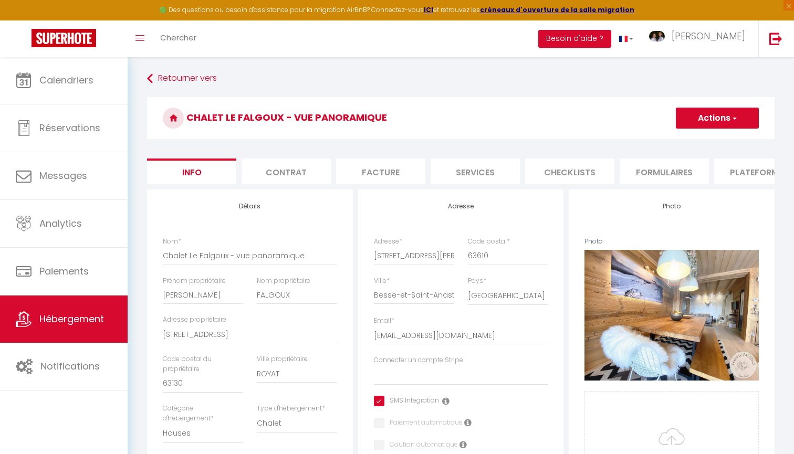
select select
checkbox input "true"
checkbox input "false"
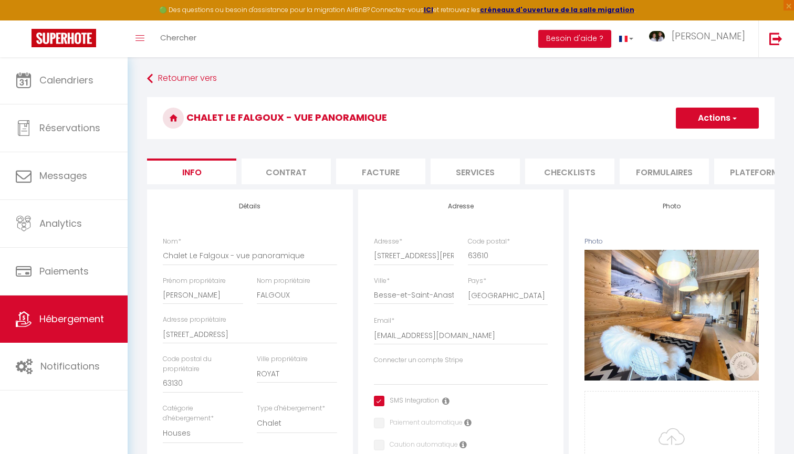
drag, startPoint x: 655, startPoint y: 161, endPoint x: 718, endPoint y: 162, distance: 63.0
click at [718, 161] on ul "Info Contrat Facture Services Checklists Formulaires Plateformes Paramètres web…" at bounding box center [461, 172] width 628 height 26
click at [718, 162] on li "Plateformes" at bounding box center [758, 172] width 89 height 26
select select
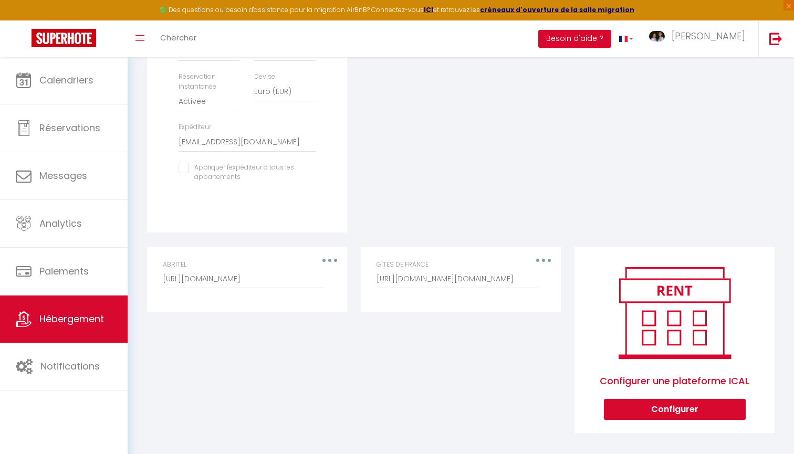
scroll to position [400, 0]
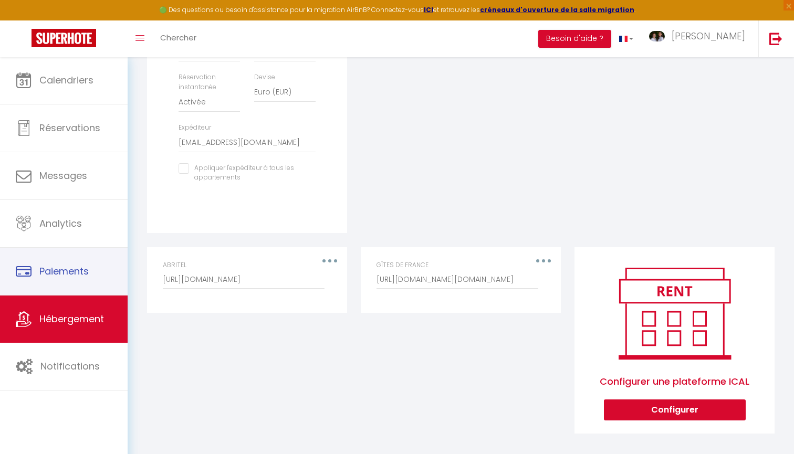
click at [77, 319] on span "Hébergement" at bounding box center [71, 318] width 65 height 13
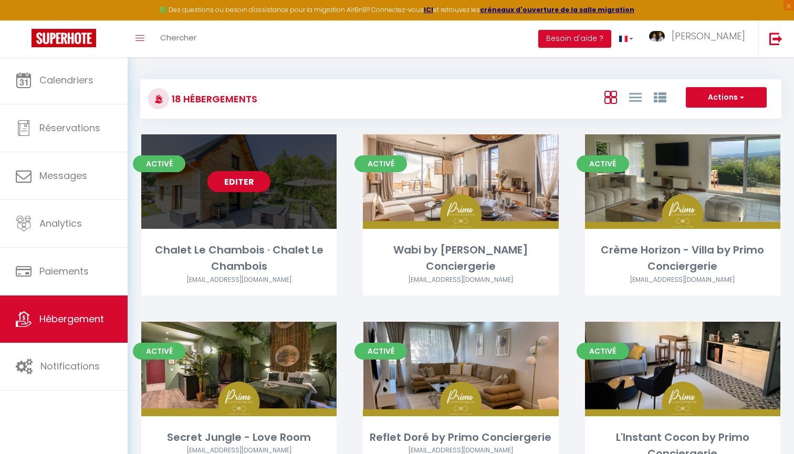
click at [235, 186] on link "Editer" at bounding box center [238, 181] width 63 height 21
select select "3"
select select "2"
select select "1"
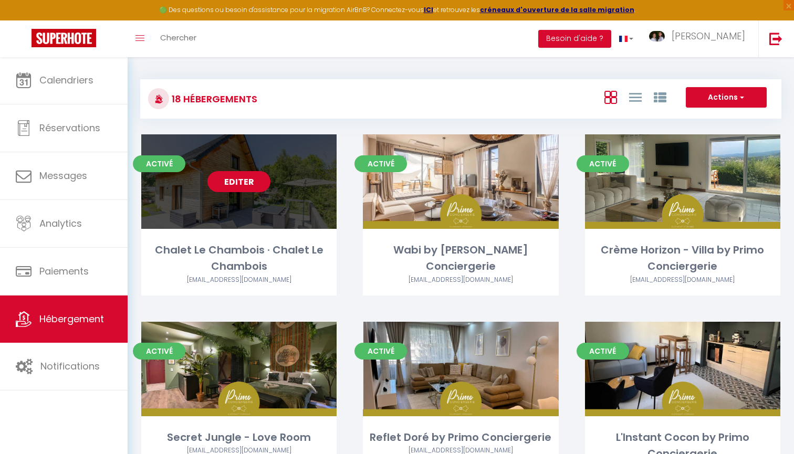
select select "1"
select select
select select "28"
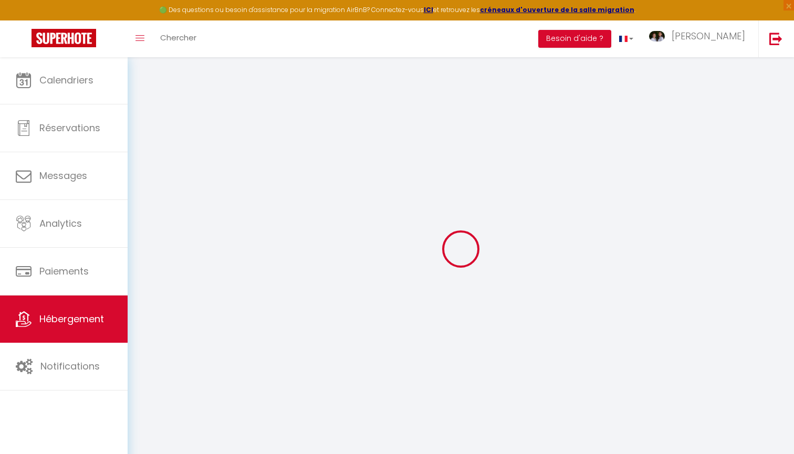
select select
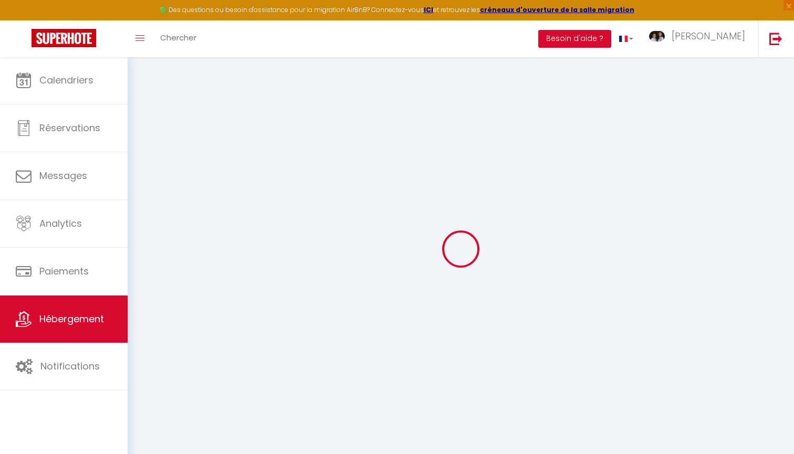
select select
checkbox input "false"
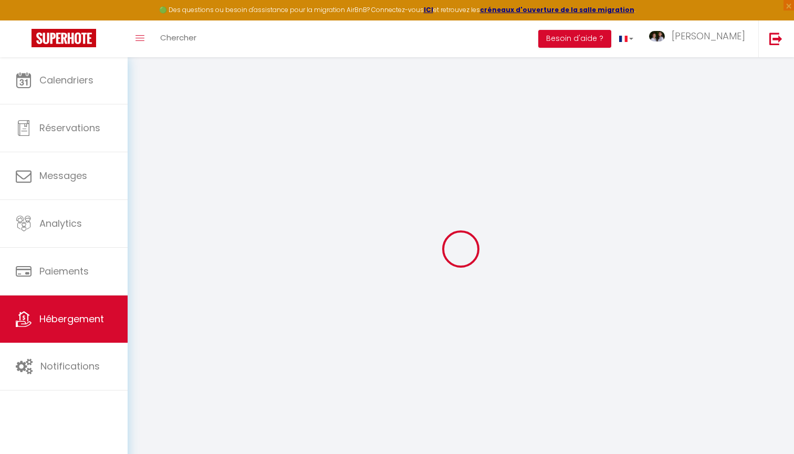
select select
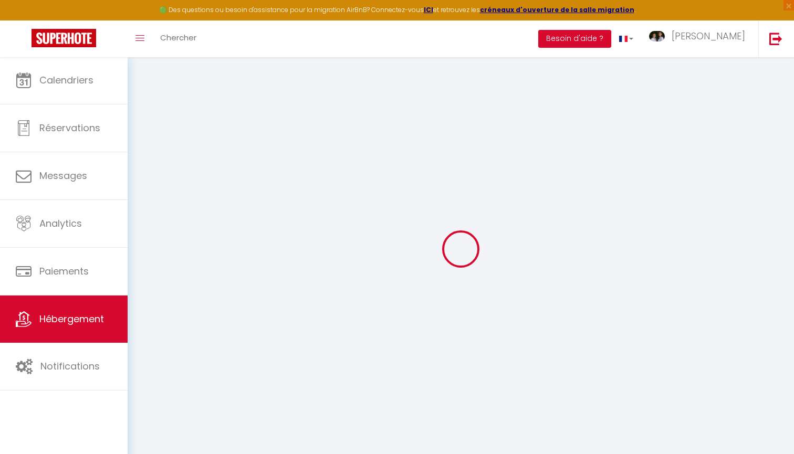
select select
checkbox input "false"
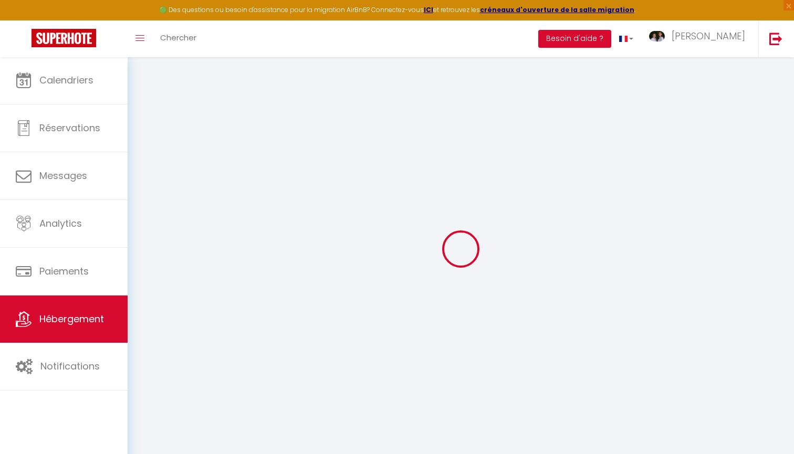
checkbox input "false"
select select
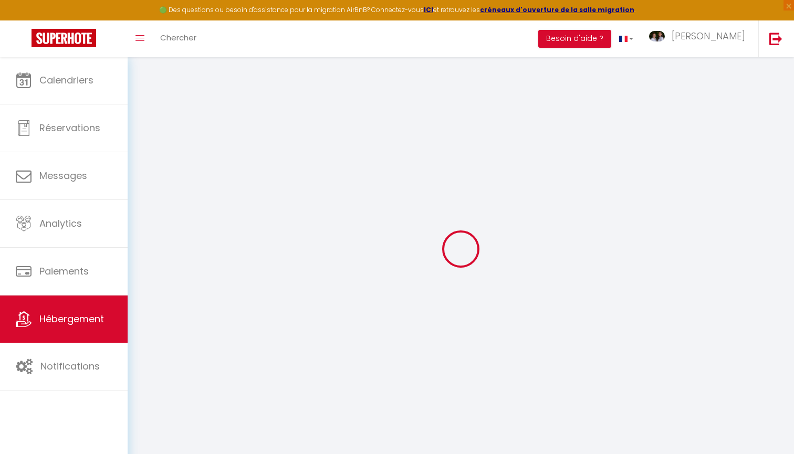
select select
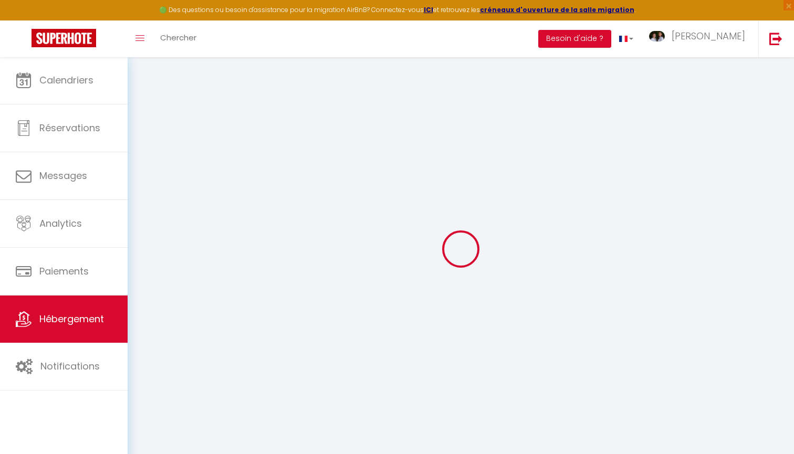
checkbox input "false"
select select
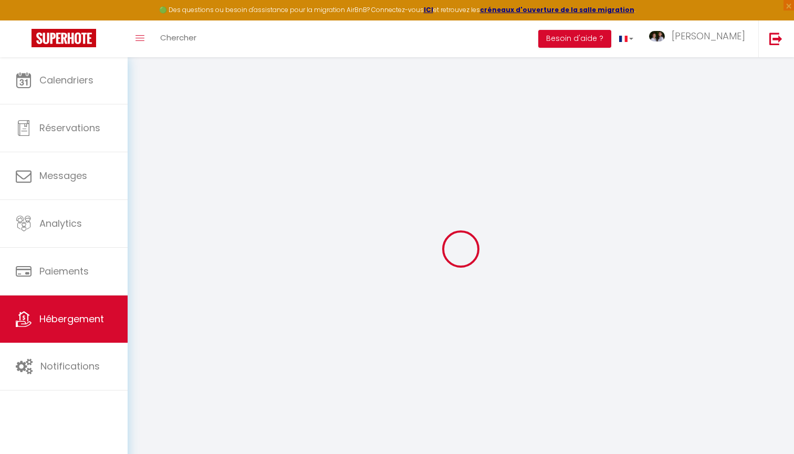
select select
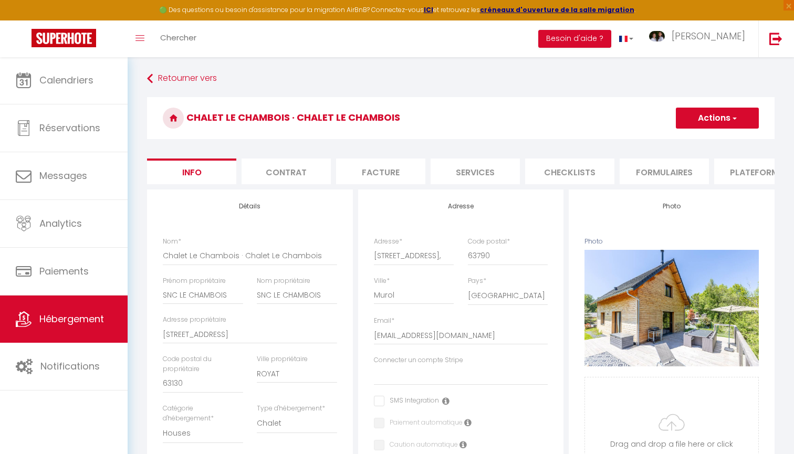
click at [748, 172] on li "Plateformes" at bounding box center [758, 172] width 89 height 26
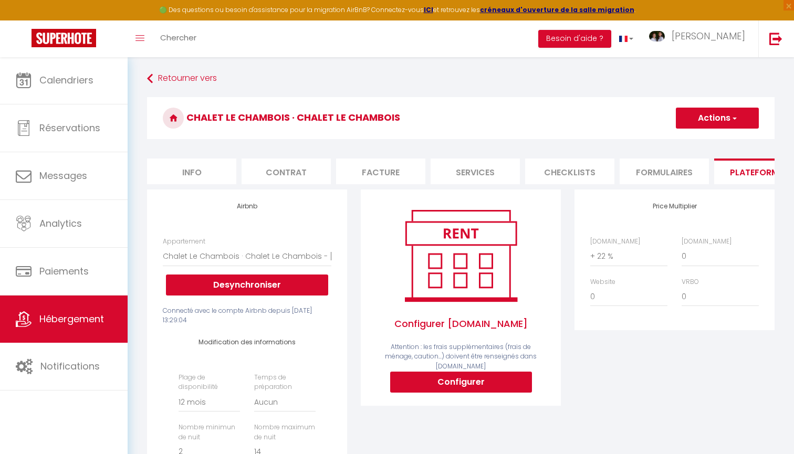
click at [102, 309] on link "Hébergement" at bounding box center [64, 319] width 128 height 47
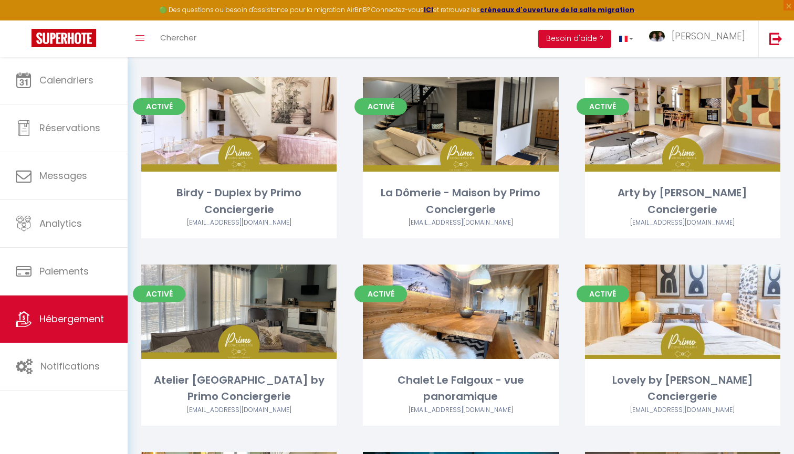
scroll to position [434, 0]
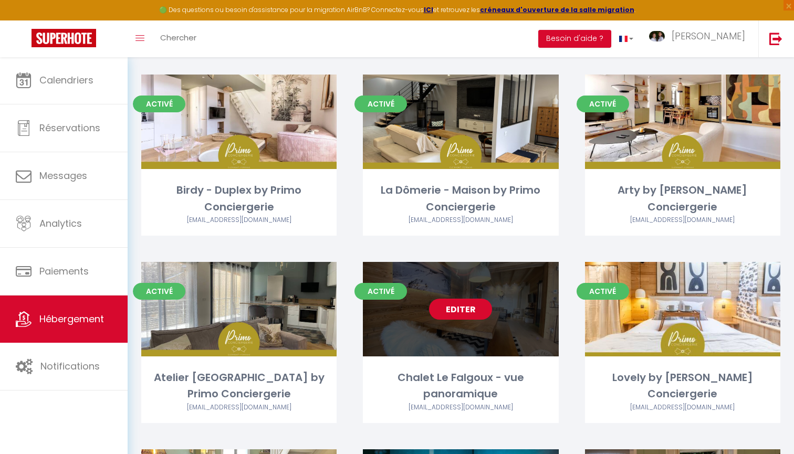
click at [434, 306] on link "Editer" at bounding box center [460, 309] width 63 height 21
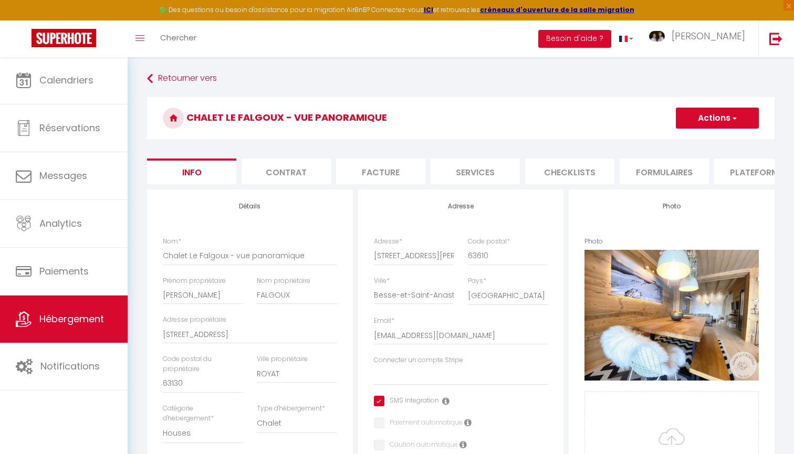
click at [748, 172] on li "Plateformes" at bounding box center [758, 172] width 89 height 26
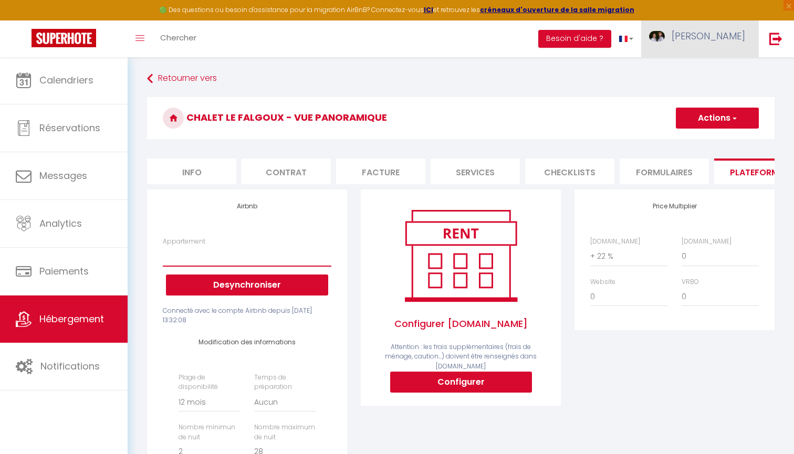
click at [721, 41] on span "[PERSON_NAME]" at bounding box center [709, 35] width 74 height 13
click at [704, 68] on link "Paramètres" at bounding box center [716, 73] width 78 height 18
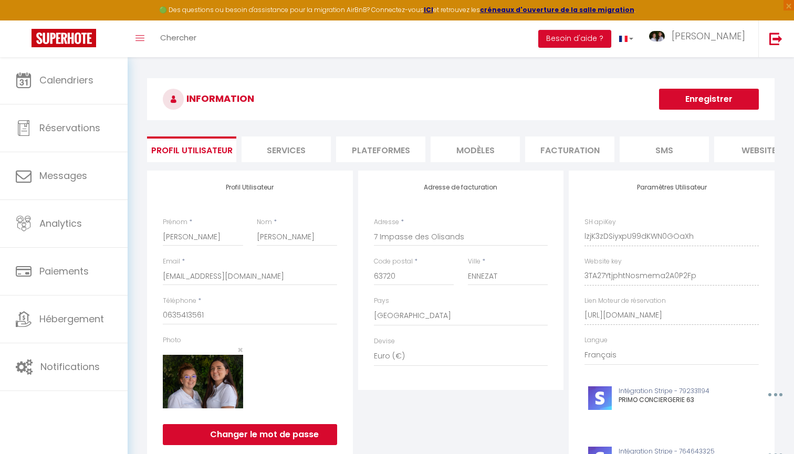
click at [357, 156] on li "Plateformes" at bounding box center [380, 150] width 89 height 26
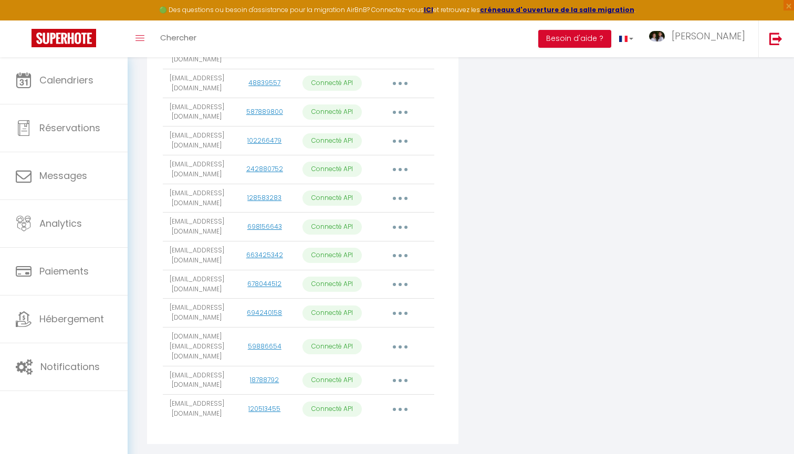
scroll to position [342, 0]
click at [401, 401] on button "button" at bounding box center [399, 409] width 29 height 17
click at [375, 425] on link "Importer les appartements" at bounding box center [354, 434] width 116 height 18
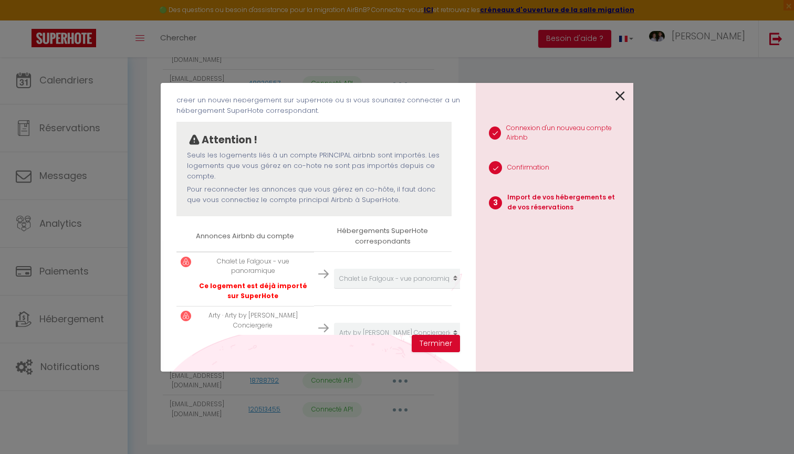
scroll to position [69, 0]
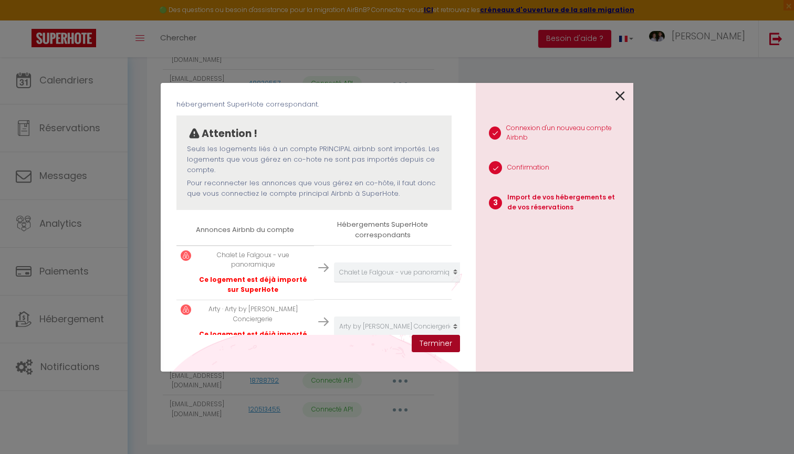
click at [437, 347] on button "Terminer" at bounding box center [436, 344] width 48 height 18
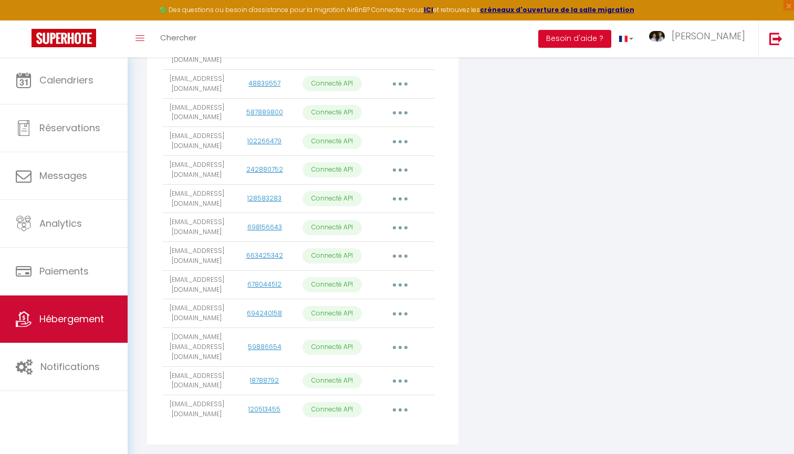
click at [74, 339] on link "Hébergement" at bounding box center [64, 319] width 128 height 47
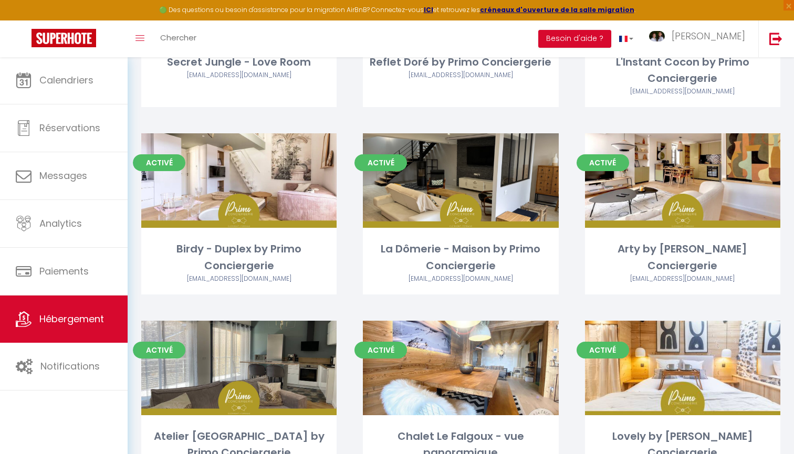
scroll to position [420, 0]
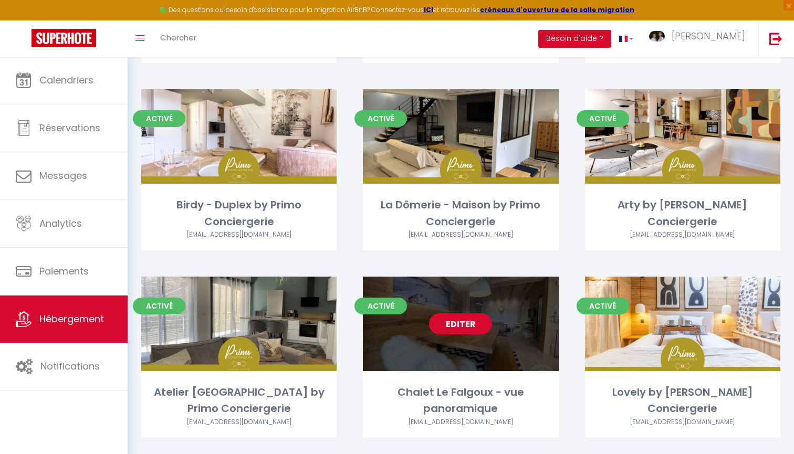
click at [470, 323] on link "Editer" at bounding box center [460, 323] width 63 height 21
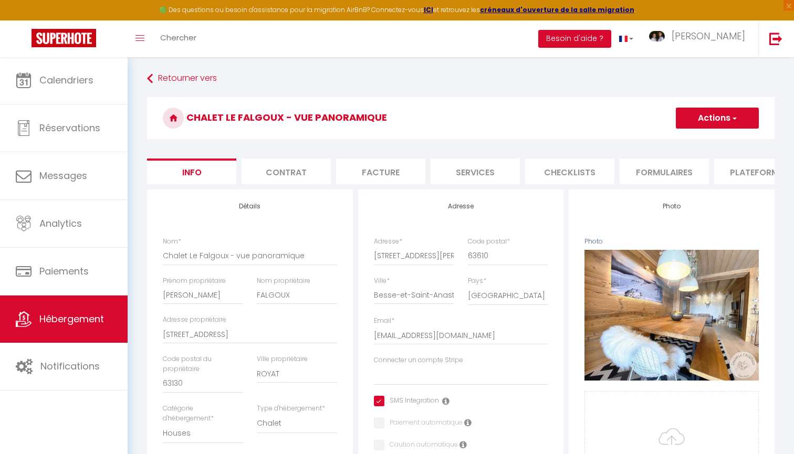
click at [750, 176] on li "Plateformes" at bounding box center [758, 172] width 89 height 26
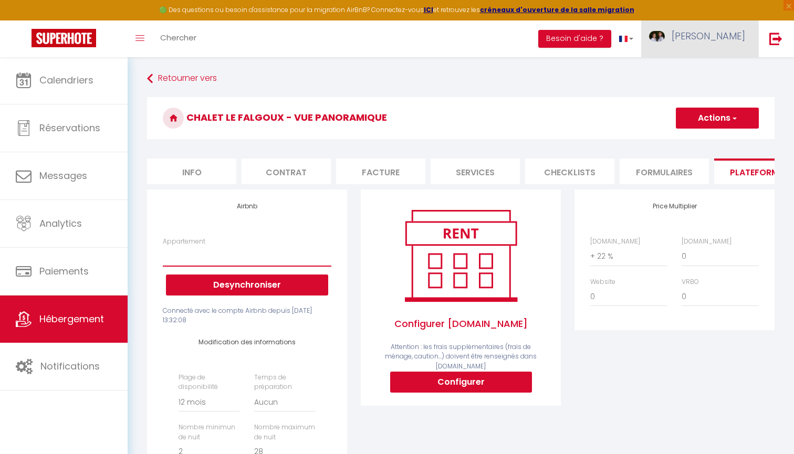
click at [712, 47] on link "[PERSON_NAME]" at bounding box center [699, 38] width 117 height 37
click at [709, 66] on link "Paramètres" at bounding box center [716, 73] width 78 height 18
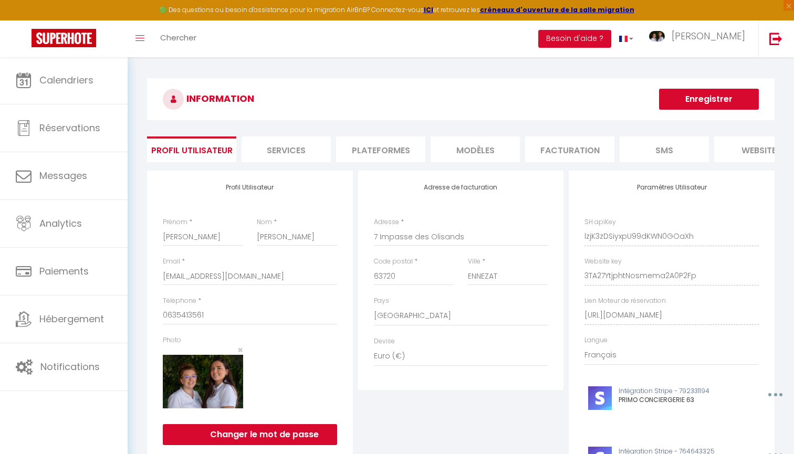
click at [358, 156] on li "Plateformes" at bounding box center [380, 150] width 89 height 26
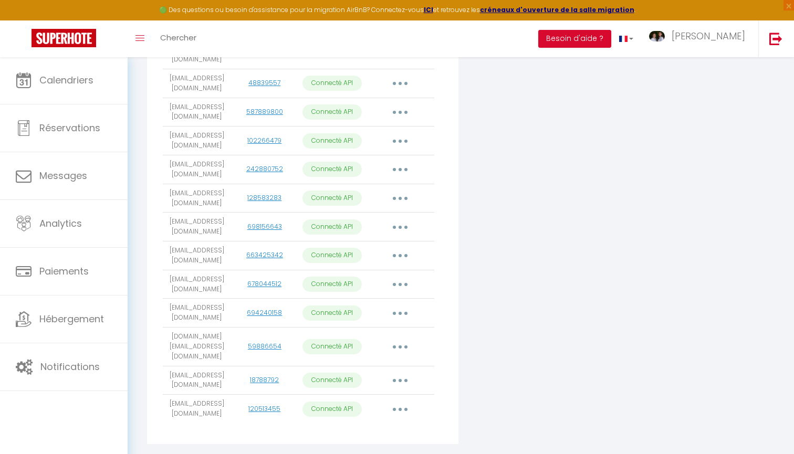
scroll to position [342, 0]
click at [405, 401] on button "button" at bounding box center [399, 409] width 29 height 17
click at [379, 425] on link "Importer les appartements" at bounding box center [354, 434] width 116 height 18
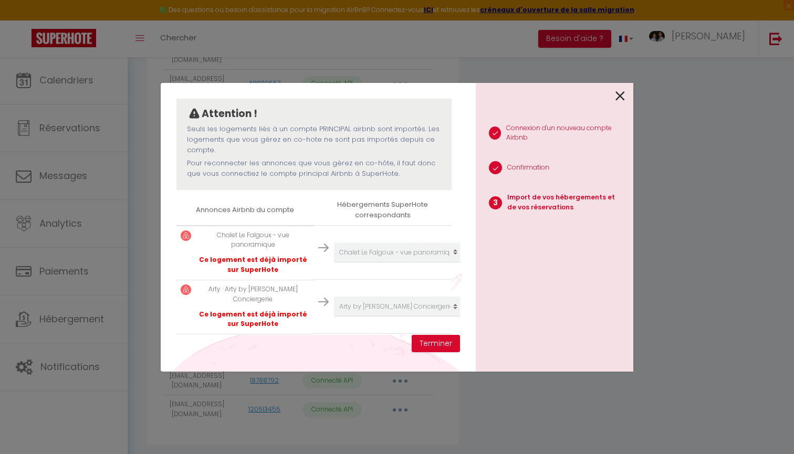
scroll to position [89, 1]
click at [442, 339] on button "Terminer" at bounding box center [436, 344] width 48 height 18
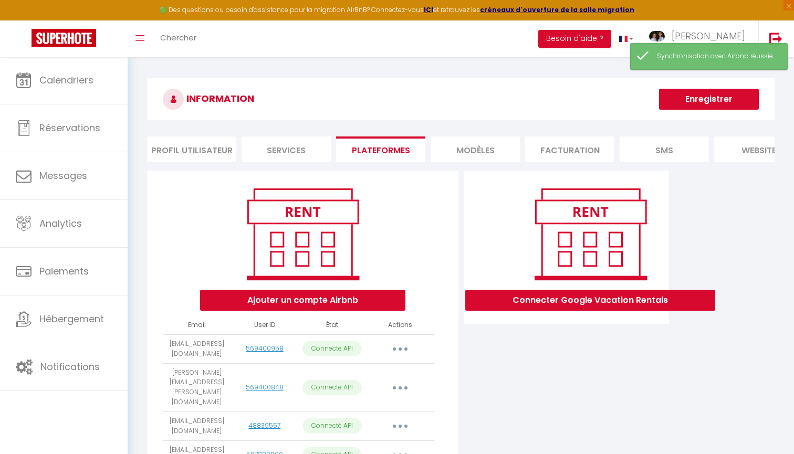
scroll to position [0, 0]
click at [733, 104] on button "Enregistrer" at bounding box center [709, 99] width 100 height 21
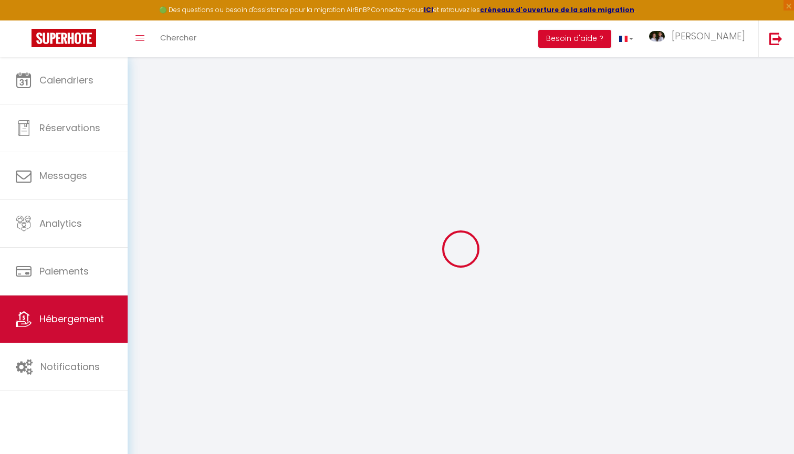
click at [96, 327] on link "Hébergement" at bounding box center [64, 319] width 128 height 47
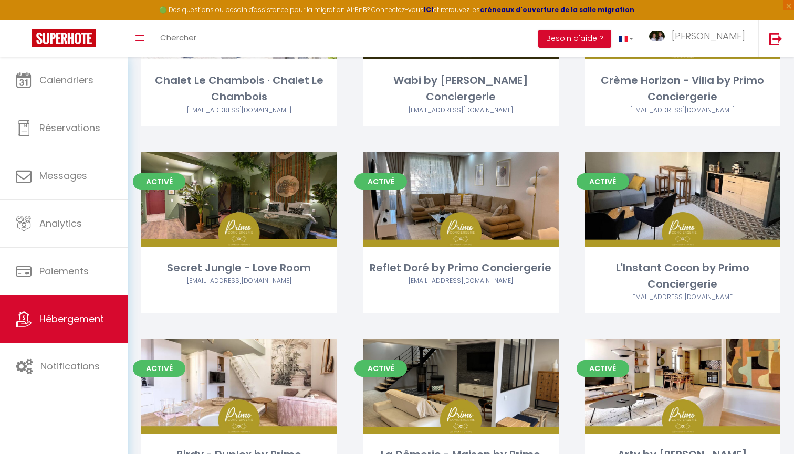
scroll to position [457, 0]
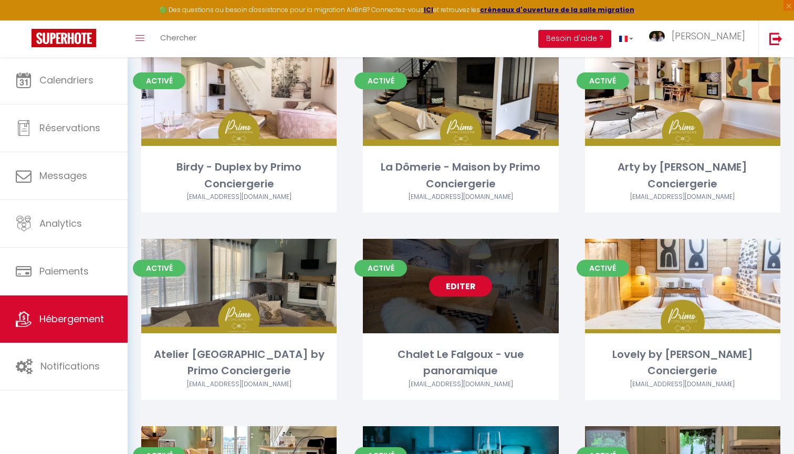
click at [464, 288] on link "Editer" at bounding box center [460, 286] width 63 height 21
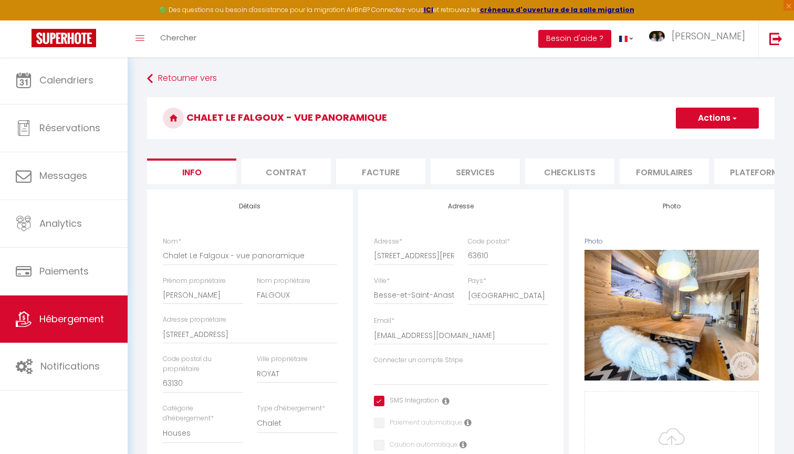
click at [758, 178] on li "Plateformes" at bounding box center [758, 172] width 89 height 26
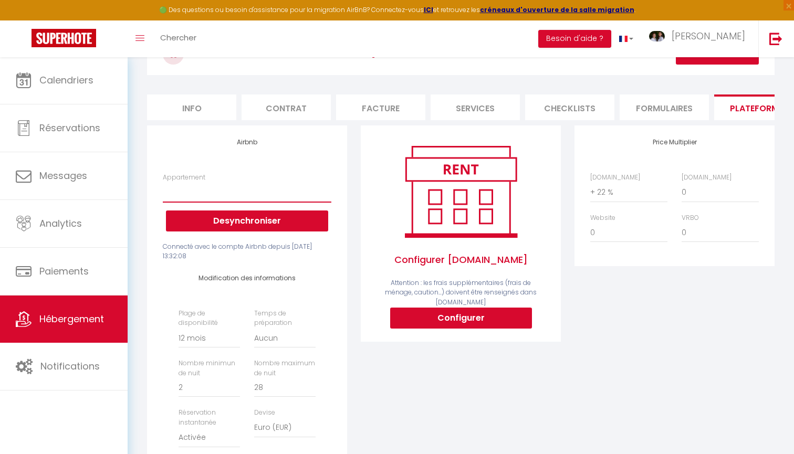
scroll to position [54, 0]
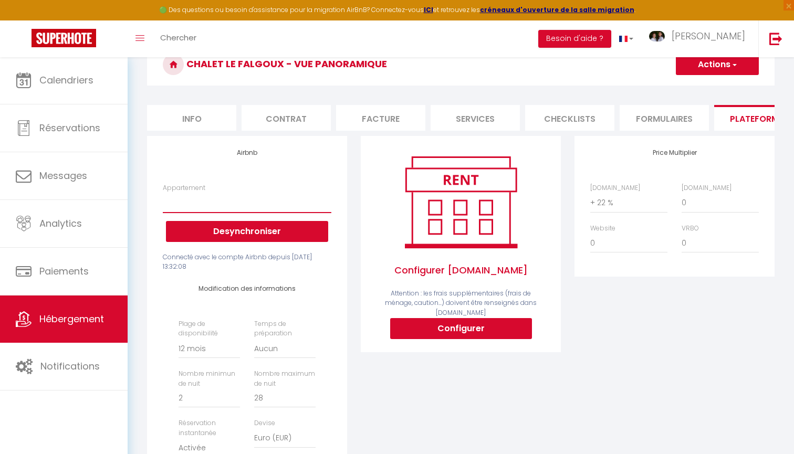
click at [273, 230] on button "Desynchroniser" at bounding box center [247, 231] width 162 height 21
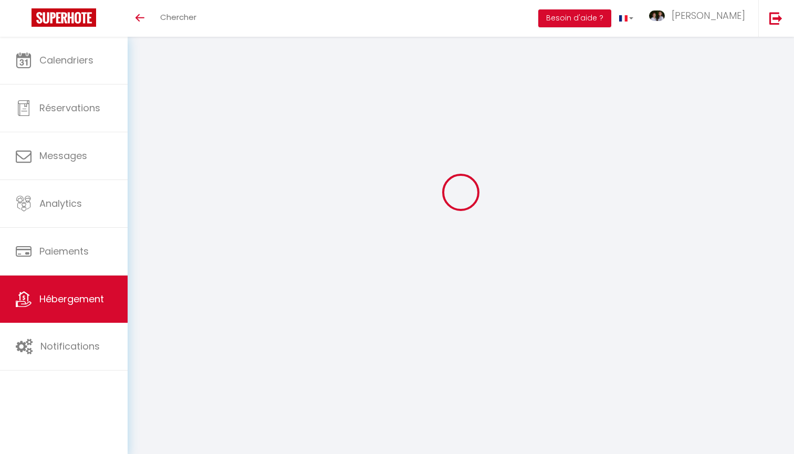
select select "+ 22 %"
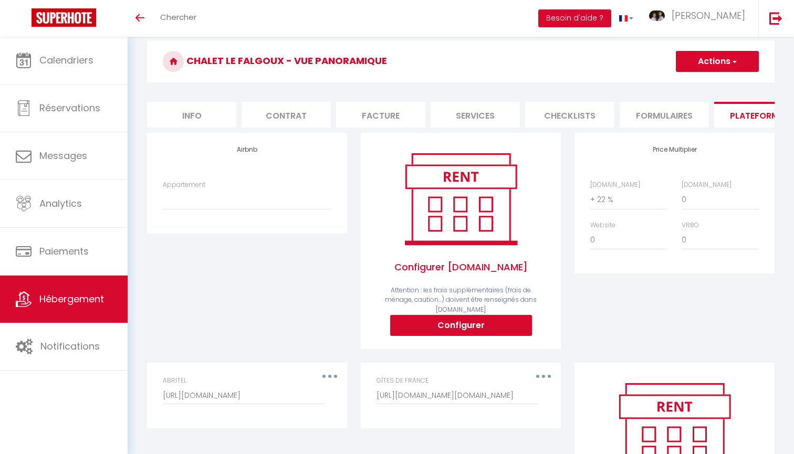
click at [729, 64] on button "Actions" at bounding box center [717, 61] width 83 height 21
click at [714, 80] on link "Enregistrer" at bounding box center [716, 85] width 83 height 14
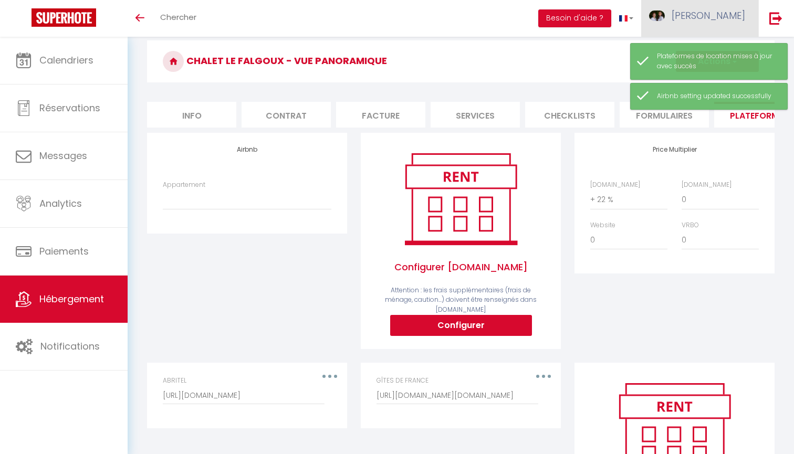
click at [737, 12] on span "[PERSON_NAME]" at bounding box center [709, 15] width 74 height 13
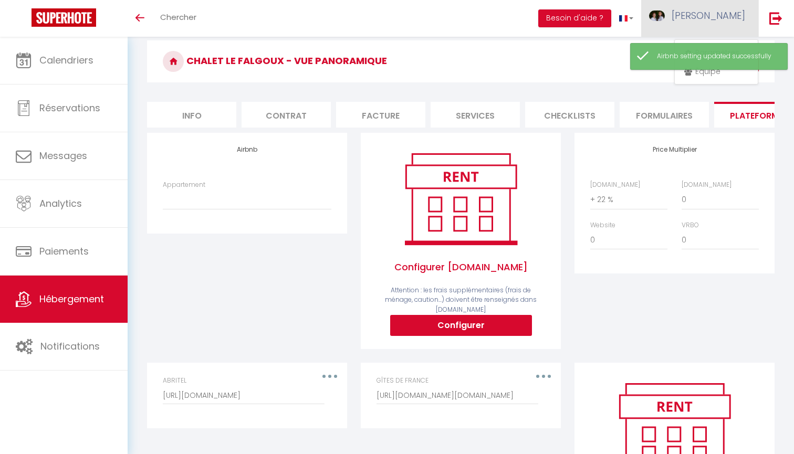
click at [721, 22] on span "[PERSON_NAME]" at bounding box center [709, 15] width 74 height 13
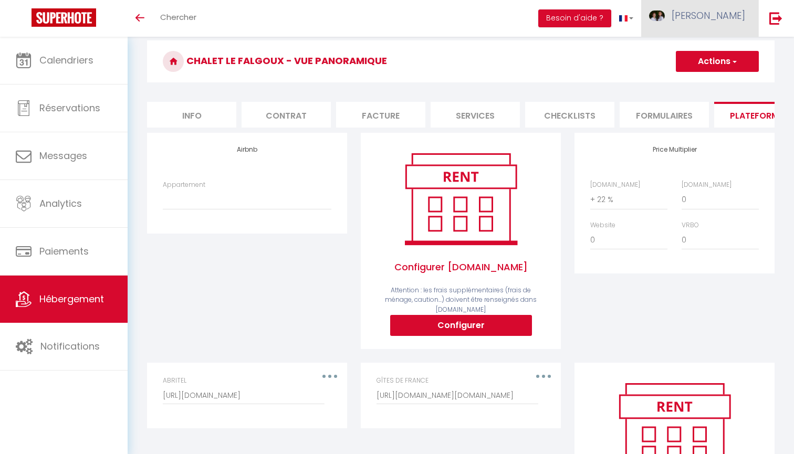
click at [740, 16] on span "[PERSON_NAME]" at bounding box center [709, 15] width 74 height 13
click at [729, 49] on link "Paramètres" at bounding box center [716, 53] width 78 height 18
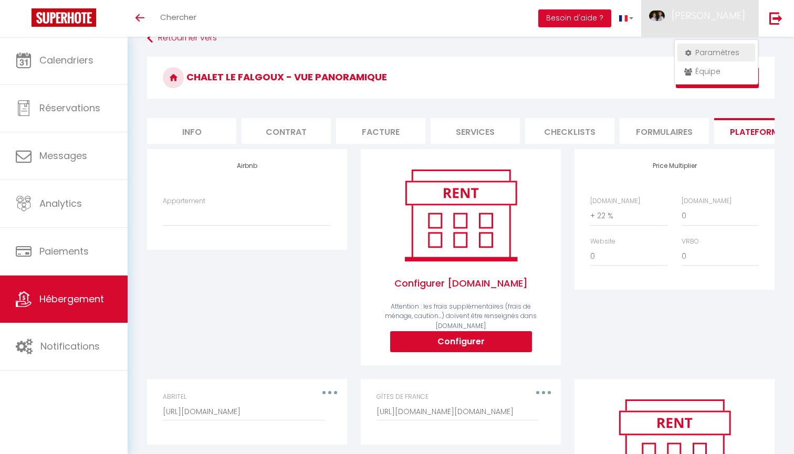
select select "28"
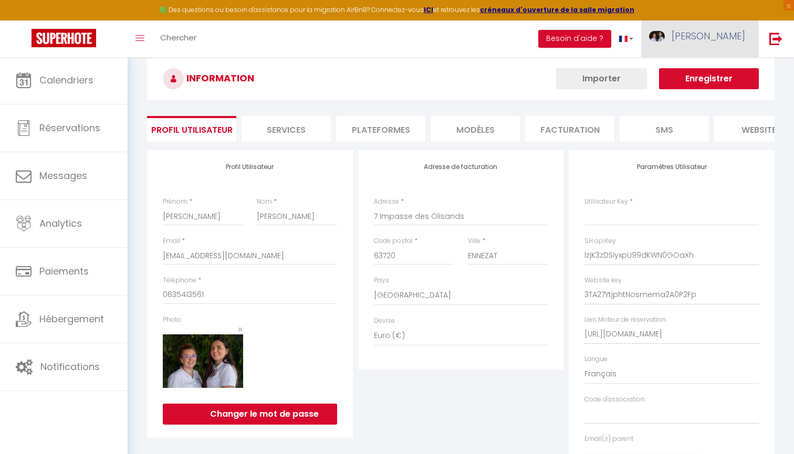
type input "lzjK3zDSiyxpU99dKWN0GOaXh"
type input "3TA27YtjphtNosmema2A0P2Fp"
type input "[URL][DOMAIN_NAME]"
select select "fr"
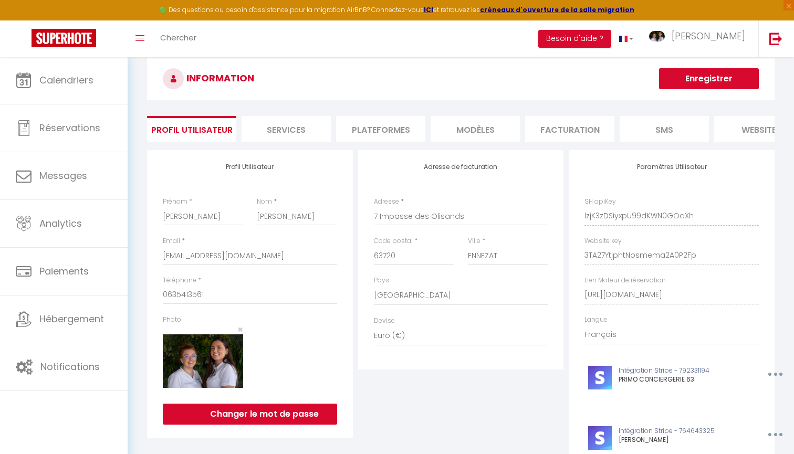
click at [383, 132] on li "Plateformes" at bounding box center [380, 129] width 89 height 26
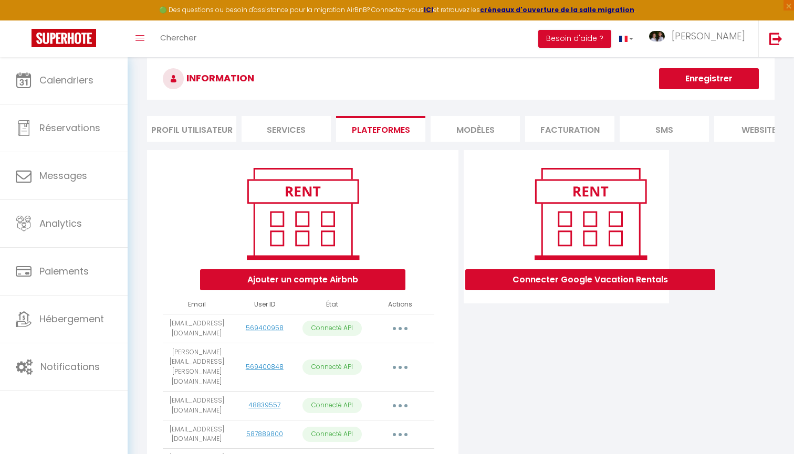
click at [398, 332] on button "button" at bounding box center [399, 328] width 29 height 17
click at [391, 360] on link "Importer les appartements" at bounding box center [354, 352] width 116 height 18
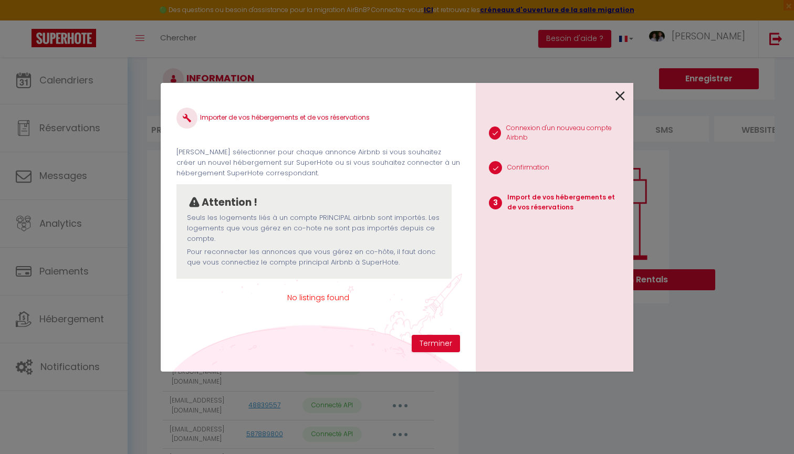
click at [620, 99] on icon at bounding box center [619, 96] width 9 height 16
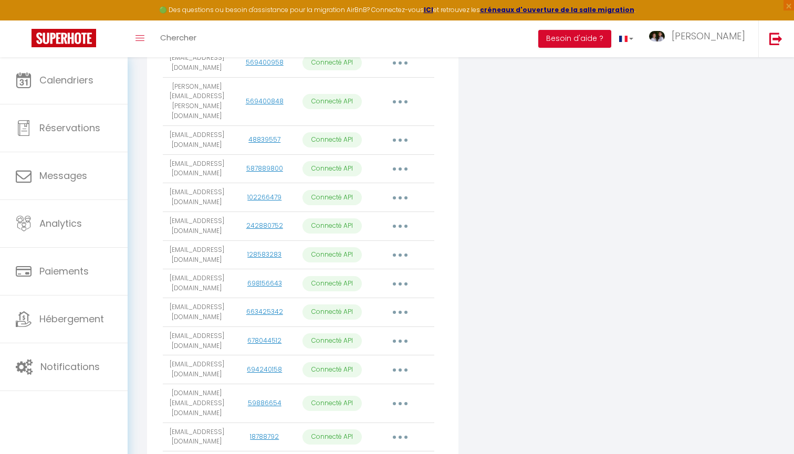
scroll to position [288, 0]
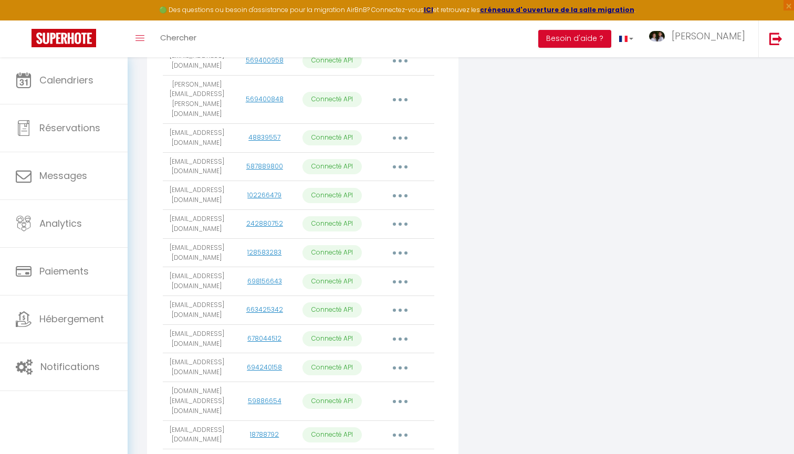
click at [405, 98] on button "button" at bounding box center [399, 99] width 29 height 17
click at [395, 126] on link "Importer les appartements" at bounding box center [354, 123] width 116 height 18
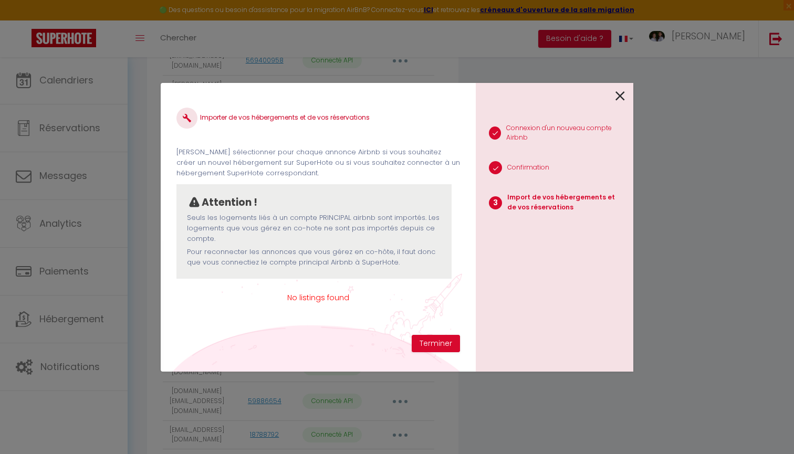
click at [621, 97] on icon at bounding box center [619, 96] width 9 height 16
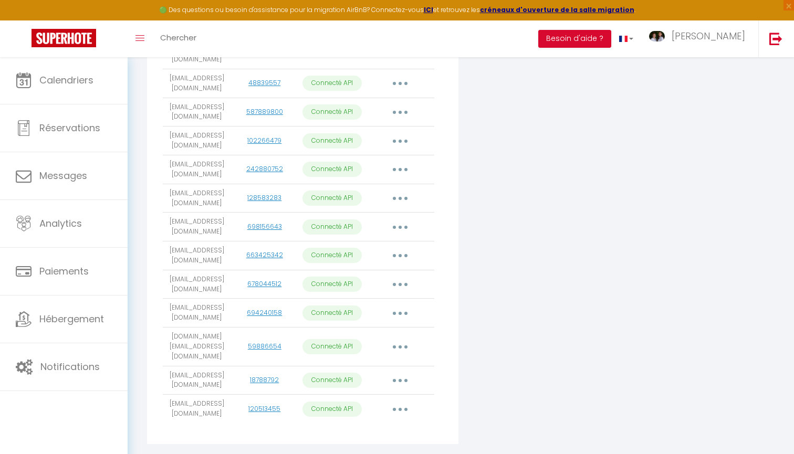
scroll to position [342, 0]
click at [405, 401] on button "button" at bounding box center [399, 409] width 29 height 17
click at [395, 425] on link "Importer les appartements" at bounding box center [354, 434] width 116 height 18
select select
select select "51388"
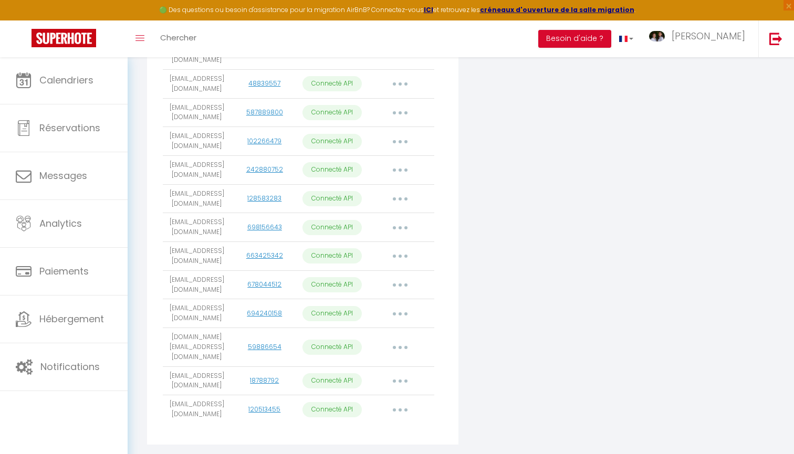
select select "51111"
select select "50743"
select select "69939"
select select "76742"
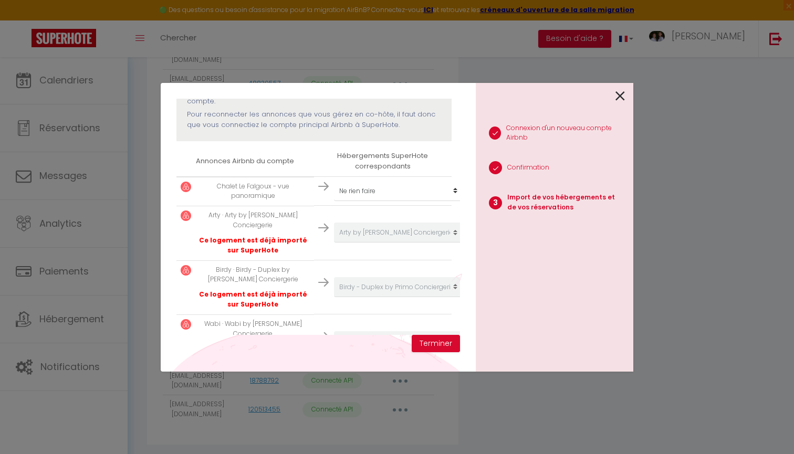
scroll to position [132, 0]
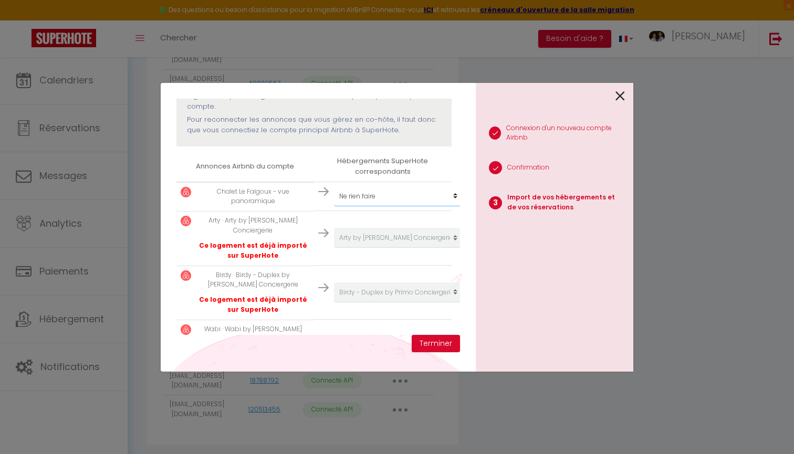
select select "57285"
click at [442, 346] on button "Terminer" at bounding box center [436, 344] width 48 height 18
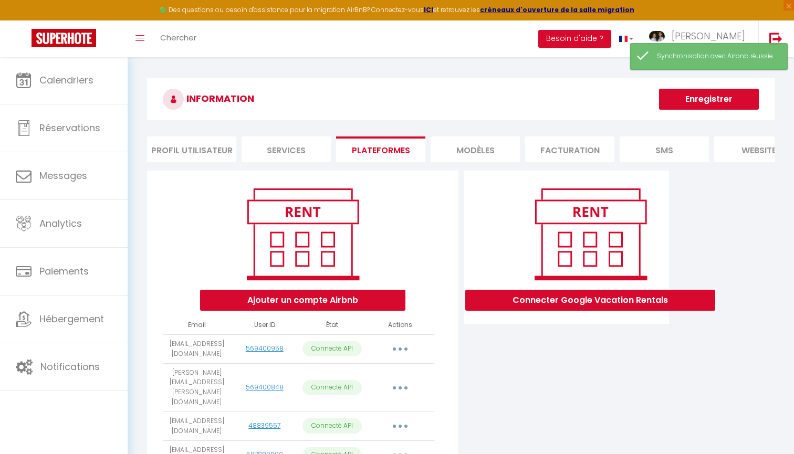
scroll to position [0, 0]
click at [723, 96] on button "Enregistrer" at bounding box center [709, 99] width 100 height 21
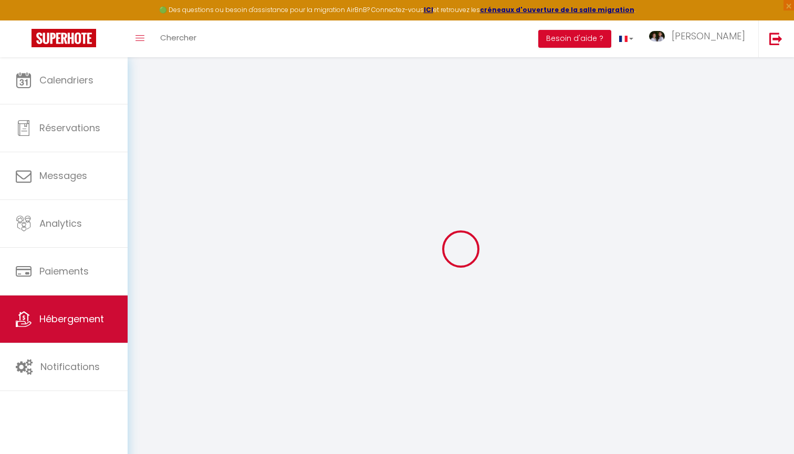
click at [106, 302] on link "Hébergement" at bounding box center [64, 319] width 128 height 47
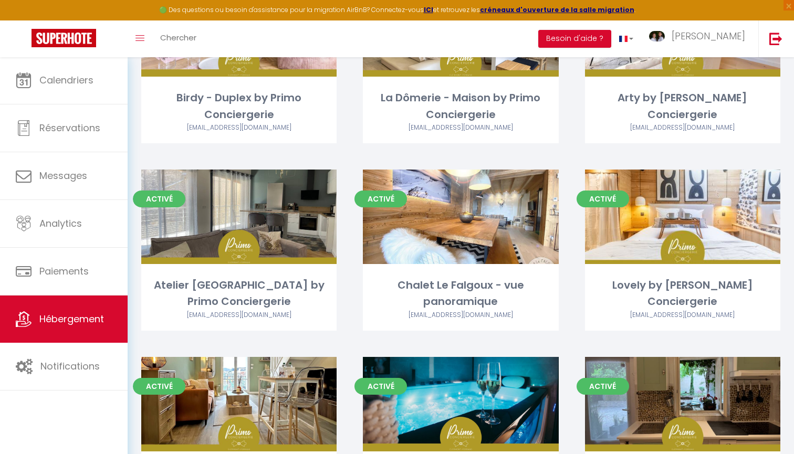
scroll to position [593, 0]
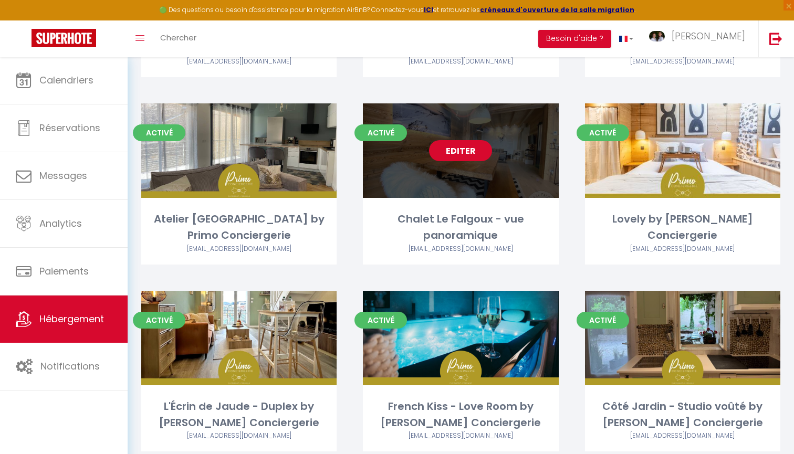
click at [458, 149] on link "Editer" at bounding box center [460, 150] width 63 height 21
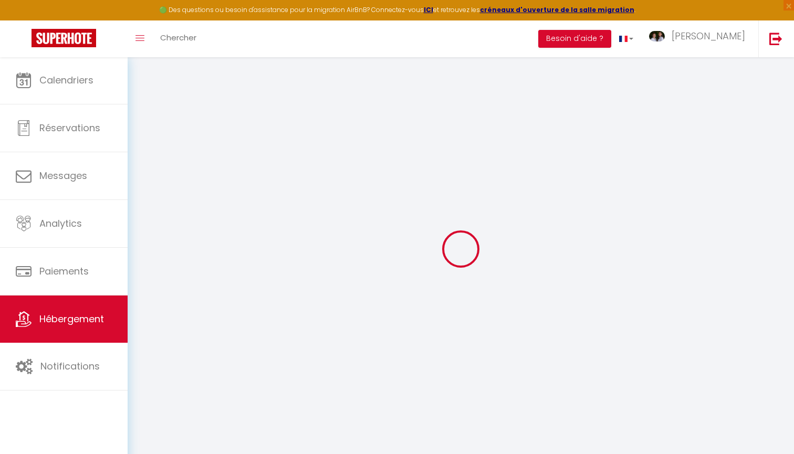
select select
select select "+ 22 %"
select select
checkbox input "true"
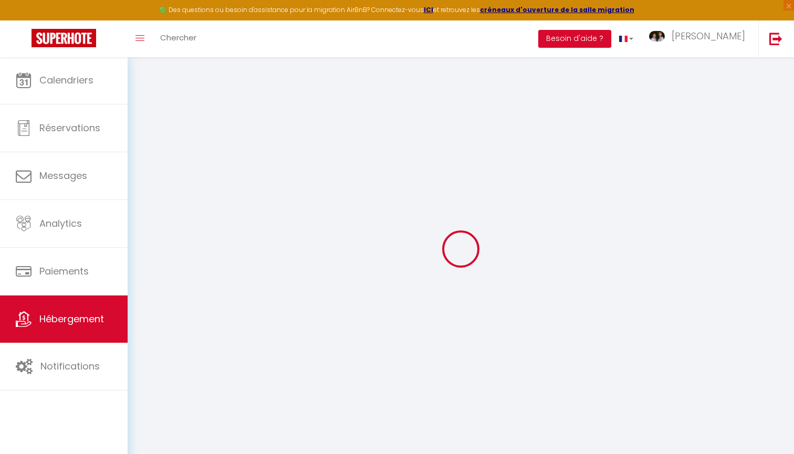
checkbox input "false"
select select
select select "365"
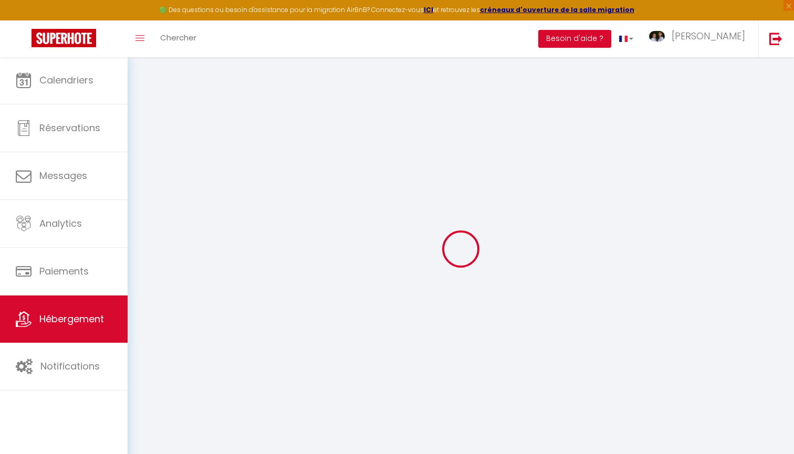
select select "EUR"
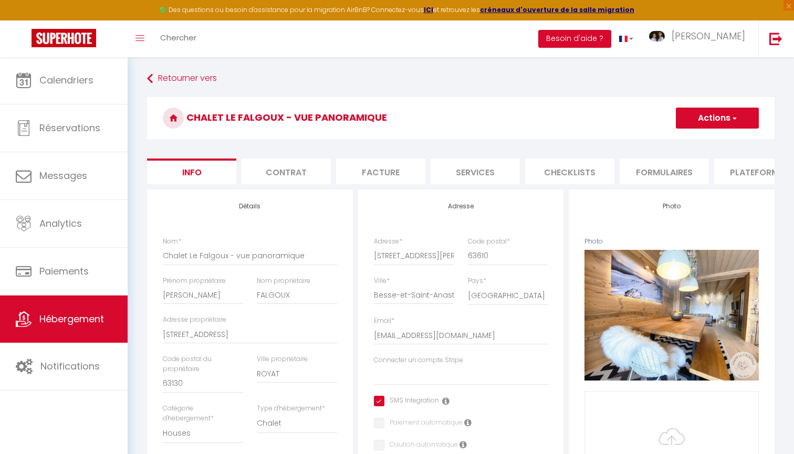
click at [745, 175] on li "Plateformes" at bounding box center [758, 172] width 89 height 26
select select
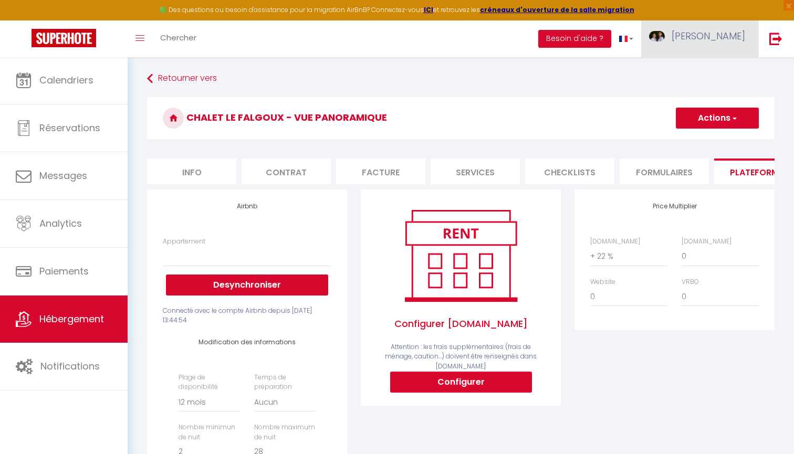
click at [732, 48] on link "[PERSON_NAME]" at bounding box center [699, 38] width 117 height 37
click at [710, 67] on link "Paramètres" at bounding box center [716, 73] width 78 height 18
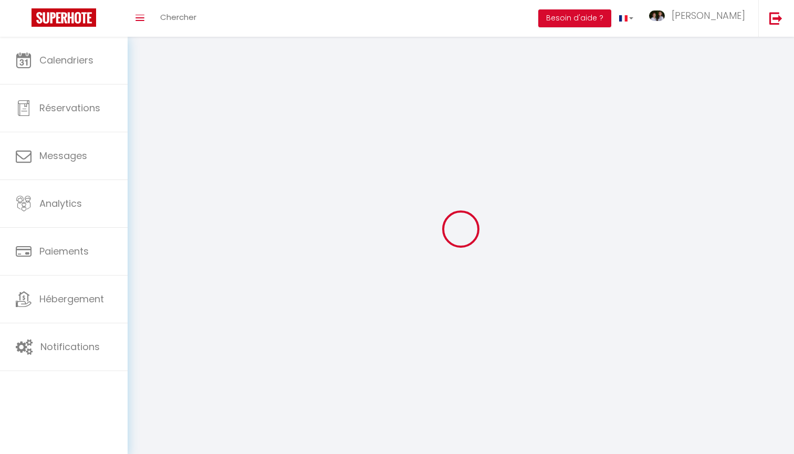
select select
type input "[PERSON_NAME]"
type input "0635413561"
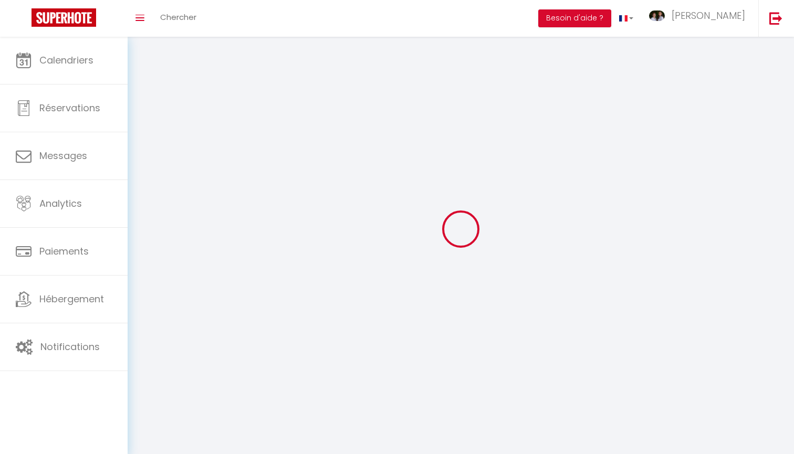
type input "7 Impasse des Olisands"
type input "63720"
type input "ENNEZAT"
type input "lzjK3zDSiyxpU99dKWN0GOaXh"
type input "3TA27YtjphtNosmema2A0P2Fp"
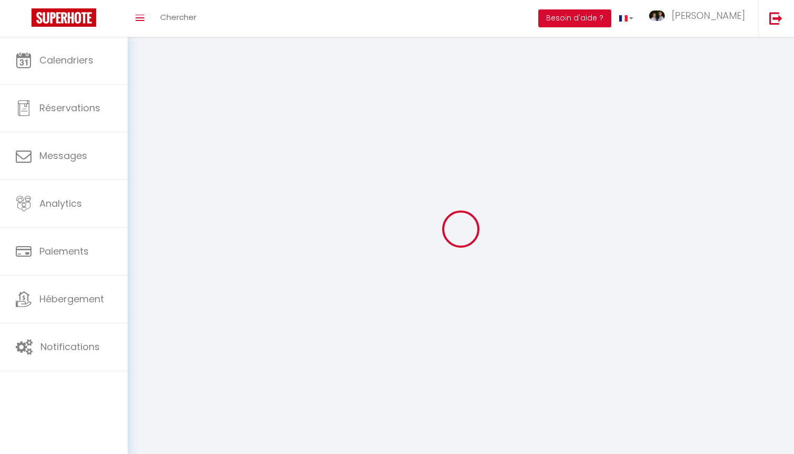
type input "[URL][DOMAIN_NAME]"
select select "28"
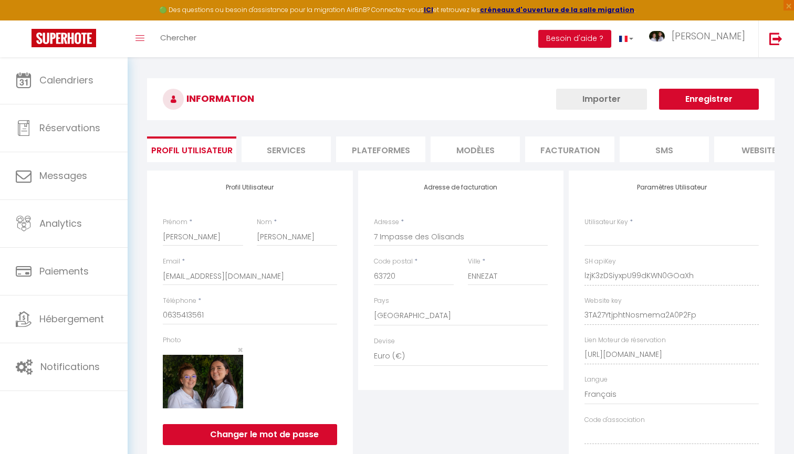
type input "lzjK3zDSiyxpU99dKWN0GOaXh"
type input "3TA27YtjphtNosmema2A0P2Fp"
type input "[URL][DOMAIN_NAME]"
select select "fr"
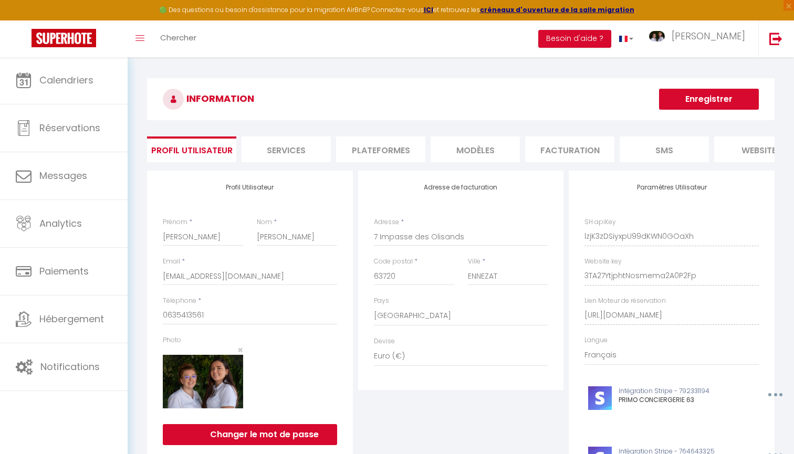
click at [381, 146] on li "Plateformes" at bounding box center [380, 150] width 89 height 26
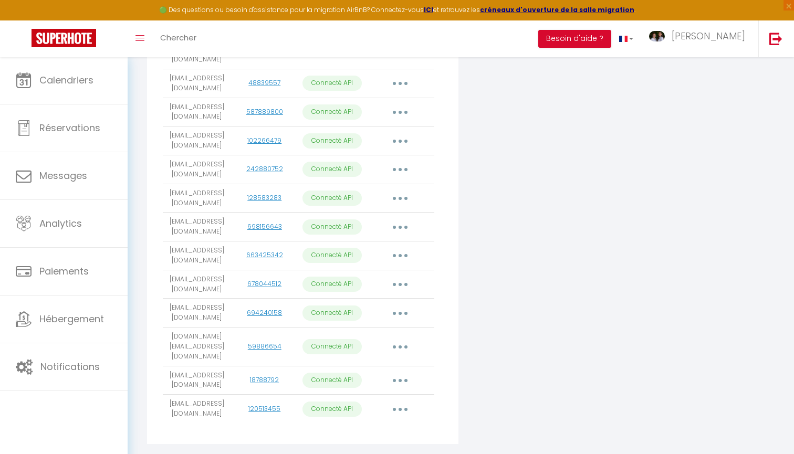
scroll to position [342, 0]
click at [402, 401] on button "button" at bounding box center [399, 409] width 29 height 17
click at [381, 425] on link "Importer les appartements" at bounding box center [354, 434] width 116 height 18
select select "57285"
select select "51388"
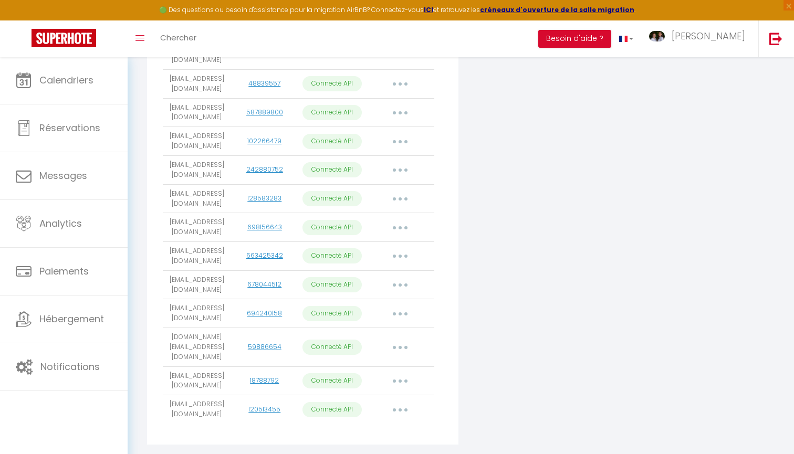
select select "51111"
select select "50743"
select select "69939"
select select "76742"
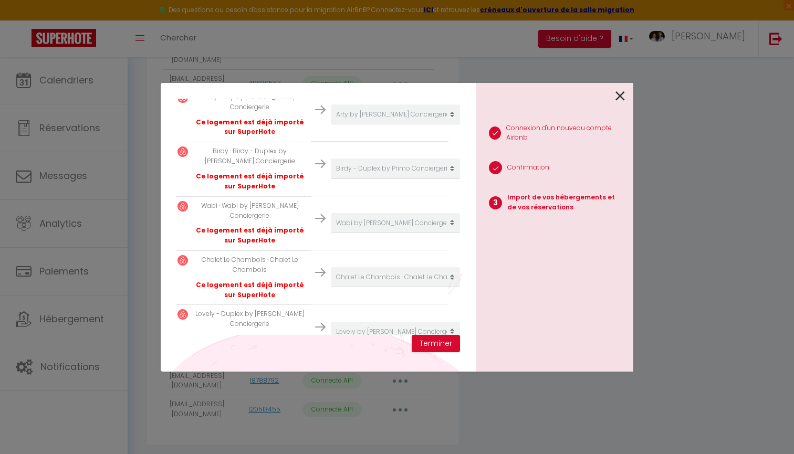
scroll to position [280, 11]
click at [619, 92] on icon at bounding box center [619, 96] width 9 height 16
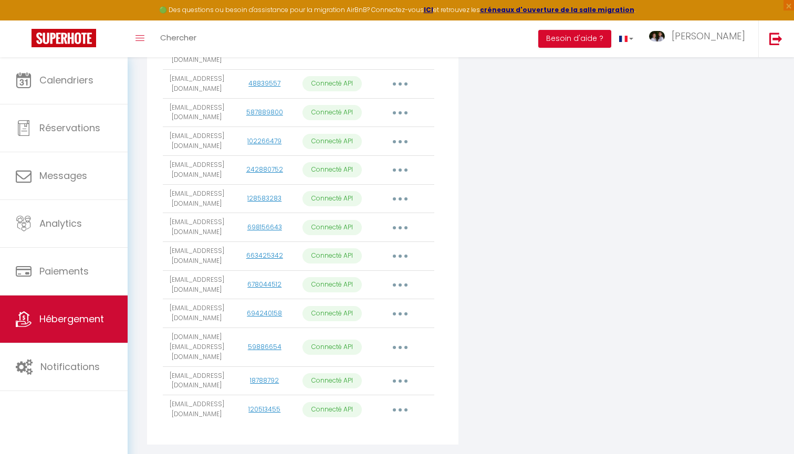
click at [52, 320] on span "Hébergement" at bounding box center [71, 318] width 65 height 13
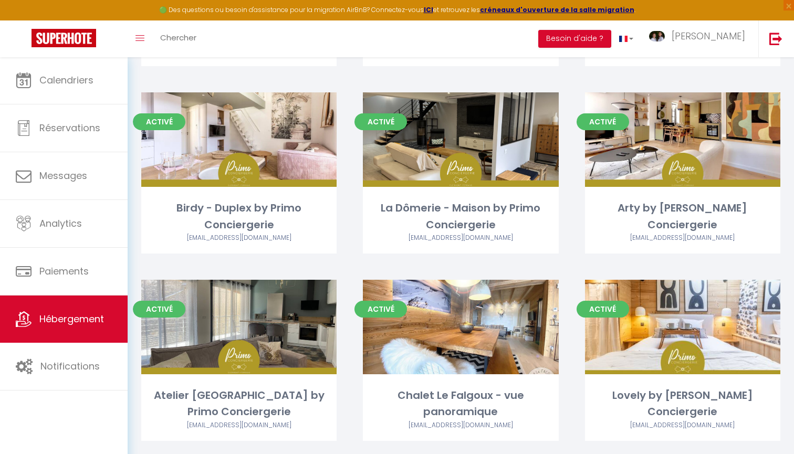
scroll to position [416, 0]
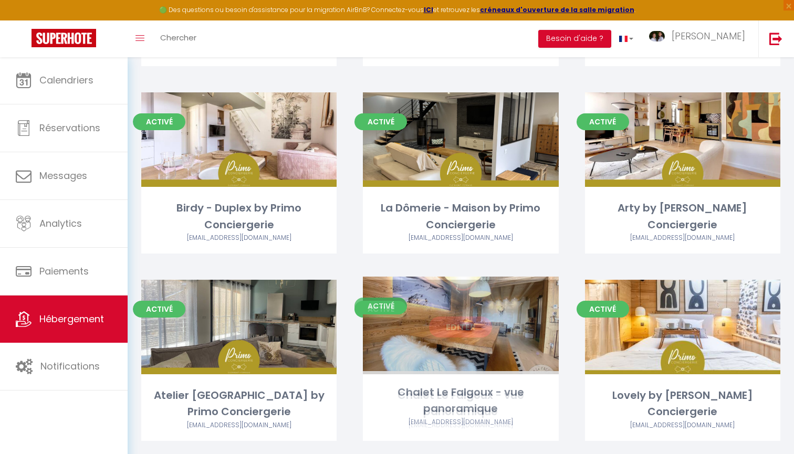
click at [458, 328] on link "Editer" at bounding box center [460, 327] width 63 height 21
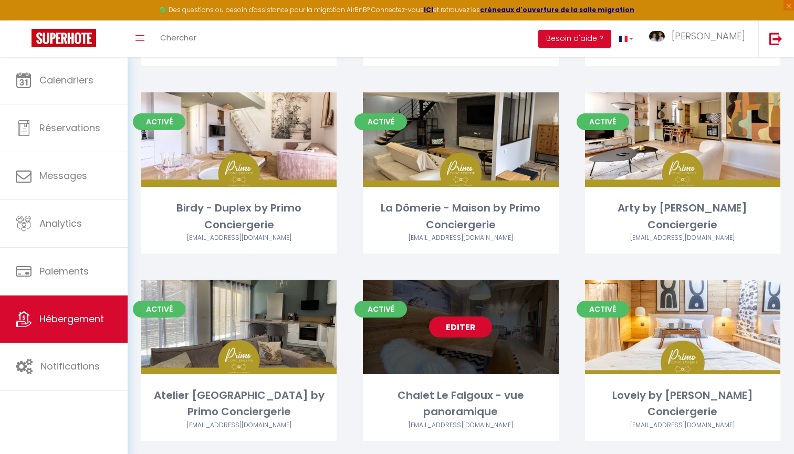
click at [458, 328] on link "Editer" at bounding box center [460, 327] width 63 height 21
select select "3"
select select "2"
select select "1"
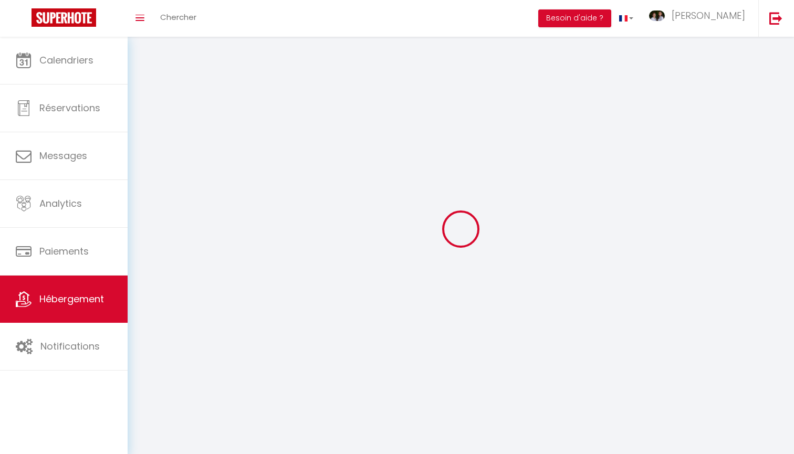
select select
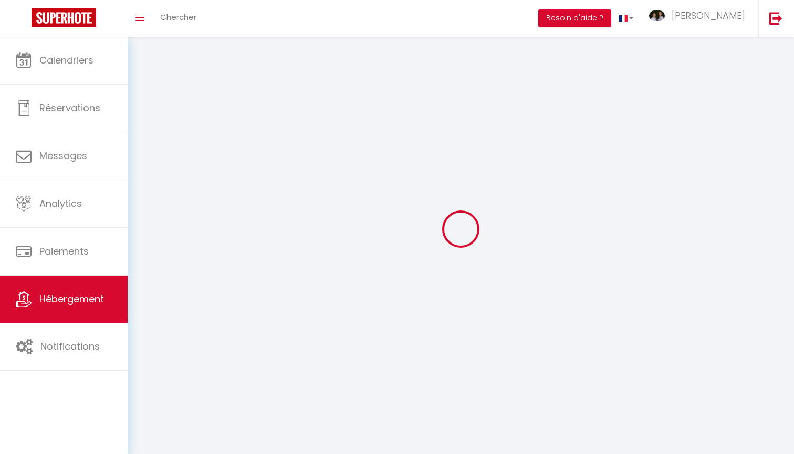
select select
checkbox input "false"
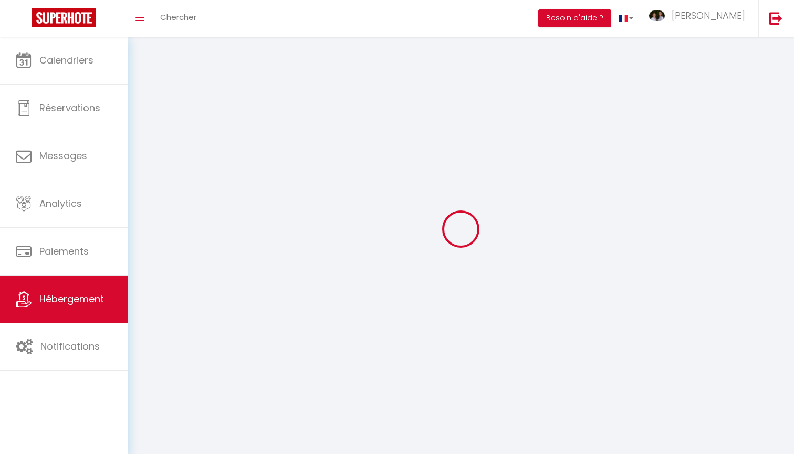
checkbox input "false"
select select
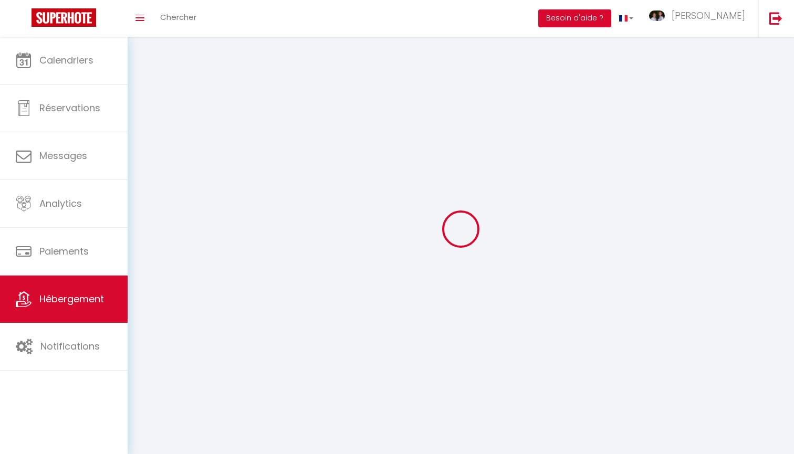
select select
checkbox input "false"
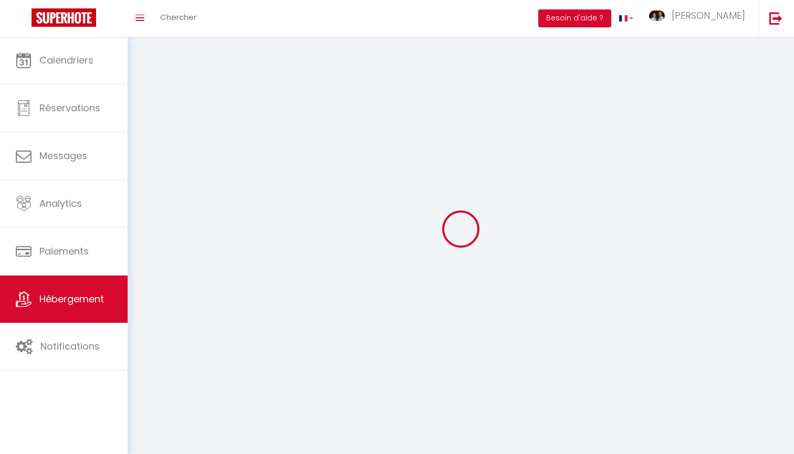
checkbox input "false"
select select
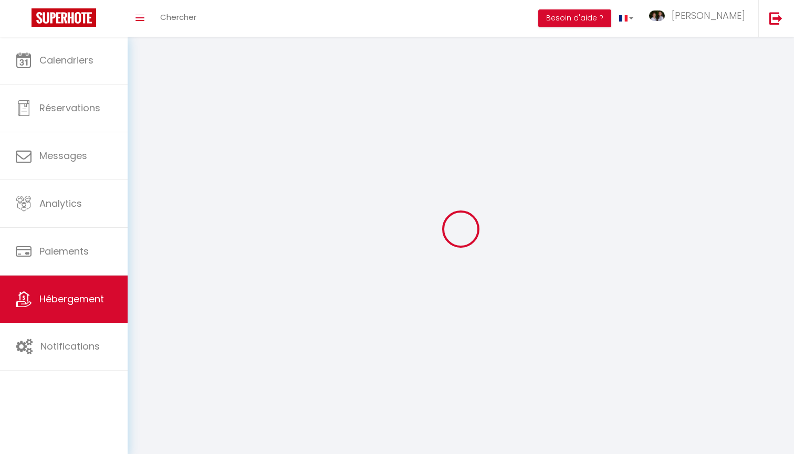
select select
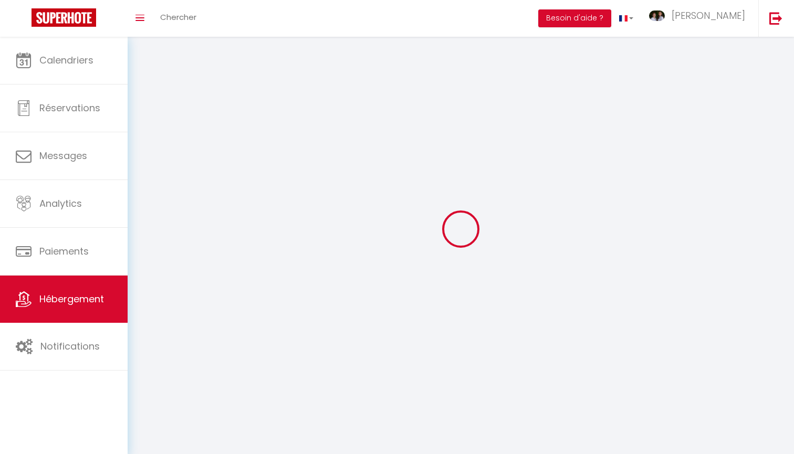
checkbox input "false"
select select
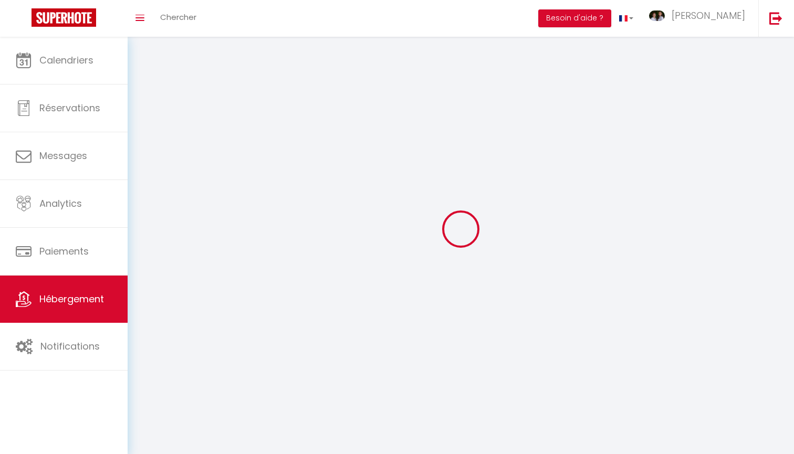
select select
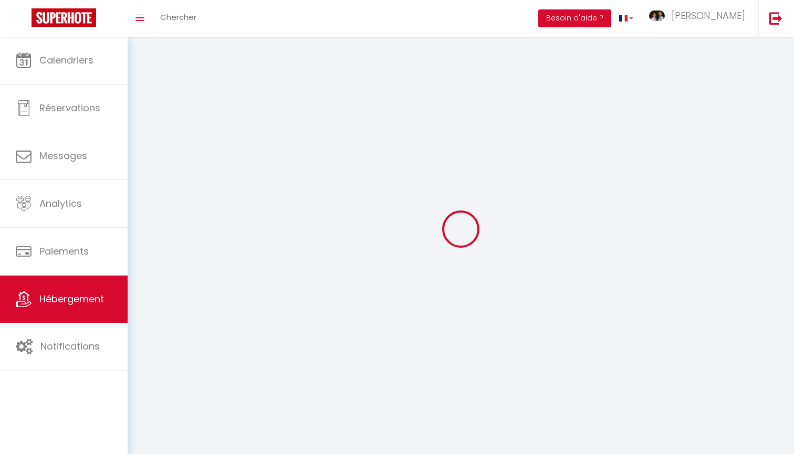
select select
checkbox input "false"
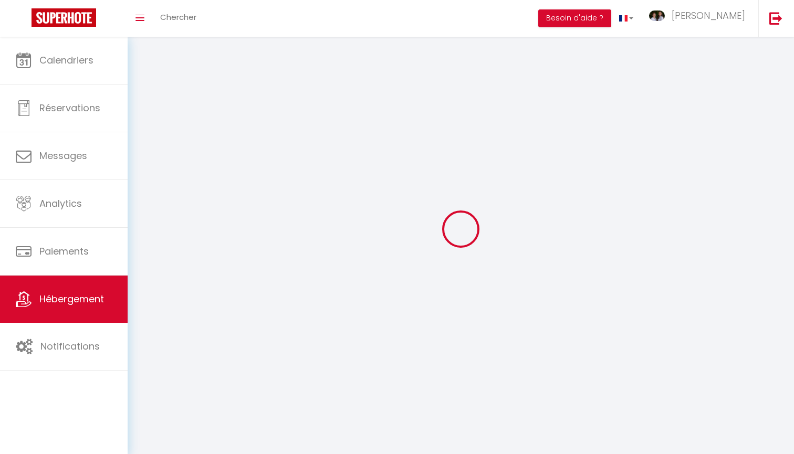
select select
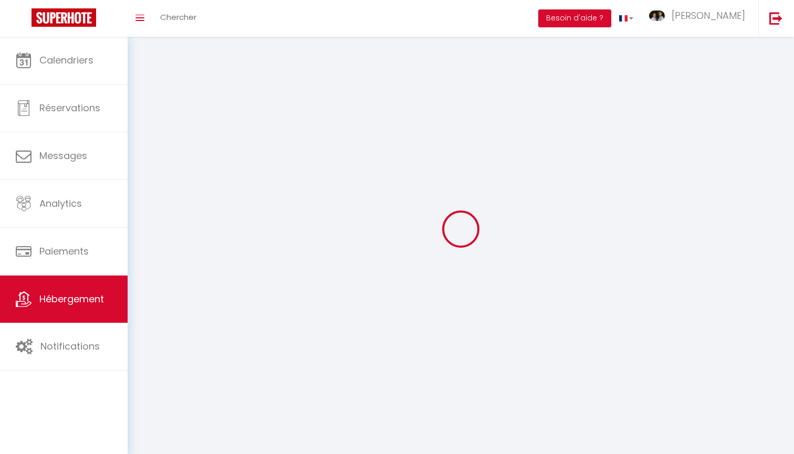
select select
checkbox input "false"
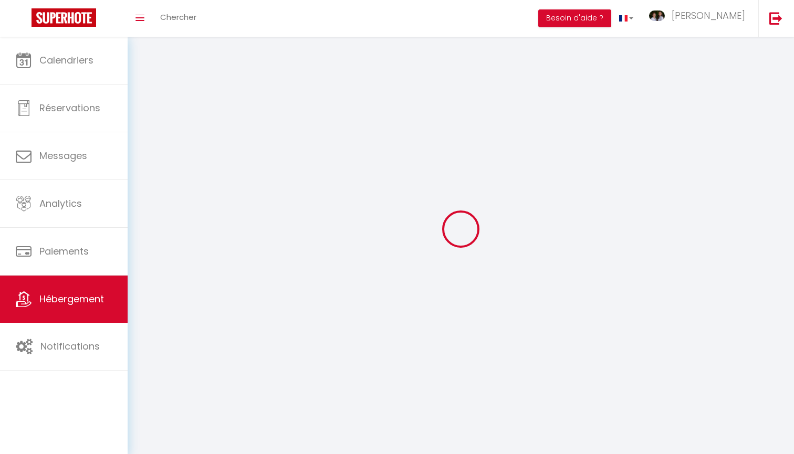
checkbox input "false"
select select
select select "1"
select select
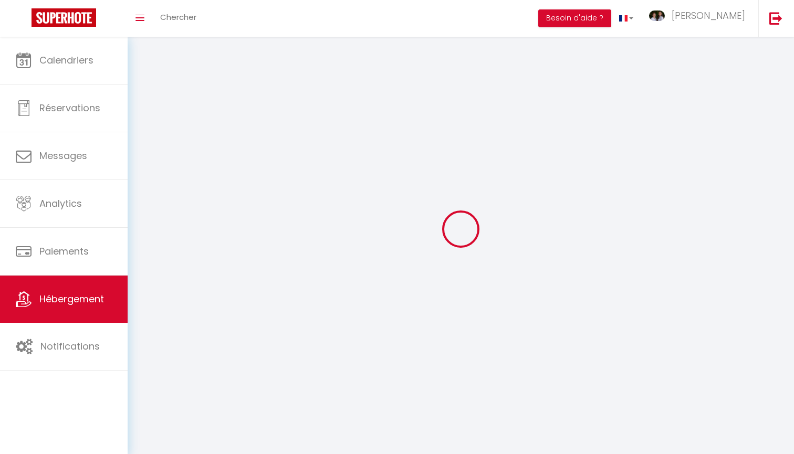
select select "28"
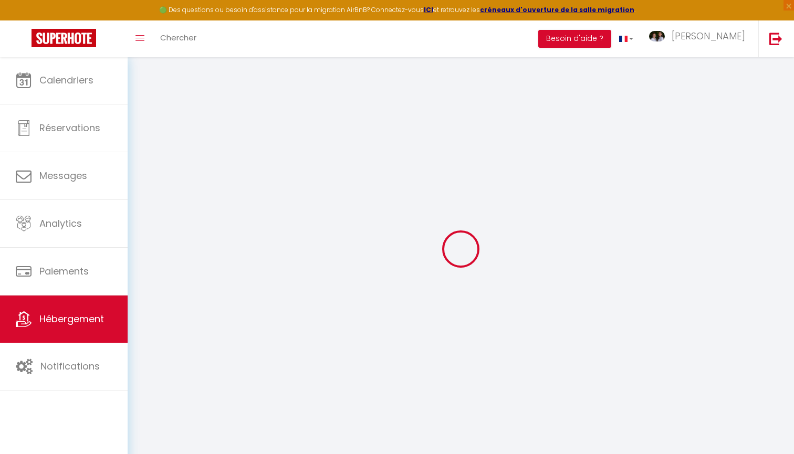
select select
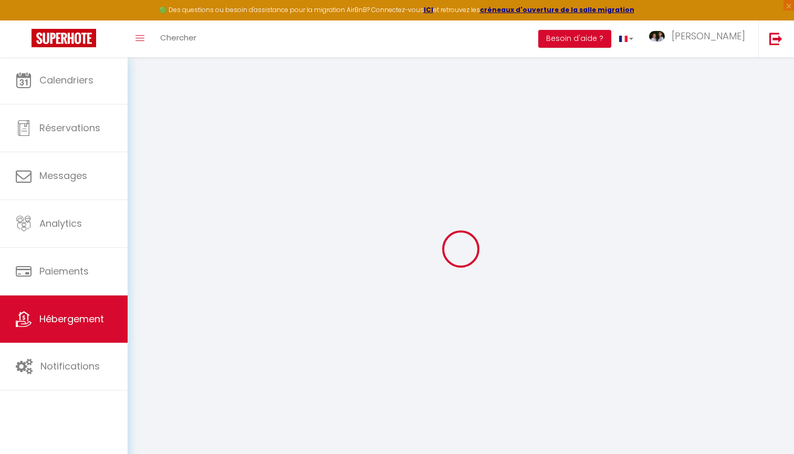
select select
checkbox input "false"
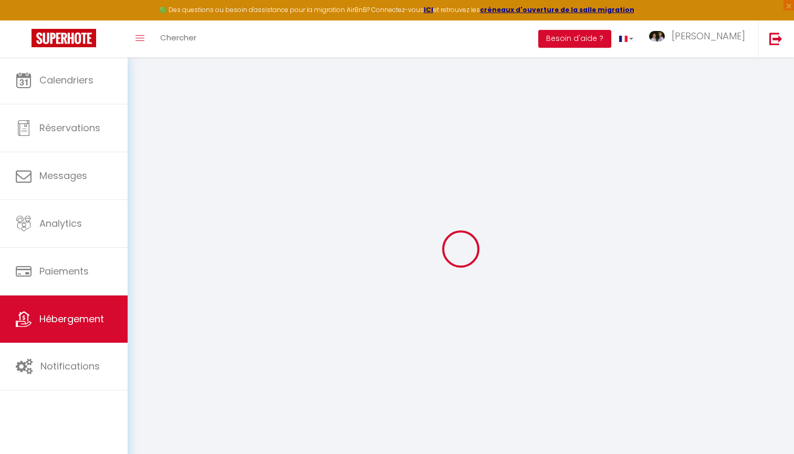
select select
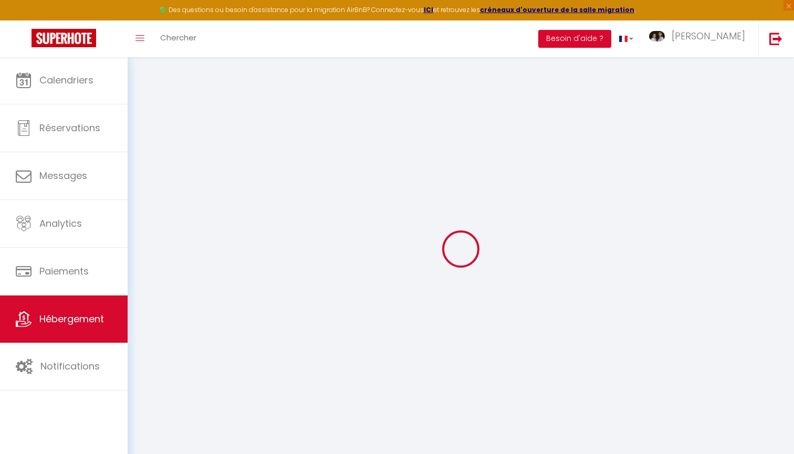
select select
checkbox input "false"
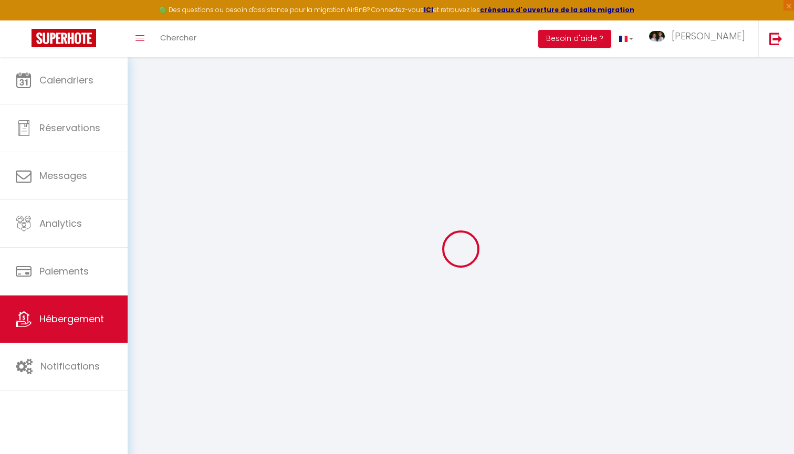
checkbox input "false"
select select
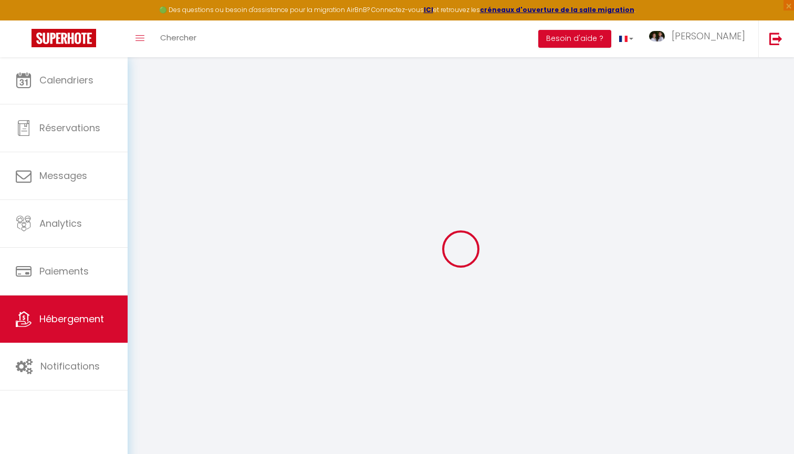
select select
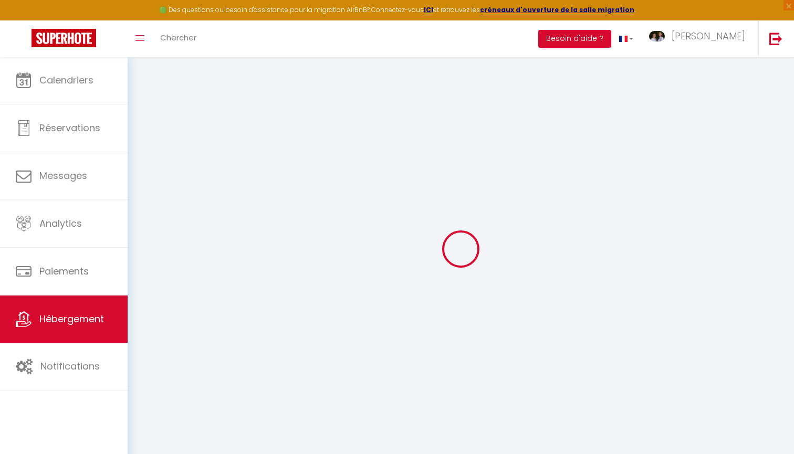
checkbox input "false"
select select
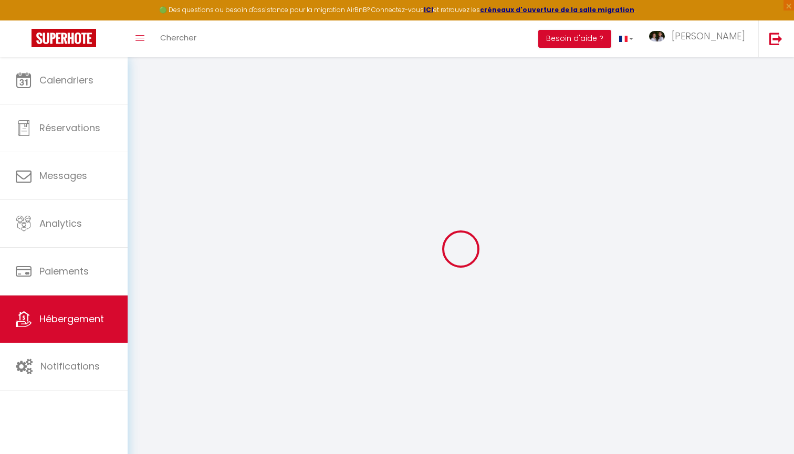
select select
type input "Chalet Le Falgoux - vue panoramique"
type input "[PERSON_NAME]"
type input "FALGOUX"
type input "[STREET_ADDRESS]"
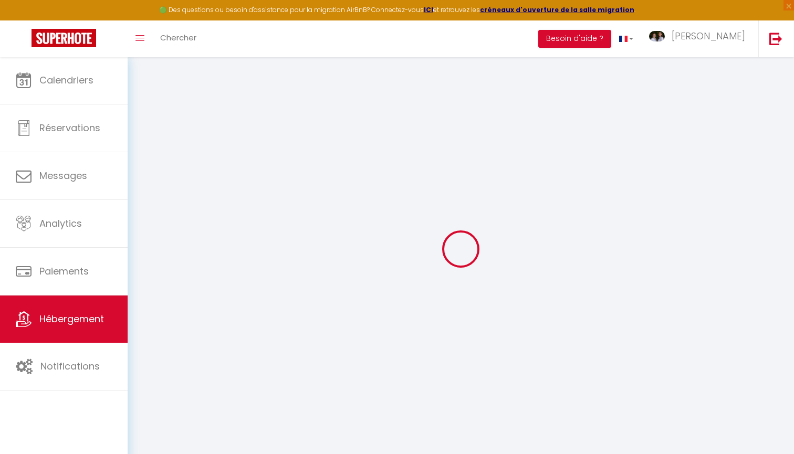
type input "63130"
type input "ROYAT"
select select "houses"
select select "10"
select select "4"
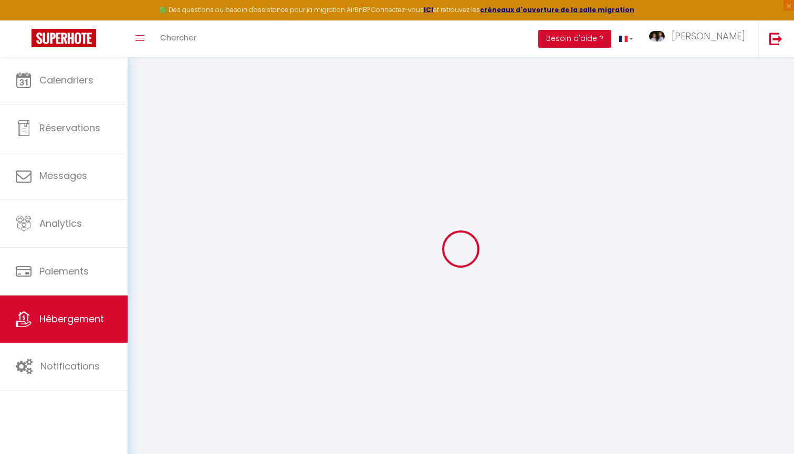
select select "3"
type input "160"
type input "0"
type input "1000"
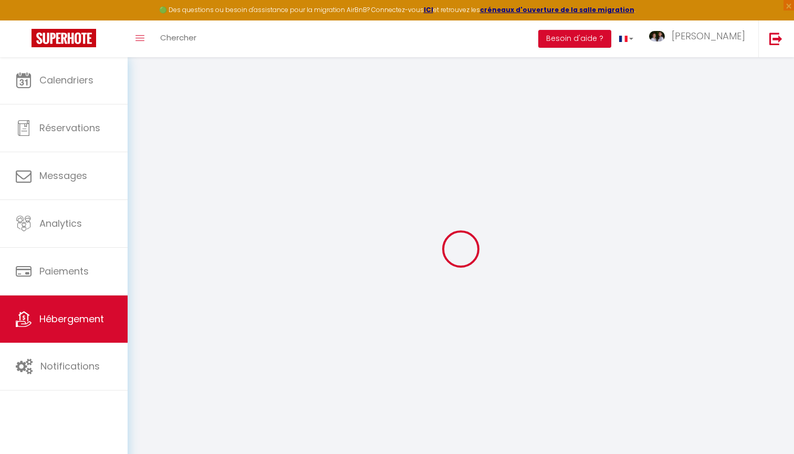
select select
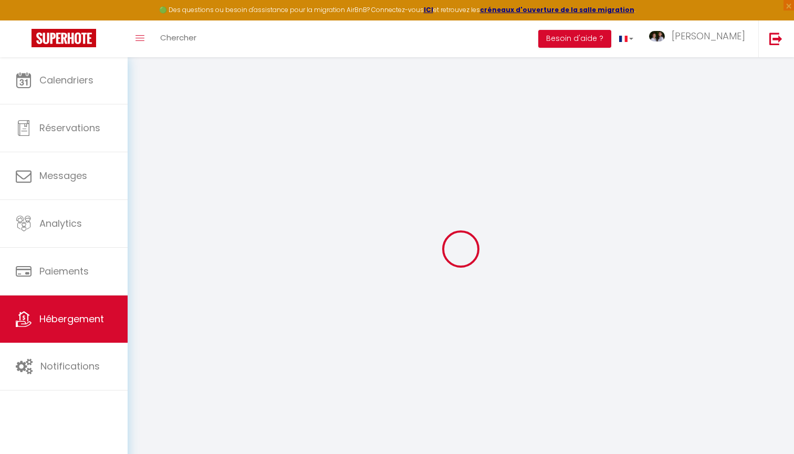
type input "[STREET_ADDRESS][PERSON_NAME]"
type input "63610"
type input "Besse-et-Saint-Anastaise"
type input "[EMAIL_ADDRESS][DOMAIN_NAME]"
select select
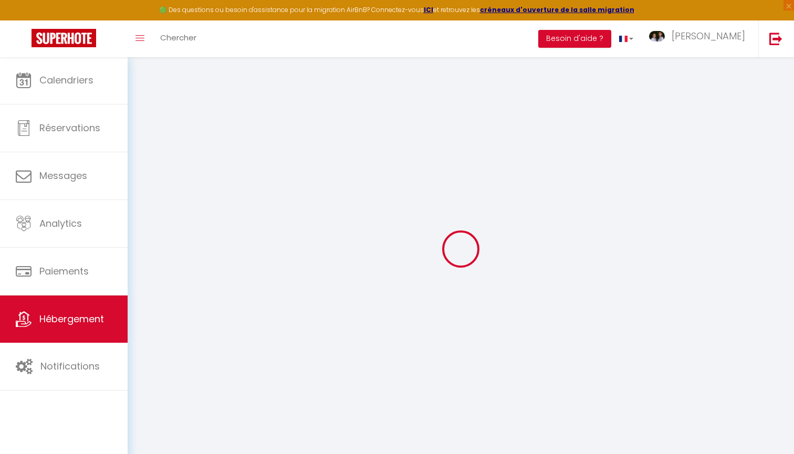
checkbox input "true"
checkbox input "false"
radio input "true"
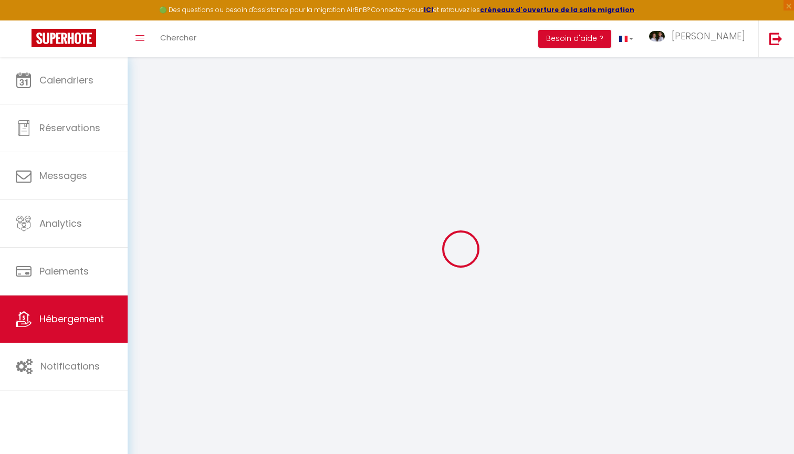
type input "0"
select select
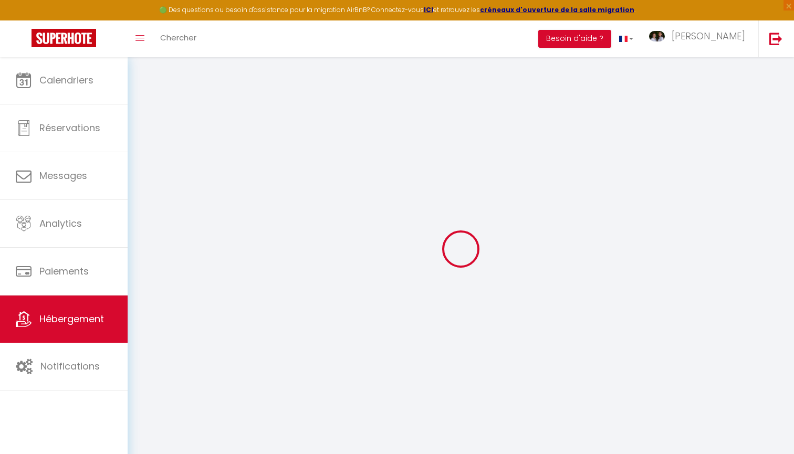
select select
checkbox input "true"
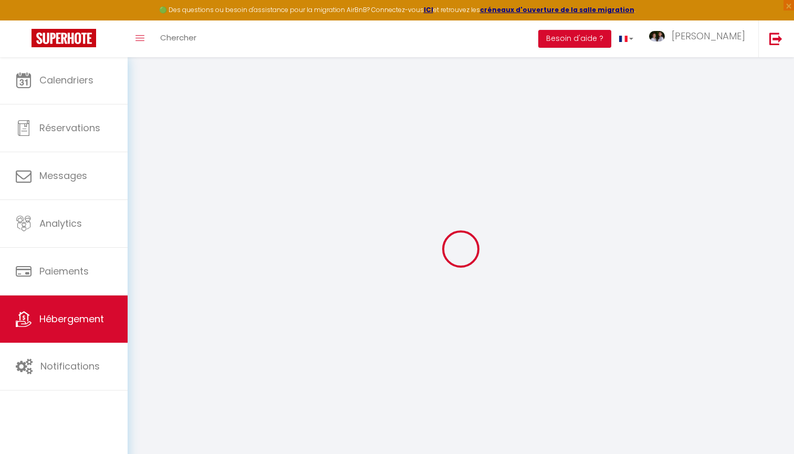
checkbox input "false"
select select "chalet"
select select "38294"
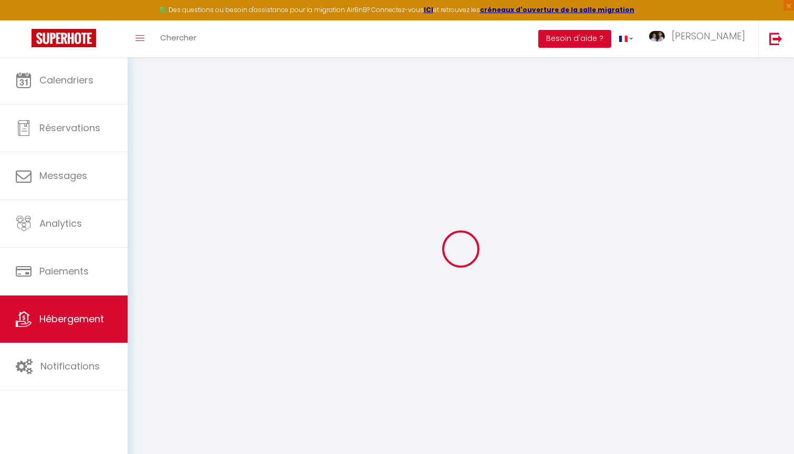
select select "38294"
select select
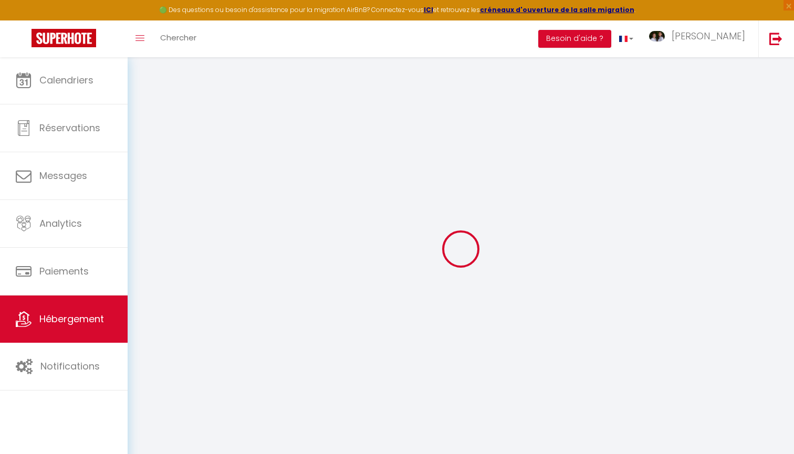
select select
checkbox input "true"
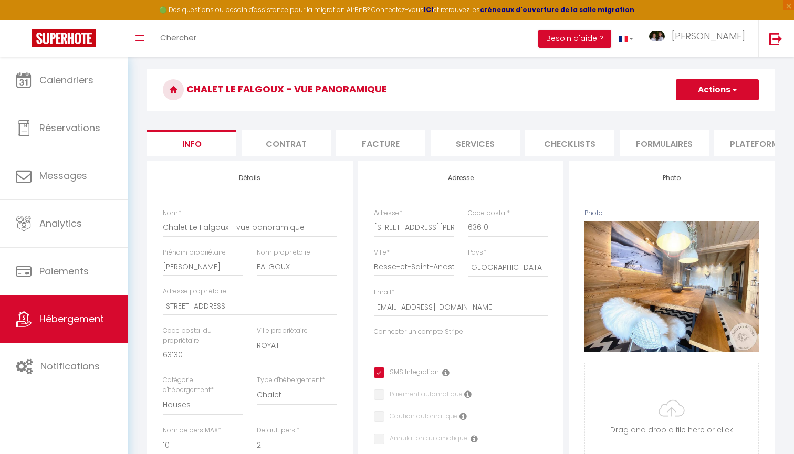
scroll to position [30, 0]
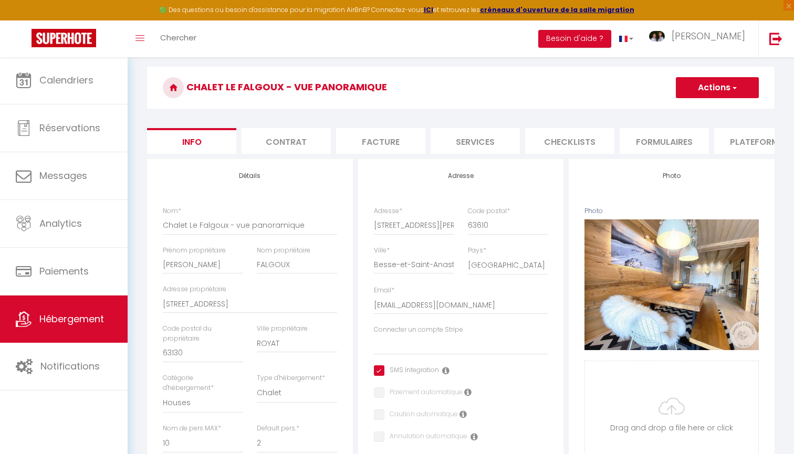
click at [309, 144] on li "Contrat" at bounding box center [286, 141] width 89 height 26
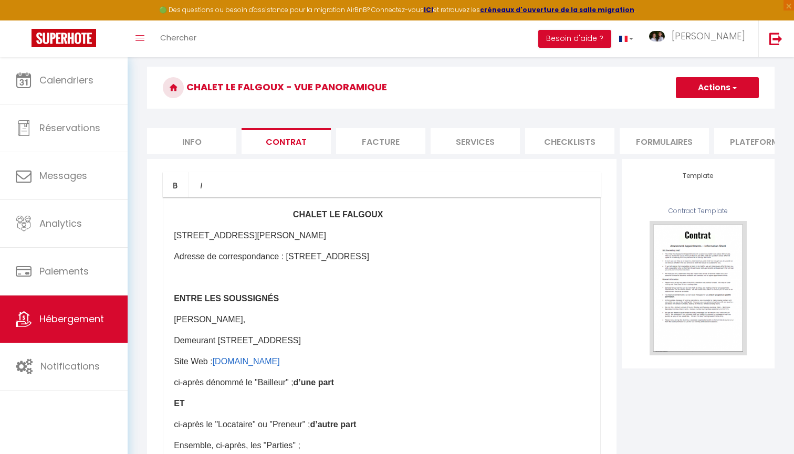
click at [348, 140] on li "Facture" at bounding box center [380, 141] width 89 height 26
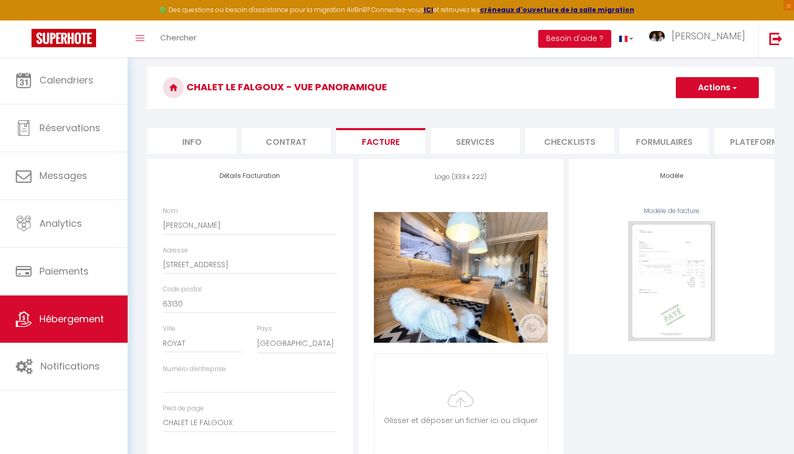
click at [488, 147] on li "Services" at bounding box center [475, 141] width 89 height 26
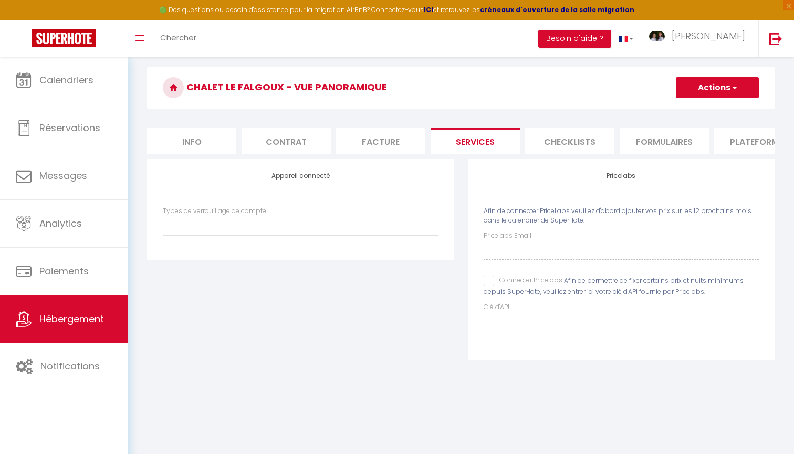
click at [542, 140] on li "Checklists" at bounding box center [569, 141] width 89 height 26
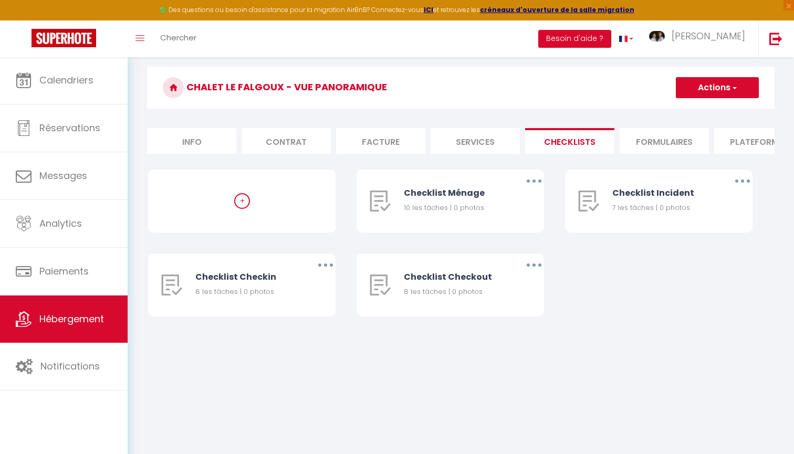
click at [695, 153] on li "Formulaires" at bounding box center [664, 141] width 89 height 26
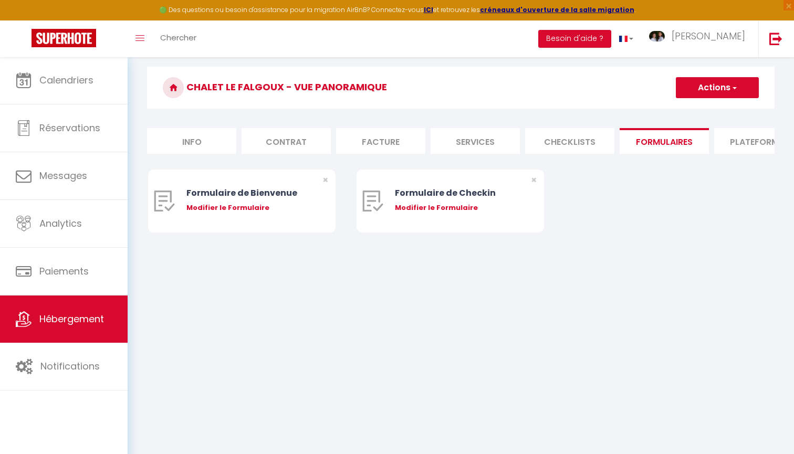
click at [764, 137] on li "Plateformes" at bounding box center [758, 141] width 89 height 26
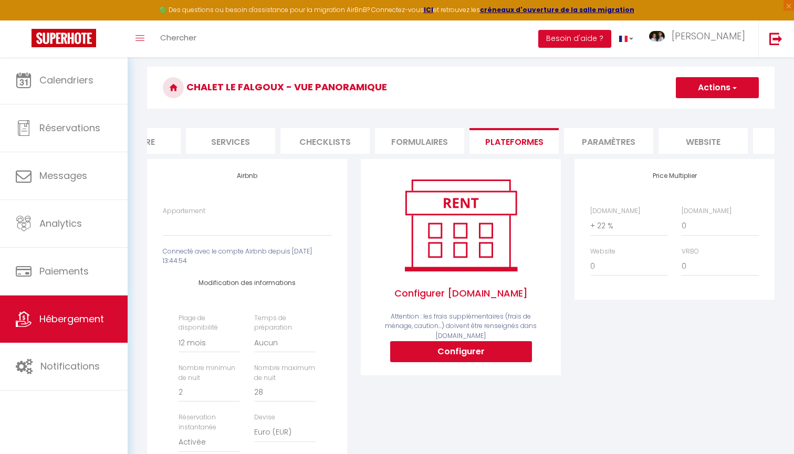
scroll to position [0, 264]
click at [573, 132] on li "Paramètres" at bounding box center [589, 141] width 89 height 26
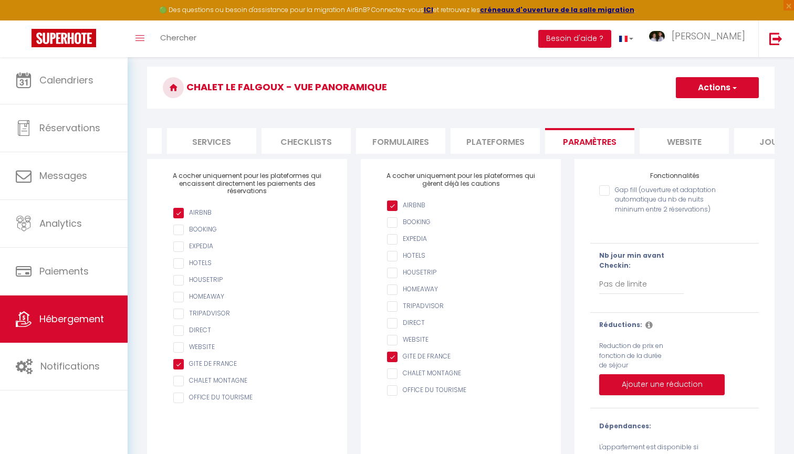
click at [661, 145] on li "website" at bounding box center [684, 141] width 89 height 26
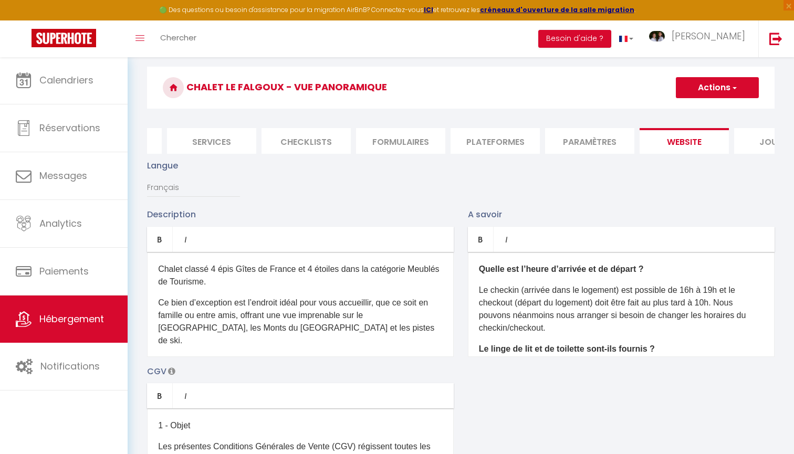
click at [745, 143] on li "Journal" at bounding box center [778, 141] width 89 height 26
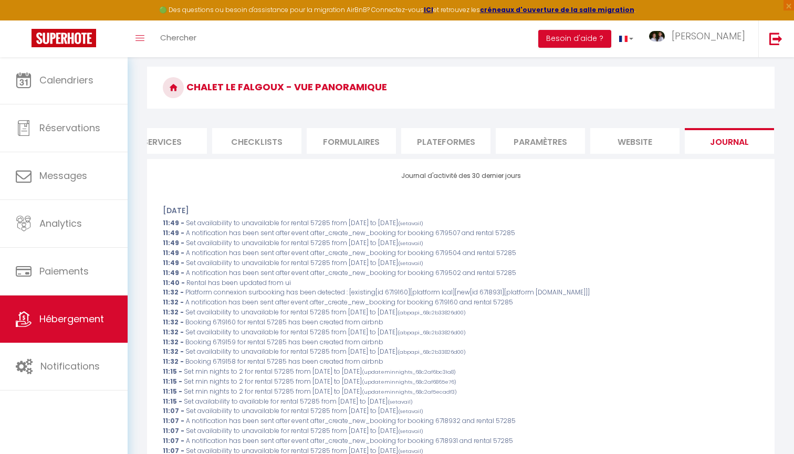
scroll to position [0, 312]
click at [423, 137] on li "Plateformes" at bounding box center [446, 141] width 89 height 26
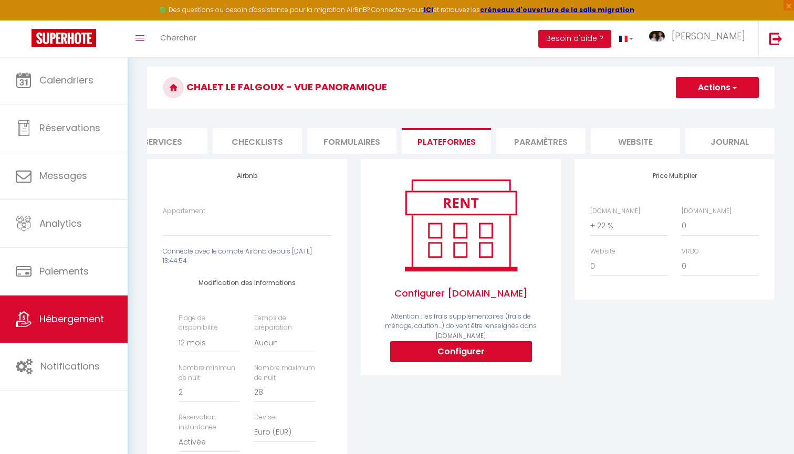
click at [65, 321] on span "Hébergement" at bounding box center [71, 318] width 65 height 13
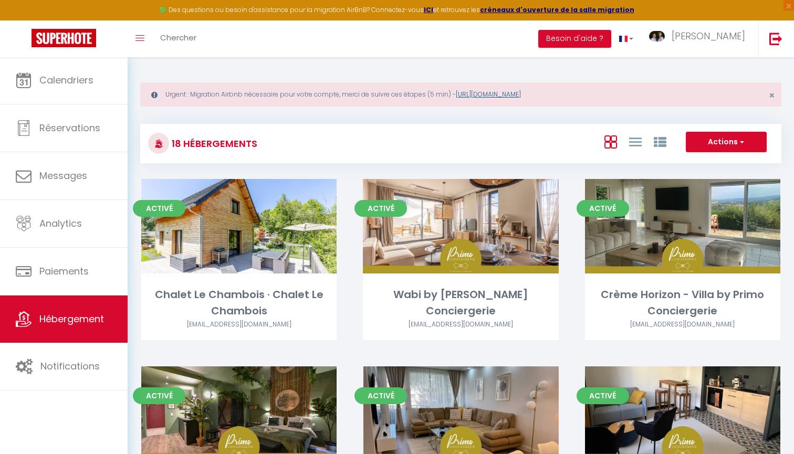
click at [501, 96] on link "[URL][DOMAIN_NAME]" at bounding box center [488, 94] width 65 height 9
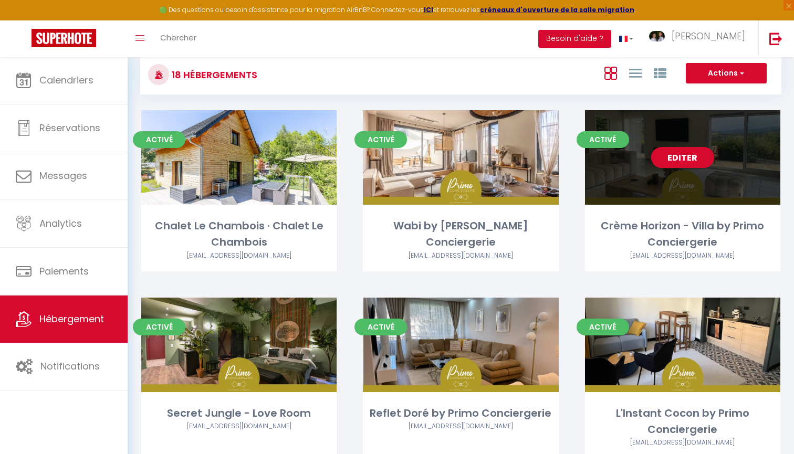
scroll to position [81, 0]
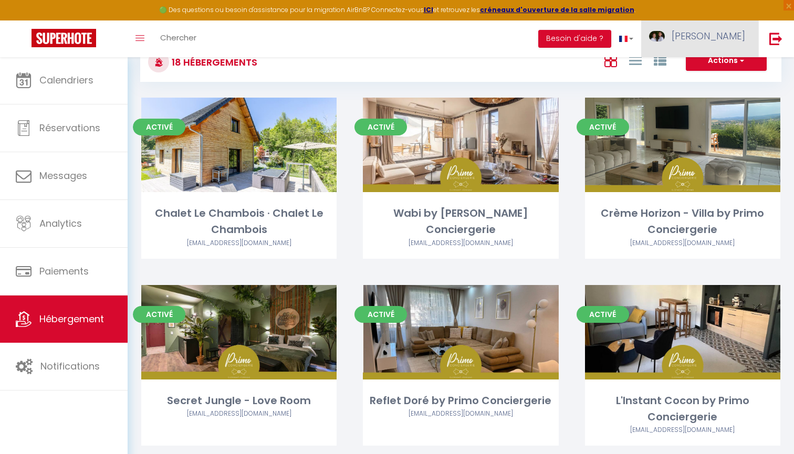
click at [727, 25] on link "[PERSON_NAME]" at bounding box center [699, 38] width 117 height 37
click at [723, 72] on link "Paramètres" at bounding box center [716, 73] width 78 height 18
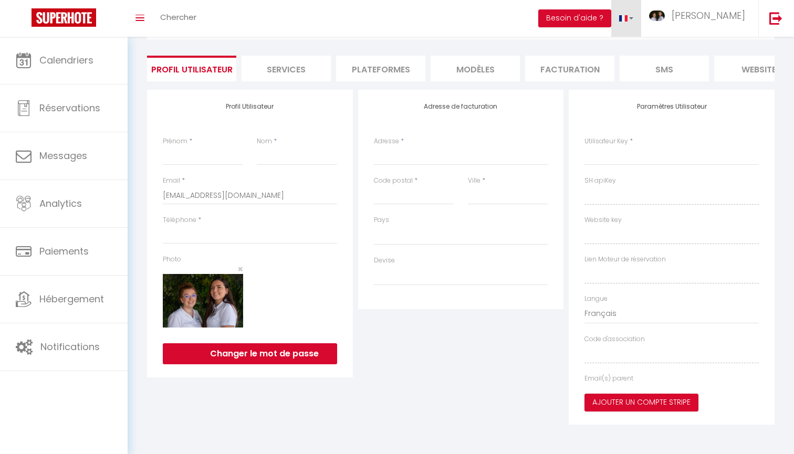
scroll to position [20, 0]
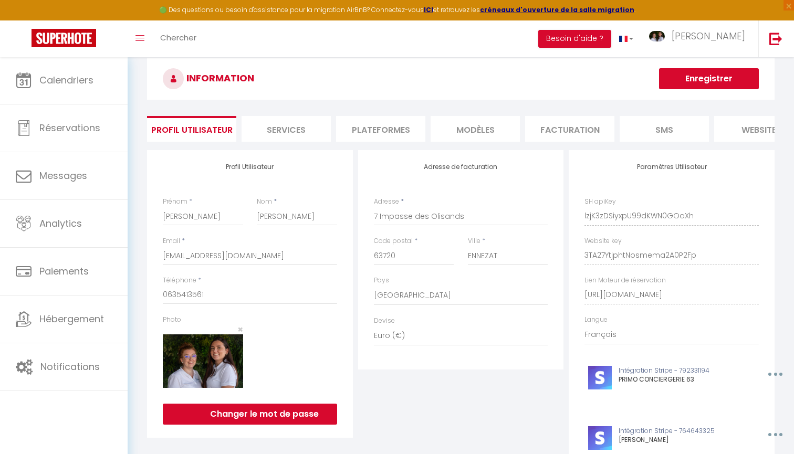
click at [394, 124] on li "Plateformes" at bounding box center [380, 129] width 89 height 26
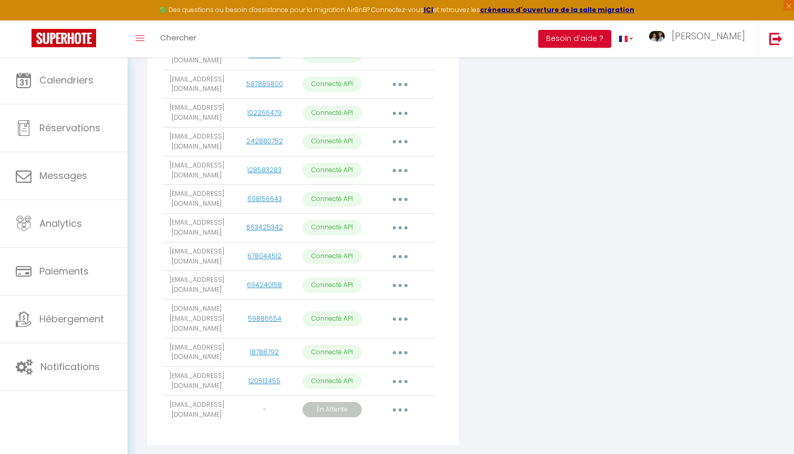
scroll to position [370, 0]
click at [405, 373] on button "button" at bounding box center [399, 381] width 29 height 17
click at [349, 435] on link "Reconnecter le compte" at bounding box center [354, 444] width 116 height 18
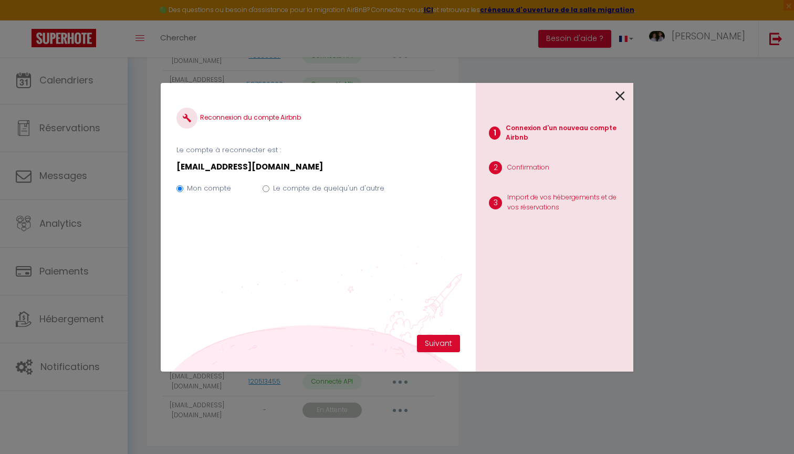
click at [290, 189] on label "Le compte de quelqu'un d'autre" at bounding box center [328, 188] width 111 height 11
click at [269, 189] on input "Le compte de quelqu'un d'autre" at bounding box center [266, 188] width 7 height 7
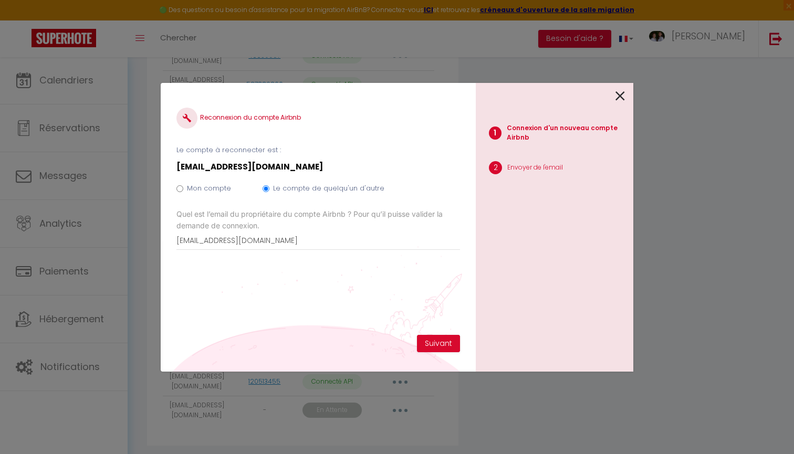
click at [620, 95] on icon at bounding box center [619, 96] width 9 height 16
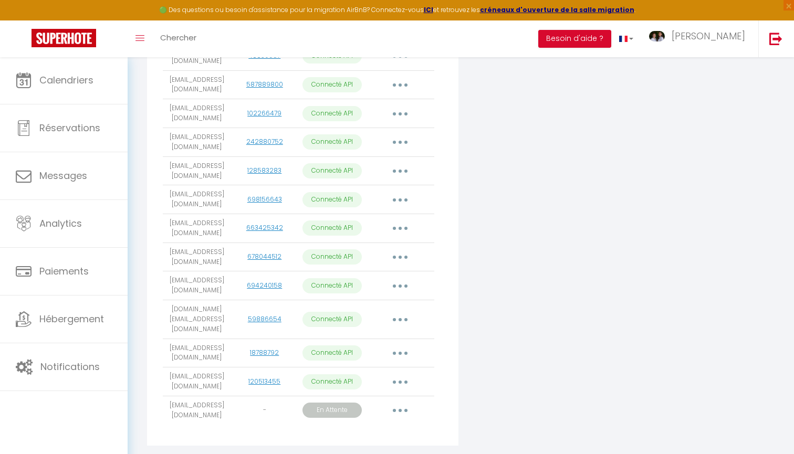
click at [403, 373] on button "button" at bounding box center [399, 381] width 29 height 17
click at [386, 397] on link "Importer les appartements" at bounding box center [354, 406] width 116 height 18
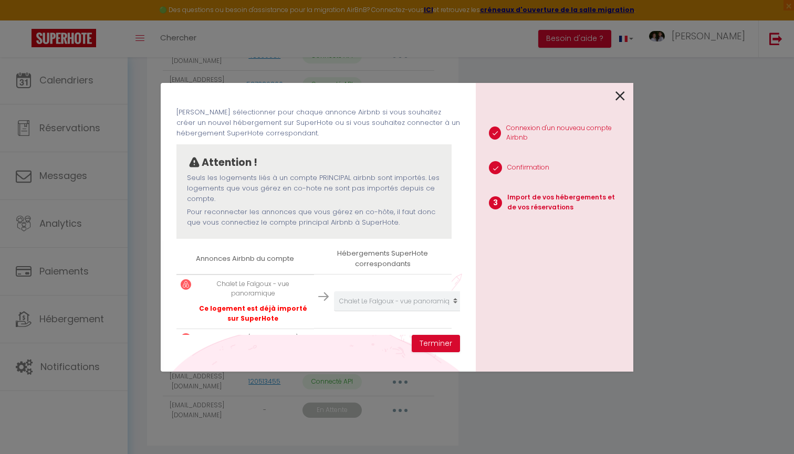
scroll to position [39, 0]
click at [620, 93] on icon at bounding box center [619, 96] width 9 height 16
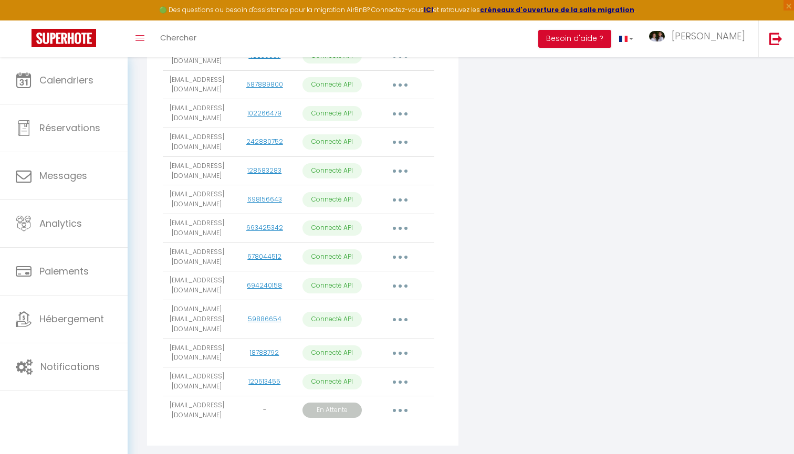
click at [401, 373] on button "button" at bounding box center [399, 381] width 29 height 17
click at [371, 435] on link "Reconnecter le compte" at bounding box center [354, 444] width 116 height 18
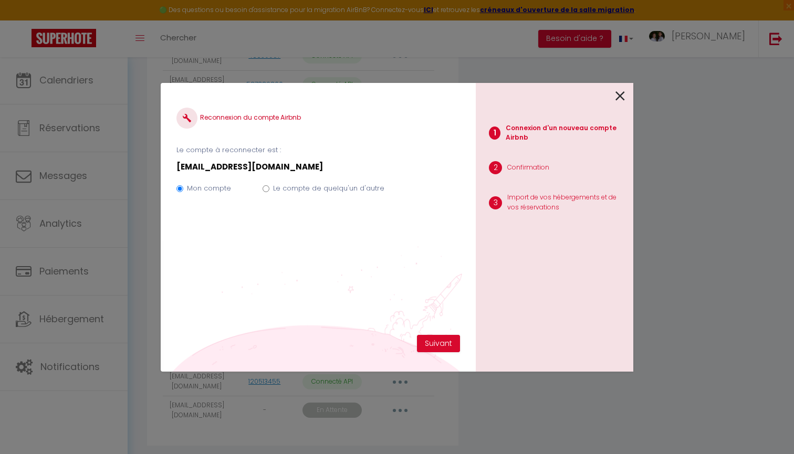
click at [364, 194] on div "Le compte de quelqu'un d'autre" at bounding box center [328, 190] width 111 height 14
click at [370, 187] on label "Le compte de quelqu'un d'autre" at bounding box center [328, 188] width 111 height 11
click at [269, 187] on input "Le compte de quelqu'un d'autre" at bounding box center [266, 188] width 7 height 7
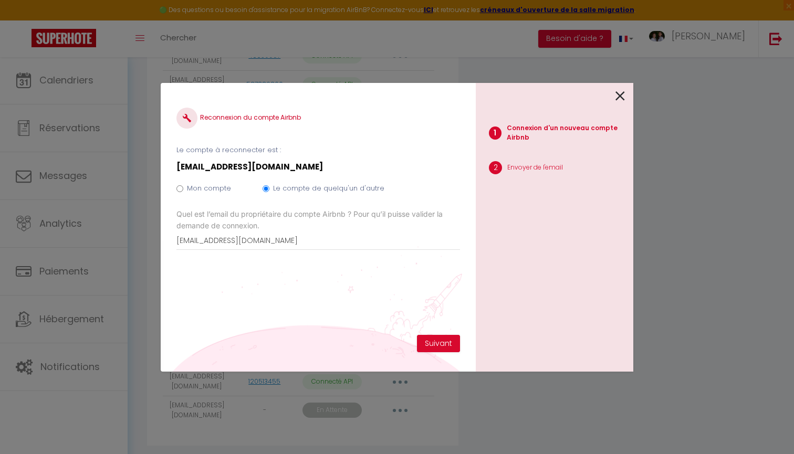
click at [621, 94] on icon at bounding box center [619, 96] width 9 height 16
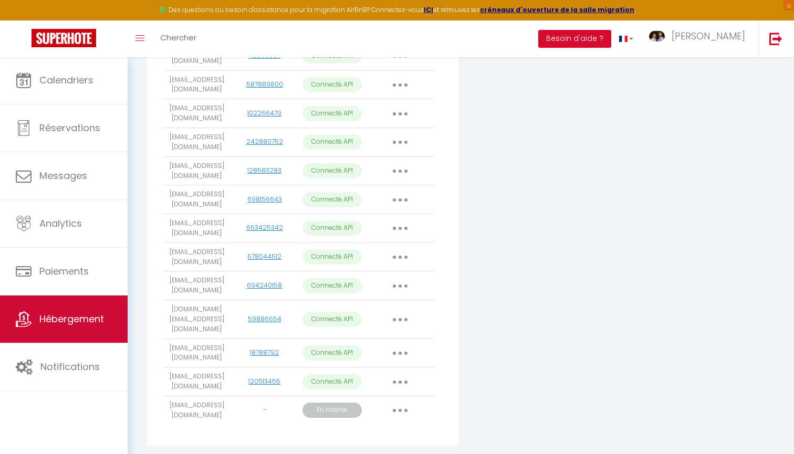
click at [80, 330] on link "Hébergement" at bounding box center [64, 319] width 128 height 47
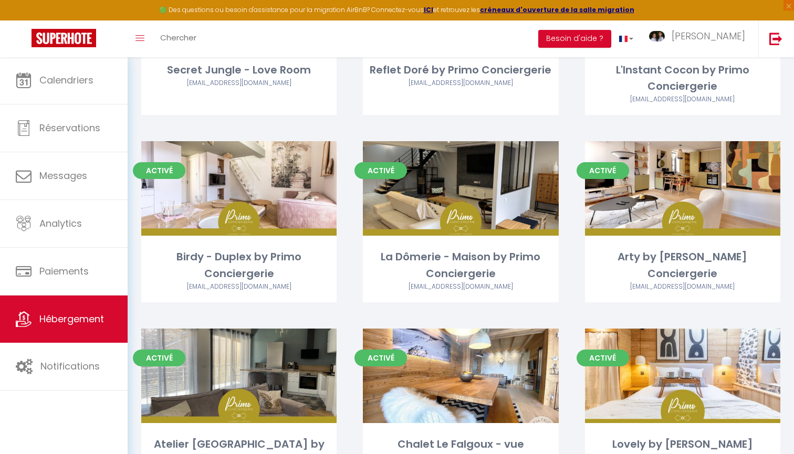
scroll to position [419, 0]
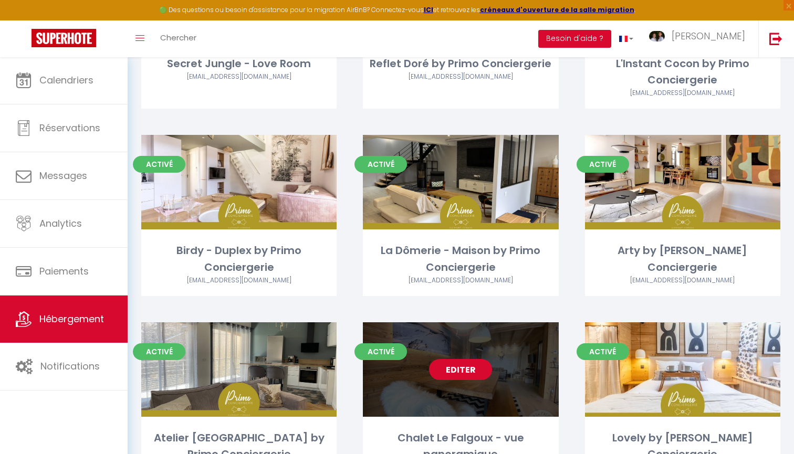
click at [475, 370] on link "Editer" at bounding box center [460, 369] width 63 height 21
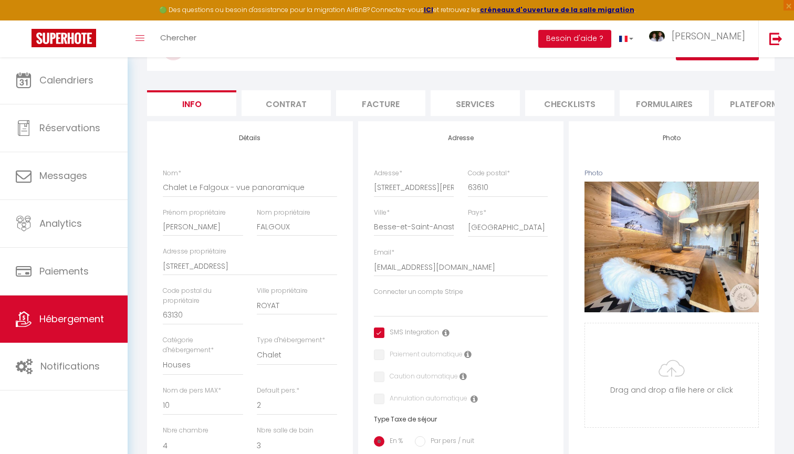
scroll to position [114, 0]
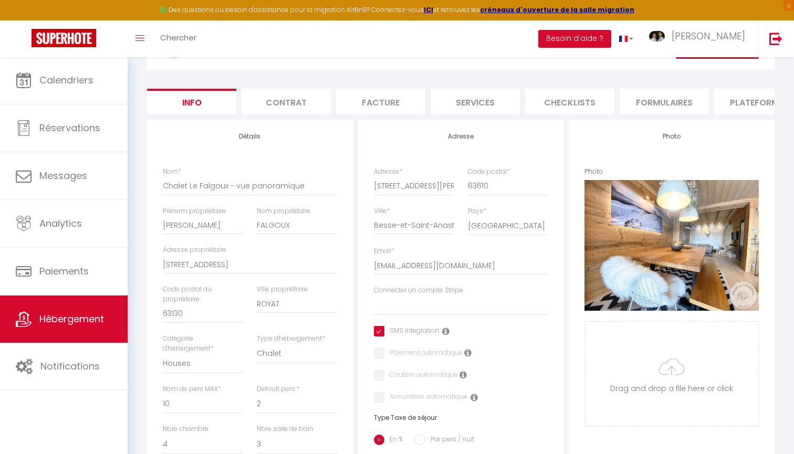
click at [735, 97] on li "Plateformes" at bounding box center [758, 102] width 89 height 26
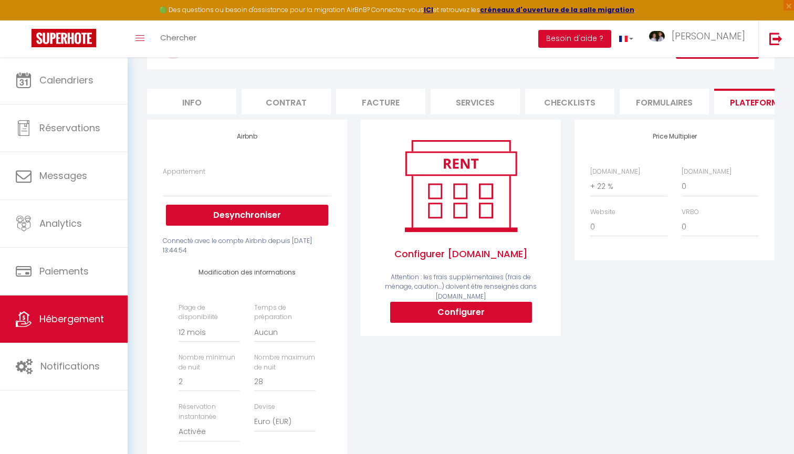
click at [93, 318] on span "Hébergement" at bounding box center [71, 318] width 65 height 13
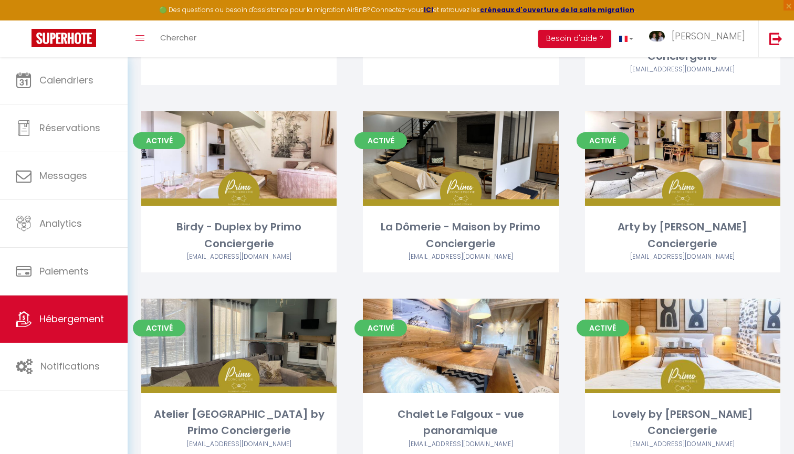
scroll to position [441, 0]
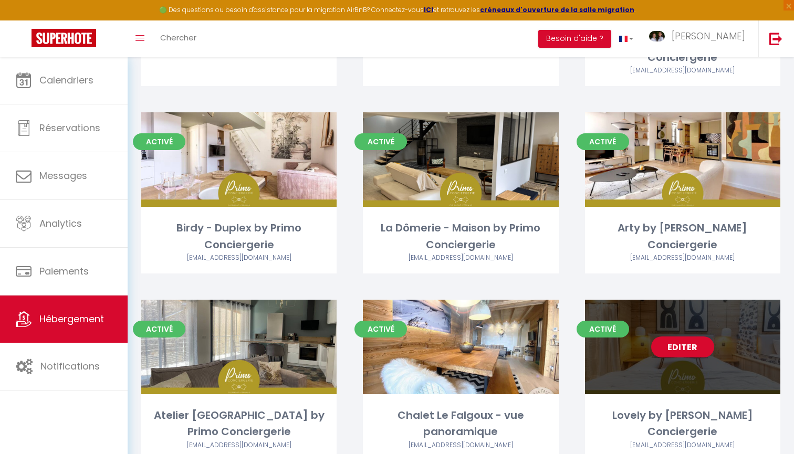
click at [694, 343] on link "Editer" at bounding box center [682, 347] width 63 height 21
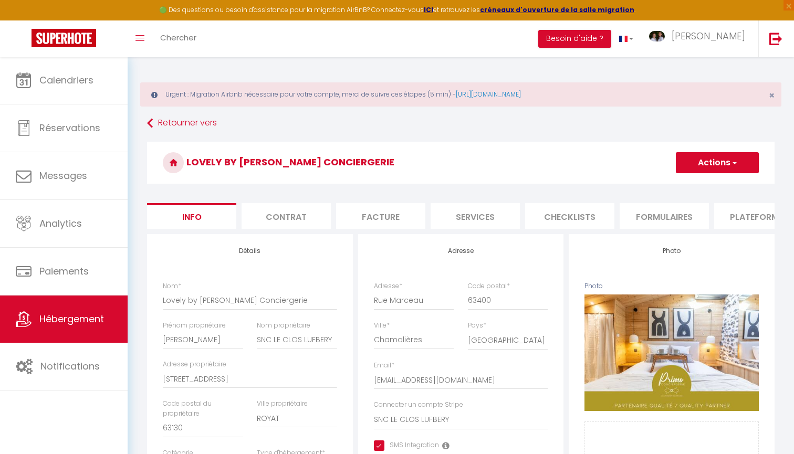
click at [741, 216] on li "Plateformes" at bounding box center [758, 216] width 89 height 26
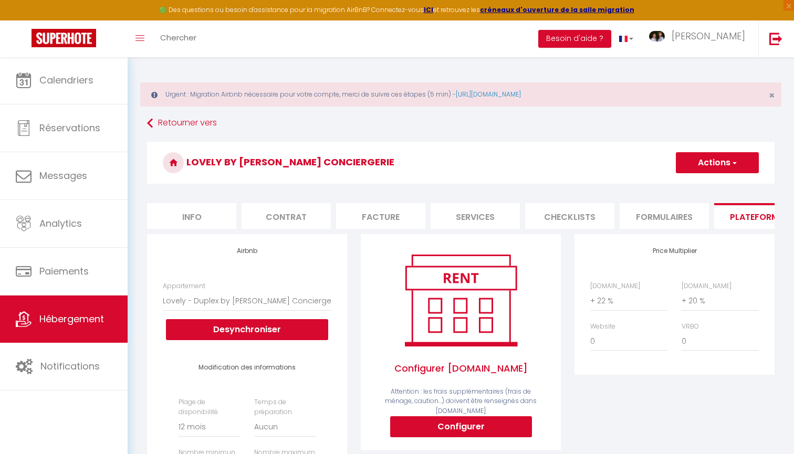
click at [89, 324] on span "Hébergement" at bounding box center [71, 318] width 65 height 13
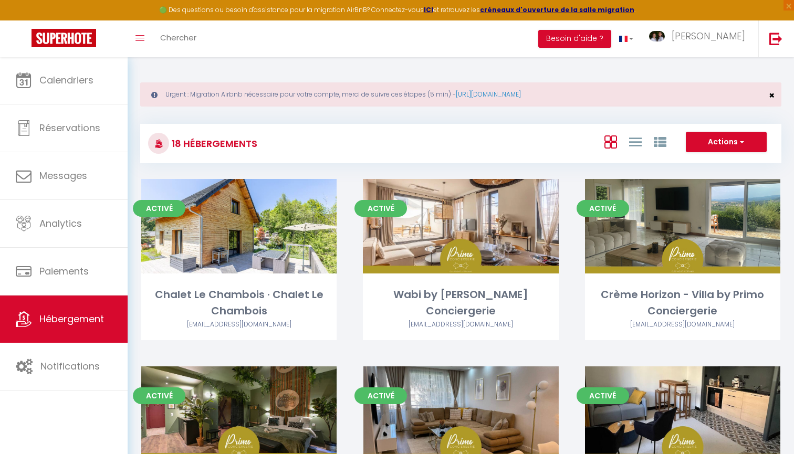
click at [773, 96] on span "×" at bounding box center [772, 95] width 6 height 13
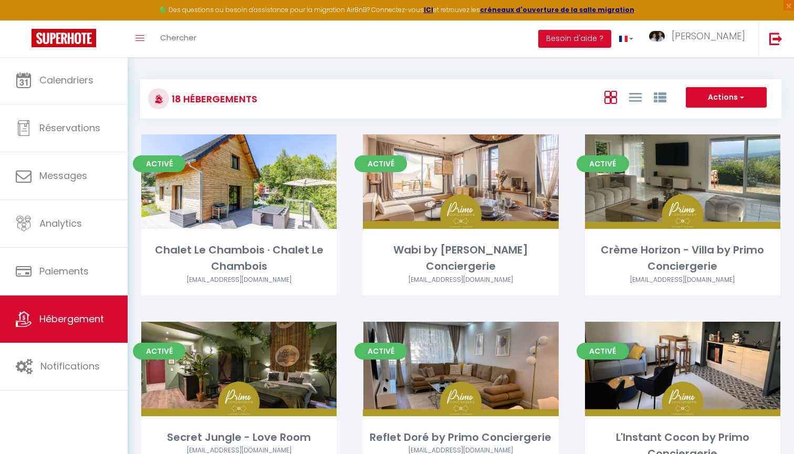
click at [48, 320] on span "Hébergement" at bounding box center [71, 318] width 65 height 13
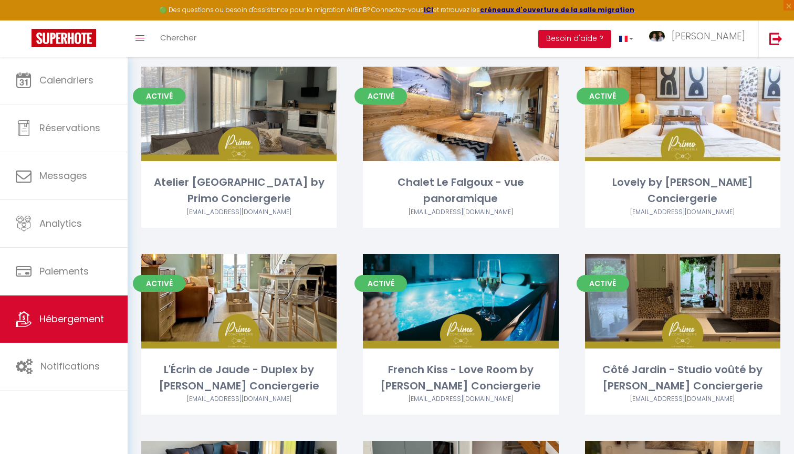
scroll to position [653, 0]
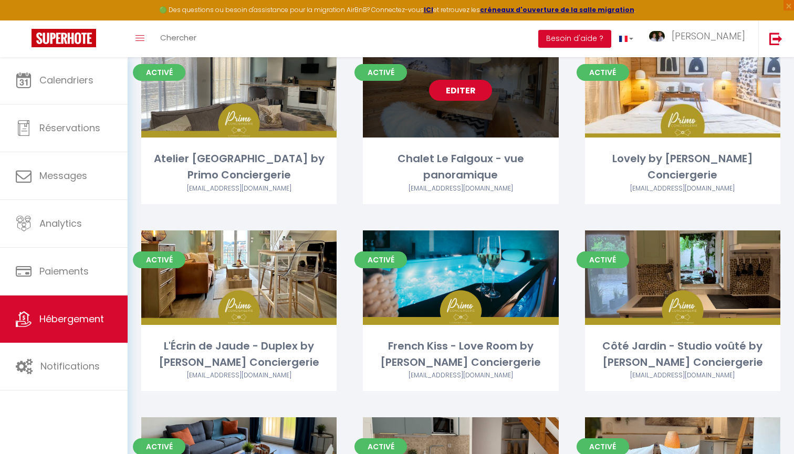
click at [464, 86] on link "Editer" at bounding box center [460, 90] width 63 height 21
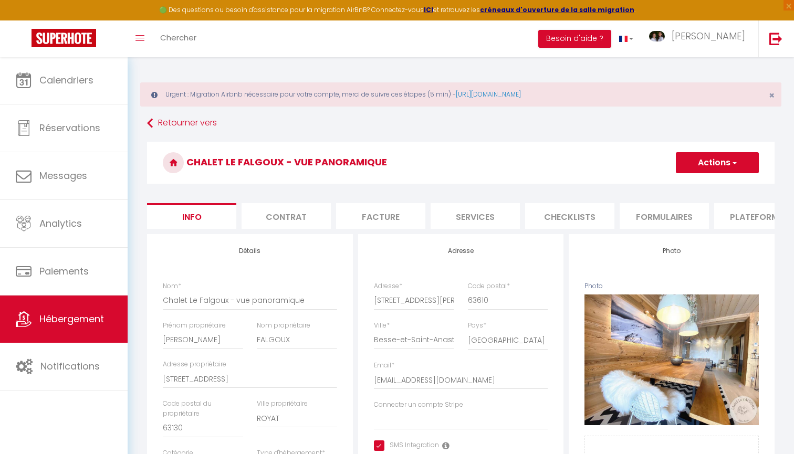
click at [735, 215] on li "Plateformes" at bounding box center [758, 216] width 89 height 26
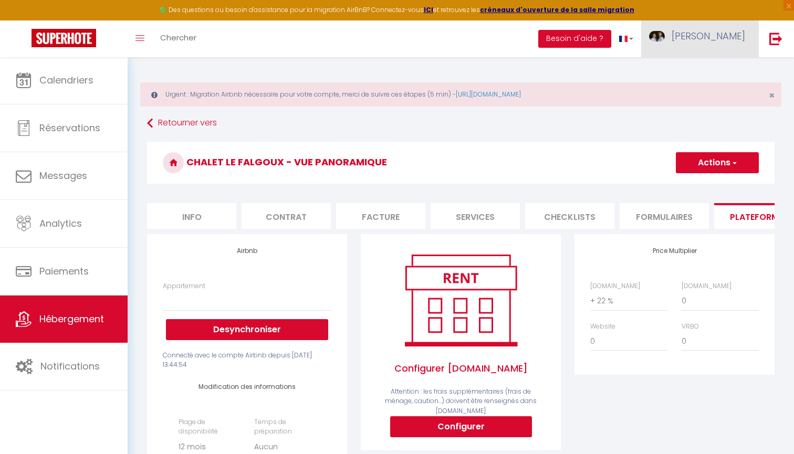
click at [723, 44] on link "[PERSON_NAME]" at bounding box center [699, 38] width 117 height 37
click at [721, 72] on link "Paramètres" at bounding box center [716, 73] width 78 height 18
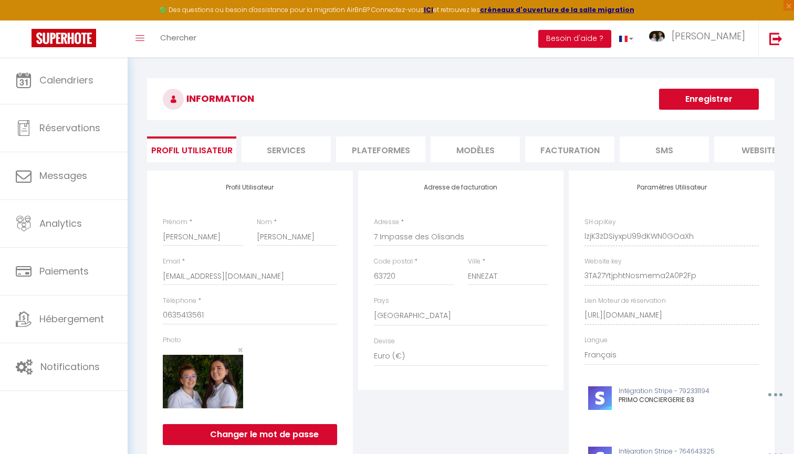
click at [398, 147] on li "Plateformes" at bounding box center [380, 150] width 89 height 26
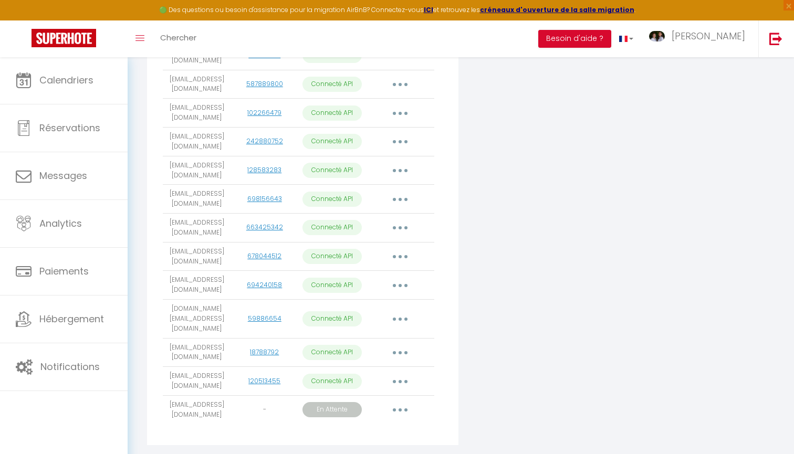
scroll to position [370, 0]
click at [404, 373] on button "button" at bounding box center [399, 381] width 29 height 17
click at [360, 435] on link "Reconnecter le compte" at bounding box center [354, 444] width 116 height 18
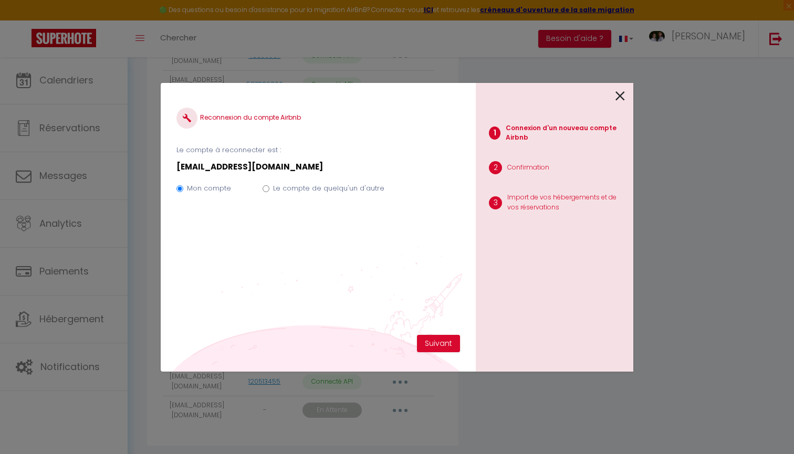
click at [334, 190] on label "Le compte de quelqu'un d'autre" at bounding box center [328, 188] width 111 height 11
click at [269, 190] on input "Le compte de quelqu'un d'autre" at bounding box center [266, 188] width 7 height 7
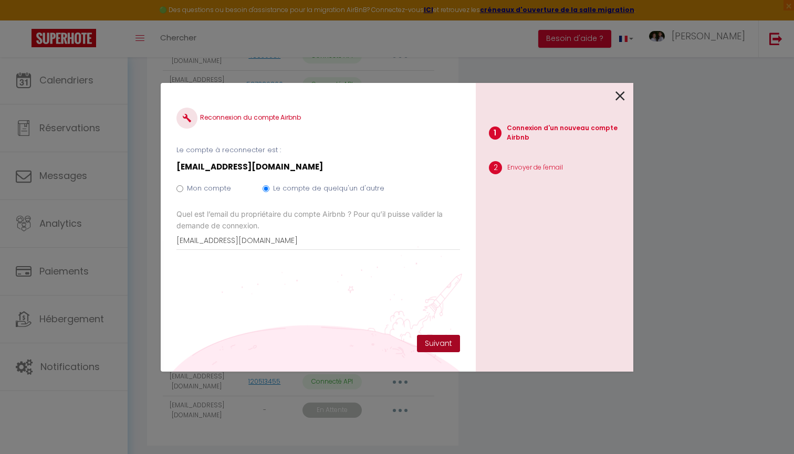
click at [445, 349] on button "Suivant" at bounding box center [438, 344] width 43 height 18
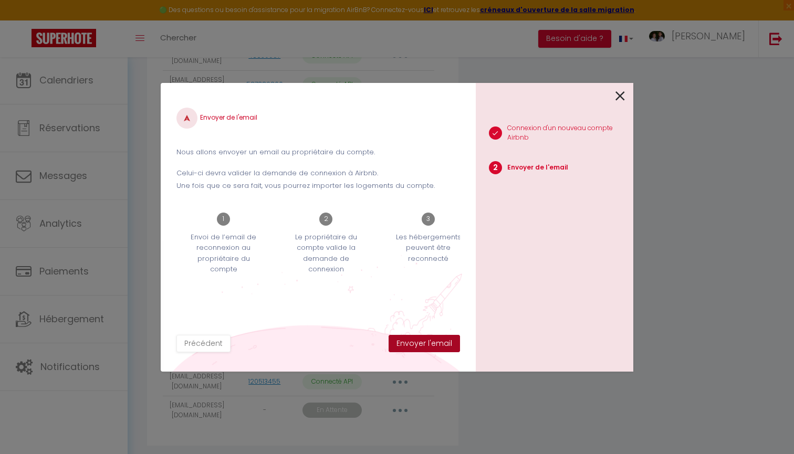
click at [446, 346] on button "Envoyer l'email" at bounding box center [424, 344] width 71 height 18
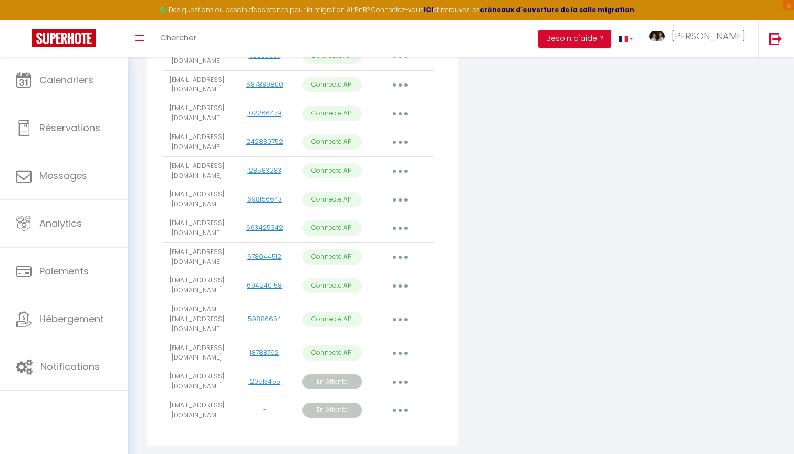
click at [404, 373] on button "button" at bounding box center [399, 381] width 29 height 17
click at [605, 337] on div "Connecter Google Vacation Rentals" at bounding box center [566, 126] width 211 height 652
click at [395, 373] on button "button" at bounding box center [399, 381] width 29 height 17
click at [384, 416] on link "Importer les appartements" at bounding box center [353, 425] width 118 height 18
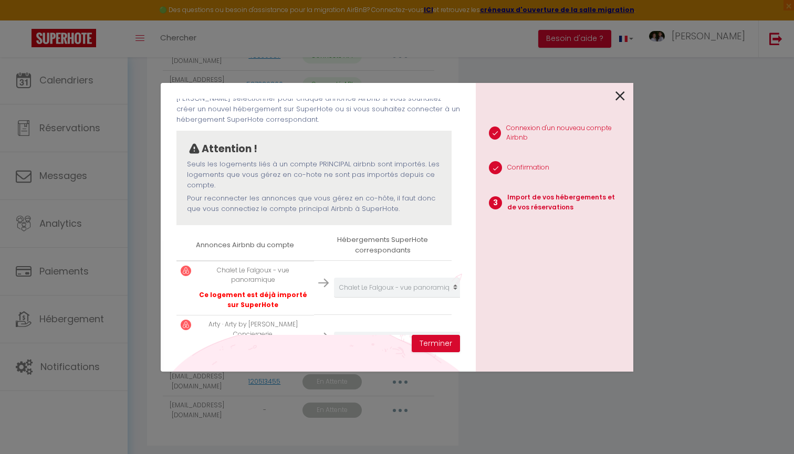
scroll to position [62, 0]
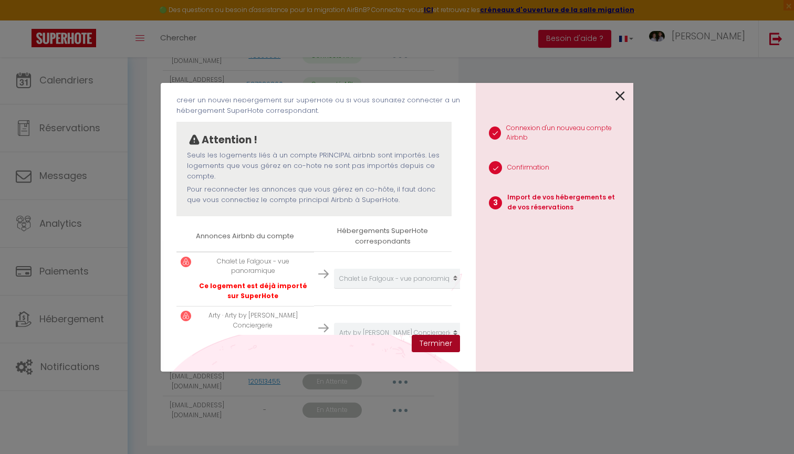
click at [443, 346] on button "Terminer" at bounding box center [436, 344] width 48 height 18
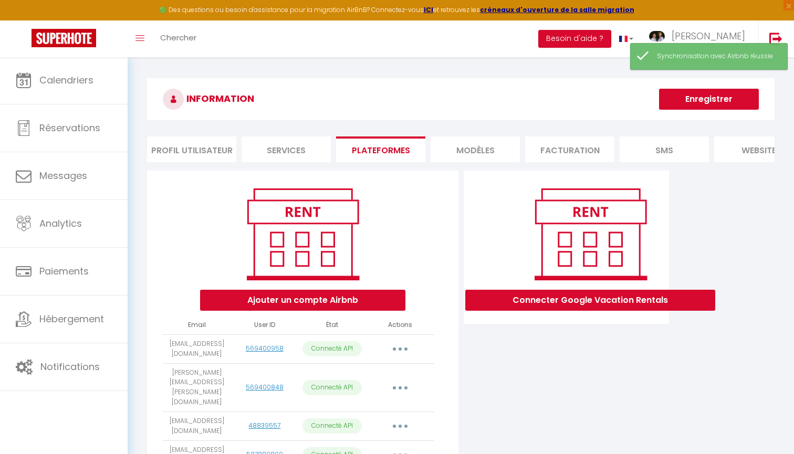
scroll to position [0, 0]
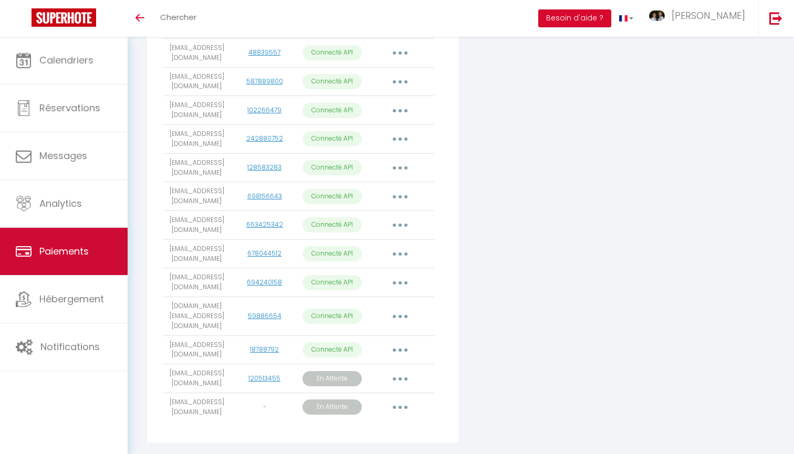
scroll to position [350, 0]
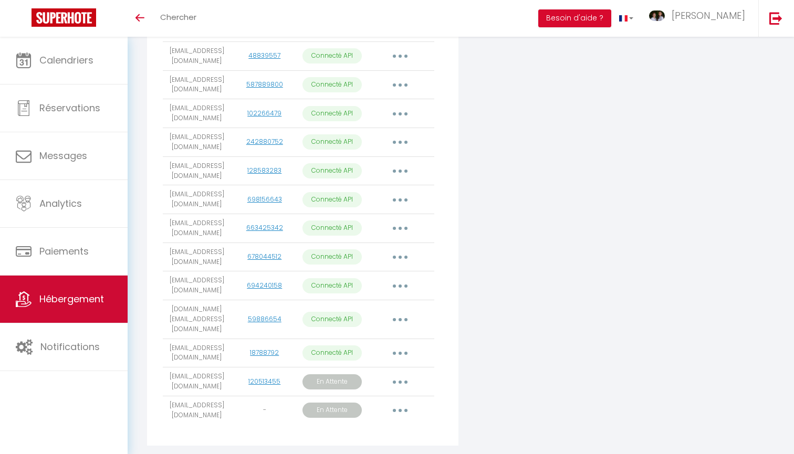
click at [78, 320] on link "Hébergement" at bounding box center [64, 299] width 128 height 47
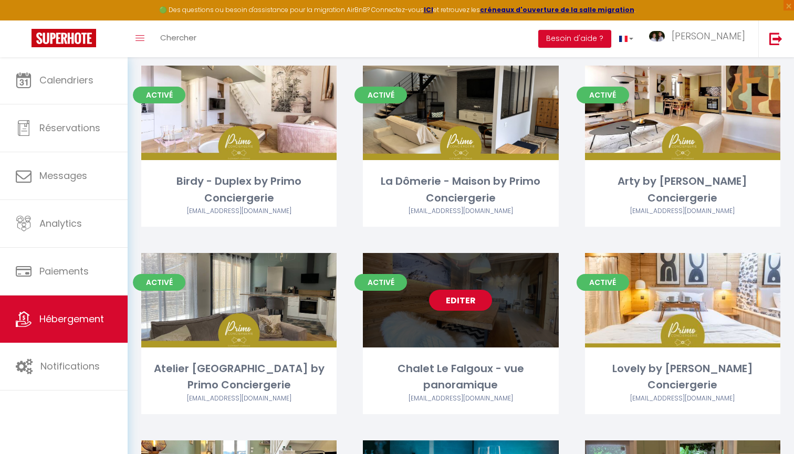
scroll to position [497, 0]
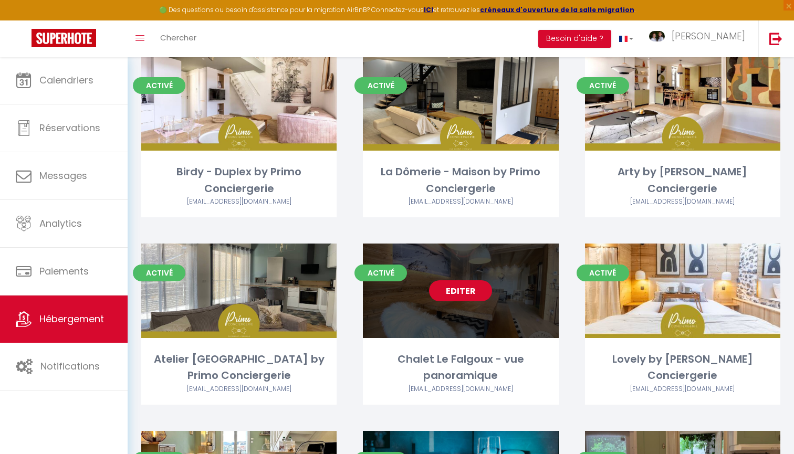
click at [467, 287] on link "Editer" at bounding box center [460, 290] width 63 height 21
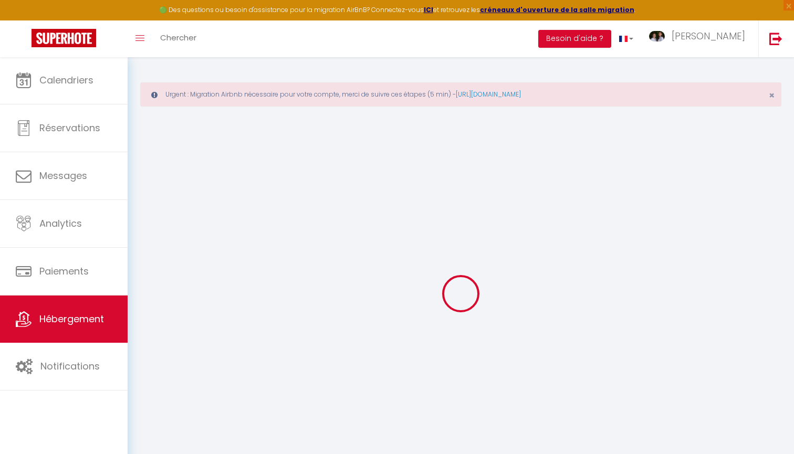
select select
select select "+ 22 %"
select select
checkbox input "true"
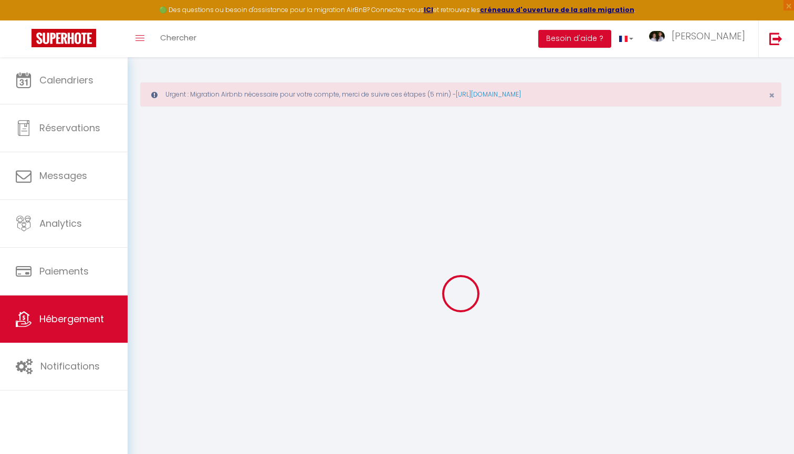
checkbox input "false"
select select
select select "365"
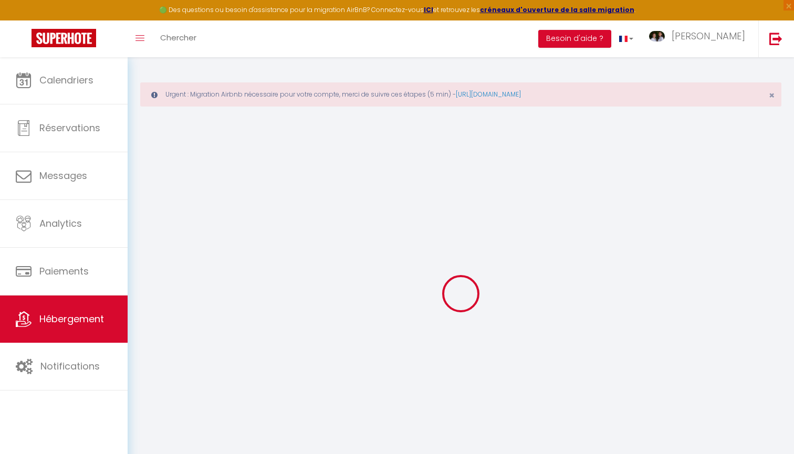
select select "EUR"
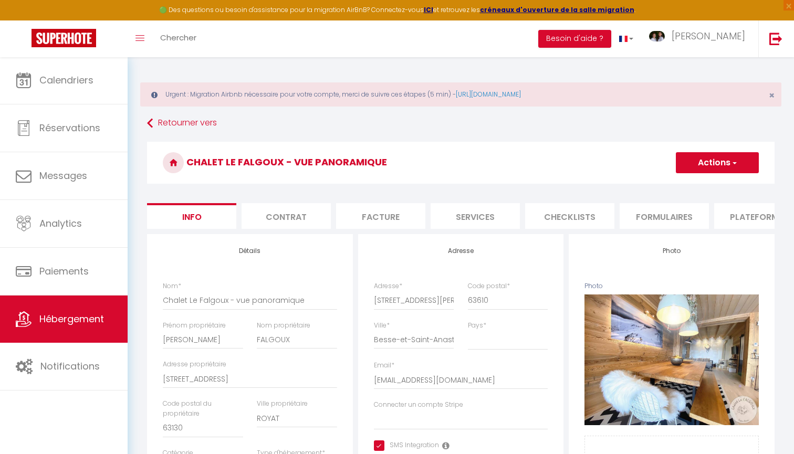
click at [748, 219] on li "Plateformes" at bounding box center [758, 216] width 89 height 26
select select
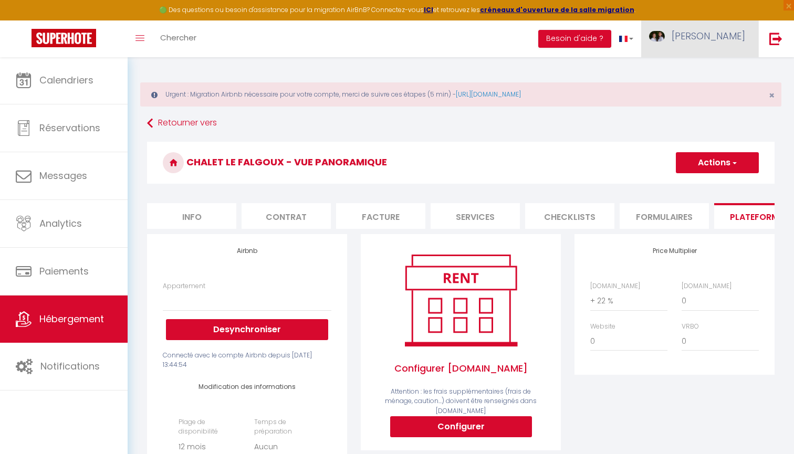
click at [718, 37] on span "[PERSON_NAME]" at bounding box center [709, 35] width 74 height 13
click at [705, 71] on link "Paramètres" at bounding box center [716, 73] width 78 height 18
select select "28"
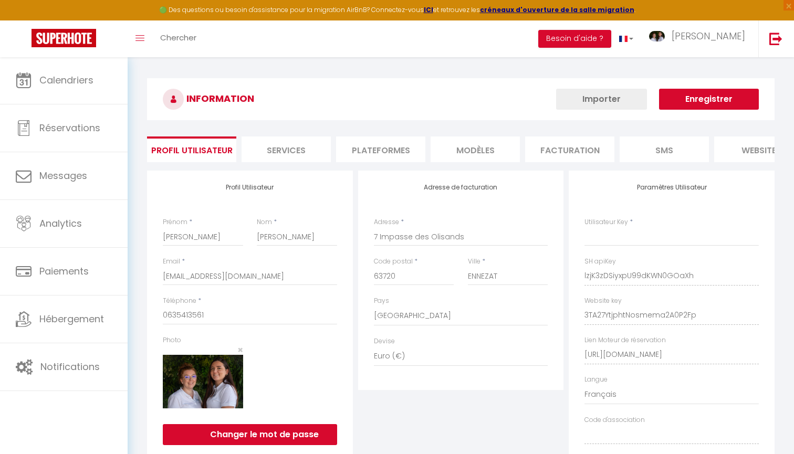
type input "lzjK3zDSiyxpU99dKWN0GOaXh"
type input "3TA27YtjphtNosmema2A0P2Fp"
type input "[URL][DOMAIN_NAME]"
select select "fr"
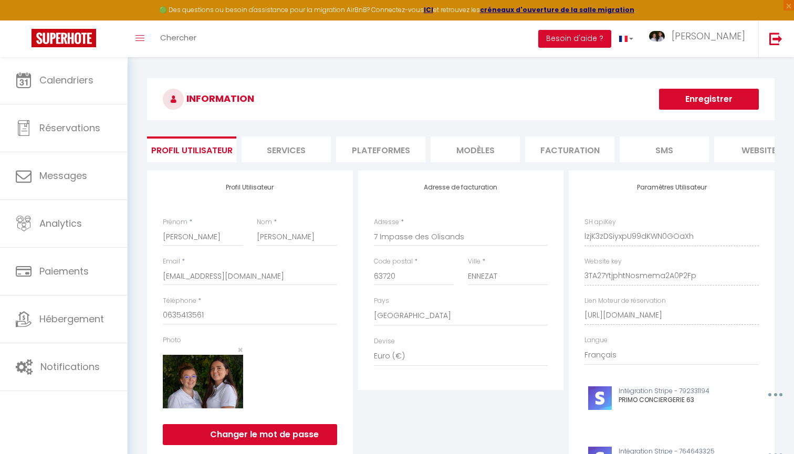
click at [386, 144] on li "Plateformes" at bounding box center [380, 150] width 89 height 26
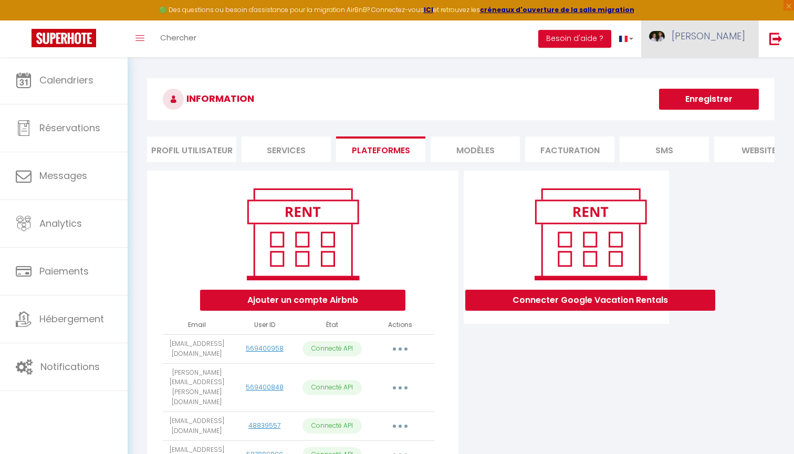
click at [727, 34] on span "[PERSON_NAME]" at bounding box center [709, 35] width 74 height 13
click at [730, 71] on link "Paramètres" at bounding box center [716, 73] width 78 height 18
click at [301, 140] on li "Services" at bounding box center [286, 150] width 89 height 26
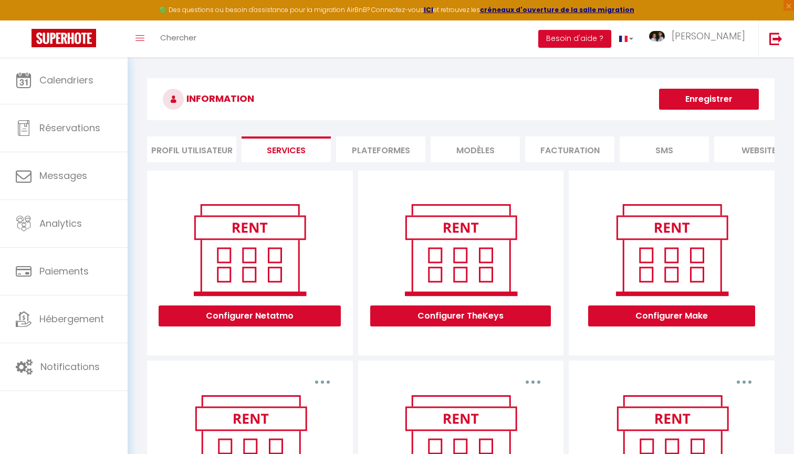
click at [384, 156] on li "Plateformes" at bounding box center [380, 150] width 89 height 26
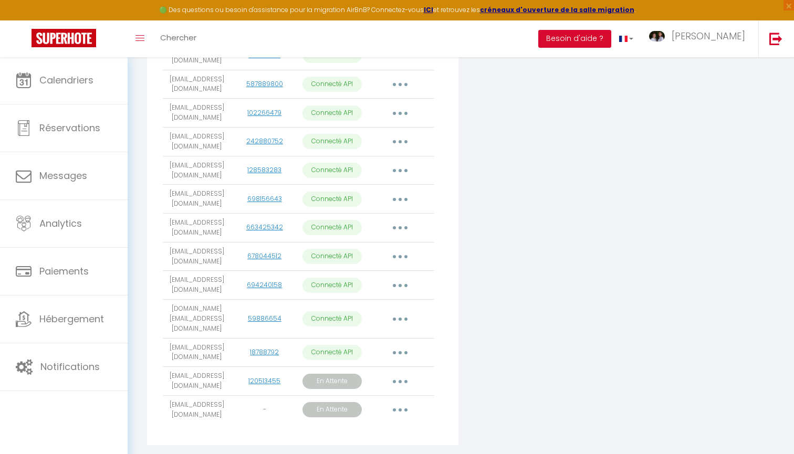
scroll to position [370, 0]
click at [404, 373] on button "button" at bounding box center [399, 381] width 29 height 17
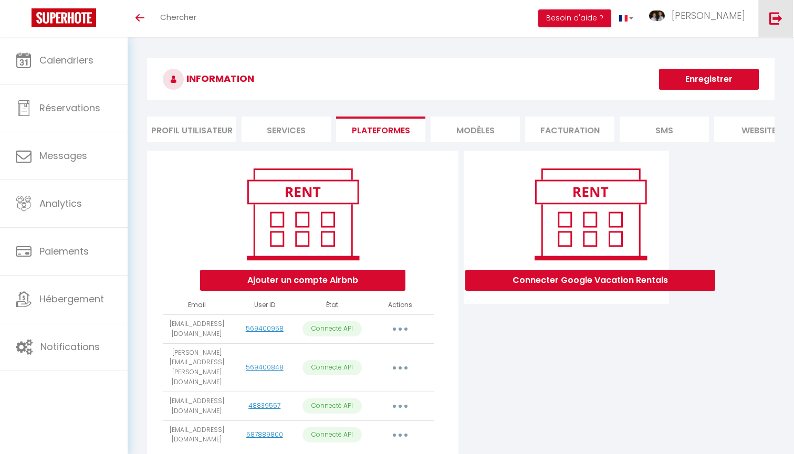
click at [781, 24] on img at bounding box center [775, 18] width 13 height 13
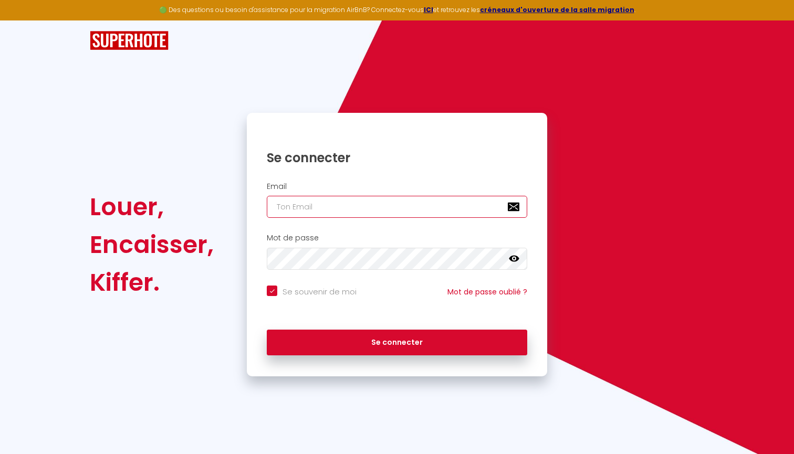
type input "[EMAIL_ADDRESS][DOMAIN_NAME]"
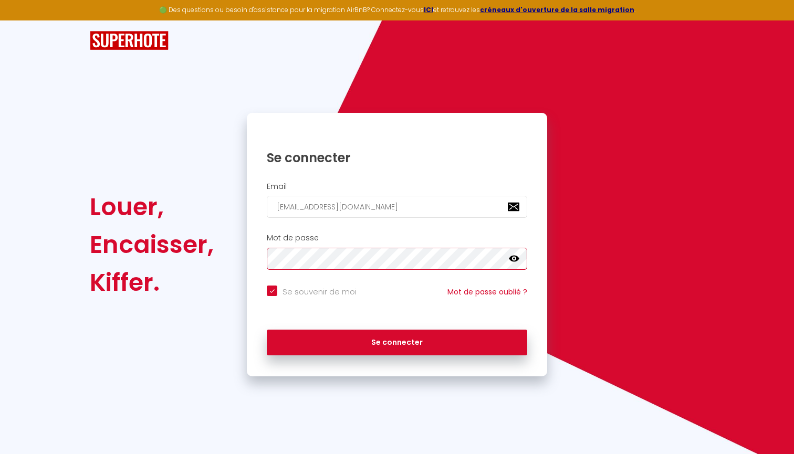
click at [397, 341] on button "Se connecter" at bounding box center [397, 343] width 260 height 26
checkbox input "true"
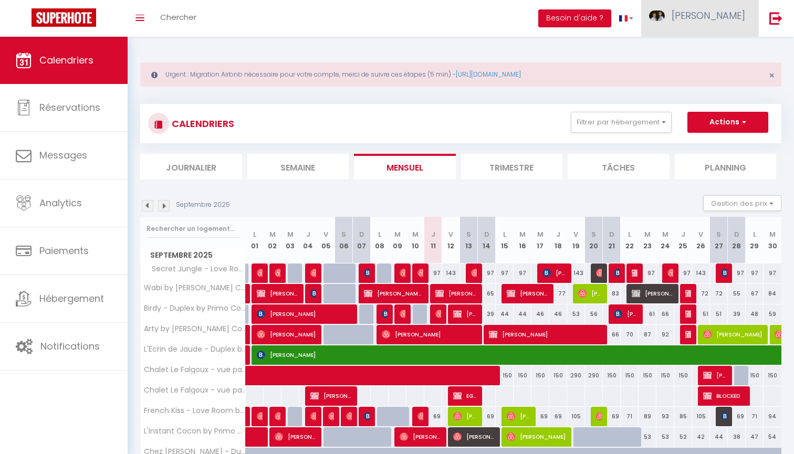
scroll to position [-1, 0]
click at [716, 27] on link "[PERSON_NAME]" at bounding box center [699, 18] width 117 height 37
click at [716, 48] on link "Paramètres" at bounding box center [716, 53] width 78 height 18
select select "fr"
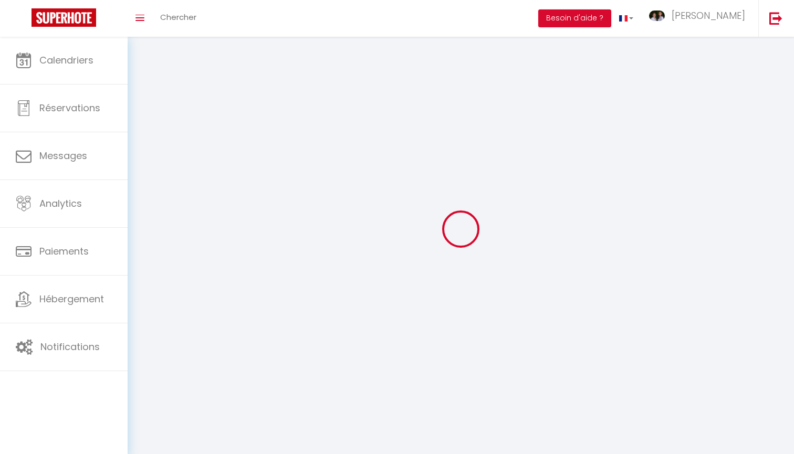
type input "[PERSON_NAME]"
type input "0635413561"
type input "7 Impasse des Olisands"
type input "63720"
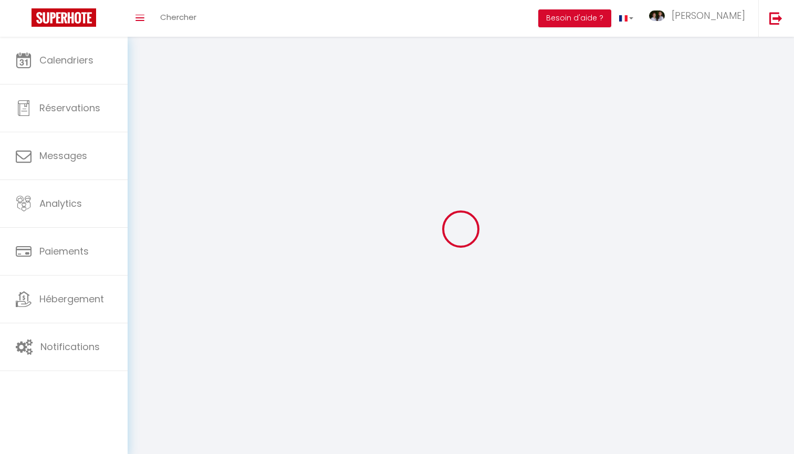
type input "ENNEZAT"
type input "lzjK3zDSiyxpU99dKWN0GOaXh"
type input "3TA27YtjphtNosmema2A0P2Fp"
type input "[URL][DOMAIN_NAME]"
type input "lzjK3zDSiyxpU99dKWN0GOaXh"
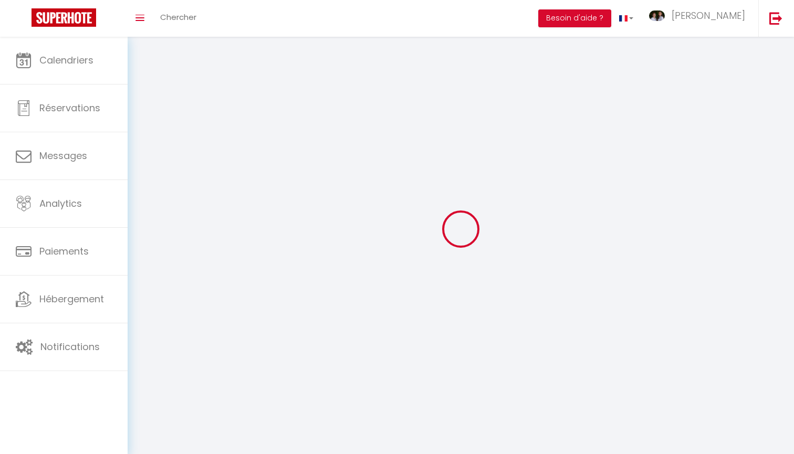
type input "3TA27YtjphtNosmema2A0P2Fp"
type input "[URL][DOMAIN_NAME]"
select select "1"
select select "28"
select select "fr"
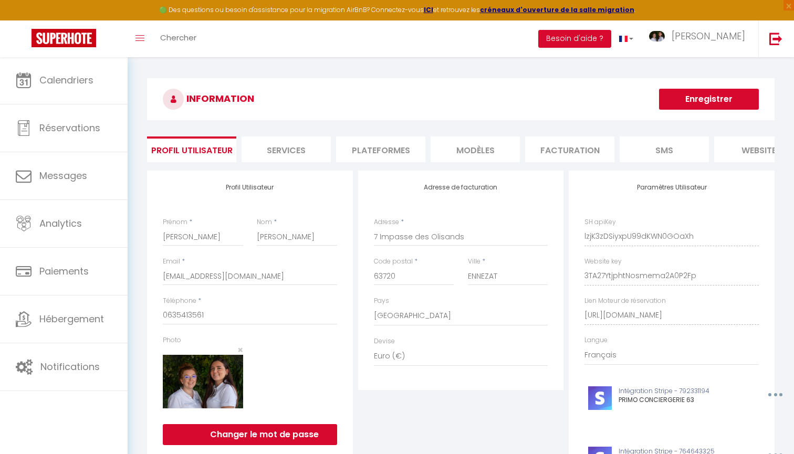
click at [390, 159] on li "Plateformes" at bounding box center [380, 150] width 89 height 26
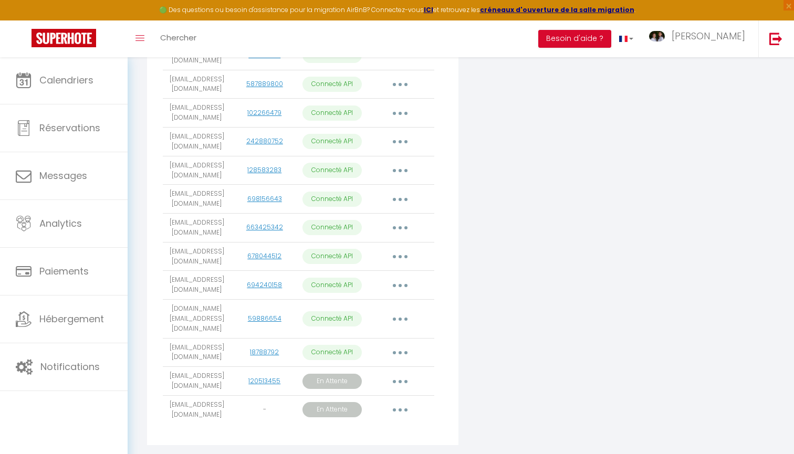
scroll to position [370, 0]
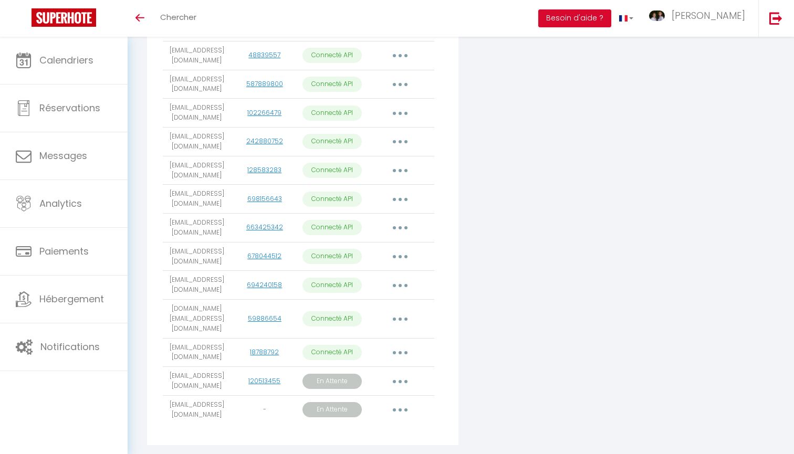
scroll to position [350, 0]
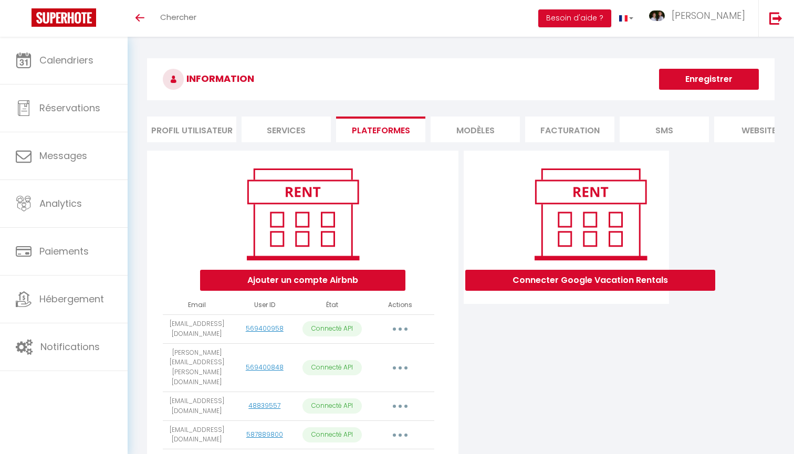
click at [726, 75] on button "Enregistrer" at bounding box center [709, 79] width 100 height 21
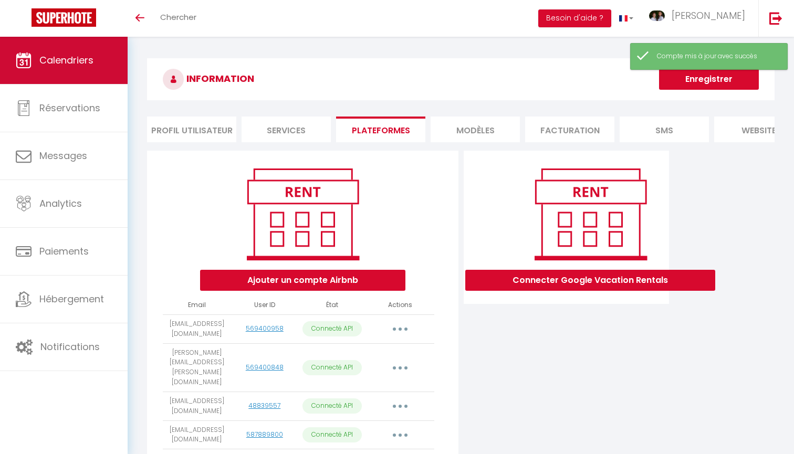
click at [114, 65] on link "Calendriers" at bounding box center [64, 60] width 128 height 47
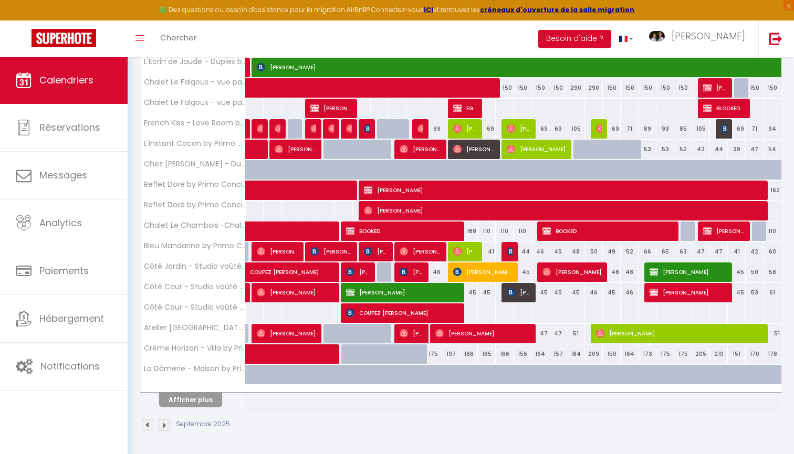
scroll to position [307, 0]
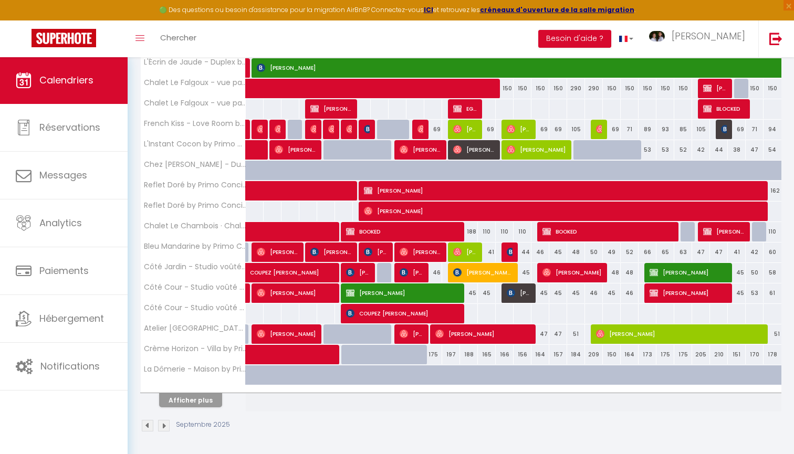
click at [206, 398] on button "Afficher plus" at bounding box center [190, 400] width 63 height 14
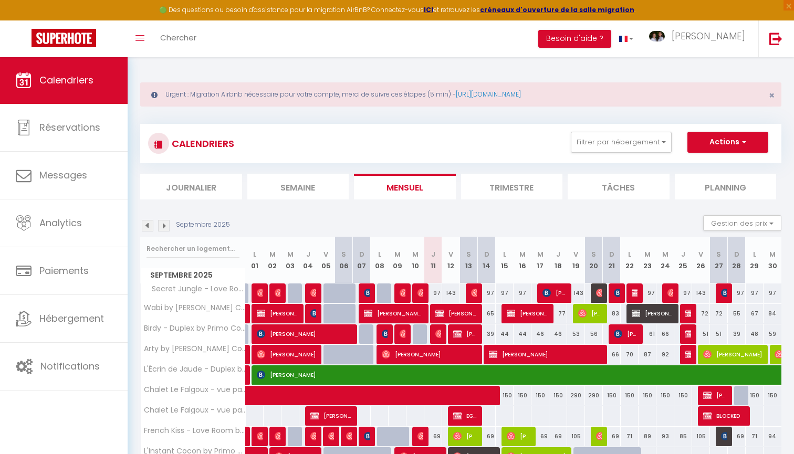
scroll to position [0, 0]
click at [771, 95] on span "×" at bounding box center [772, 95] width 6 height 13
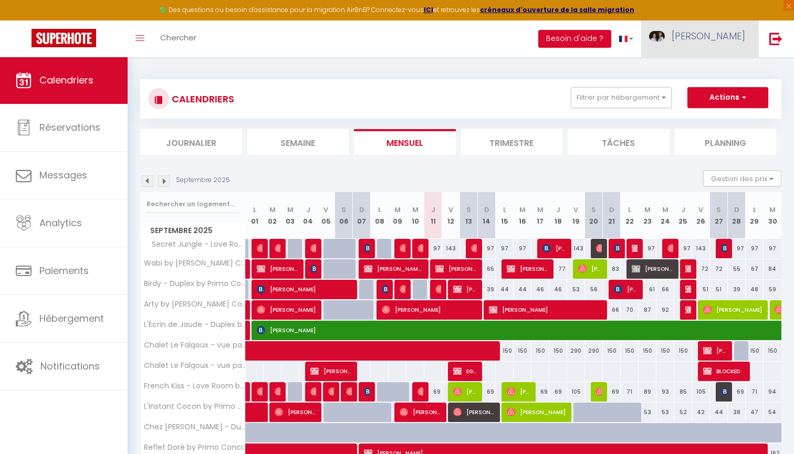
click at [727, 44] on link "[PERSON_NAME]" at bounding box center [699, 38] width 117 height 37
click at [712, 77] on link "Paramètres" at bounding box center [716, 73] width 78 height 18
select select "28"
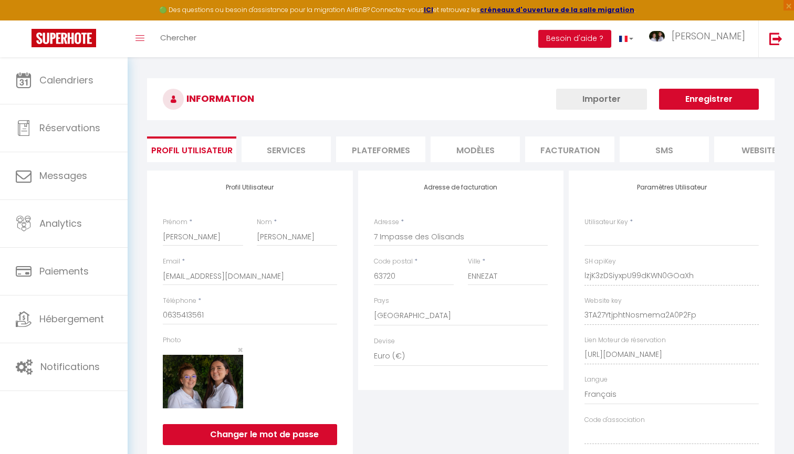
type input "lzjK3zDSiyxpU99dKWN0GOaXh"
type input "3TA27YtjphtNosmema2A0P2Fp"
type input "[URL][DOMAIN_NAME]"
select select "fr"
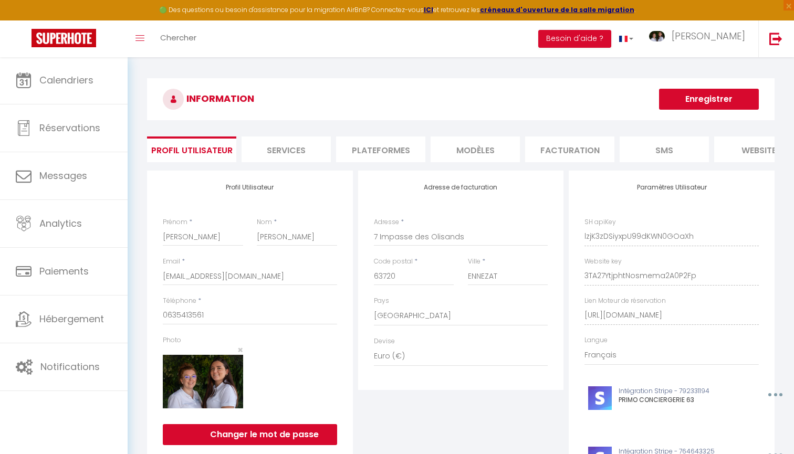
click at [381, 151] on li "Plateformes" at bounding box center [380, 150] width 89 height 26
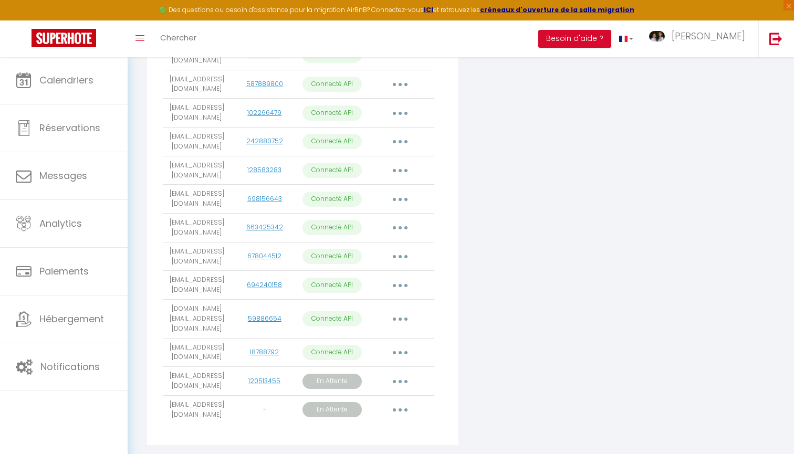
scroll to position [370, 0]
click at [730, 38] on span "[PERSON_NAME]" at bounding box center [709, 35] width 74 height 13
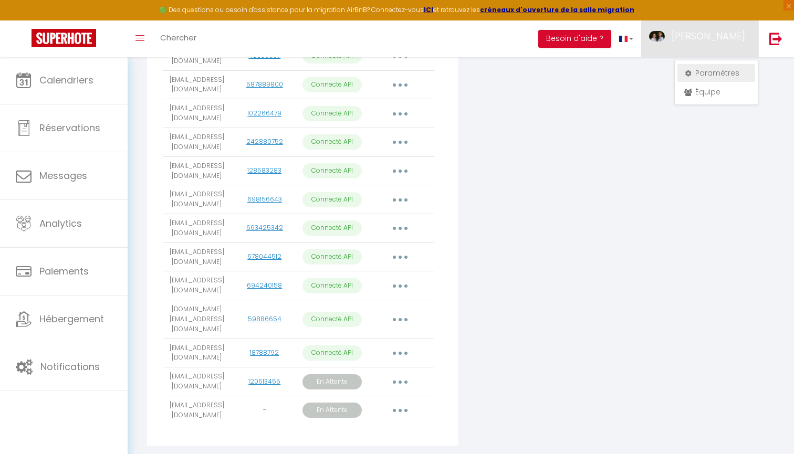
click at [707, 68] on link "Paramètres" at bounding box center [716, 73] width 78 height 18
click at [705, 72] on link "Paramètres" at bounding box center [716, 73] width 78 height 18
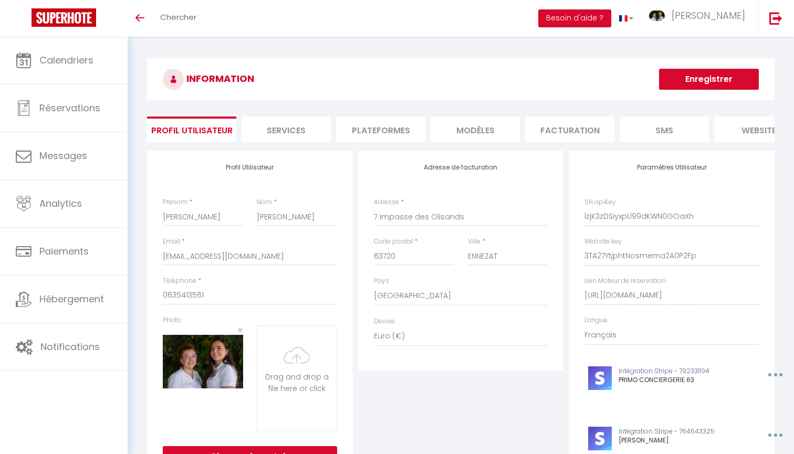
select select "28"
select select "fr"
click at [387, 127] on li "Plateformes" at bounding box center [380, 130] width 89 height 26
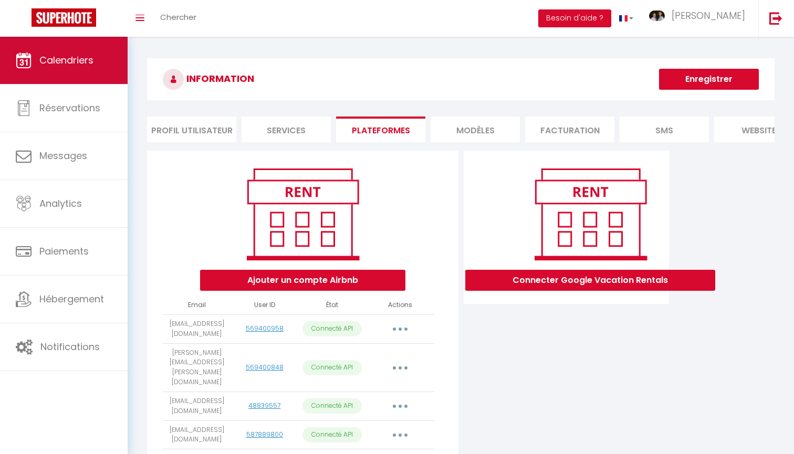
click at [50, 53] on link "Calendriers" at bounding box center [64, 60] width 128 height 47
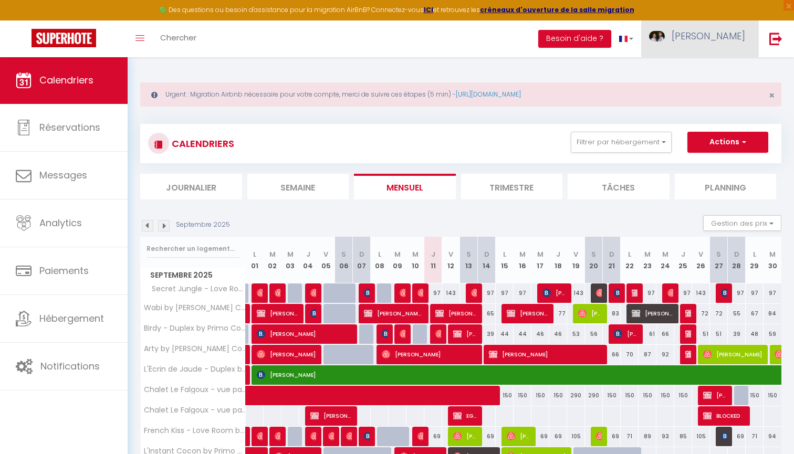
click at [725, 29] on span "[PERSON_NAME]" at bounding box center [709, 35] width 74 height 13
click at [721, 67] on link "Paramètres" at bounding box center [716, 73] width 78 height 18
select select "fr"
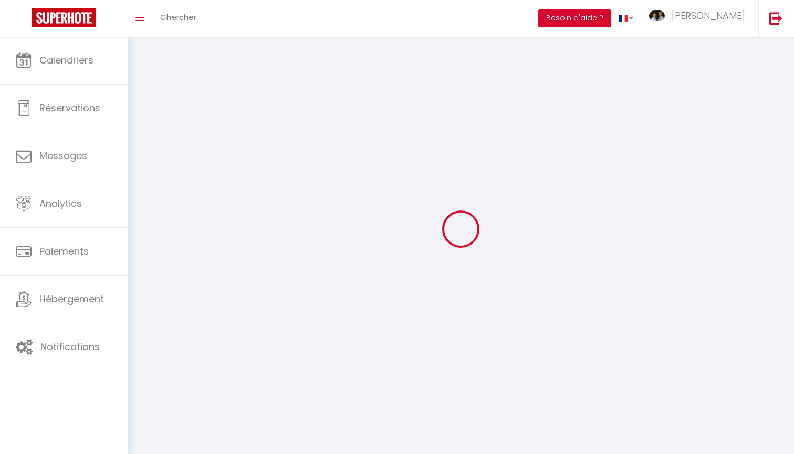
type input "[PERSON_NAME]"
type input "0635413561"
type input "7 Impasse des Olisands"
type input "63720"
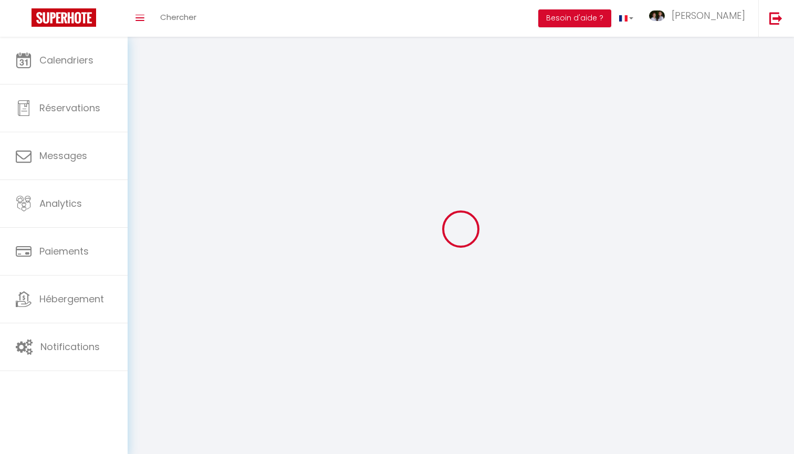
type input "ENNEZAT"
type input "lzjK3zDSiyxpU99dKWN0GOaXh"
type input "3TA27YtjphtNosmema2A0P2Fp"
type input "[URL][DOMAIN_NAME]"
select select "1"
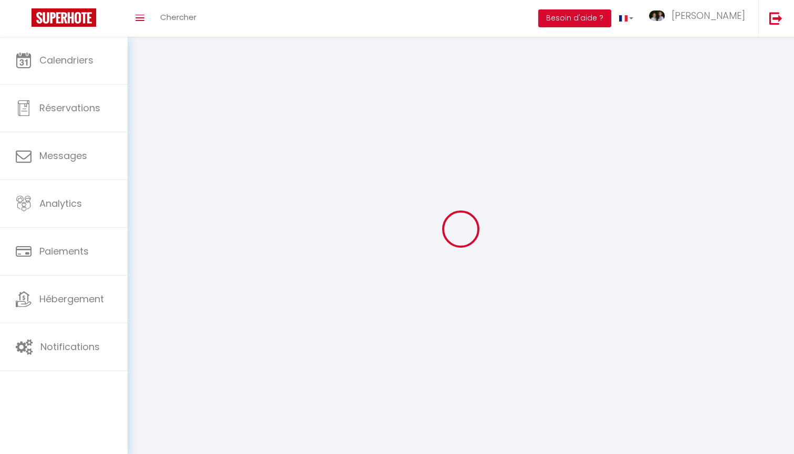
select select "28"
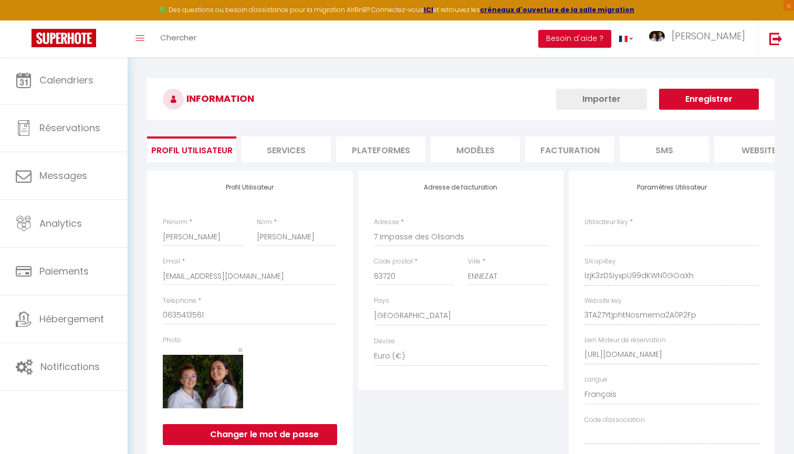
type input "lzjK3zDSiyxpU99dKWN0GOaXh"
type input "3TA27YtjphtNosmema2A0P2Fp"
type input "[URL][DOMAIN_NAME]"
select select "fr"
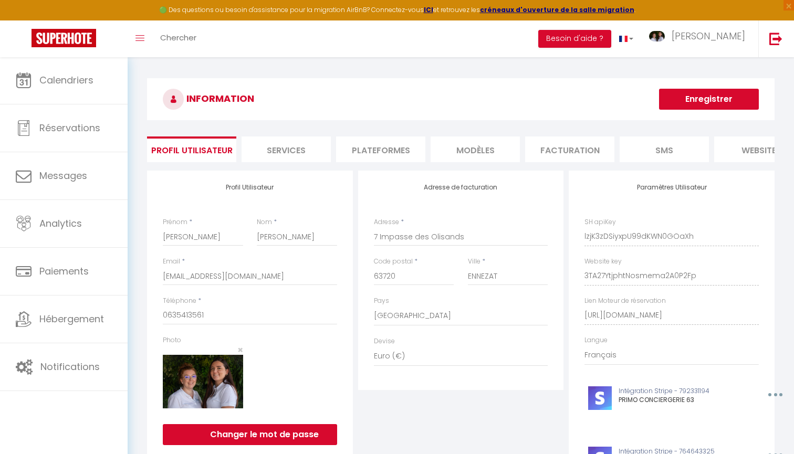
click at [394, 144] on li "Plateformes" at bounding box center [380, 150] width 89 height 26
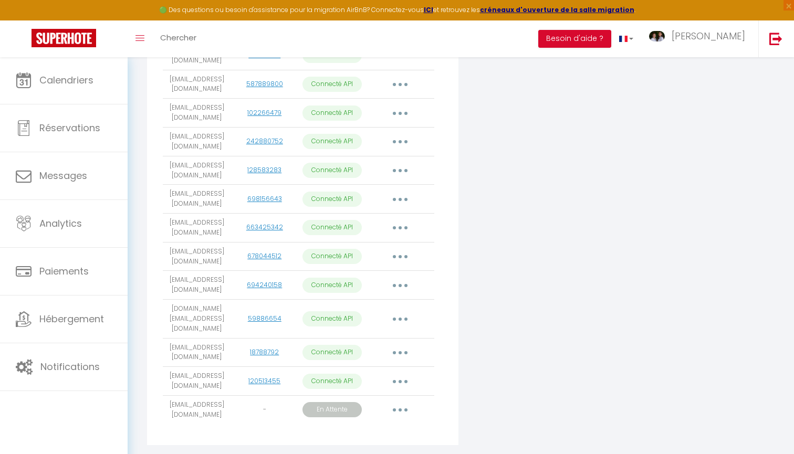
scroll to position [370, 0]
click at [398, 373] on button "button" at bounding box center [399, 381] width 29 height 17
click at [393, 397] on link "Importer les appartements" at bounding box center [354, 406] width 116 height 18
select select "57285"
select select "51388"
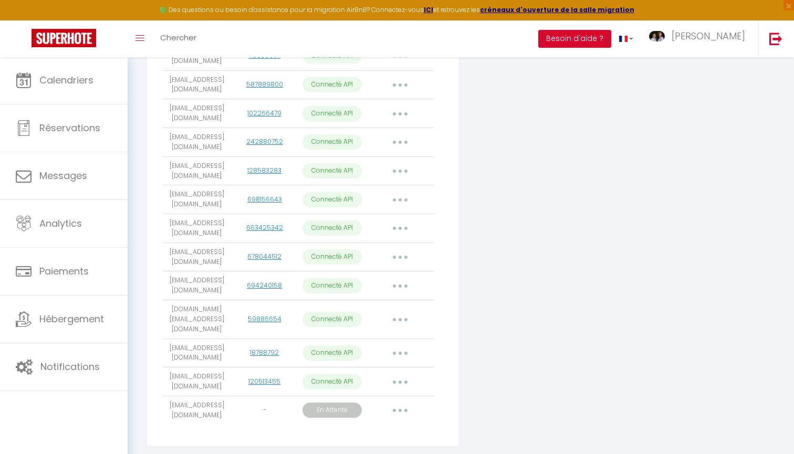
select select "51111"
select select "50743"
select select "69939"
select select "76742"
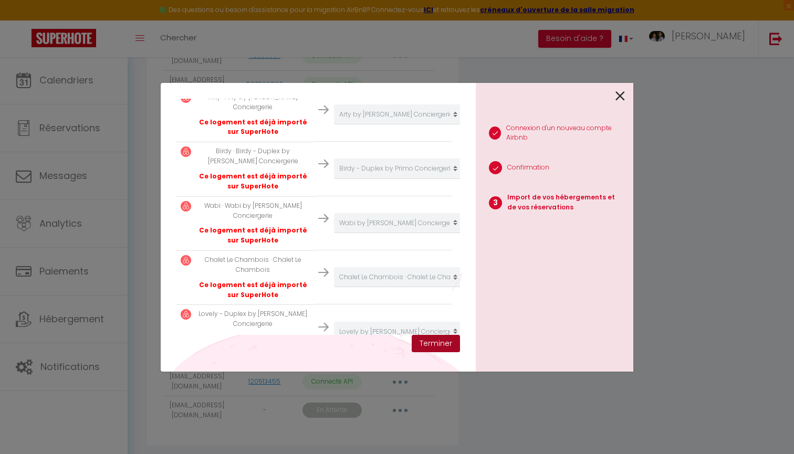
scroll to position [280, 0]
click at [440, 344] on button "Terminer" at bounding box center [436, 344] width 48 height 18
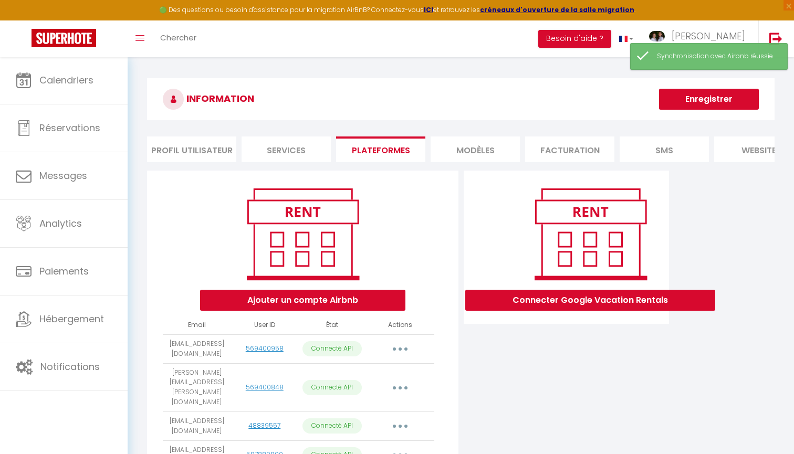
scroll to position [0, 0]
click at [729, 98] on button "Enregistrer" at bounding box center [709, 99] width 100 height 21
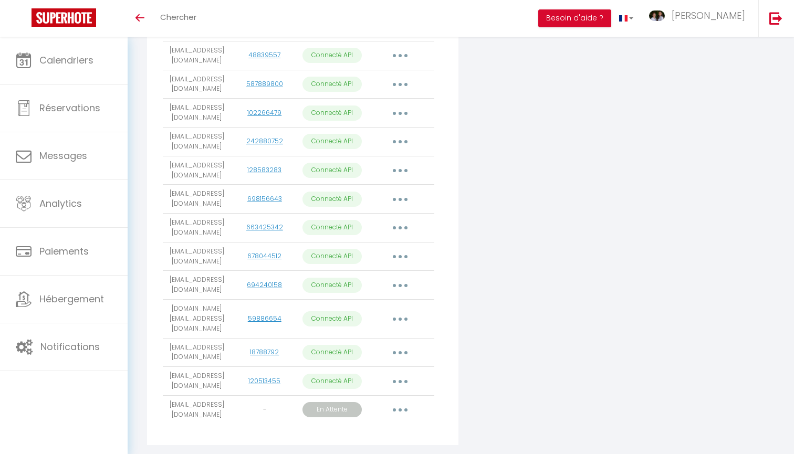
scroll to position [350, 0]
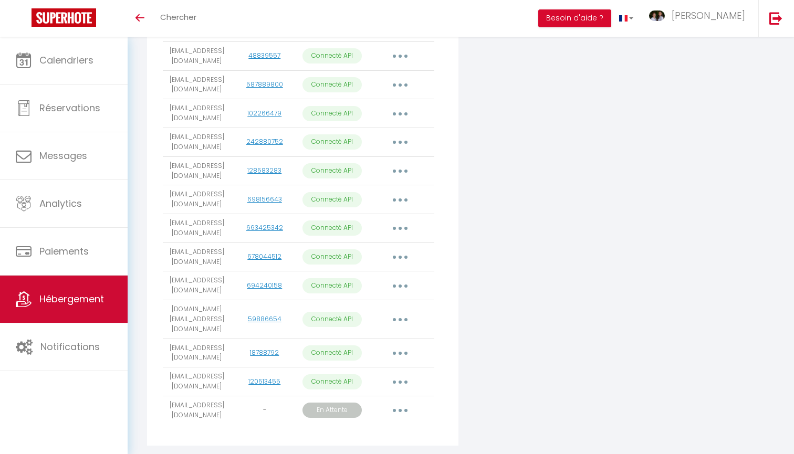
click at [101, 299] on span "Hébergement" at bounding box center [71, 298] width 65 height 13
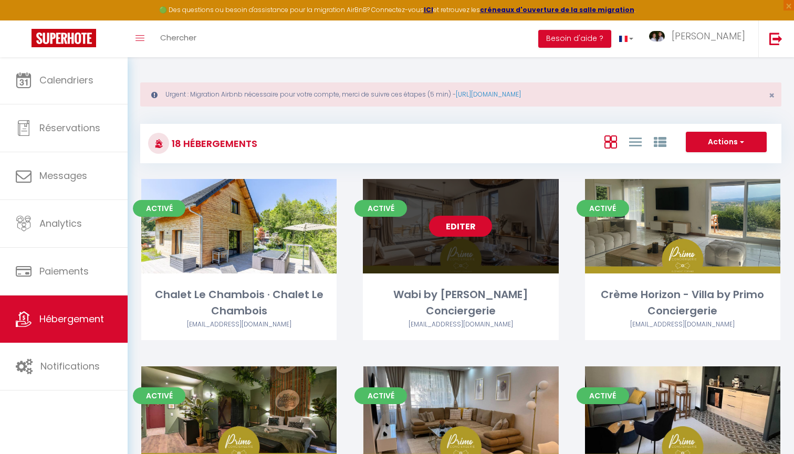
click at [449, 222] on link "Editer" at bounding box center [460, 226] width 63 height 21
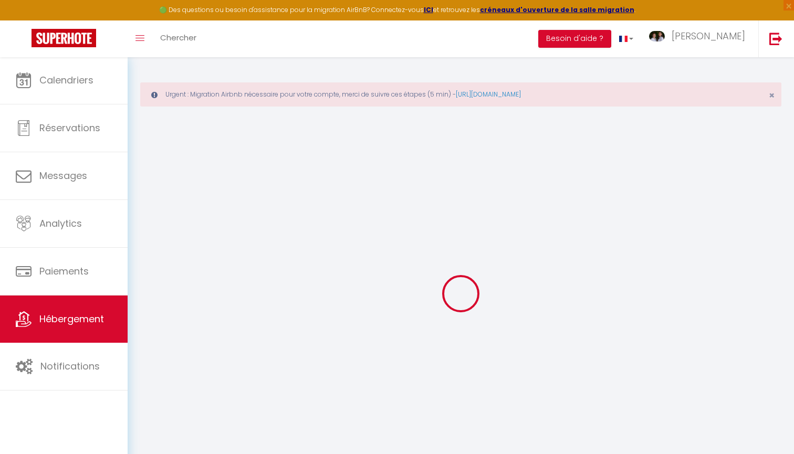
select select "14321-1111362551285065947"
checkbox input "true"
checkbox input "false"
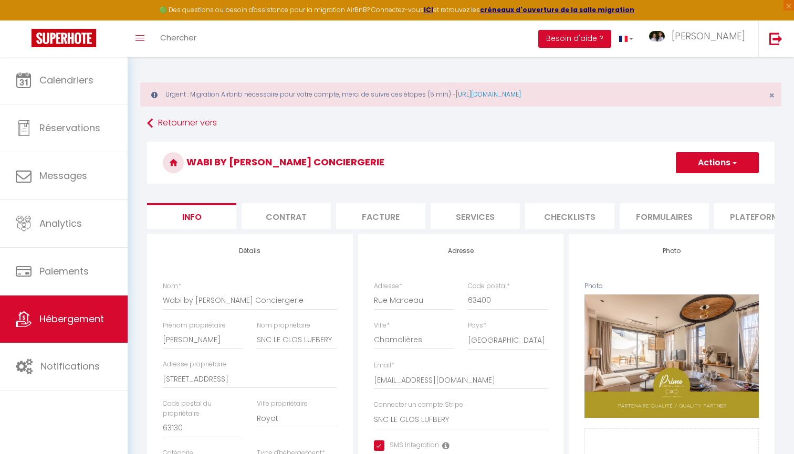
click at [744, 208] on li "Plateformes" at bounding box center [758, 216] width 89 height 26
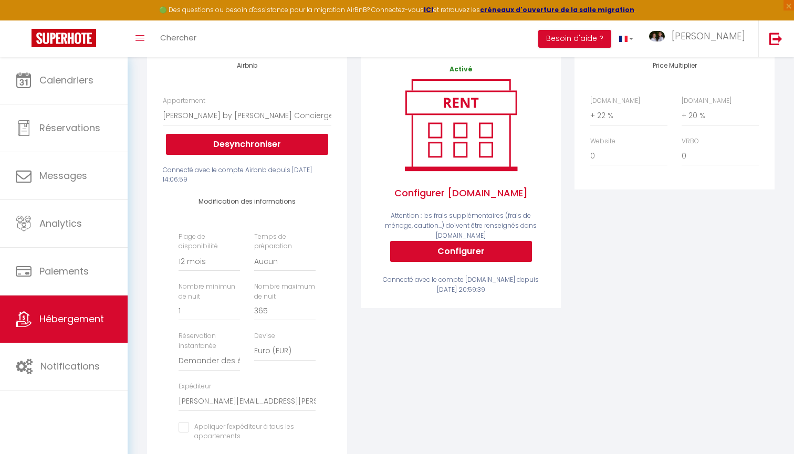
scroll to position [186, 0]
click at [99, 335] on link "Hébergement" at bounding box center [64, 319] width 128 height 47
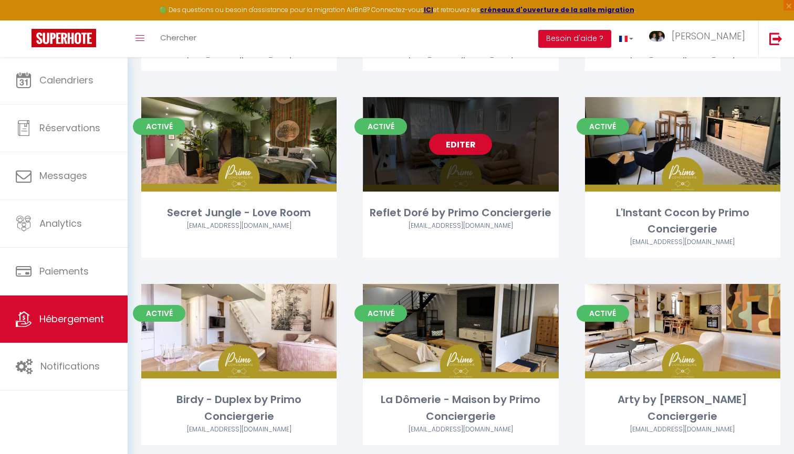
scroll to position [480, 0]
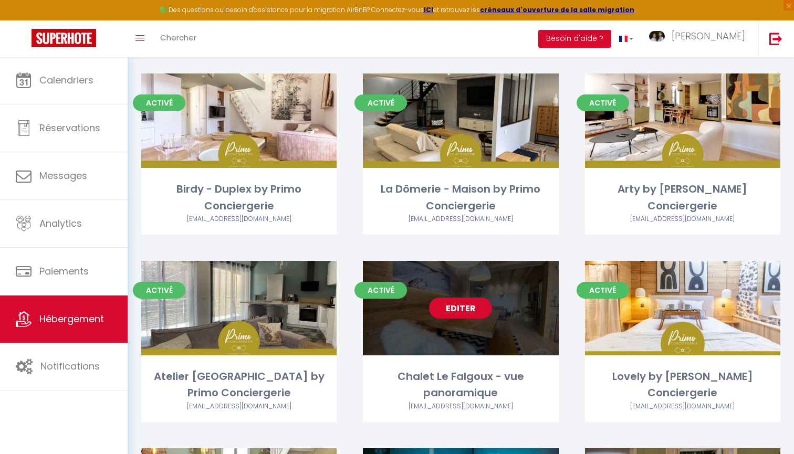
click at [475, 307] on link "Editer" at bounding box center [460, 308] width 63 height 21
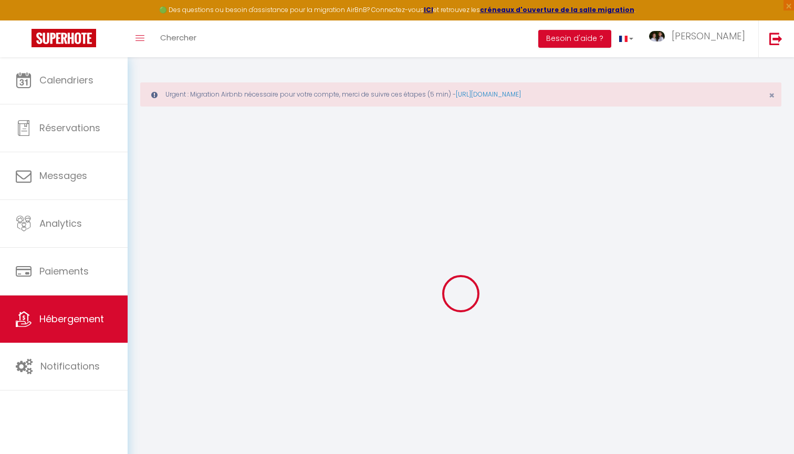
select select
checkbox input "true"
checkbox input "false"
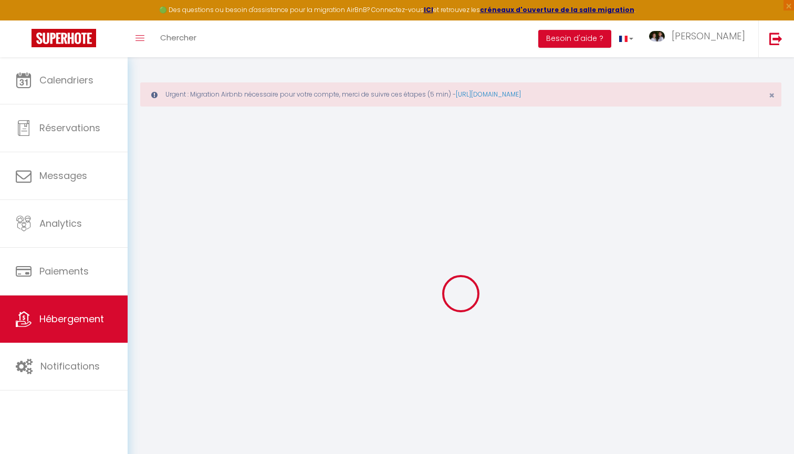
checkbox input "false"
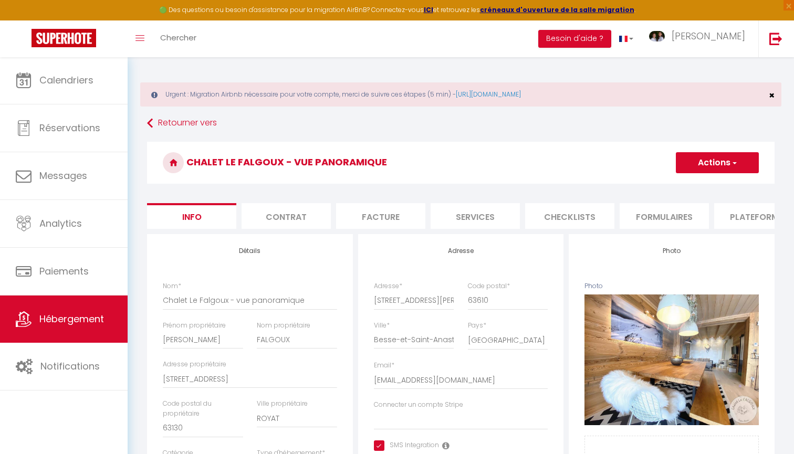
click at [772, 95] on span "×" at bounding box center [772, 95] width 6 height 13
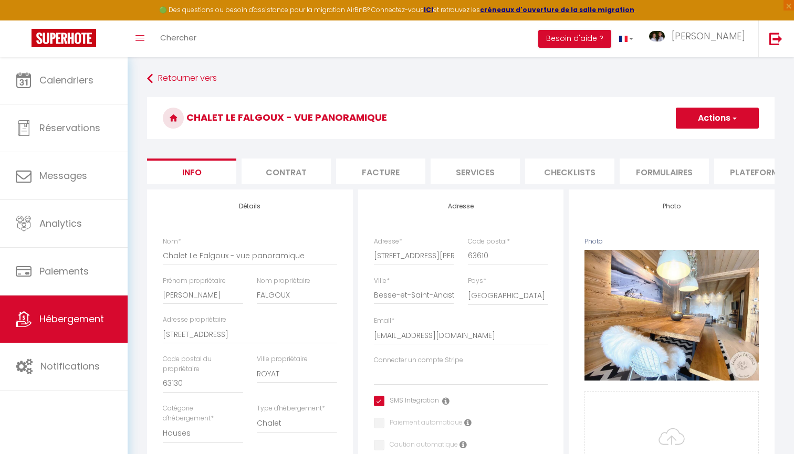
click at [742, 166] on li "Plateformes" at bounding box center [758, 172] width 89 height 26
select select
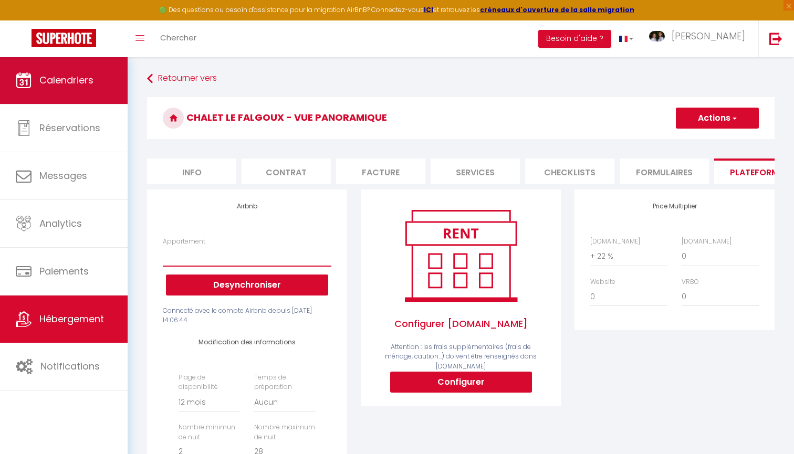
click at [75, 59] on link "Calendriers" at bounding box center [64, 80] width 128 height 47
